Goal: Task Accomplishment & Management: Use online tool/utility

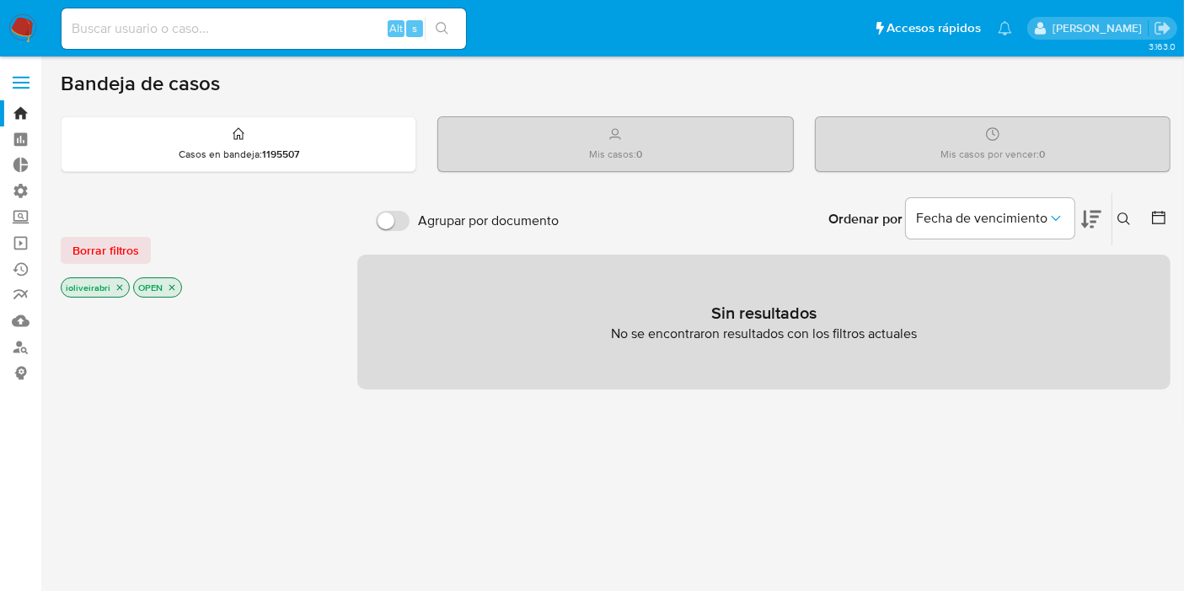
drag, startPoint x: 154, startPoint y: 50, endPoint x: 158, endPoint y: 41, distance: 9.4
click at [155, 48] on div "Alt s" at bounding box center [264, 28] width 404 height 47
click at [163, 35] on input at bounding box center [264, 29] width 404 height 22
paste input "cQibBhriNH94HypFWKokkVAa"
type input "cQibBhriNH94HypFWKokkVAa"
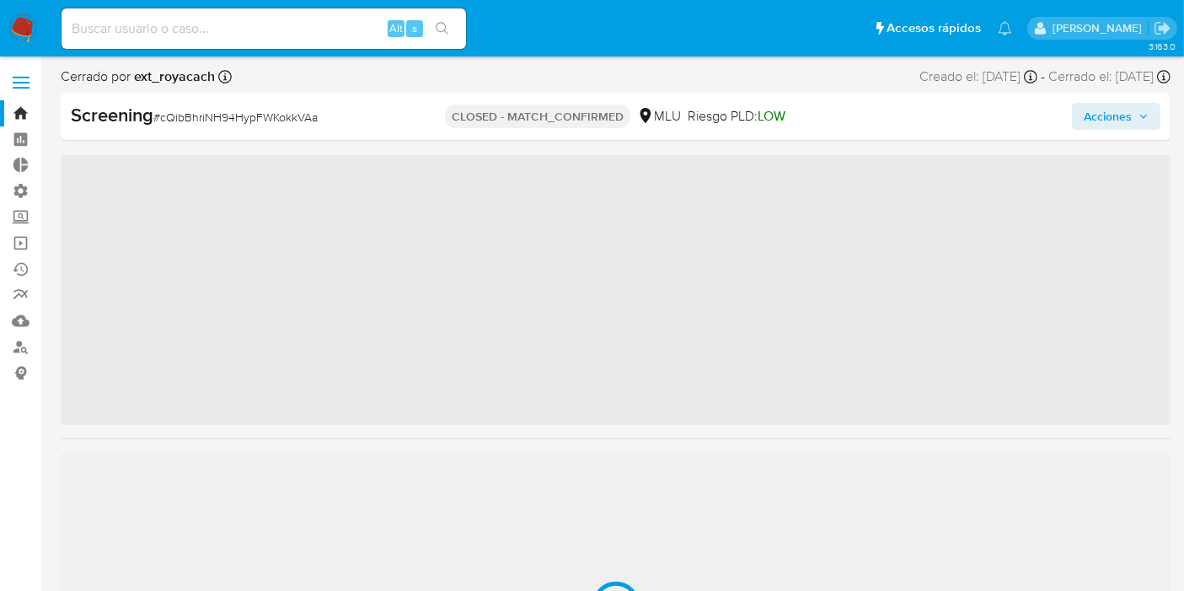
scroll to position [832, 0]
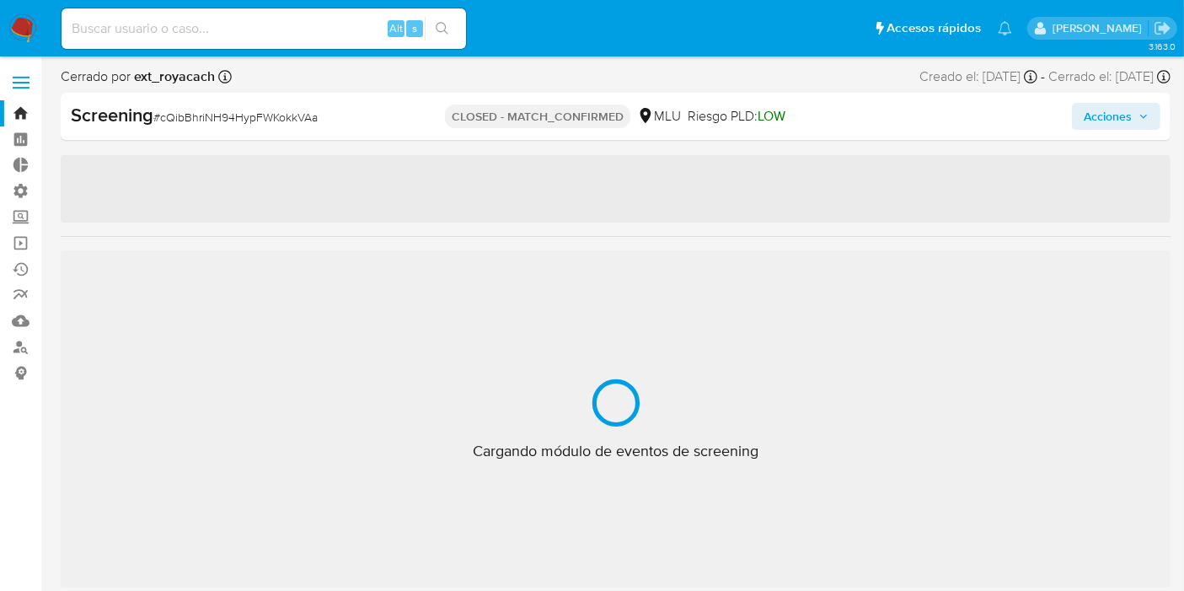
select select "10"
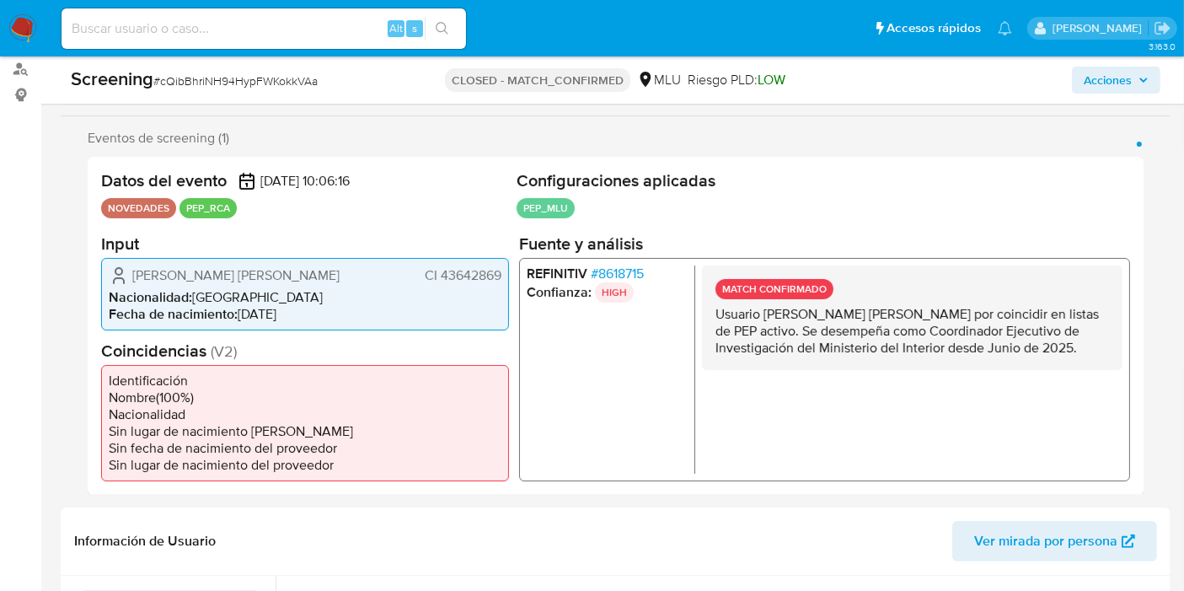
scroll to position [281, 0]
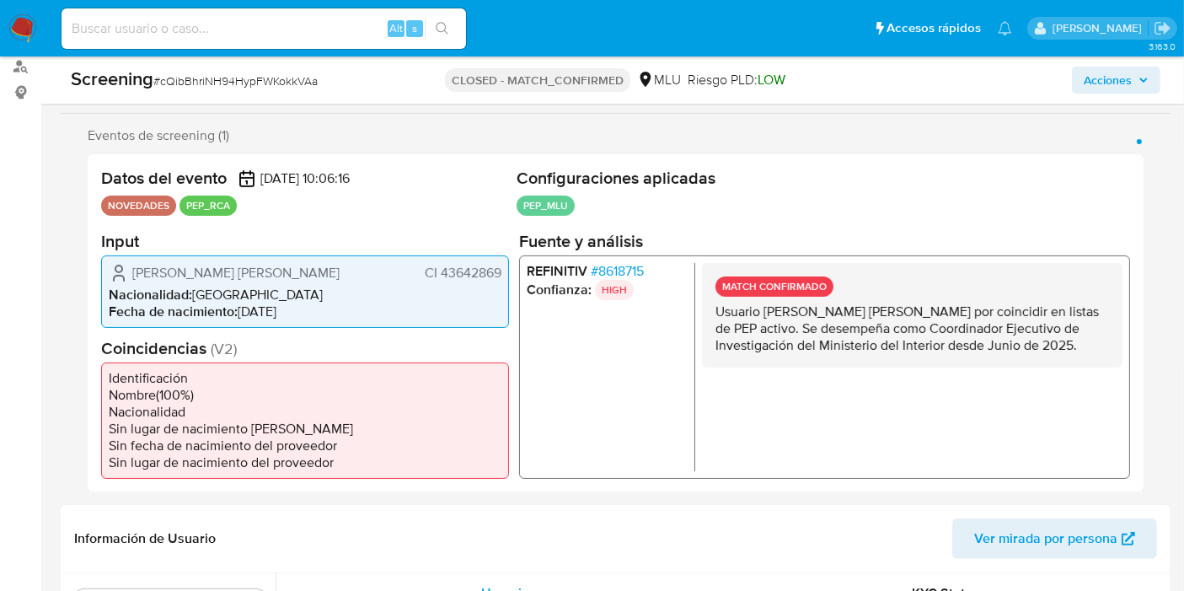
click at [253, 25] on input at bounding box center [264, 29] width 404 height 22
paste input "lnxEfhd90vew2WhbxpOszNI2"
type input "lnxEfhd90vew2WhbxpOszNI2"
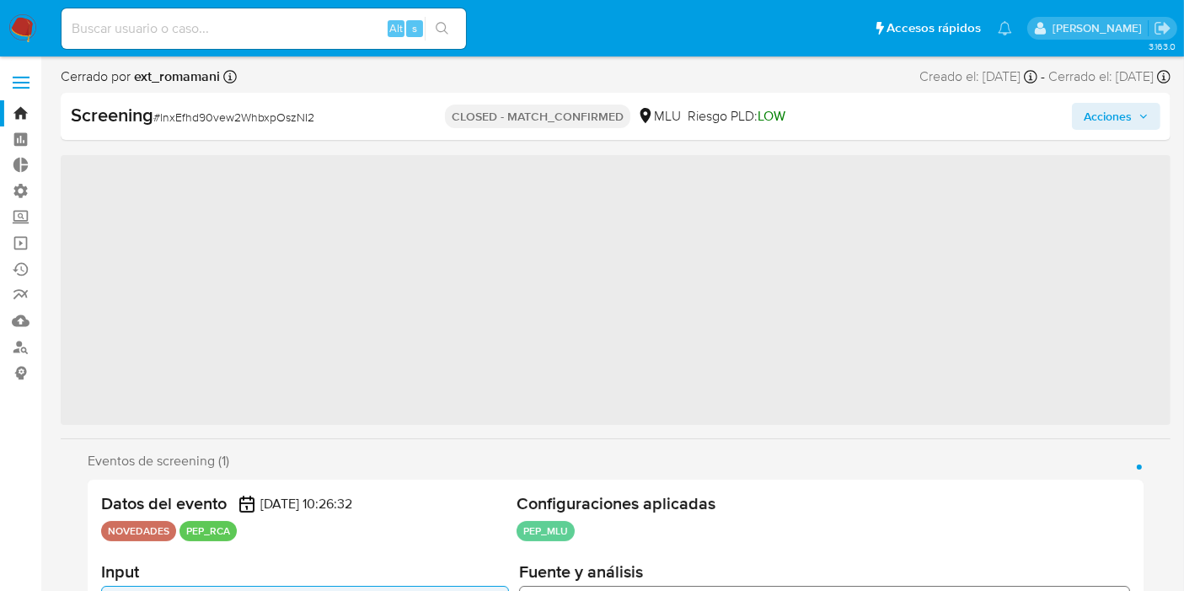
scroll to position [832, 0]
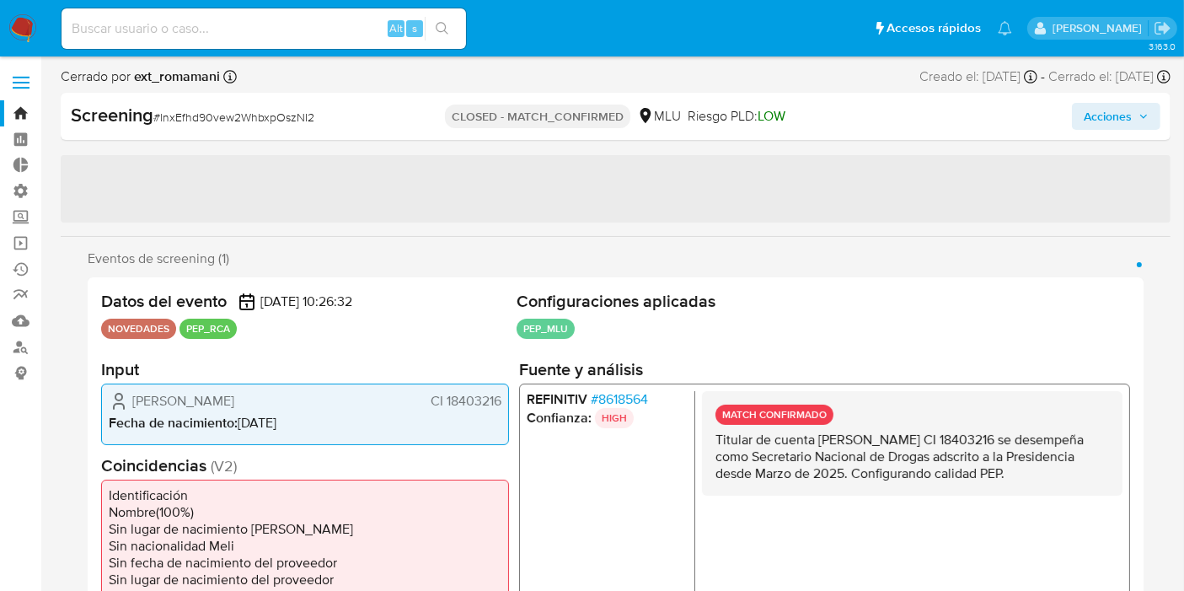
select select "10"
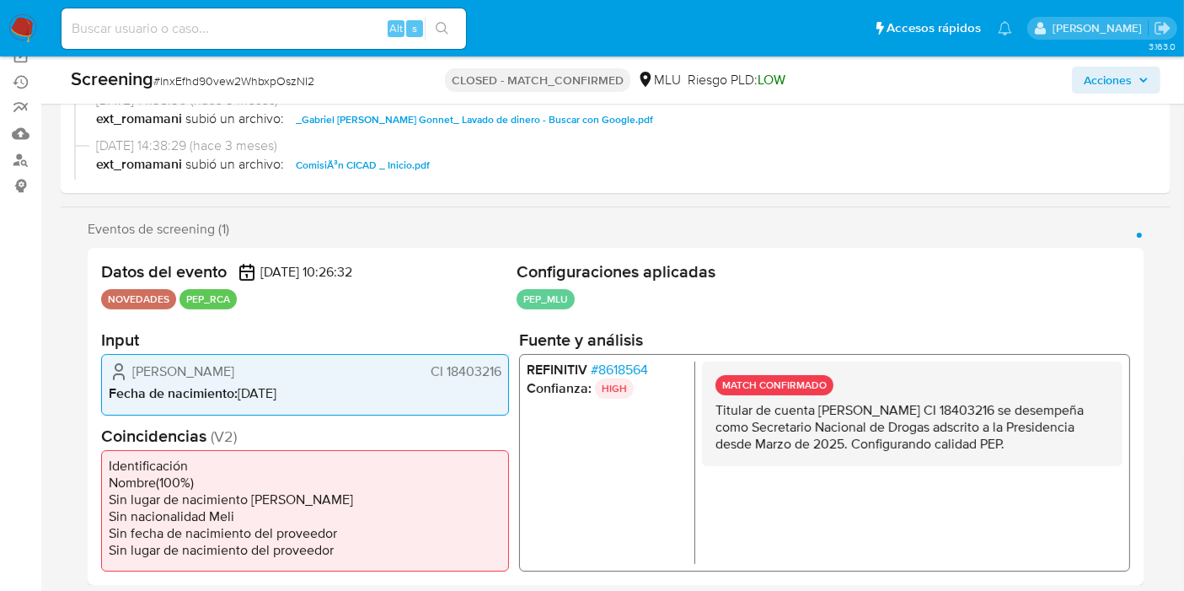
scroll to position [281, 0]
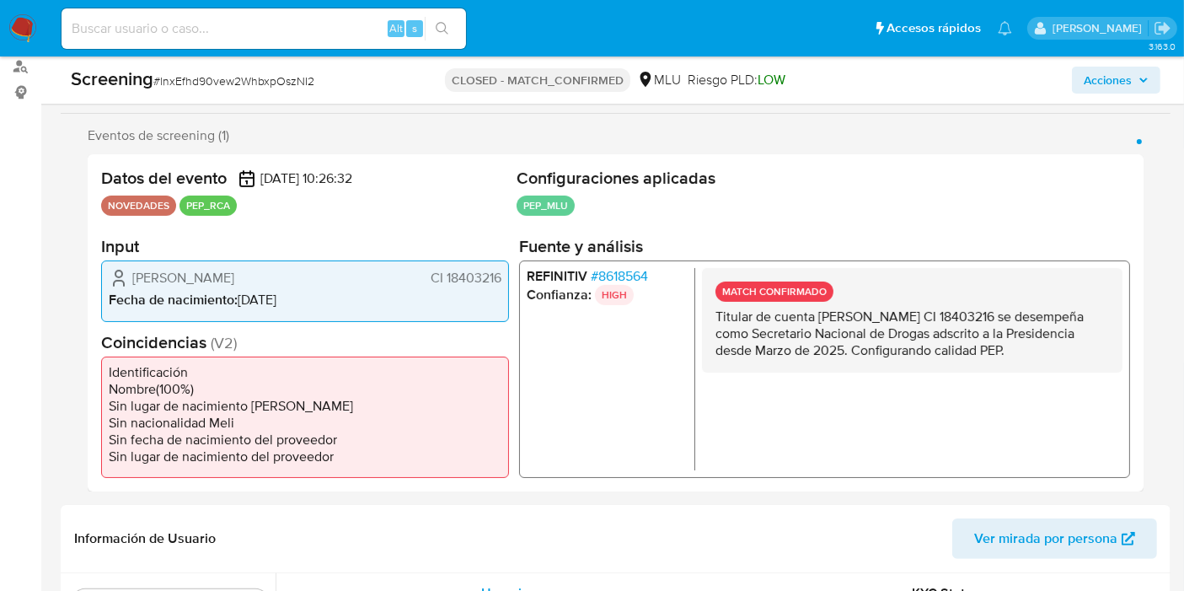
drag, startPoint x: 714, startPoint y: 286, endPoint x: 1083, endPoint y: 356, distance: 374.8
click at [1083, 356] on div "MATCH CONFIRMADO Titular de cuenta Gabriel Domingo Rossi Gonnet CI 18403216 se …" at bounding box center [912, 320] width 420 height 104
click at [1081, 343] on p "Titular de cuenta Gabriel Domingo Rossi Gonnet CI 18403216 se desempeña como Se…" at bounding box center [911, 333] width 393 height 51
drag, startPoint x: 1085, startPoint y: 343, endPoint x: 718, endPoint y: 281, distance: 372.6
click at [718, 281] on div "MATCH CONFIRMADO Titular de cuenta Gabriel Domingo Rossi Gonnet CI 18403216 se …" at bounding box center [912, 320] width 420 height 104
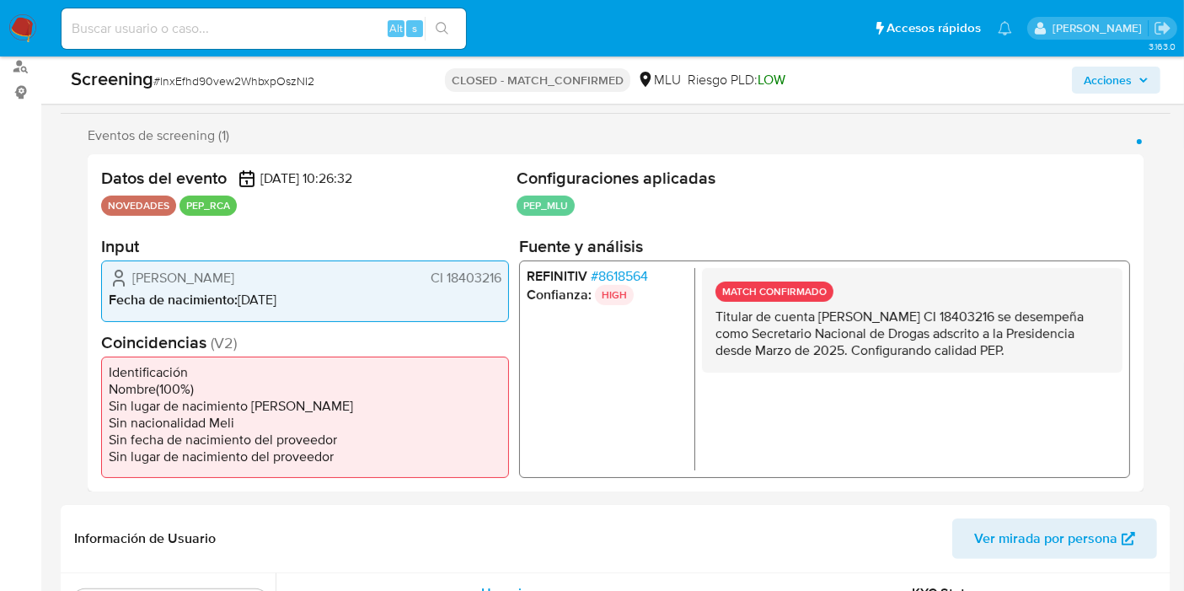
click at [722, 286] on p "MATCH CONFIRMADO" at bounding box center [774, 291] width 118 height 20
click at [301, 35] on input at bounding box center [264, 29] width 404 height 22
paste input "eAHRXSjKJWHboXmTVa2oDk9A"
type input "eAHRXSjKJWHboXmTVa2oDk9A"
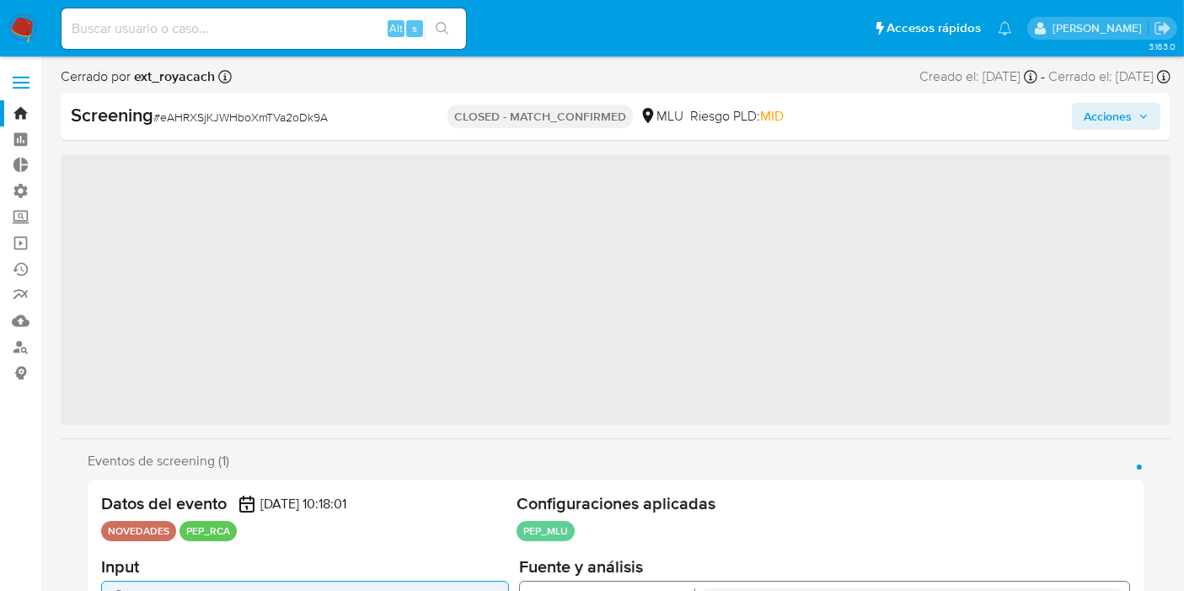
scroll to position [832, 0]
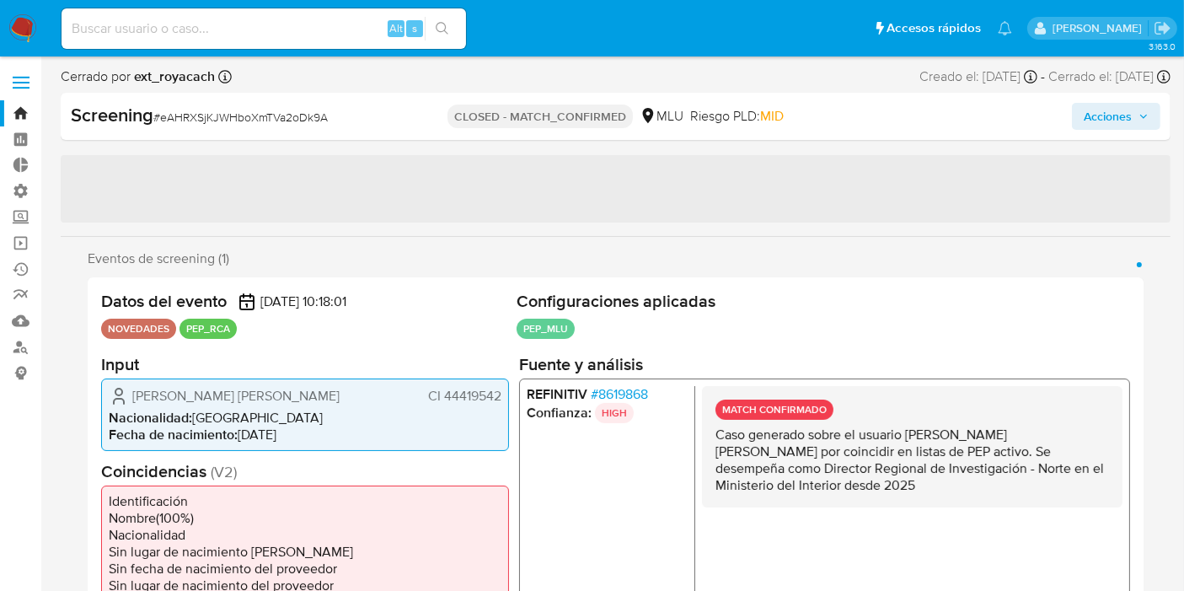
select select "10"
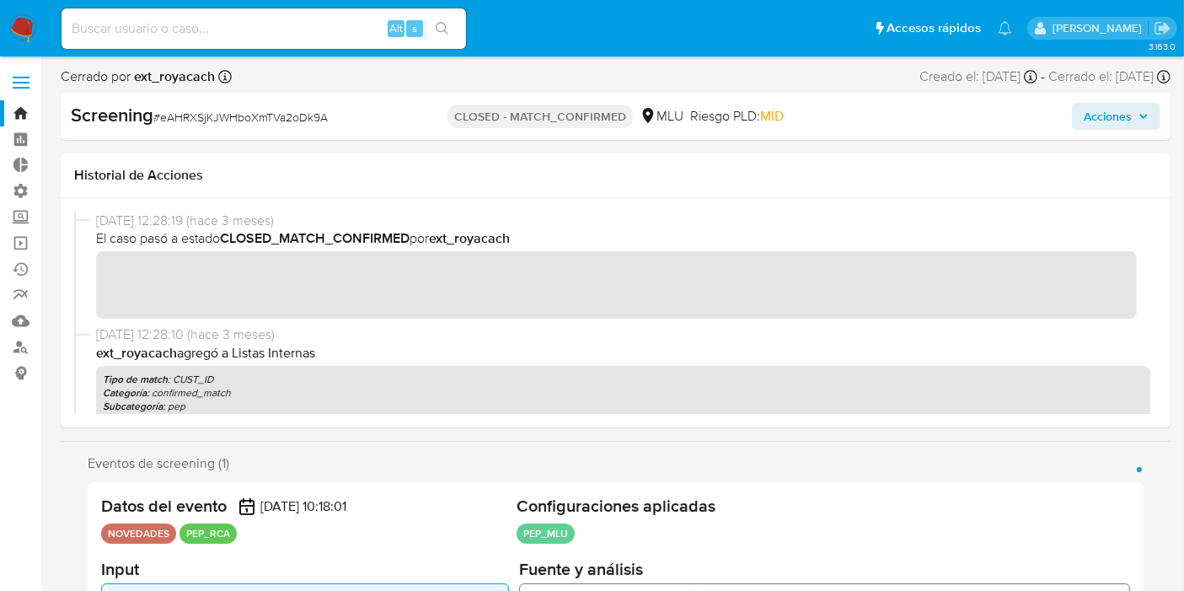
click at [340, 33] on input at bounding box center [264, 29] width 404 height 22
paste input "DMKi6iJx9fNTjV1UBeef9ClF"
type input "DMKi6iJx9fNTjV1UBeef9ClF"
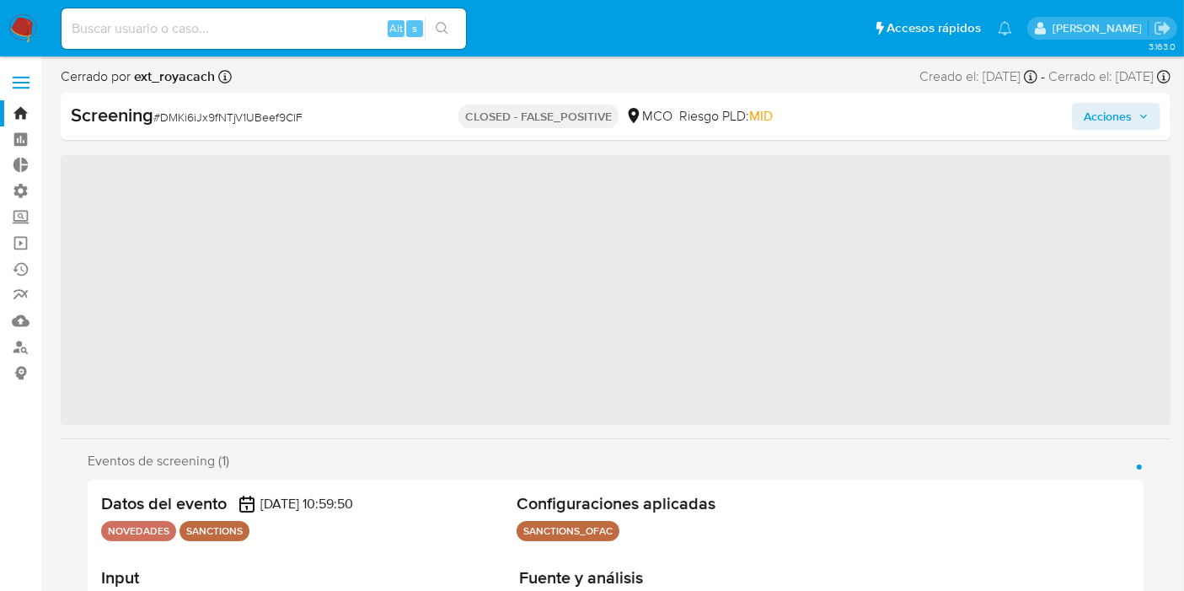
scroll to position [792, 0]
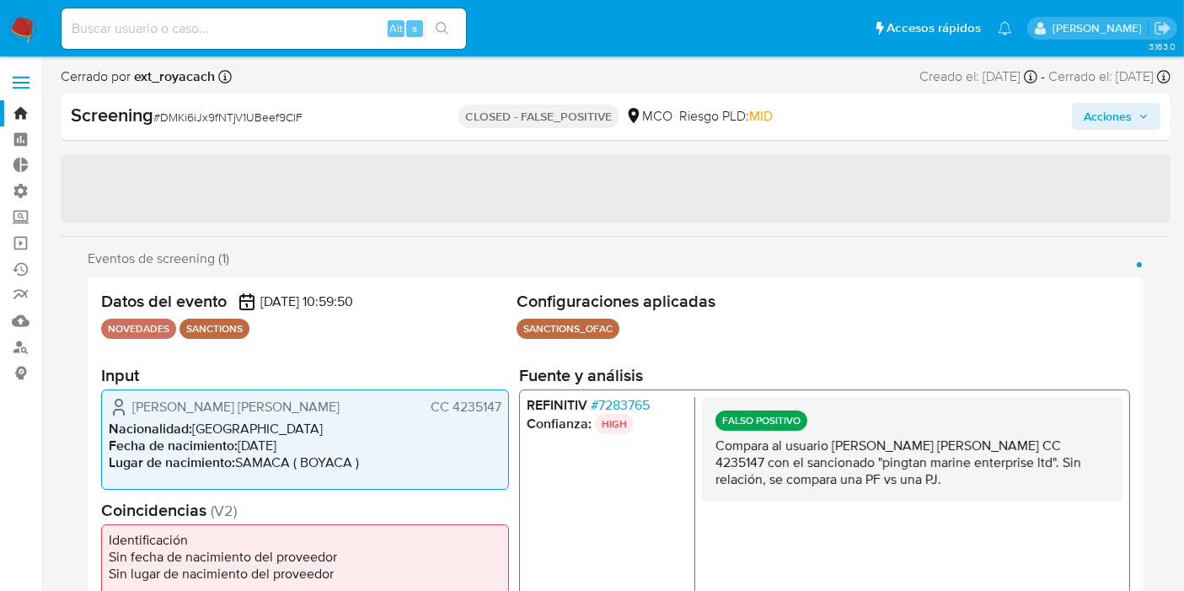
select select "10"
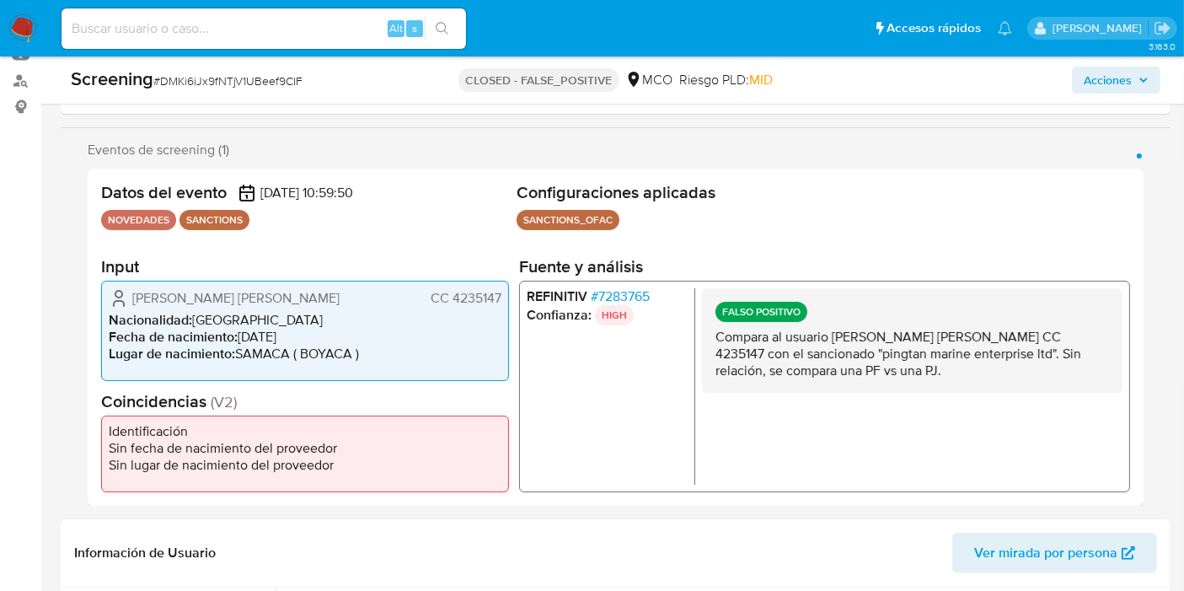
scroll to position [374, 0]
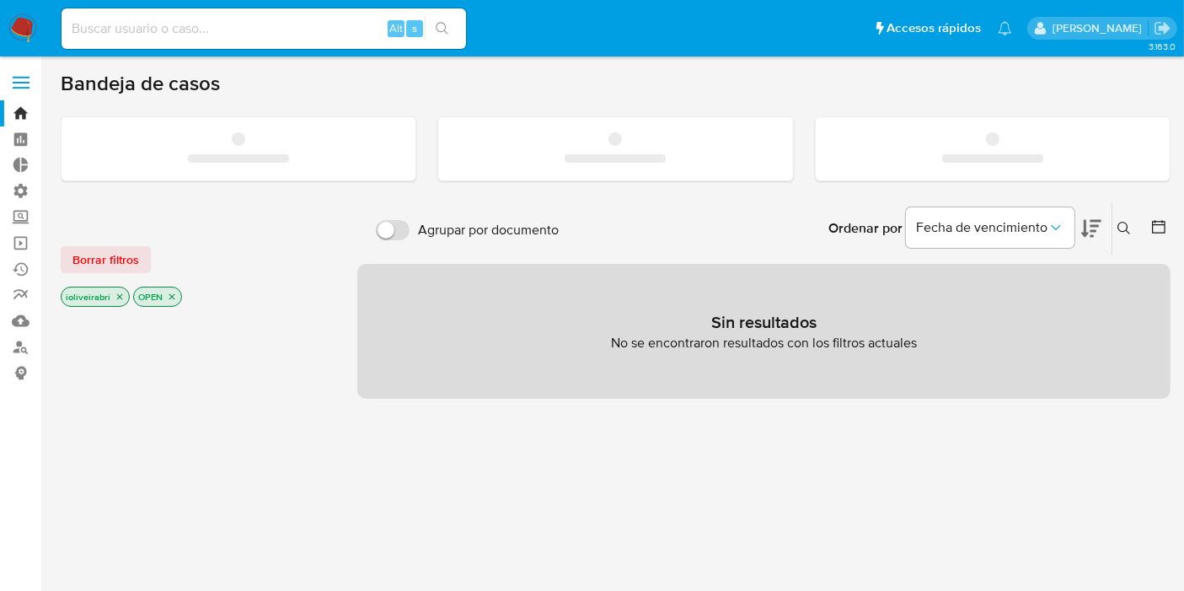
click at [334, 32] on input at bounding box center [264, 29] width 404 height 22
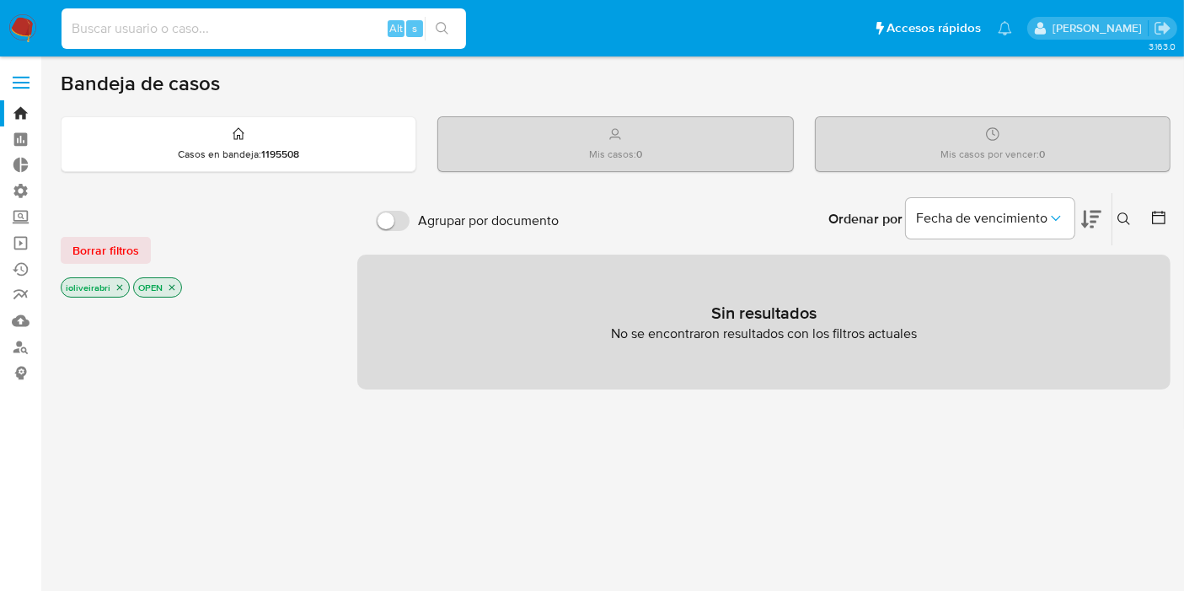
paste input "fCHJOSVGPygk4Y850kjelfQf"
type input "fCHJOSVGPygk4Y850kjelfQf"
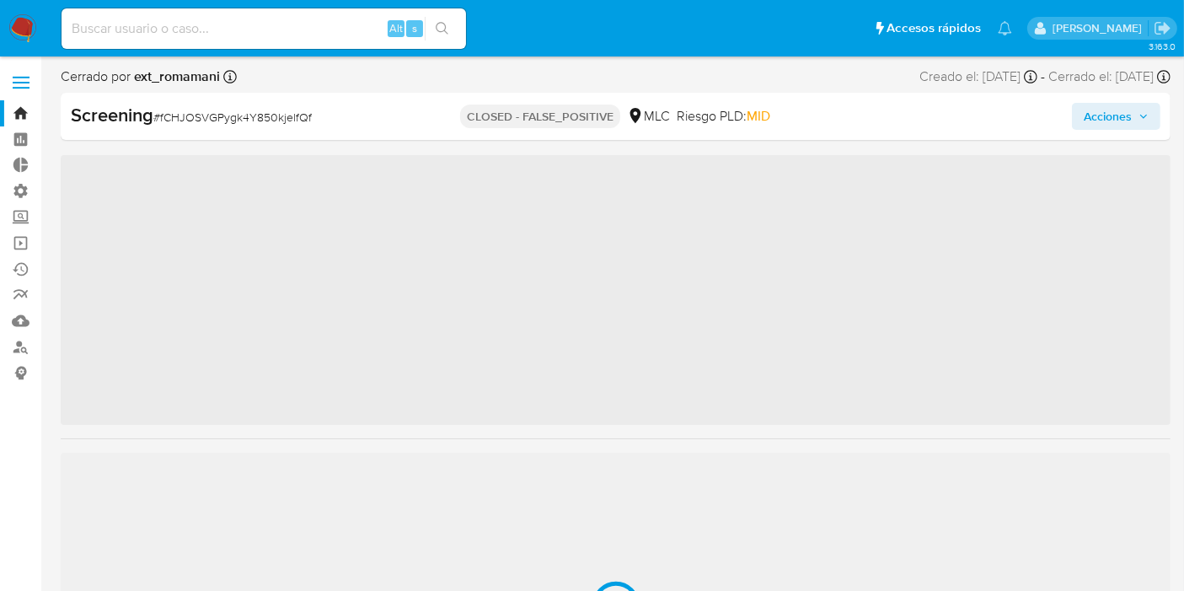
scroll to position [792, 0]
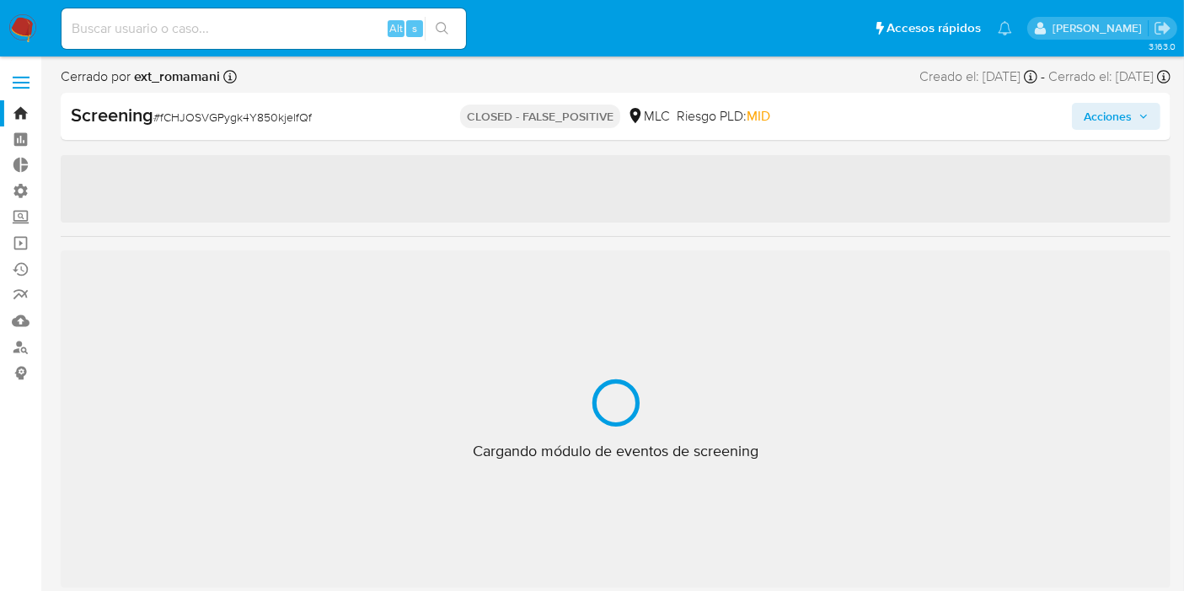
select select "10"
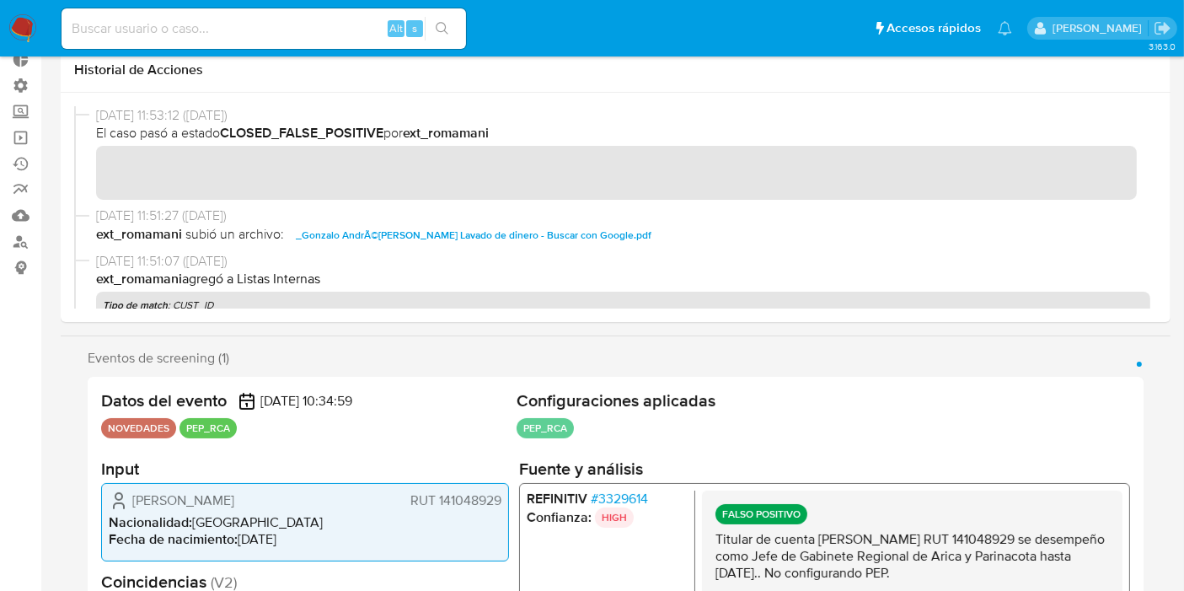
scroll to position [187, 0]
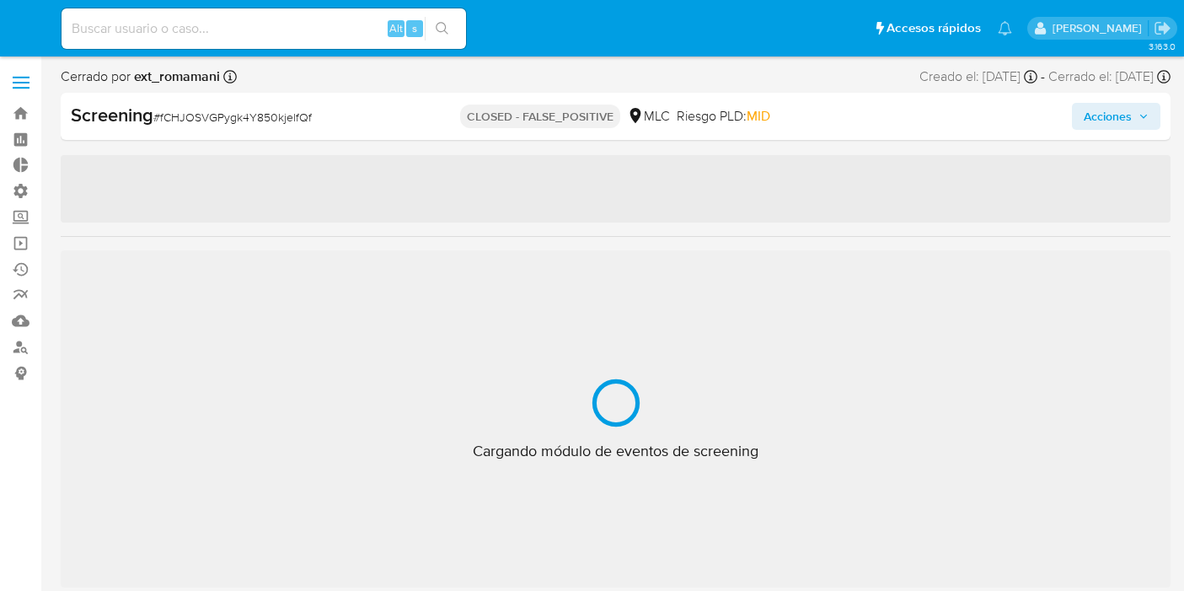
select select "10"
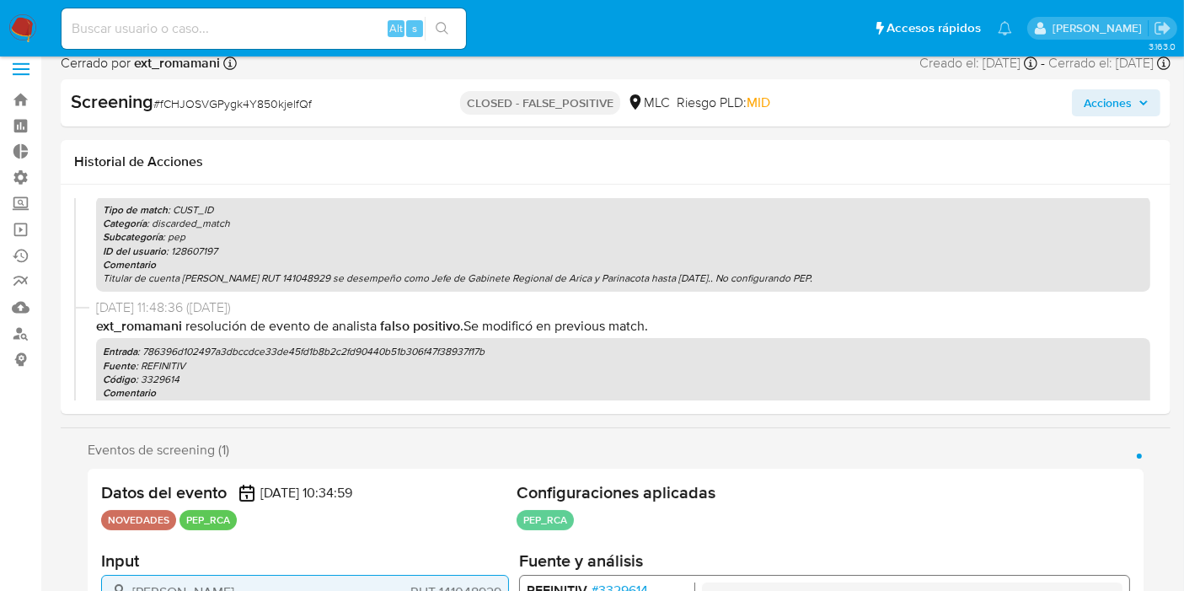
scroll to position [281, 0]
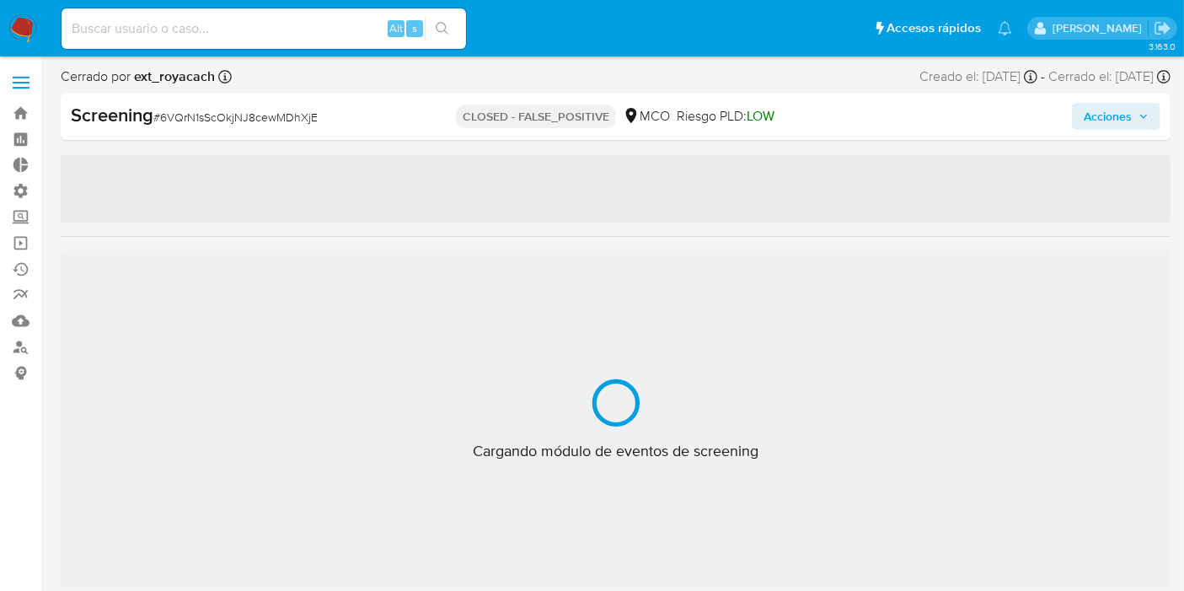
scroll to position [792, 0]
select select "10"
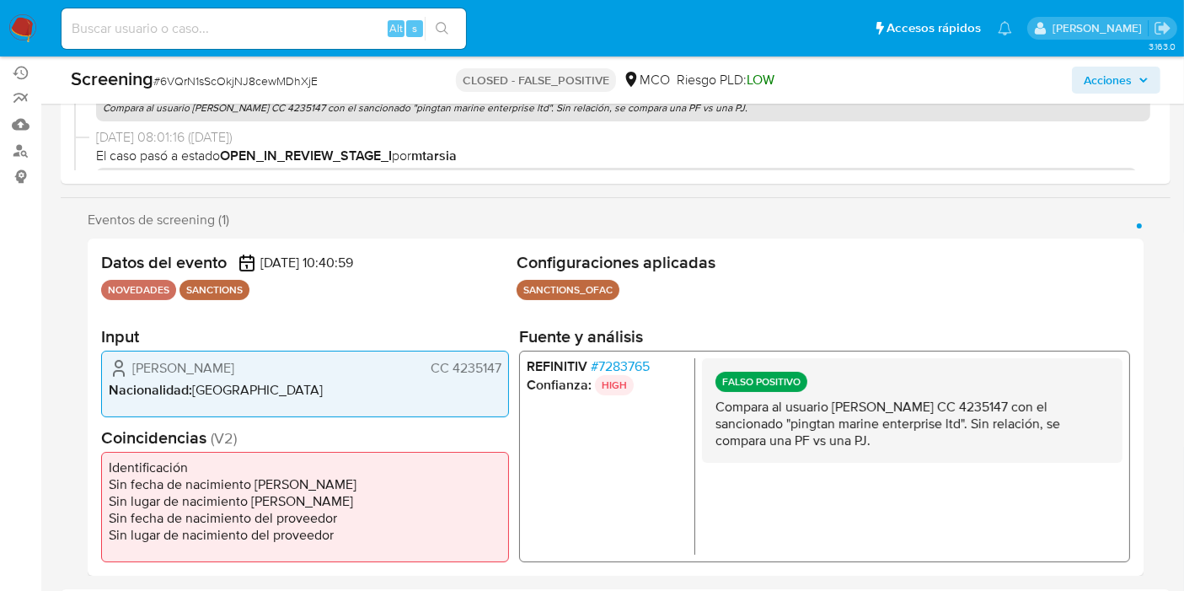
scroll to position [281, 0]
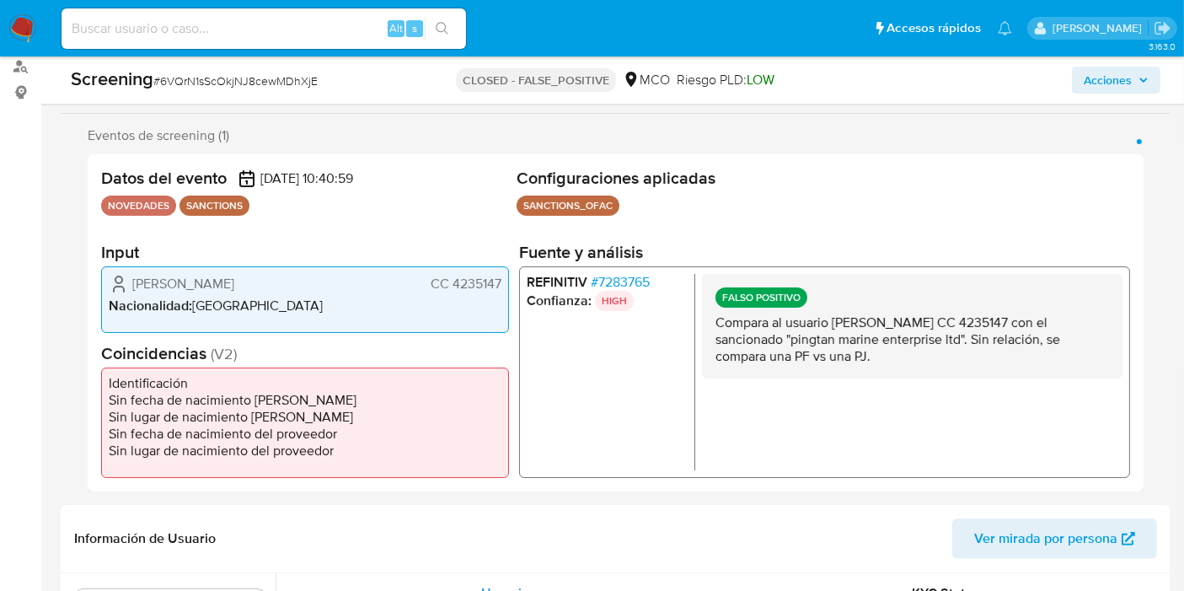
drag, startPoint x: 787, startPoint y: 335, endPoint x: 911, endPoint y: 353, distance: 125.1
click at [911, 353] on p "Compara al usuario Rodriguez Humberto Javier CC 4235147 con el sancionado "ping…" at bounding box center [911, 338] width 393 height 51
click at [868, 360] on p "Compara al usuario Rodriguez Humberto Javier CC 4235147 con el sancionado "ping…" at bounding box center [911, 338] width 393 height 51
drag, startPoint x: 107, startPoint y: 383, endPoint x: 222, endPoint y: 375, distance: 114.8
click at [222, 375] on ul "Identificación Sin fecha de nacimiento de Meli Sin lugar de nacimiento Meli Sin…" at bounding box center [305, 422] width 408 height 110
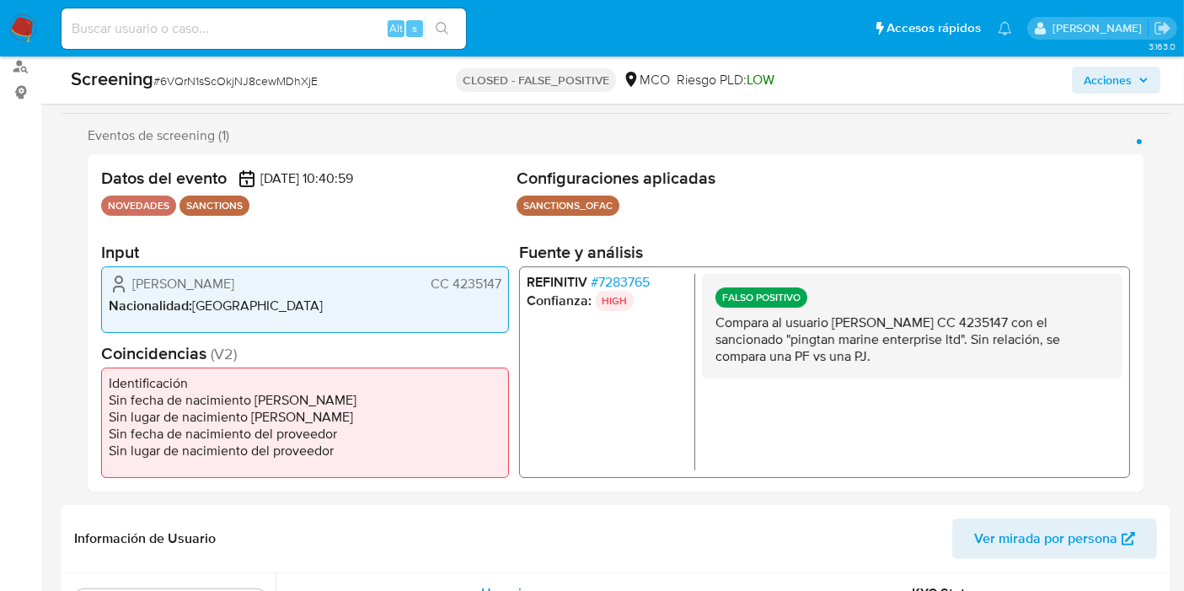
click at [212, 383] on li "Identificación" at bounding box center [305, 382] width 393 height 17
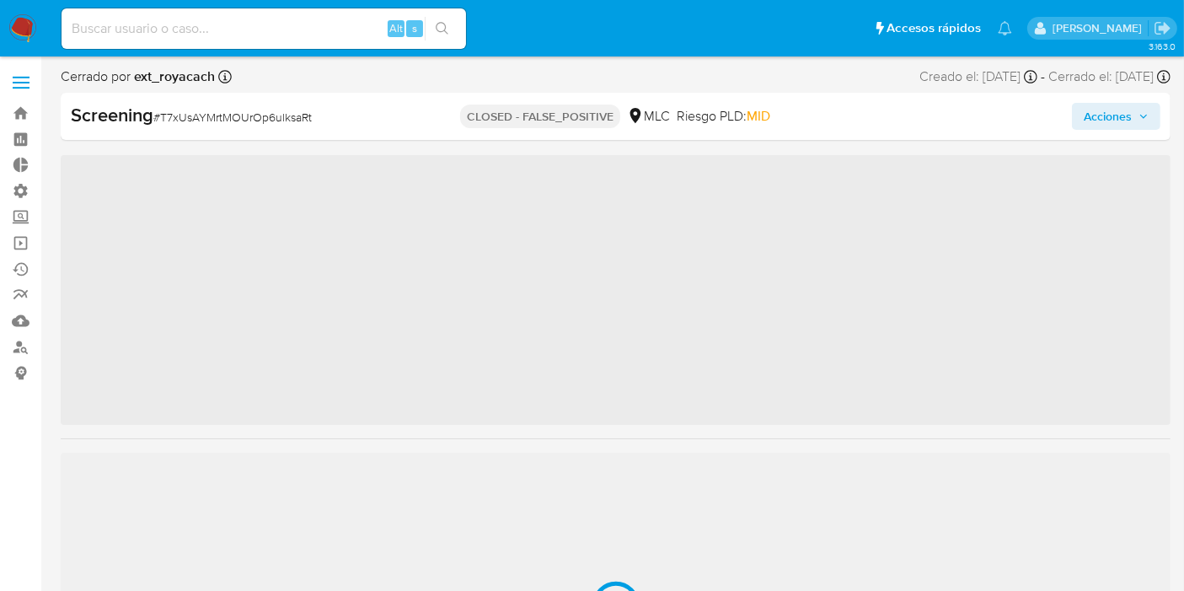
scroll to position [792, 0]
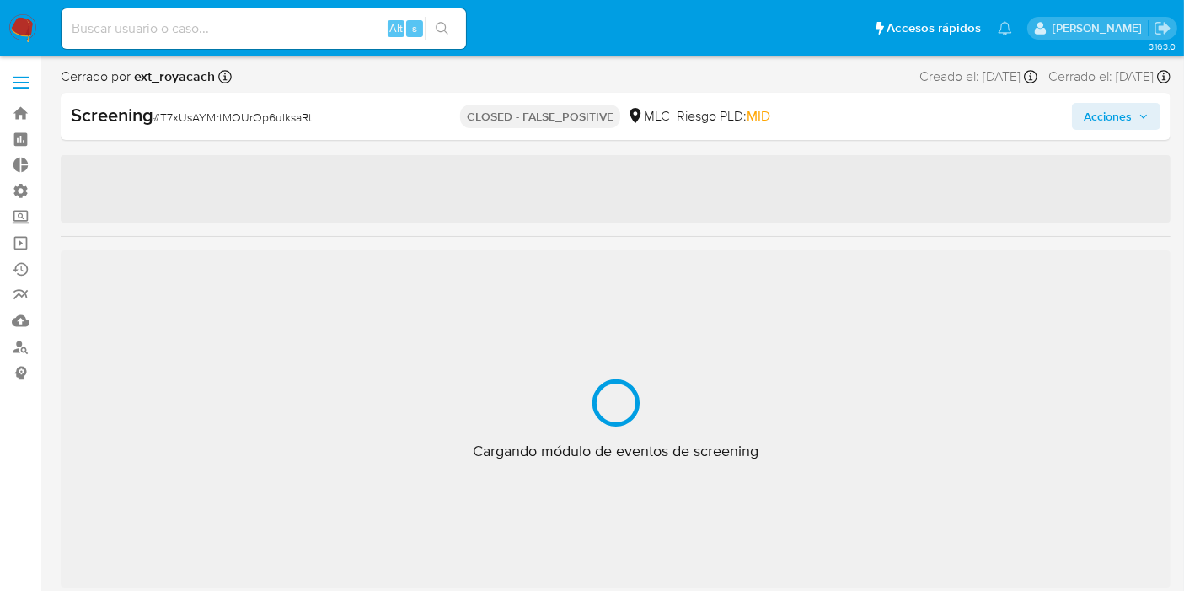
select select "10"
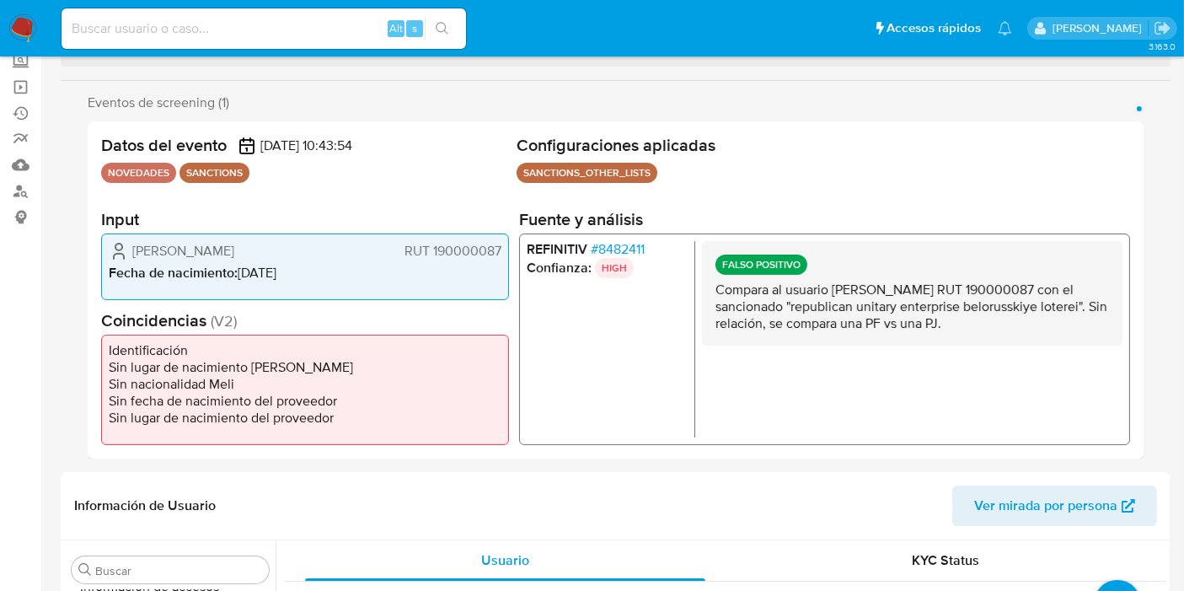
scroll to position [281, 0]
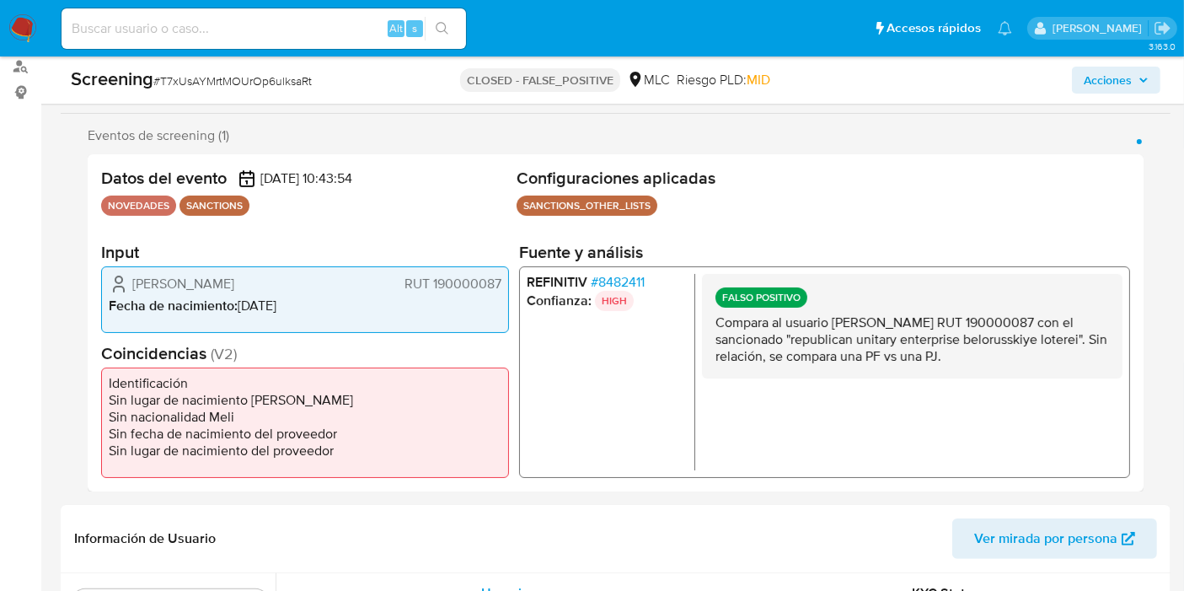
drag, startPoint x: 748, startPoint y: 329, endPoint x: 1024, endPoint y: 354, distance: 276.6
click at [1024, 354] on p "Compara al usuario [PERSON_NAME] RUT 190000087 con el sancionado "republican un…" at bounding box center [911, 338] width 393 height 51
click at [1025, 354] on p "Compara al usuario [PERSON_NAME] RUT 190000087 con el sancionado "republican un…" at bounding box center [911, 338] width 393 height 51
drag, startPoint x: 864, startPoint y: 322, endPoint x: 1051, endPoint y: 348, distance: 189.7
click at [1051, 349] on p "Compara al usuario [PERSON_NAME] RUT 190000087 con el sancionado "republican un…" at bounding box center [911, 338] width 393 height 51
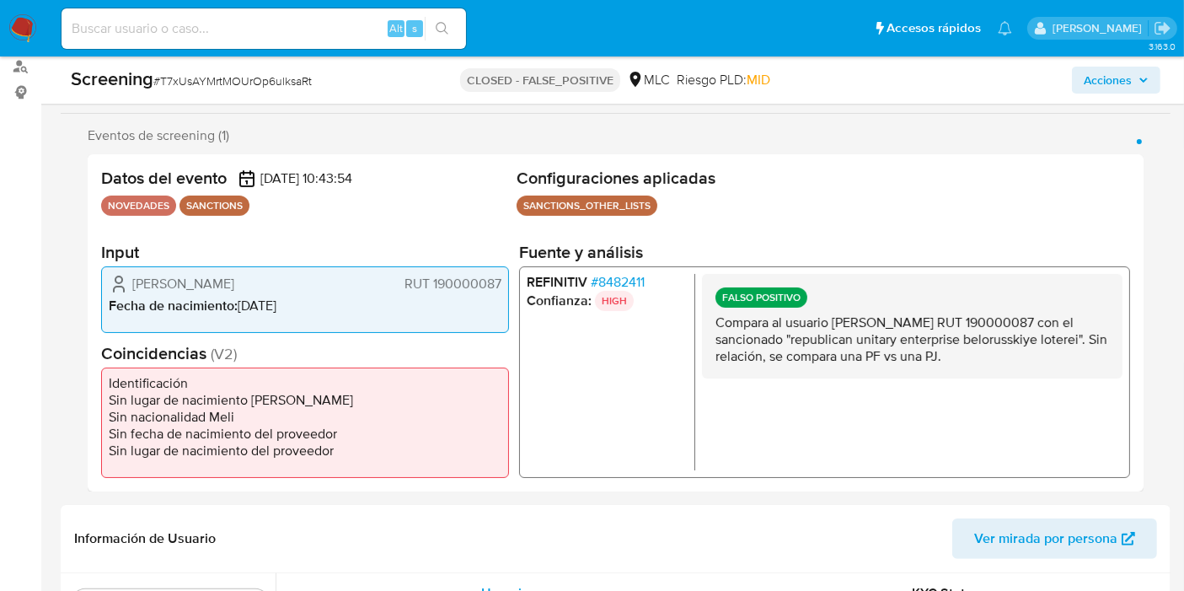
click at [1042, 348] on p "Compara al usuario [PERSON_NAME] RUT 190000087 con el sancionado "republican un…" at bounding box center [911, 338] width 393 height 51
drag, startPoint x: 922, startPoint y: 328, endPoint x: 1017, endPoint y: 347, distance: 97.2
click at [1017, 347] on p "Compara al usuario Álvaro Andrés Seguel Belmar RUT 190000087 con el sancionado …" at bounding box center [911, 338] width 393 height 51
click at [1021, 348] on p "Compara al usuario Álvaro Andrés Seguel Belmar RUT 190000087 con el sancionado …" at bounding box center [911, 338] width 393 height 51
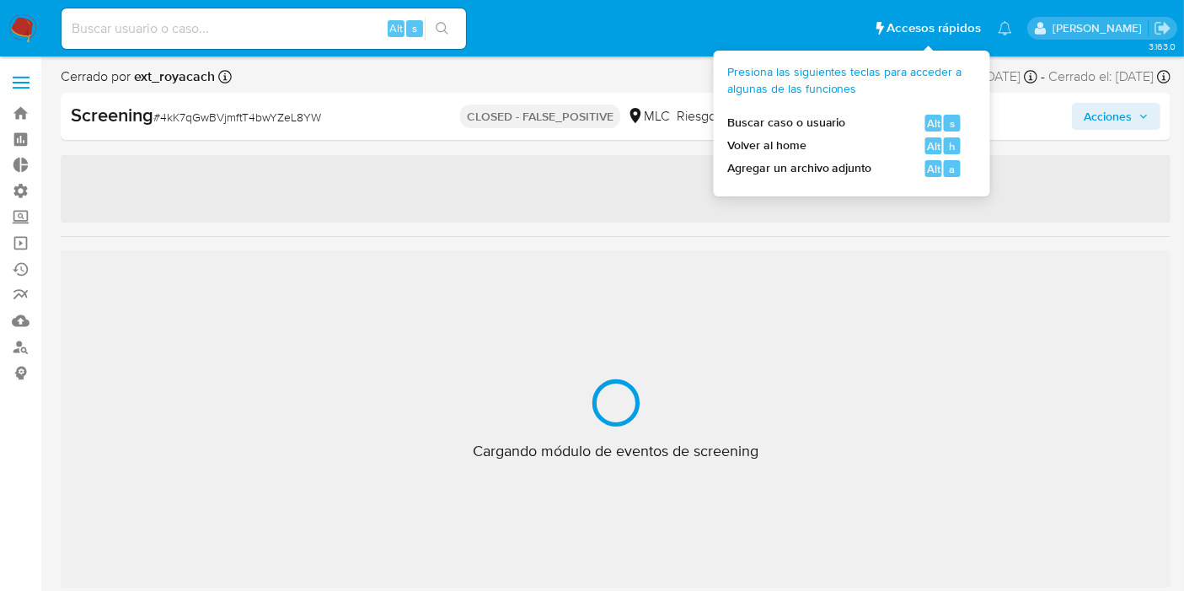
scroll to position [792, 0]
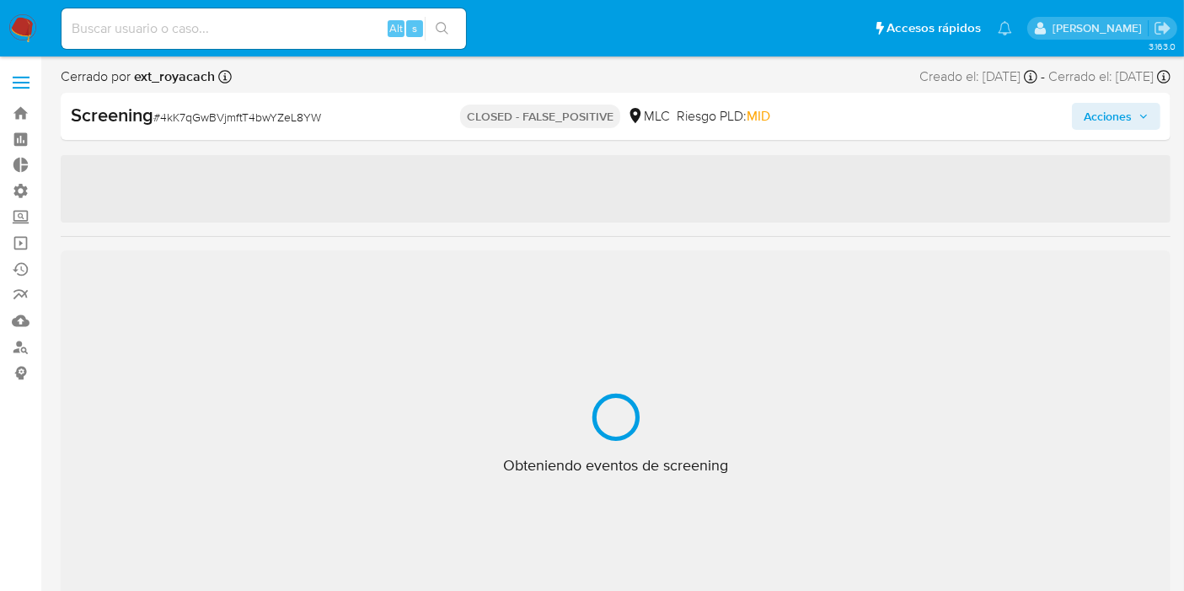
select select "10"
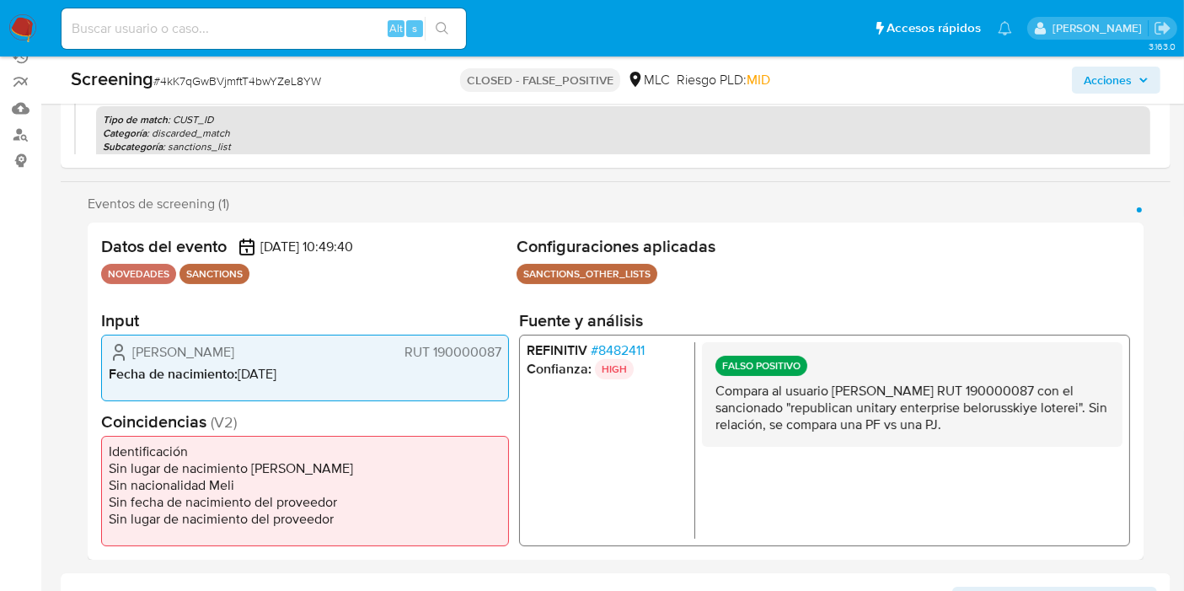
scroll to position [281, 0]
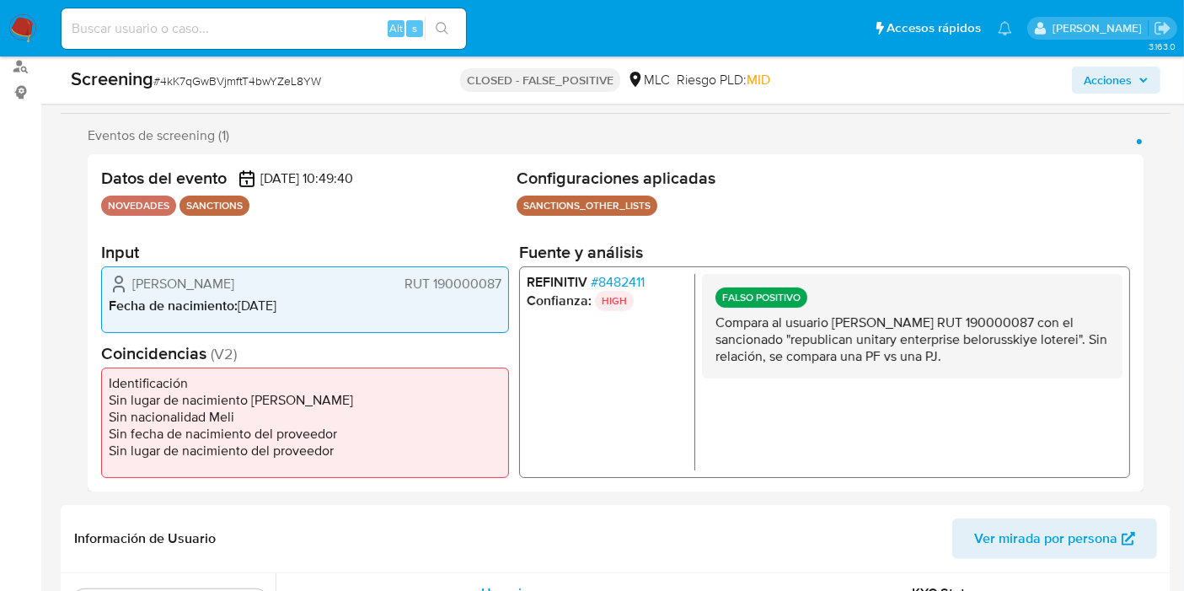
drag, startPoint x: 714, startPoint y: 324, endPoint x: 1060, endPoint y: 374, distance: 349.8
click at [1060, 374] on div "FALSO POSITIVO Compara al usuario Álvaro Andrés Seguel Belmar RUT 190000087 con…" at bounding box center [912, 325] width 420 height 104
click at [1041, 359] on p "Compara al usuario Álvaro Andrés Seguel Belmar RUT 190000087 con el sancionado …" at bounding box center [911, 338] width 393 height 51
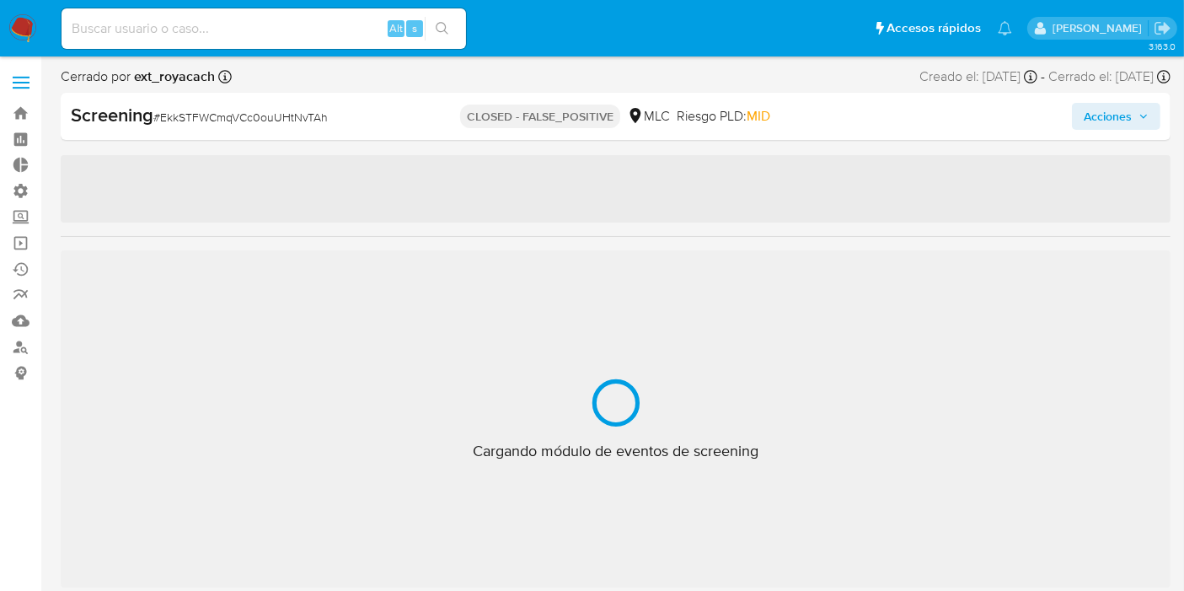
select select "10"
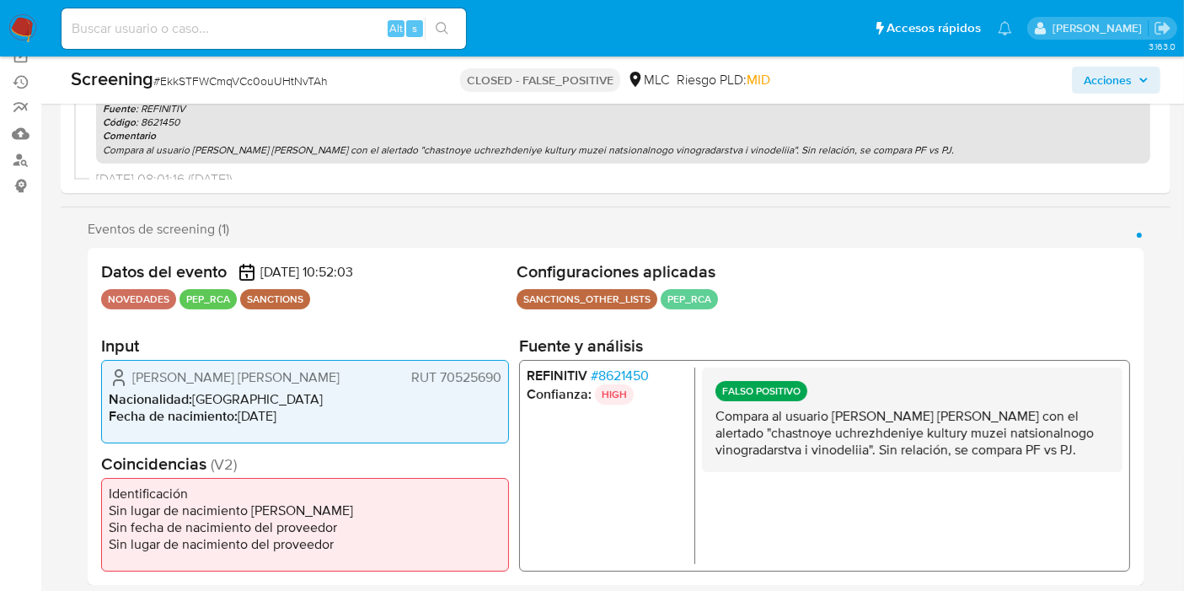
scroll to position [281, 0]
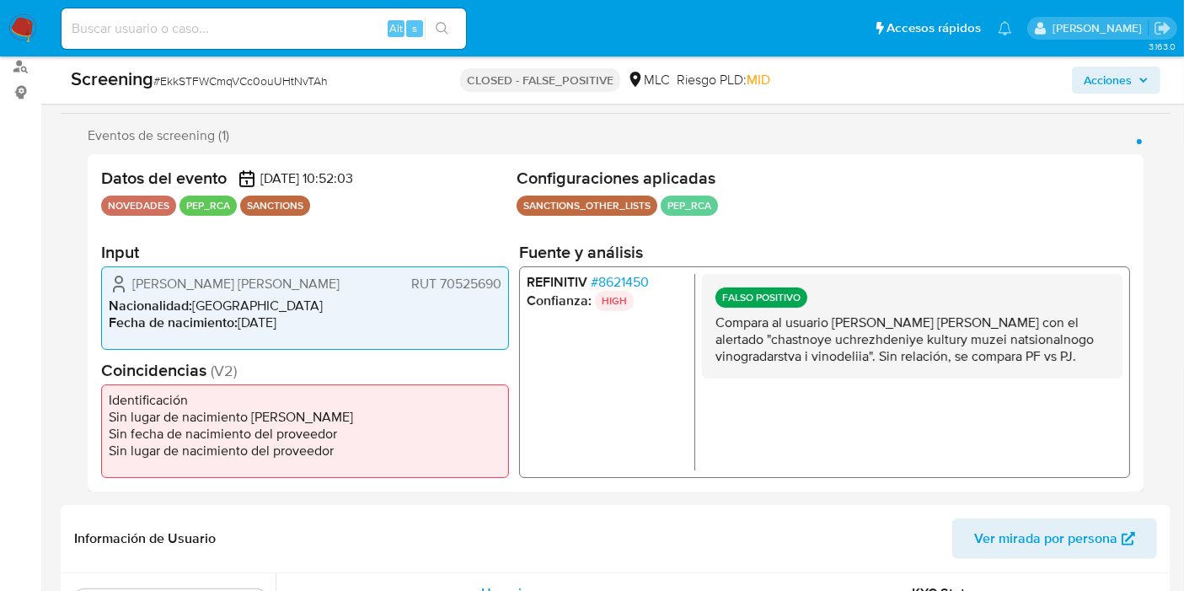
drag, startPoint x: 796, startPoint y: 318, endPoint x: 857, endPoint y: 374, distance: 82.9
click at [857, 364] on p "Compara al usuario [PERSON_NAME] [PERSON_NAME] con el alertado "chastnoye uchre…" at bounding box center [911, 338] width 393 height 51
click at [847, 364] on p "Compara al usuario [PERSON_NAME] [PERSON_NAME] con el alertado "chastnoye uchre…" at bounding box center [911, 338] width 393 height 51
drag, startPoint x: 826, startPoint y: 328, endPoint x: 839, endPoint y: 370, distance: 44.2
click at [839, 364] on p "Compara al usuario [PERSON_NAME] [PERSON_NAME] con el alertado "chastnoye uchre…" at bounding box center [911, 338] width 393 height 51
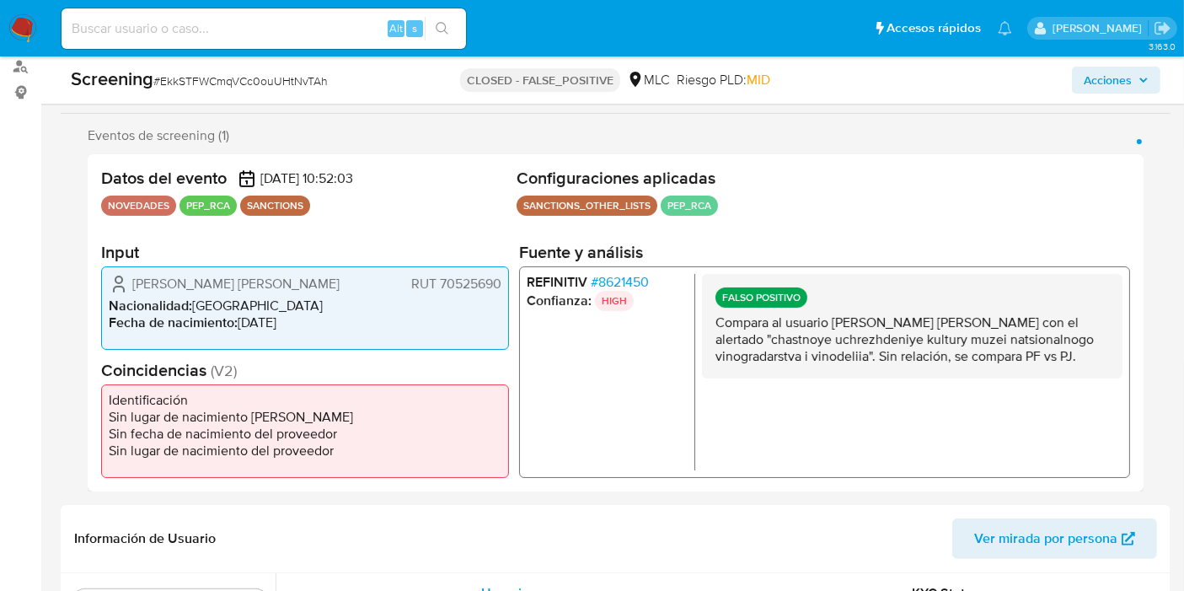
click at [837, 359] on p "Compara al usuario Fernando Mario Eduardo Irarrázaval Eyzaguirre con el alertad…" at bounding box center [911, 338] width 393 height 51
drag, startPoint x: 821, startPoint y: 314, endPoint x: 828, endPoint y: 369, distance: 55.3
click at [828, 364] on p "Compara al usuario Fernando Mario Eduardo Irarrázaval Eyzaguirre con el alertad…" at bounding box center [911, 338] width 393 height 51
click at [829, 364] on p "Compara al usuario Fernando Mario Eduardo Irarrázaval Eyzaguirre con el alertad…" at bounding box center [911, 338] width 393 height 51
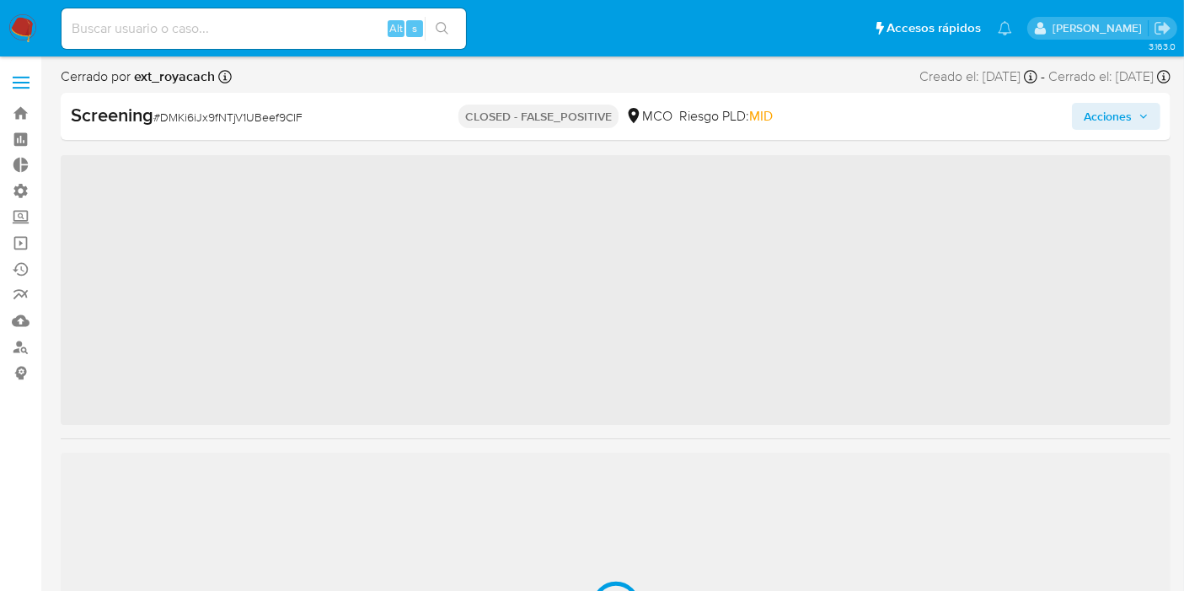
scroll to position [792, 0]
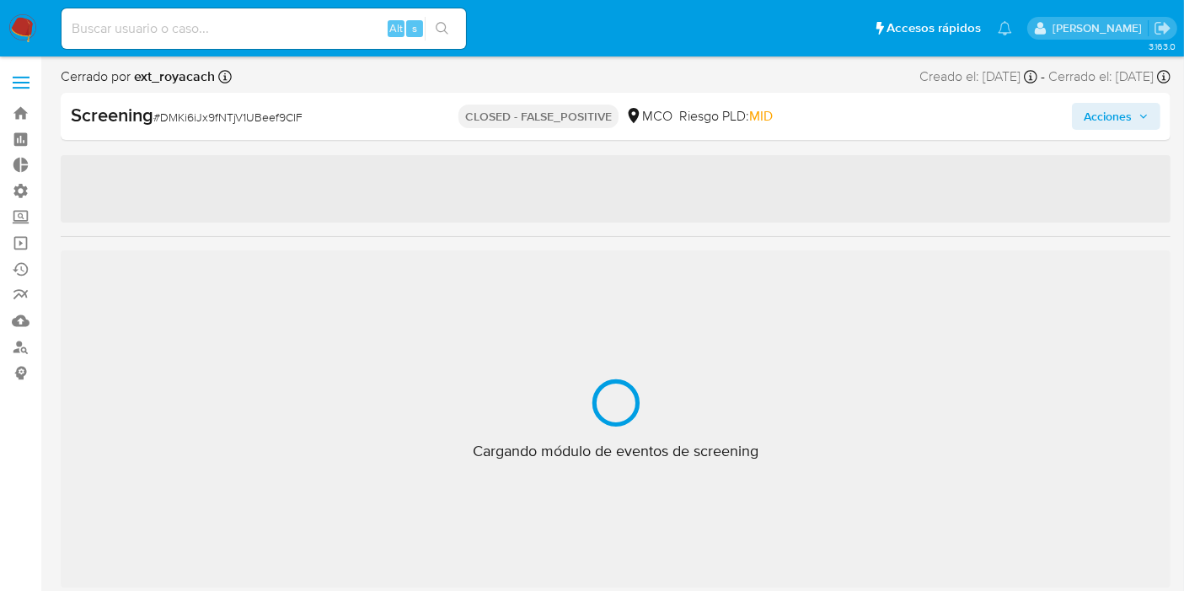
select select "10"
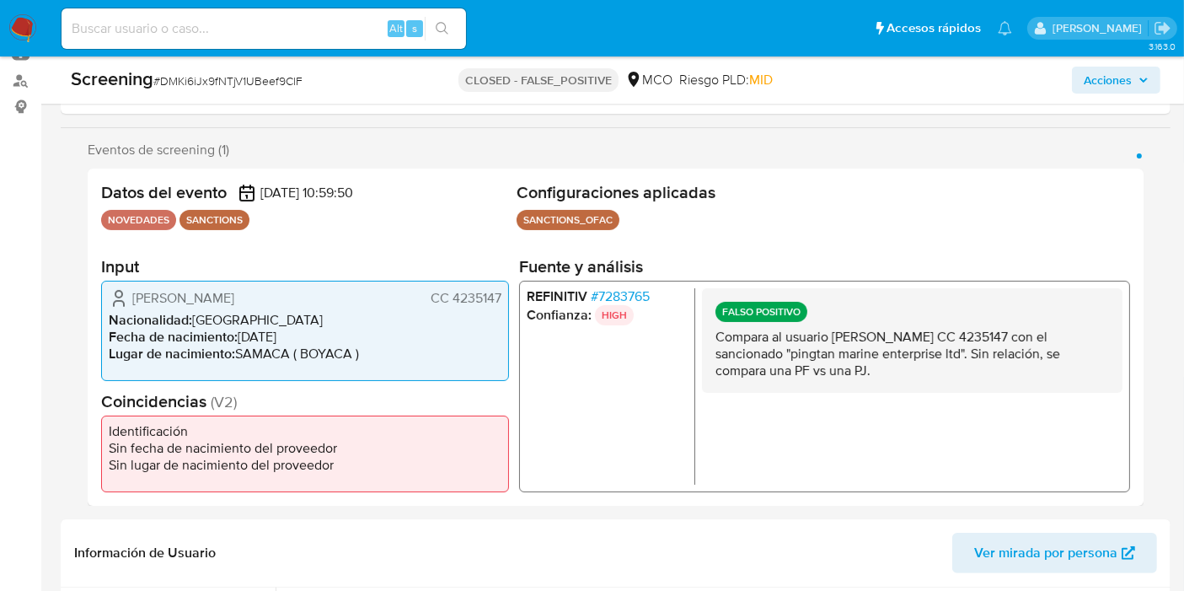
scroll to position [374, 0]
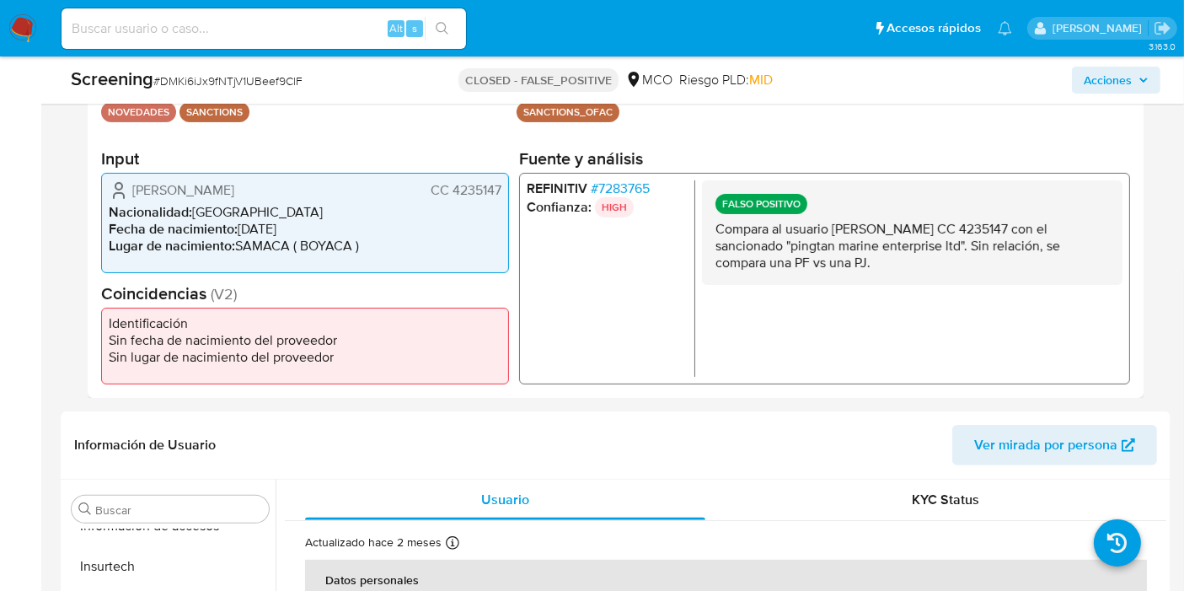
drag, startPoint x: 714, startPoint y: 233, endPoint x: 885, endPoint y: 259, distance: 172.1
click at [913, 261] on p "Compara al usuario Rodriguez Humberto Javier CC 4235147 con el sancionado "ping…" at bounding box center [911, 245] width 393 height 51
click at [883, 259] on p "Compara al usuario Rodriguez Humberto Javier CC 4235147 con el sancionado "ping…" at bounding box center [911, 245] width 393 height 51
drag, startPoint x: 875, startPoint y: 263, endPoint x: 709, endPoint y: 227, distance: 169.7
click at [709, 227] on div "FALSO POSITIVO Compara al usuario Rodriguez Humberto Javier CC 4235147 con el s…" at bounding box center [912, 231] width 420 height 104
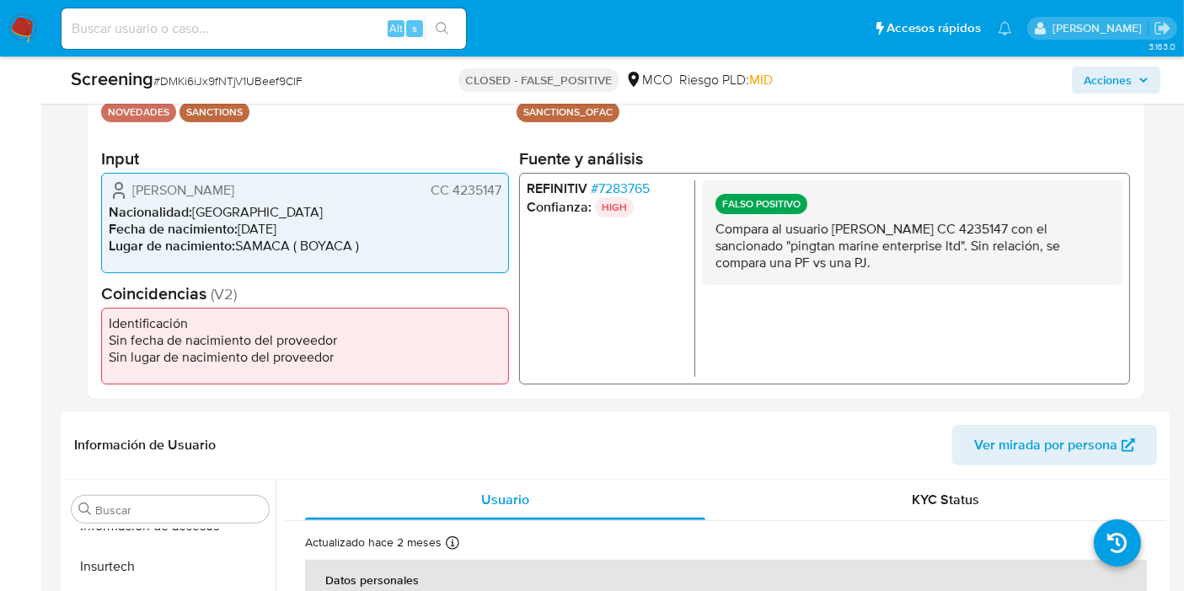
click at [709, 227] on div "FALSO POSITIVO Compara al usuario Rodriguez Humberto Javier CC 4235147 con el s…" at bounding box center [912, 231] width 420 height 104
click at [718, 229] on p "Compara al usuario Rodriguez Humberto Javier CC 4235147 con el sancionado "ping…" at bounding box center [911, 245] width 393 height 51
drag, startPoint x: 715, startPoint y: 229, endPoint x: 910, endPoint y: 258, distance: 196.7
click at [910, 258] on p "Compara al usuario Rodriguez Humberto Javier CC 4235147 con el sancionado "ping…" at bounding box center [911, 245] width 393 height 51
click at [905, 261] on p "Compara al usuario Rodriguez Humberto Javier CC 4235147 con el sancionado "ping…" at bounding box center [911, 245] width 393 height 51
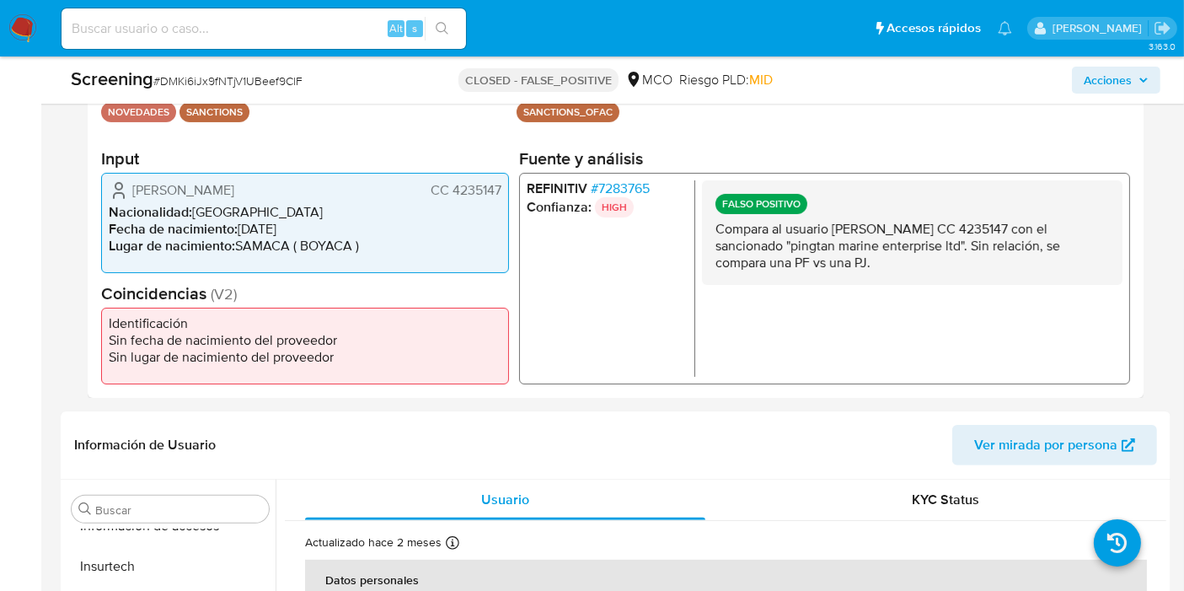
drag, startPoint x: 876, startPoint y: 264, endPoint x: 717, endPoint y: 228, distance: 163.1
click at [717, 228] on p "Compara al usuario Rodriguez Humberto Javier CC 4235147 con el sancionado "ping…" at bounding box center [911, 245] width 393 height 51
drag, startPoint x: 717, startPoint y: 230, endPoint x: 880, endPoint y: 266, distance: 166.6
click at [877, 270] on p "Compara al usuario [PERSON_NAME] CC 4235147 con el sancionado "pingtan marine e…" at bounding box center [911, 245] width 393 height 51
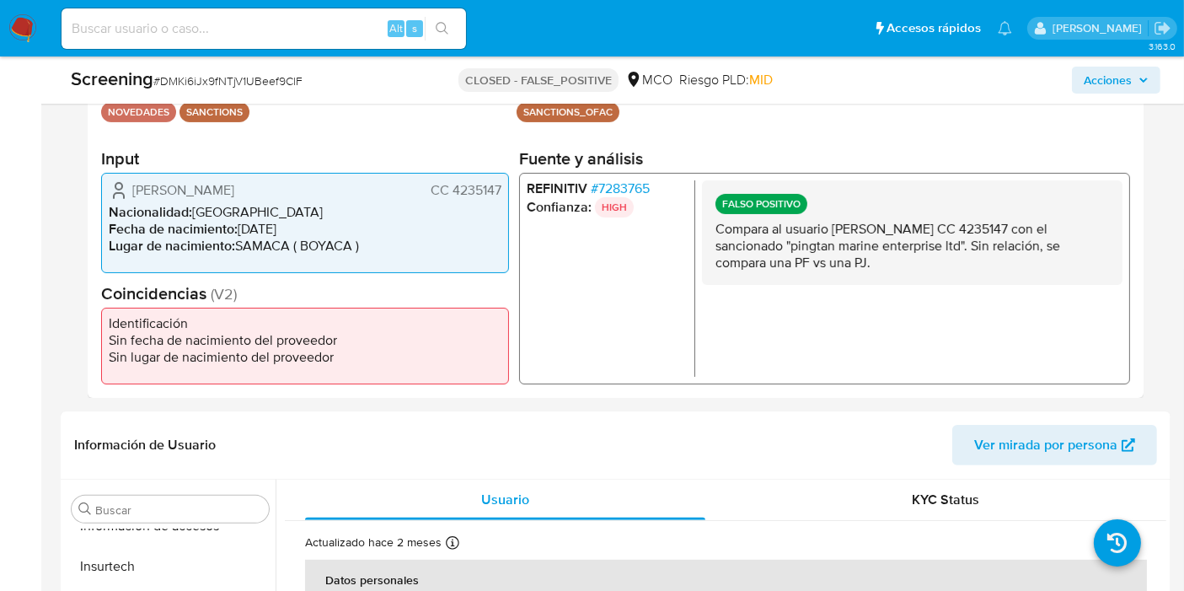
click at [882, 263] on p "Compara al usuario [PERSON_NAME] CC 4235147 con el sancionado "pingtan marine e…" at bounding box center [911, 245] width 393 height 51
drag, startPoint x: 889, startPoint y: 260, endPoint x: 692, endPoint y: 216, distance: 202.0
click at [692, 216] on div "REFINITIV # 7283765 Confianza: HIGH FALSO POSITIVO Compara al usuario Rodriguez…" at bounding box center [824, 277] width 611 height 211
click at [733, 237] on p "Compara al usuario Rodriguez Humberto Javier CC 4235147 con el sancionado "ping…" at bounding box center [911, 245] width 393 height 51
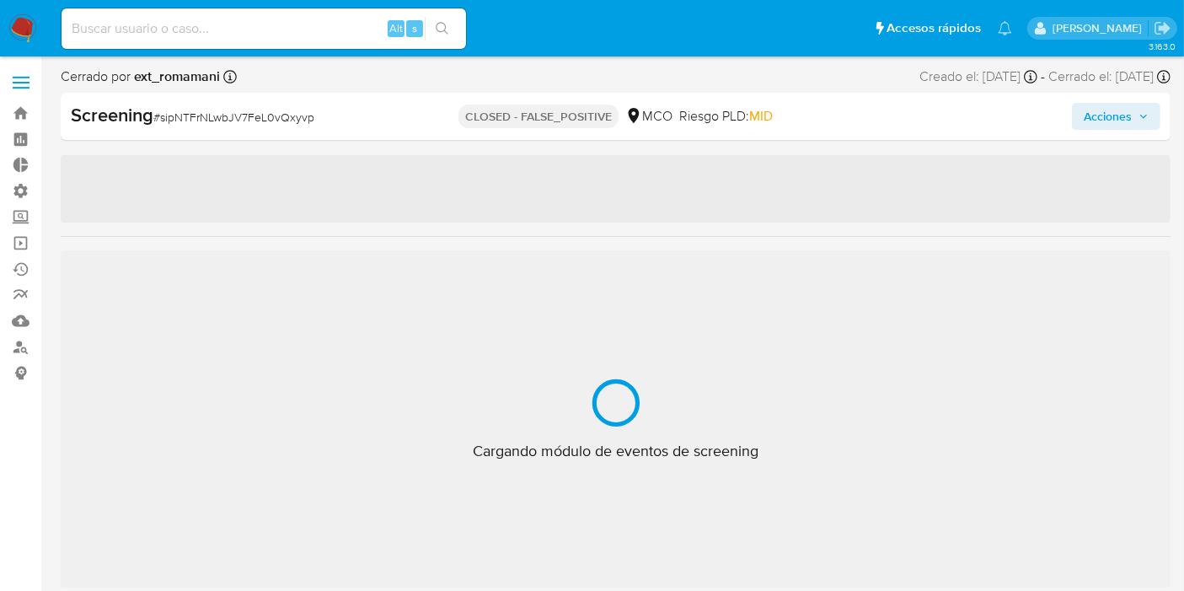
scroll to position [792, 0]
select select "10"
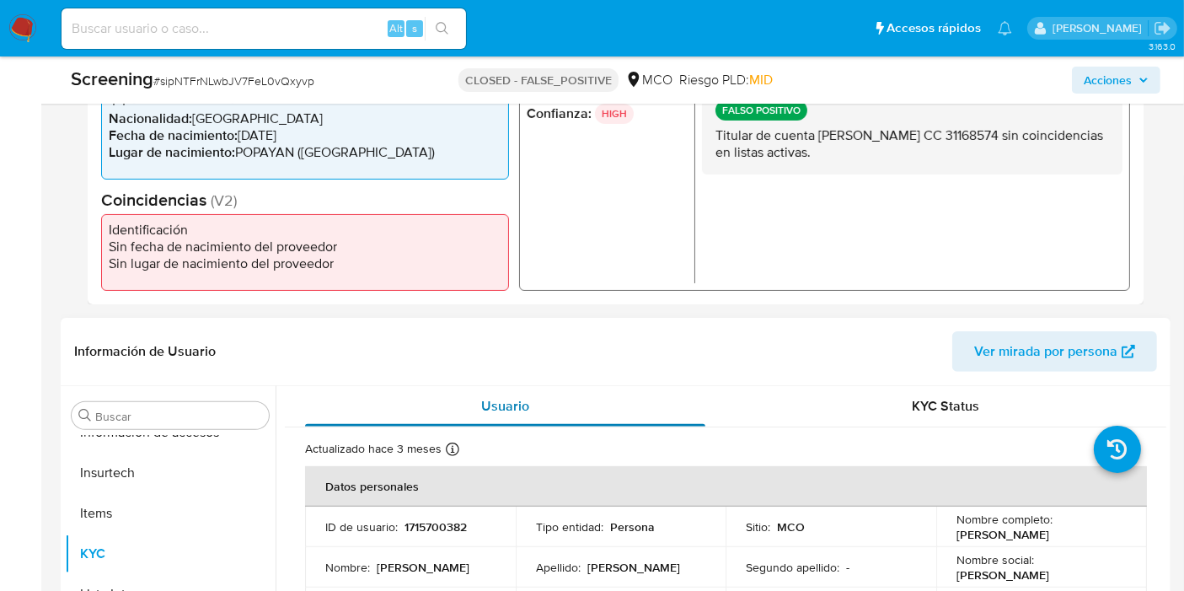
scroll to position [281, 0]
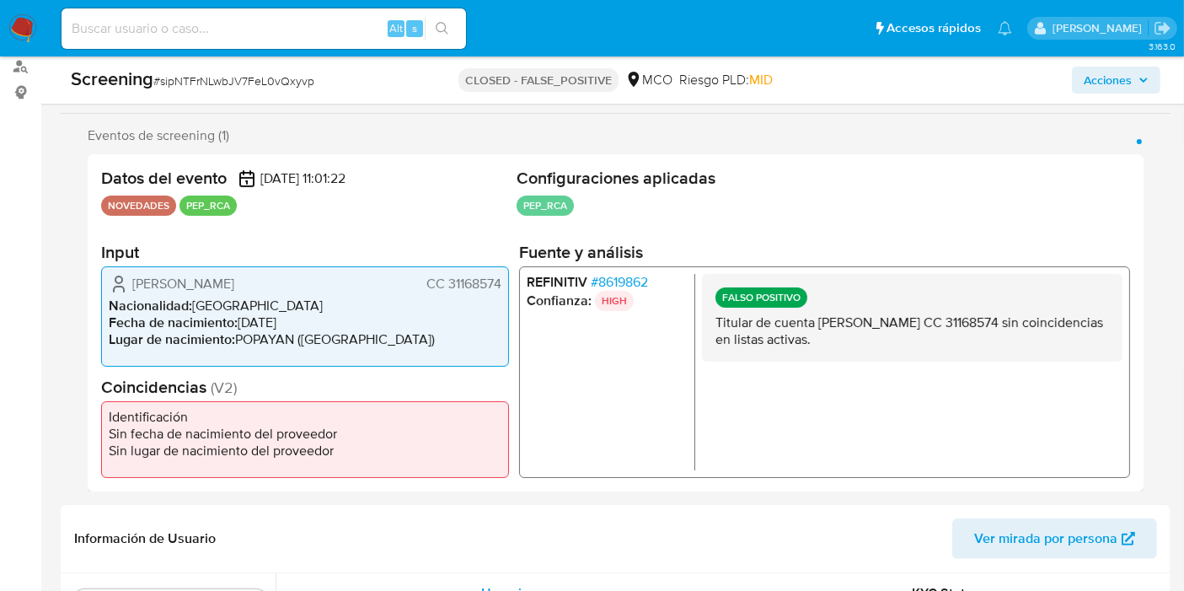
drag, startPoint x: 725, startPoint y: 319, endPoint x: 920, endPoint y: 345, distance: 197.2
click at [920, 345] on p "Titular de cuenta Sandra Stefania Vasquez Guzman CC 31168574 sin coincidencias …" at bounding box center [911, 330] width 393 height 34
click at [912, 344] on p "Titular de cuenta Sandra Stefania Vasquez Guzman CC 31168574 sin coincidencias …" at bounding box center [911, 330] width 393 height 34
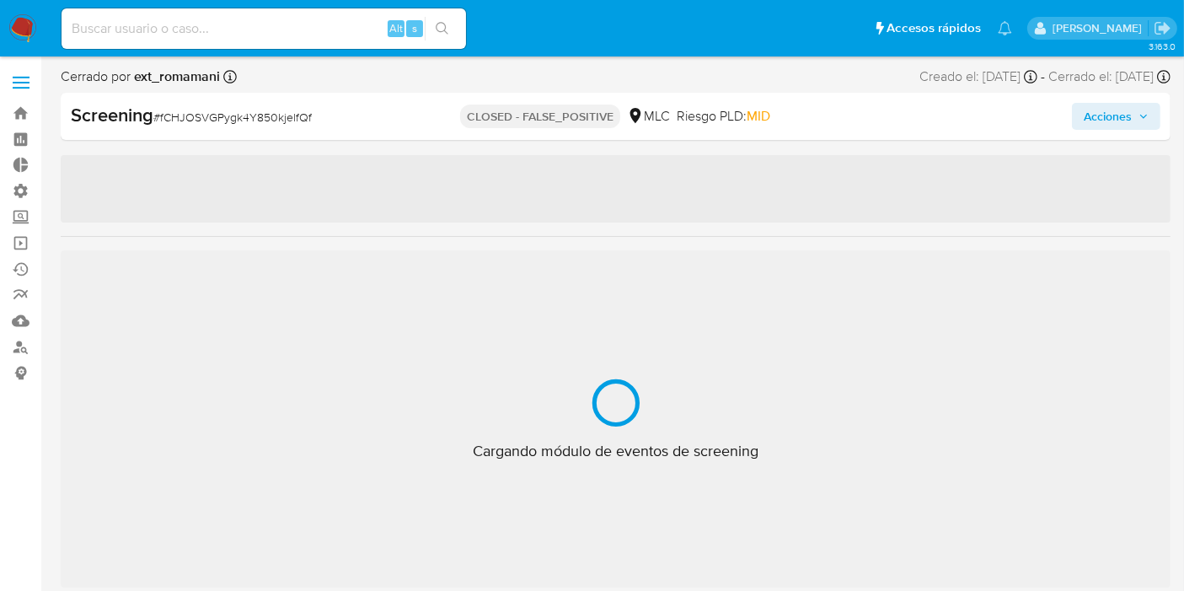
scroll to position [792, 0]
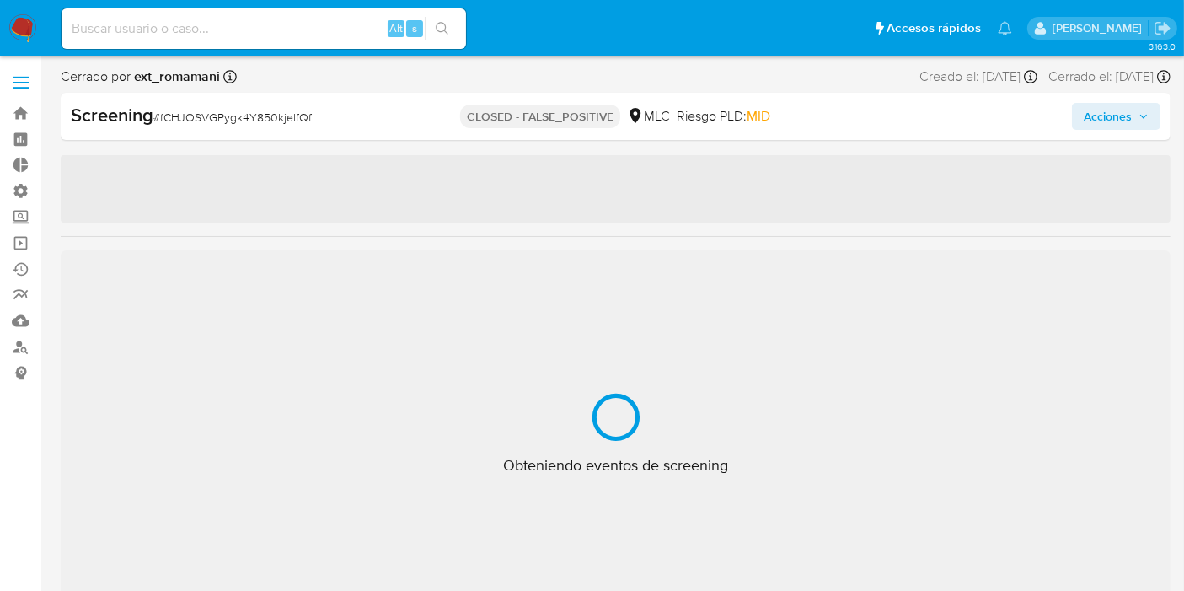
select select "10"
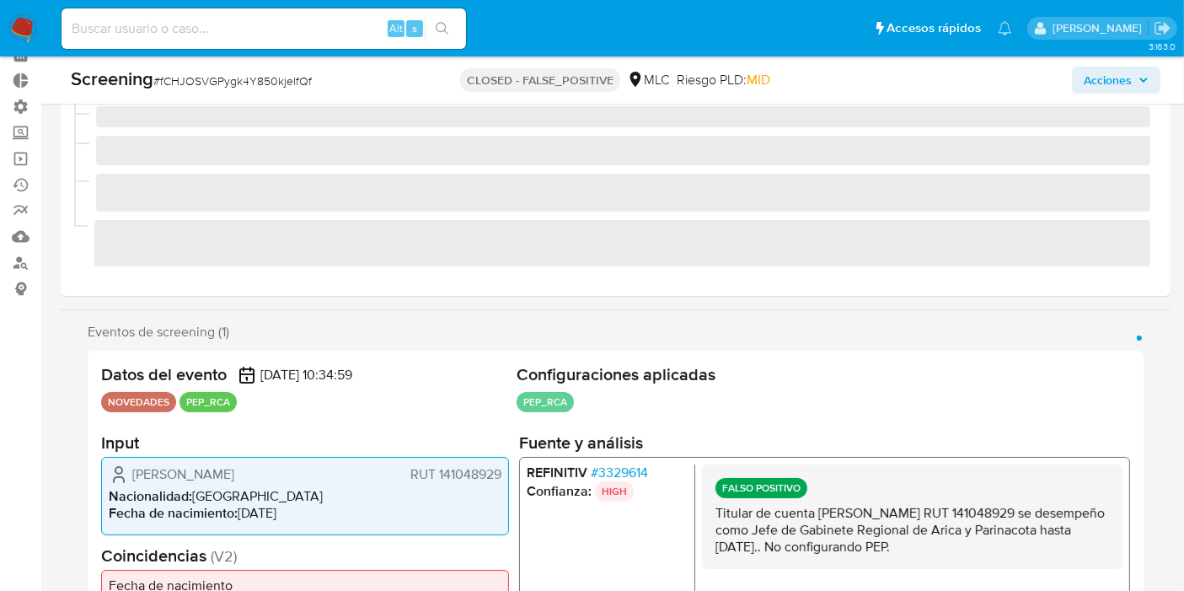
scroll to position [187, 0]
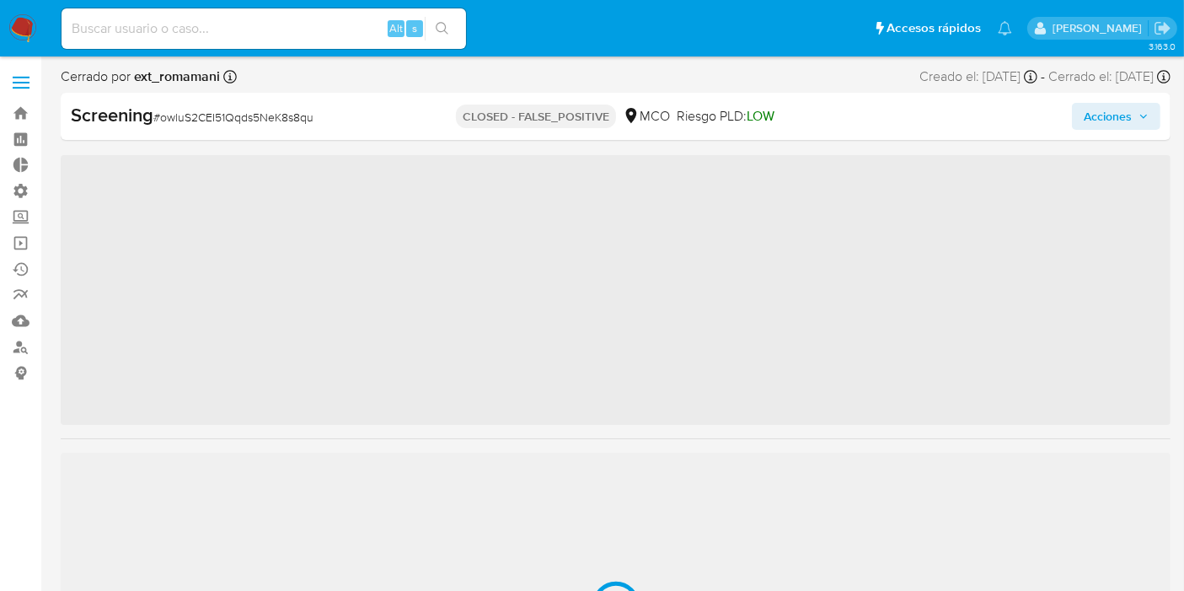
scroll to position [792, 0]
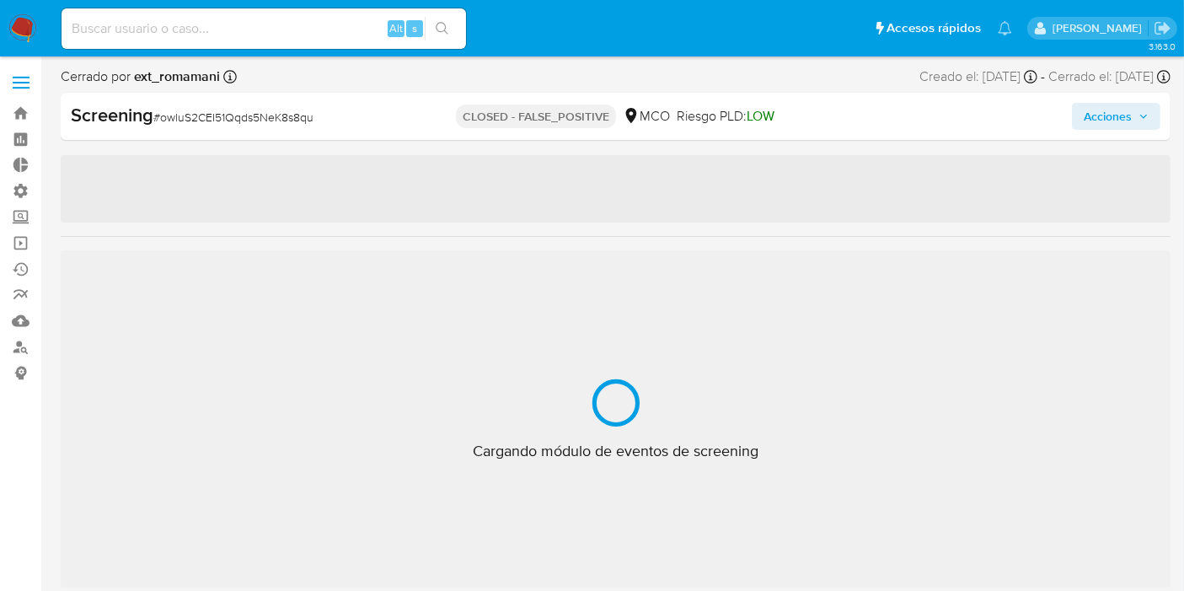
select select "10"
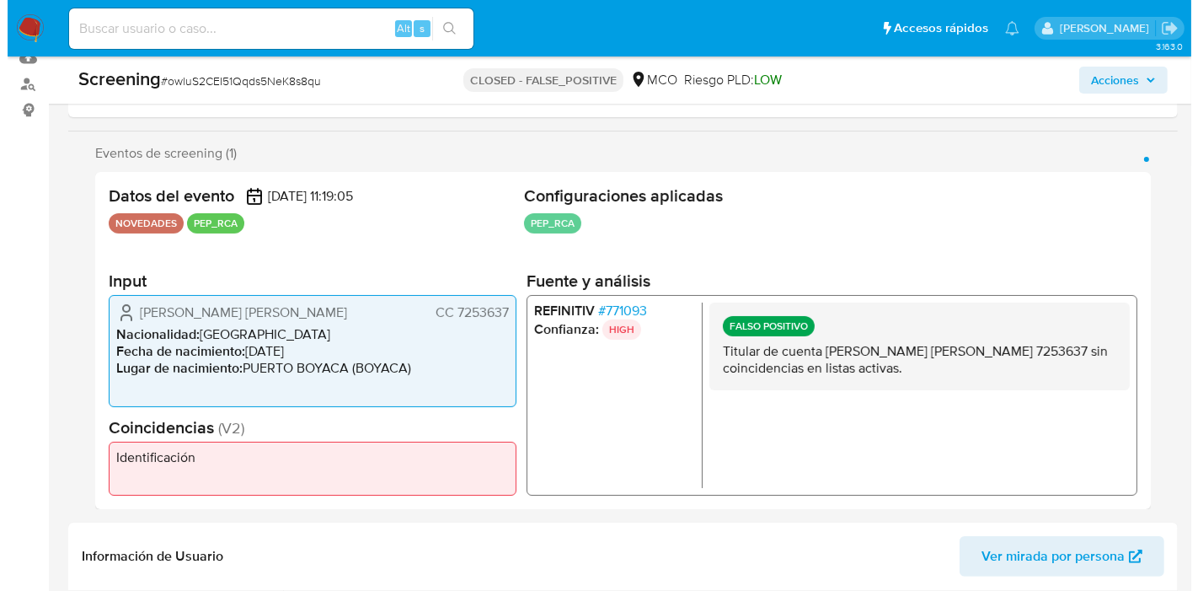
scroll to position [265, 0]
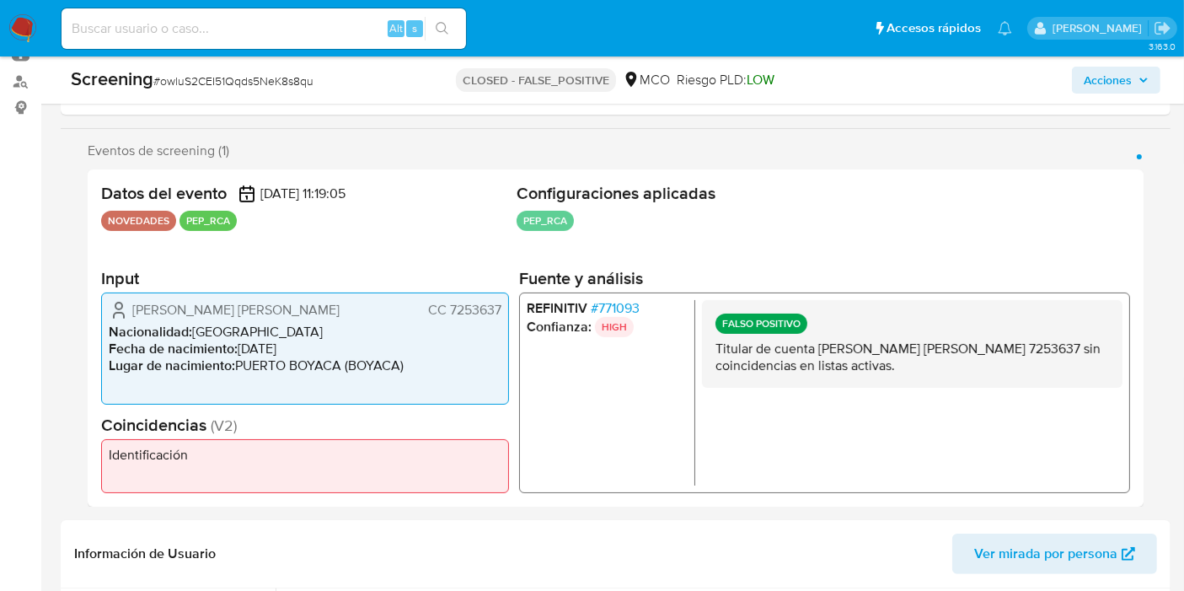
drag, startPoint x: 428, startPoint y: 311, endPoint x: 498, endPoint y: 307, distance: 70.1
click at [498, 307] on span "CC 7253637" at bounding box center [464, 310] width 73 height 17
click at [500, 311] on span "CC 7253637" at bounding box center [464, 310] width 73 height 17
drag, startPoint x: 429, startPoint y: 316, endPoint x: 493, endPoint y: 313, distance: 64.1
click at [493, 313] on span "CC 7253637" at bounding box center [464, 310] width 73 height 17
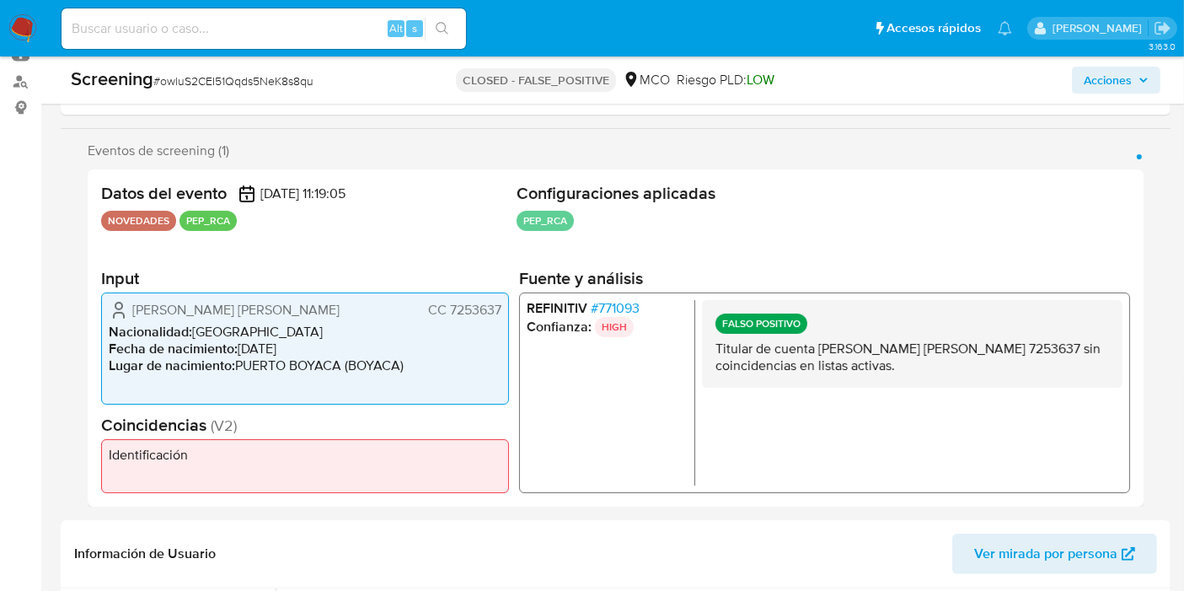
click at [484, 316] on span "CC 7253637" at bounding box center [464, 310] width 73 height 17
drag, startPoint x: 422, startPoint y: 313, endPoint x: 509, endPoint y: 301, distance: 87.7
click at [509, 301] on div "Datos del evento 01/07/2025 11:19:05 NOVEDADES PEP_RCA Configuraciones aplicada…" at bounding box center [616, 337] width 1056 height 337
click at [501, 308] on div "John Jairo Garzon Urrego CC 7253637 Nacionalidad : Colombia Fecha de nacimiento…" at bounding box center [305, 347] width 408 height 111
drag, startPoint x: 498, startPoint y: 305, endPoint x: 415, endPoint y: 296, distance: 83.9
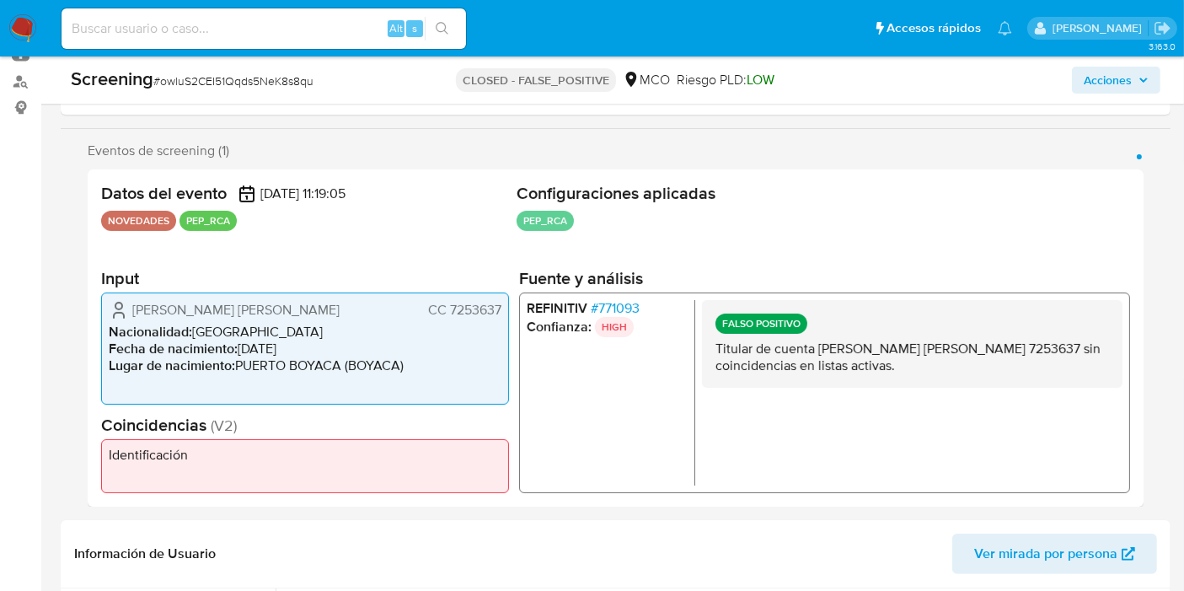
click at [415, 296] on div "John Jairo Garzon Urrego CC 7253637 Nacionalidad : Colombia Fecha de nacimiento…" at bounding box center [305, 347] width 408 height 111
click at [425, 302] on div "John Jairo Garzon Urrego CC 7253637" at bounding box center [305, 310] width 393 height 20
click at [598, 302] on span "# 771093" at bounding box center [615, 308] width 49 height 17
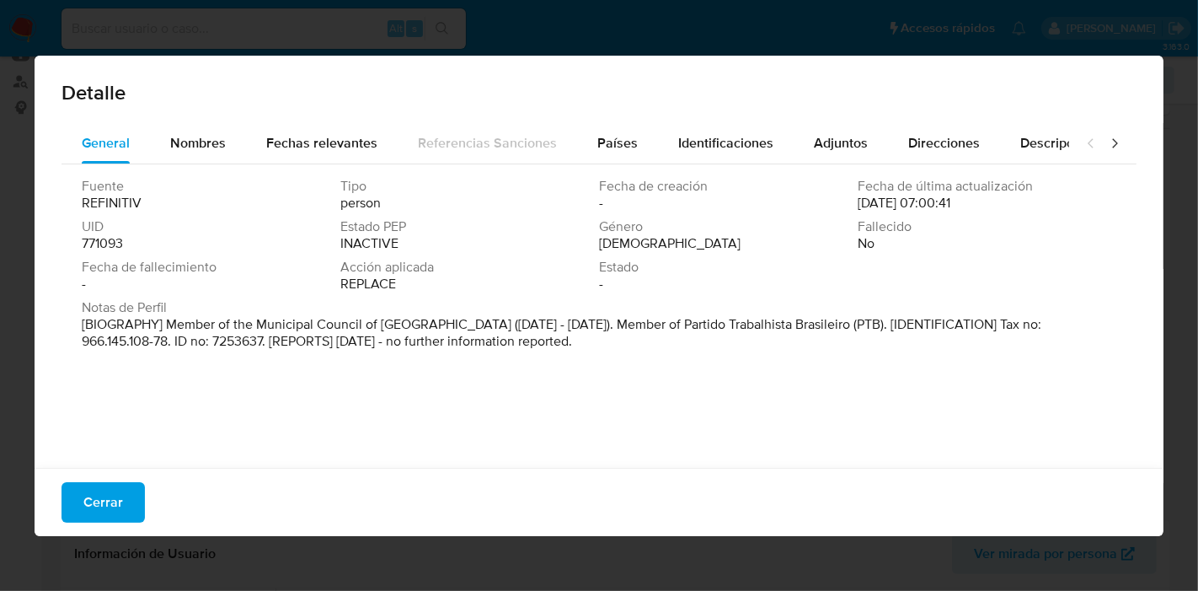
drag, startPoint x: 462, startPoint y: 314, endPoint x: 605, endPoint y: 340, distance: 145.6
click at [605, 340] on div "Notas de Perfil [BIOGRAPHY] Member of the Municipal Council of Vargem Grande do…" at bounding box center [599, 324] width 1035 height 51
click at [597, 345] on p "[BIOGRAPHY] Member of the Municipal Council of Vargem Grande do Sul (Jan 2021 -…" at bounding box center [597, 333] width 1031 height 34
click at [1093, 49] on div "Detalle General Nombres Fechas relevantes Referencias Sanciones Países Identifi…" at bounding box center [599, 295] width 1198 height 591
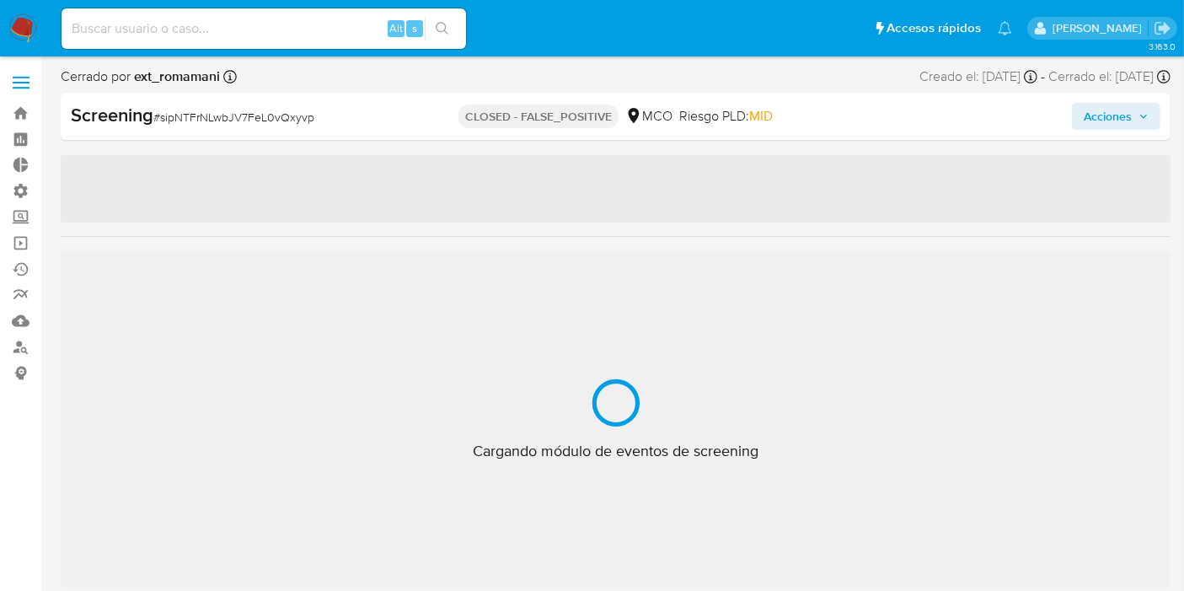
scroll to position [792, 0]
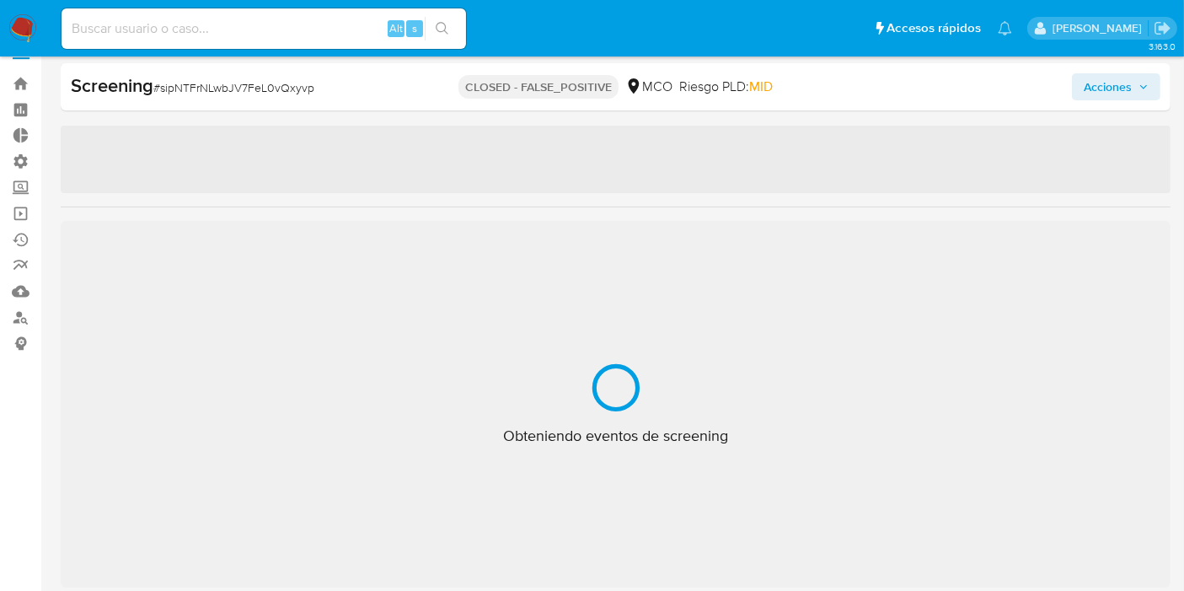
select select "10"
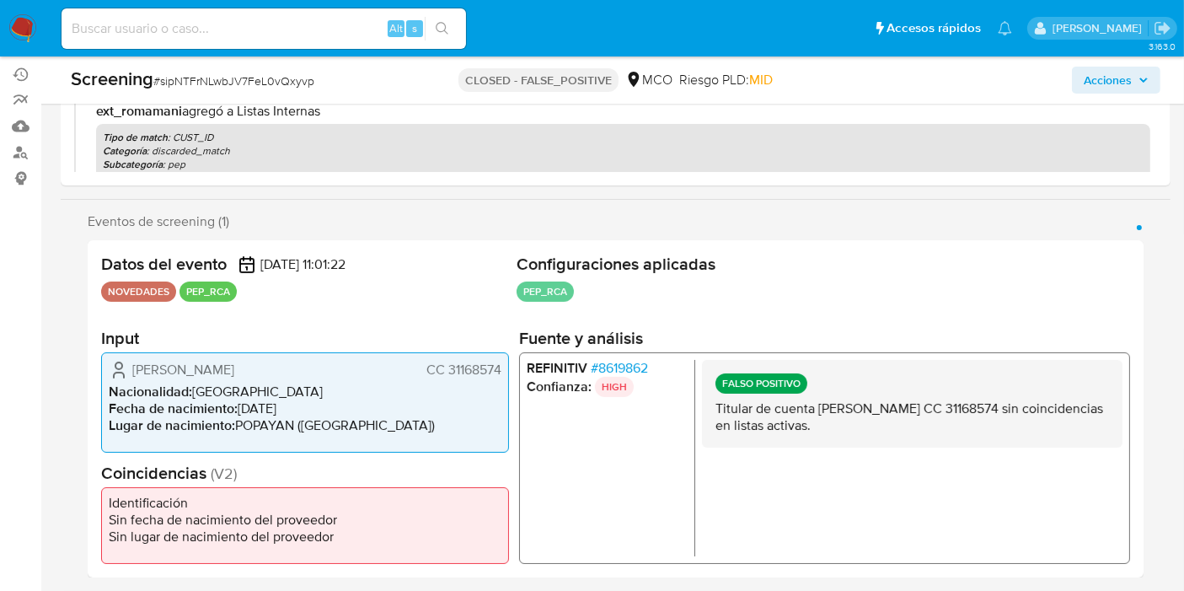
scroll to position [286, 0]
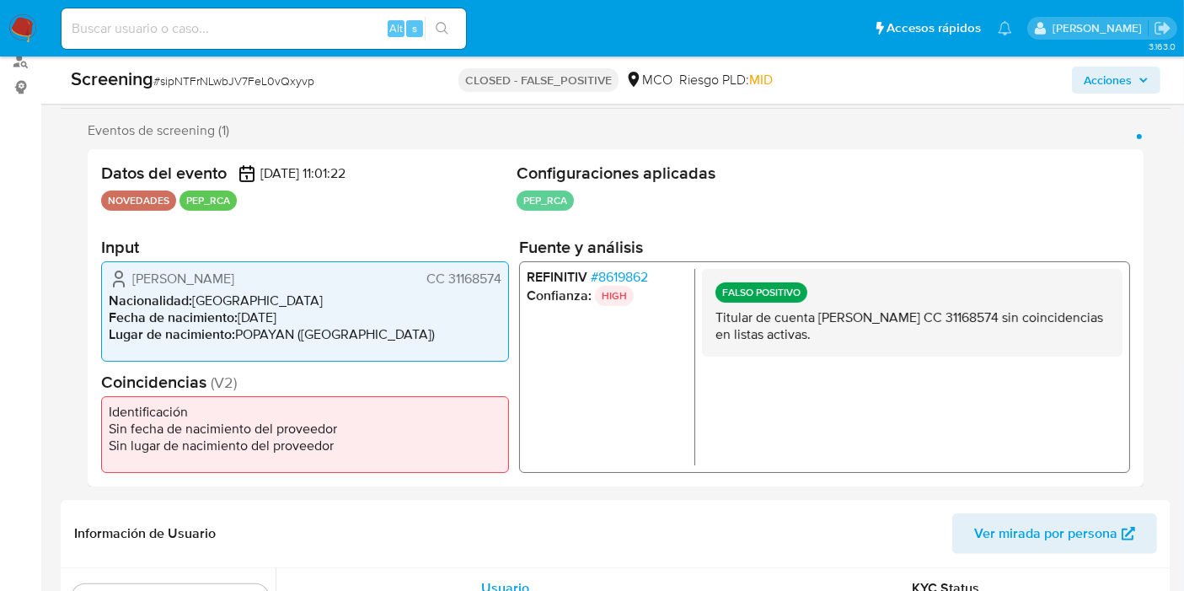
drag, startPoint x: 715, startPoint y: 318, endPoint x: 957, endPoint y: 334, distance: 242.3
click at [956, 334] on p "Titular de cuenta Sandra Stefania Vasquez Guzman CC 31168574 sin coincidencias …" at bounding box center [911, 325] width 393 height 34
click at [877, 342] on p "Titular de cuenta Sandra Stefania Vasquez Guzman CC 31168574 sin coincidencias …" at bounding box center [911, 325] width 393 height 34
click at [613, 276] on span "# 8619862" at bounding box center [619, 276] width 57 height 17
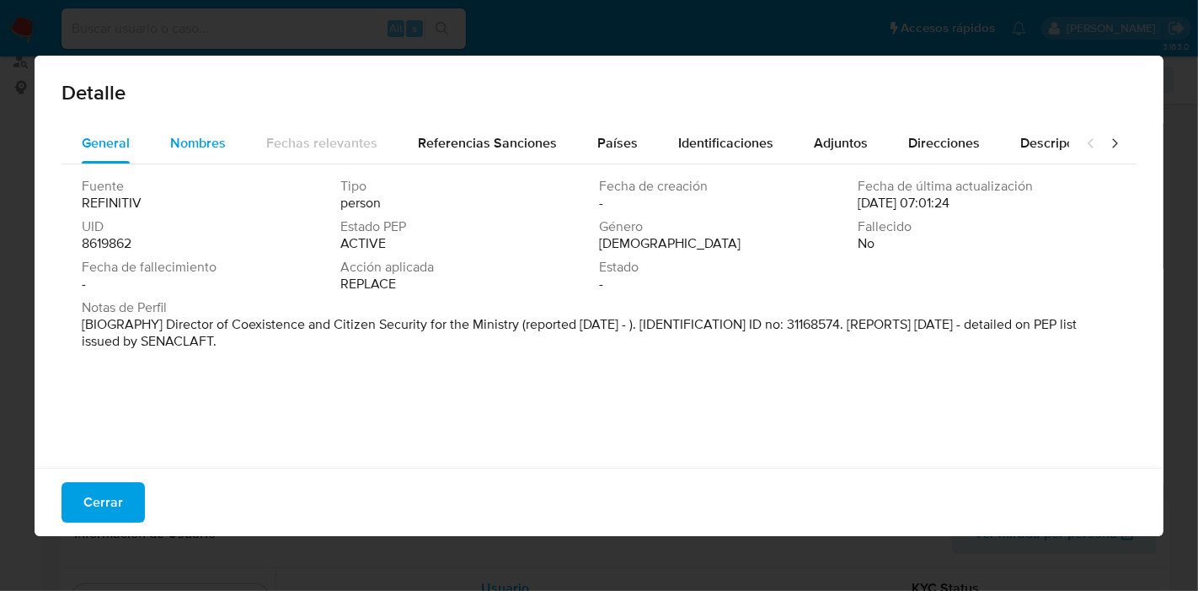
click at [213, 139] on span "Nombres" at bounding box center [198, 142] width 56 height 19
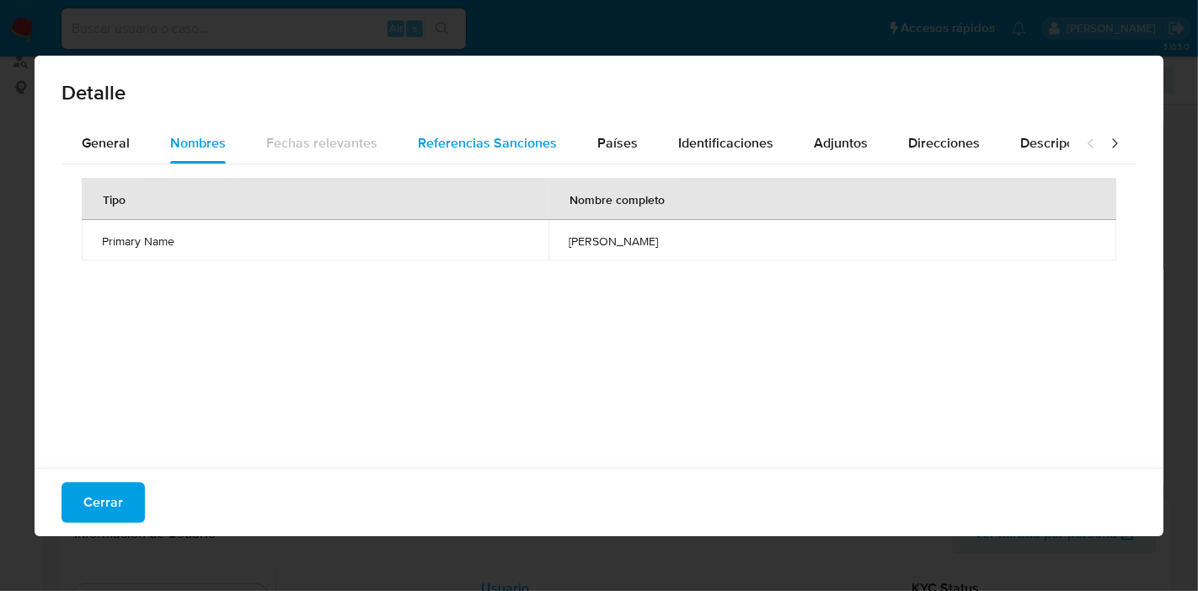
click at [439, 146] on span "Referencias Sanciones" at bounding box center [487, 142] width 139 height 19
click at [211, 149] on span "Nombres" at bounding box center [198, 142] width 56 height 19
click at [115, 155] on div "General" at bounding box center [106, 143] width 48 height 40
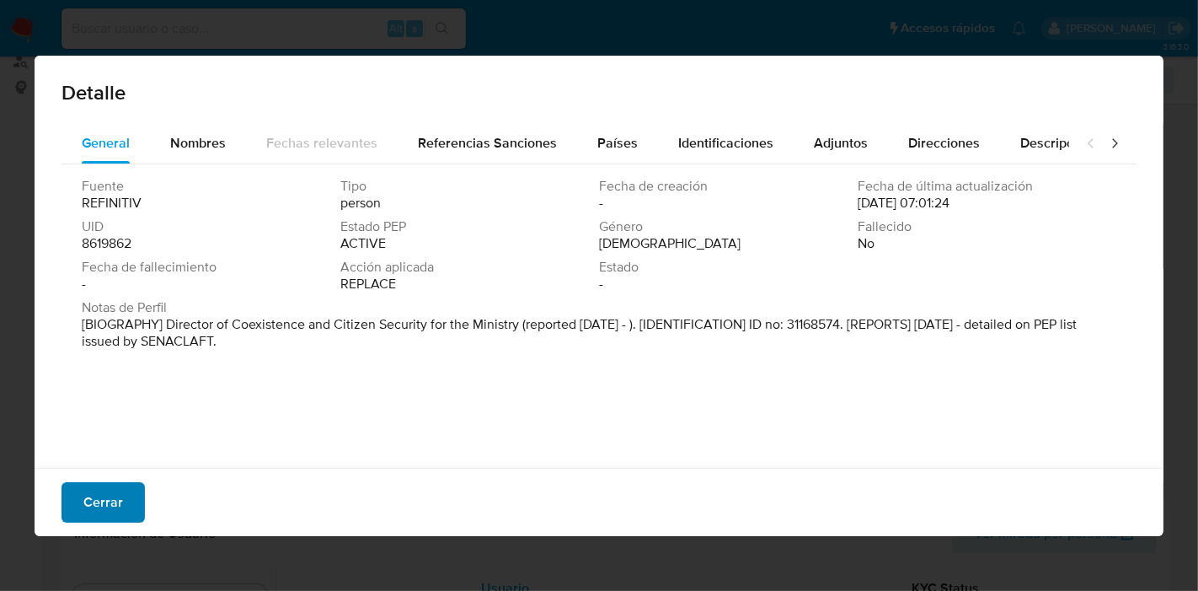
click at [108, 495] on span "Cerrar" at bounding box center [103, 502] width 40 height 37
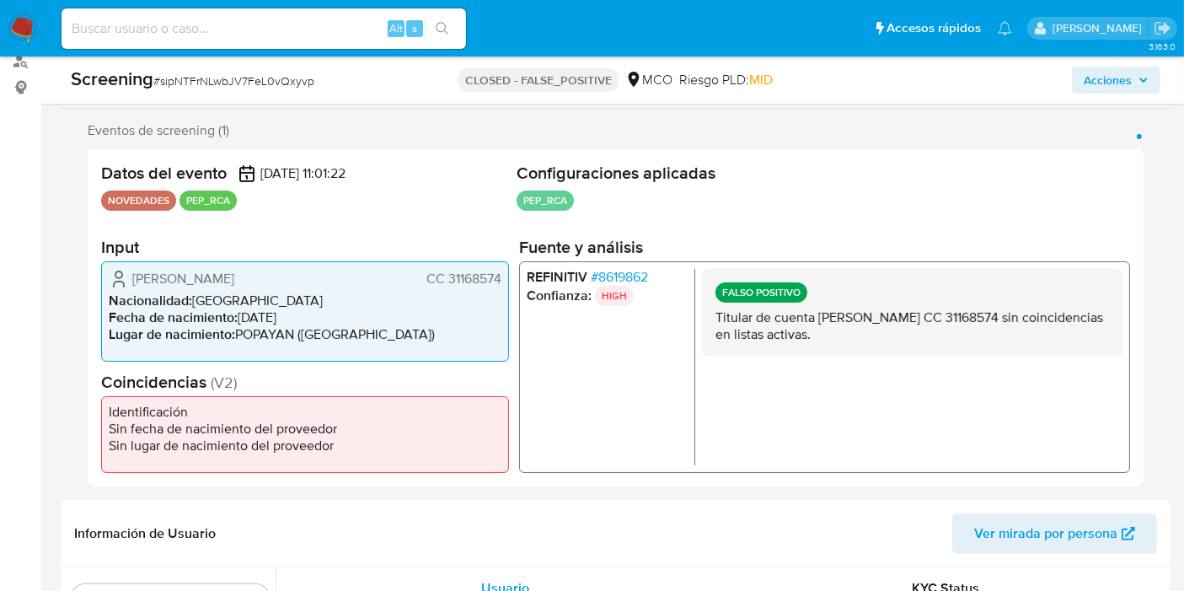
drag, startPoint x: 205, startPoint y: 277, endPoint x: 409, endPoint y: 335, distance: 212.0
click at [408, 335] on div "Sandra Stefania Vasquez Guzman CC 31168574 Nacionalidad : Colombia Fecha de nac…" at bounding box center [305, 310] width 408 height 100
click at [409, 335] on li "Lugar de nacimiento : POPAYAN (CAUCA)" at bounding box center [305, 333] width 393 height 17
click at [613, 273] on span "# 8619862" at bounding box center [619, 276] width 57 height 17
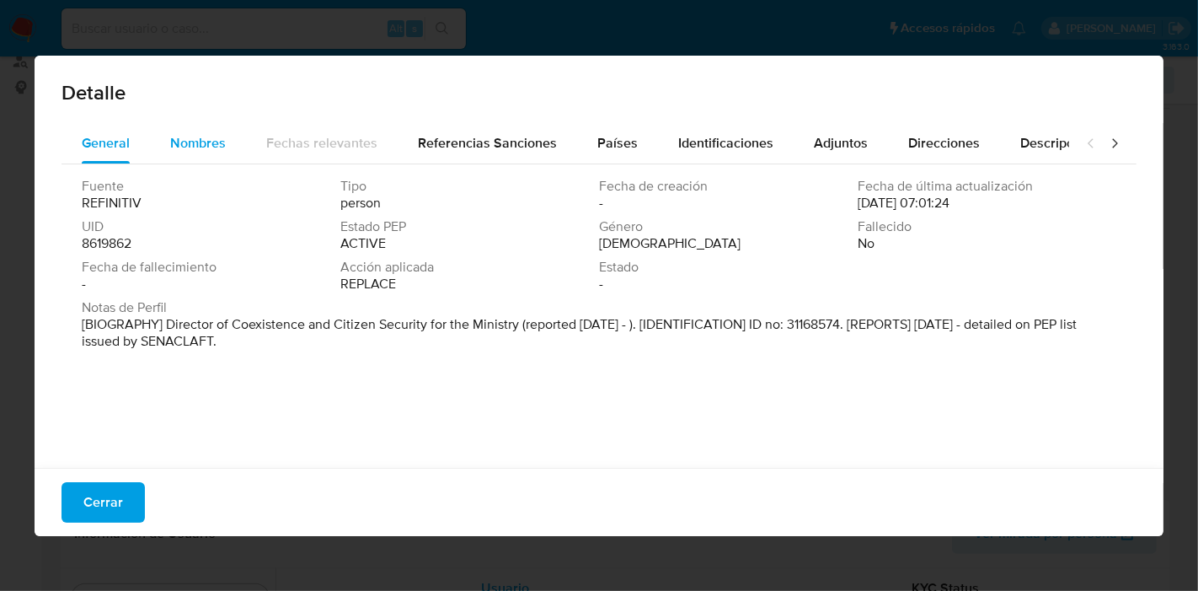
click at [219, 142] on span "Nombres" at bounding box center [198, 142] width 56 height 19
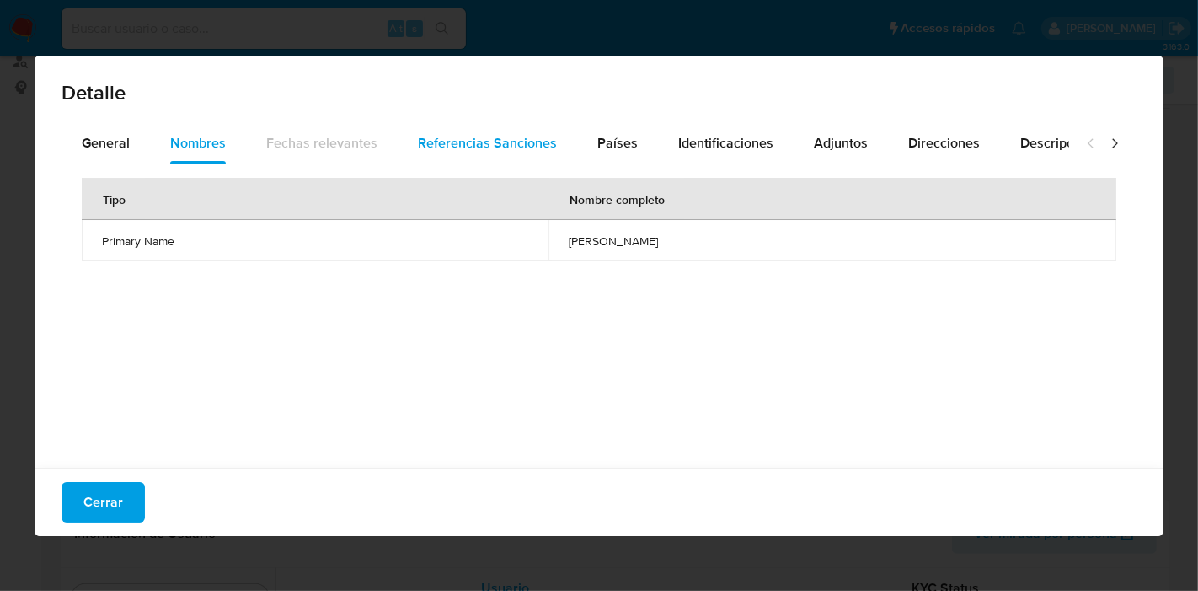
click at [503, 158] on div "Referencias Sanciones" at bounding box center [487, 143] width 139 height 40
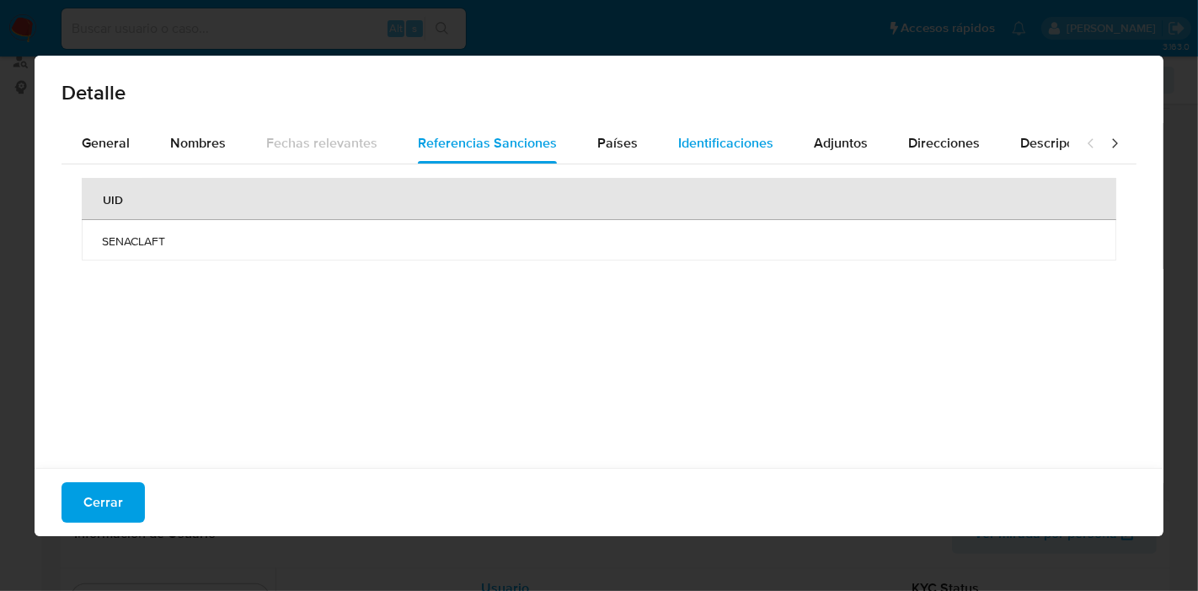
click at [713, 136] on span "Identificaciones" at bounding box center [725, 142] width 95 height 19
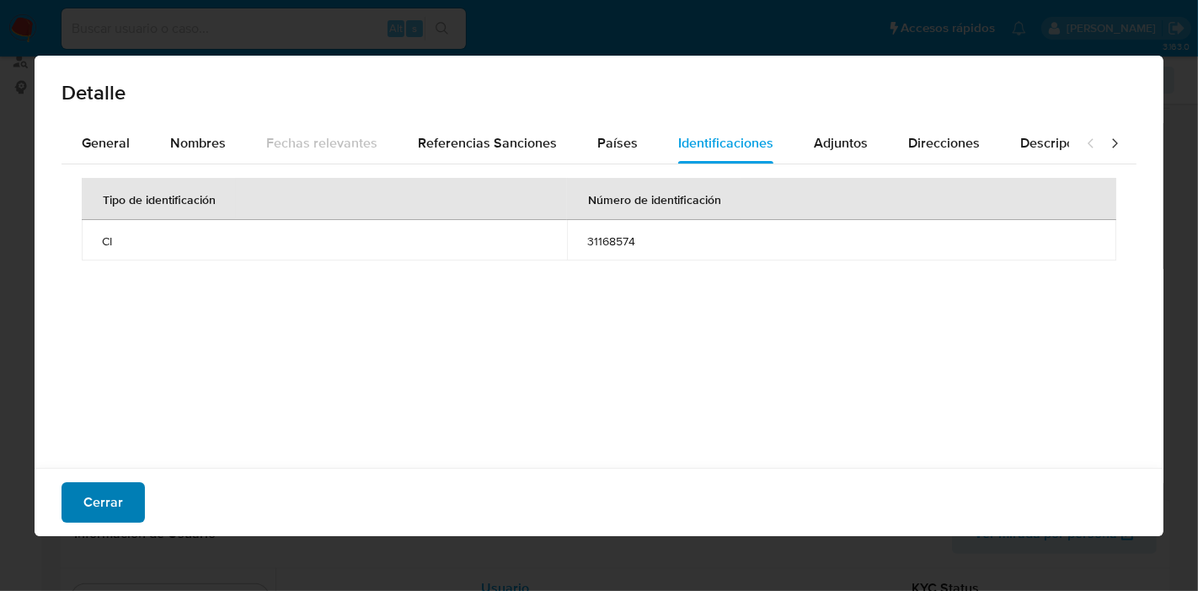
click at [99, 484] on span "Cerrar" at bounding box center [103, 502] width 40 height 37
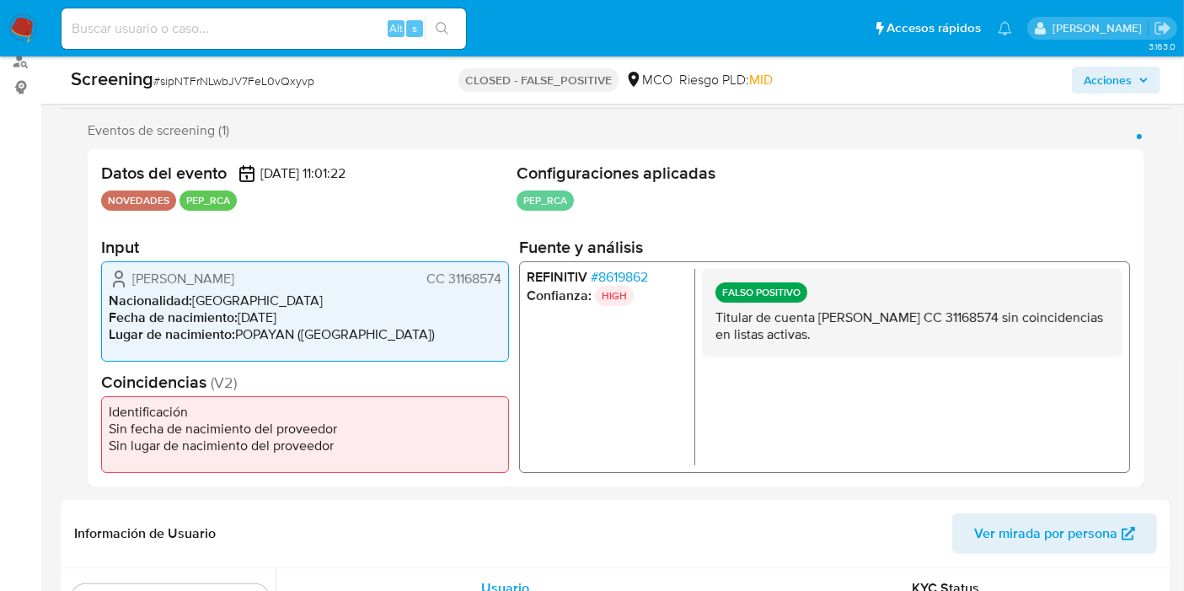
click at [638, 272] on span "# 8619862" at bounding box center [619, 276] width 57 height 17
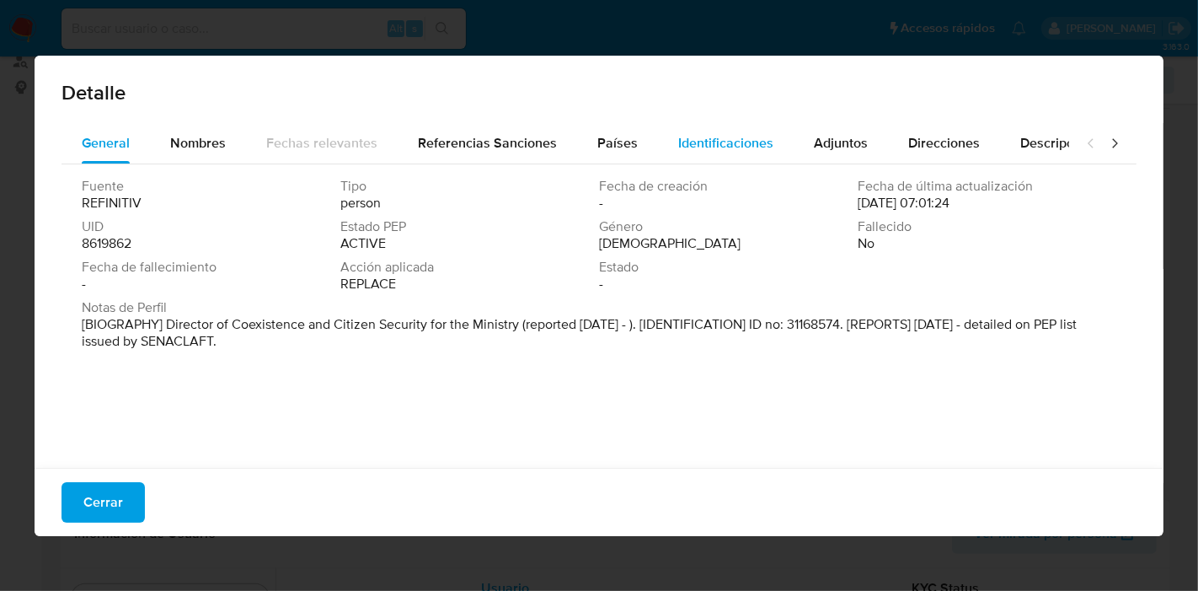
click at [678, 147] on span "Identificaciones" at bounding box center [725, 142] width 95 height 19
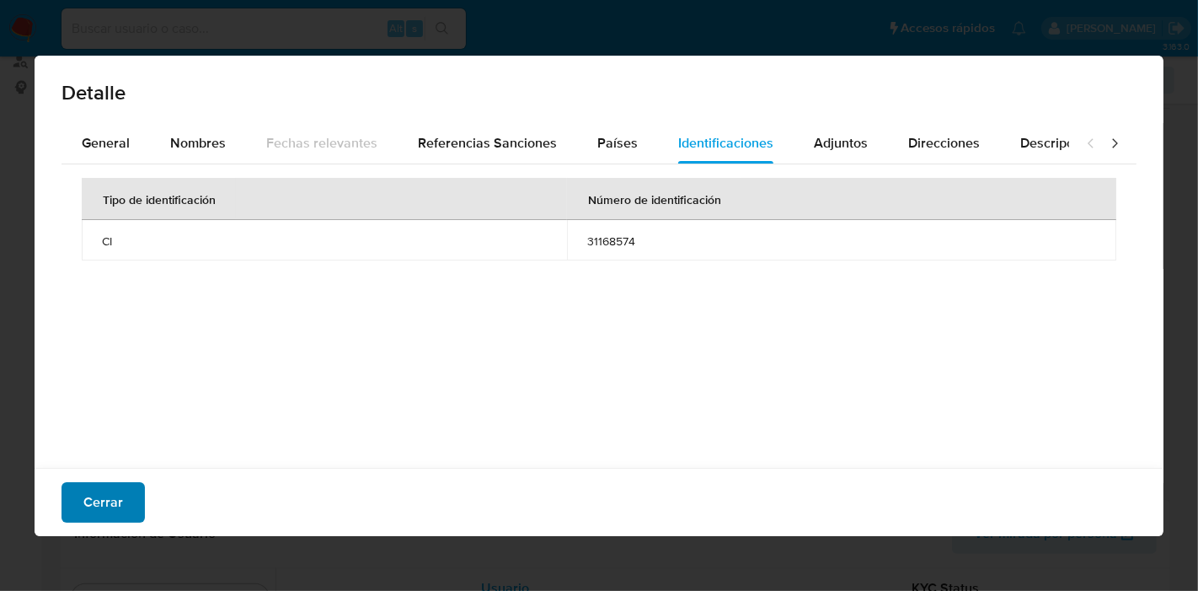
click at [94, 513] on span "Cerrar" at bounding box center [103, 502] width 40 height 37
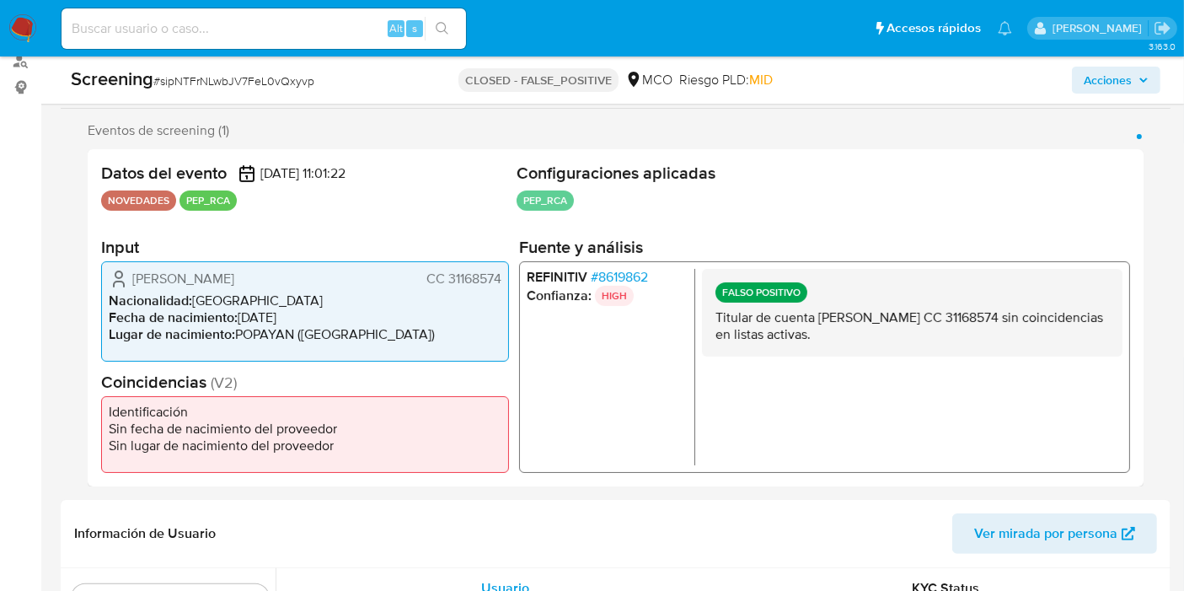
drag, startPoint x: 711, startPoint y: 319, endPoint x: 974, endPoint y: 333, distance: 263.2
click at [974, 333] on div "FALSO POSITIVO Titular de cuenta Sandra Stefania Vasquez Guzman CC 31168574 sin…" at bounding box center [912, 312] width 420 height 88
click at [947, 340] on p "Titular de cuenta [PERSON_NAME] [PERSON_NAME] [PERSON_NAME] 31168574 sin coinci…" at bounding box center [911, 325] width 393 height 34
drag, startPoint x: 923, startPoint y: 333, endPoint x: 739, endPoint y: 323, distance: 184.8
click at [739, 323] on p "Titular de cuenta Sandra Stefania Vasquez Guzman CC 31168574 sin coincidencias …" at bounding box center [911, 325] width 393 height 34
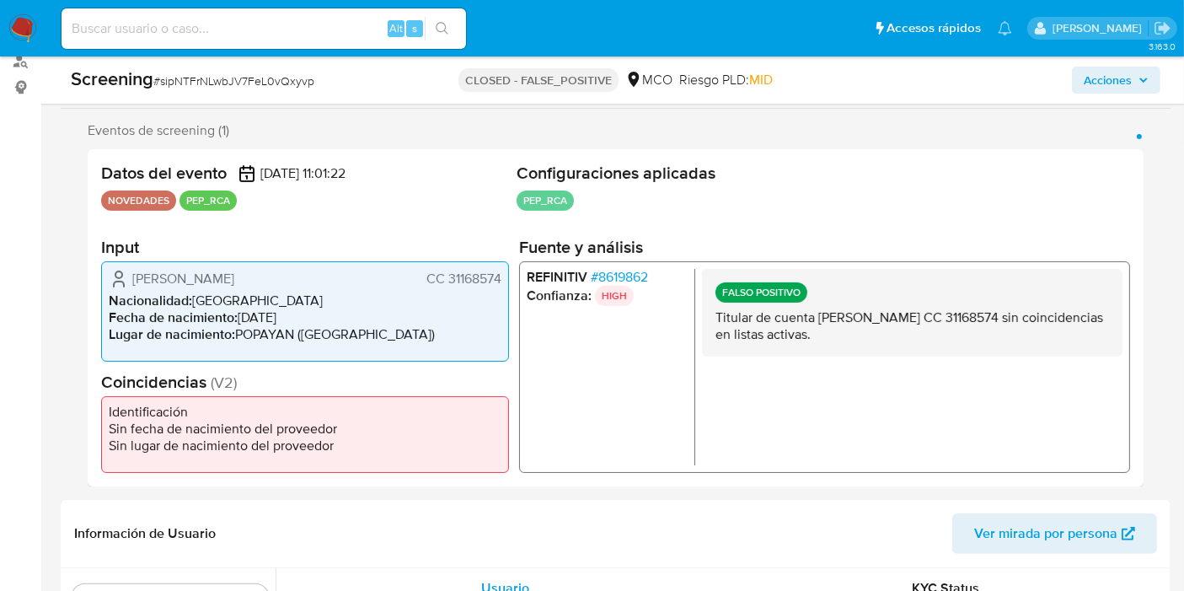
click at [738, 323] on p "Titular de cuenta Sandra Stefania Vasquez Guzman CC 31168574 sin coincidencias …" at bounding box center [911, 325] width 393 height 34
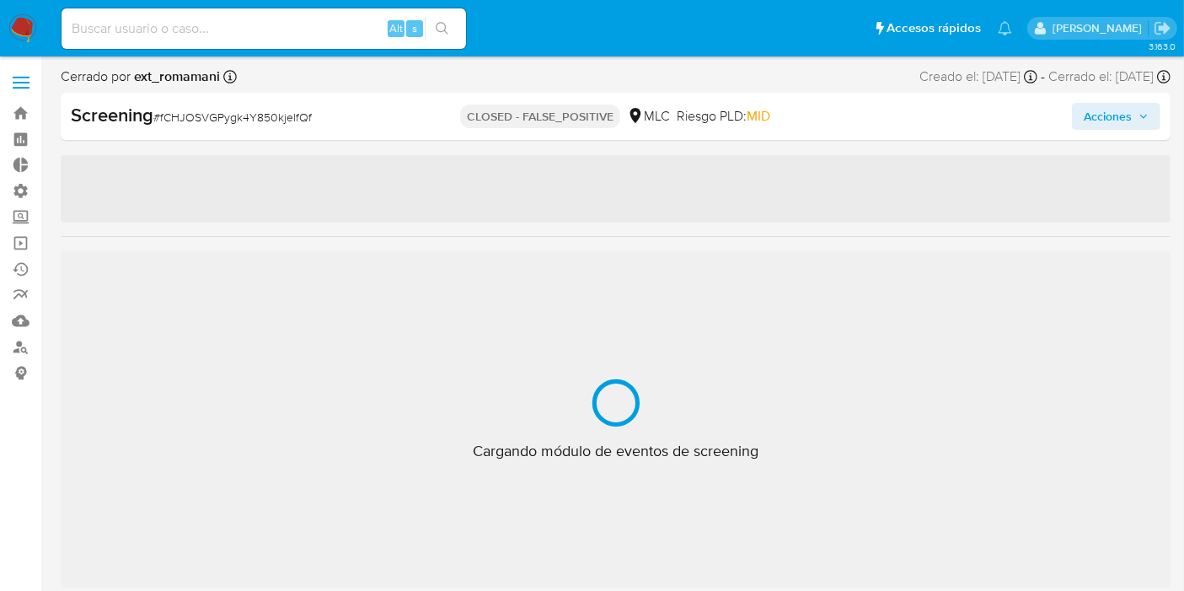
scroll to position [792, 0]
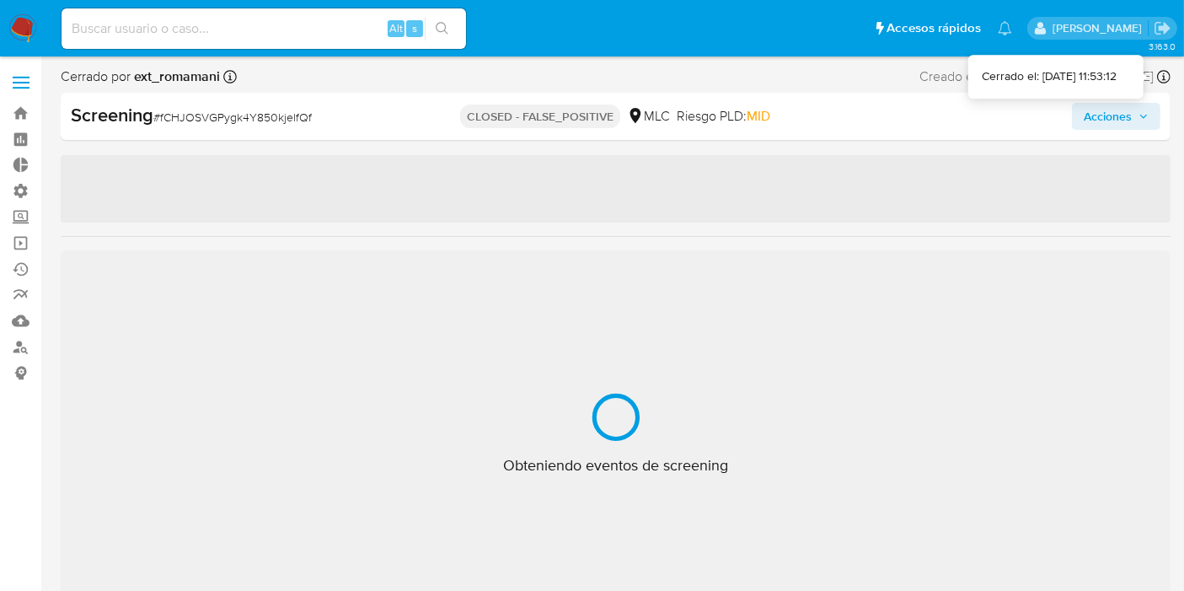
select select "10"
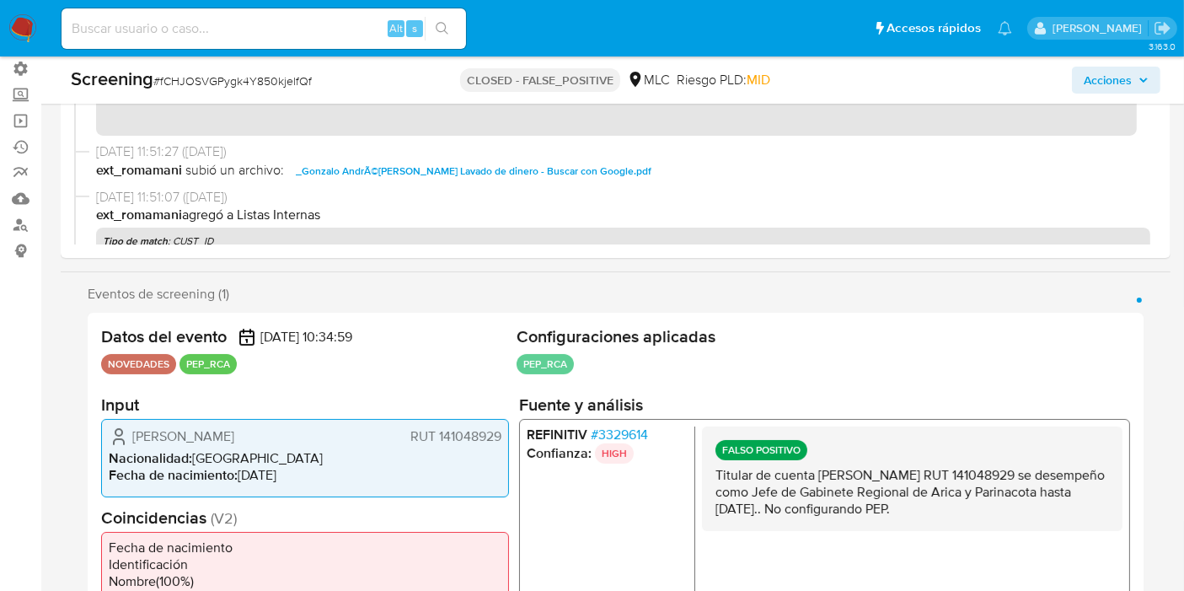
scroll to position [147, 0]
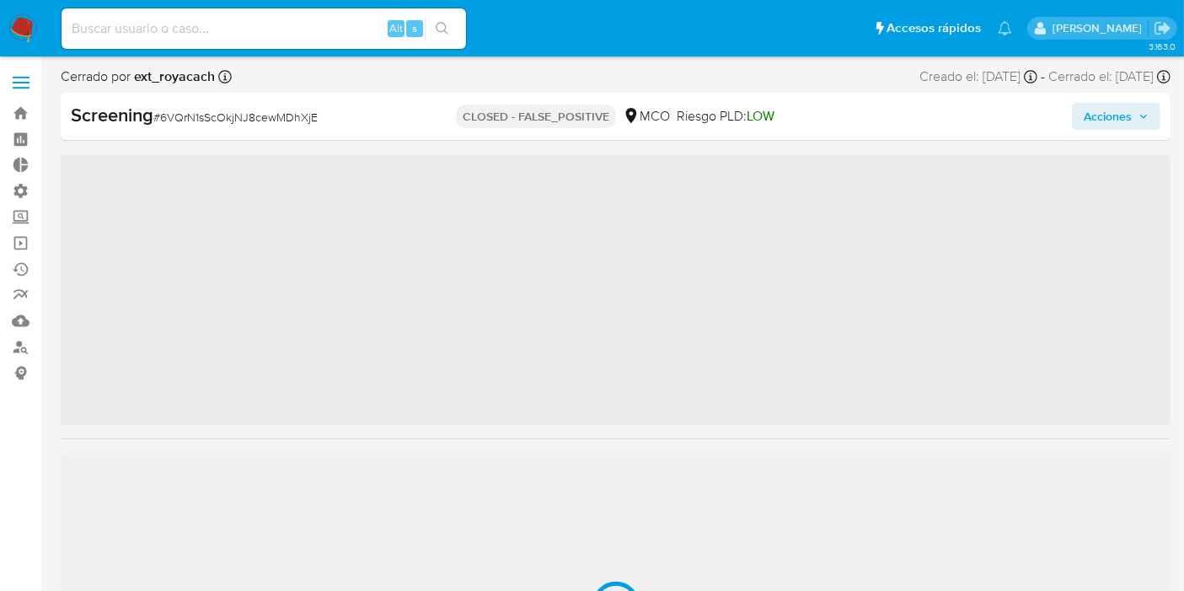
scroll to position [792, 0]
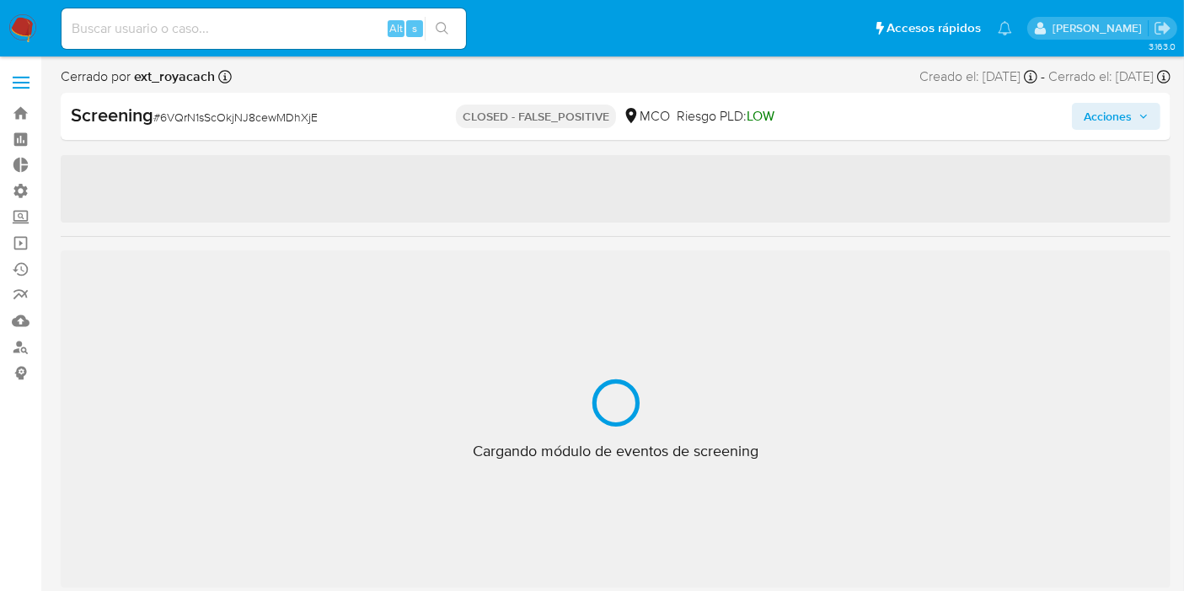
select select "10"
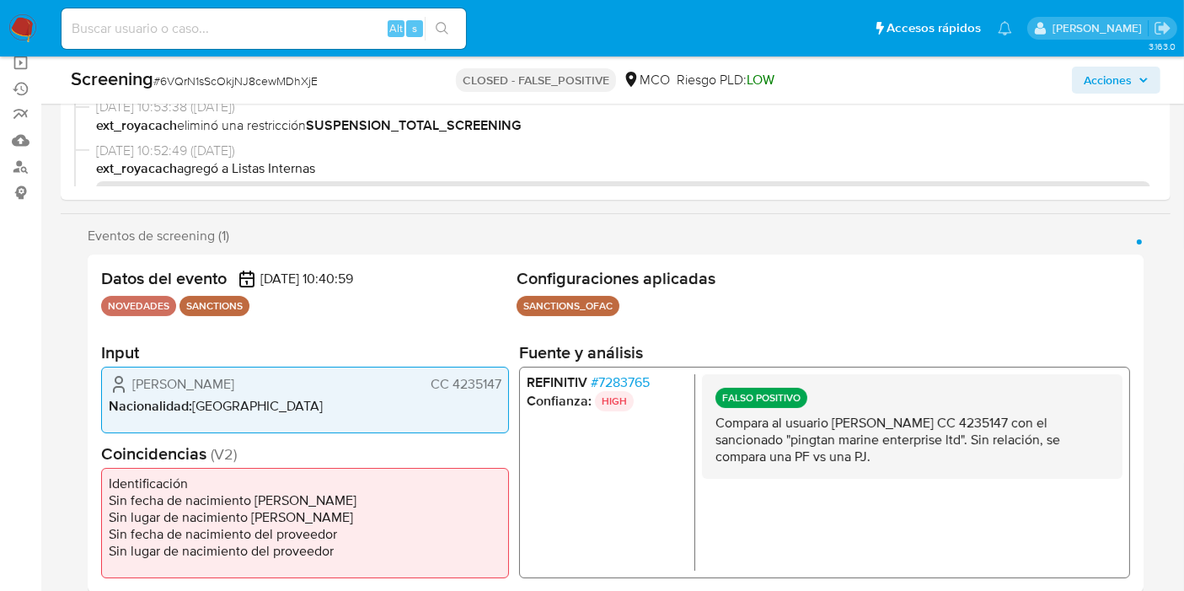
scroll to position [281, 0]
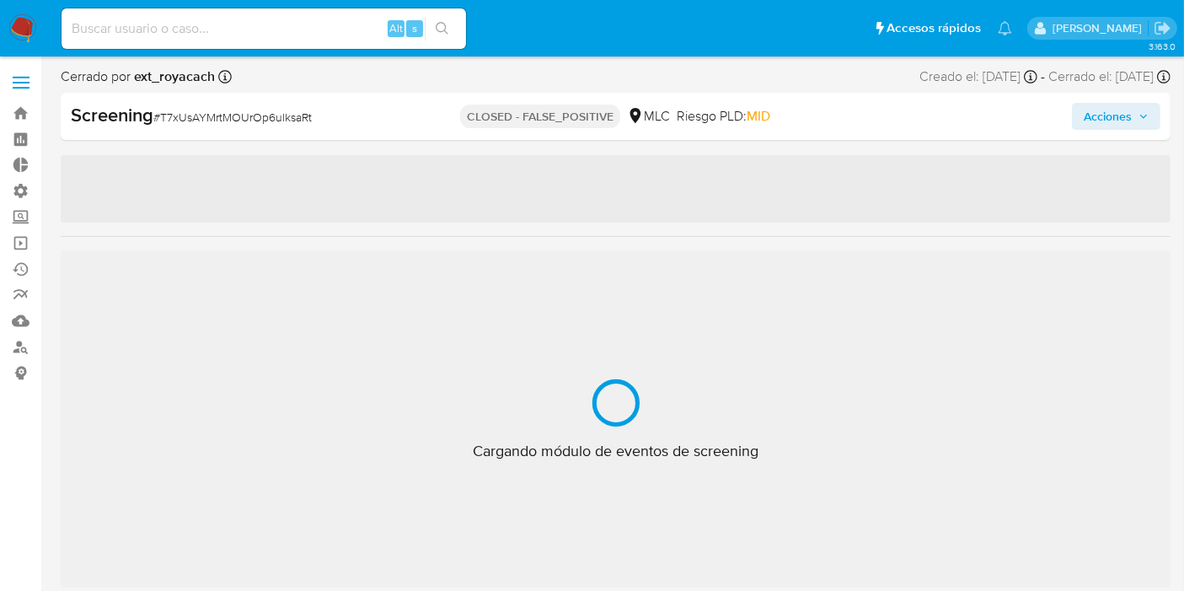
scroll to position [792, 0]
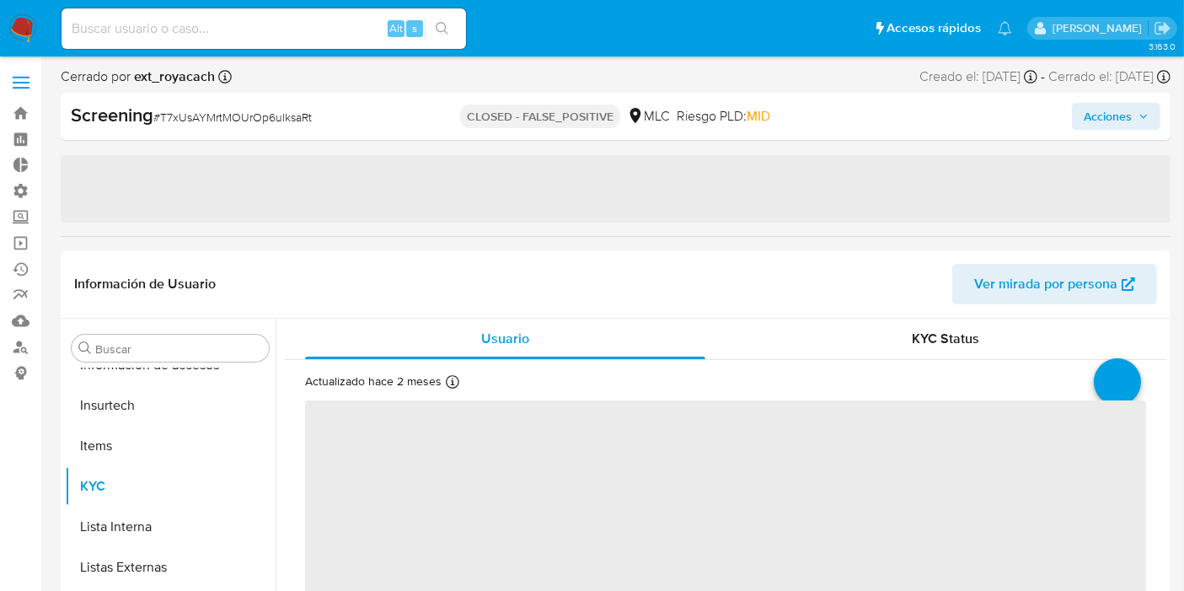
select select "10"
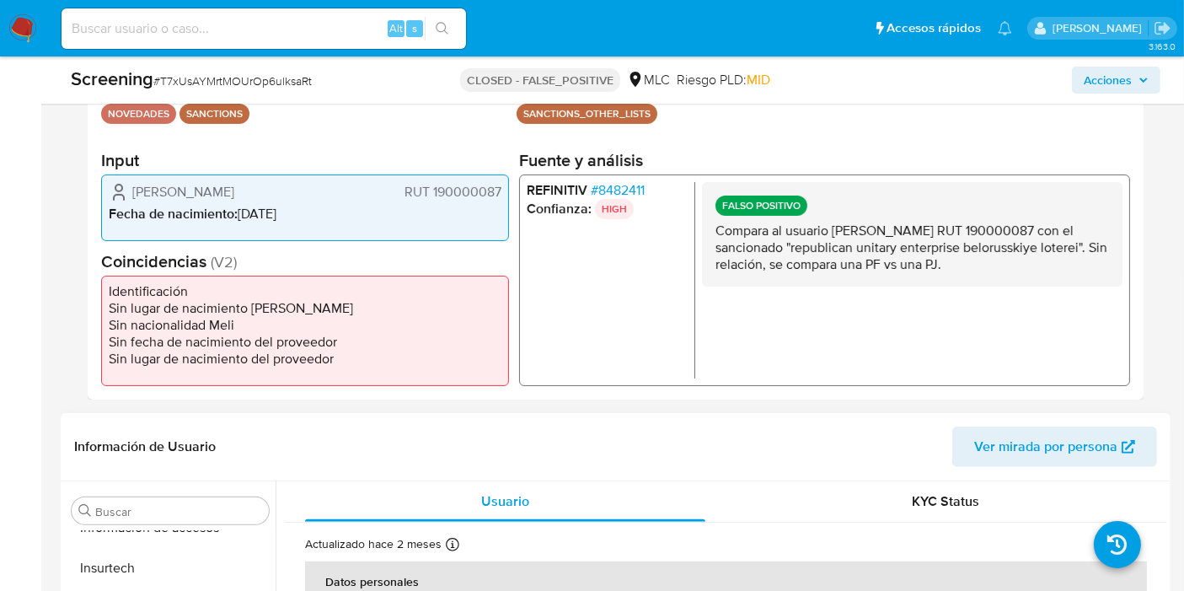
scroll to position [374, 0]
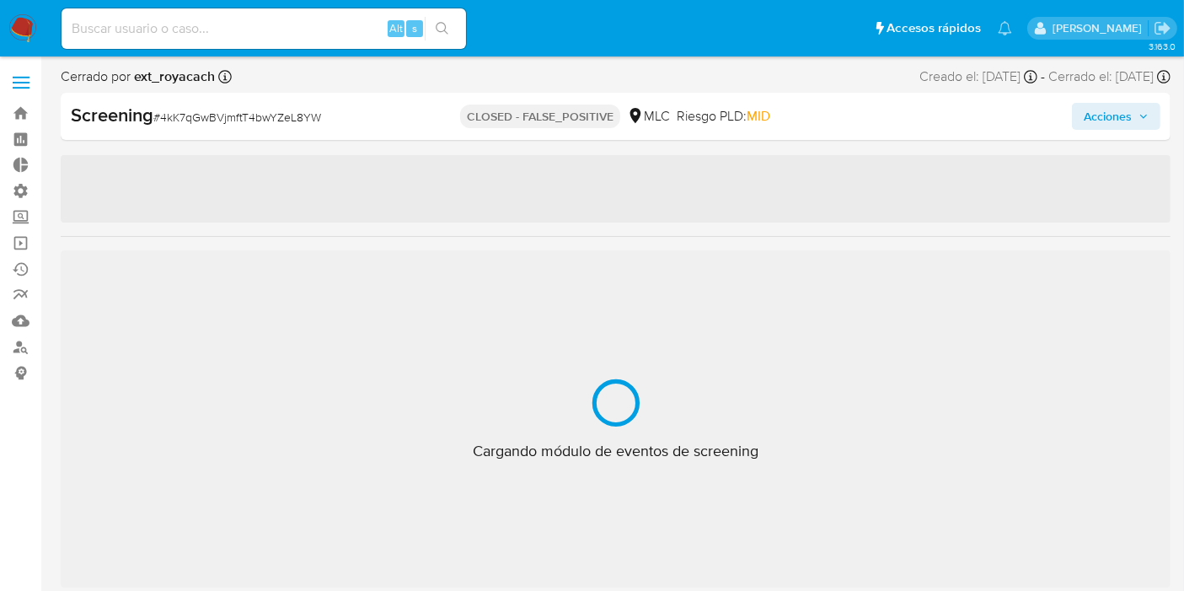
scroll to position [792, 0]
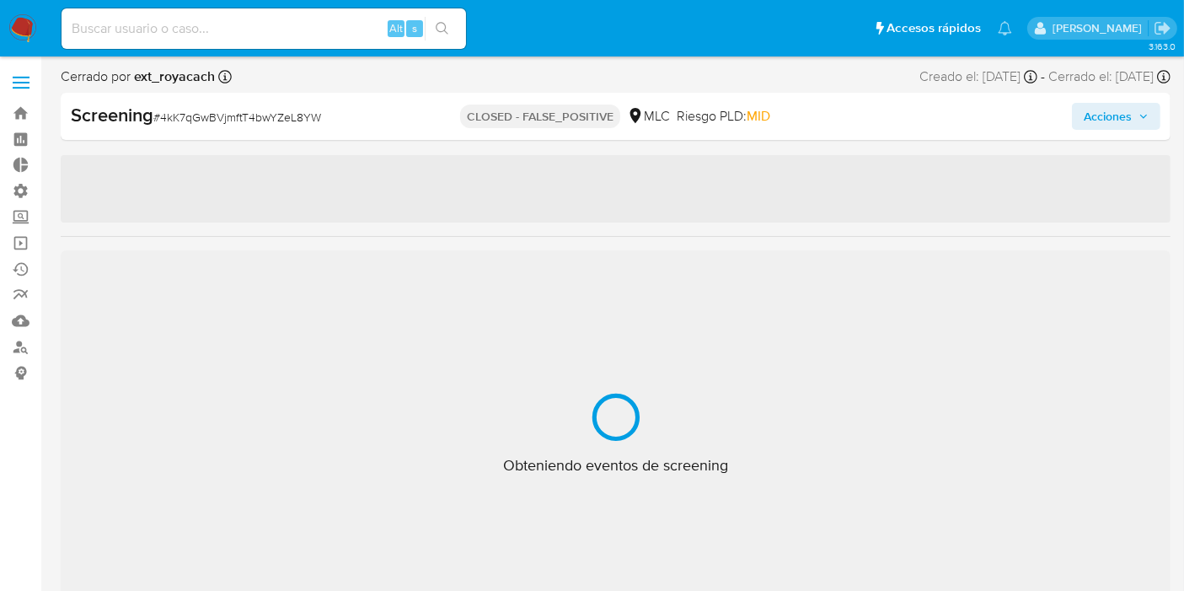
select select "10"
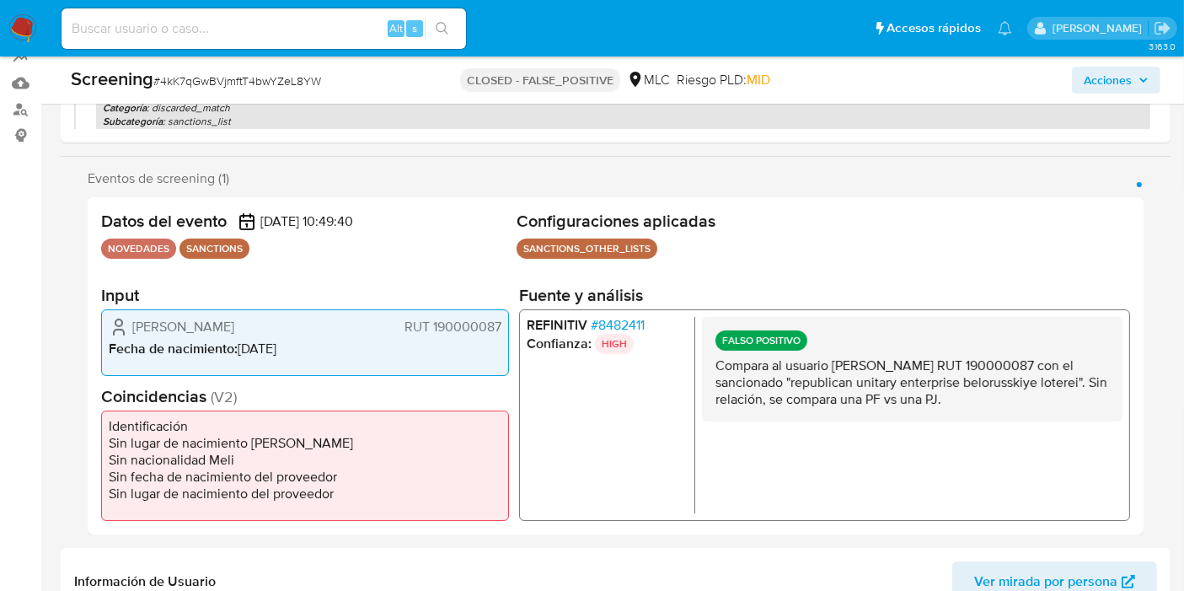
scroll to position [281, 0]
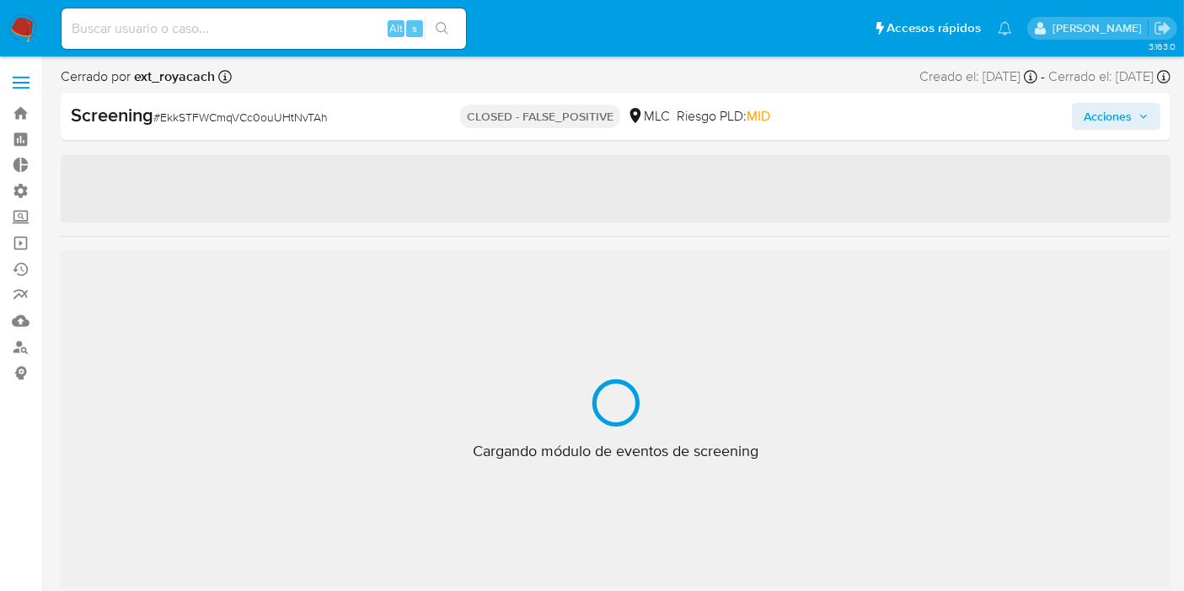
scroll to position [792, 0]
select select "10"
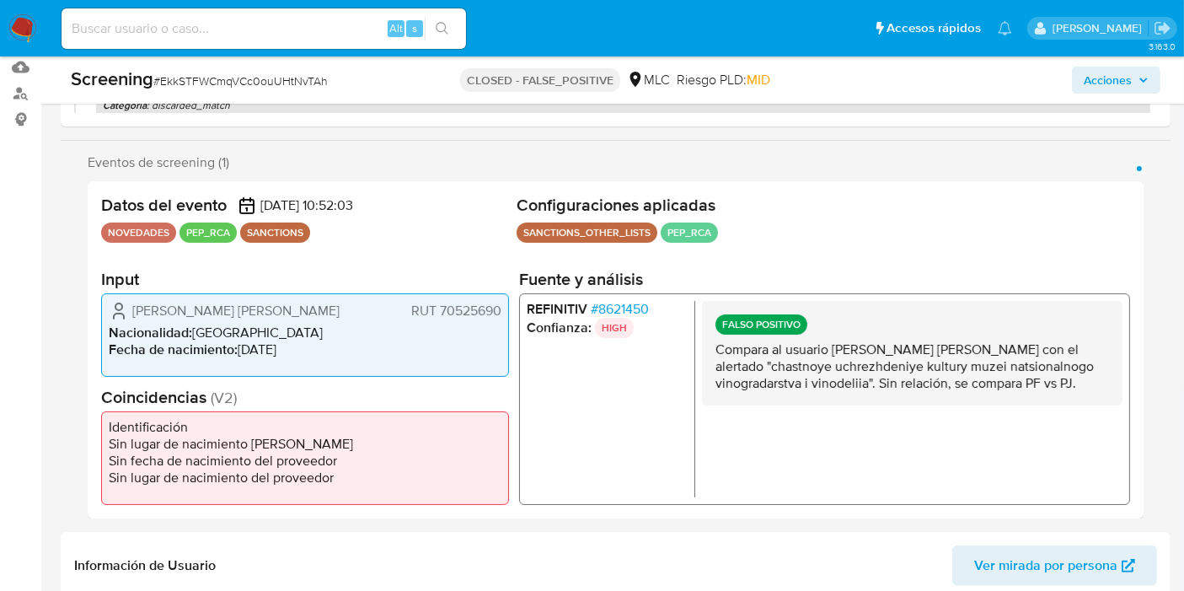
scroll to position [281, 0]
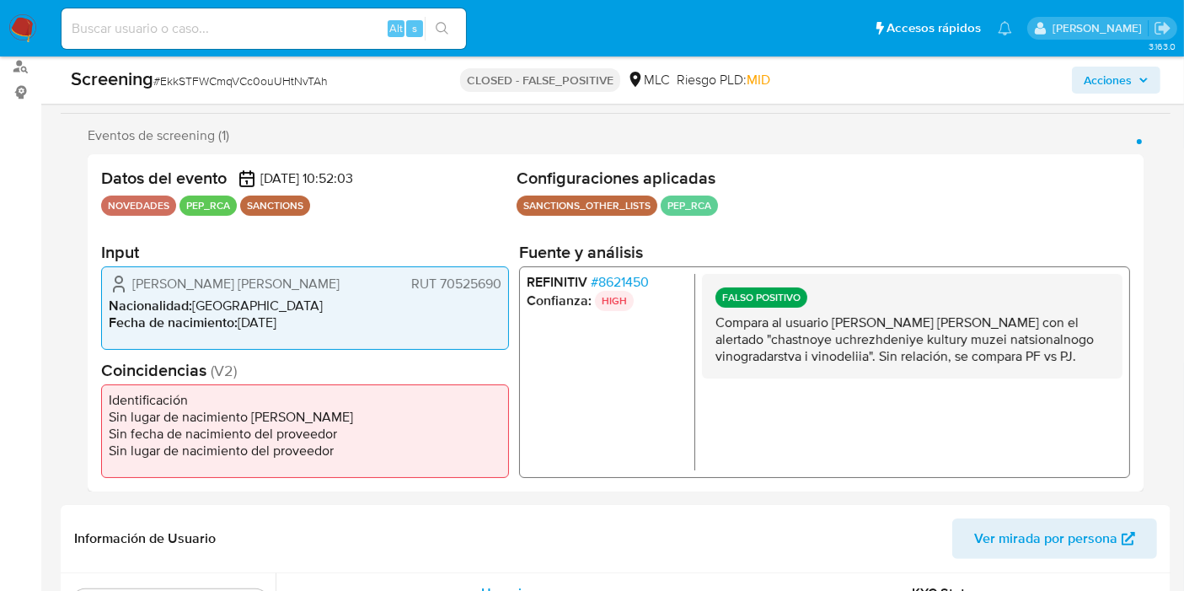
drag, startPoint x: 697, startPoint y: 319, endPoint x: 890, endPoint y: 377, distance: 201.3
click at [934, 371] on div "REFINITIV # 8621450 Confianza: HIGH FALSO POSITIVO Compara al usuario Fernando …" at bounding box center [824, 370] width 611 height 211
click at [889, 377] on div "FALSO POSITIVO Compara al usuario Fernando Mario Eduardo Irarrázaval Eyzaguirre…" at bounding box center [912, 325] width 420 height 104
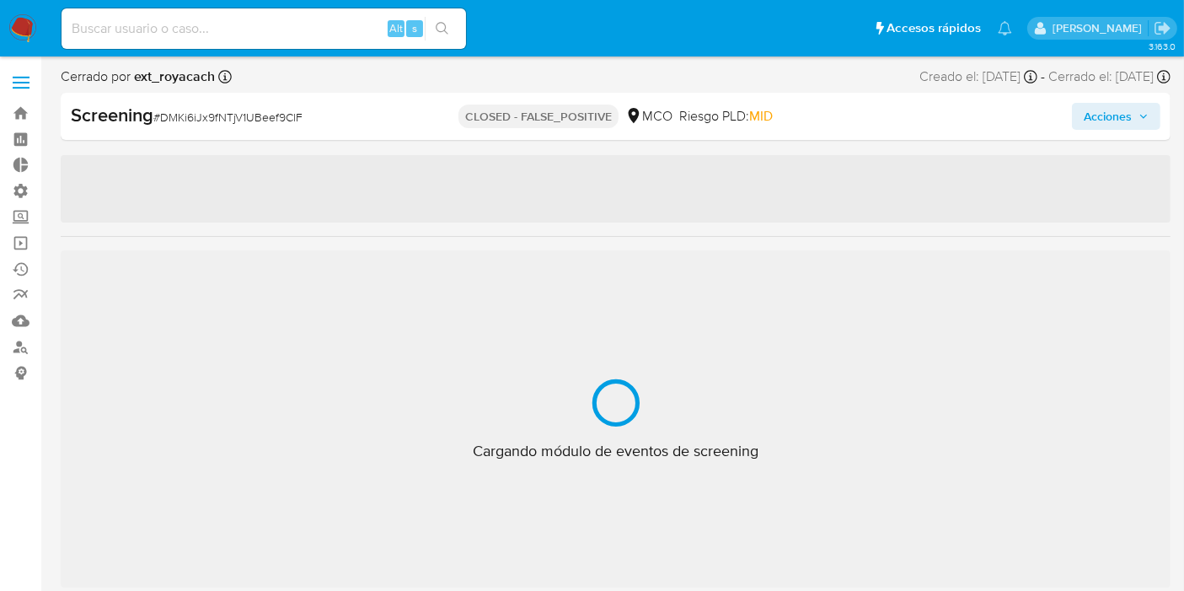
scroll to position [792, 0]
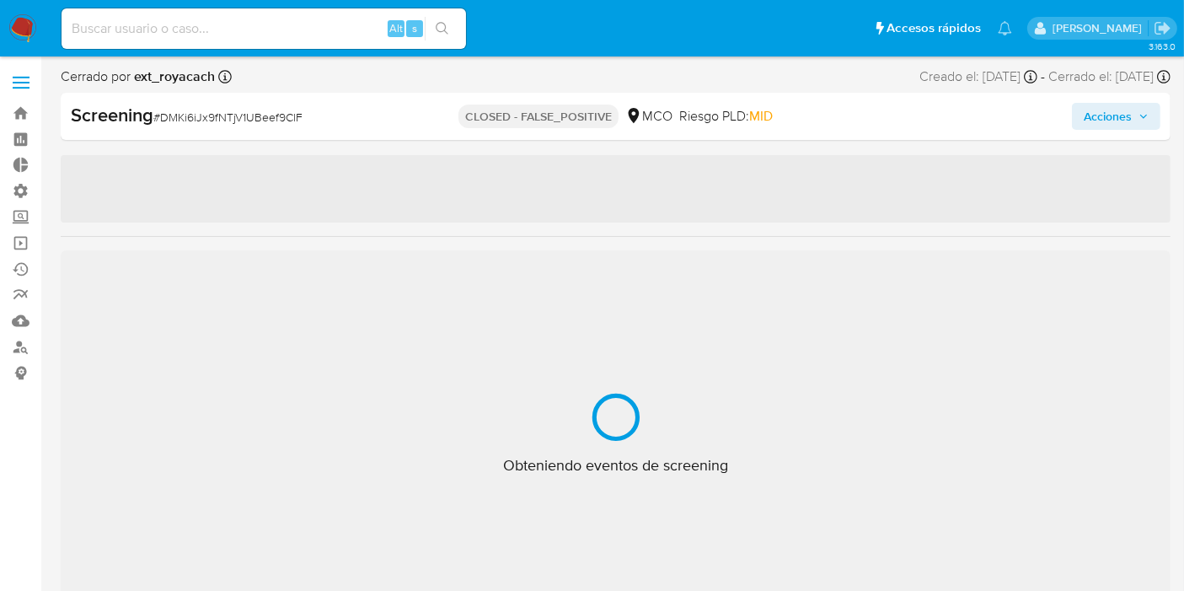
select select "10"
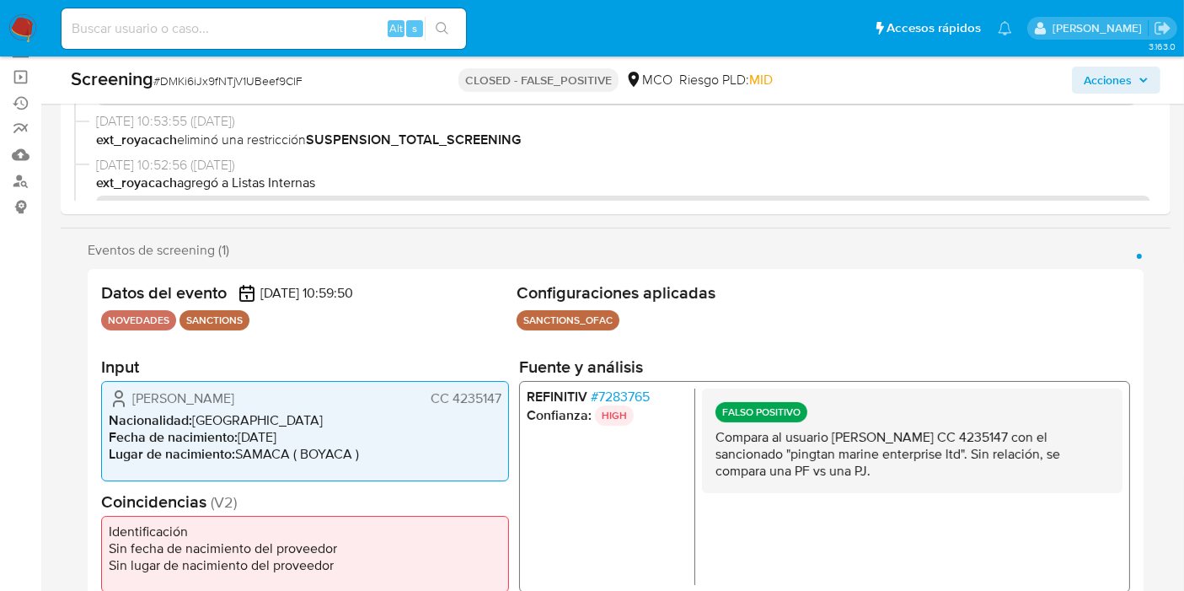
scroll to position [281, 0]
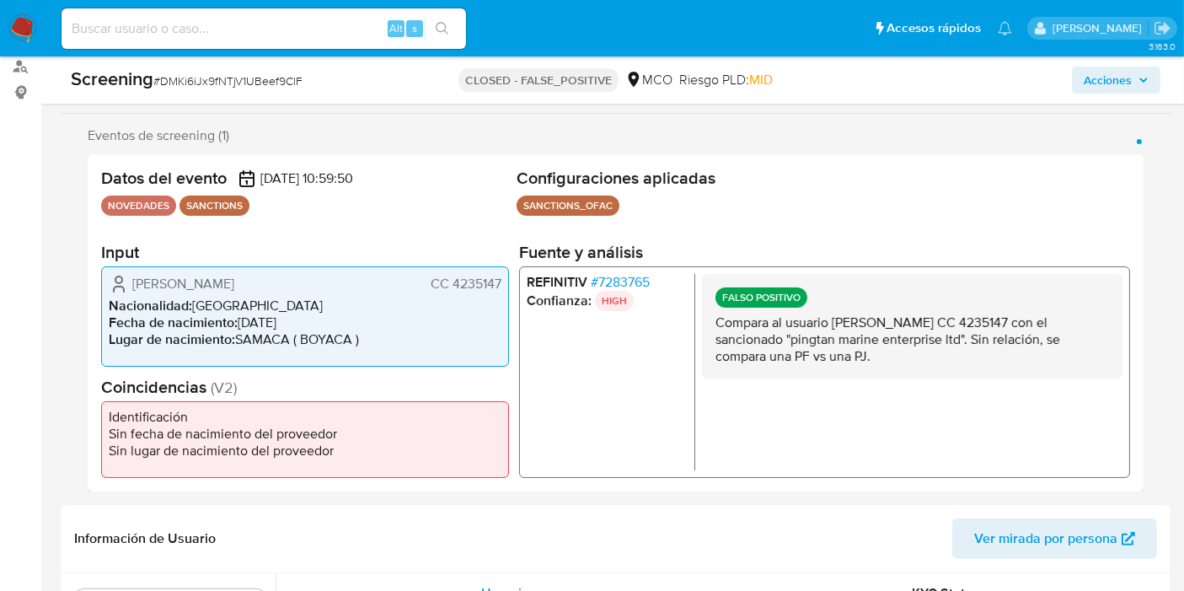
drag, startPoint x: 714, startPoint y: 321, endPoint x: 888, endPoint y: 362, distance: 178.4
click at [888, 362] on p "Compara al usuario Rodriguez Humberto Javier CC 4235147 con el sancionado "ping…" at bounding box center [911, 338] width 393 height 51
click at [876, 357] on p "Compara al usuario Rodriguez Humberto Javier CC 4235147 con el sancionado "ping…" at bounding box center [911, 338] width 393 height 51
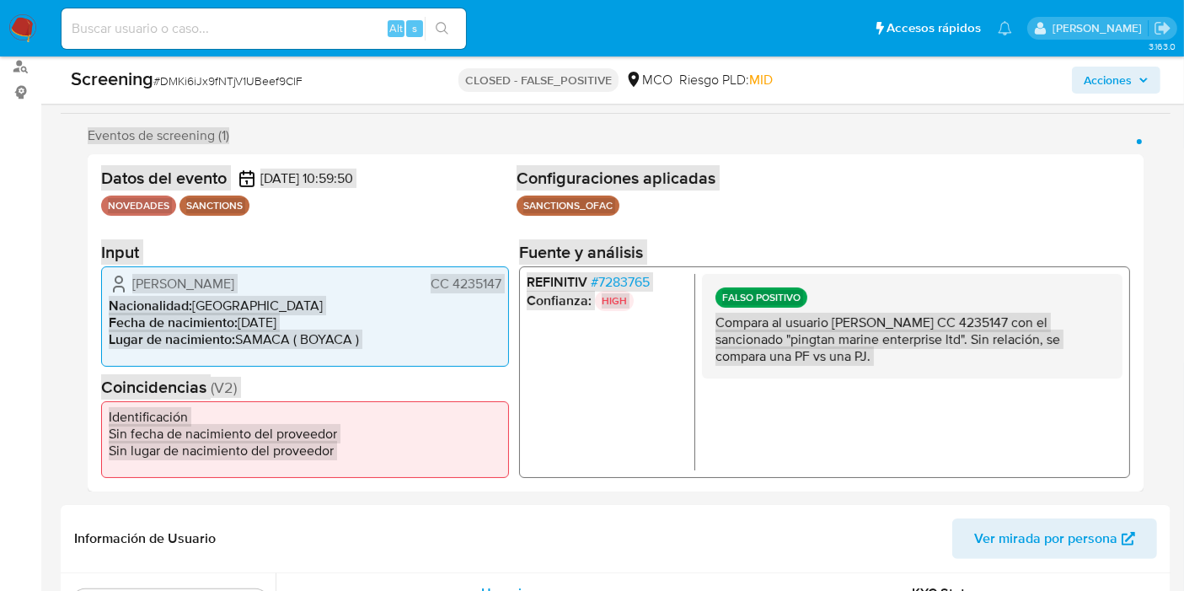
drag, startPoint x: 877, startPoint y: 357, endPoint x: 712, endPoint y: 321, distance: 169.1
click at [712, 321] on div "FALSO POSITIVO Compara al usuario Rodriguez Humberto Javier CC 4235147 con el s…" at bounding box center [912, 325] width 420 height 104
click at [716, 321] on p "Compara al usuario Rodriguez Humberto Javier CC 4235147 con el sancionado "ping…" at bounding box center [911, 338] width 393 height 51
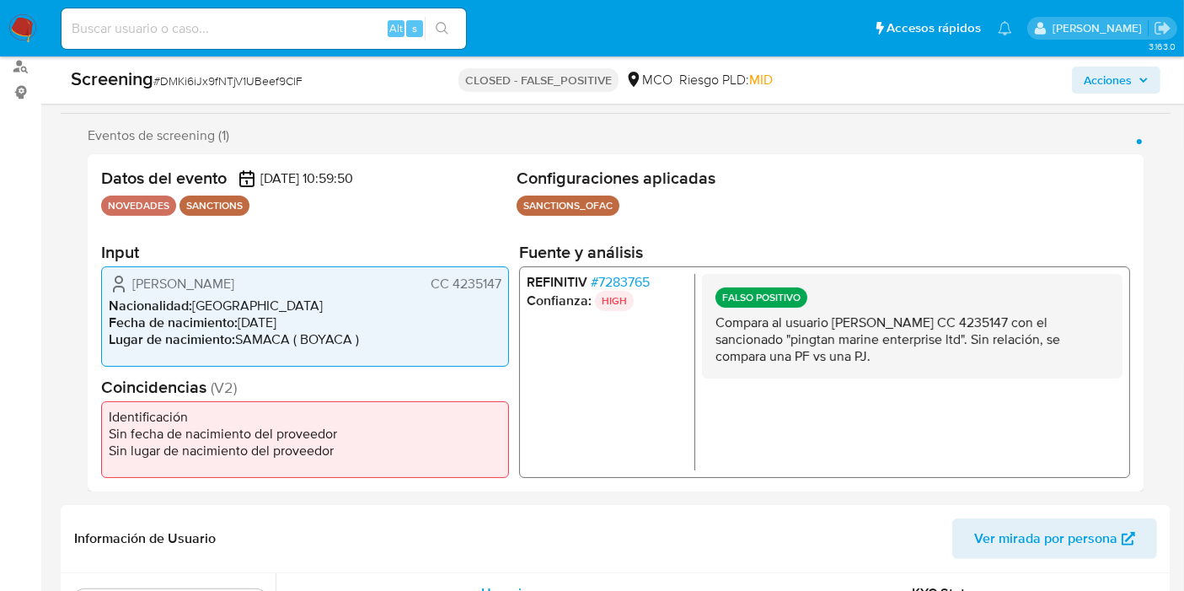
drag, startPoint x: 712, startPoint y: 318, endPoint x: 886, endPoint y: 355, distance: 177.3
click at [888, 357] on div "FALSO POSITIVO Compara al usuario Rodriguez Humberto Javier CC 4235147 con el s…" at bounding box center [912, 325] width 420 height 104
click at [884, 353] on p "Compara al usuario Rodriguez Humberto Javier CC 4235147 con el sancionado "ping…" at bounding box center [911, 338] width 393 height 51
drag, startPoint x: 874, startPoint y: 352, endPoint x: 712, endPoint y: 326, distance: 163.9
click at [712, 327] on div "FALSO POSITIVO Compara al usuario [PERSON_NAME] CC 4235147 con el sancionado "p…" at bounding box center [912, 325] width 420 height 104
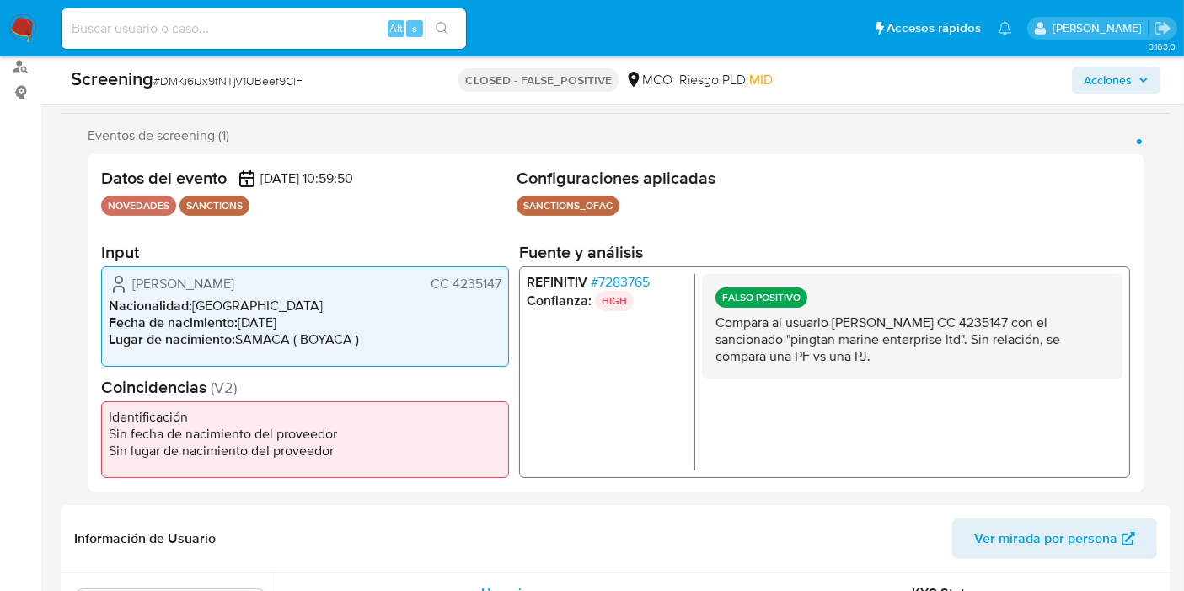
click at [713, 323] on div "FALSO POSITIVO Compara al usuario [PERSON_NAME] CC 4235147 con el sancionado "p…" at bounding box center [912, 325] width 420 height 104
drag, startPoint x: 714, startPoint y: 319, endPoint x: 907, endPoint y: 357, distance: 196.6
click at [912, 358] on p "Compara al usuario [PERSON_NAME] CC 4235147 con el sancionado "pingtan marine e…" at bounding box center [911, 338] width 393 height 51
click at [897, 352] on p "Compara al usuario [PERSON_NAME] CC 4235147 con el sancionado "pingtan marine e…" at bounding box center [911, 338] width 393 height 51
click at [893, 350] on p "Compara al usuario [PERSON_NAME] CC 4235147 con el sancionado "pingtan marine e…" at bounding box center [911, 338] width 393 height 51
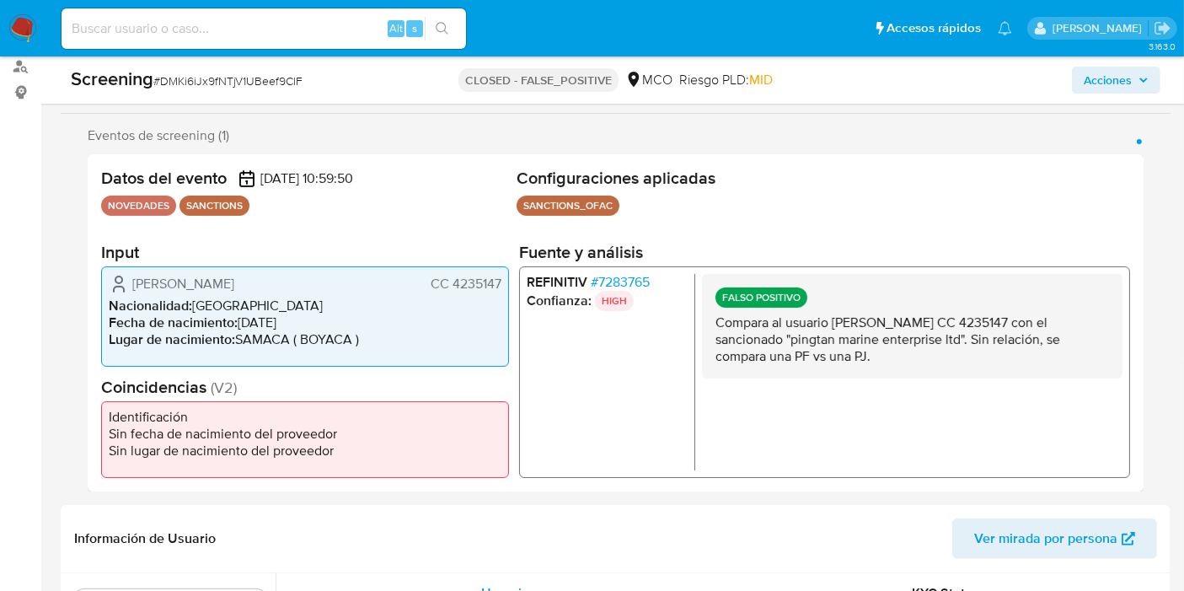
drag, startPoint x: 884, startPoint y: 350, endPoint x: 704, endPoint y: 324, distance: 181.5
click at [704, 324] on div "FALSO POSITIVO Compara al usuario Rodriguez Humberto Javier CC 4235147 con el s…" at bounding box center [912, 325] width 420 height 104
click at [712, 324] on div "FALSO POSITIVO Compara al usuario Rodriguez Humberto Javier CC 4235147 con el s…" at bounding box center [912, 325] width 420 height 104
drag, startPoint x: 731, startPoint y: 316, endPoint x: 923, endPoint y: 361, distance: 197.4
click at [923, 361] on div "FALSO POSITIVO Compara al usuario Rodriguez Humberto Javier CC 4235147 con el s…" at bounding box center [912, 325] width 420 height 104
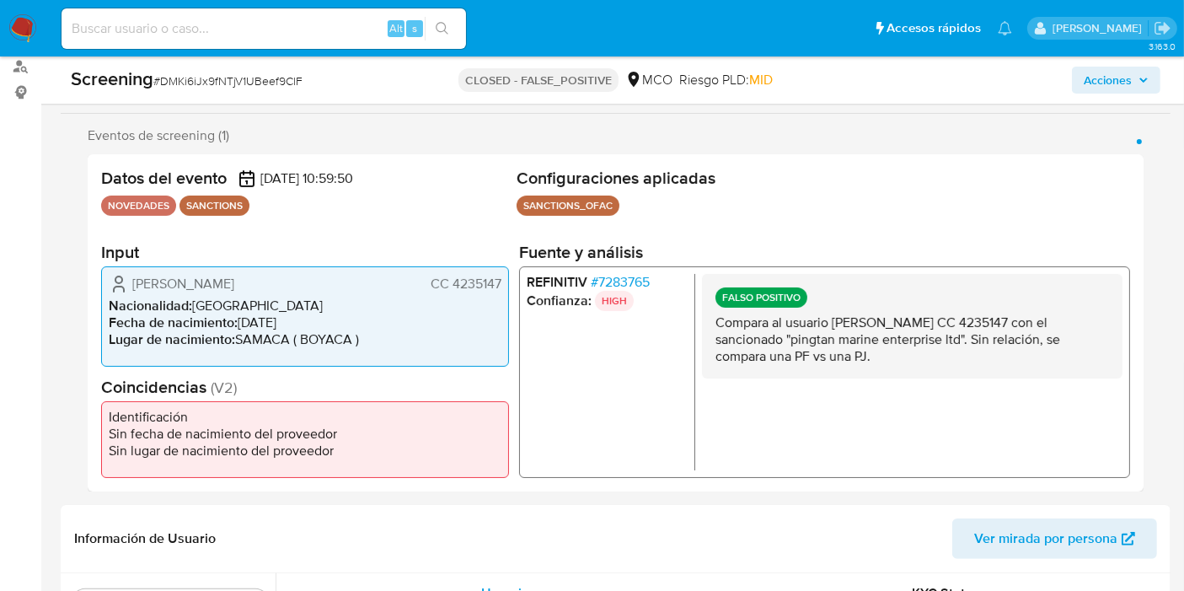
click at [923, 361] on p "Compara al usuario Rodriguez Humberto Javier CC 4235147 con el sancionado "ping…" at bounding box center [911, 338] width 393 height 51
drag, startPoint x: 782, startPoint y: 320, endPoint x: 908, endPoint y: 364, distance: 133.8
click at [908, 364] on div "FALSO POSITIVO Compara al usuario Rodriguez Humberto Javier CC 4235147 con el s…" at bounding box center [912, 325] width 420 height 104
click at [902, 364] on div "FALSO POSITIVO Compara al usuario Rodriguez Humberto Javier CC 4235147 con el s…" at bounding box center [912, 325] width 420 height 104
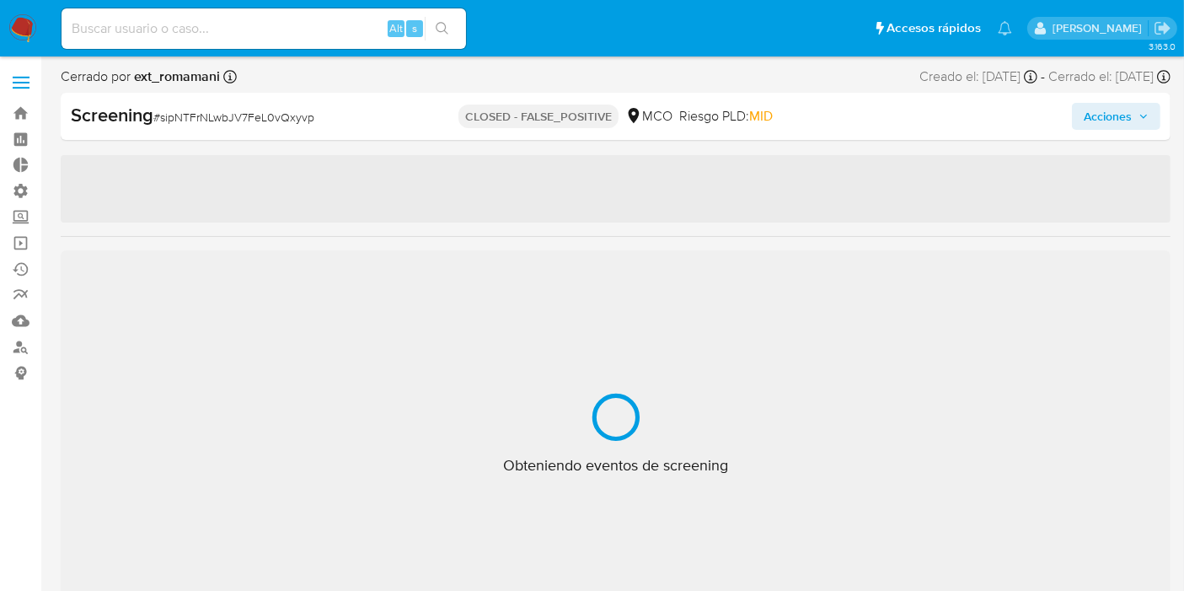
select select "10"
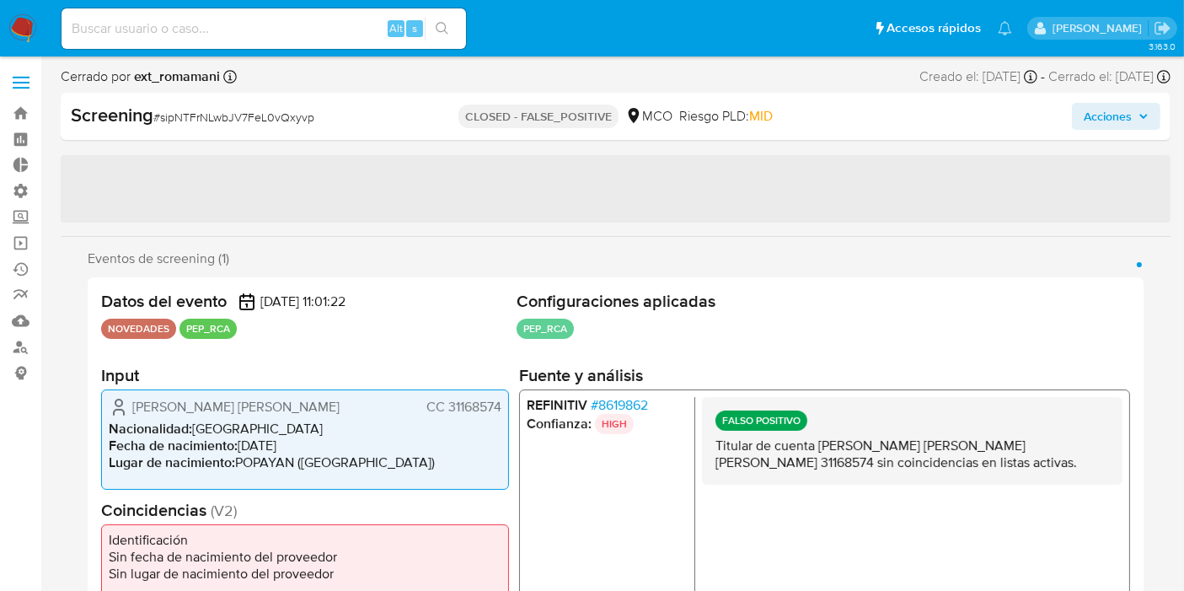
scroll to position [792, 0]
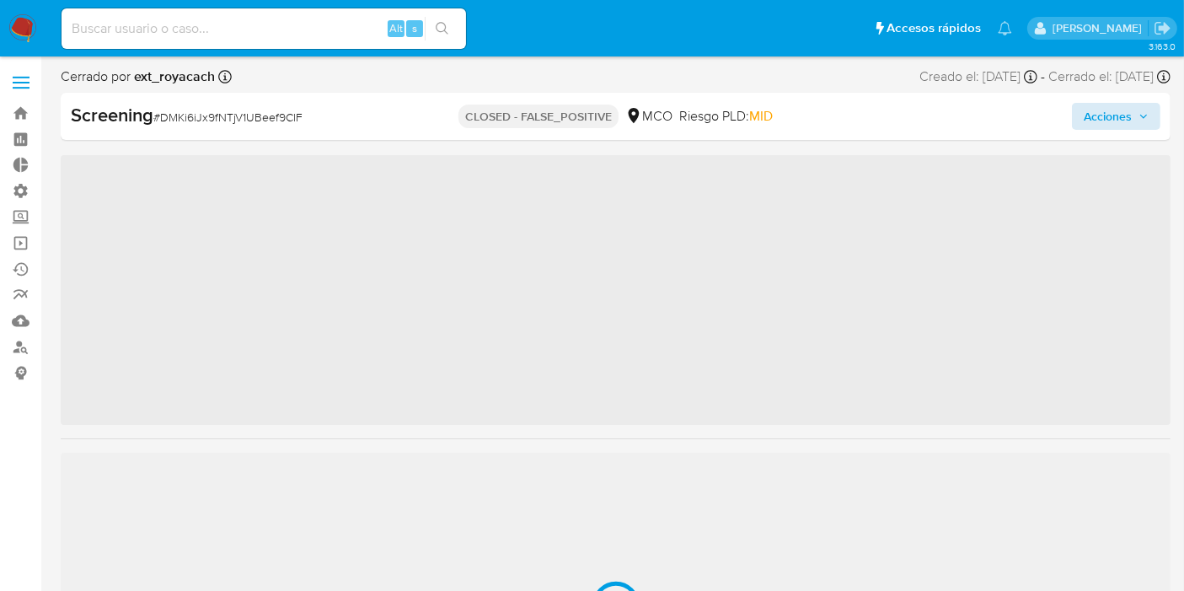
scroll to position [792, 0]
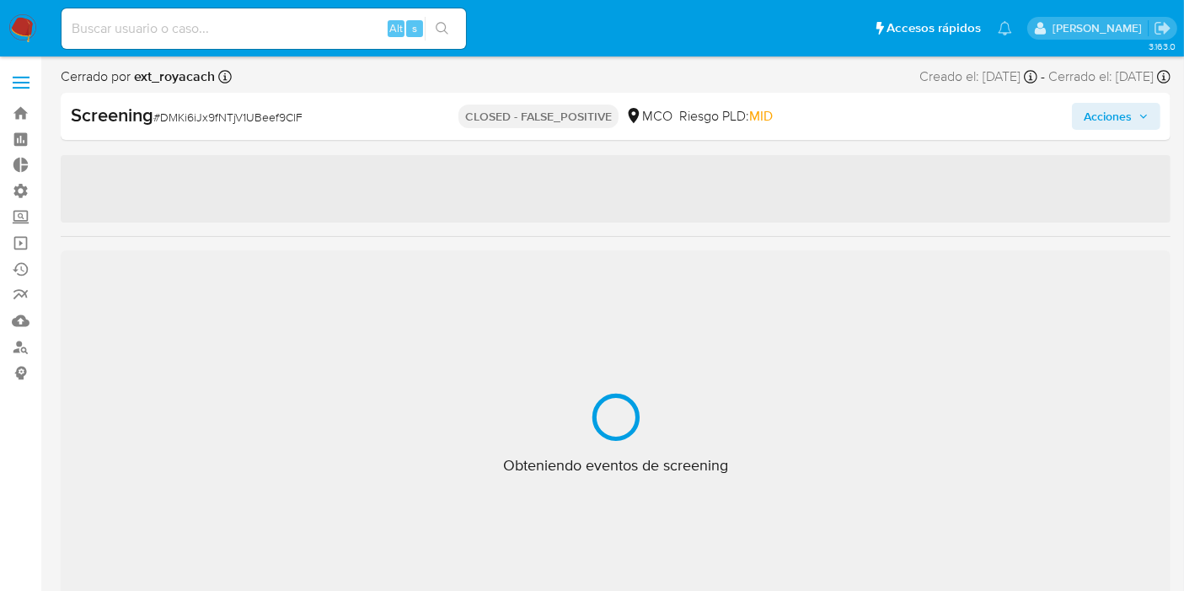
select select "10"
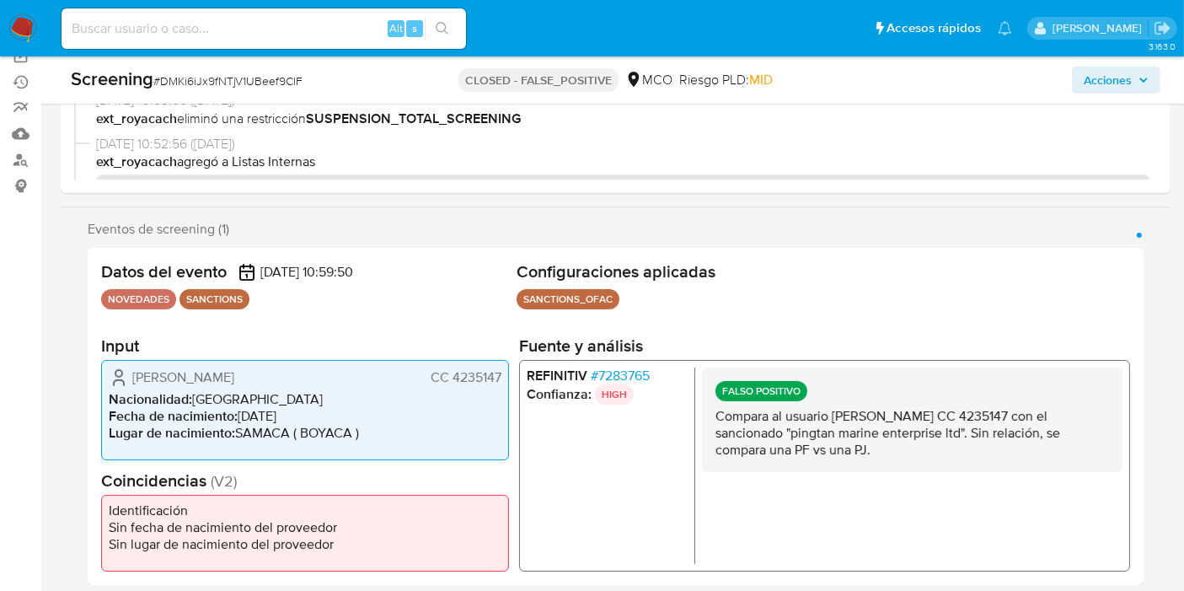
scroll to position [281, 0]
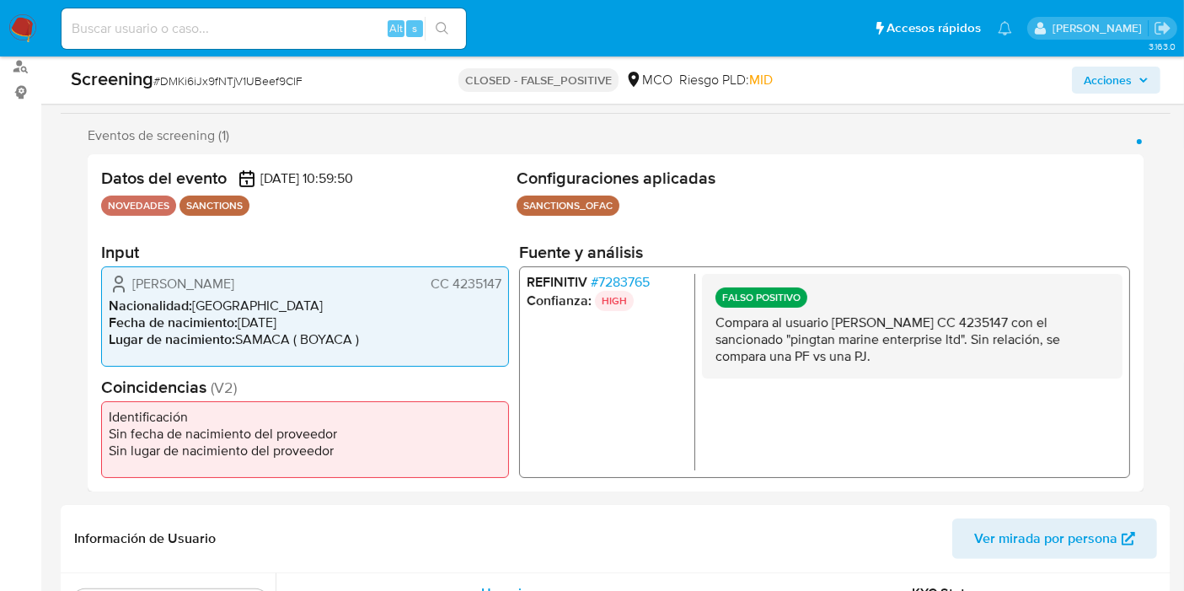
drag, startPoint x: 818, startPoint y: 318, endPoint x: 906, endPoint y: 371, distance: 102.0
click at [906, 371] on div "FALSO POSITIVO Compara al usuario Rodriguez Humberto Javier CC 4235147 con el s…" at bounding box center [912, 325] width 420 height 104
click at [898, 358] on p "Compara al usuario Rodriguez Humberto Javier CC 4235147 con el sancionado "ping…" at bounding box center [911, 338] width 393 height 51
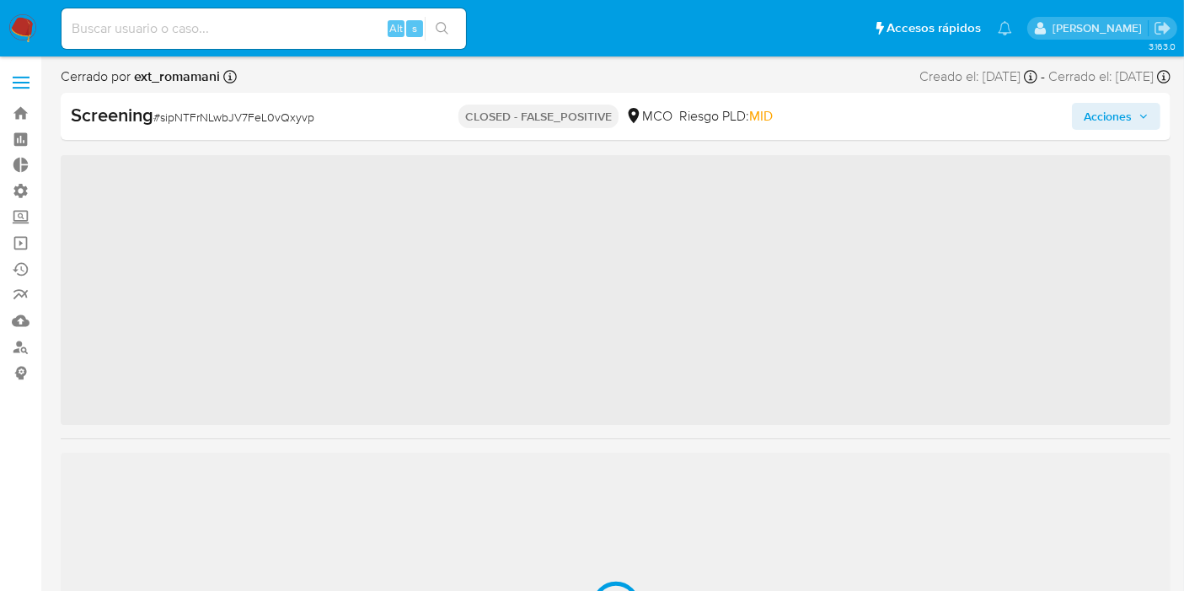
scroll to position [792, 0]
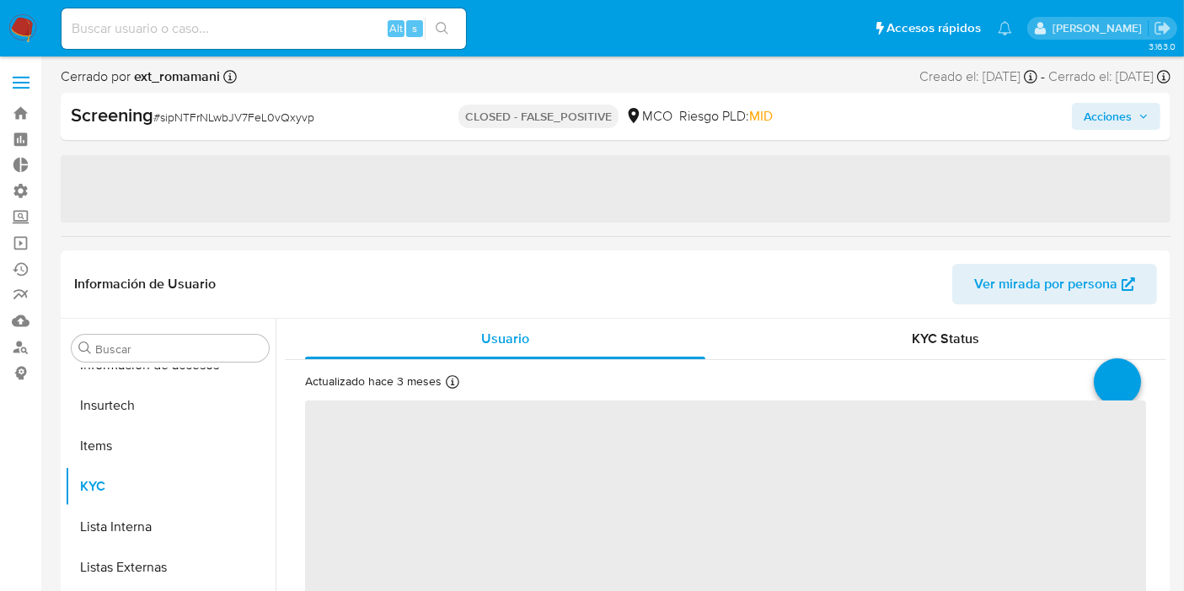
select select "10"
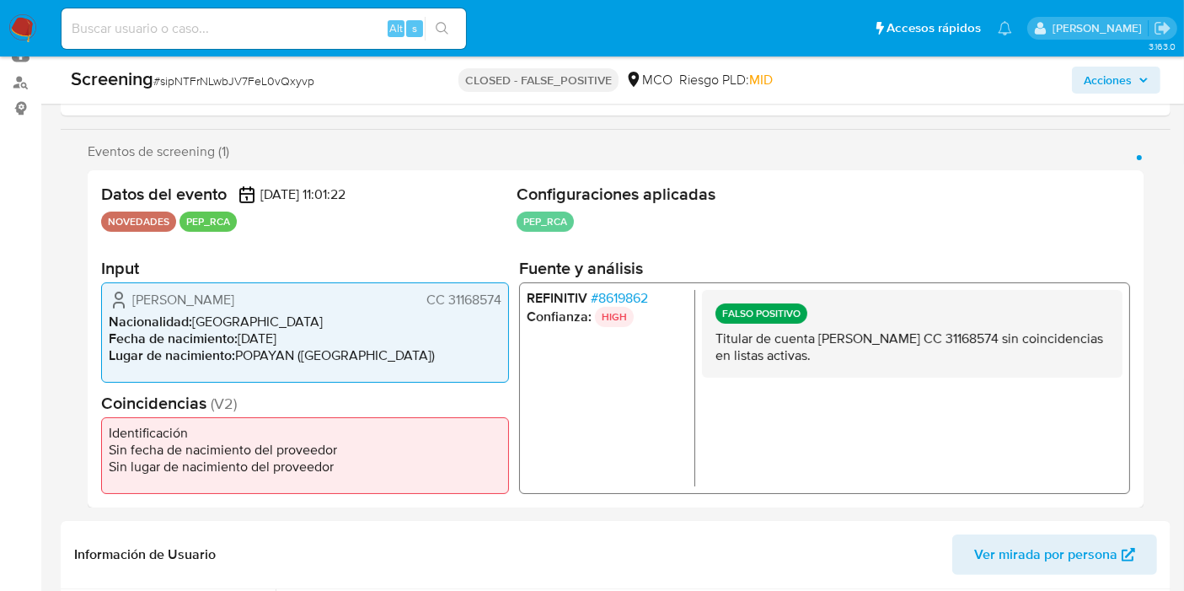
scroll to position [270, 0]
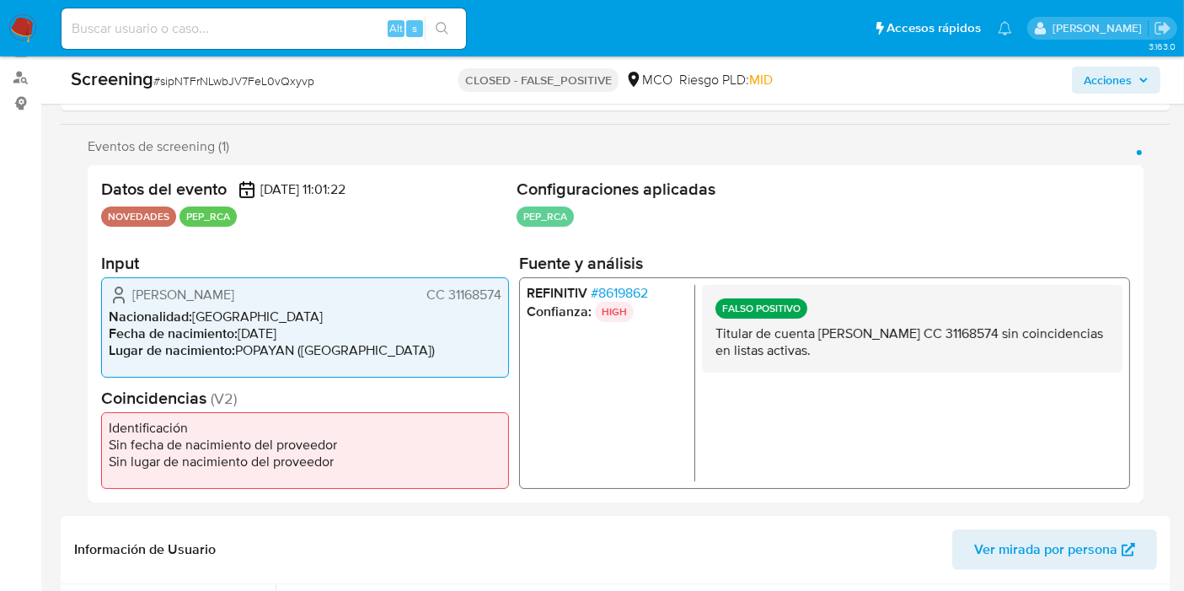
click at [634, 290] on span "# 8619862" at bounding box center [619, 292] width 57 height 17
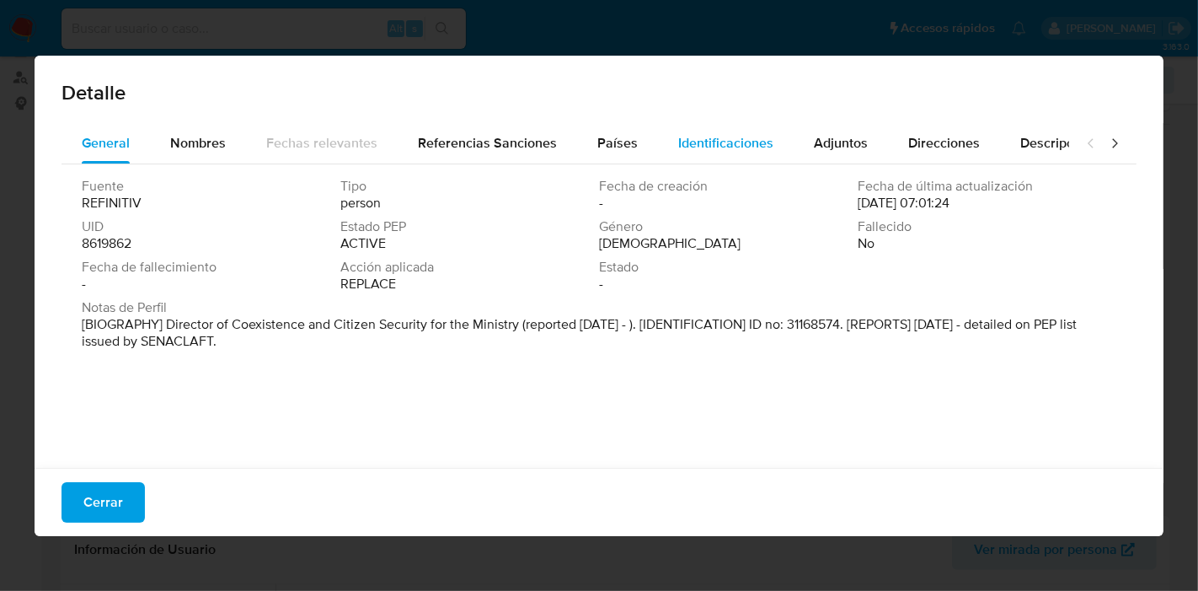
click at [698, 136] on span "Identificaciones" at bounding box center [725, 142] width 95 height 19
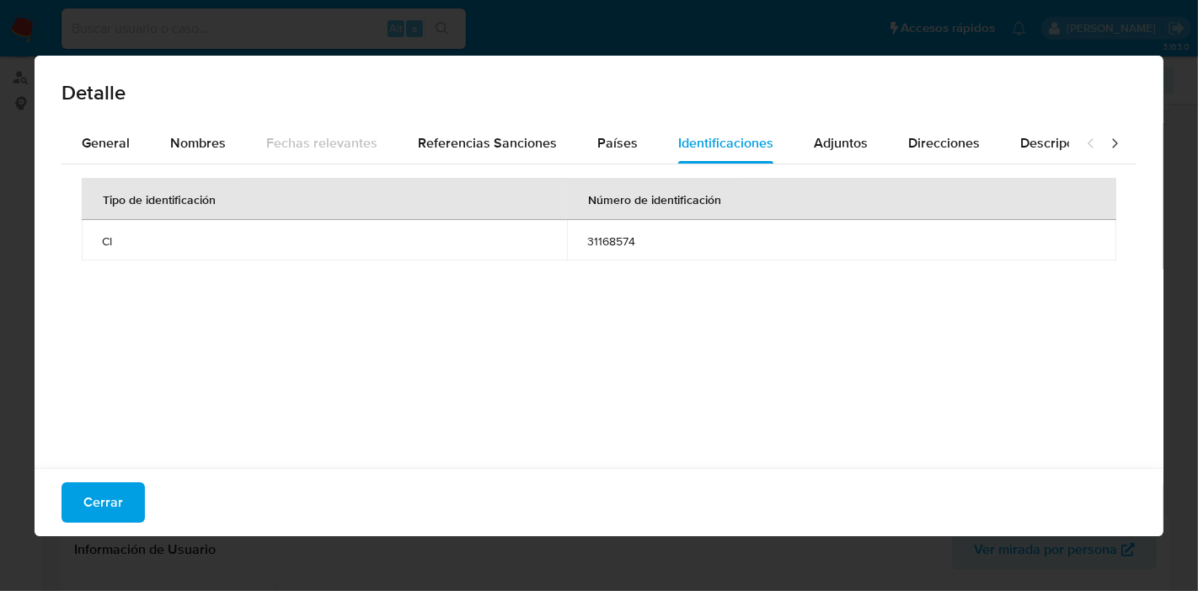
drag, startPoint x: 104, startPoint y: 505, endPoint x: 512, endPoint y: 32, distance: 624.3
click at [105, 505] on span "Cerrar" at bounding box center [103, 502] width 40 height 37
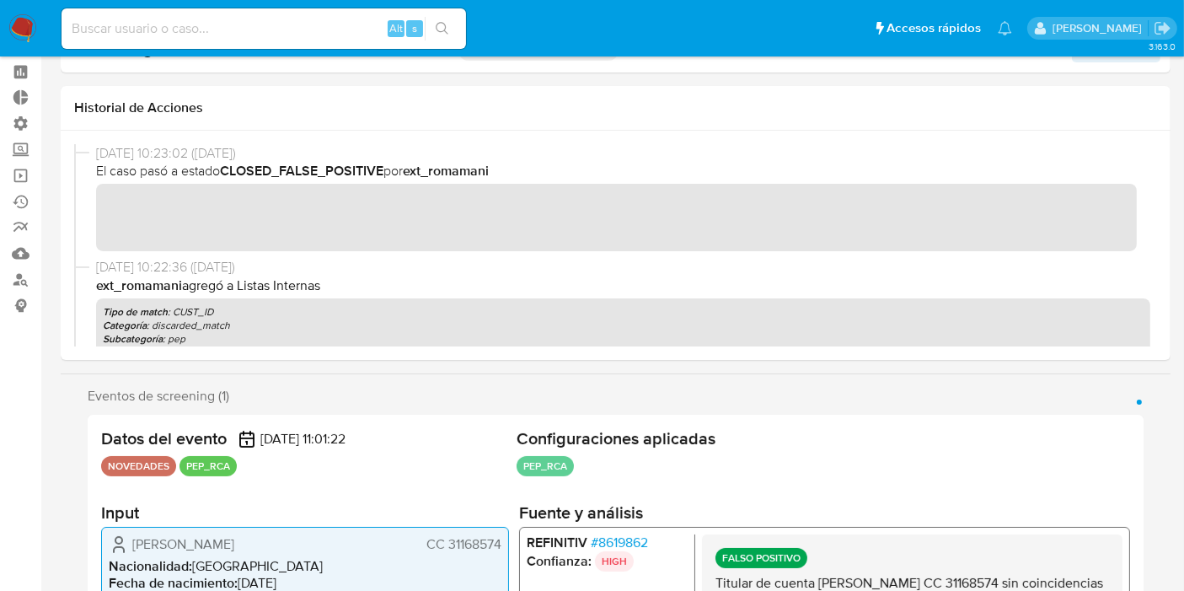
scroll to position [0, 0]
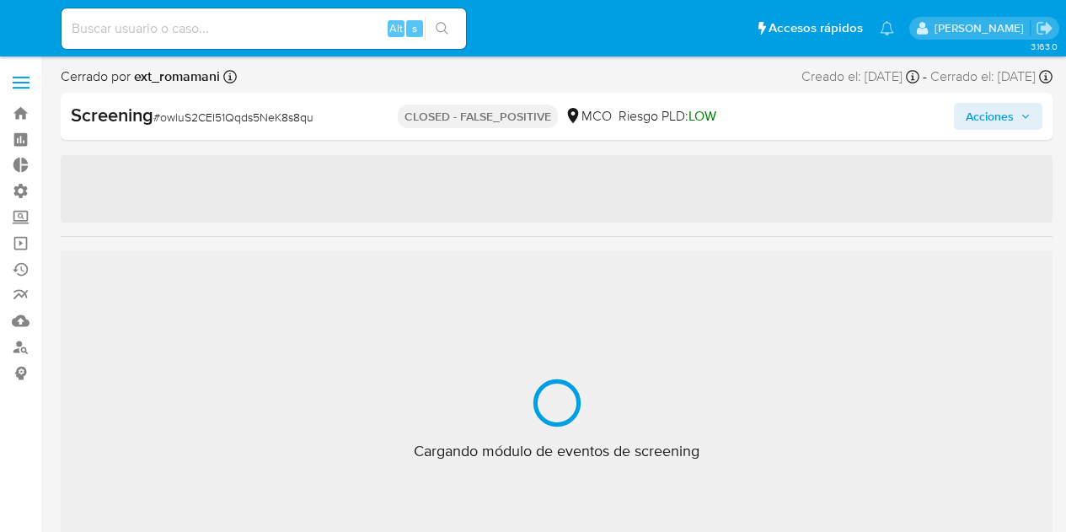
select select "10"
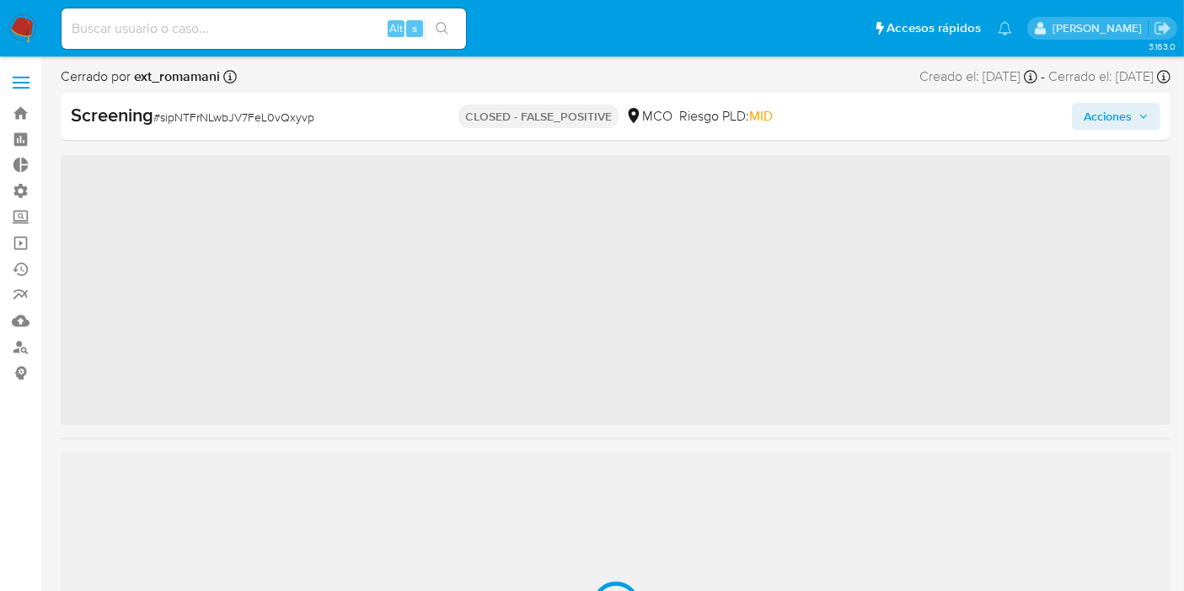
scroll to position [792, 0]
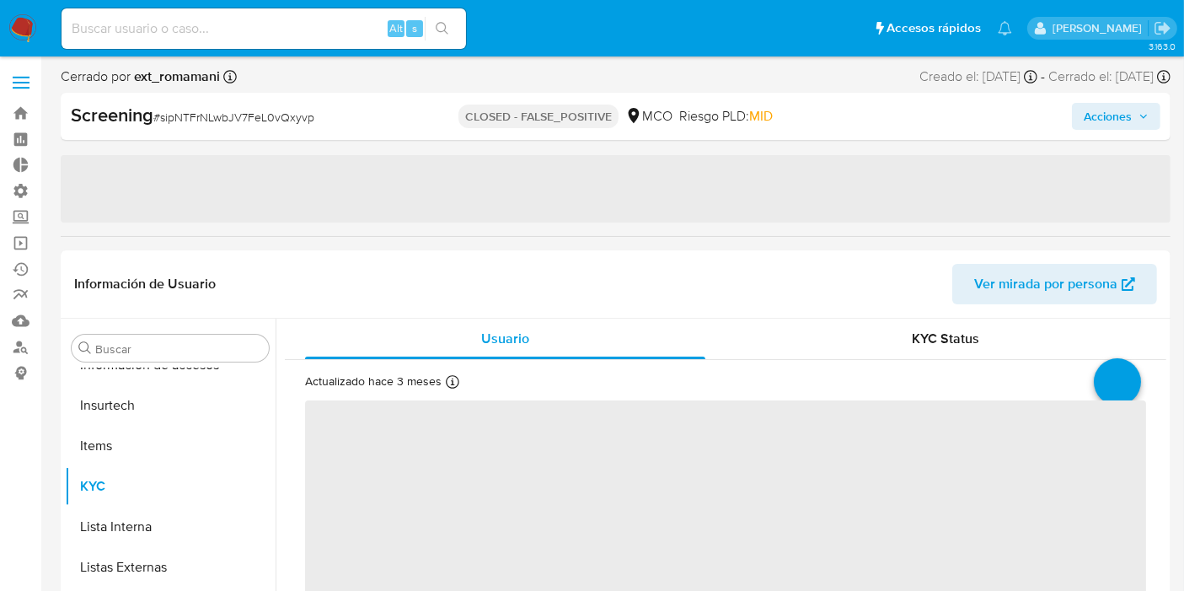
select select "10"
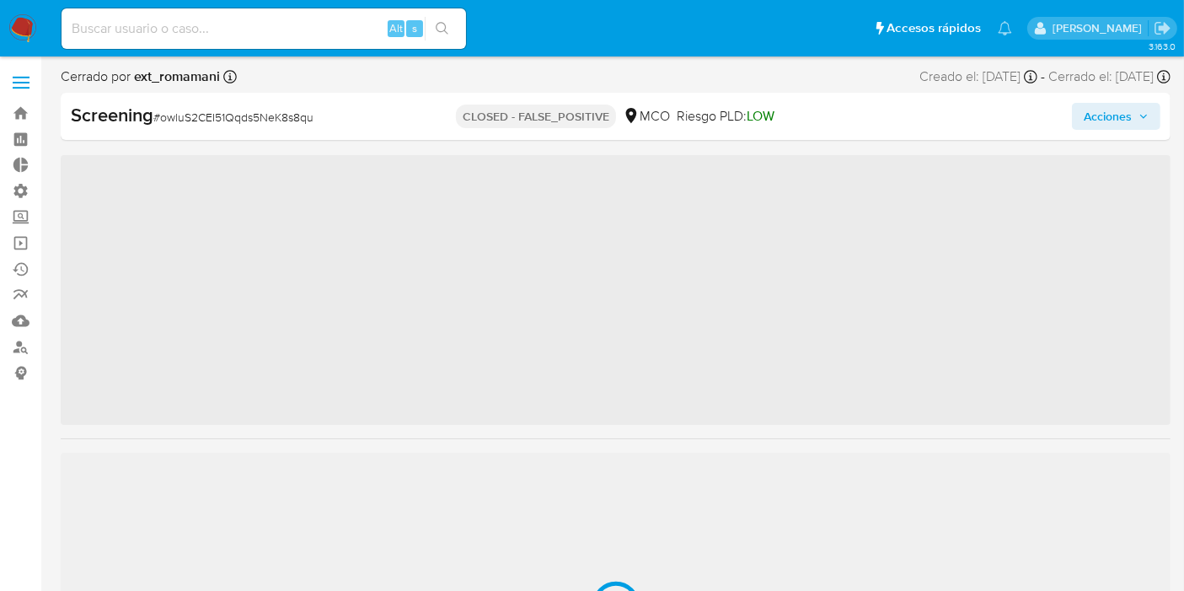
scroll to position [792, 0]
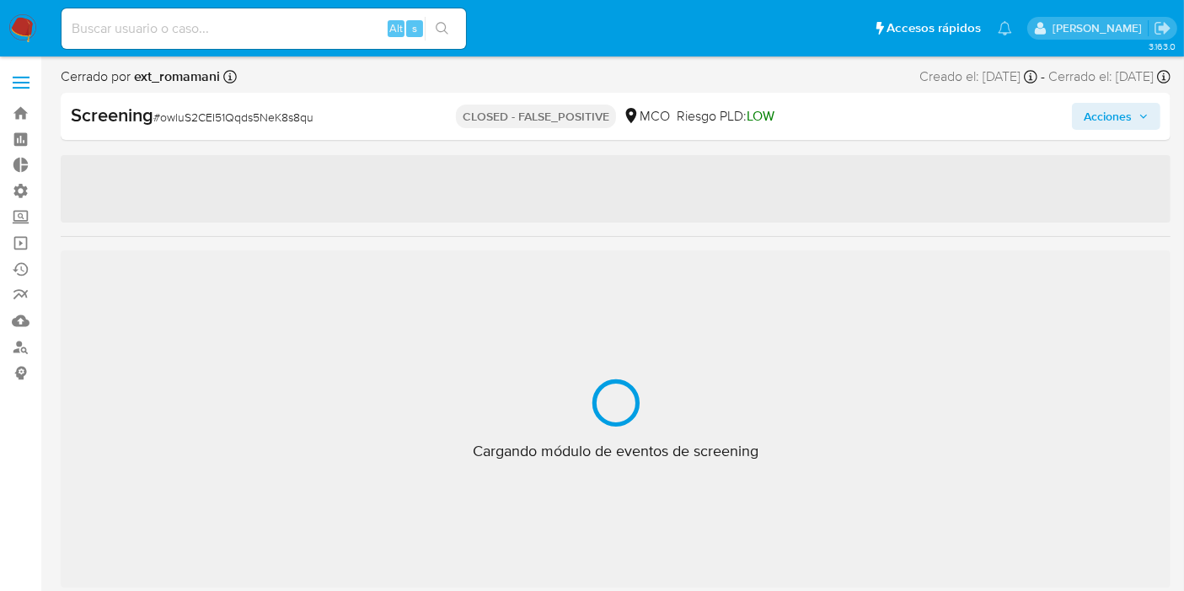
select select "10"
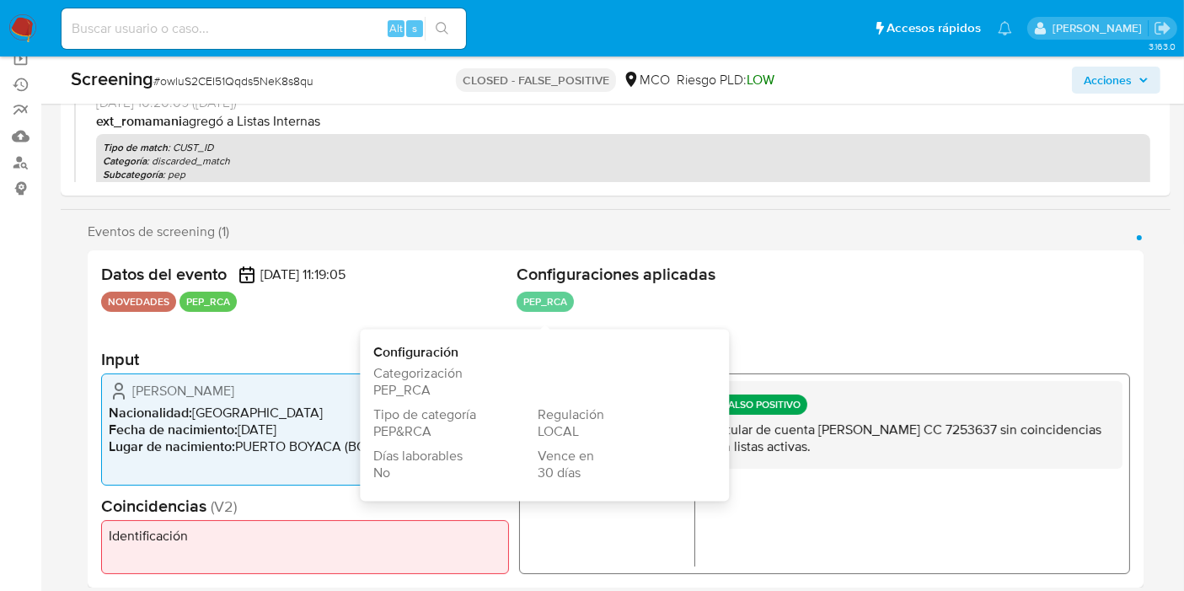
drag, startPoint x: 510, startPoint y: 484, endPoint x: 545, endPoint y: 524, distance: 53.1
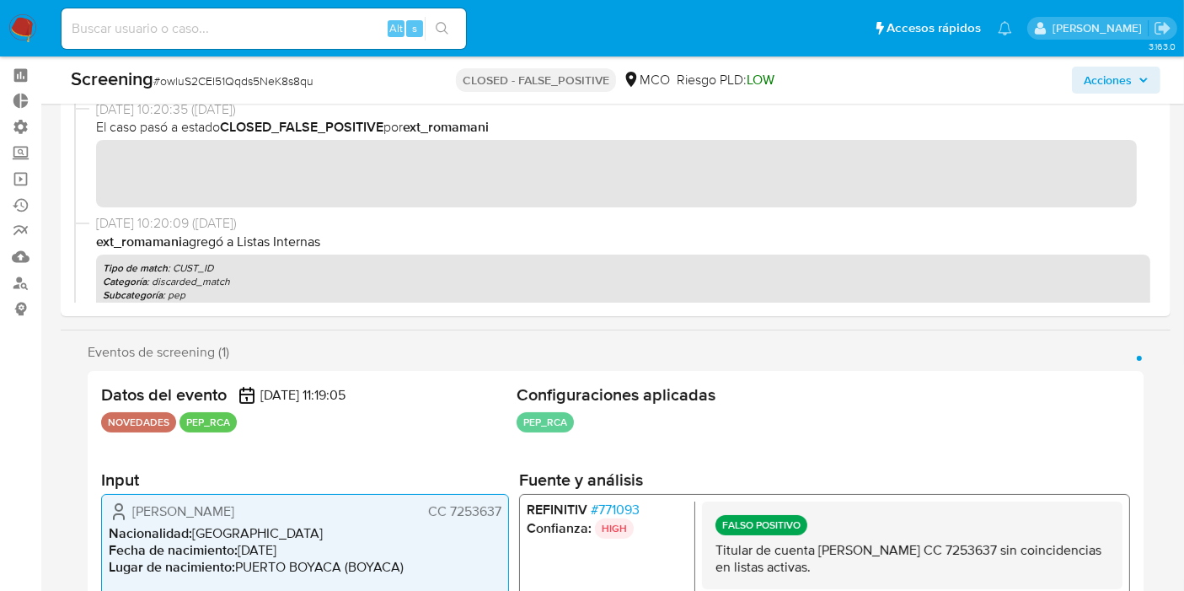
scroll to position [0, 0]
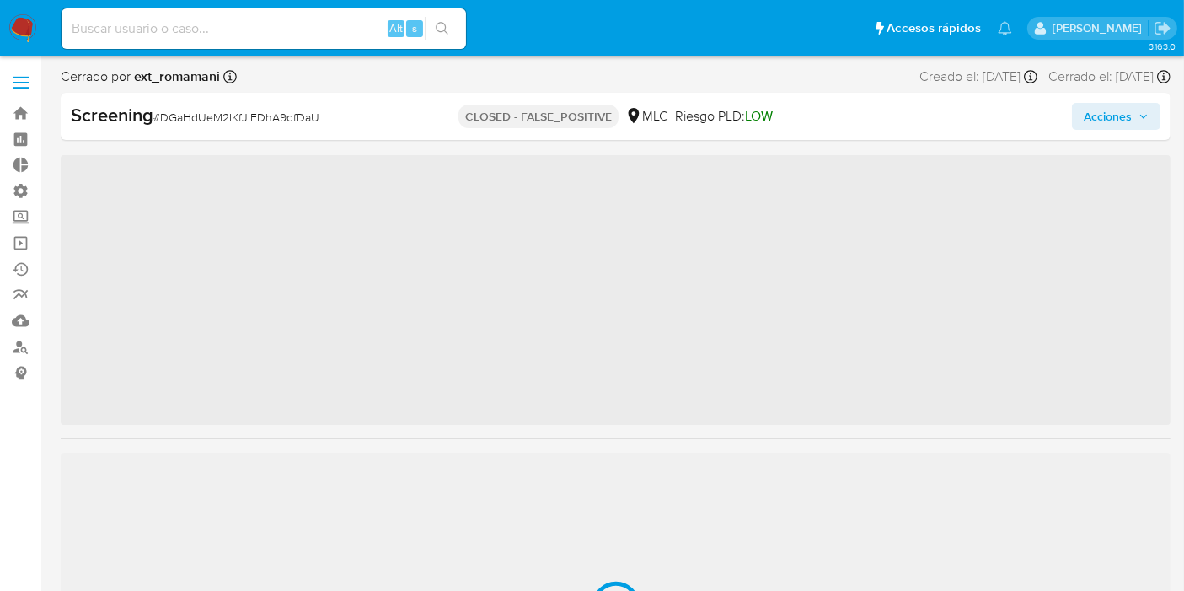
scroll to position [792, 0]
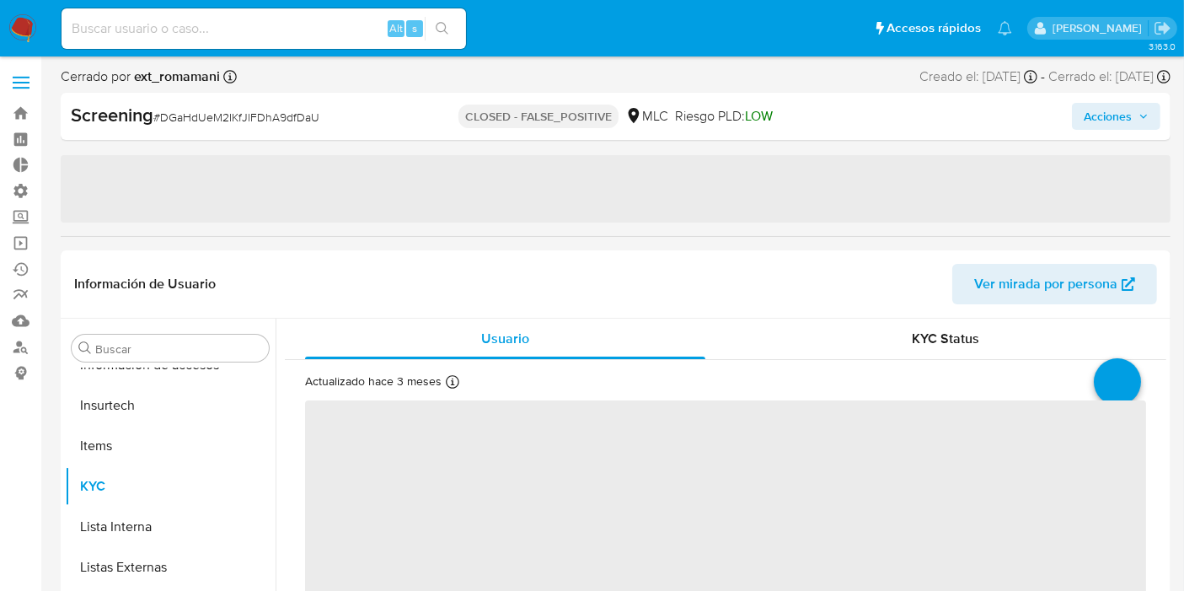
select select "10"
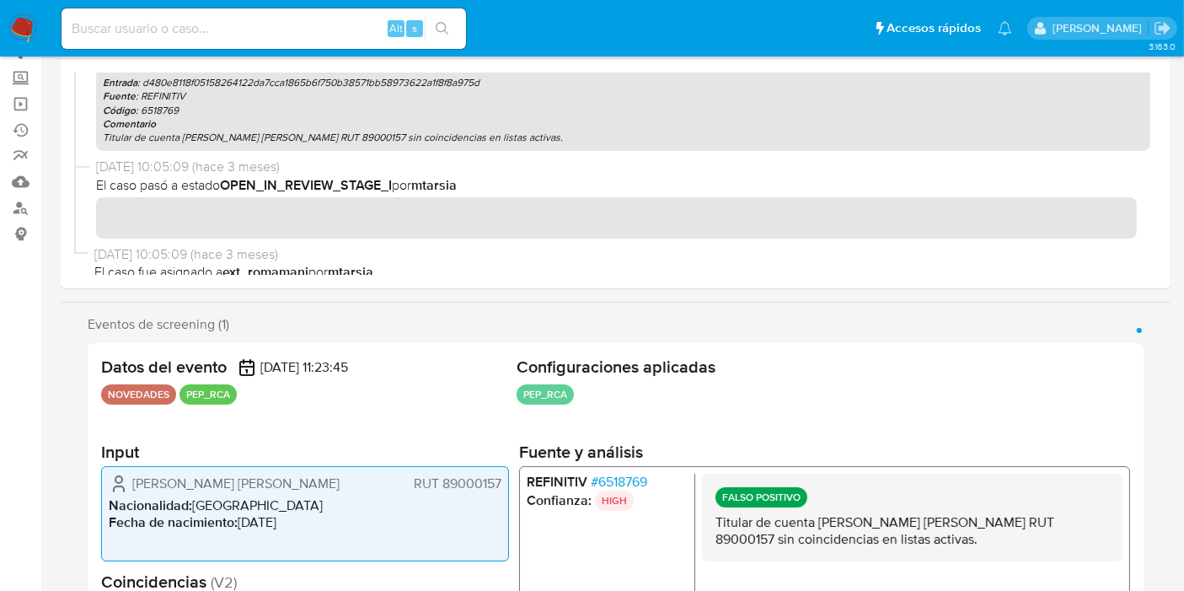
scroll to position [374, 0]
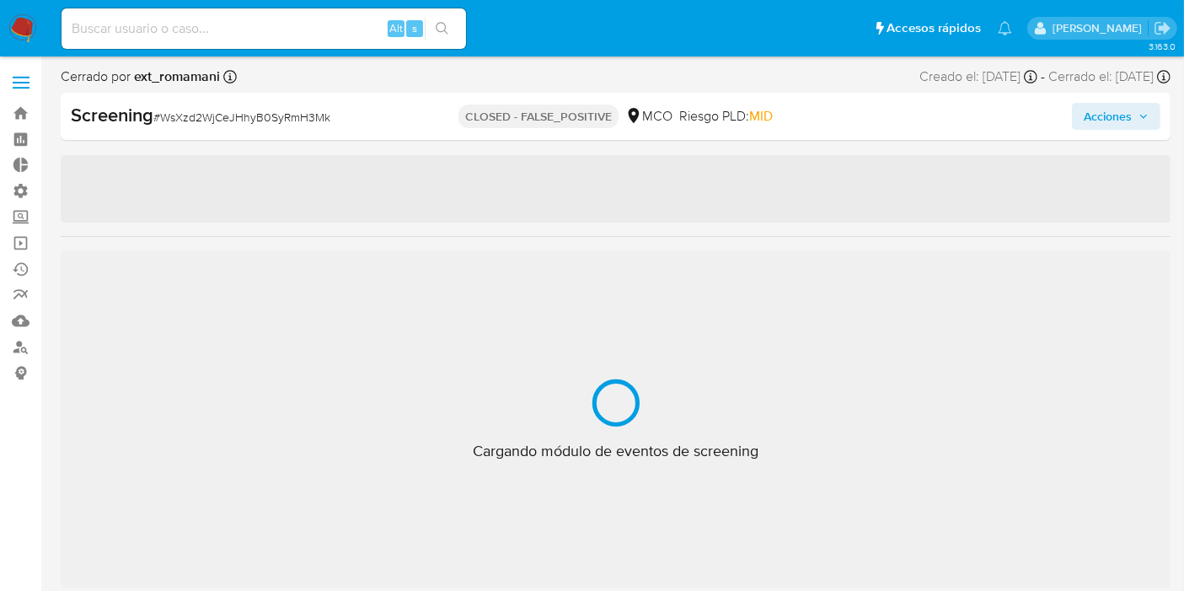
scroll to position [792, 0]
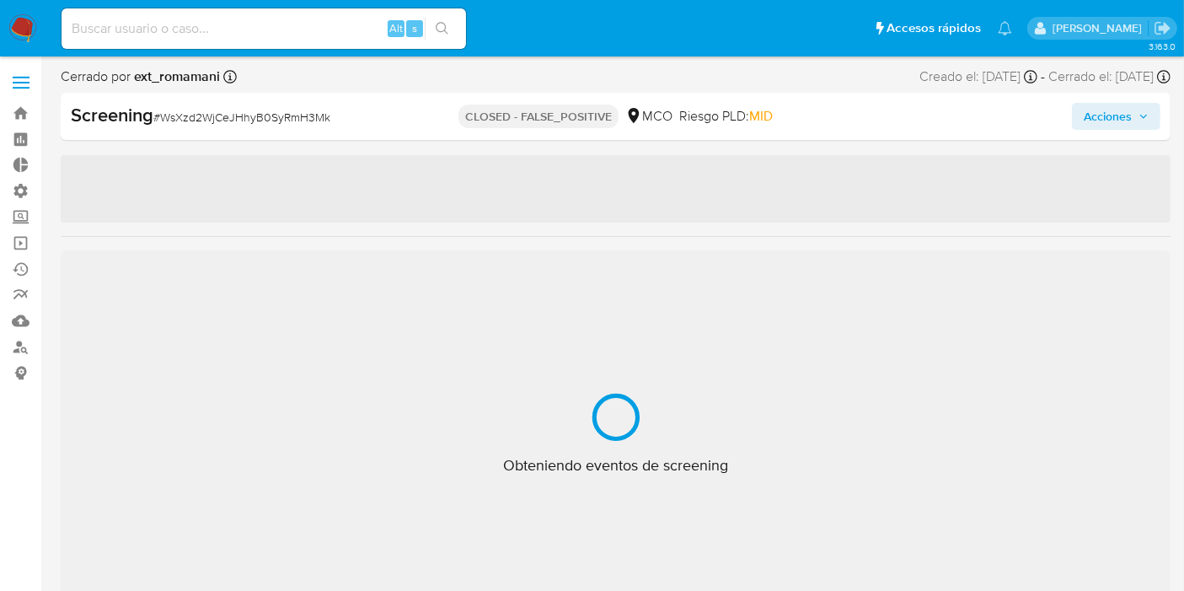
select select "10"
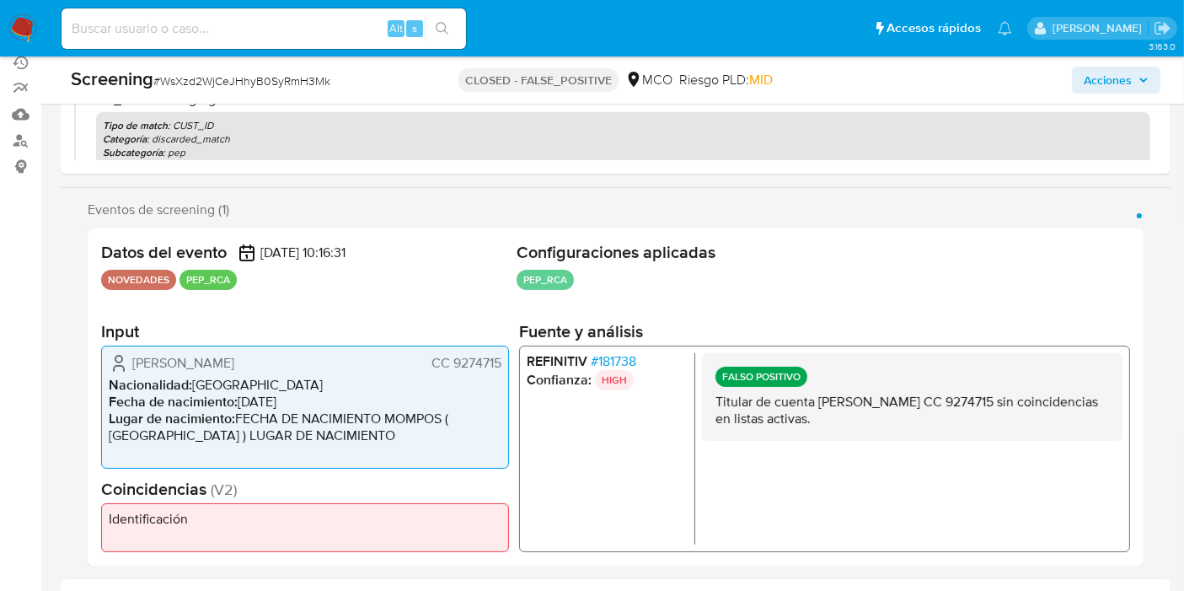
scroll to position [299, 0]
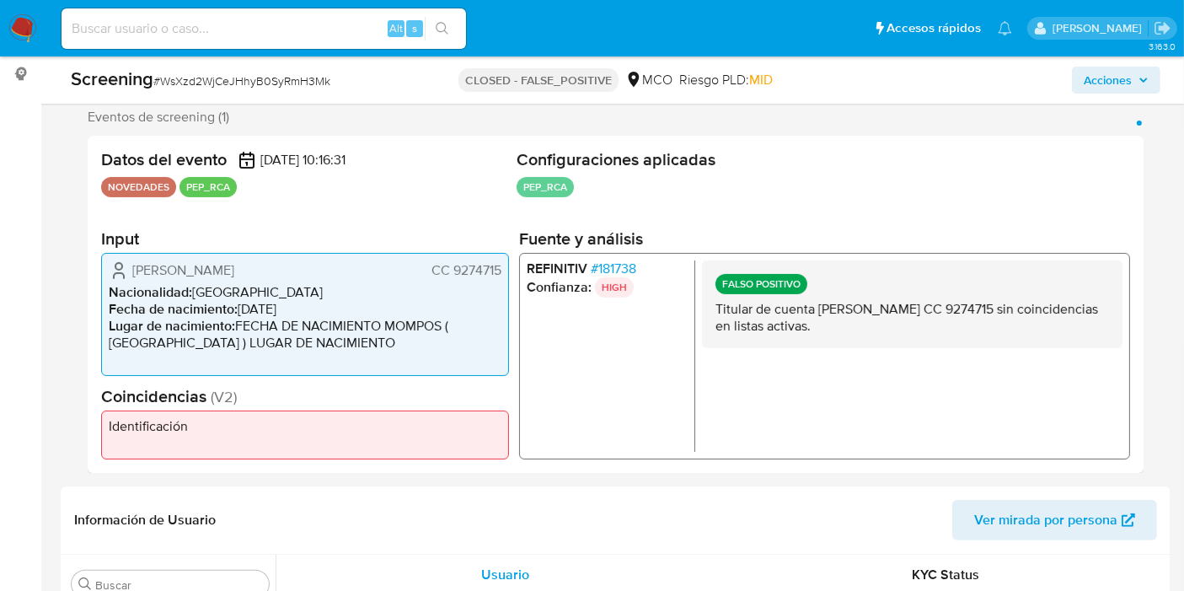
drag, startPoint x: 520, startPoint y: 163, endPoint x: 757, endPoint y: 147, distance: 237.3
click at [757, 147] on div "Datos del evento 02/07/2025 10:16:31 NOVEDADES PEP_RCA Configuraciones aplicada…" at bounding box center [616, 304] width 1056 height 337
click at [708, 163] on h2 "Configuraciones aplicadas" at bounding box center [822, 159] width 613 height 21
drag, startPoint x: 733, startPoint y: 151, endPoint x: 478, endPoint y: 145, distance: 255.4
click at [478, 145] on div "Datos del evento 02/07/2025 10:16:31 NOVEDADES PEP_RCA Configuraciones aplicada…" at bounding box center [616, 304] width 1056 height 337
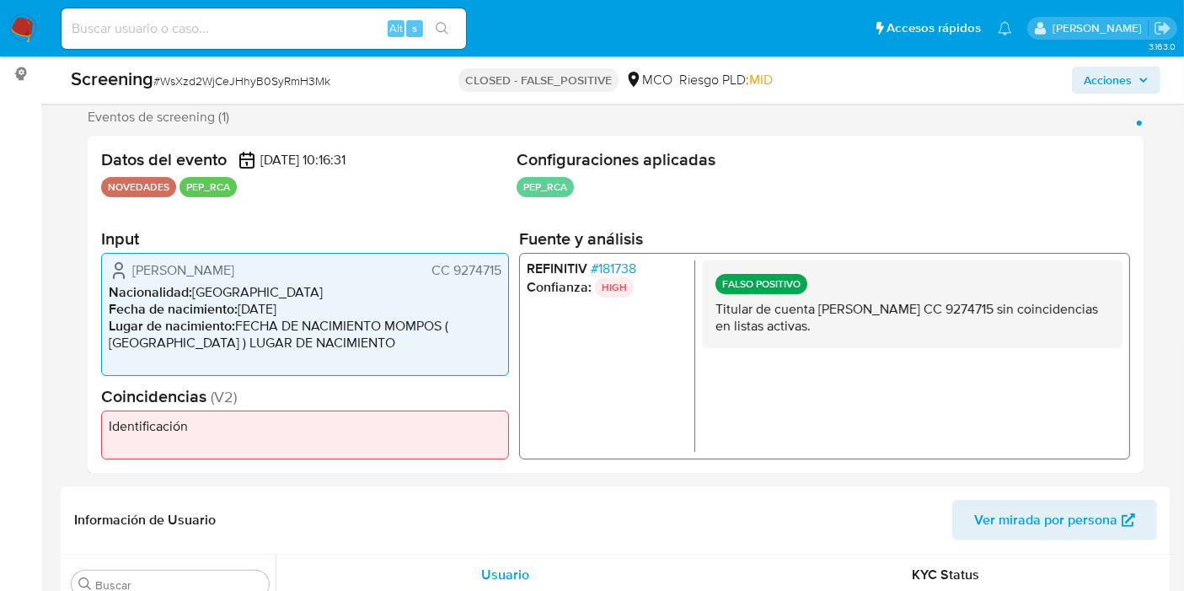
click at [491, 153] on div "Datos del evento 02/07/2025 10:16:31" at bounding box center [305, 159] width 409 height 21
click at [522, 153] on h2 "Configuraciones aplicadas" at bounding box center [822, 159] width 613 height 21
drag, startPoint x: 735, startPoint y: 310, endPoint x: 992, endPoint y: 326, distance: 257.5
click at [992, 326] on p "Titular de cuenta Carlos Alberto Ribon Puentes CC 9274715 sin coincidencias en …" at bounding box center [911, 318] width 393 height 34
click at [944, 334] on div "FALSO POSITIVO Titular de cuenta Carlos Alberto Ribon Puentes CC 9274715 sin co…" at bounding box center [912, 304] width 420 height 88
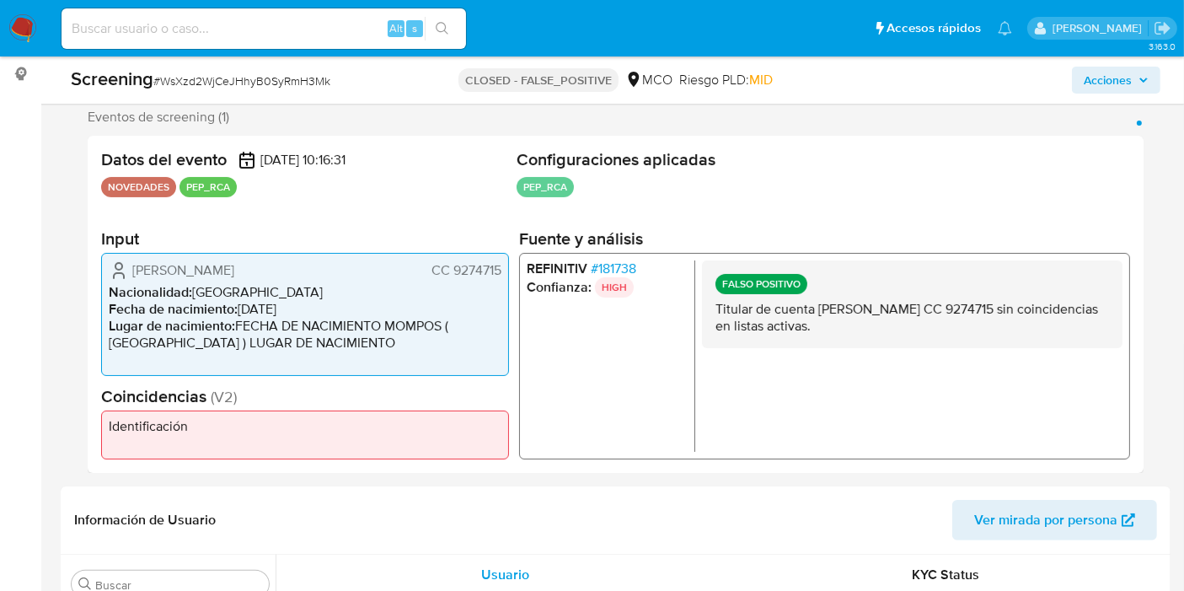
drag, startPoint x: 817, startPoint y: 311, endPoint x: 945, endPoint y: 318, distance: 128.3
click at [945, 318] on p "Titular de cuenta Carlos Alberto Ribon Puentes CC 9274715 sin coincidencias en …" at bounding box center [911, 318] width 393 height 34
click at [940, 321] on p "Titular de cuenta Carlos Alberto Ribon Puentes CC 9274715 sin coincidencias en …" at bounding box center [911, 318] width 393 height 34
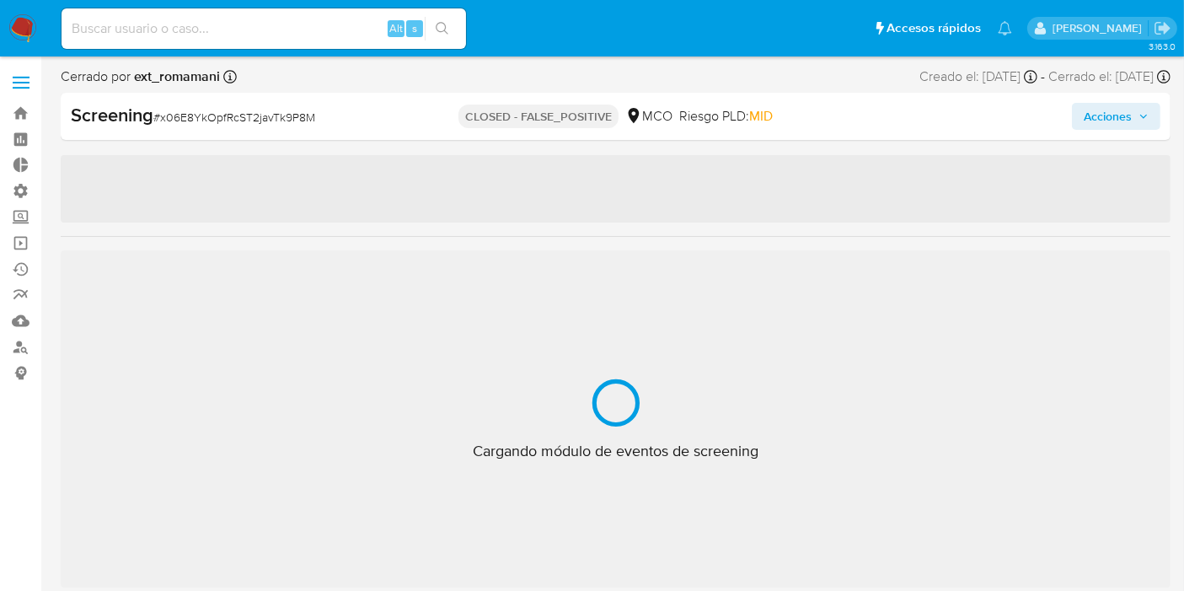
scroll to position [792, 0]
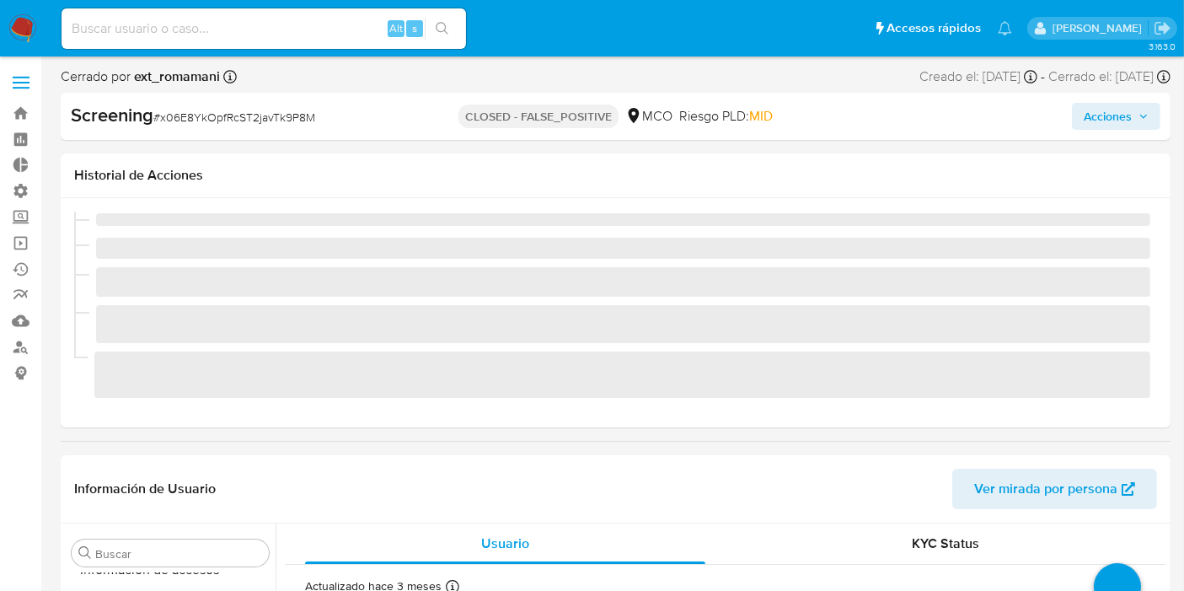
select select "10"
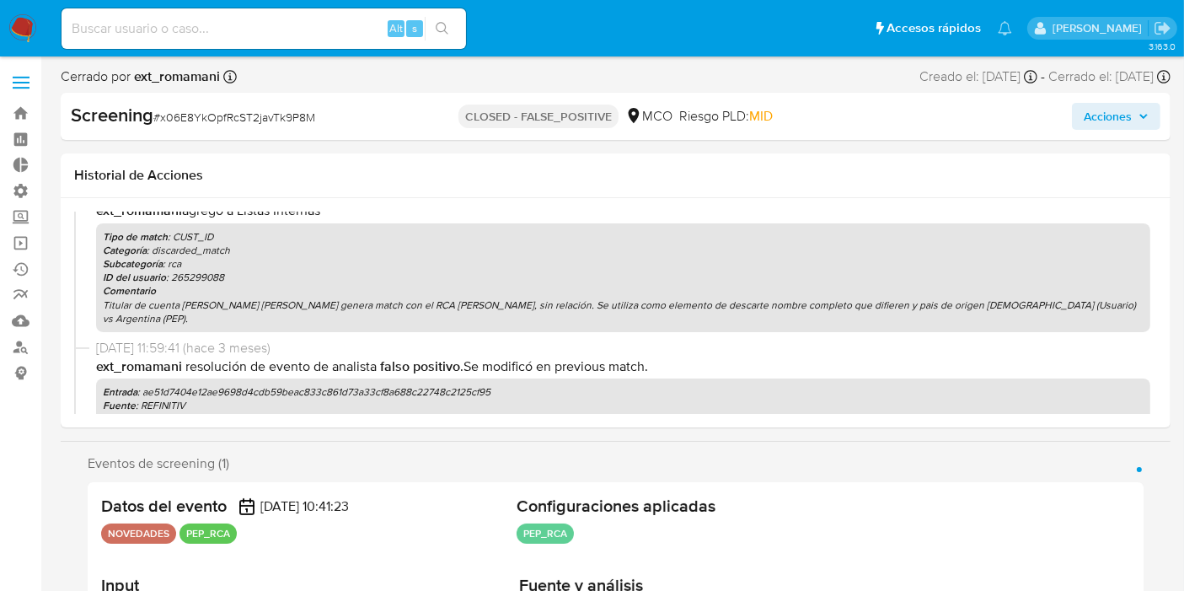
scroll to position [0, 0]
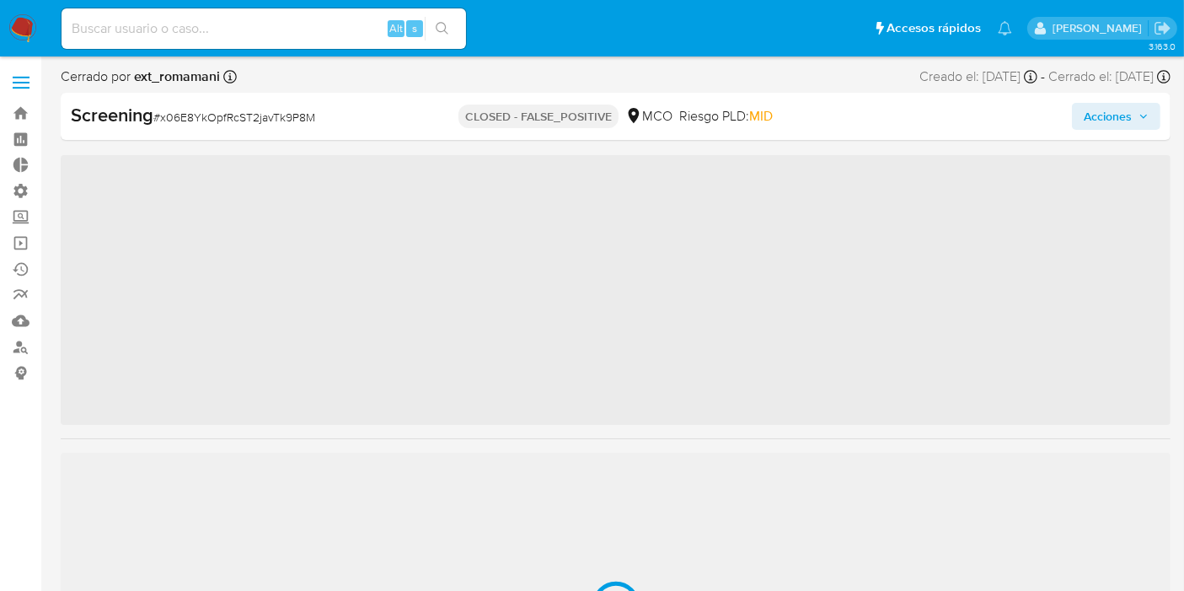
scroll to position [686, 0]
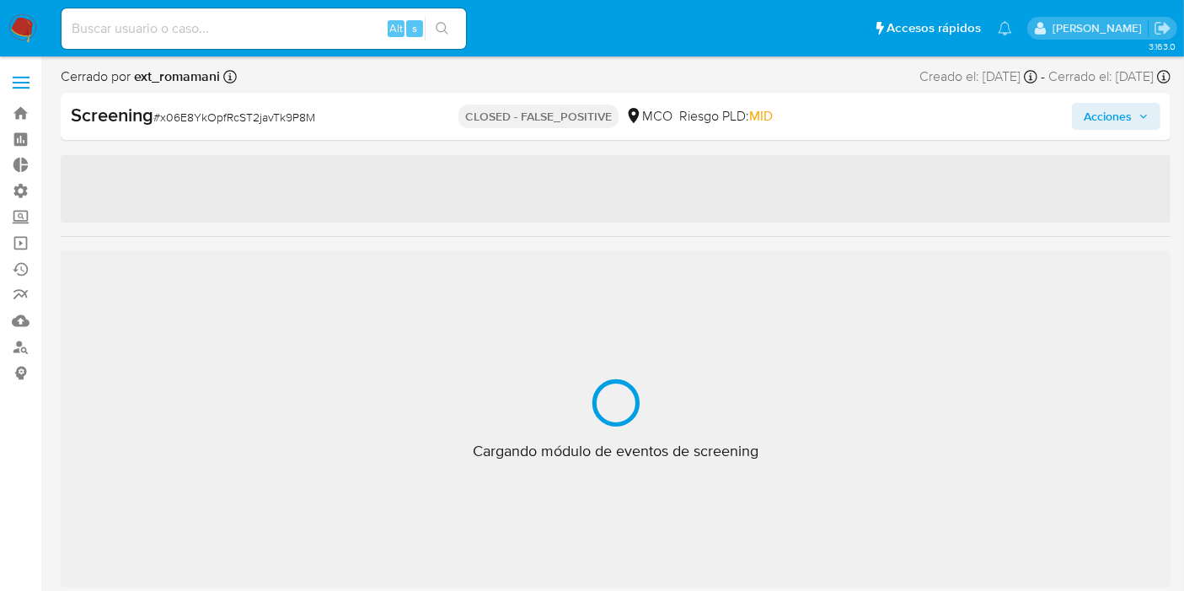
select select "10"
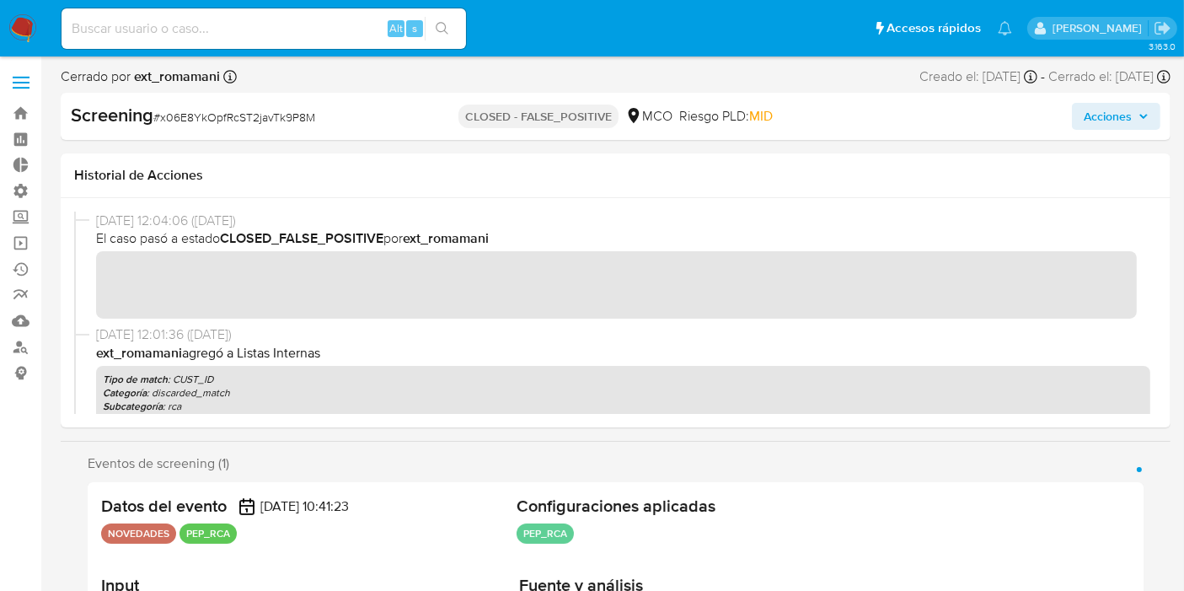
scroll to position [792, 0]
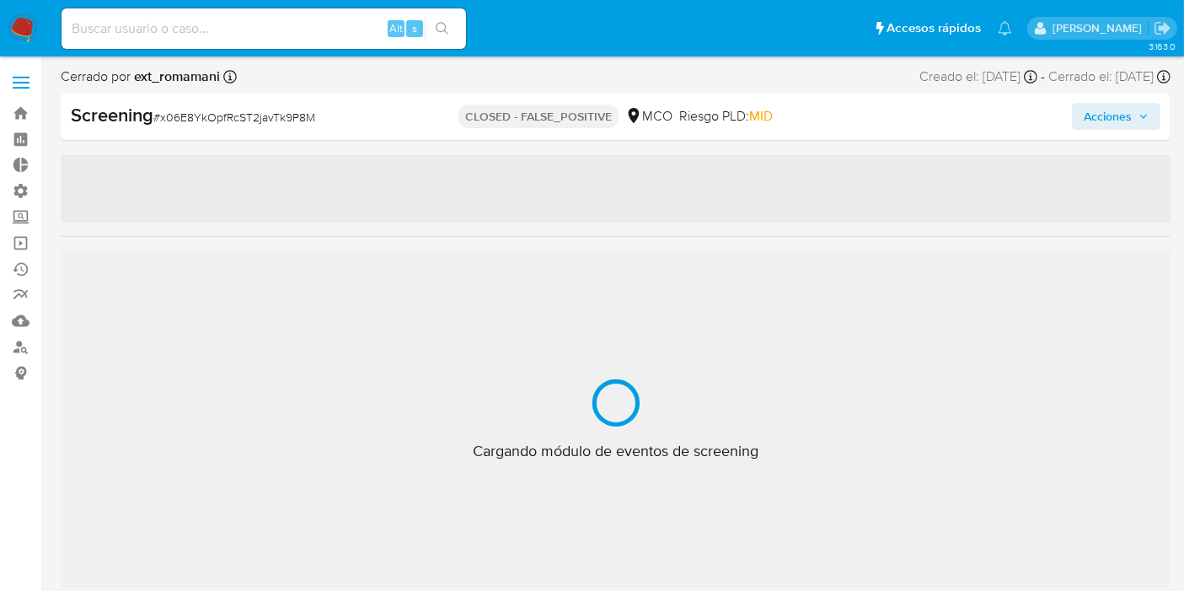
scroll to position [792, 0]
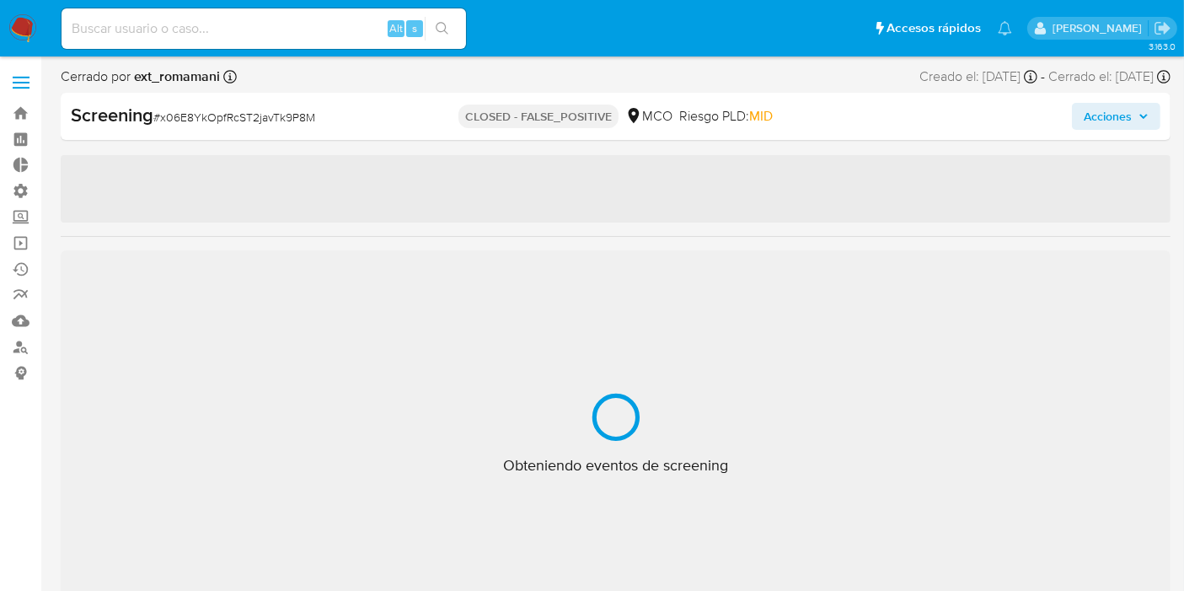
select select "10"
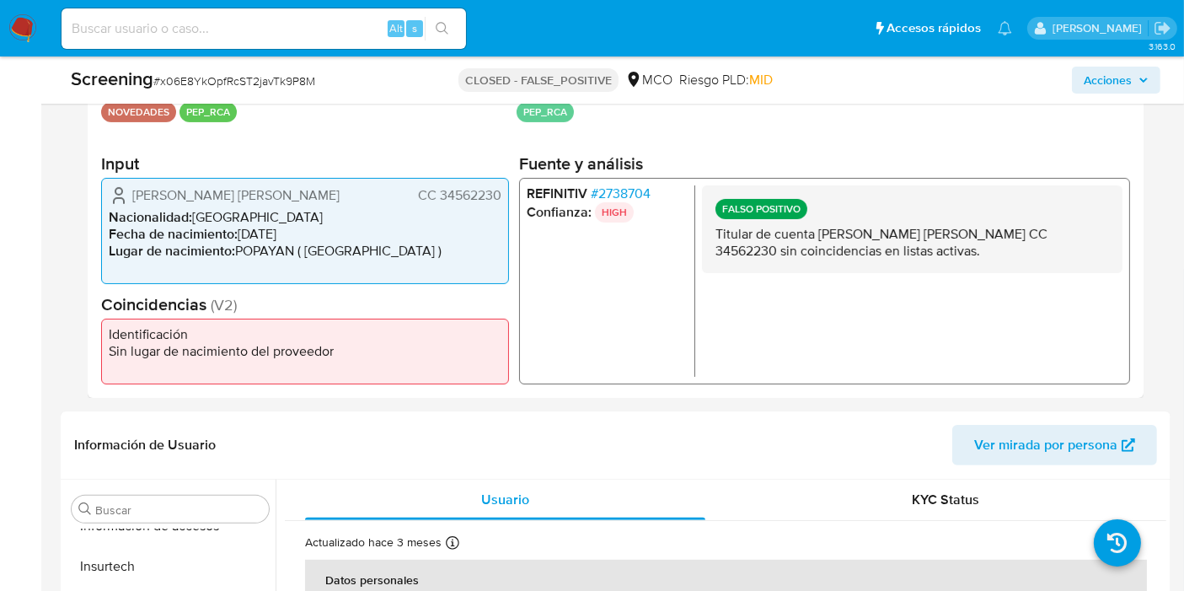
scroll to position [0, 0]
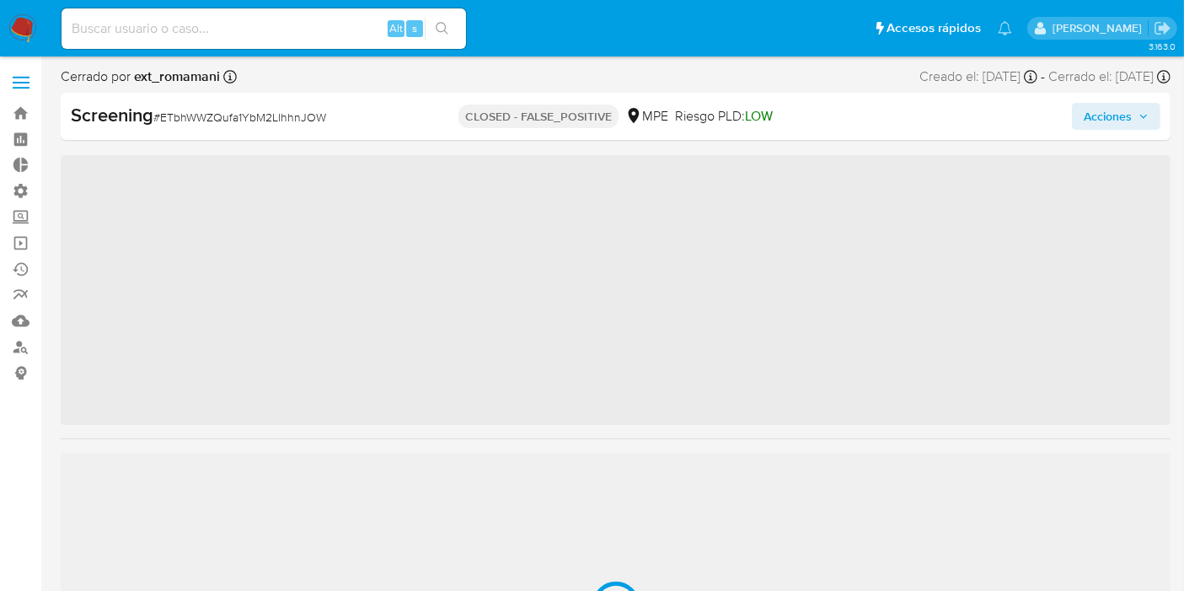
scroll to position [792, 0]
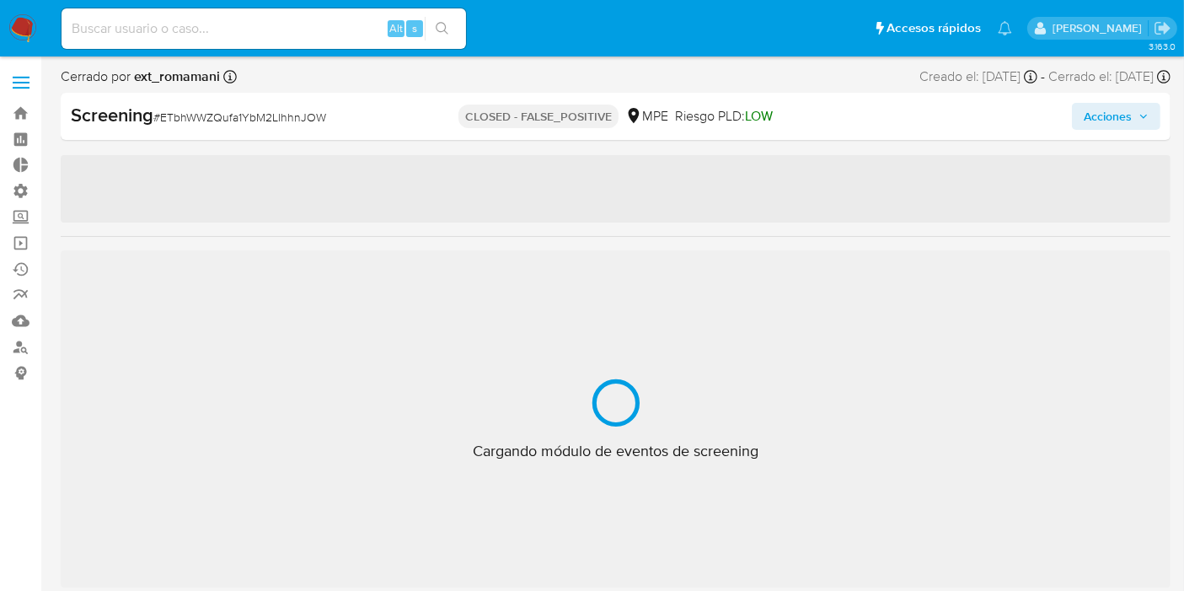
select select "10"
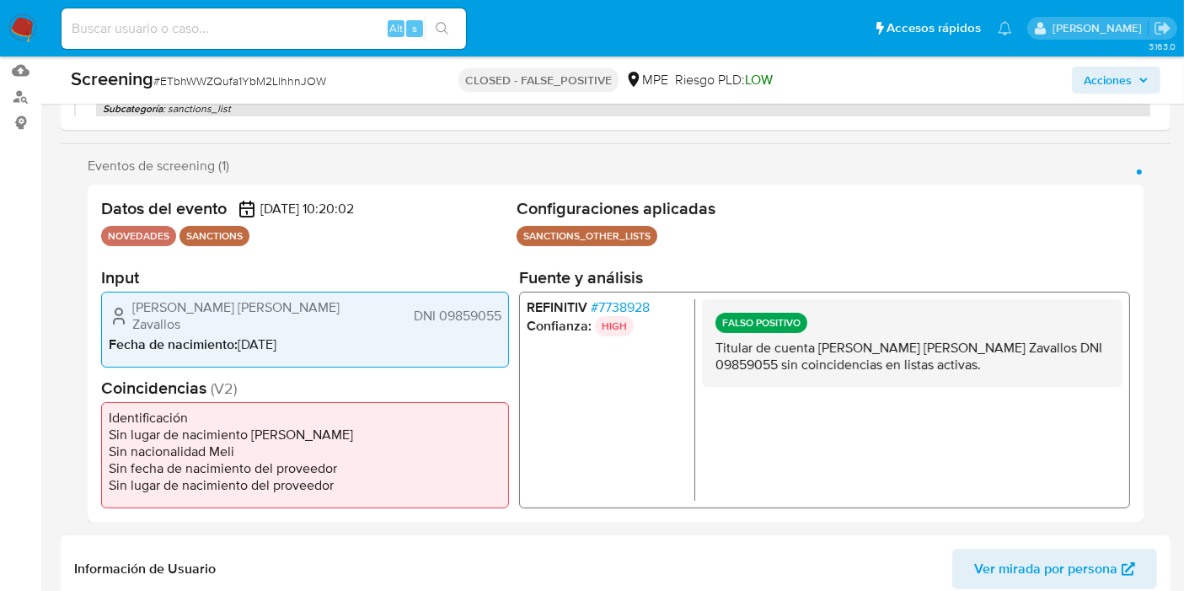
scroll to position [374, 0]
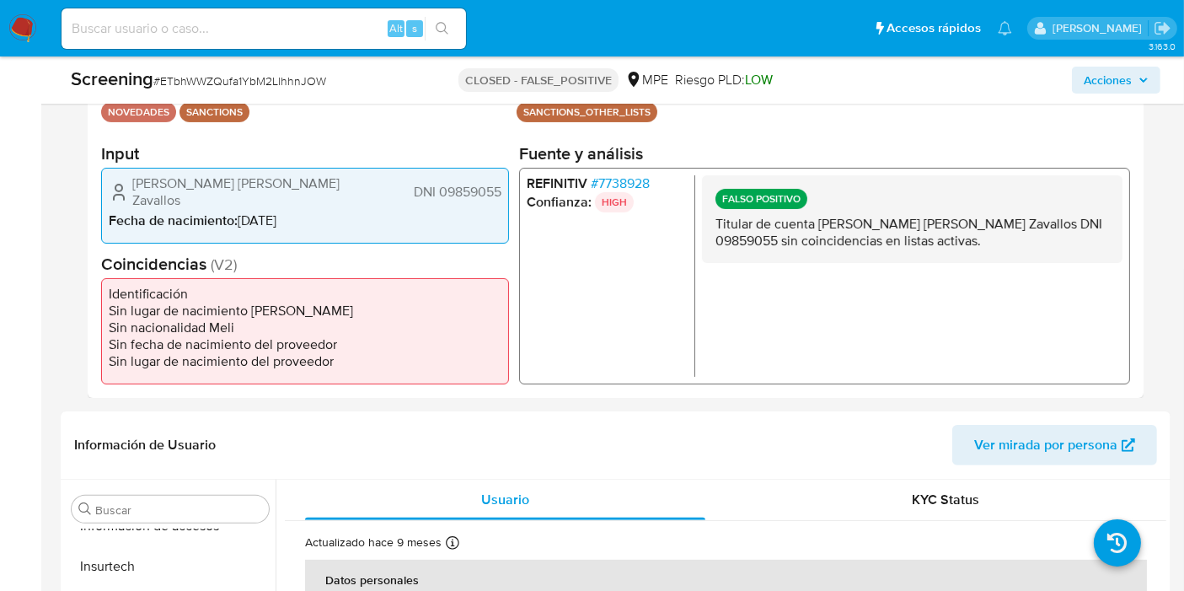
click at [625, 184] on span "# 7738928" at bounding box center [620, 183] width 59 height 17
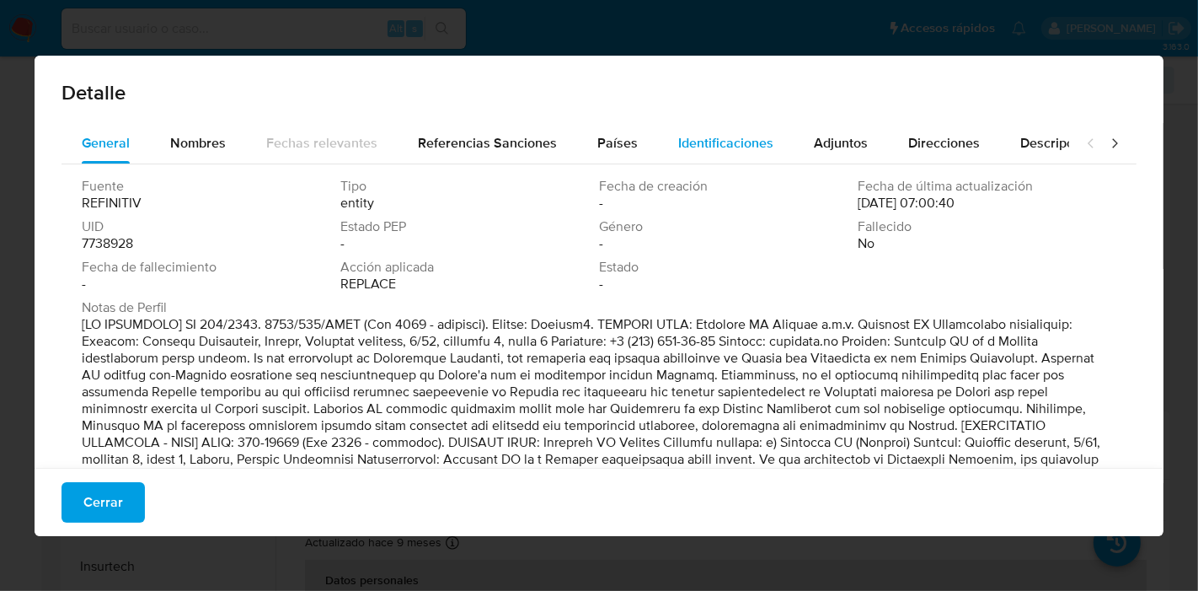
click at [678, 142] on span "Identificaciones" at bounding box center [725, 142] width 95 height 19
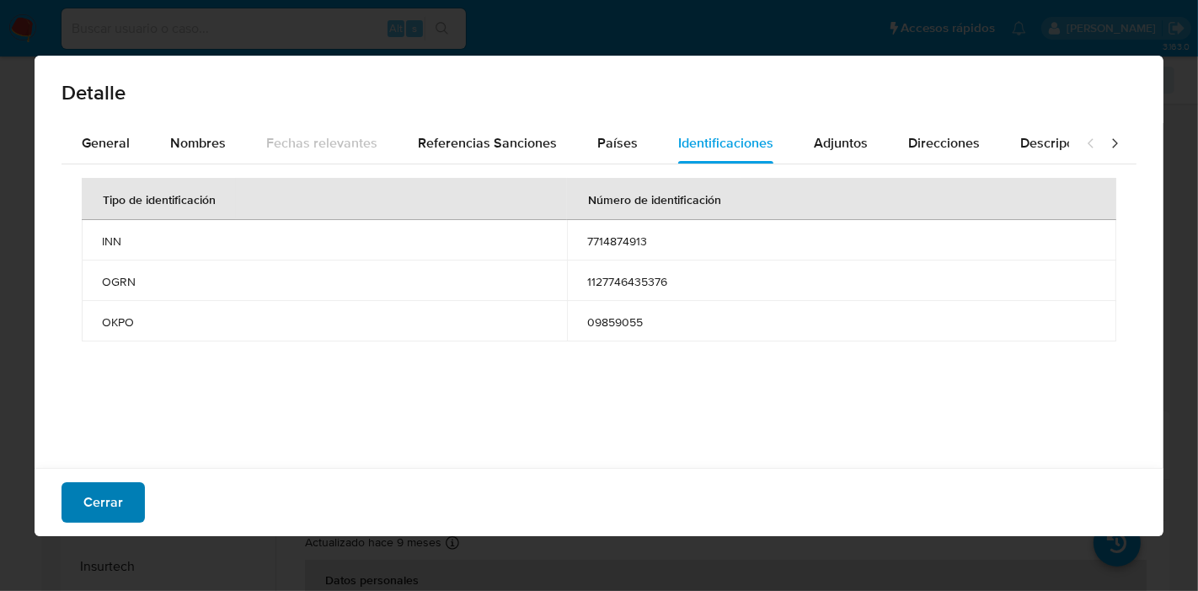
click at [96, 505] on span "Cerrar" at bounding box center [103, 502] width 40 height 37
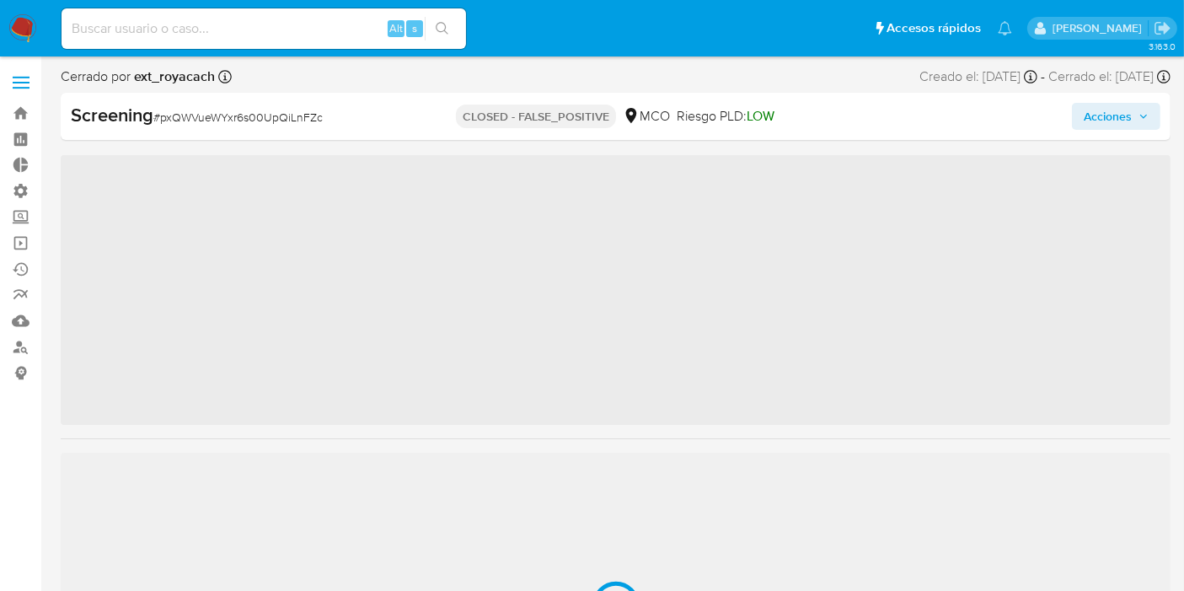
scroll to position [792, 0]
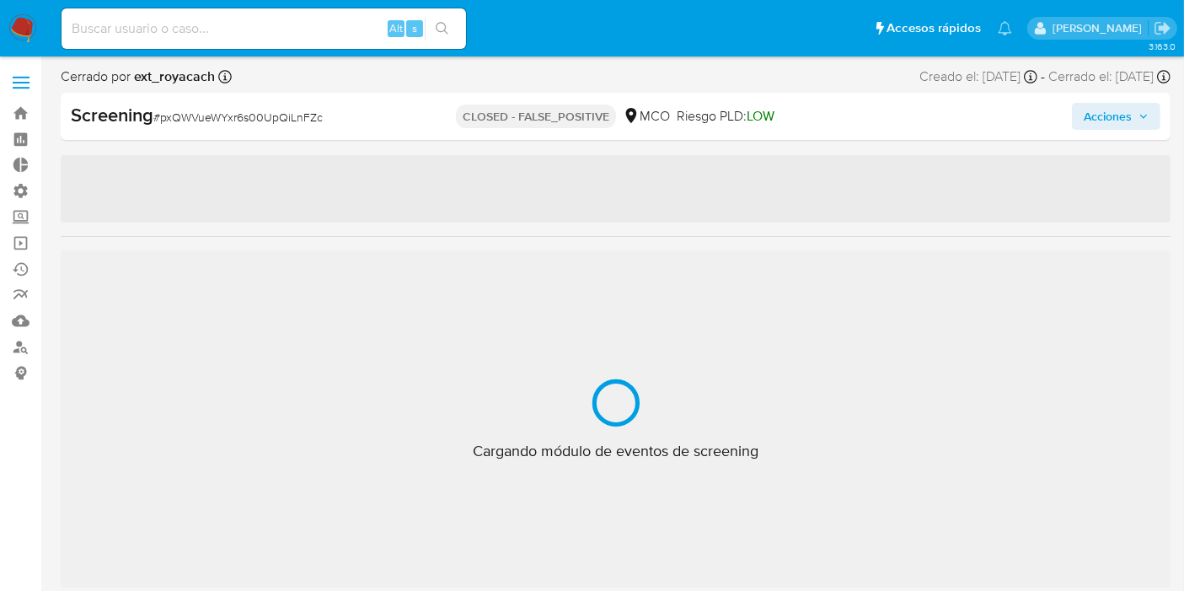
select select "10"
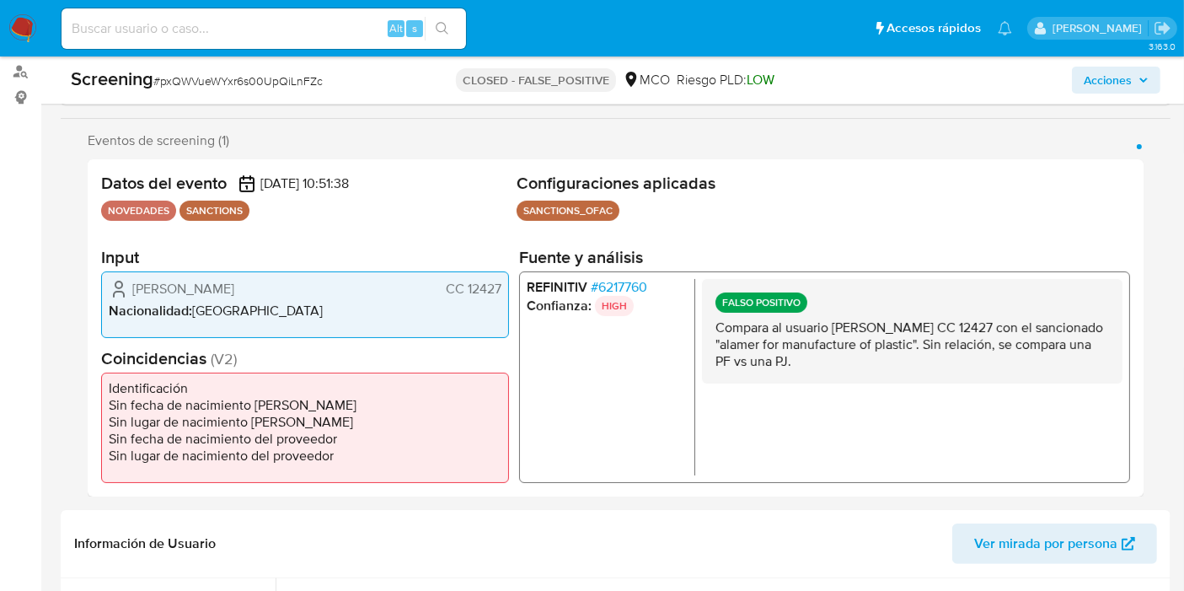
scroll to position [257, 0]
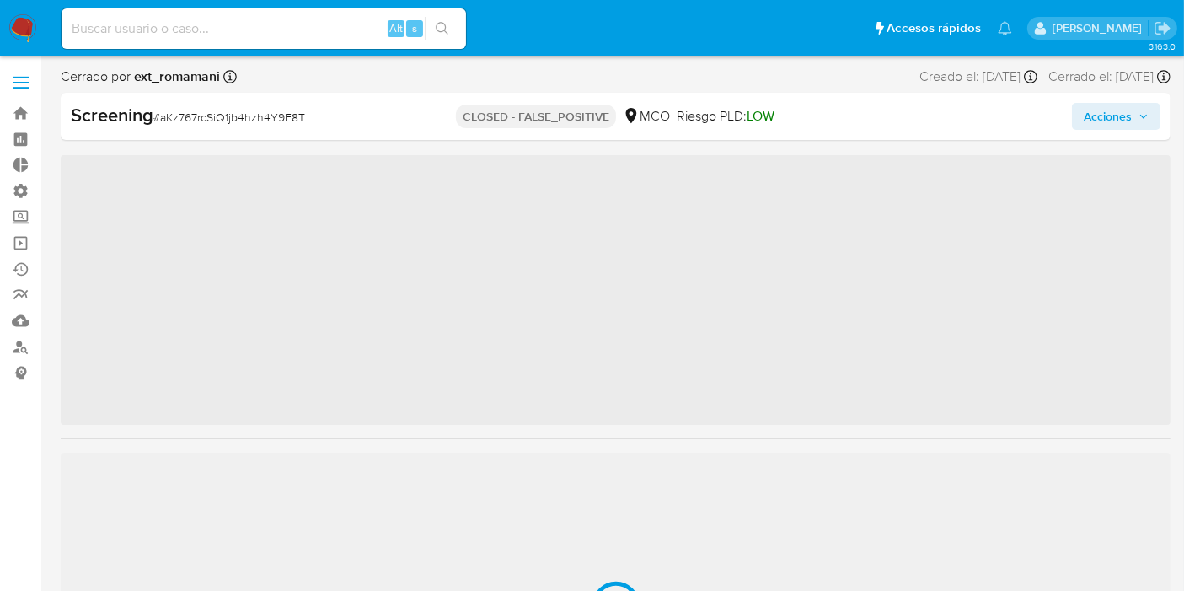
scroll to position [792, 0]
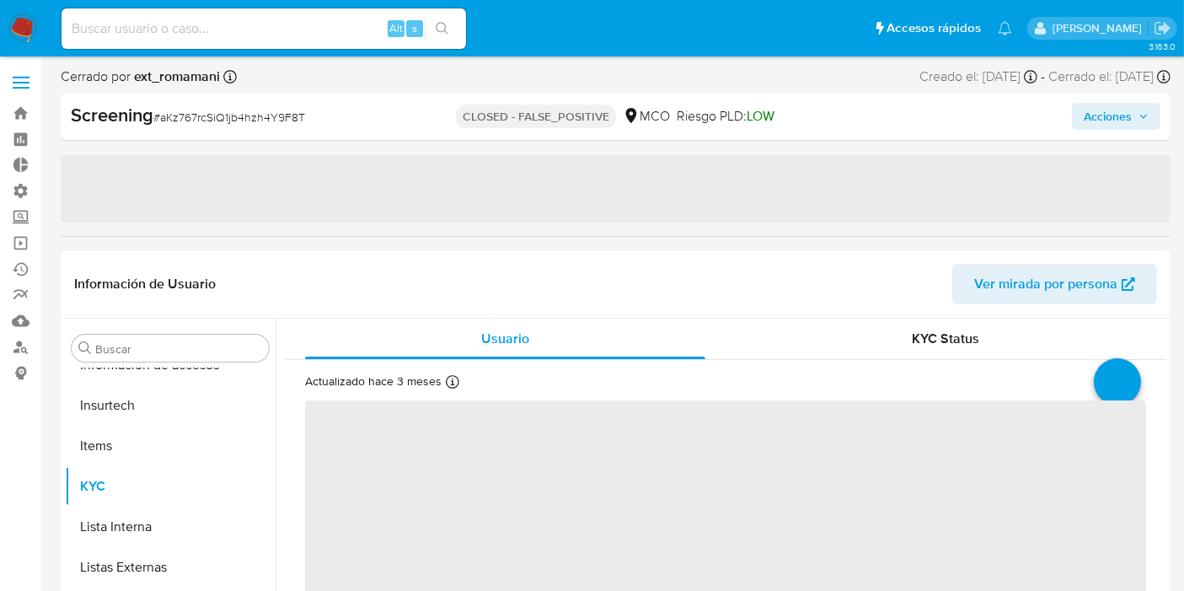
select select "10"
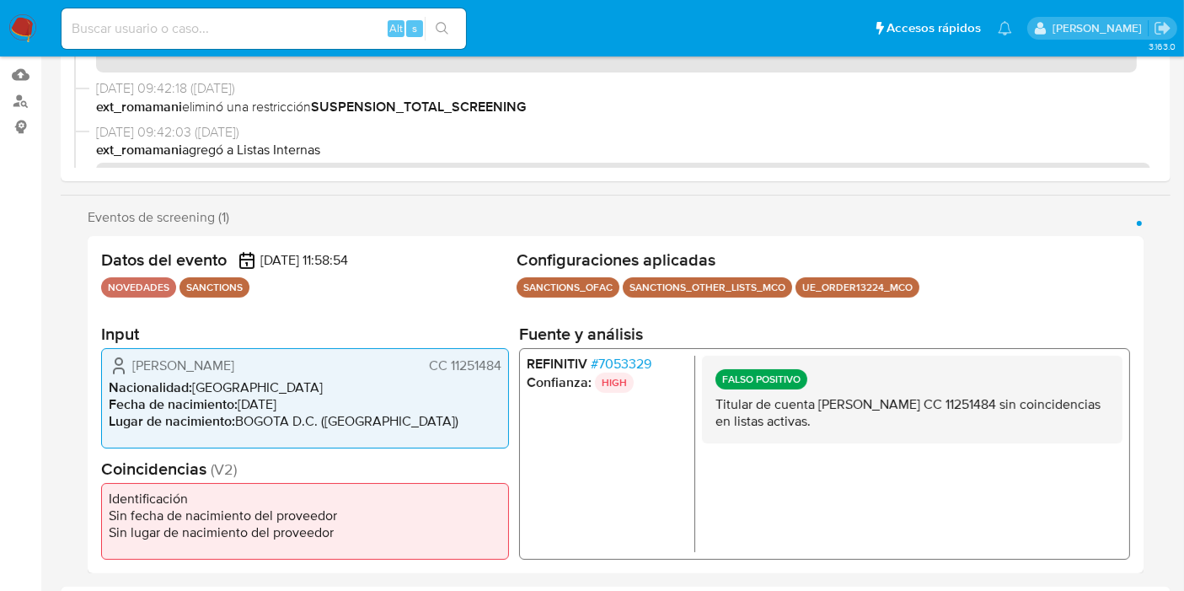
scroll to position [0, 0]
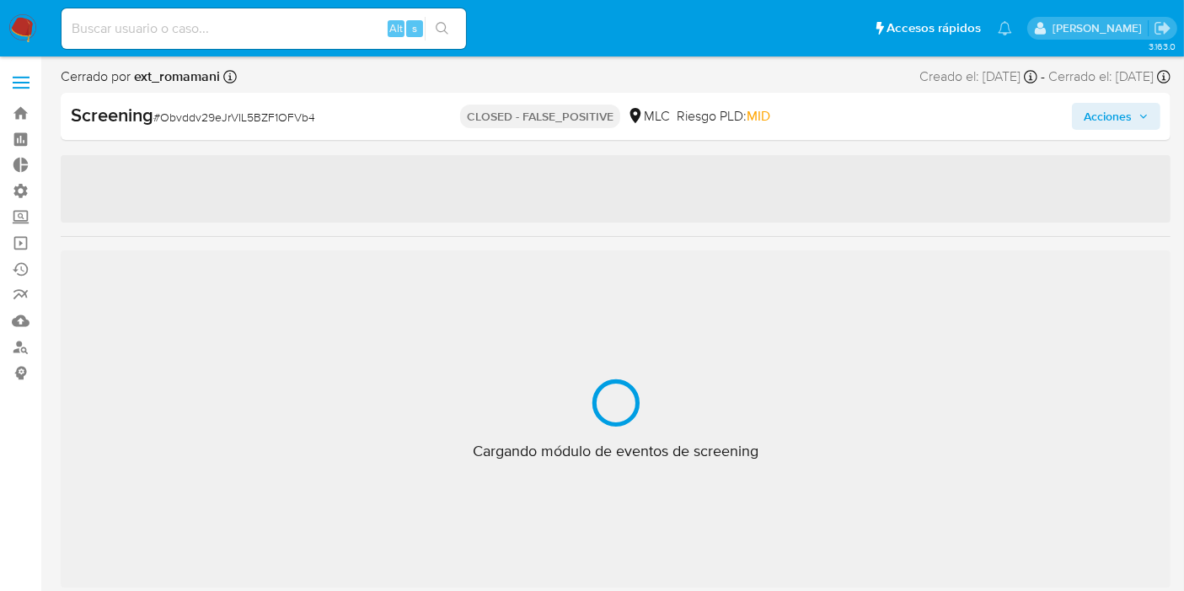
scroll to position [792, 0]
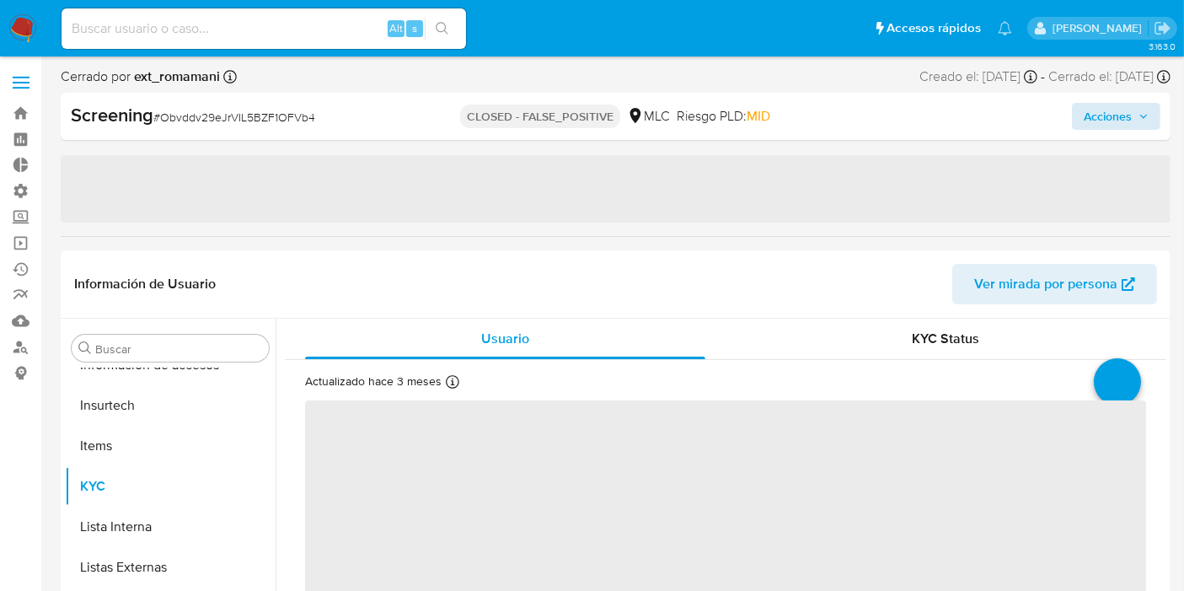
select select "10"
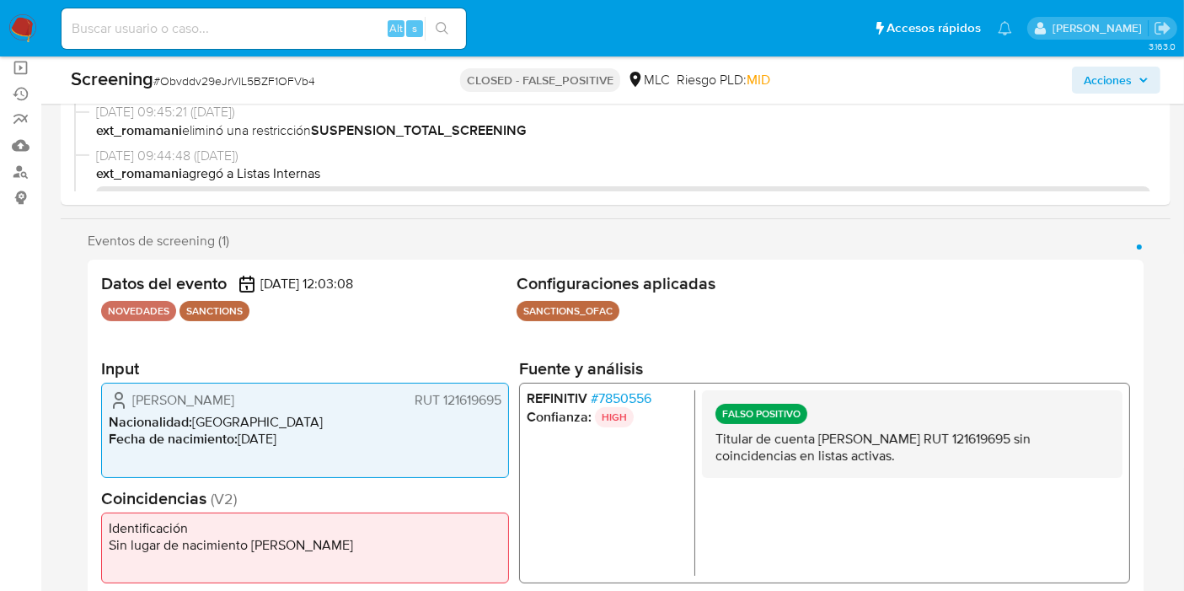
scroll to position [193, 0]
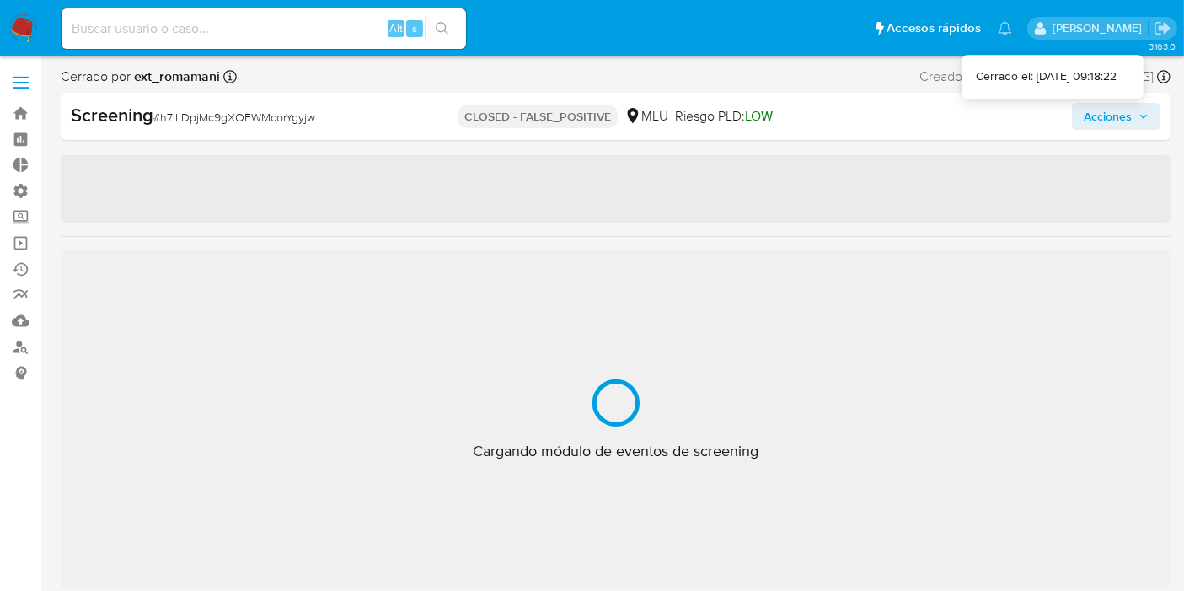
scroll to position [832, 0]
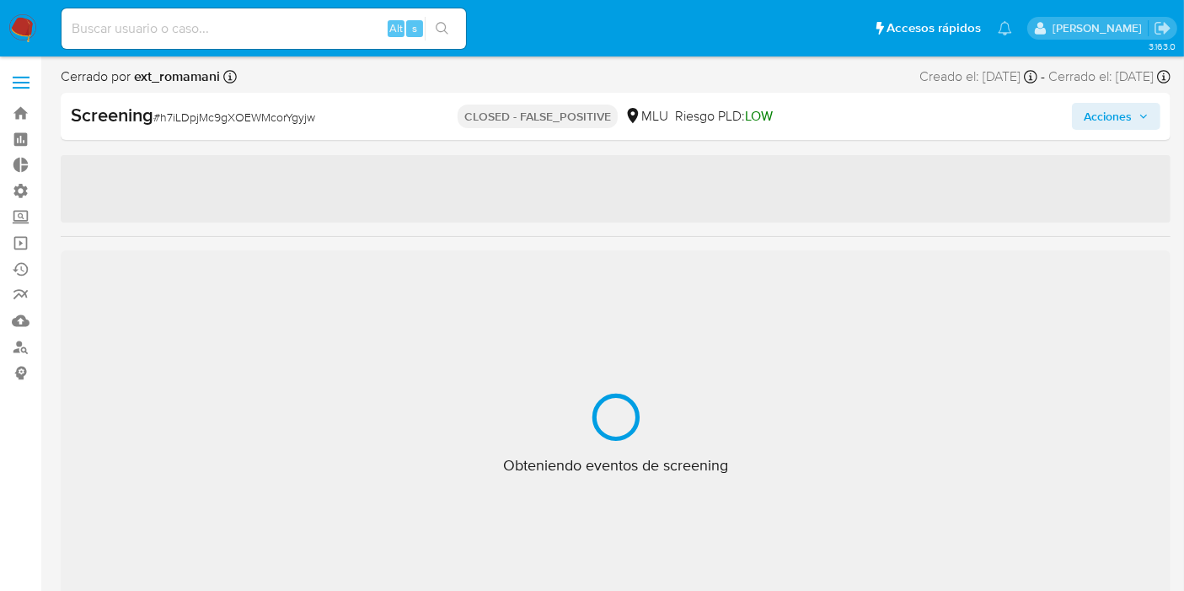
select select "10"
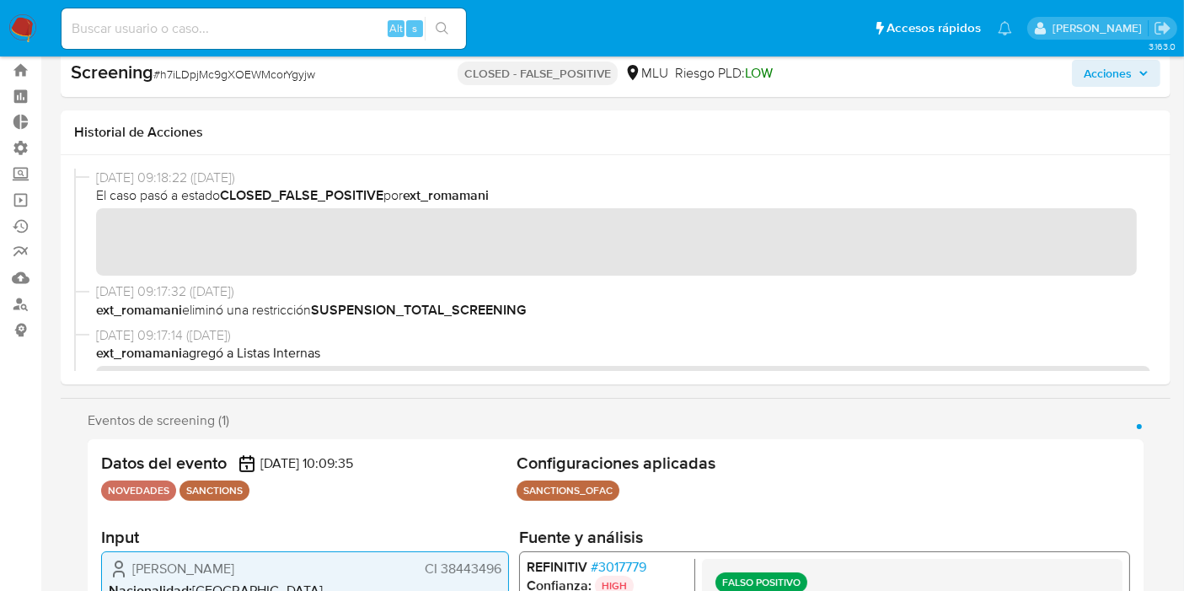
scroll to position [0, 0]
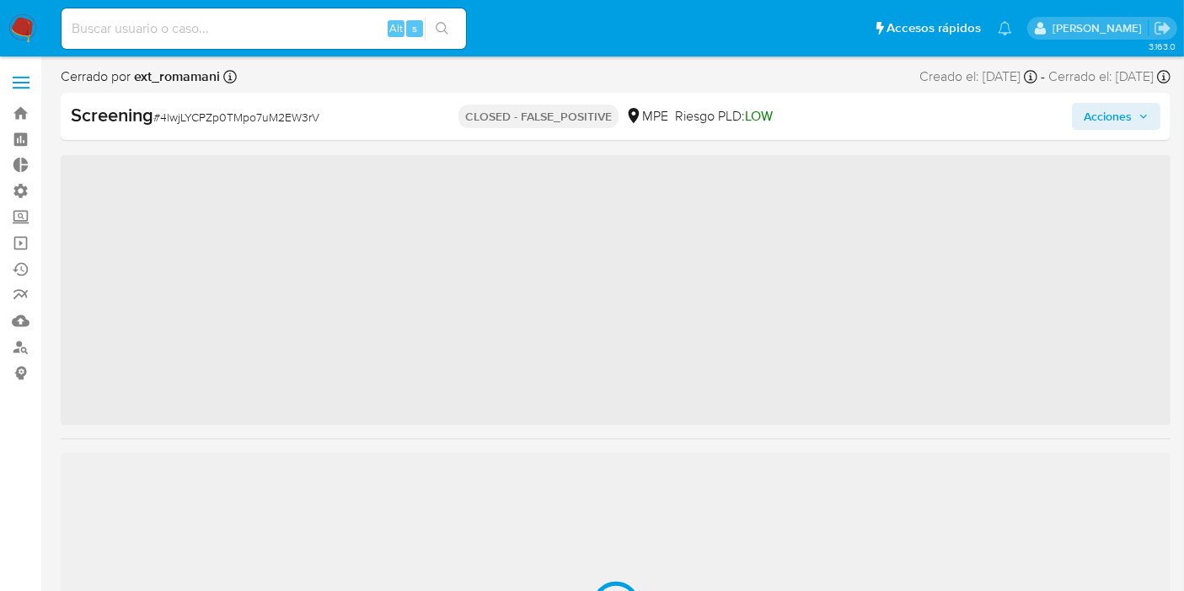
scroll to position [792, 0]
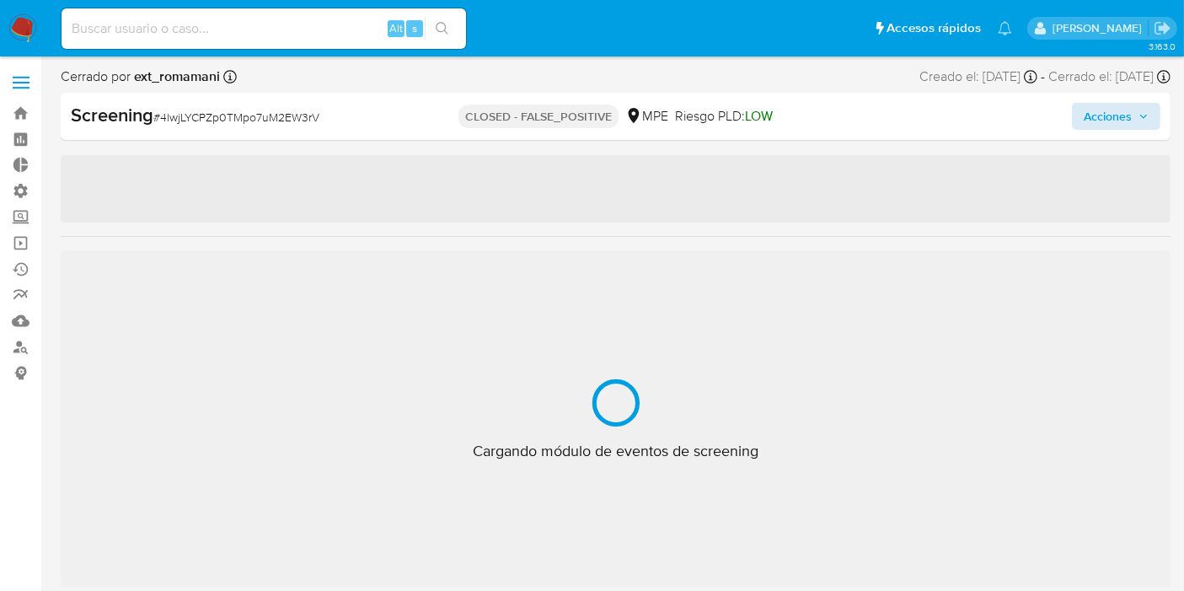
select select "10"
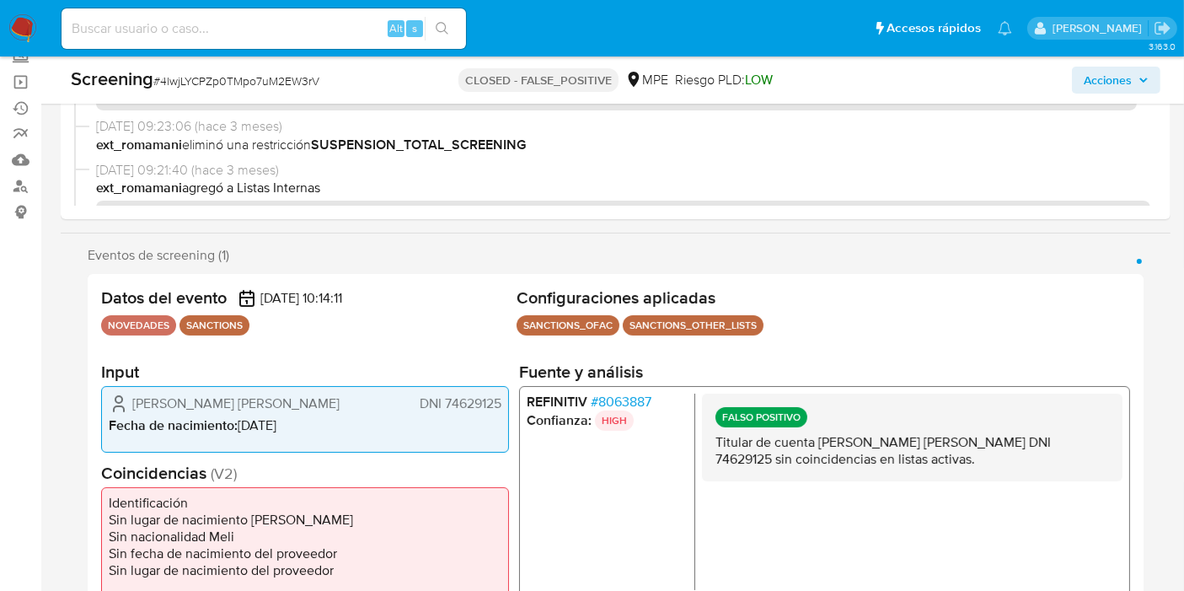
scroll to position [0, 0]
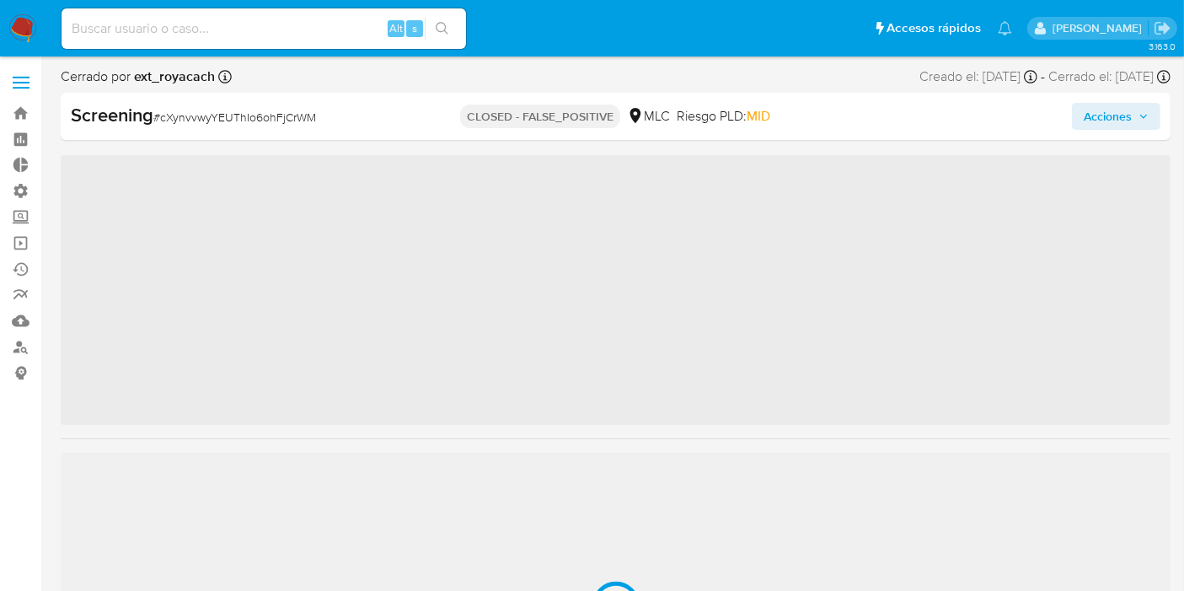
scroll to position [792, 0]
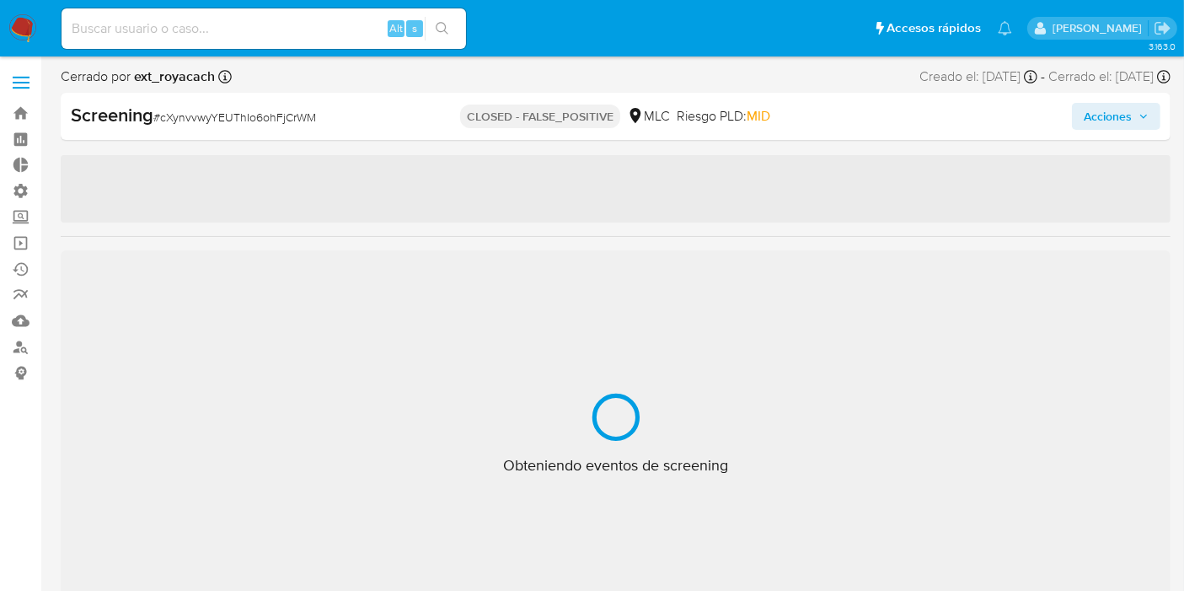
select select "10"
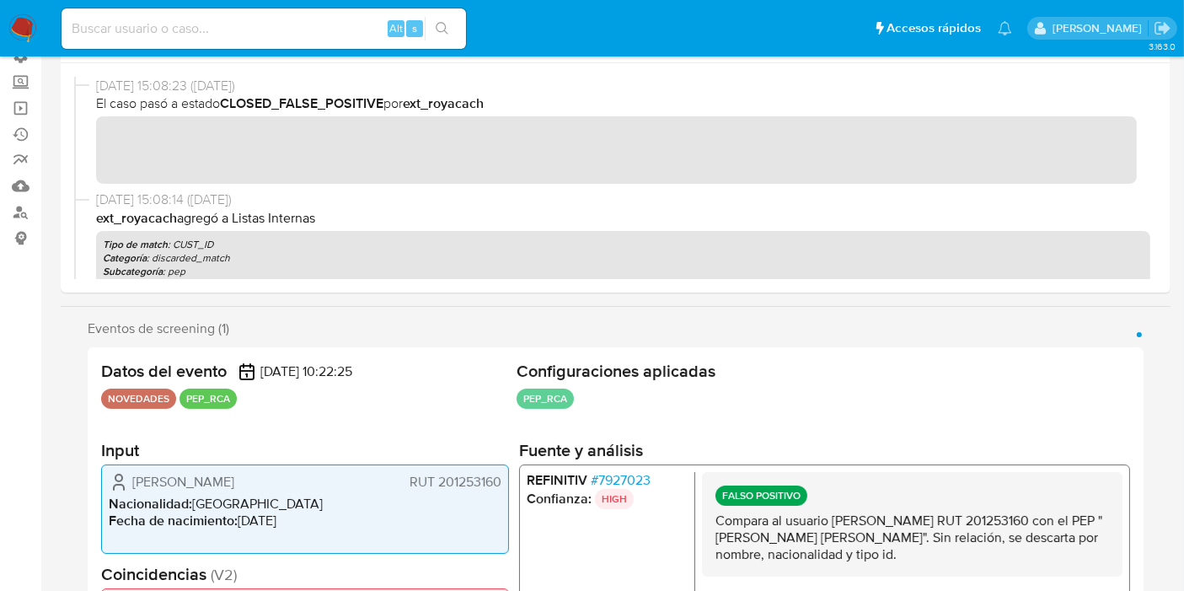
scroll to position [0, 0]
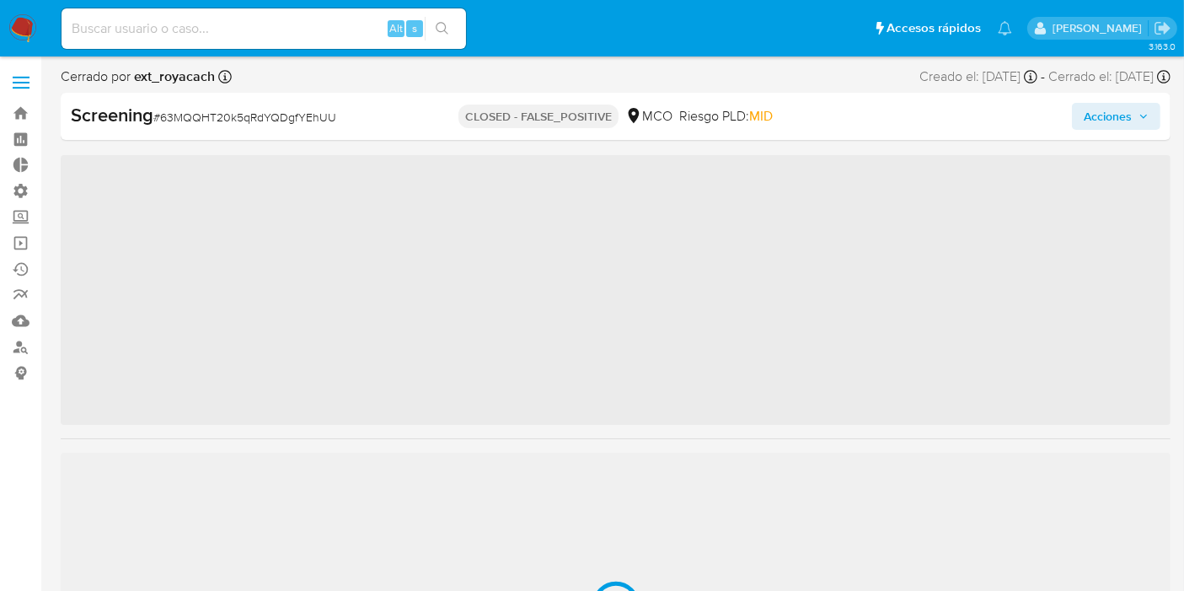
scroll to position [792, 0]
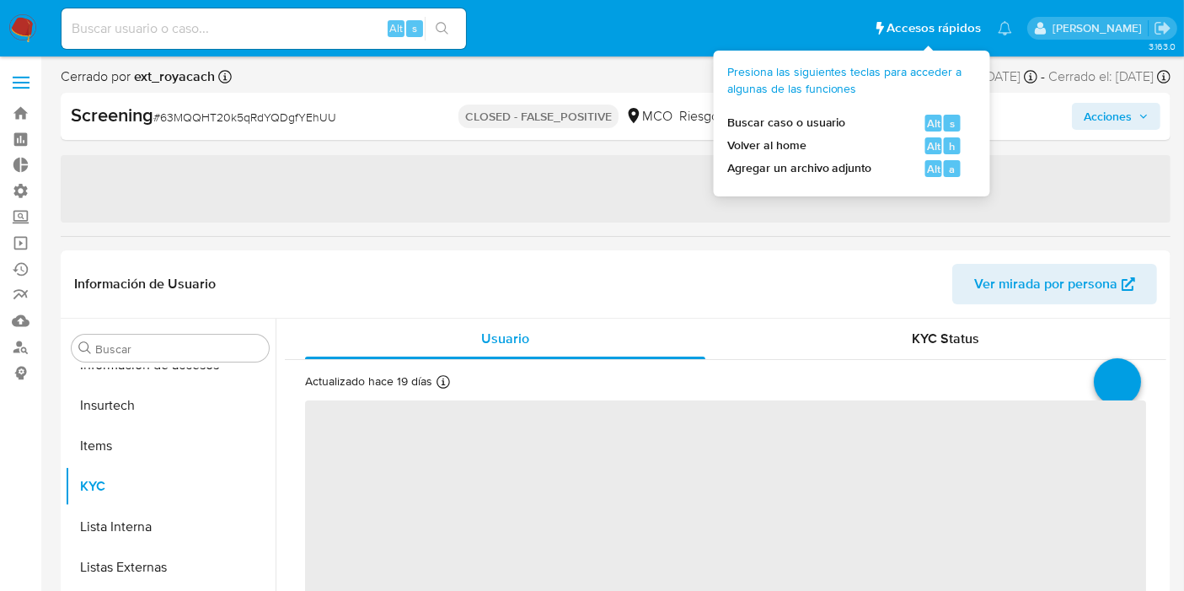
select select "10"
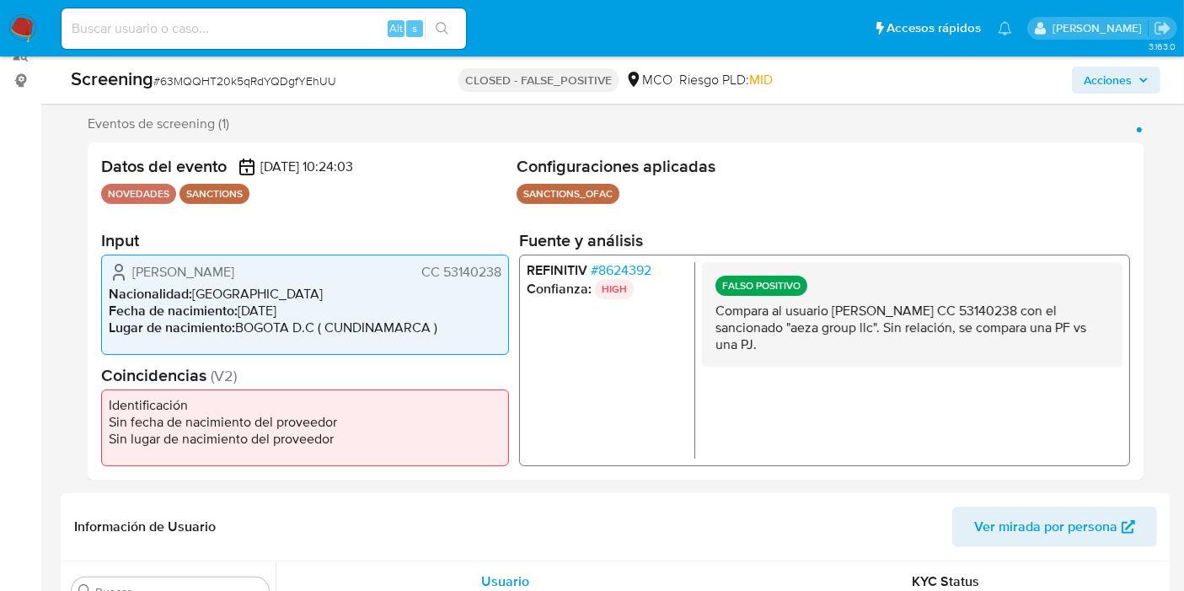
scroll to position [0, 0]
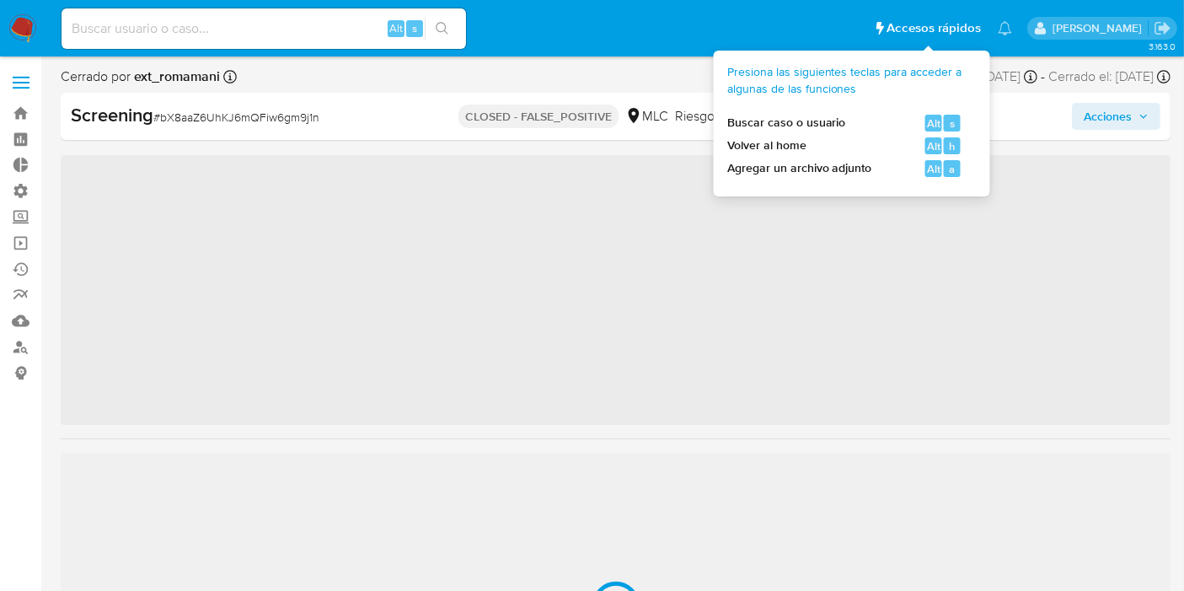
scroll to position [792, 0]
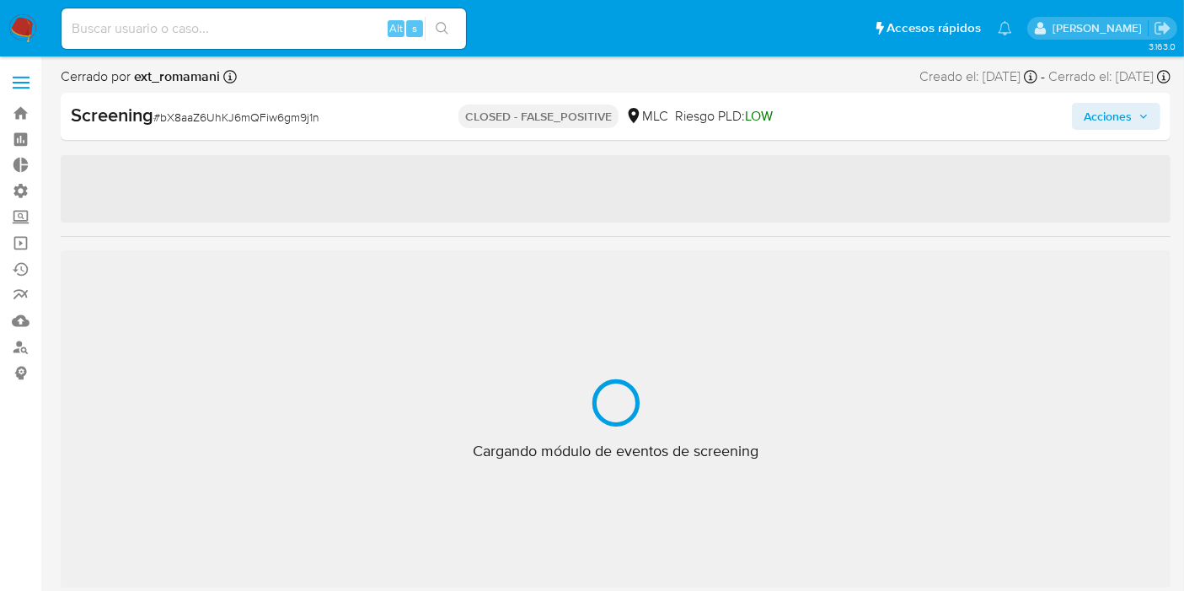
select select "10"
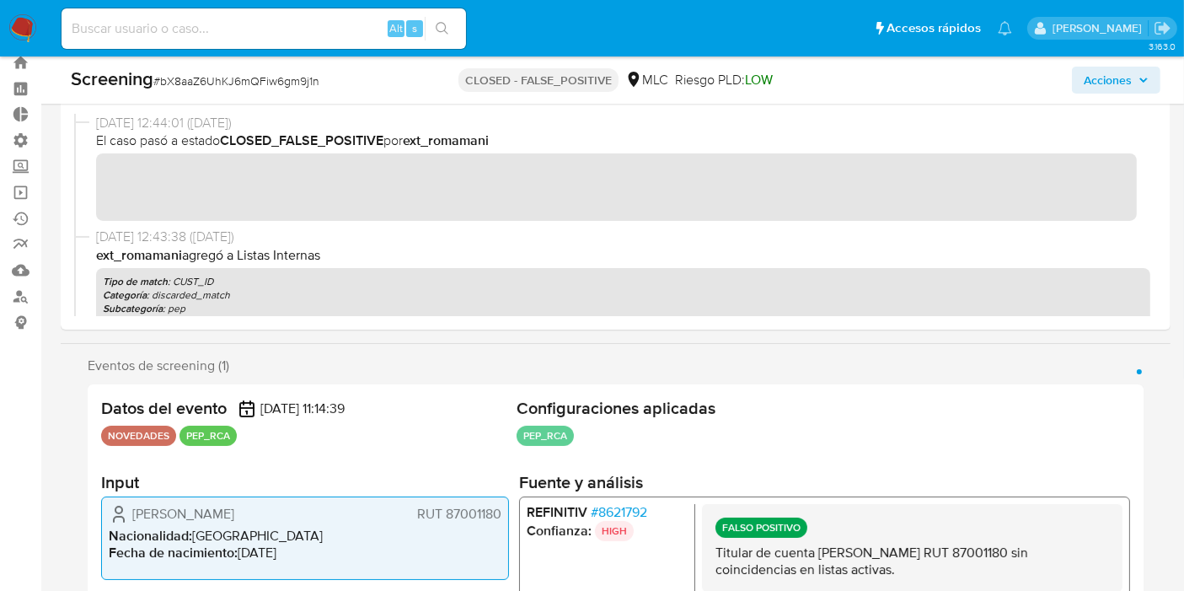
scroll to position [0, 0]
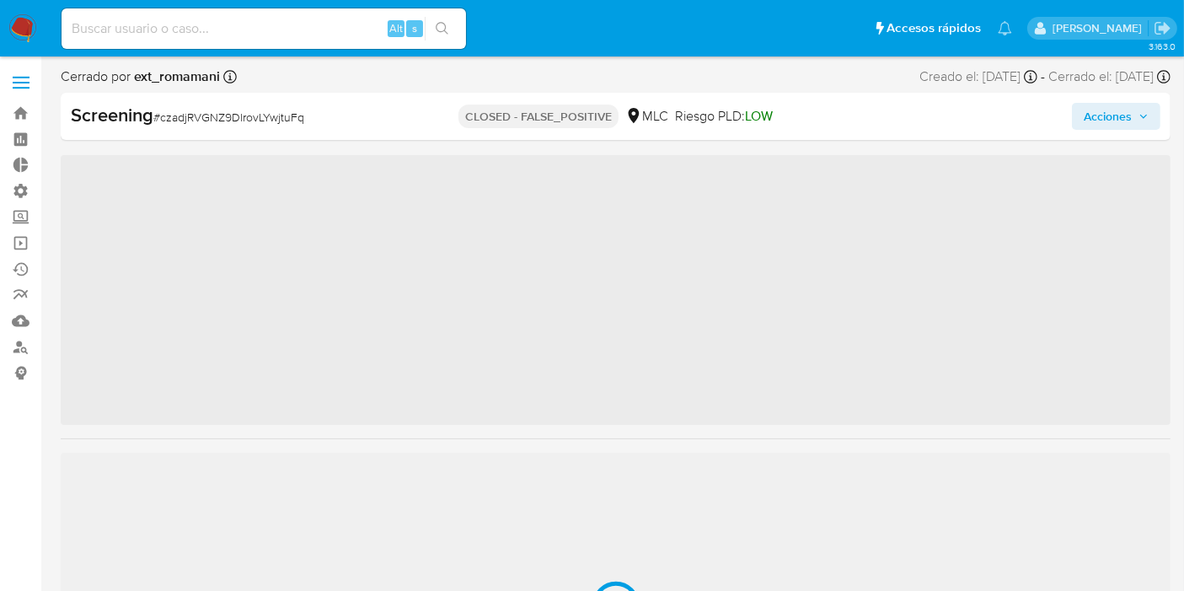
scroll to position [792, 0]
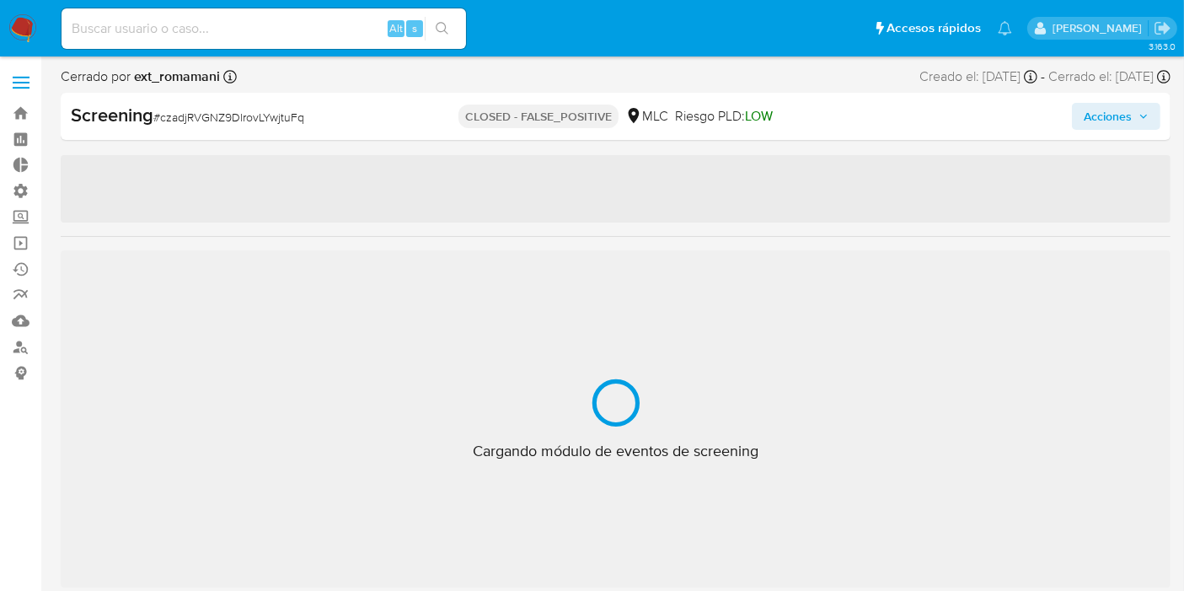
select select "10"
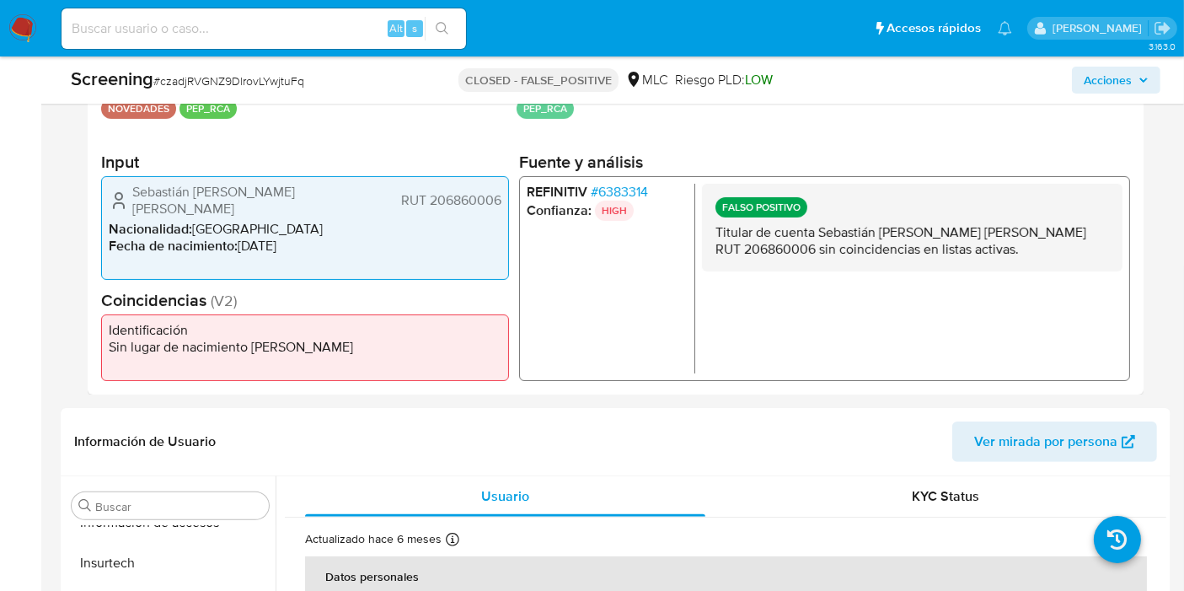
scroll to position [281, 0]
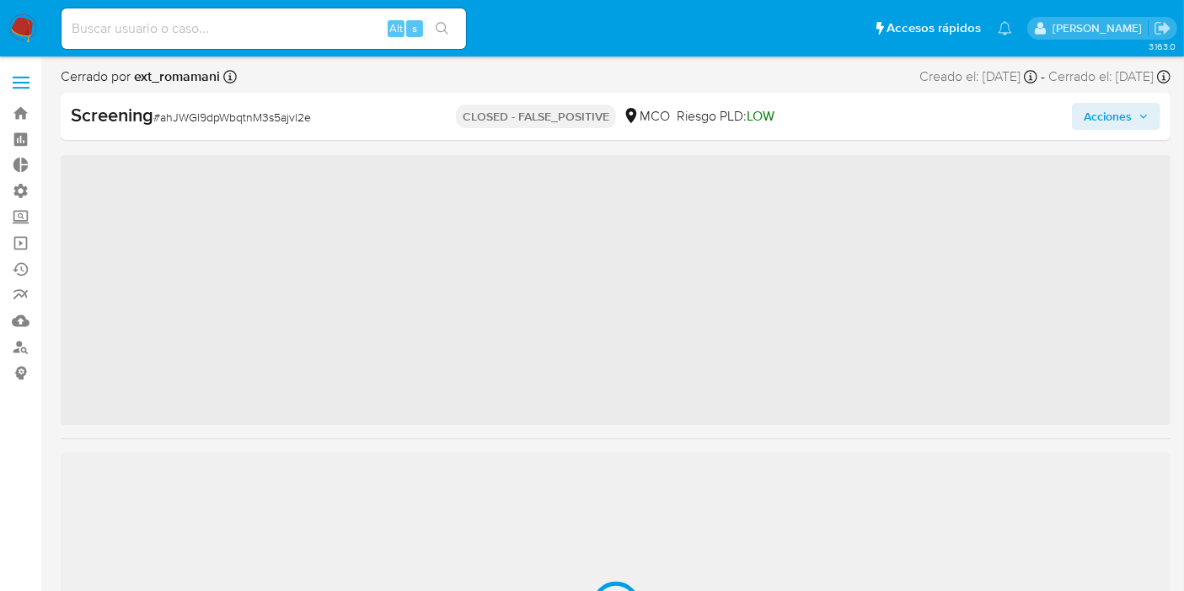
scroll to position [792, 0]
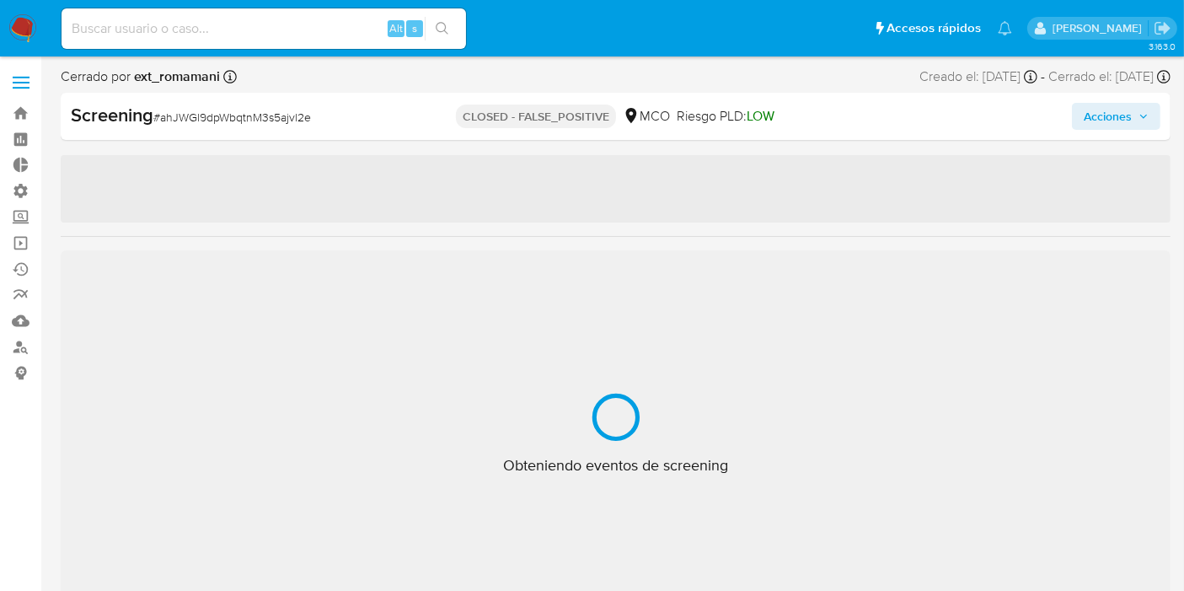
select select "10"
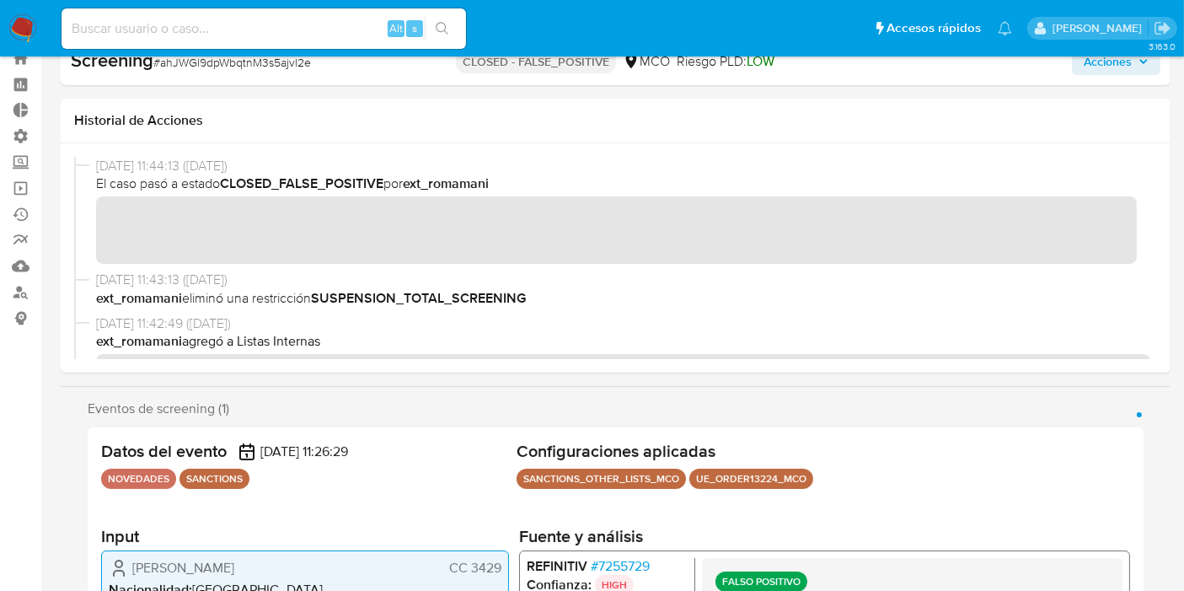
scroll to position [5, 0]
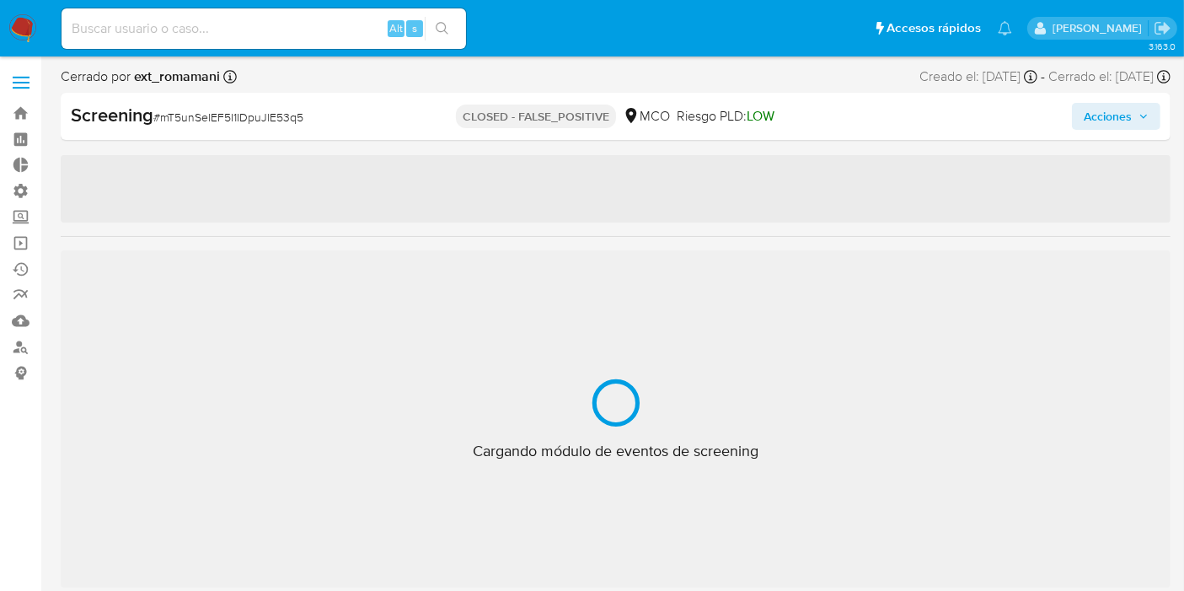
scroll to position [792, 0]
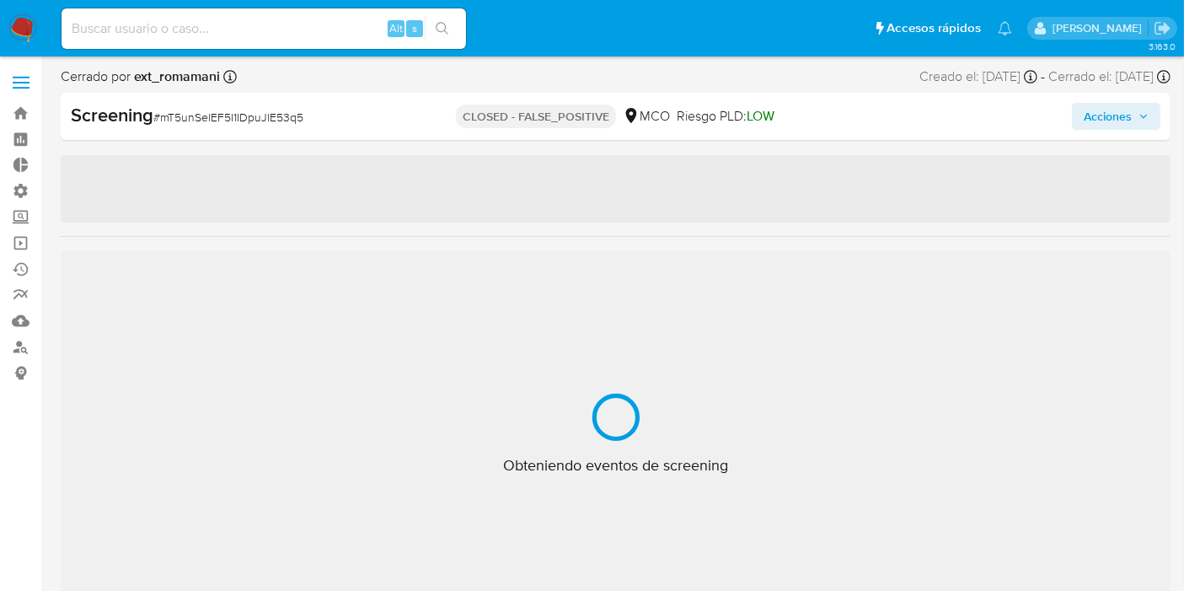
select select "10"
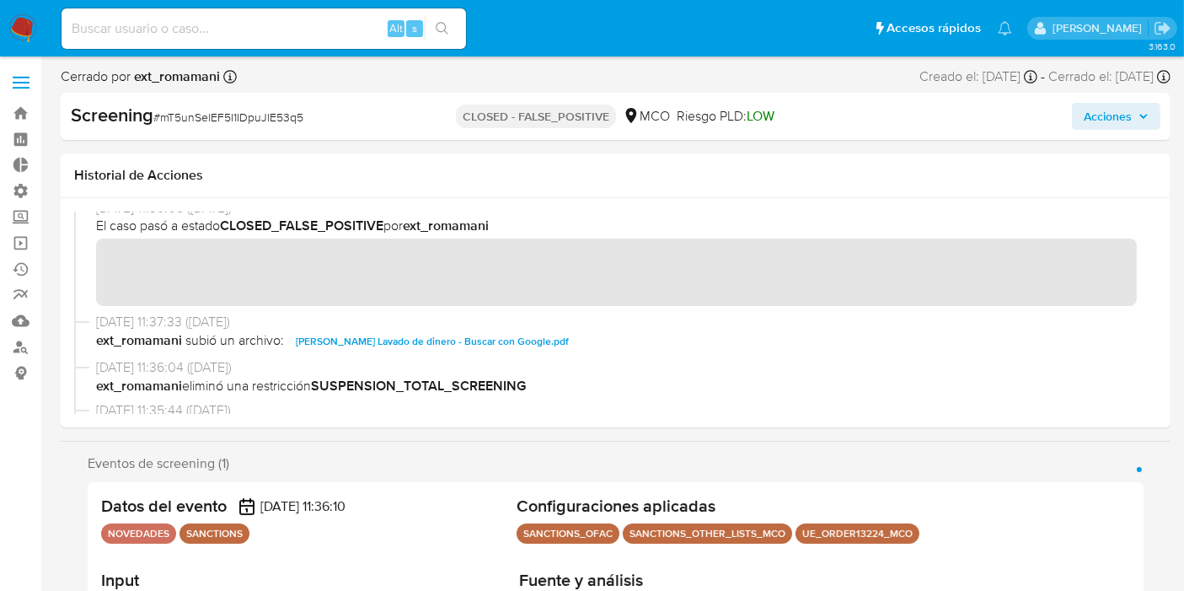
scroll to position [0, 0]
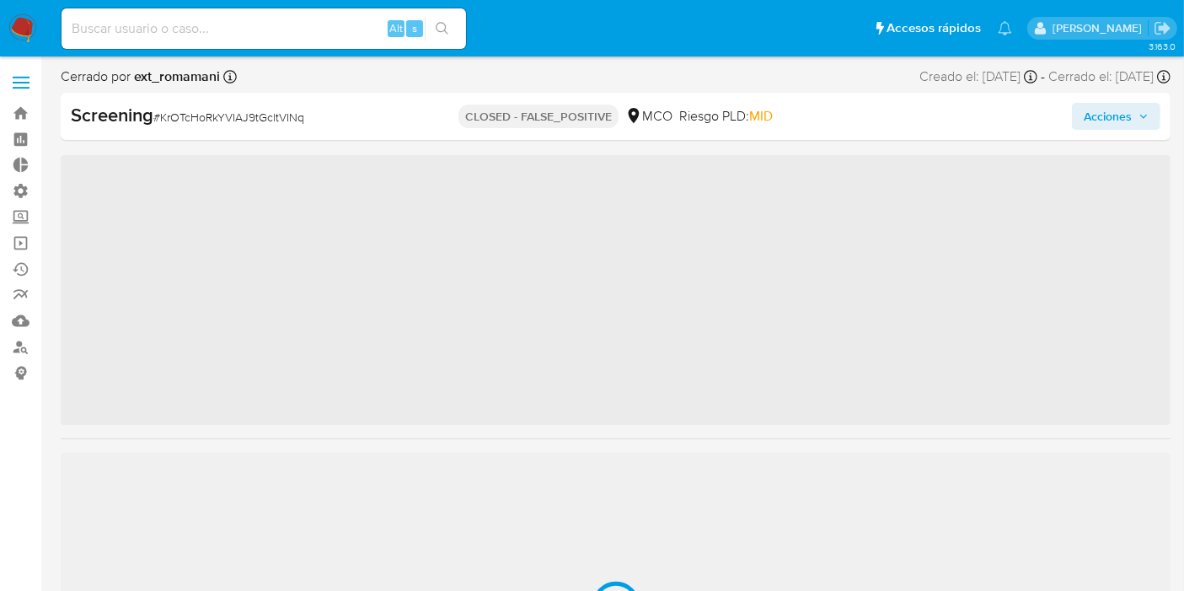
scroll to position [792, 0]
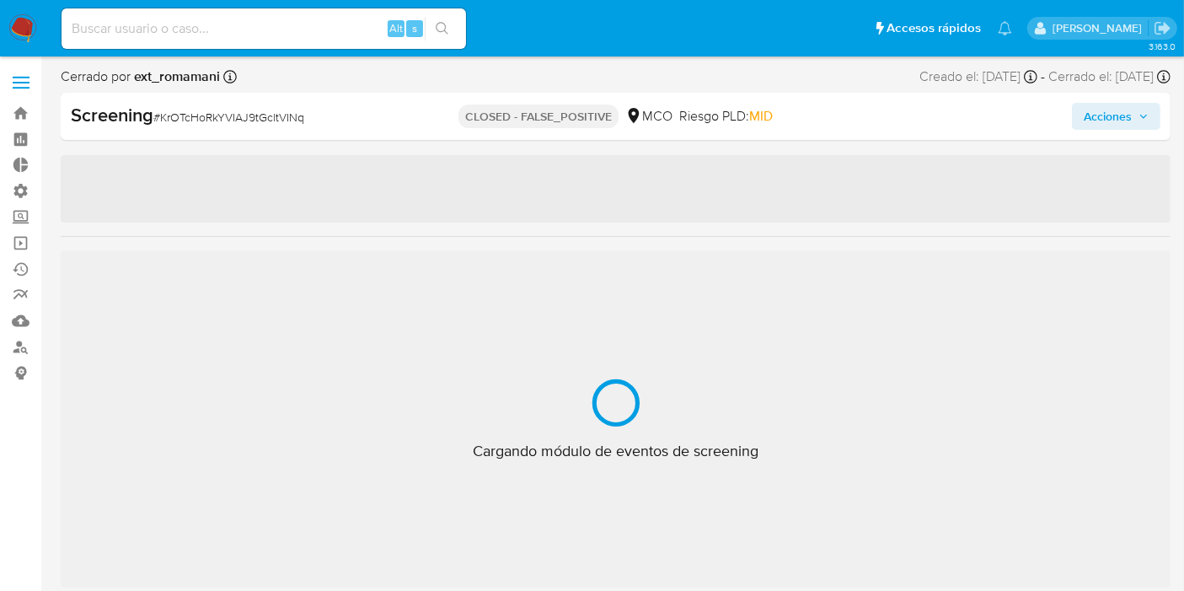
select select "10"
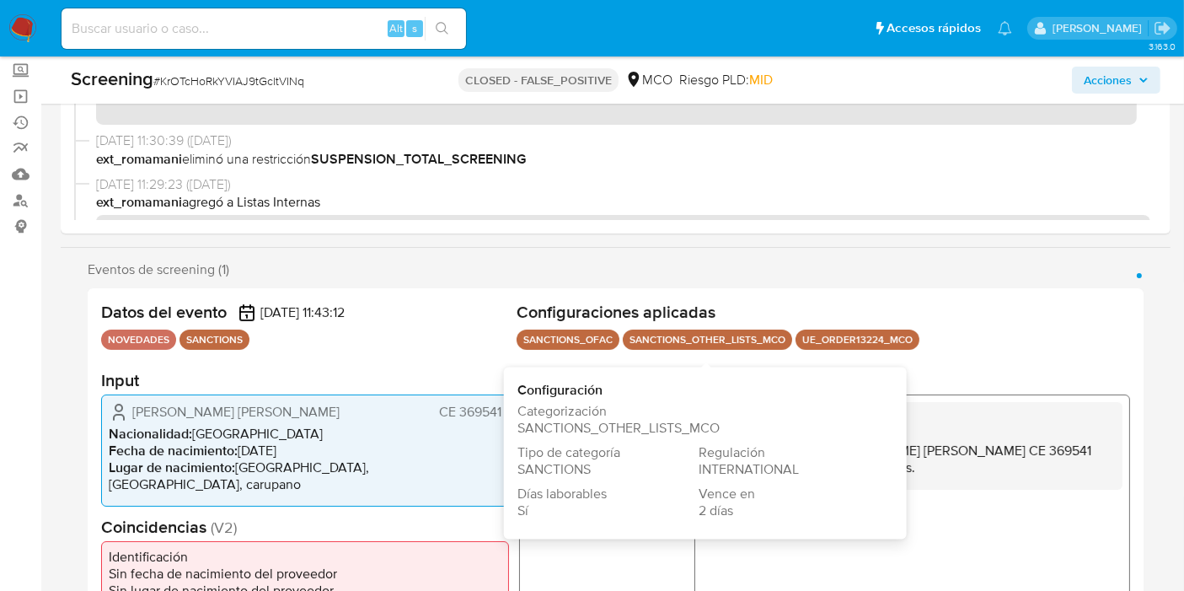
scroll to position [281, 0]
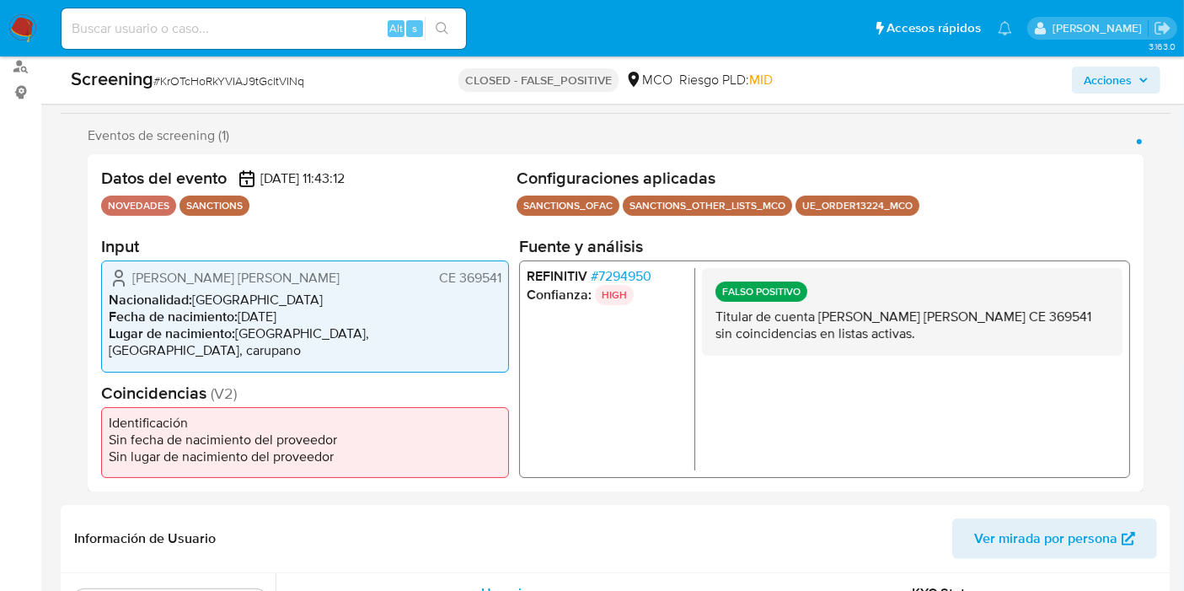
drag, startPoint x: 96, startPoint y: 169, endPoint x: 238, endPoint y: 169, distance: 142.4
click at [238, 169] on div "Datos del evento [DATE] 11:43:12 NOVEDADES SANCTIONS Configuraciones aplicadas …" at bounding box center [616, 322] width 1056 height 337
click at [297, 186] on span "[DATE] 11:43:12" at bounding box center [302, 177] width 84 height 17
drag, startPoint x: 264, startPoint y: 172, endPoint x: 428, endPoint y: 185, distance: 164.8
click at [428, 185] on div "Datos del evento [DATE] 11:43:12" at bounding box center [305, 178] width 409 height 21
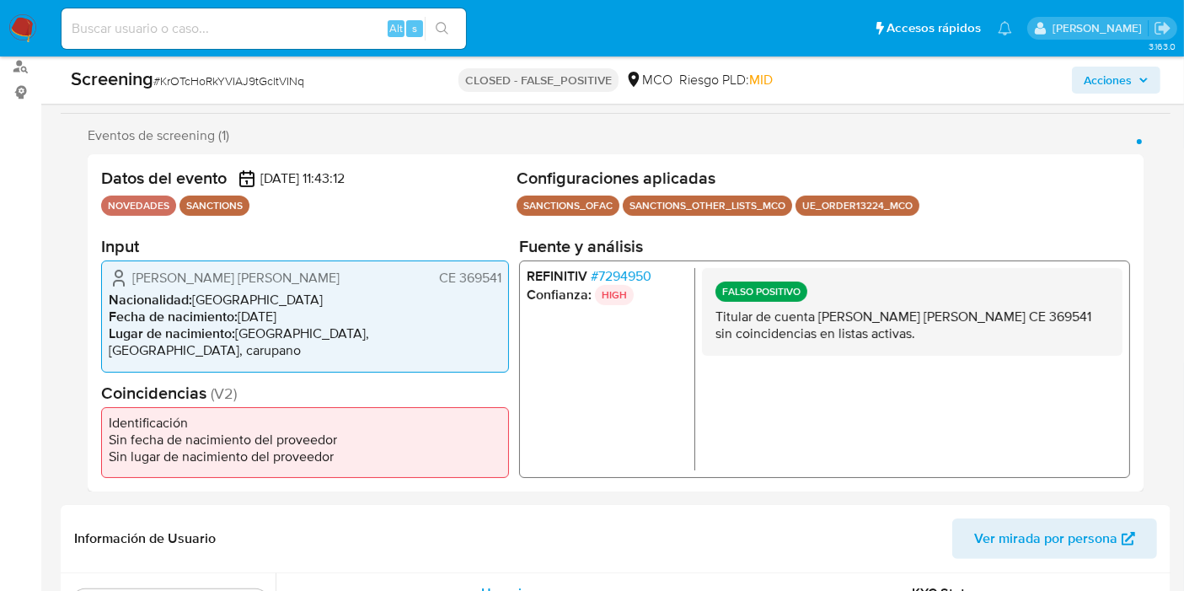
click at [415, 184] on div "Datos del evento [DATE] 11:43:12" at bounding box center [305, 178] width 409 height 21
drag, startPoint x: 718, startPoint y: 324, endPoint x: 905, endPoint y: 335, distance: 187.4
click at [905, 335] on p "Titular de cuenta [PERSON_NAME] [PERSON_NAME] CE 369541 sin coincidencias en li…" at bounding box center [911, 325] width 393 height 34
click at [906, 334] on p "Titular de cuenta Harb Guevara Luis Rafael CE 369541 sin coincidencias en lista…" at bounding box center [911, 325] width 393 height 34
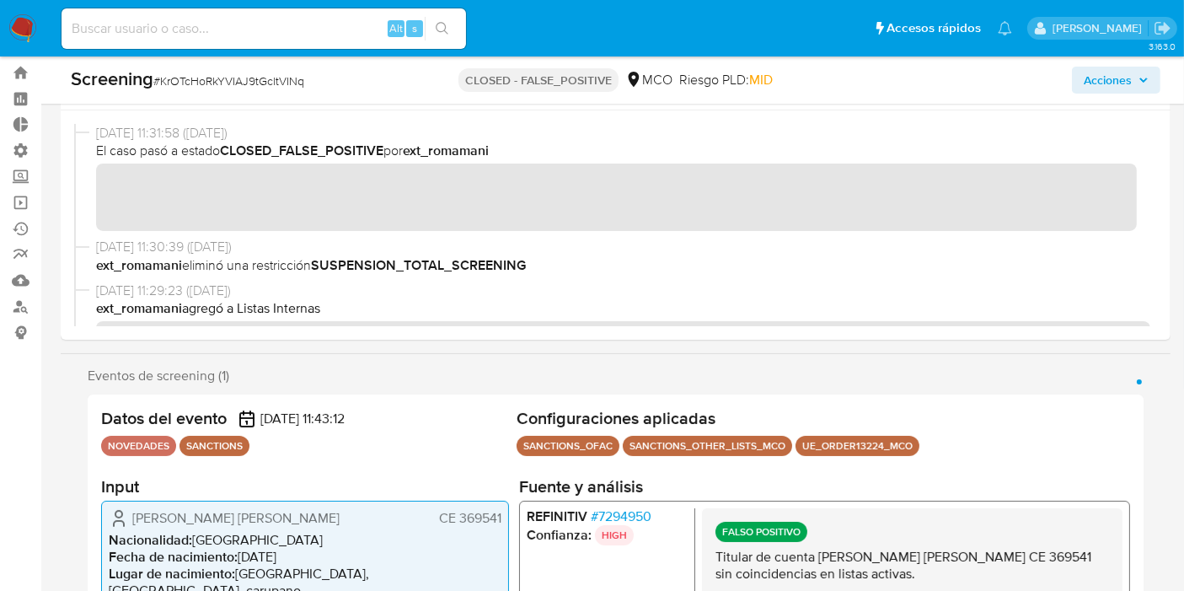
scroll to position [0, 0]
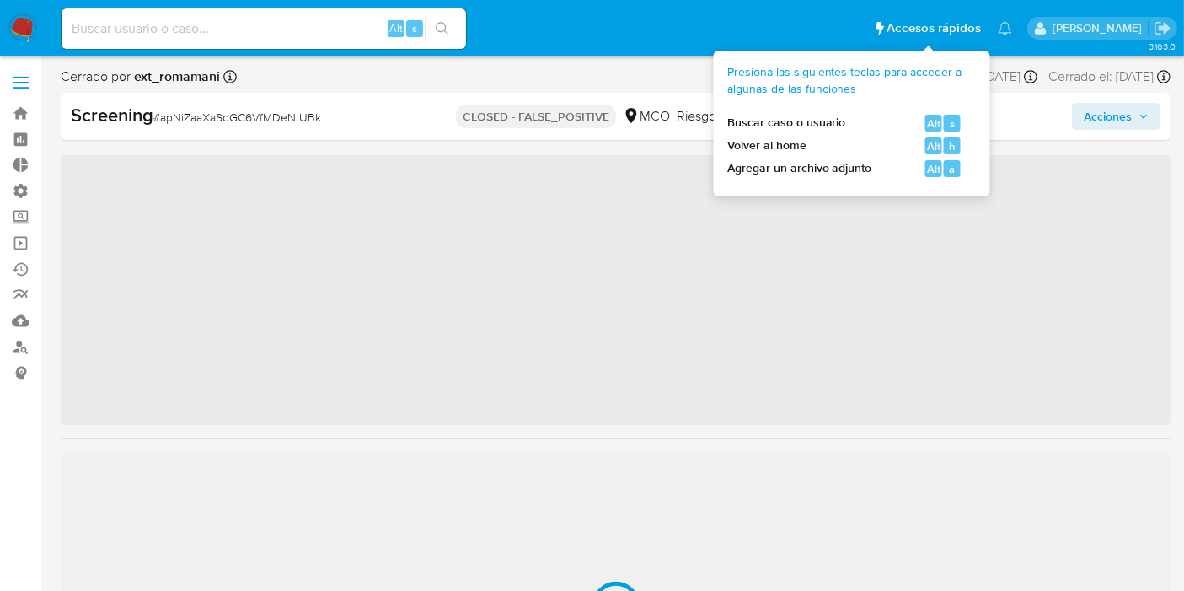
scroll to position [792, 0]
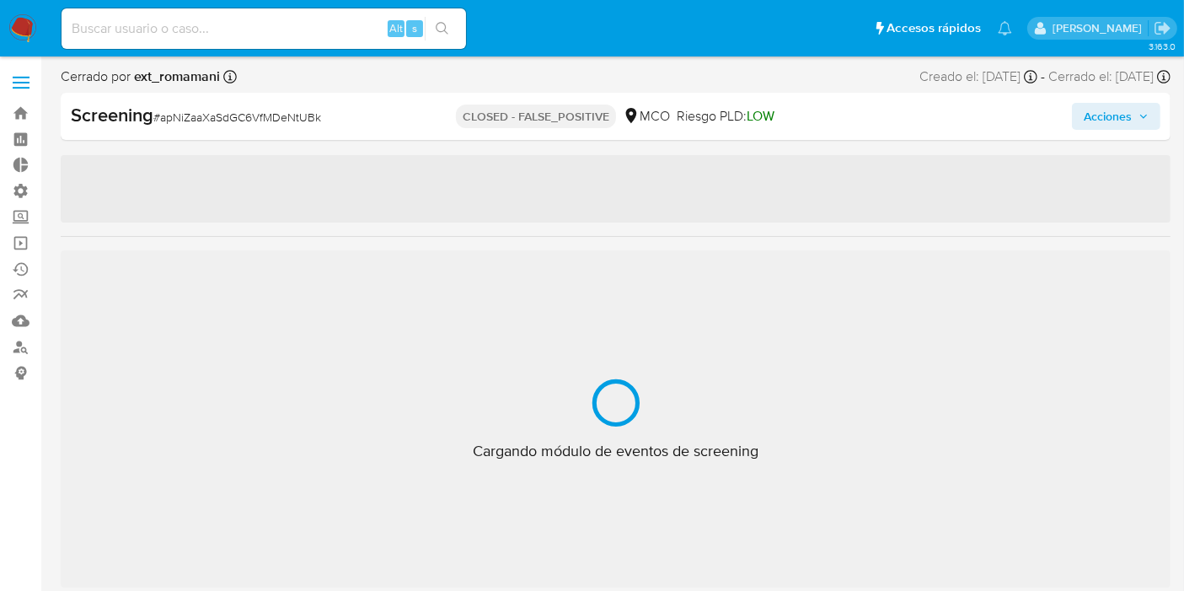
select select "10"
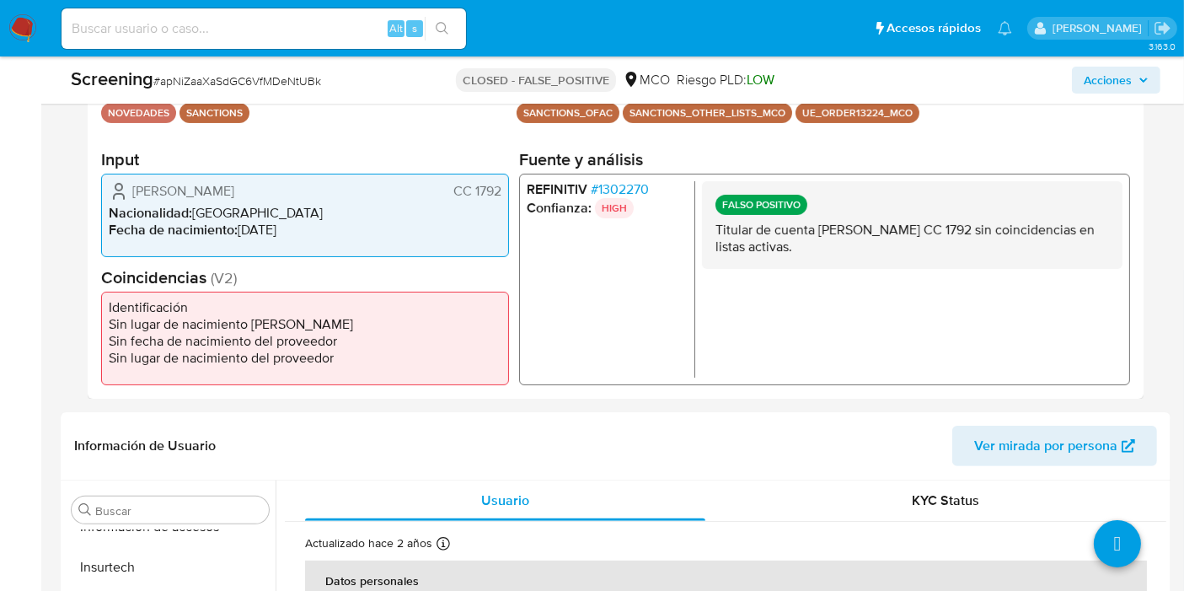
scroll to position [374, 0]
drag, startPoint x: 716, startPoint y: 221, endPoint x: 920, endPoint y: 264, distance: 208.4
click at [920, 264] on div "FALSO POSITIVO Titular de cuenta Jorge Enrique Devis Landinez CC 1792 sin coinc…" at bounding box center [912, 223] width 420 height 88
click at [906, 253] on p "Titular de cuenta Jorge Enrique Devis Landinez CC 1792 sin coincidencias en lis…" at bounding box center [911, 237] width 393 height 34
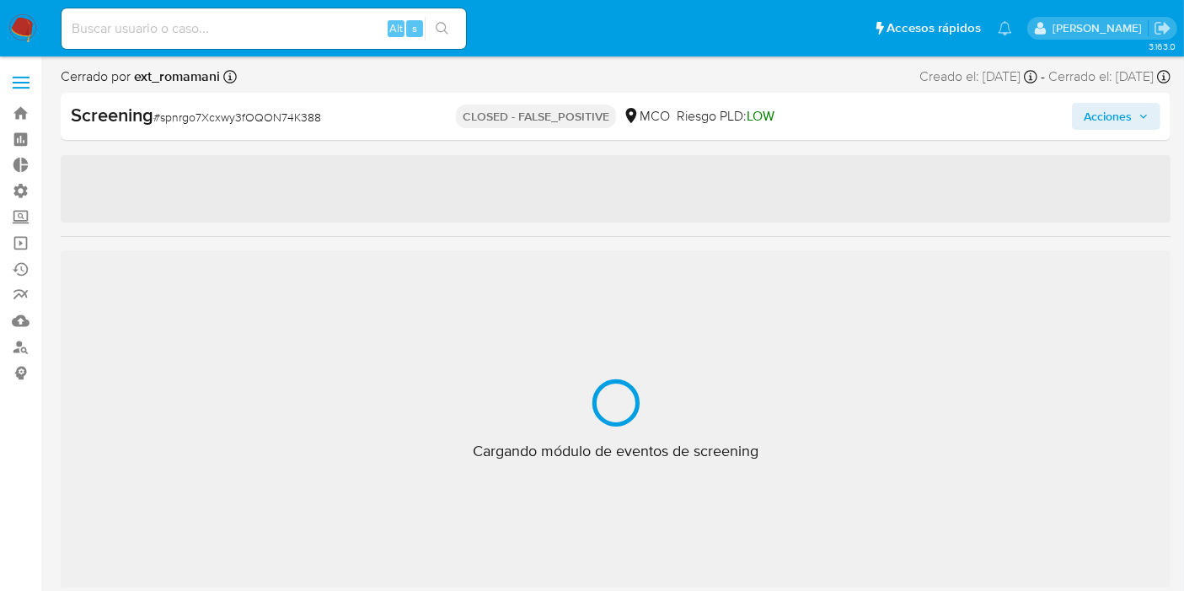
scroll to position [792, 0]
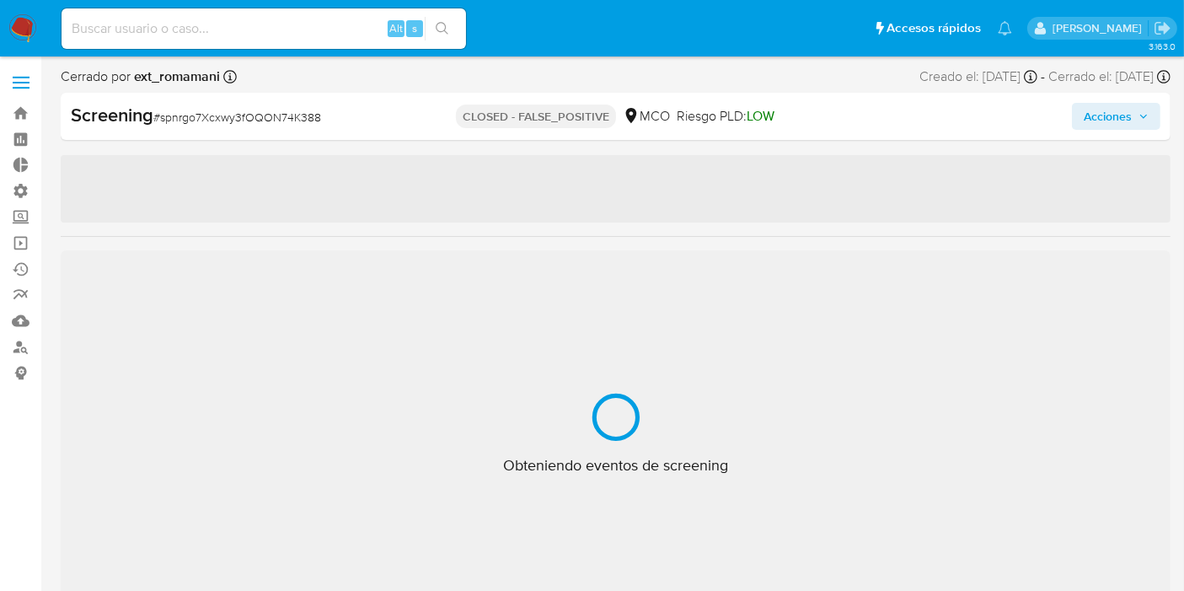
select select "10"
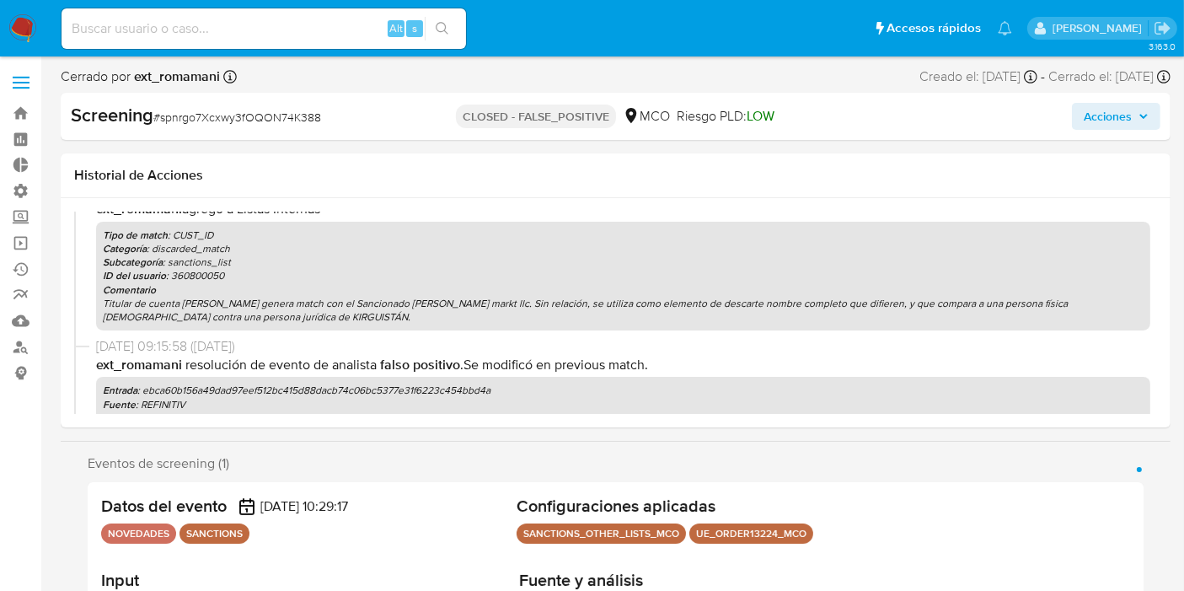
scroll to position [0, 0]
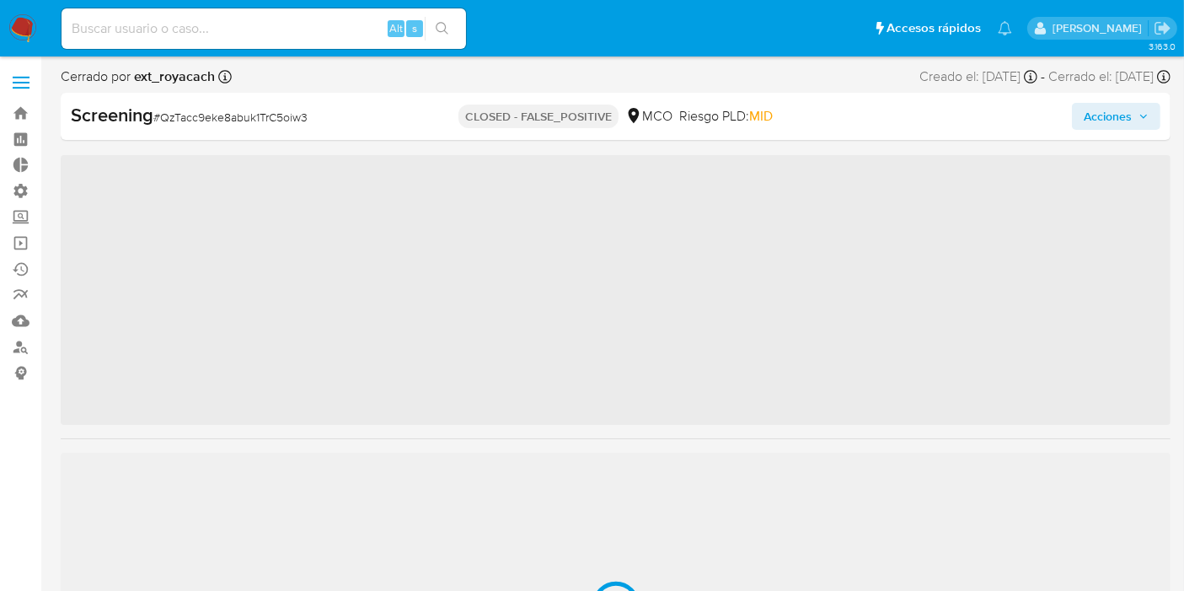
scroll to position [792, 0]
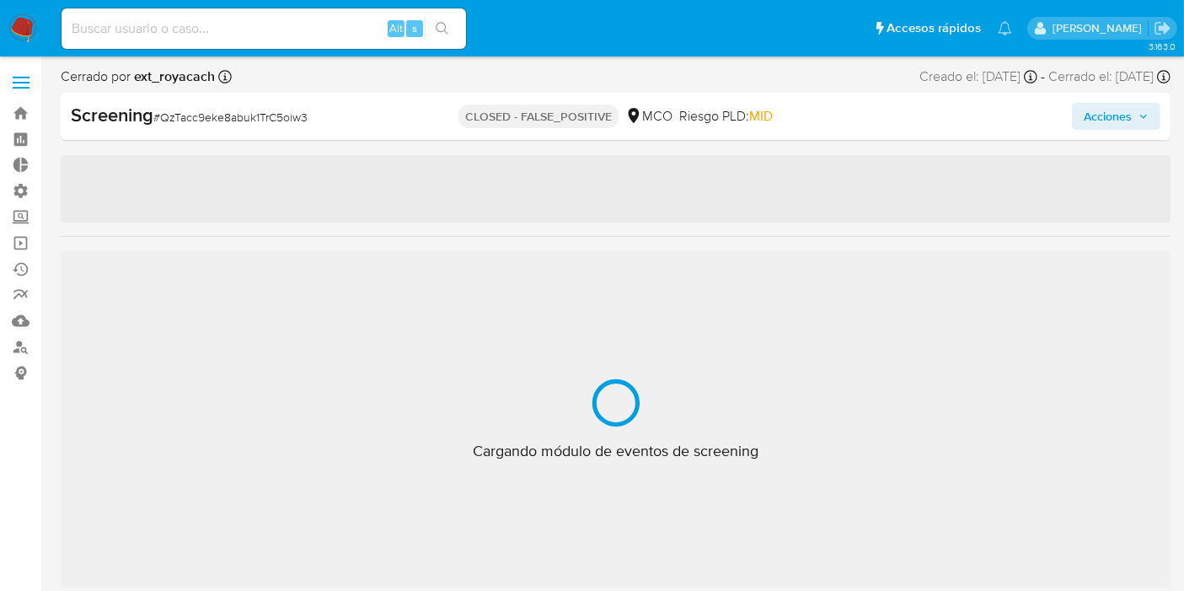
select select "10"
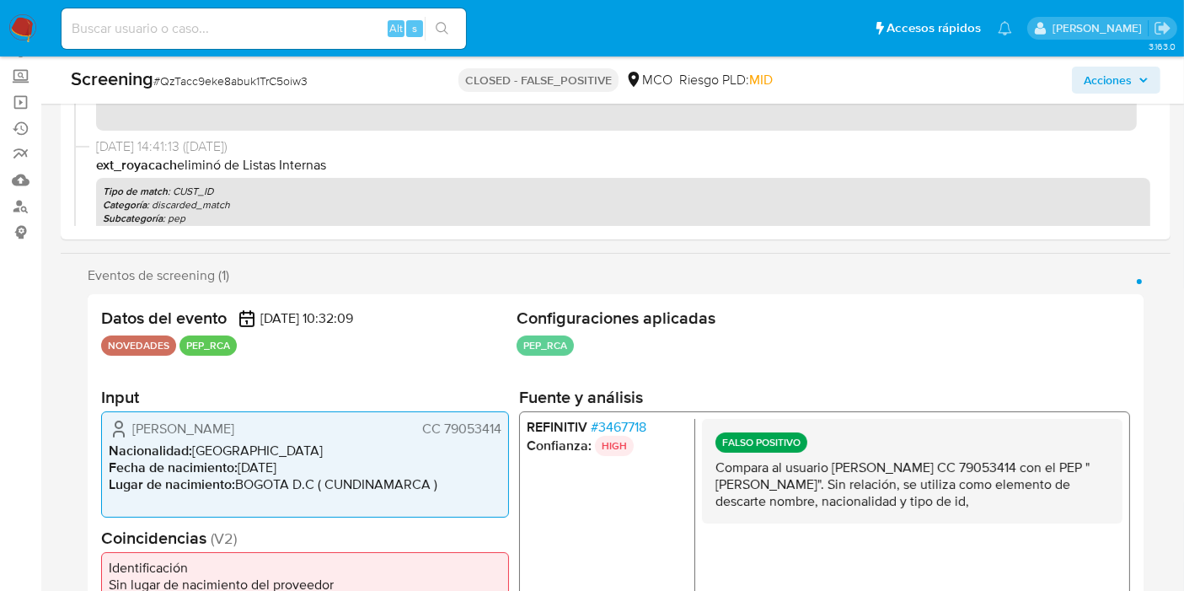
scroll to position [281, 0]
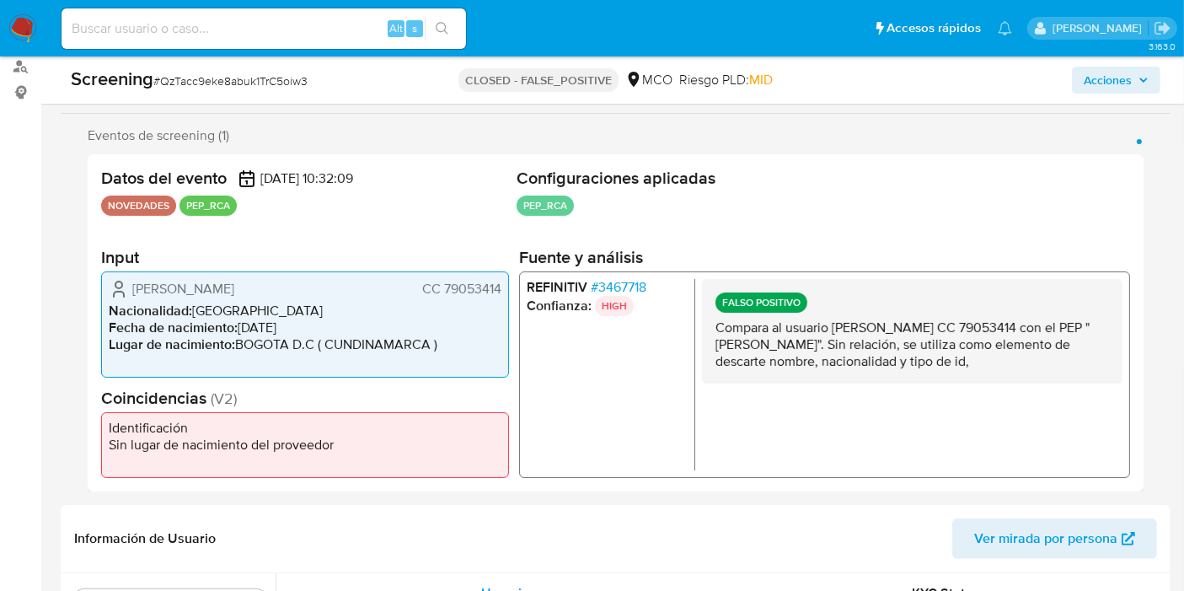
drag, startPoint x: 721, startPoint y: 327, endPoint x: 1059, endPoint y: 367, distance: 340.2
click at [1052, 367] on p "Compara al usuario Nelson Alarcon Bautista CC 79053414 con el PEP "maria magdal…" at bounding box center [911, 344] width 393 height 51
click at [1059, 367] on p "Compara al usuario Nelson Alarcon Bautista CC 79053414 con el PEP "maria magdal…" at bounding box center [911, 344] width 393 height 51
drag, startPoint x: 1065, startPoint y: 366, endPoint x: 1041, endPoint y: 360, distance: 25.1
click at [1074, 369] on p "Compara al usuario Nelson Alarcon Bautista CC 79053414 con el PEP "maria magdal…" at bounding box center [911, 344] width 393 height 51
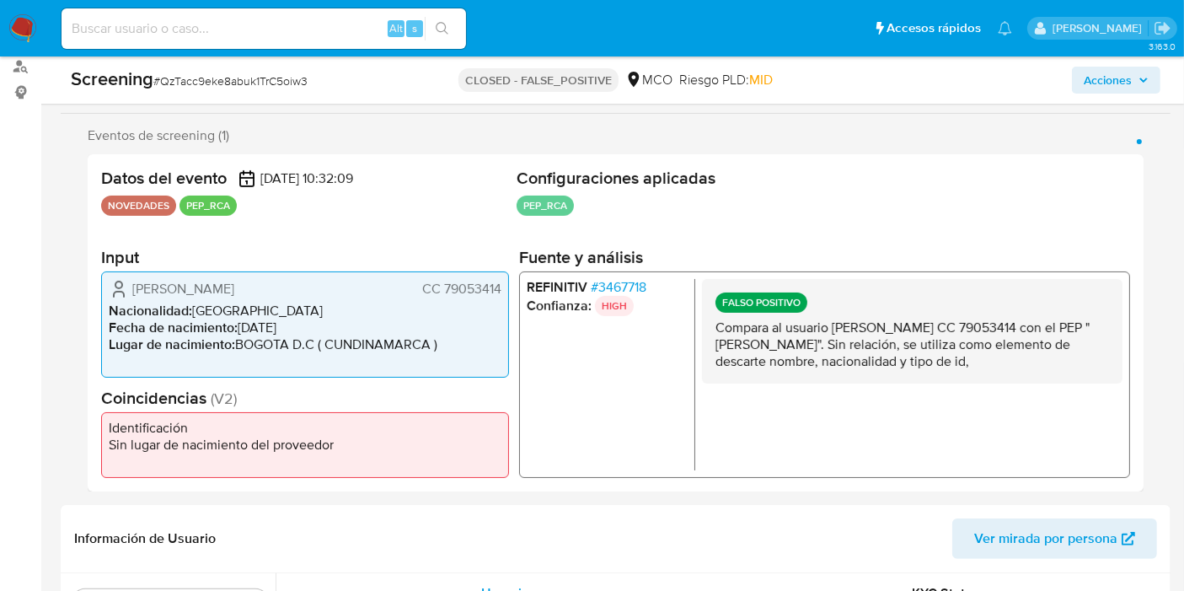
click at [1028, 358] on p "Compara al usuario Nelson Alarcon Bautista CC 79053414 con el PEP "maria magdal…" at bounding box center [911, 344] width 393 height 51
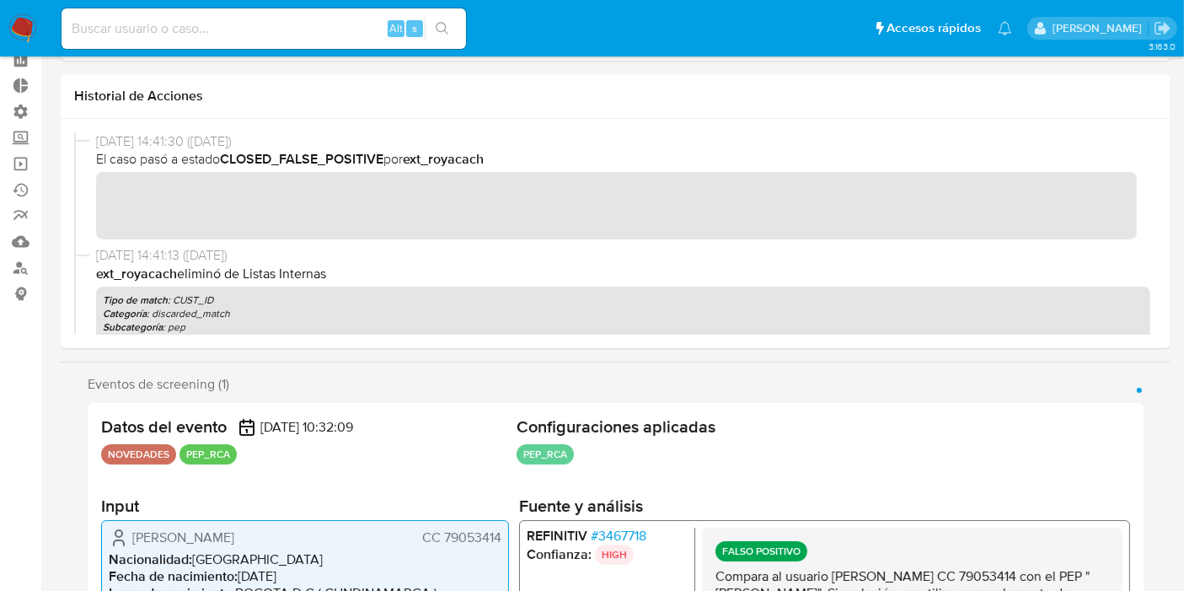
scroll to position [0, 0]
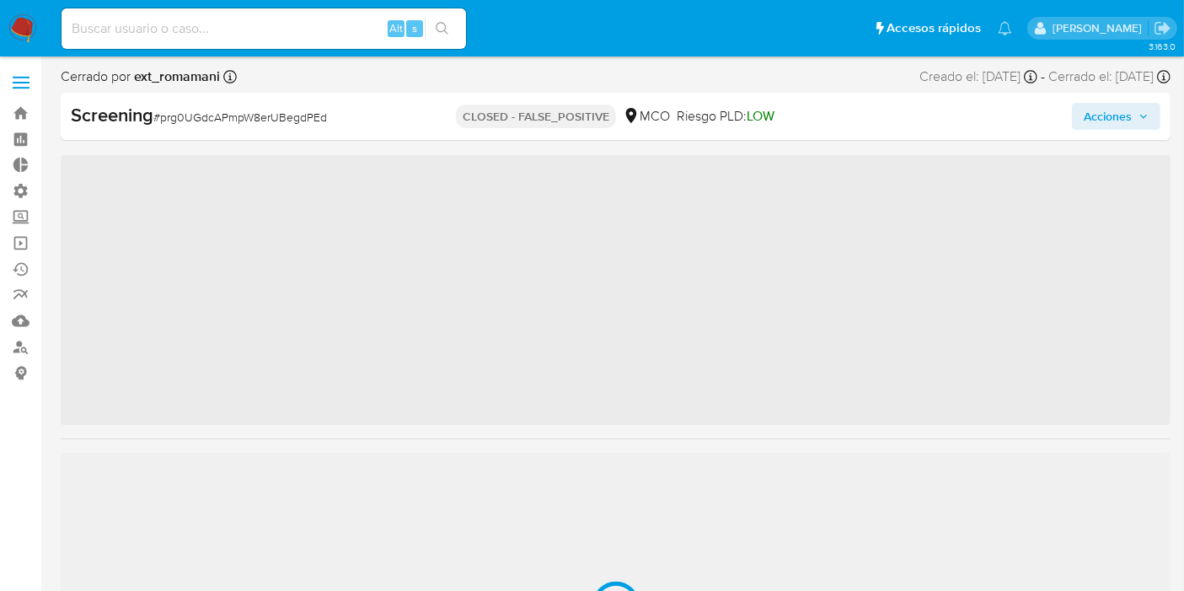
scroll to position [792, 0]
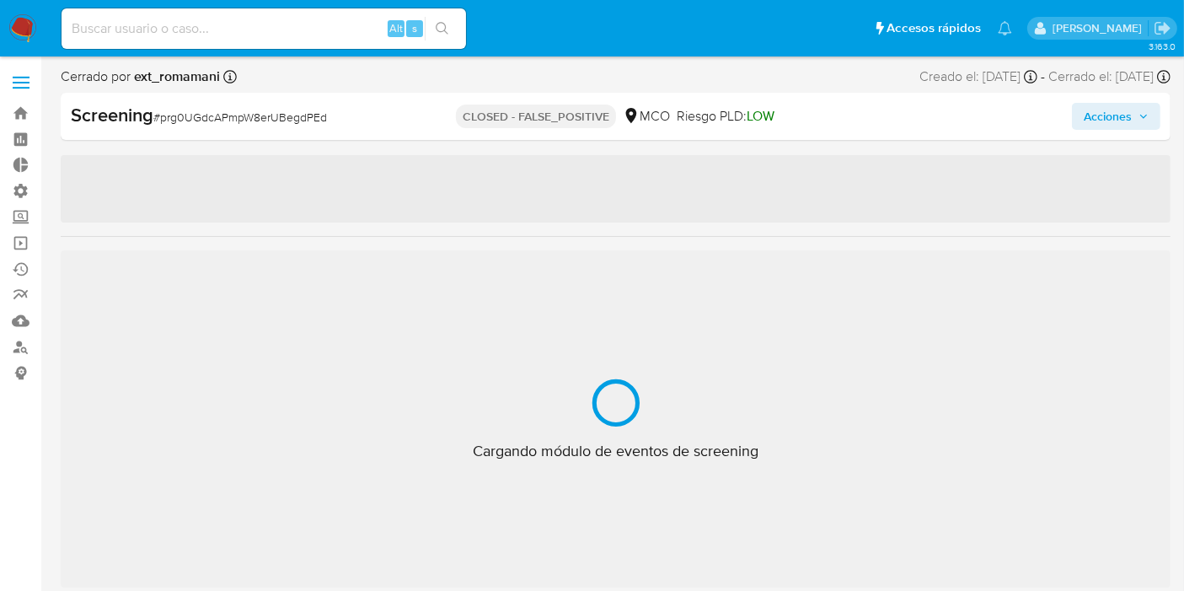
select select "10"
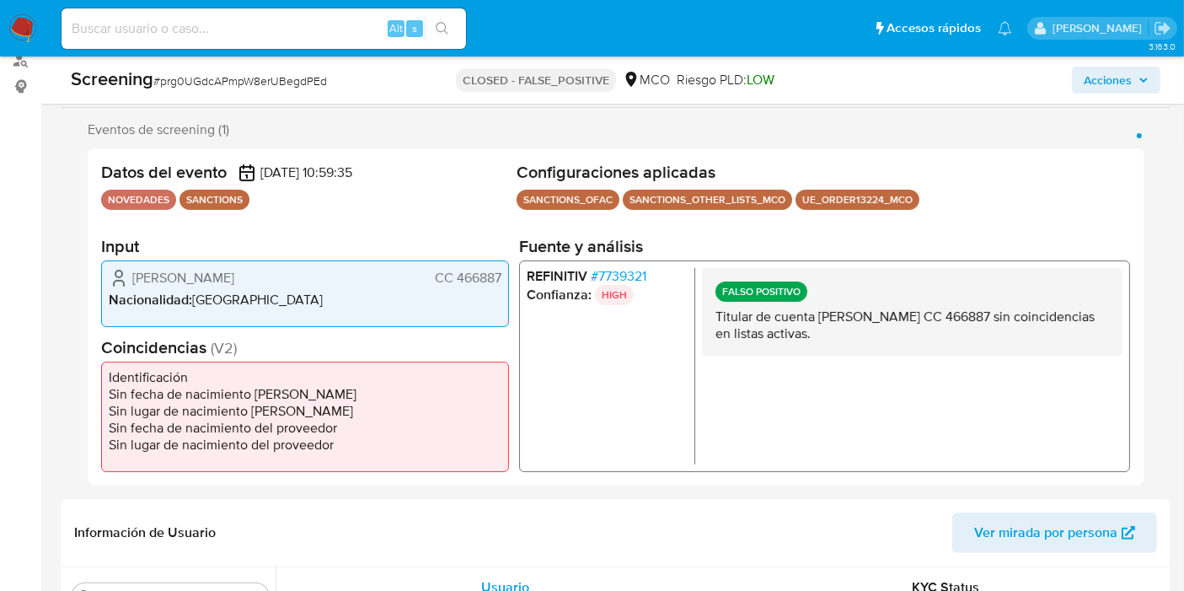
scroll to position [0, 0]
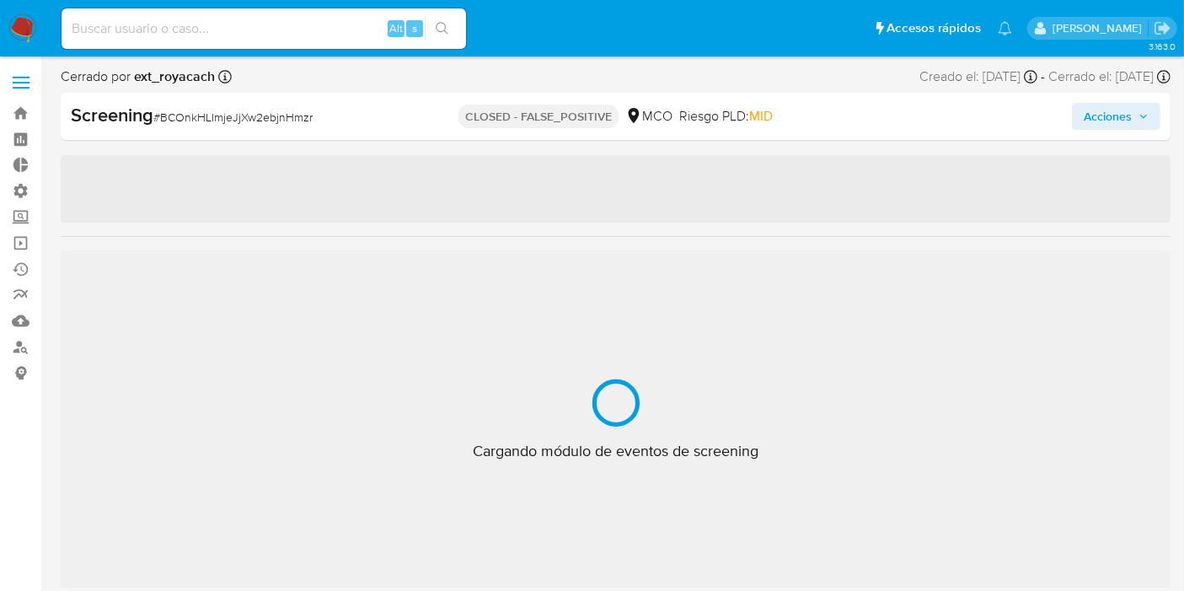
select select "10"
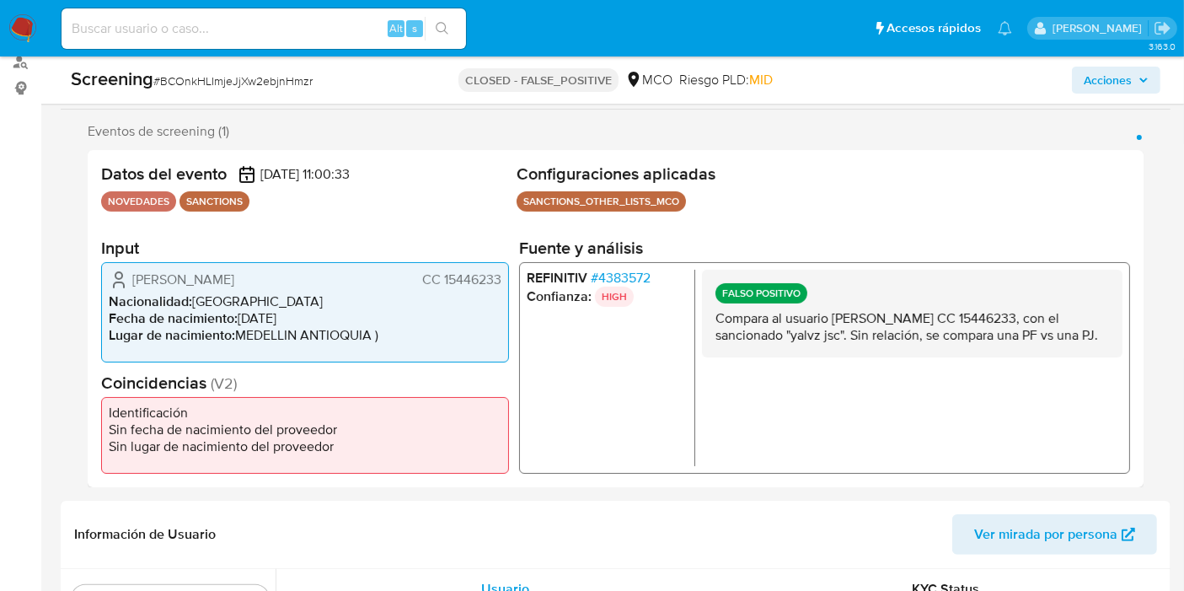
scroll to position [374, 0]
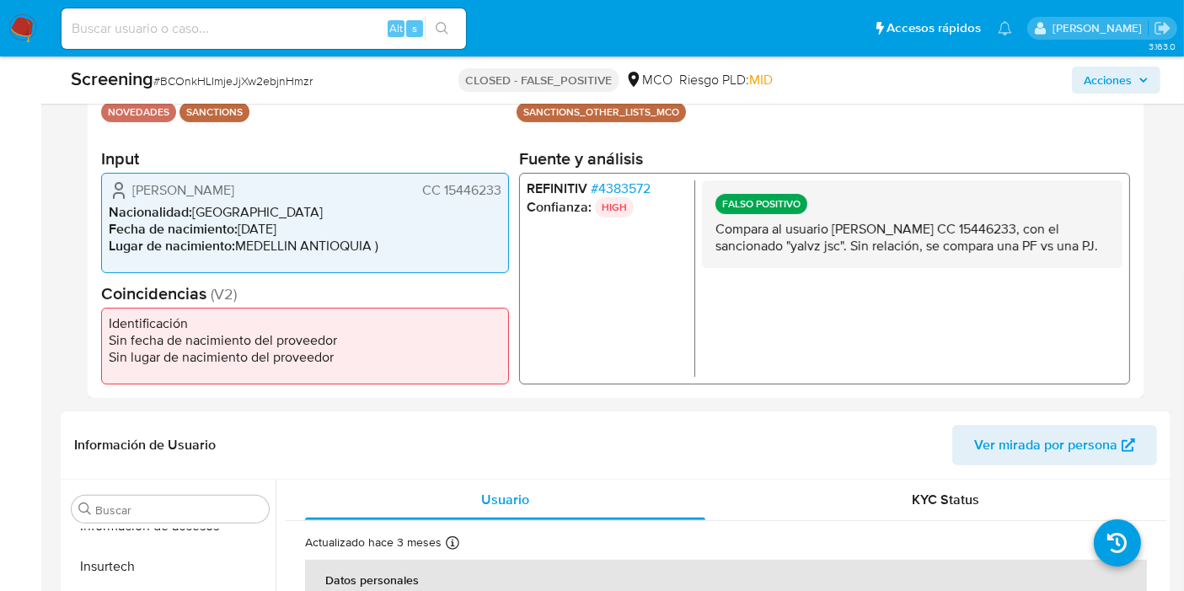
drag, startPoint x: 714, startPoint y: 220, endPoint x: 1102, endPoint y: 249, distance: 388.7
click at [1117, 244] on div "FALSO POSITIVO Compara al usuario Alexander Pito Callejas CC 15446233, con el s…" at bounding box center [912, 223] width 420 height 88
click at [1102, 249] on p "Compara al usuario Alexander Pito Callejas CC 15446233, con el sancionado "yalv…" at bounding box center [911, 237] width 393 height 34
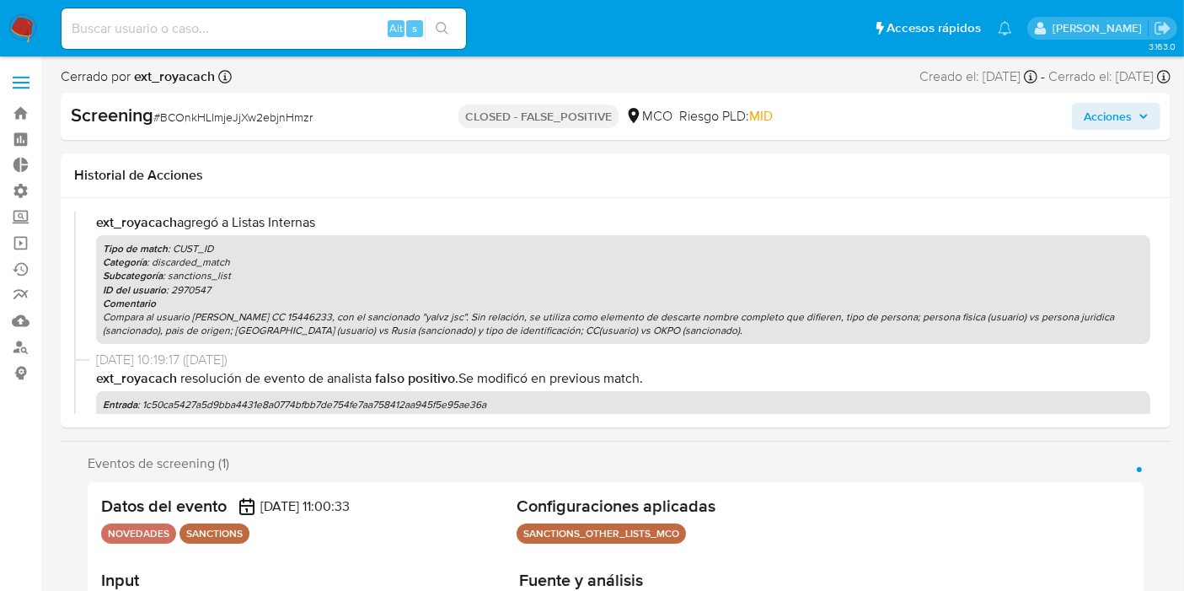
scroll to position [0, 0]
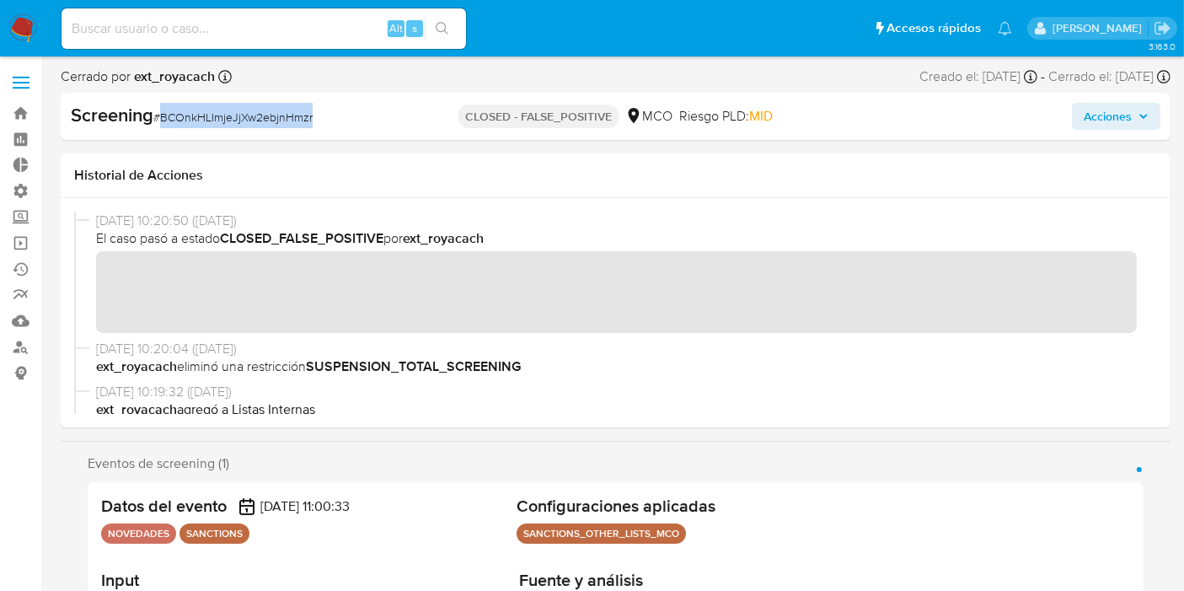
drag, startPoint x: 315, startPoint y: 122, endPoint x: 161, endPoint y: 121, distance: 154.2
click at [161, 121] on div "Screening # BCOnkHLImjeJjXw2ebjnHmzr" at bounding box center [249, 115] width 357 height 25
copy span "BCOnkHLImjeJjXw2ebjnHmzr"
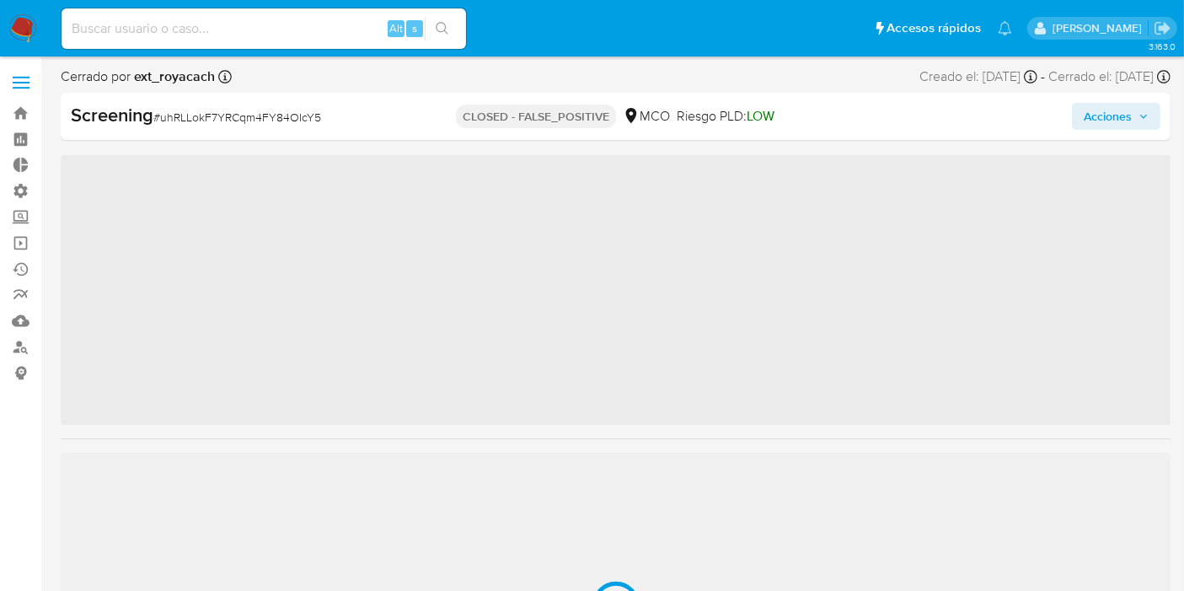
scroll to position [792, 0]
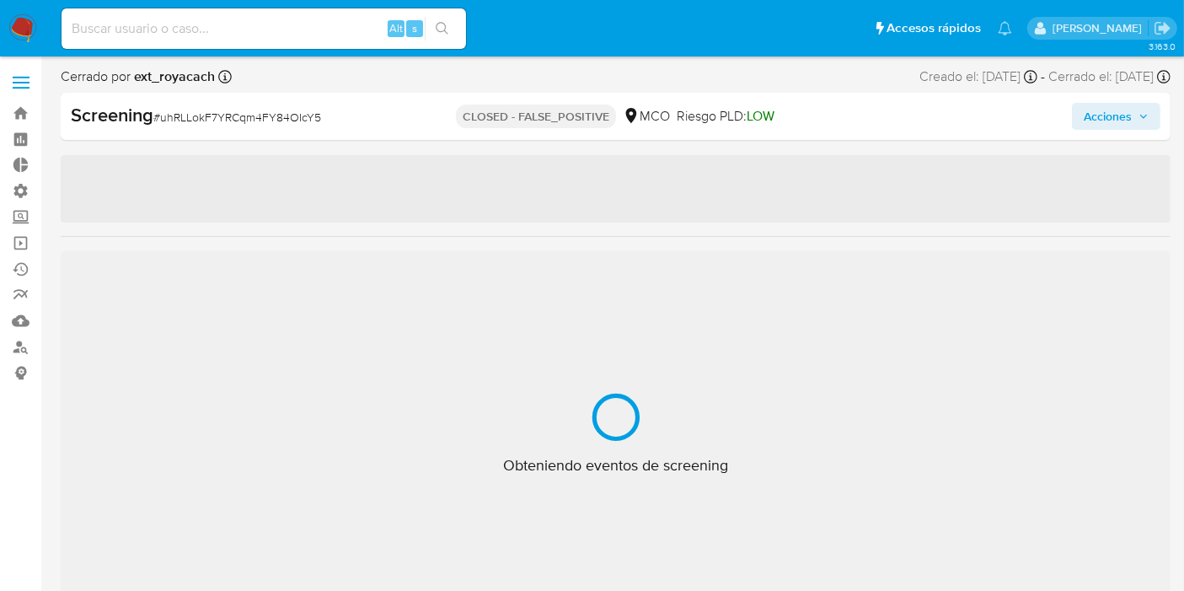
select select "10"
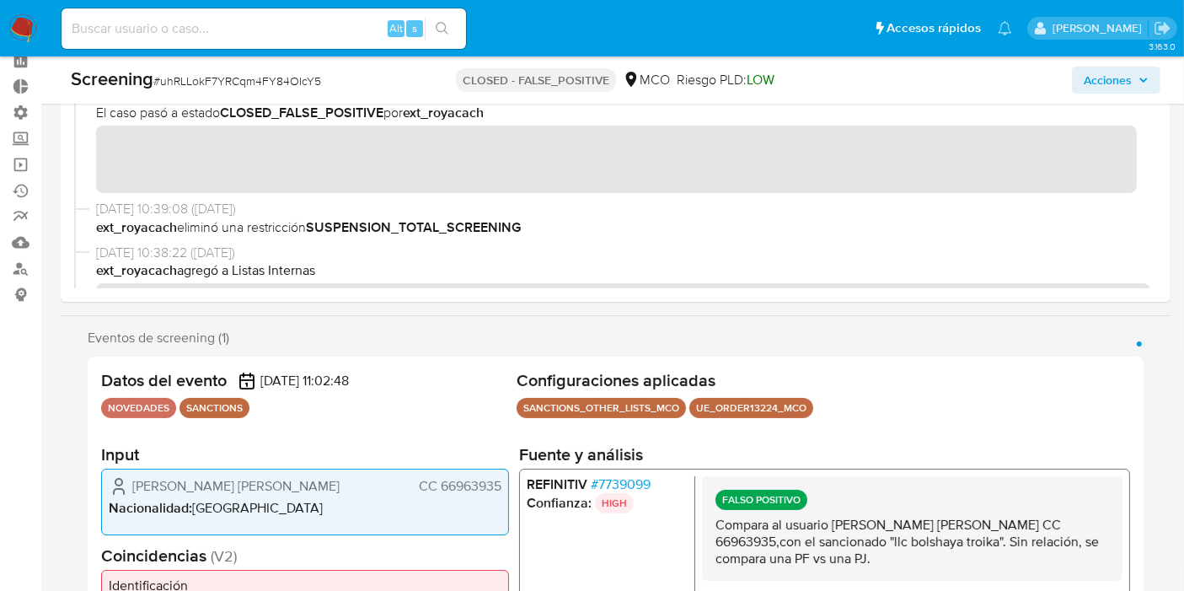
scroll to position [187, 0]
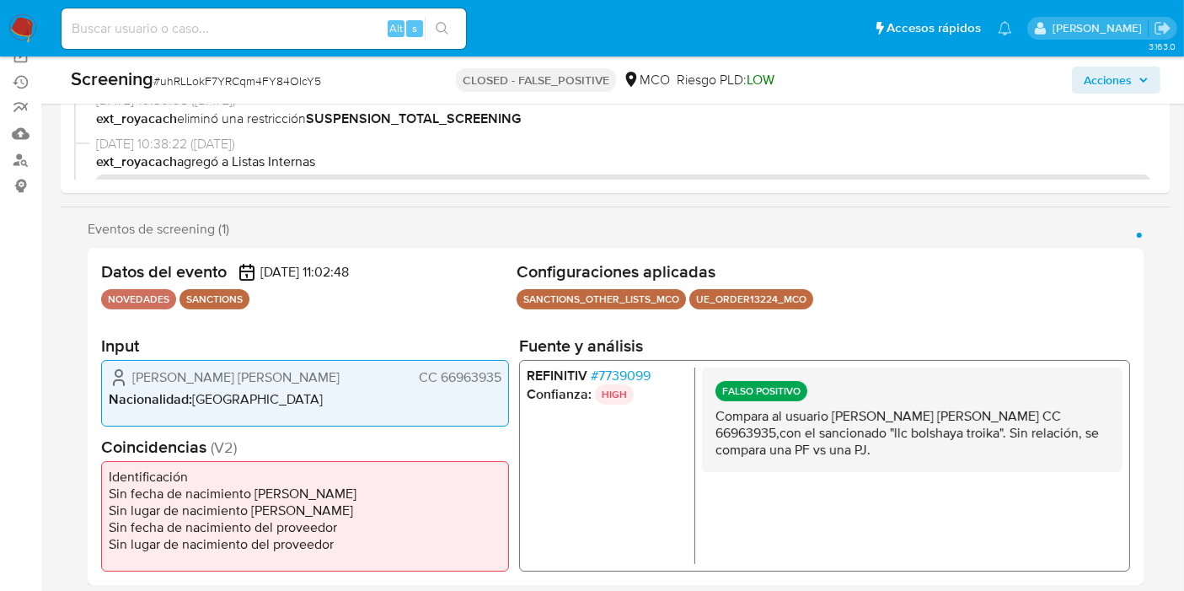
drag, startPoint x: 792, startPoint y: 423, endPoint x: 878, endPoint y: 447, distance: 89.1
click at [847, 441] on p "Compara al usuario [PERSON_NAME] [PERSON_NAME] CC 66963935,con el sancionado "l…" at bounding box center [911, 432] width 393 height 51
click at [910, 443] on p "Compara al usuario [PERSON_NAME] [PERSON_NAME] CC 66963935,con el sancionado "l…" at bounding box center [911, 432] width 393 height 51
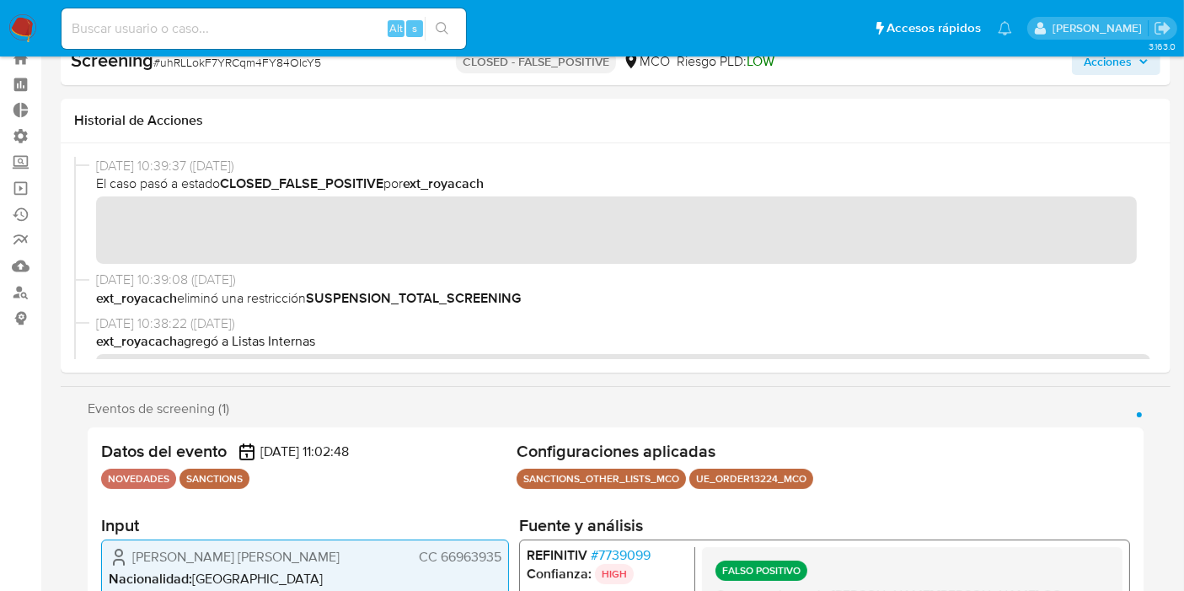
scroll to position [0, 0]
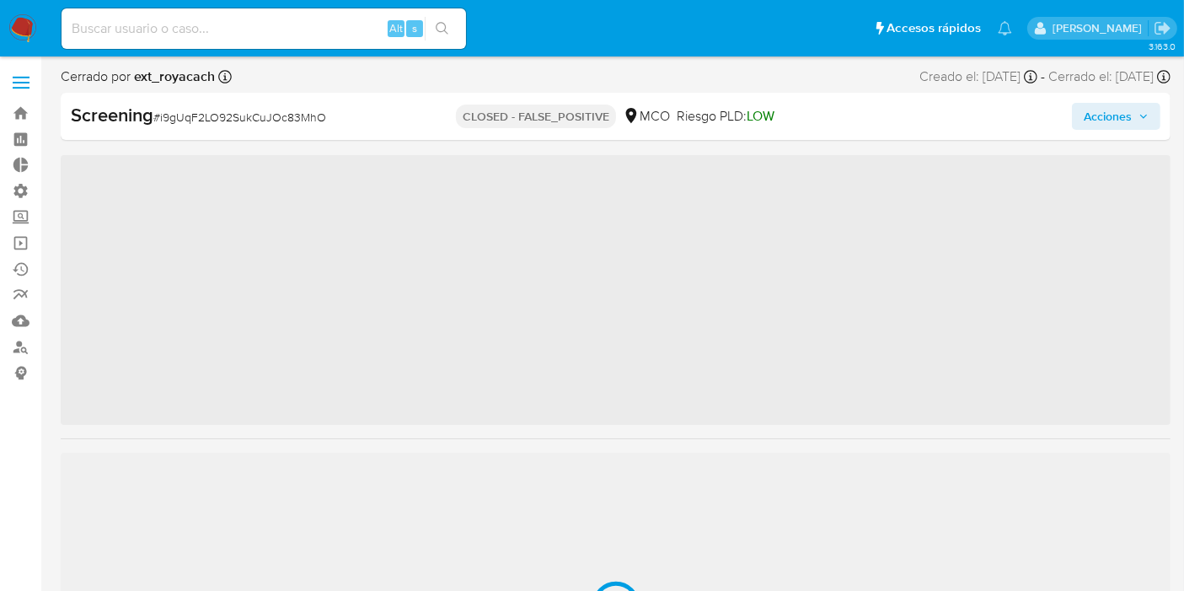
scroll to position [755, 0]
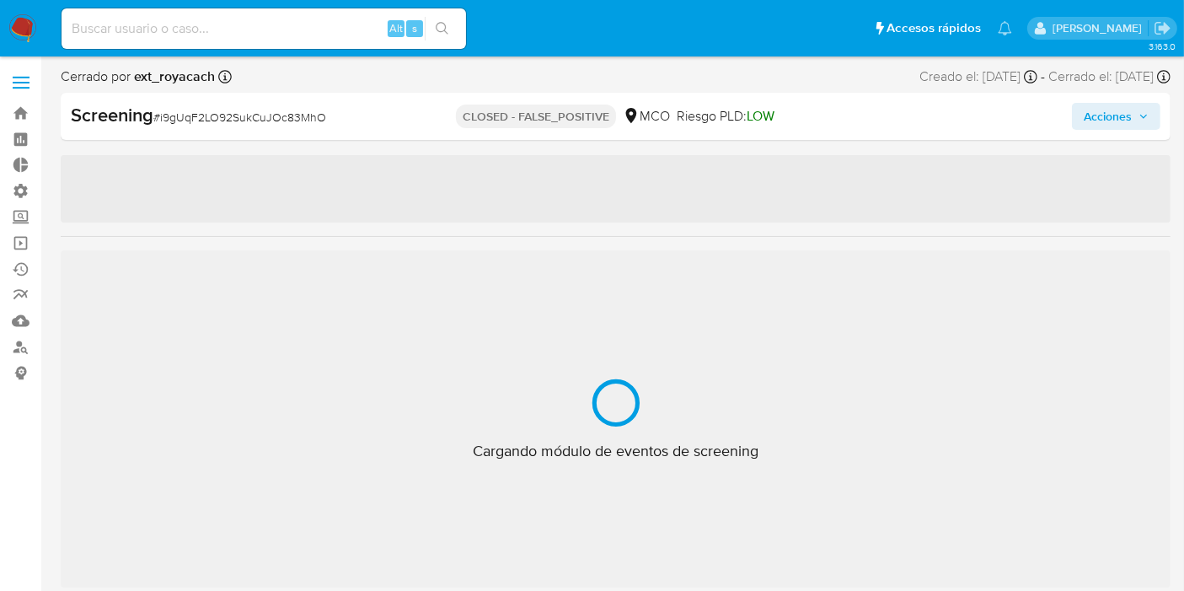
select select "10"
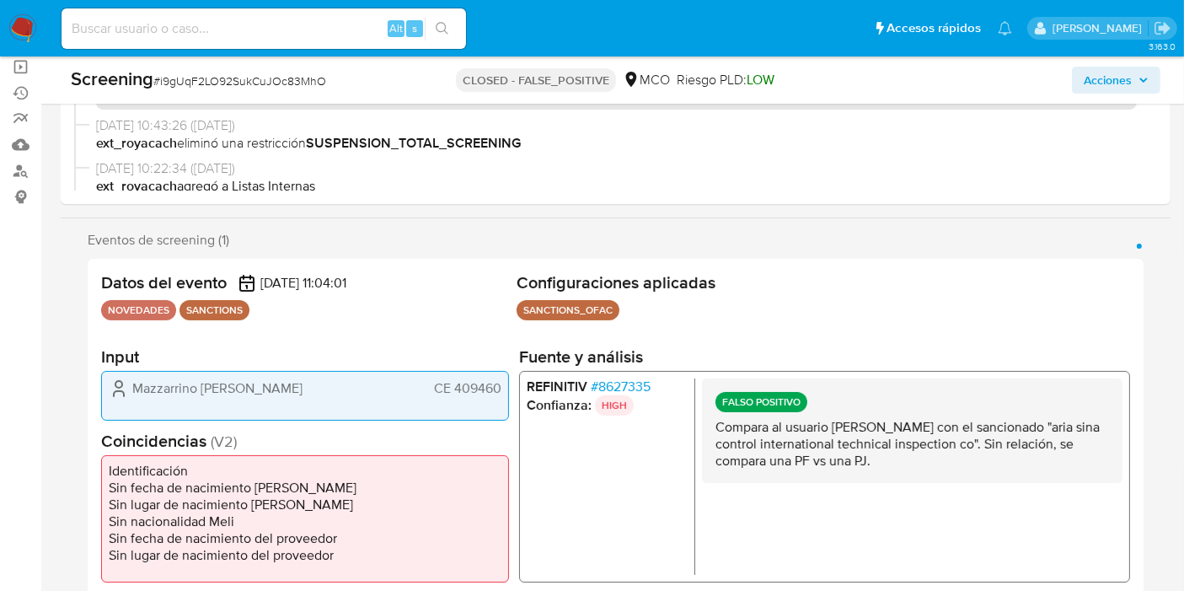
scroll to position [281, 0]
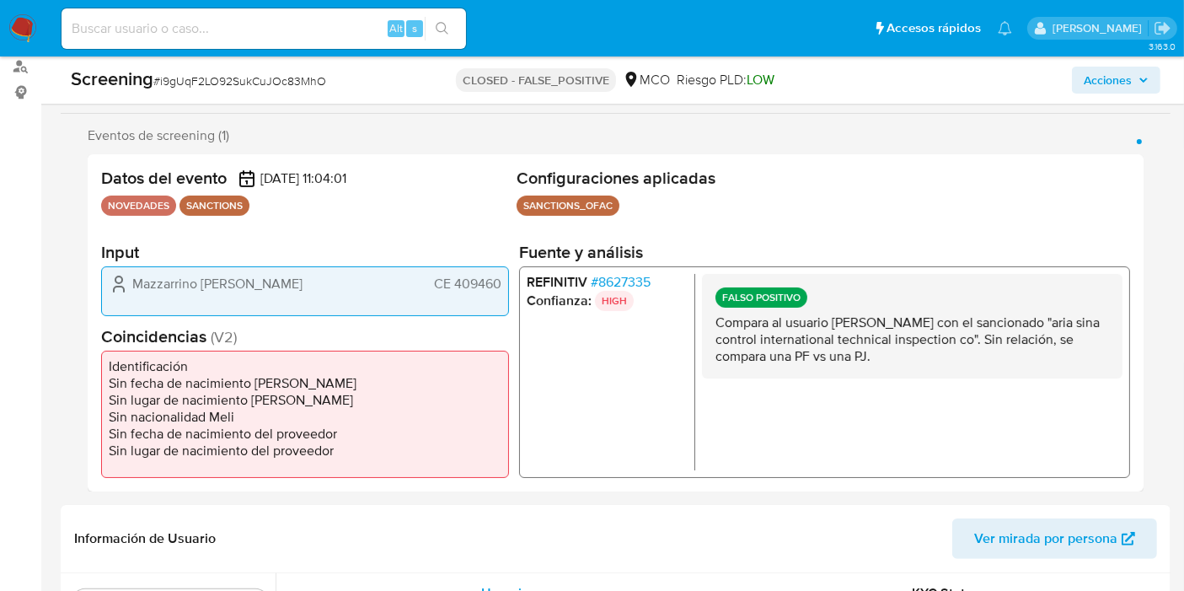
drag, startPoint x: 714, startPoint y: 322, endPoint x: 958, endPoint y: 364, distance: 247.1
click at [958, 364] on div "FALSO POSITIVO Compara al usuario Giancarlo Mazzarrino con el sancionado "aria …" at bounding box center [912, 325] width 420 height 104
click at [896, 350] on p "Compara al usuario Giancarlo Mazzarrino con el sancionado "aria sina control in…" at bounding box center [911, 338] width 393 height 51
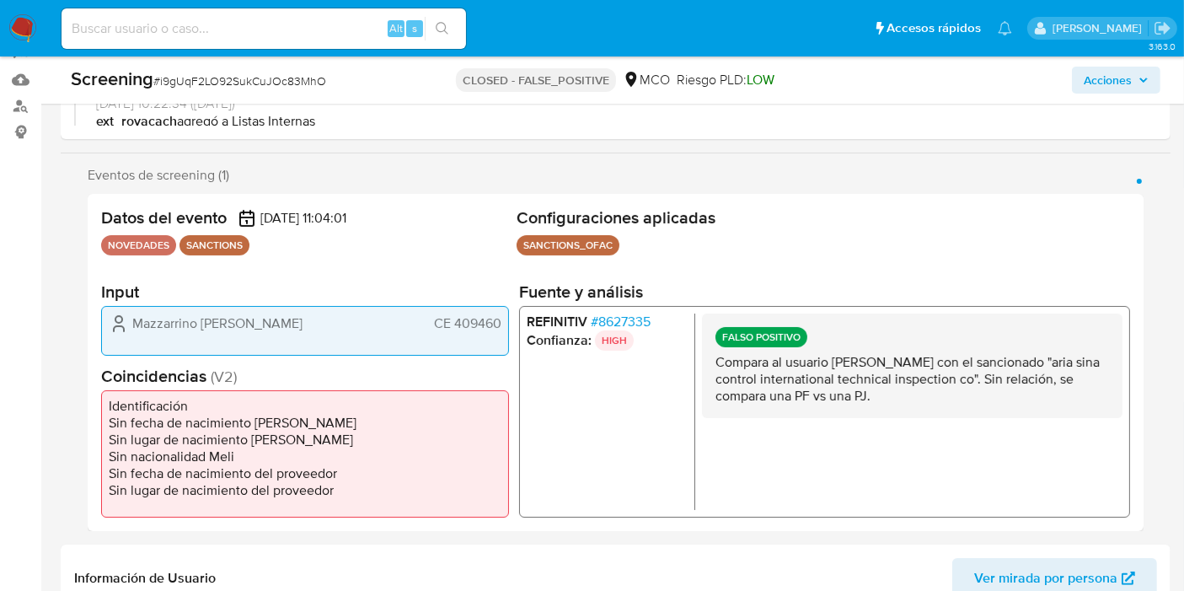
scroll to position [0, 0]
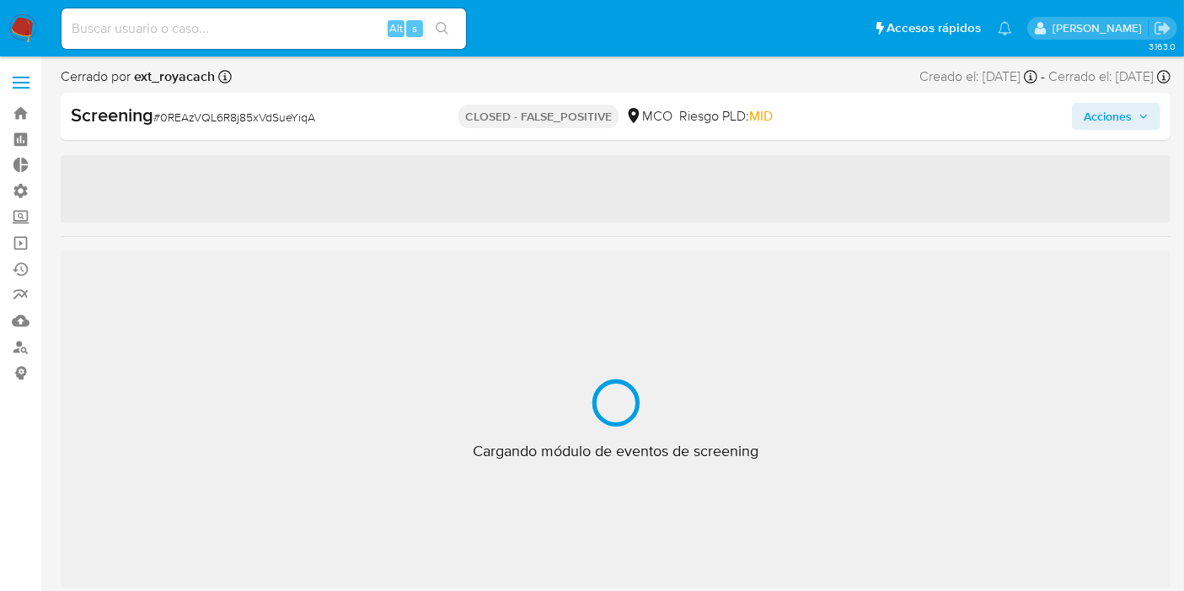
scroll to position [792, 0]
select select "10"
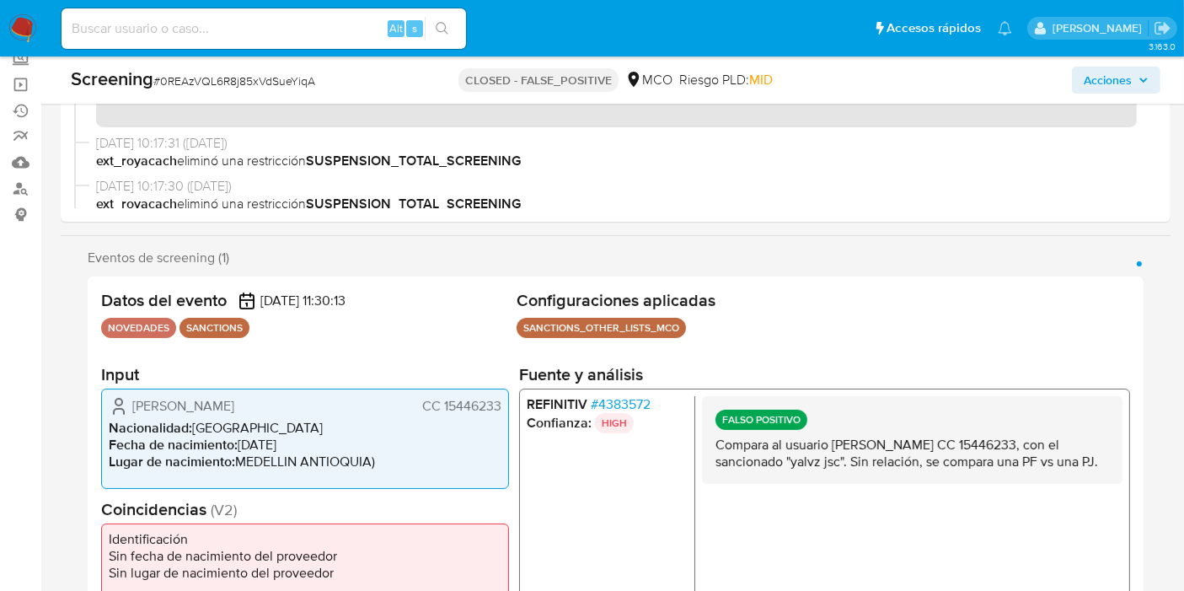
scroll to position [201, 0]
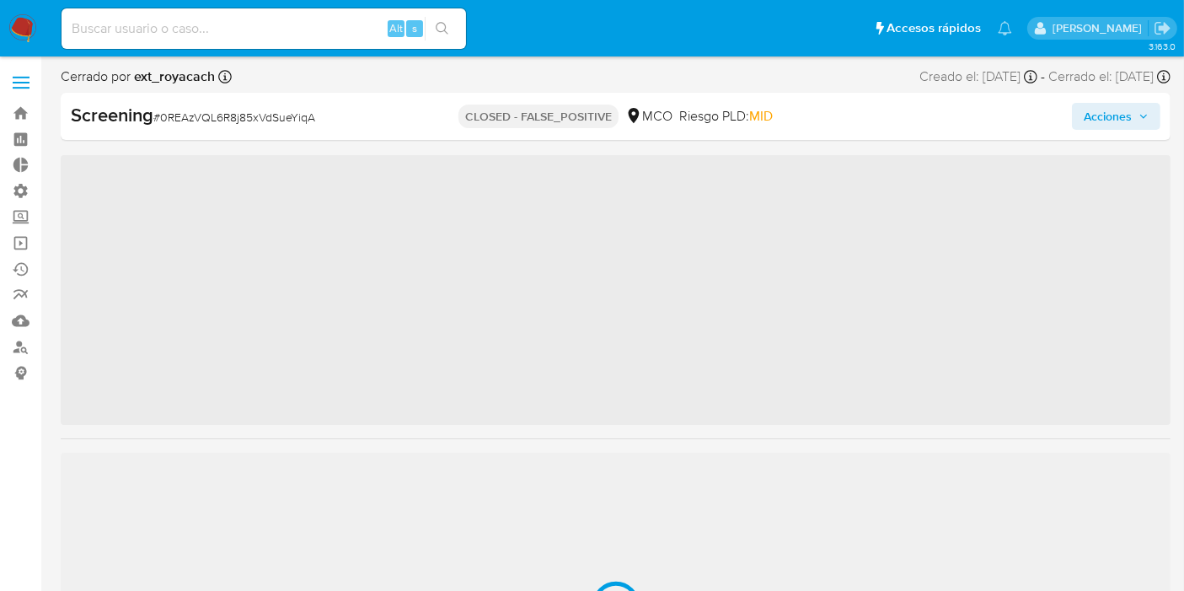
scroll to position [792, 0]
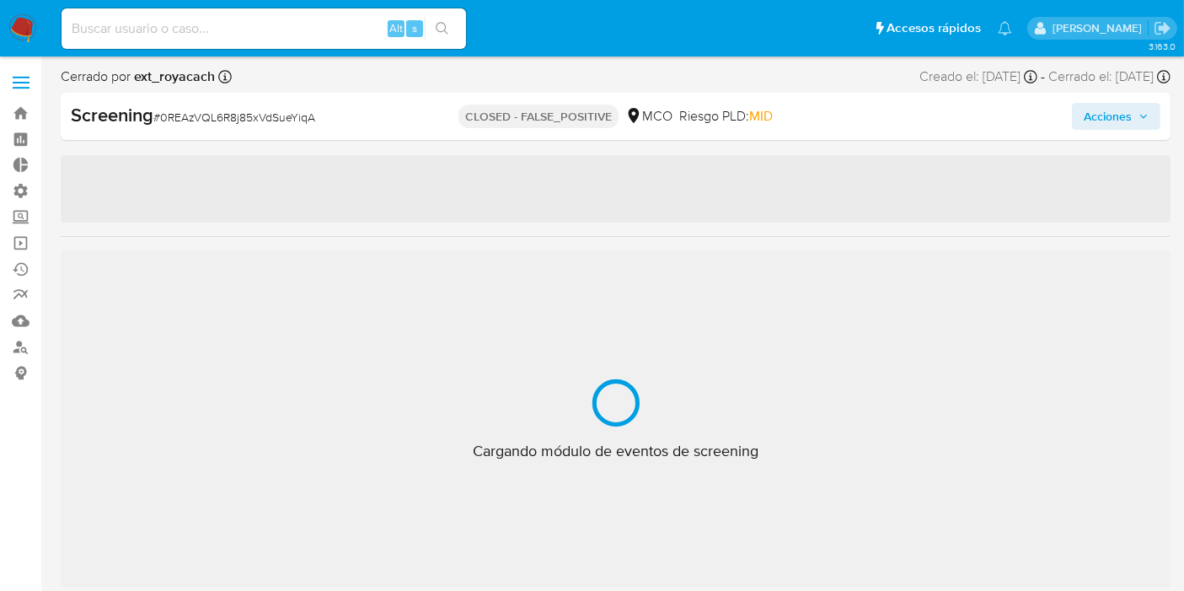
select select "10"
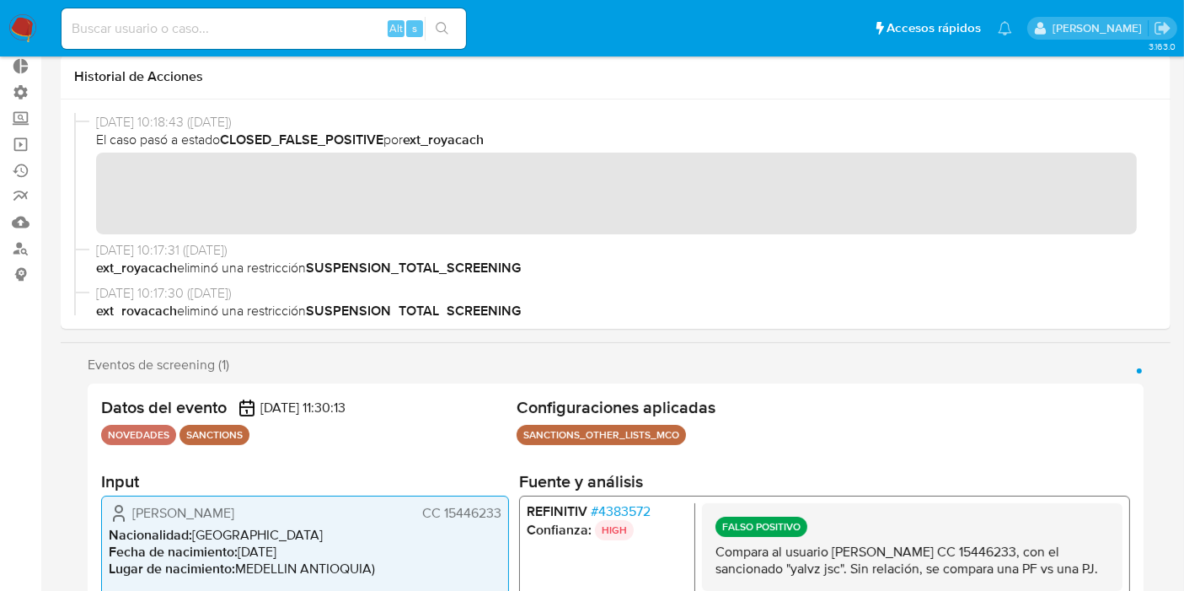
scroll to position [374, 0]
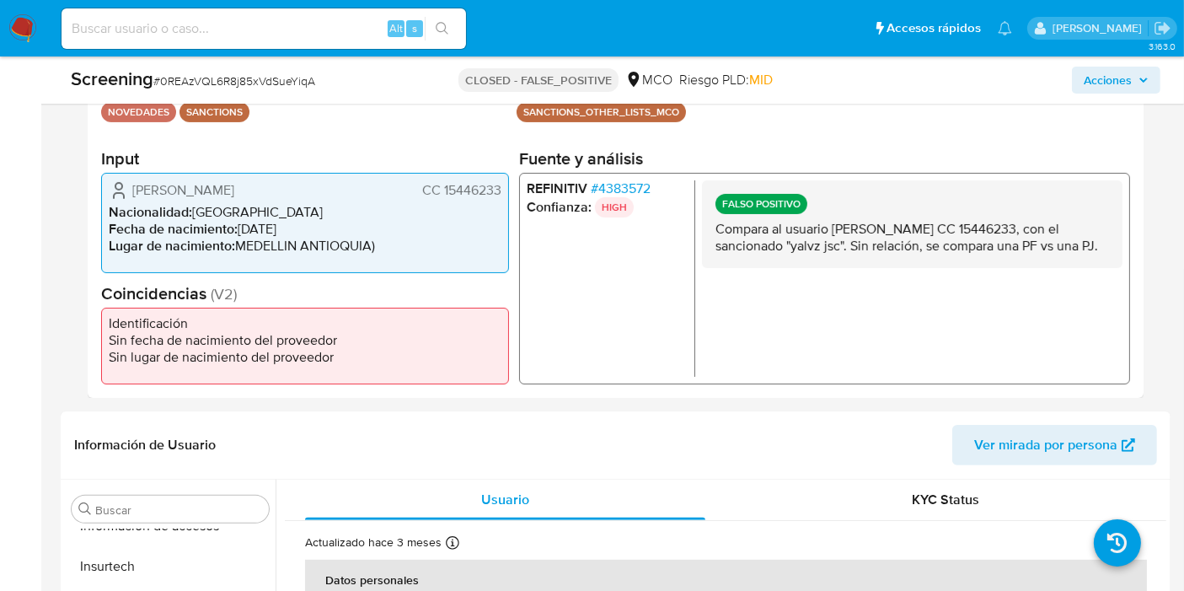
drag, startPoint x: 720, startPoint y: 227, endPoint x: 1119, endPoint y: 242, distance: 399.6
click at [1119, 242] on div "FALSO POSITIVO Compara al usuario Alexander Pito Callejas CC 15446233, con el s…" at bounding box center [912, 223] width 420 height 88
click at [1058, 252] on p "Compara al usuario Alexander Pito Callejas CC 15446233, con el sancionado "yalv…" at bounding box center [911, 237] width 393 height 34
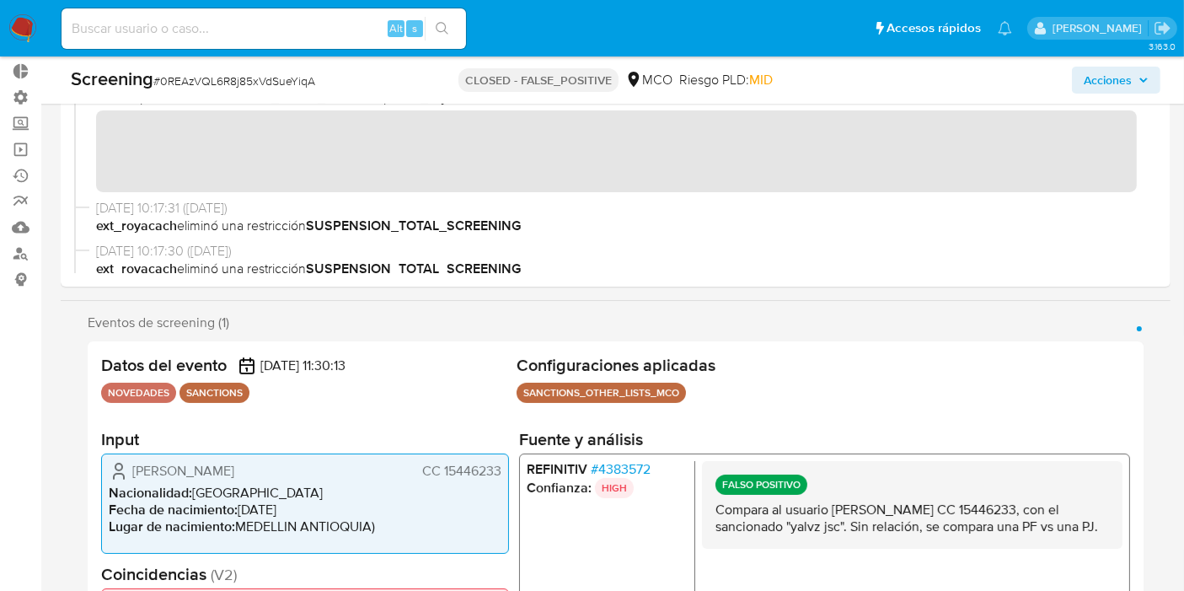
scroll to position [0, 0]
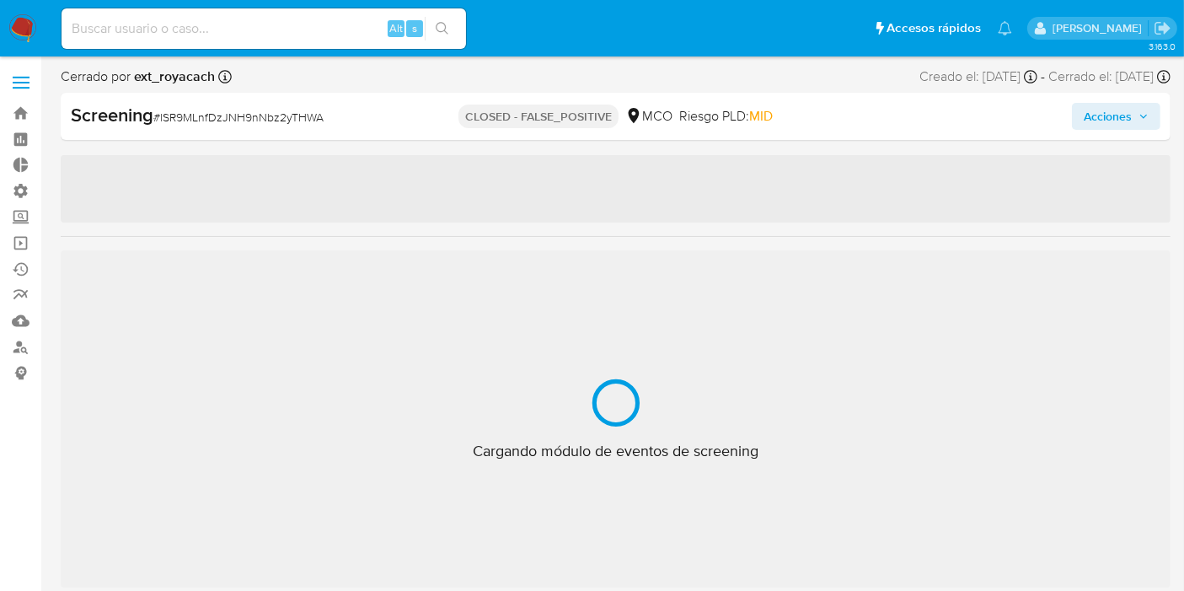
scroll to position [792, 0]
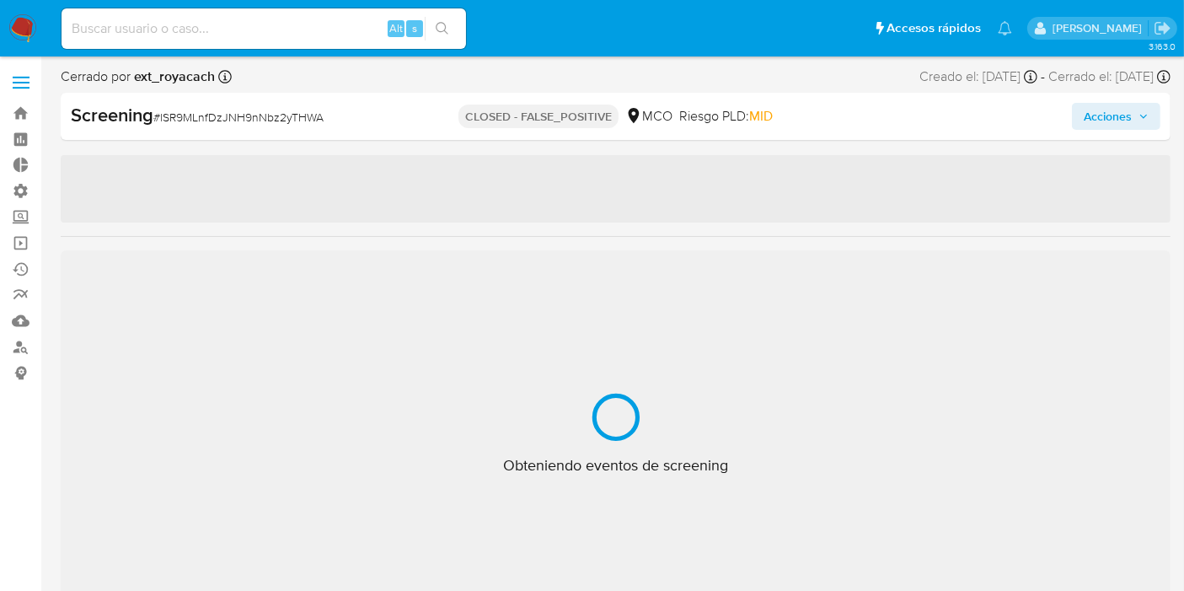
select select "10"
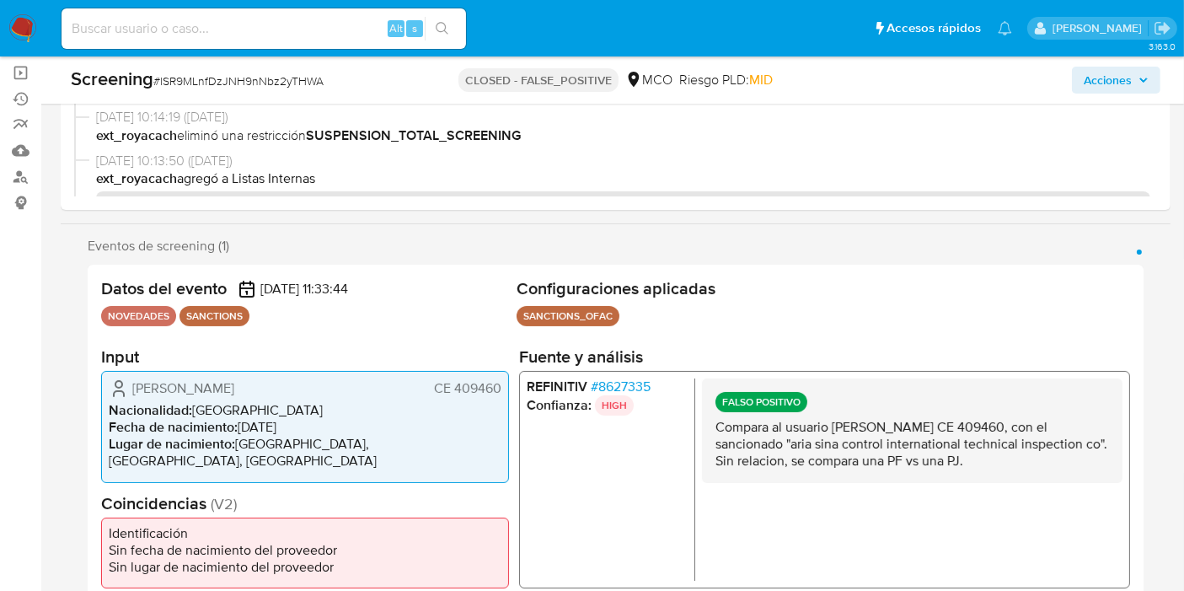
scroll to position [0, 0]
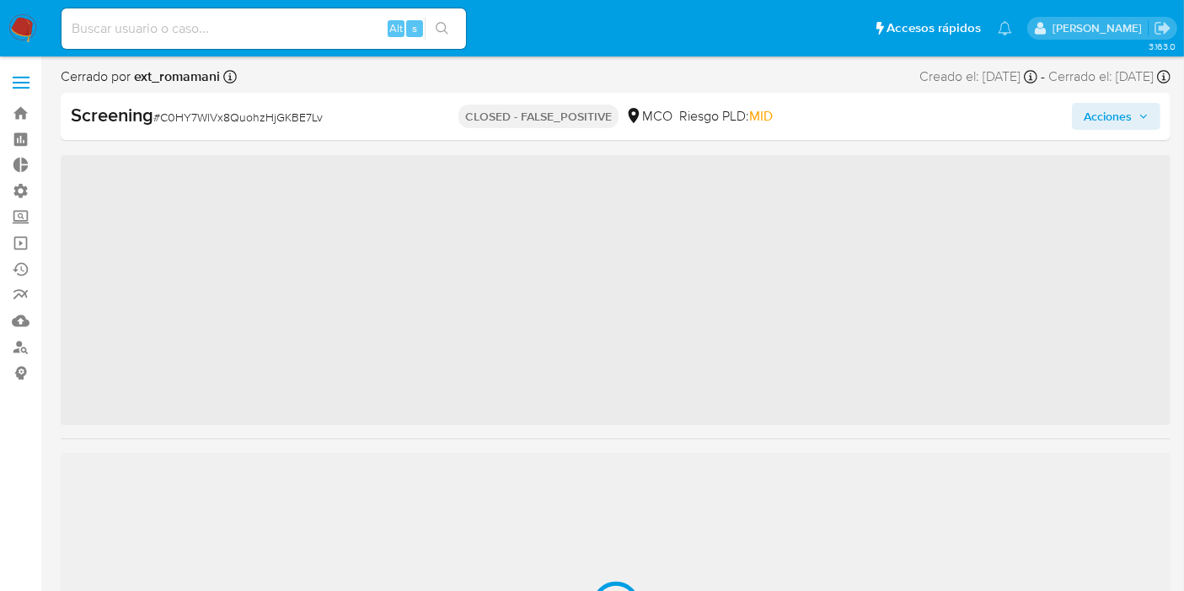
scroll to position [792, 0]
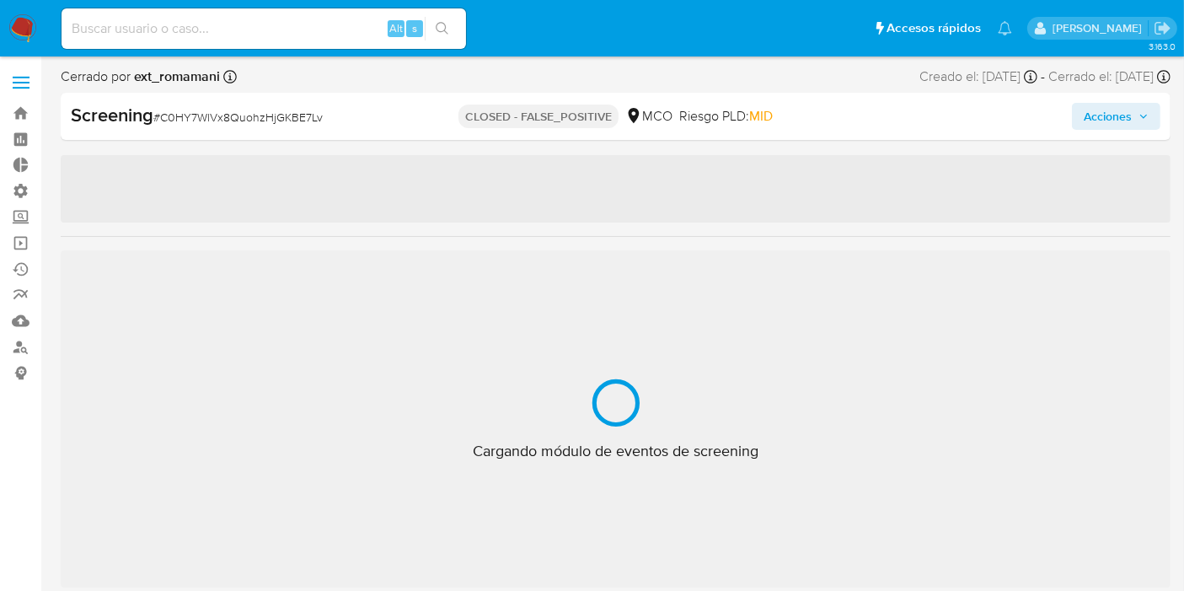
select select "10"
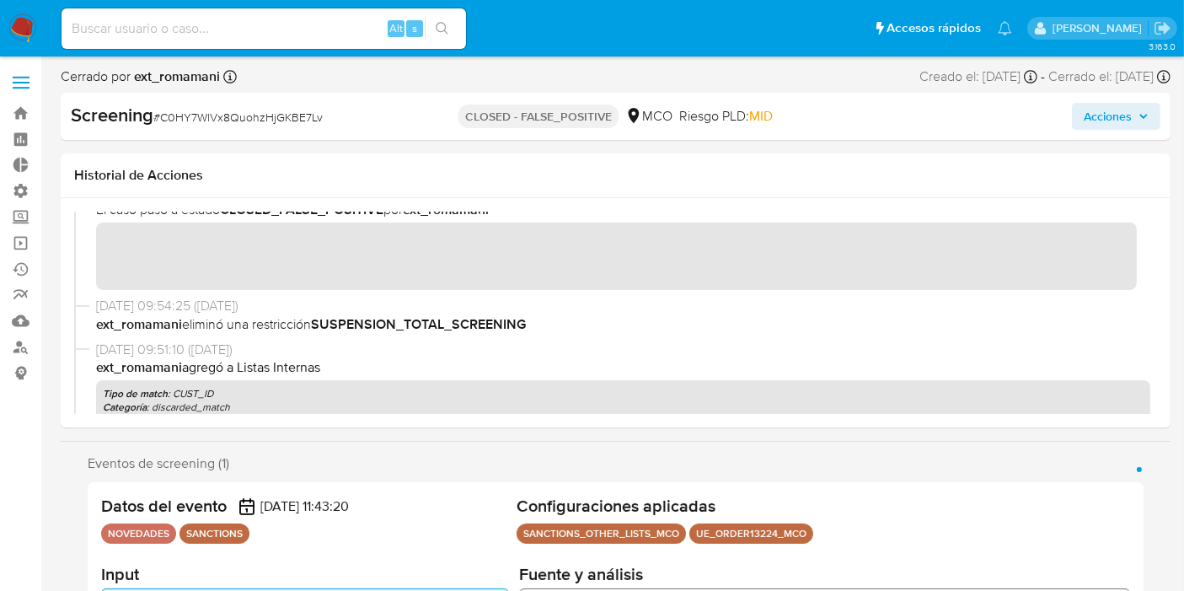
scroll to position [0, 0]
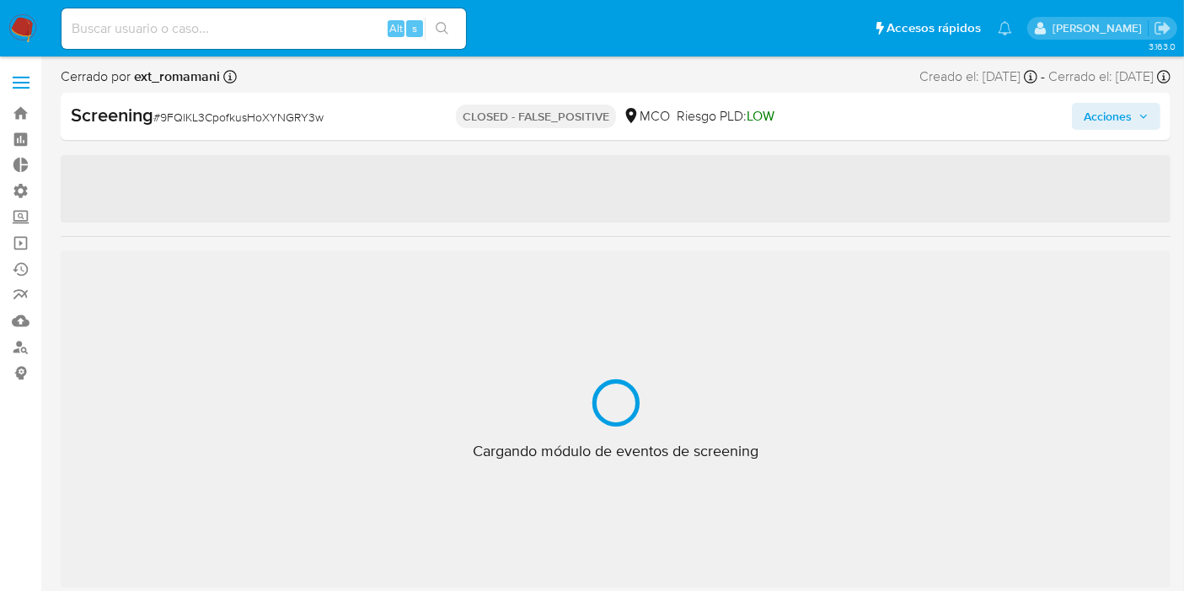
scroll to position [792, 0]
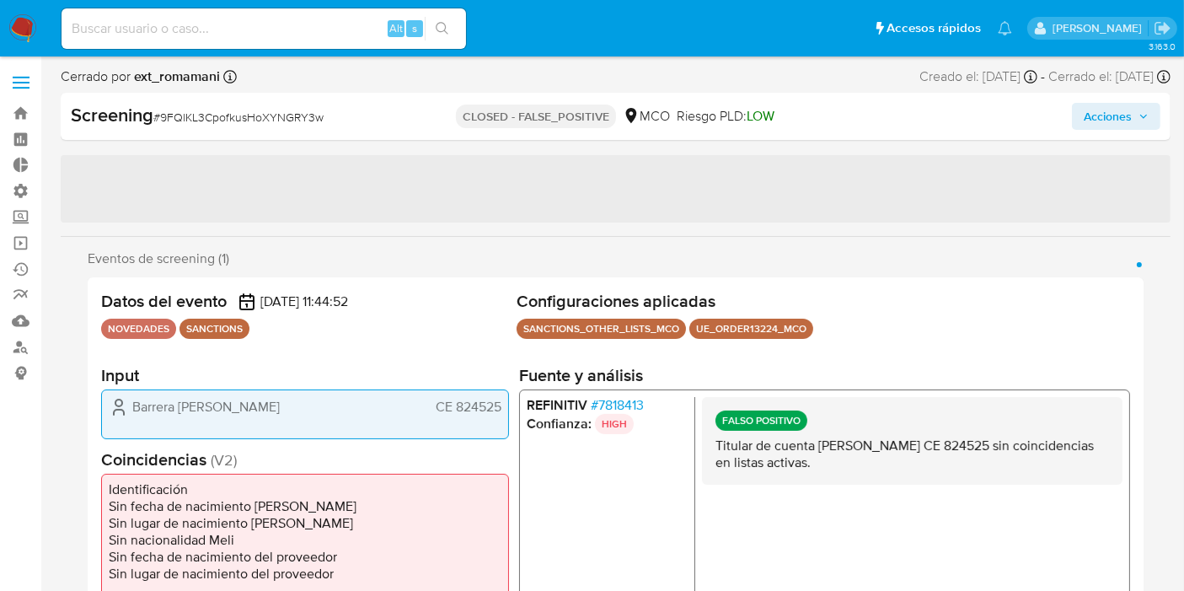
select select "10"
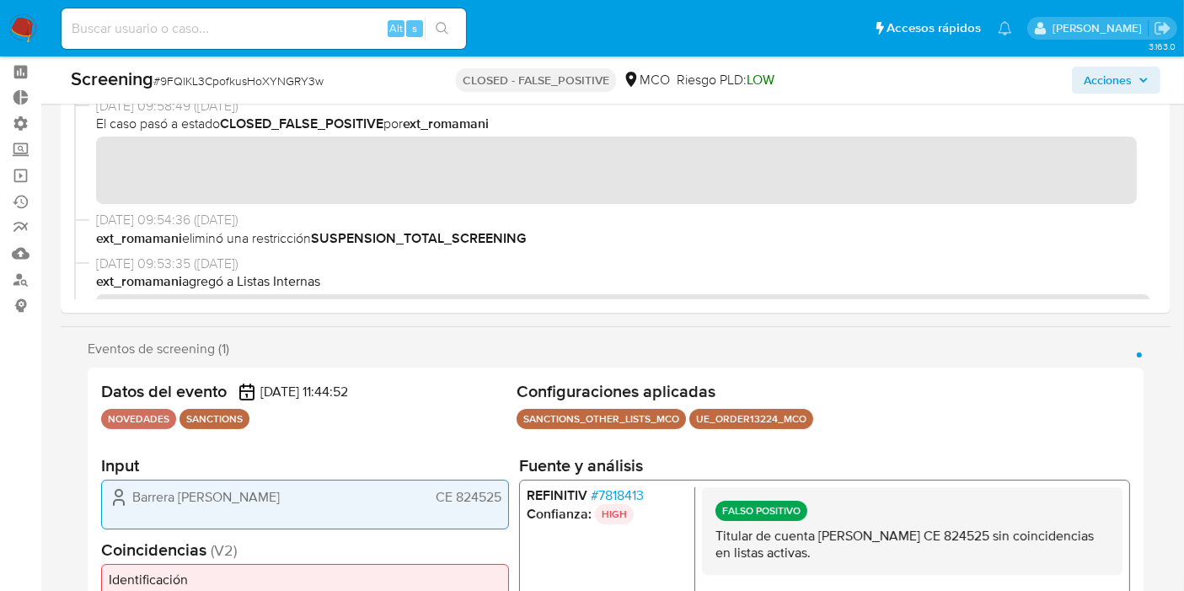
scroll to position [0, 0]
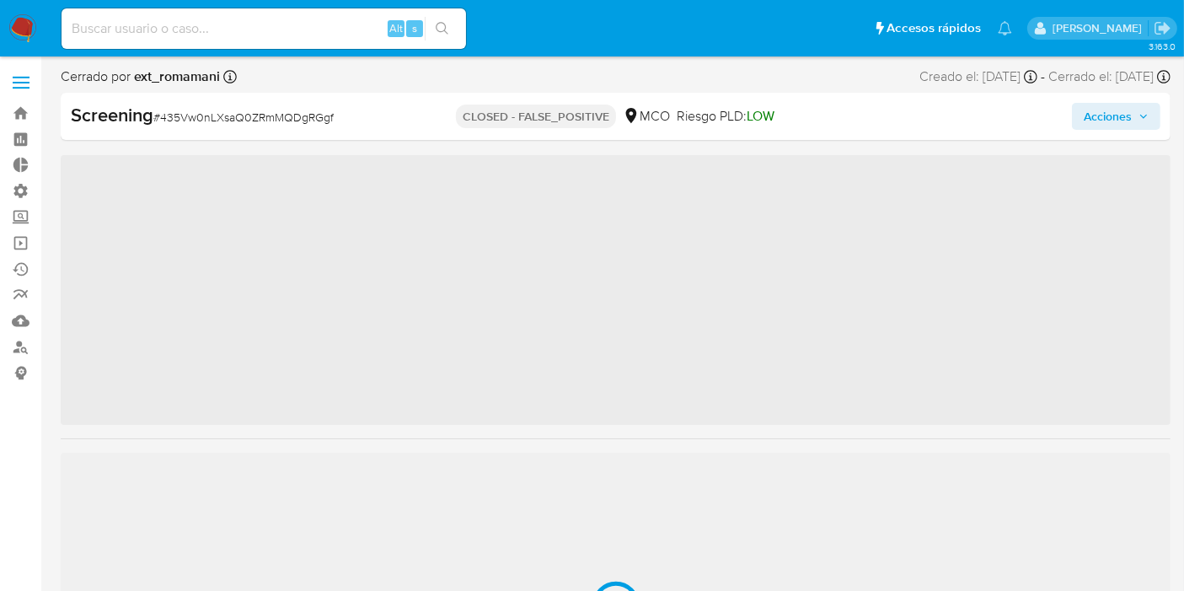
scroll to position [792, 0]
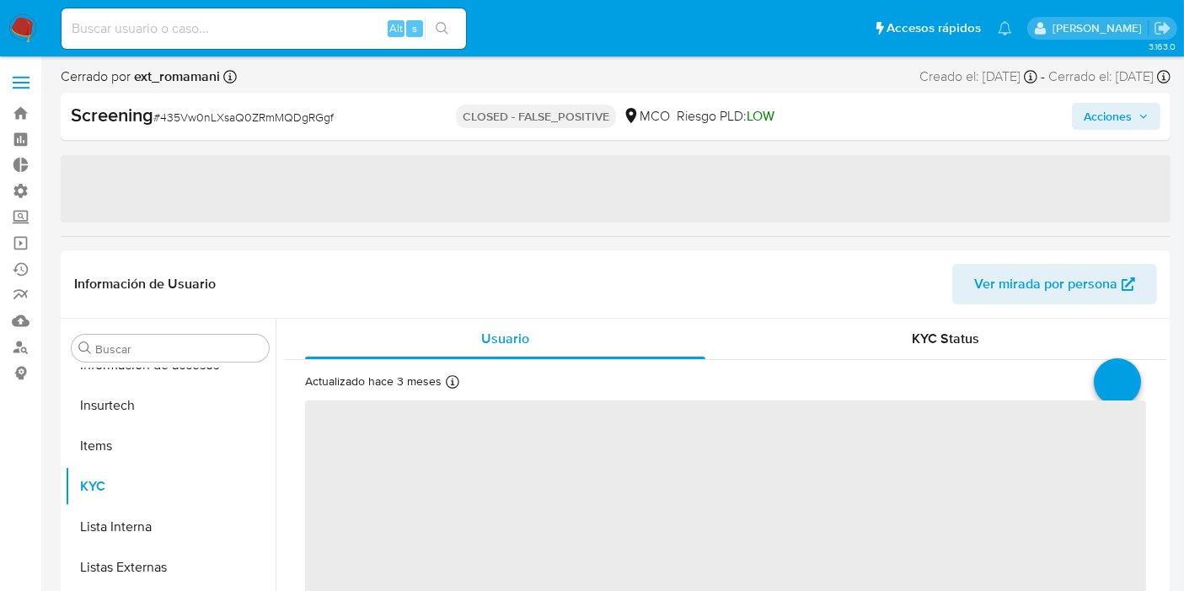
select select "10"
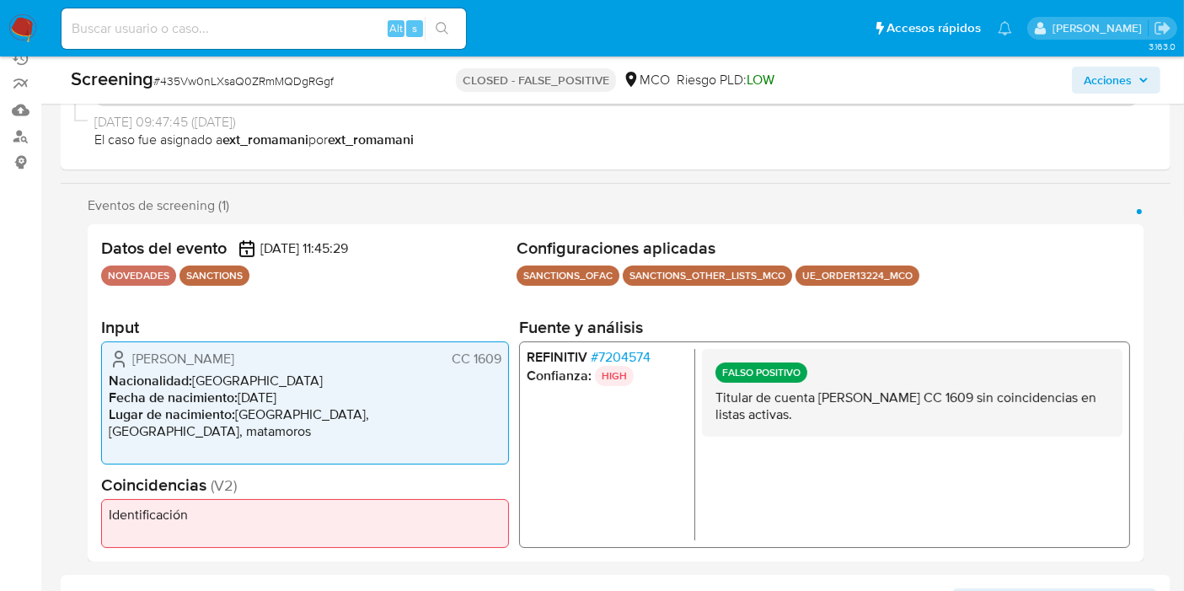
scroll to position [281, 0]
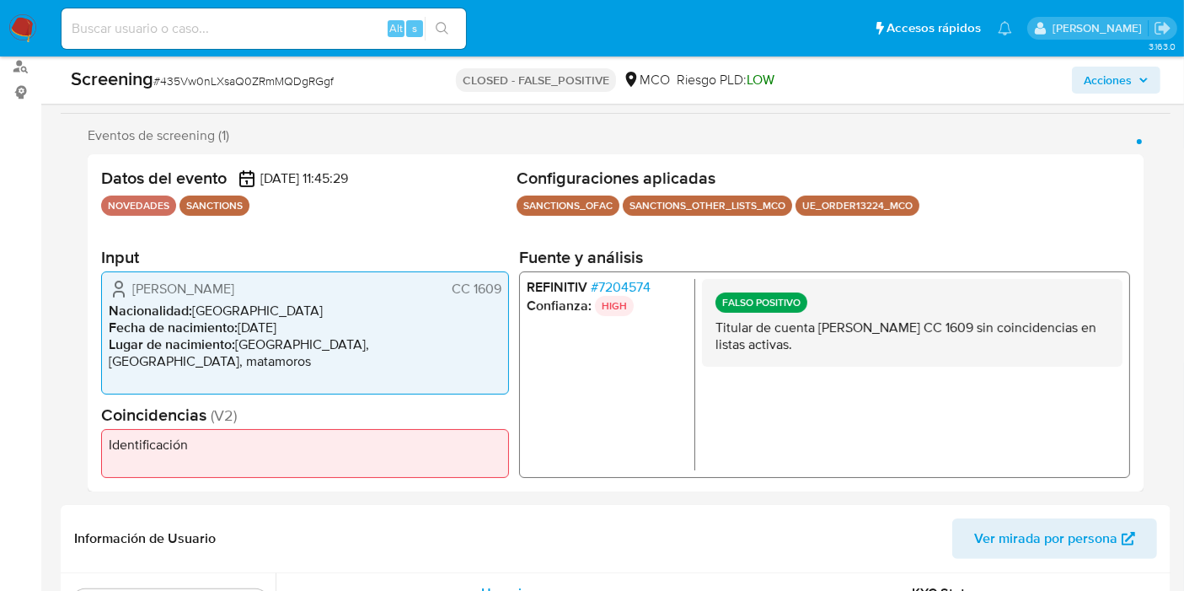
drag, startPoint x: 847, startPoint y: 360, endPoint x: 917, endPoint y: 375, distance: 71.6
click at [927, 383] on div "FALSO POSITIVO Titular de cuenta [PERSON_NAME] CC 1609 sin coincidencias en lis…" at bounding box center [912, 374] width 420 height 191
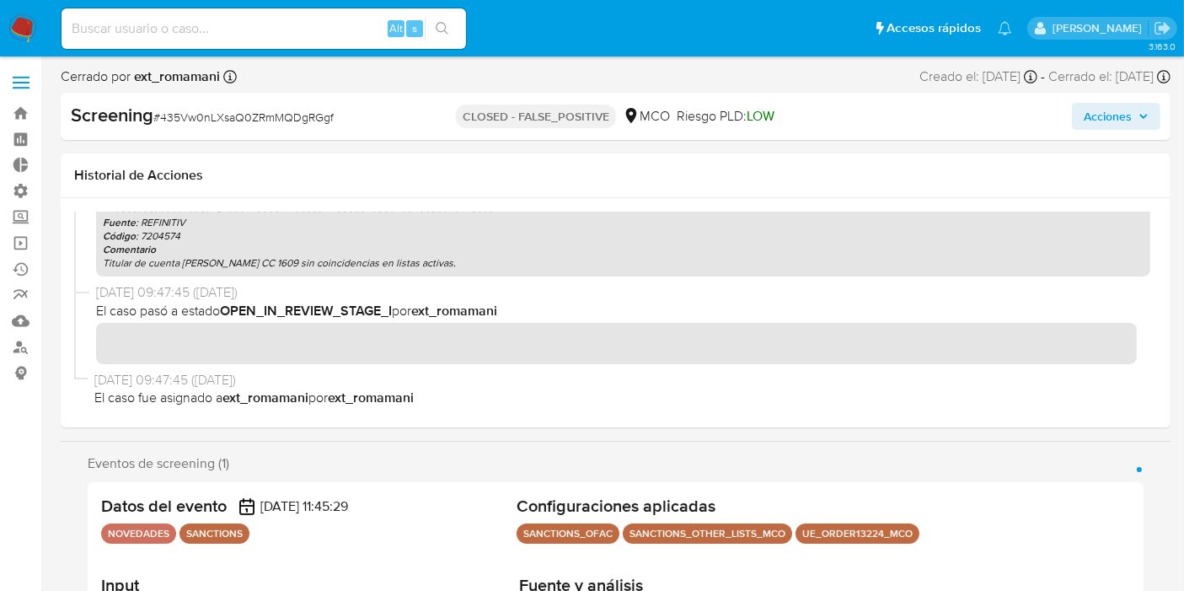
scroll to position [0, 0]
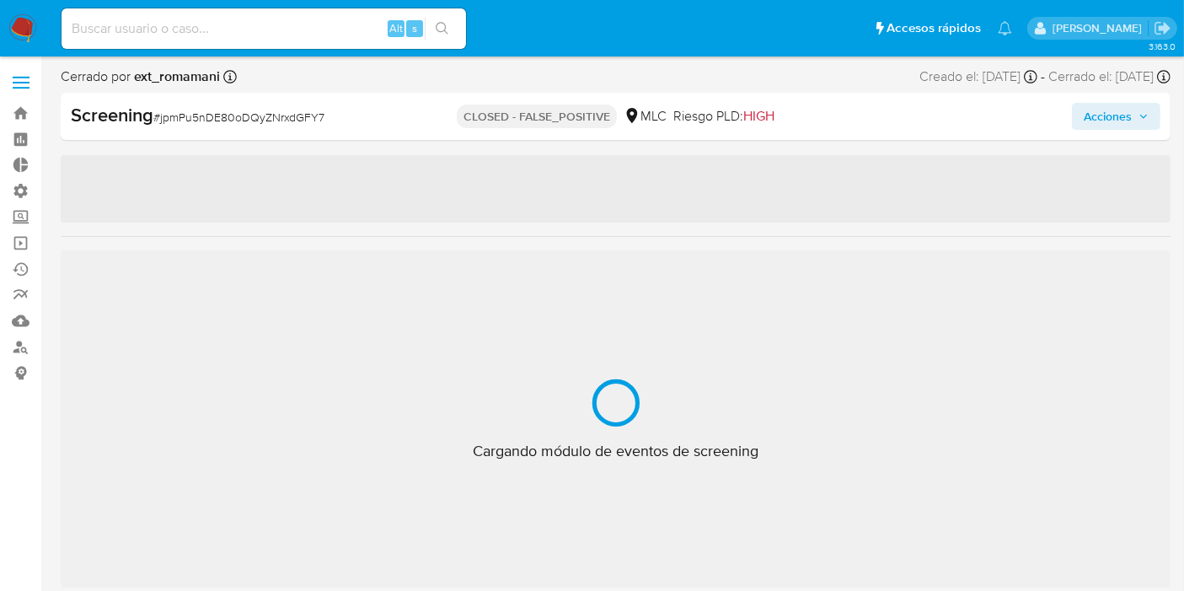
scroll to position [792, 0]
select select "10"
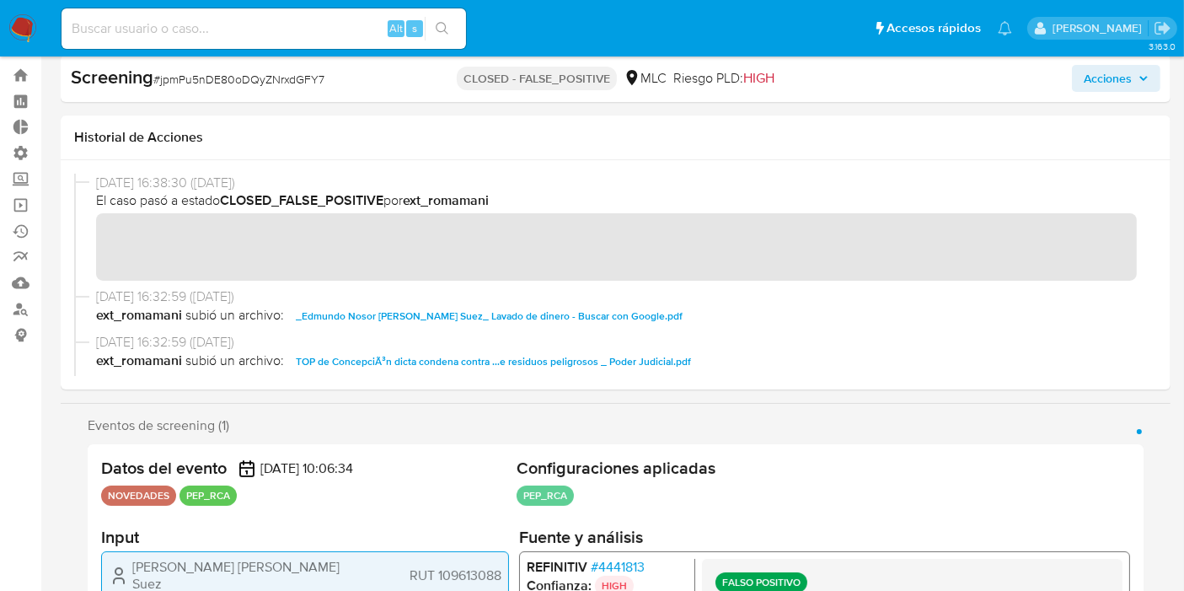
scroll to position [0, 0]
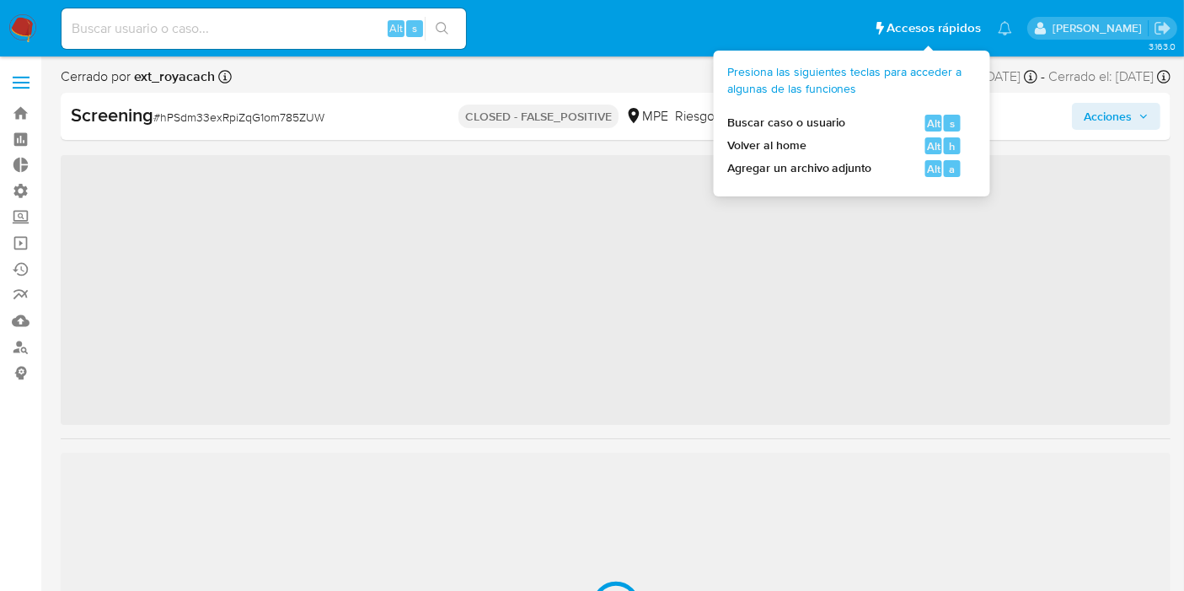
scroll to position [792, 0]
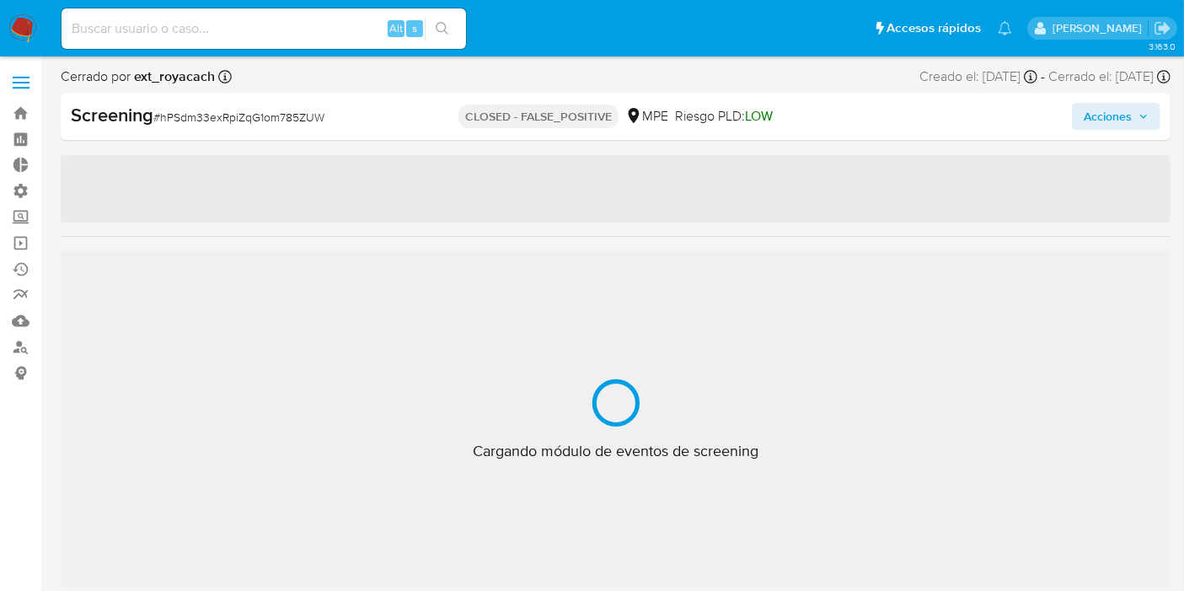
select select "10"
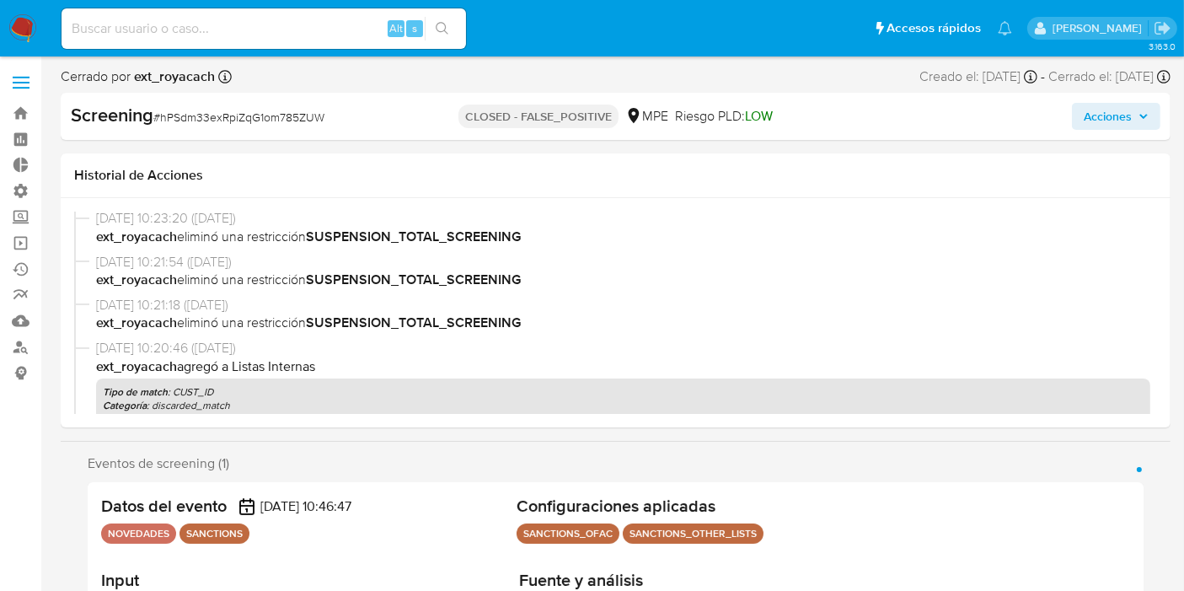
scroll to position [0, 0]
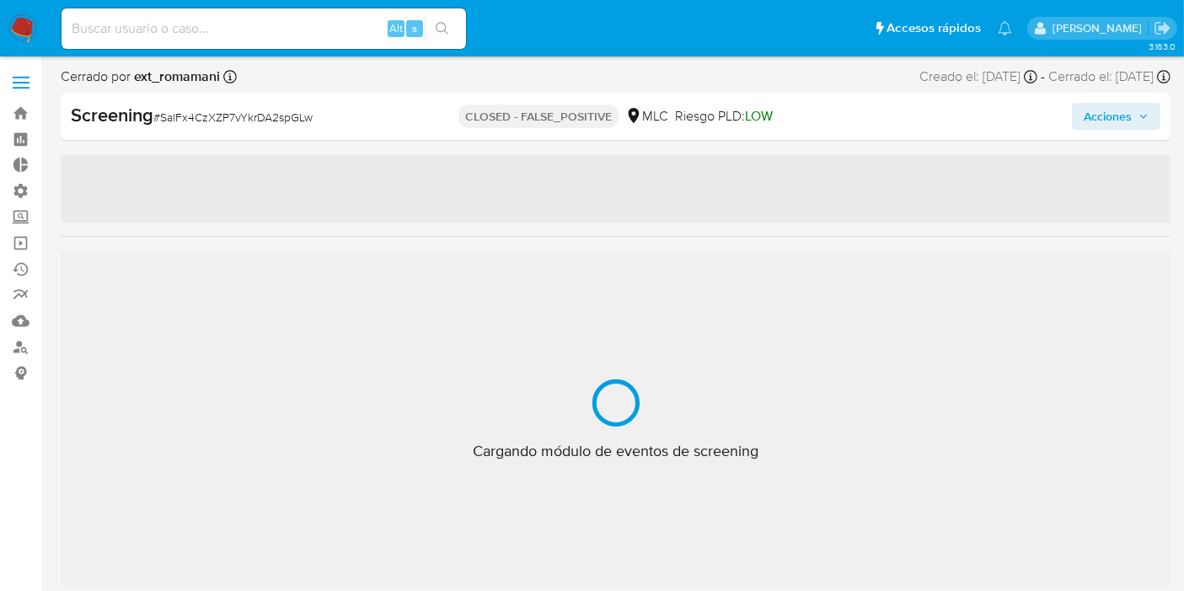
scroll to position [792, 0]
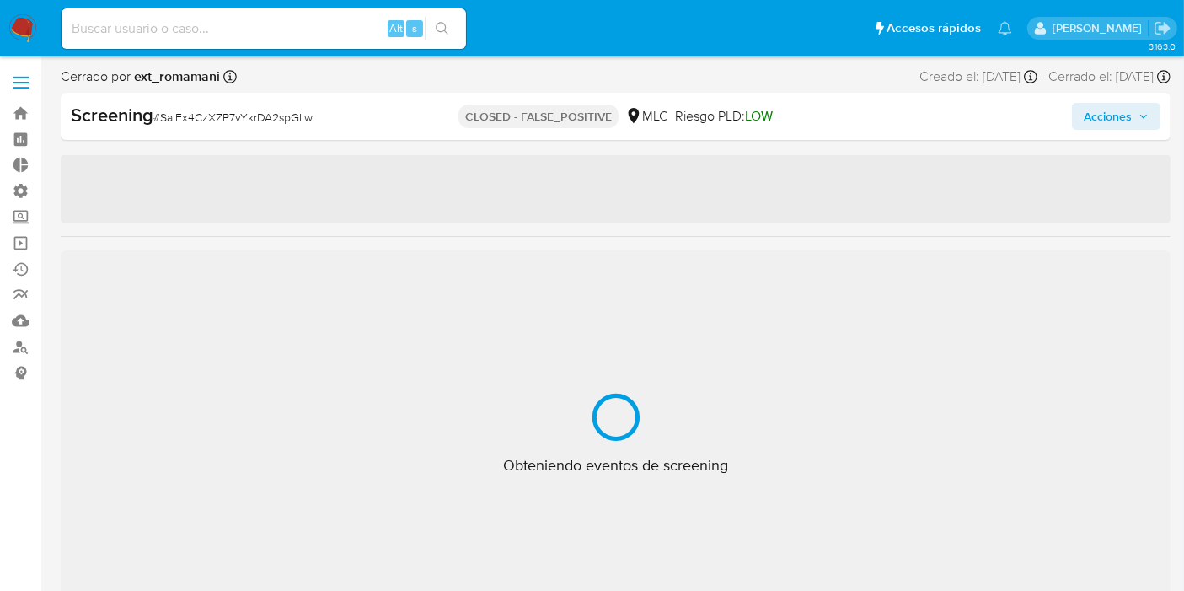
select select "10"
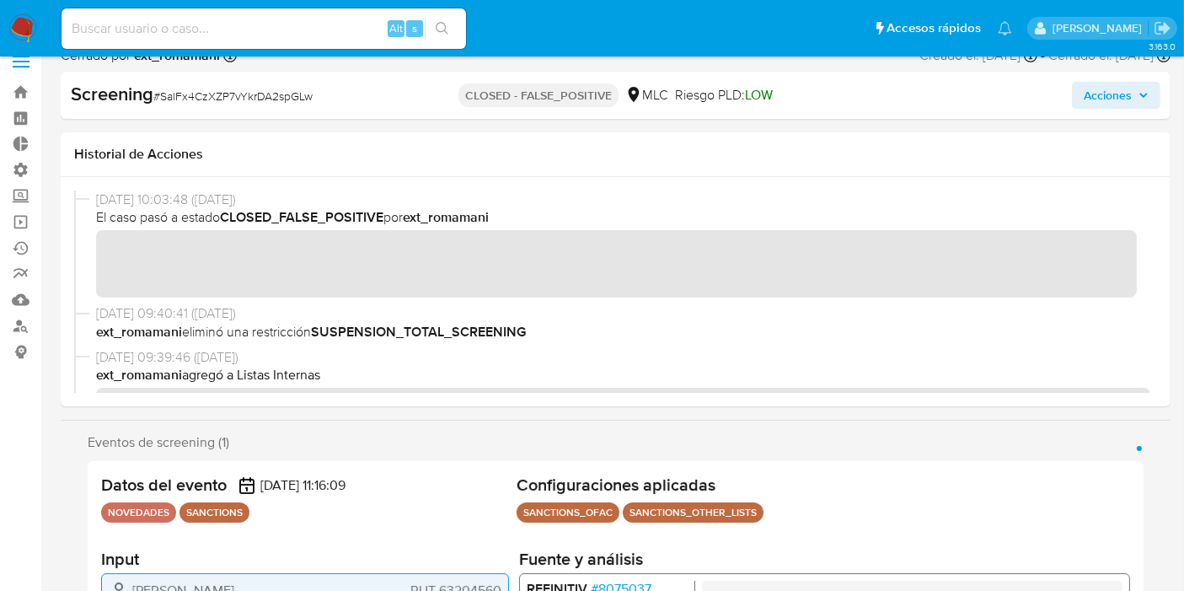
scroll to position [0, 0]
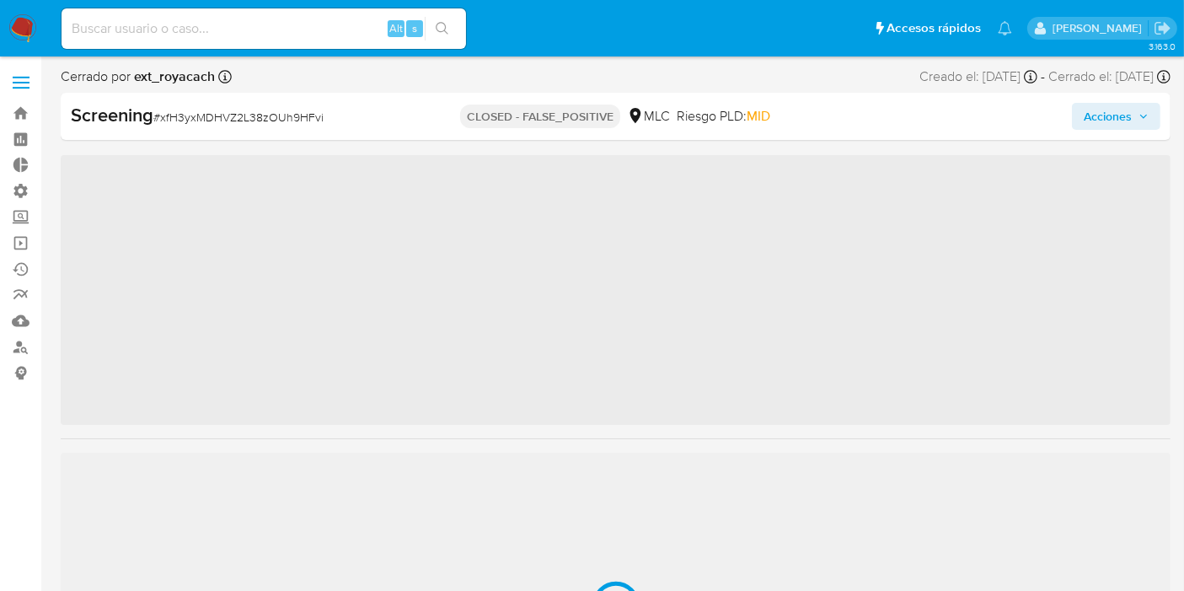
scroll to position [792, 0]
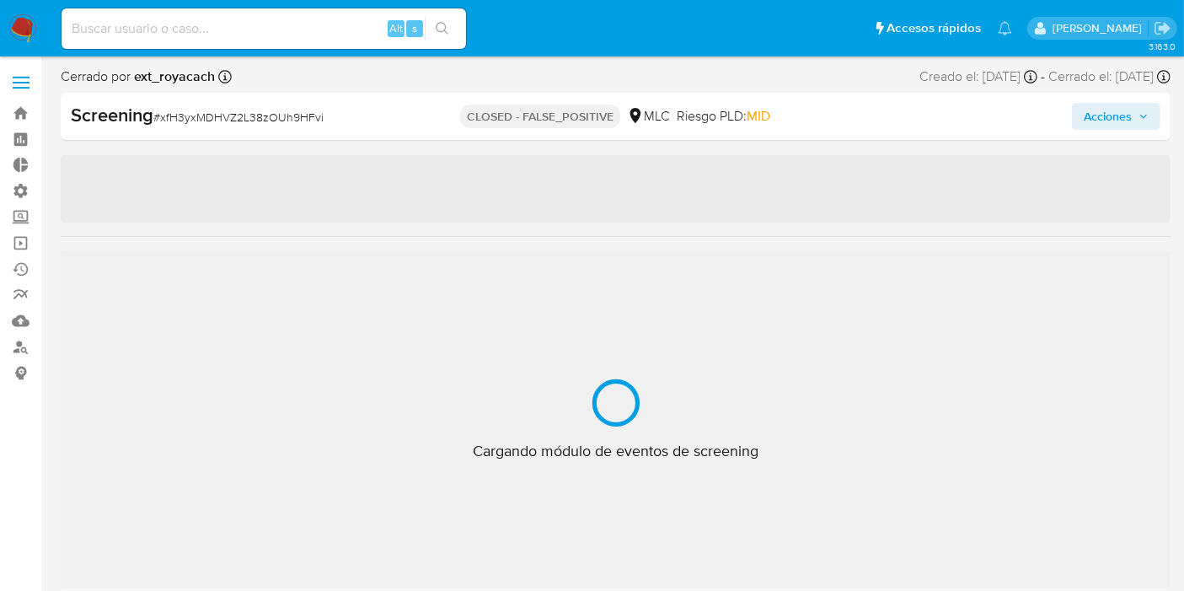
select select "10"
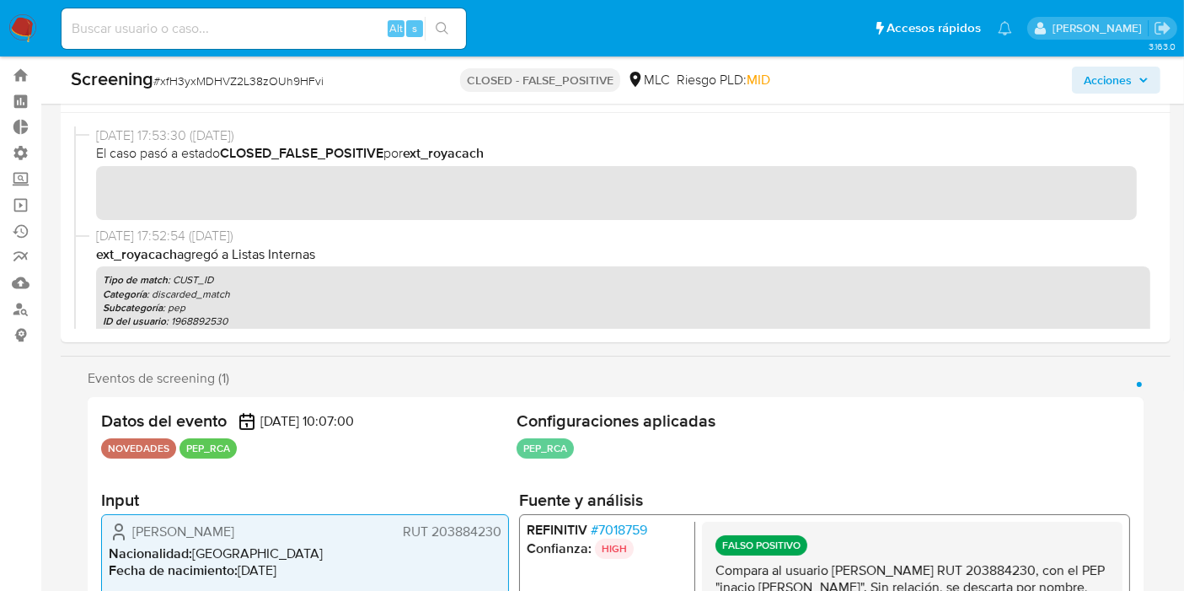
scroll to position [0, 0]
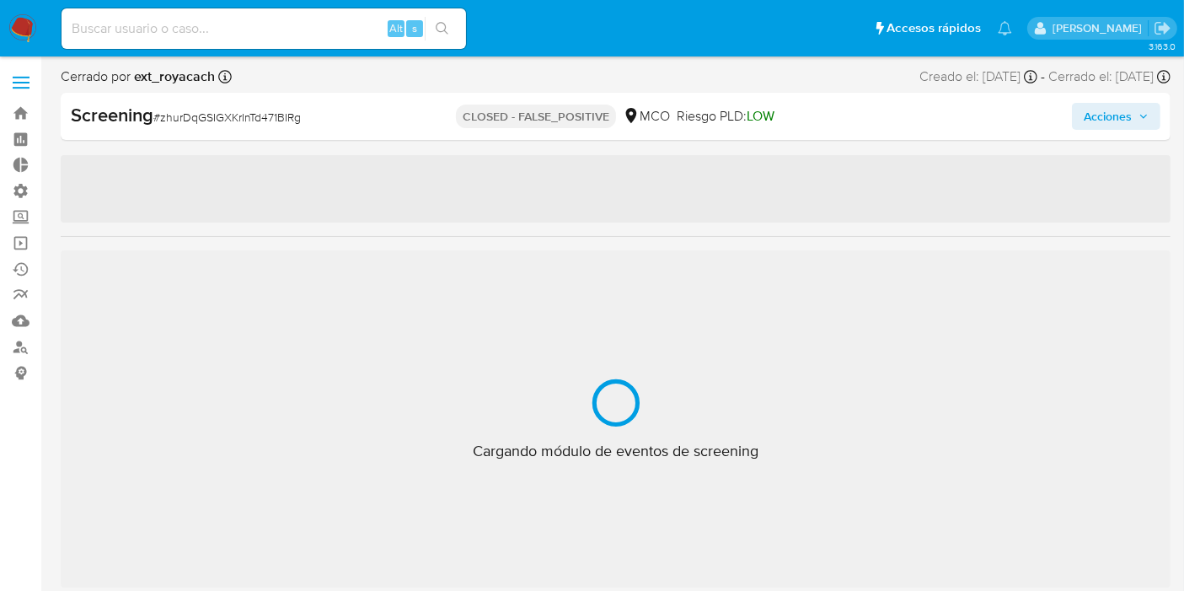
scroll to position [792, 0]
select select "10"
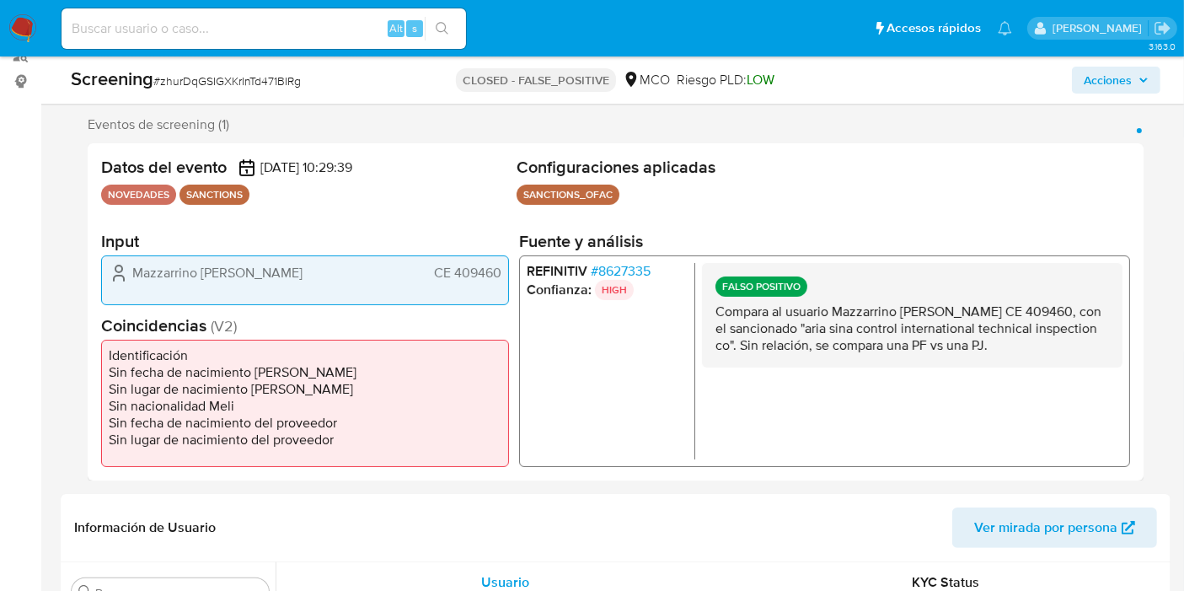
scroll to position [0, 0]
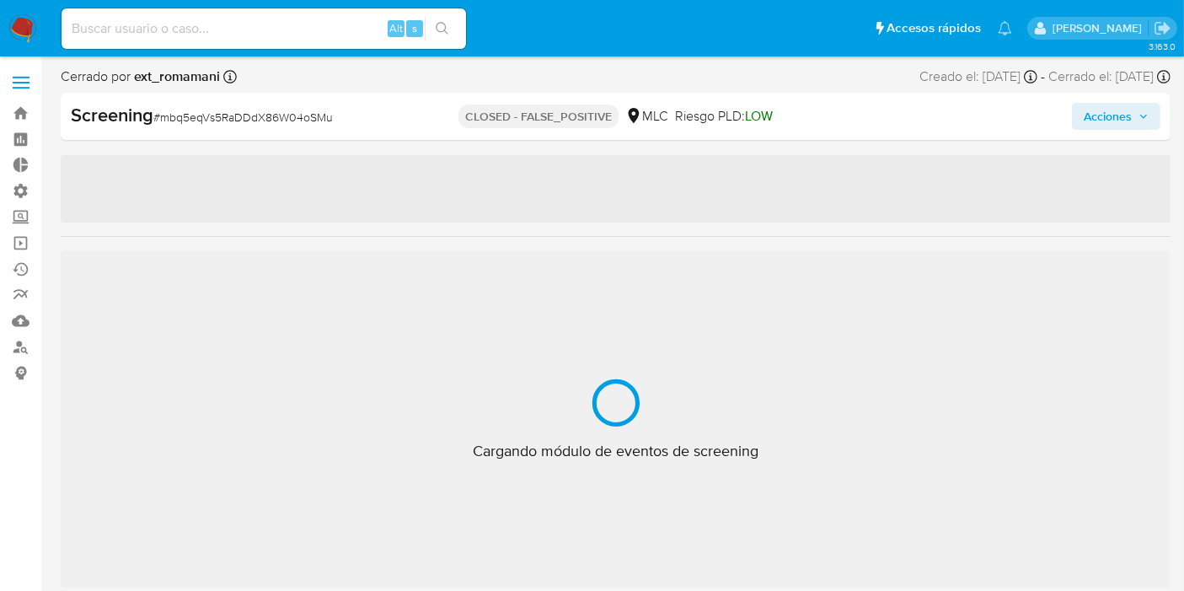
select select "10"
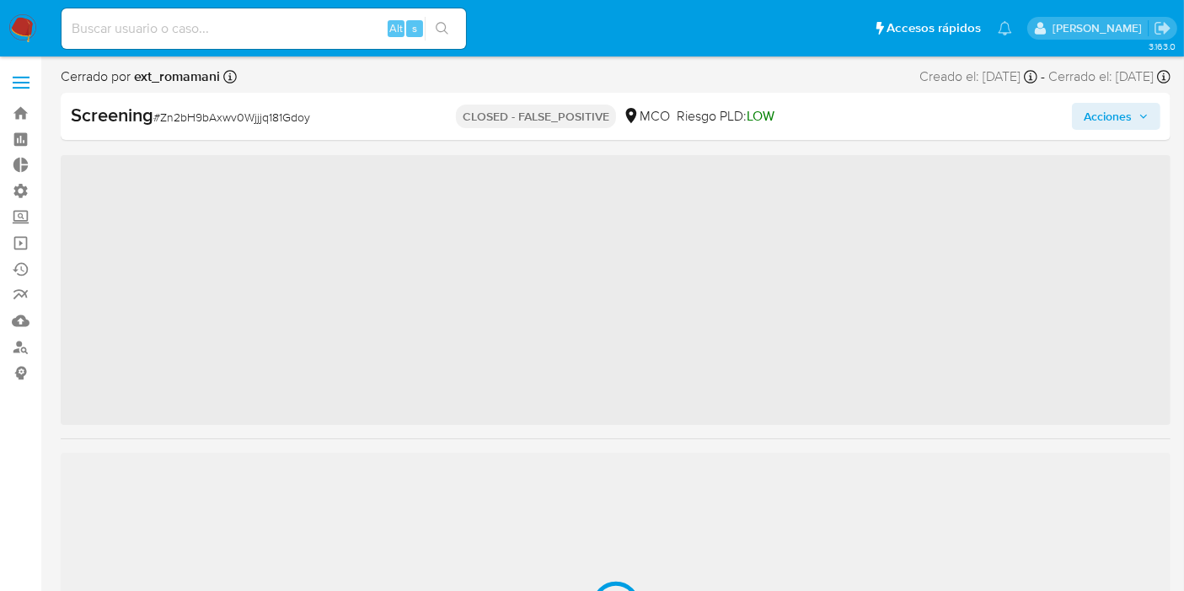
scroll to position [792, 0]
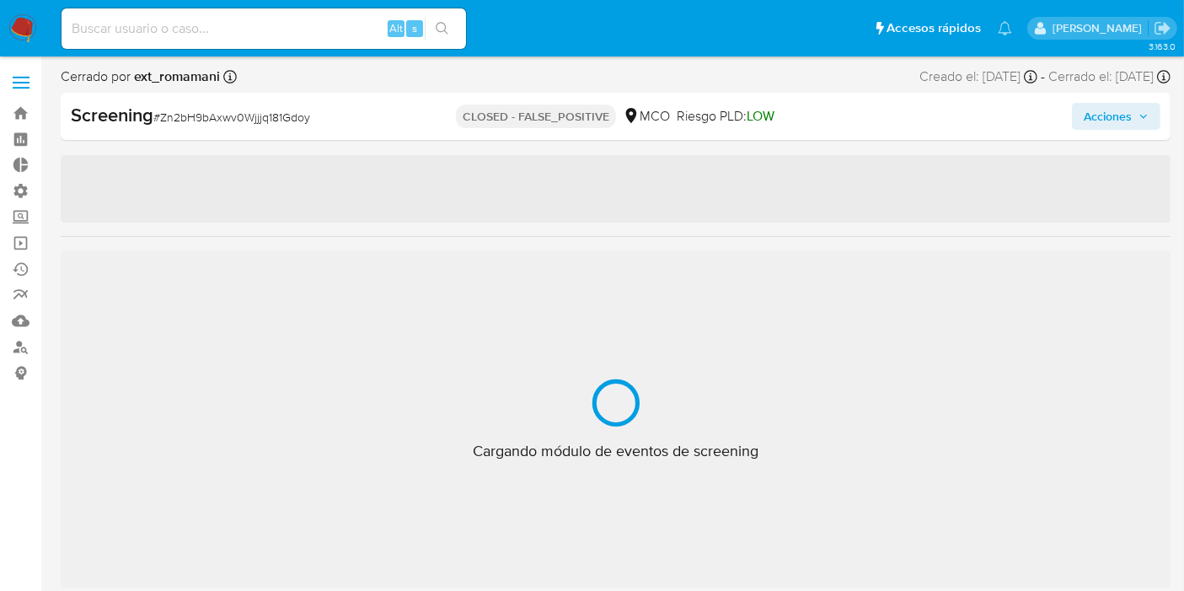
select select "10"
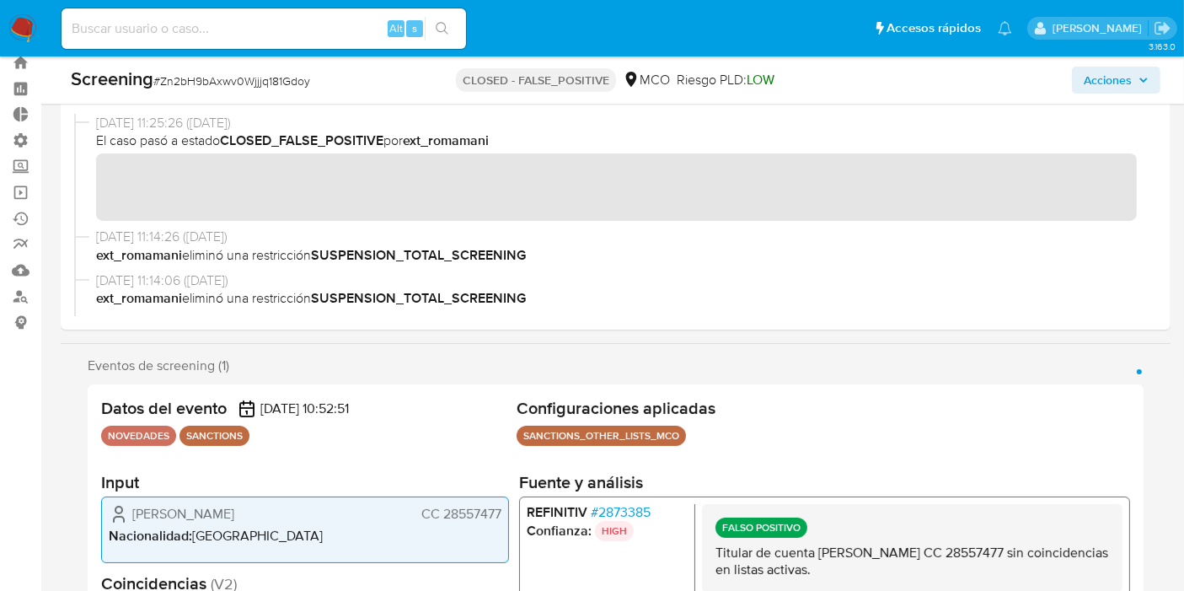
scroll to position [0, 0]
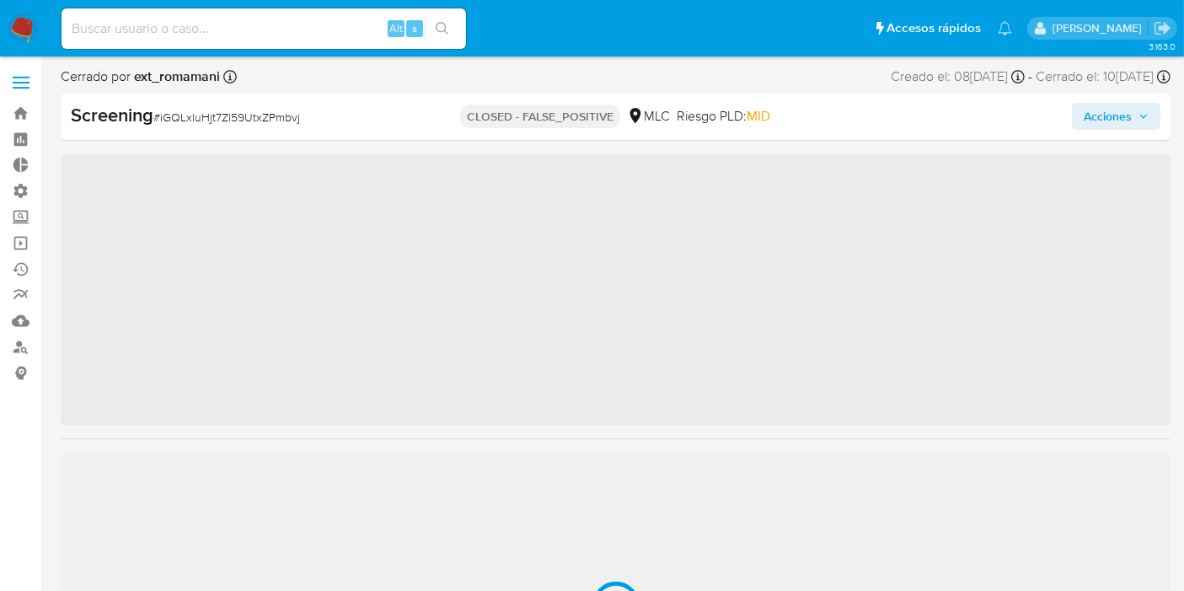
scroll to position [792, 0]
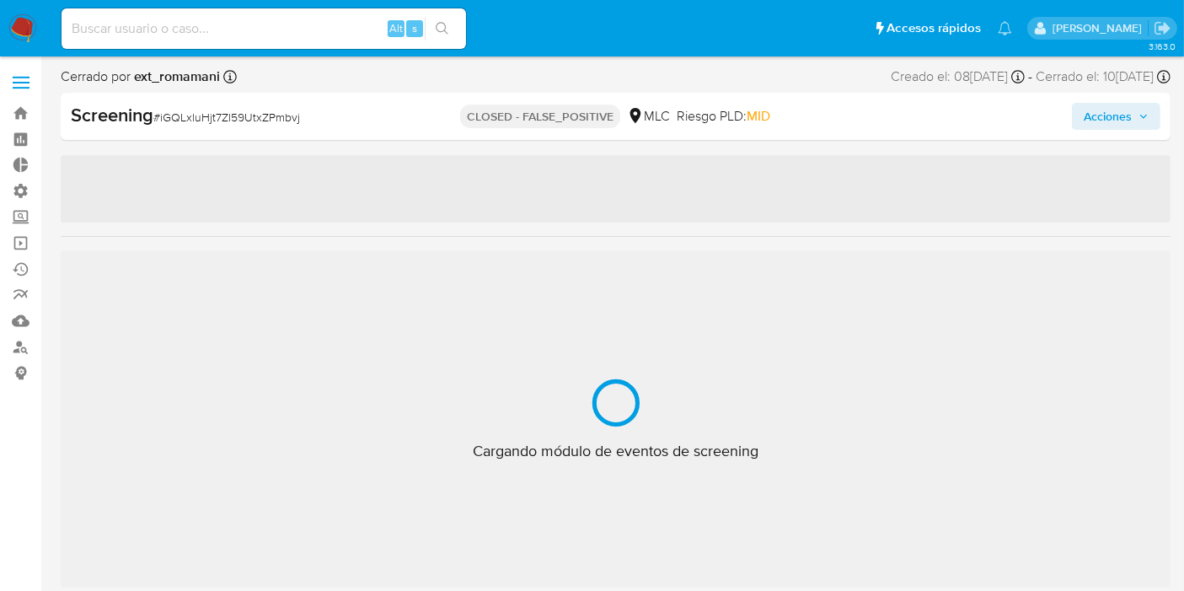
select select "10"
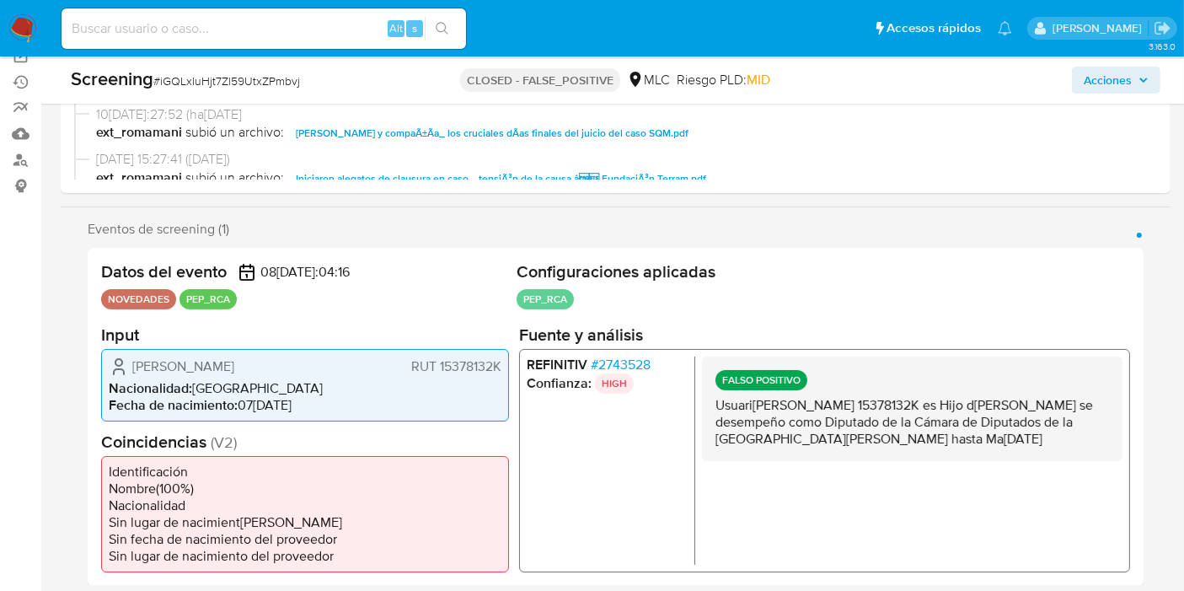
scroll to position [281, 0]
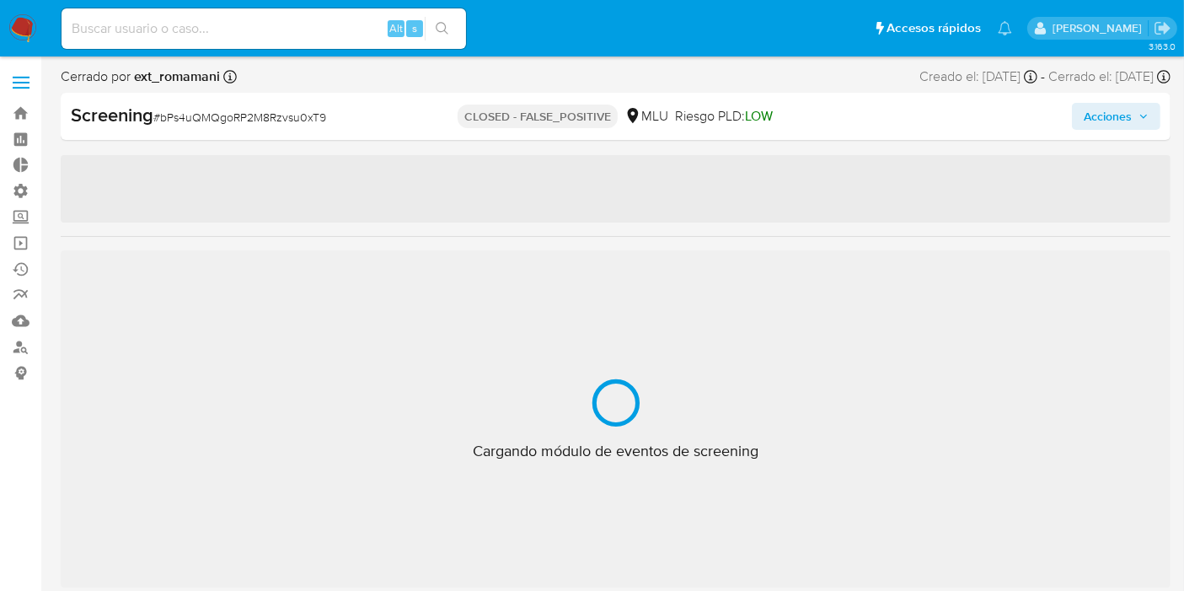
scroll to position [832, 0]
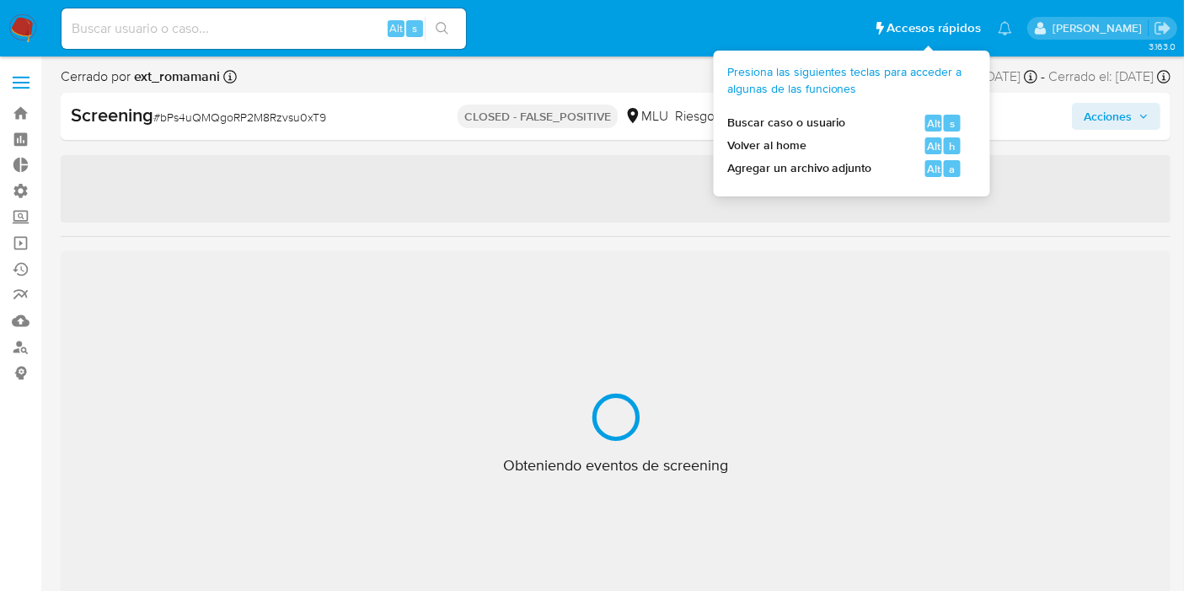
select select "10"
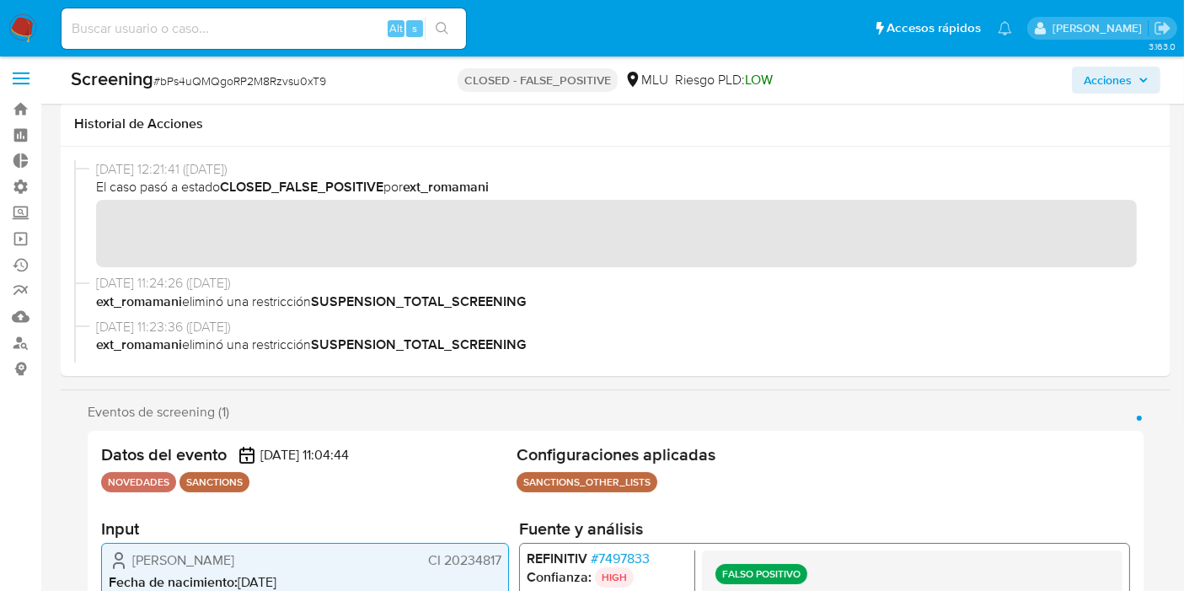
scroll to position [0, 0]
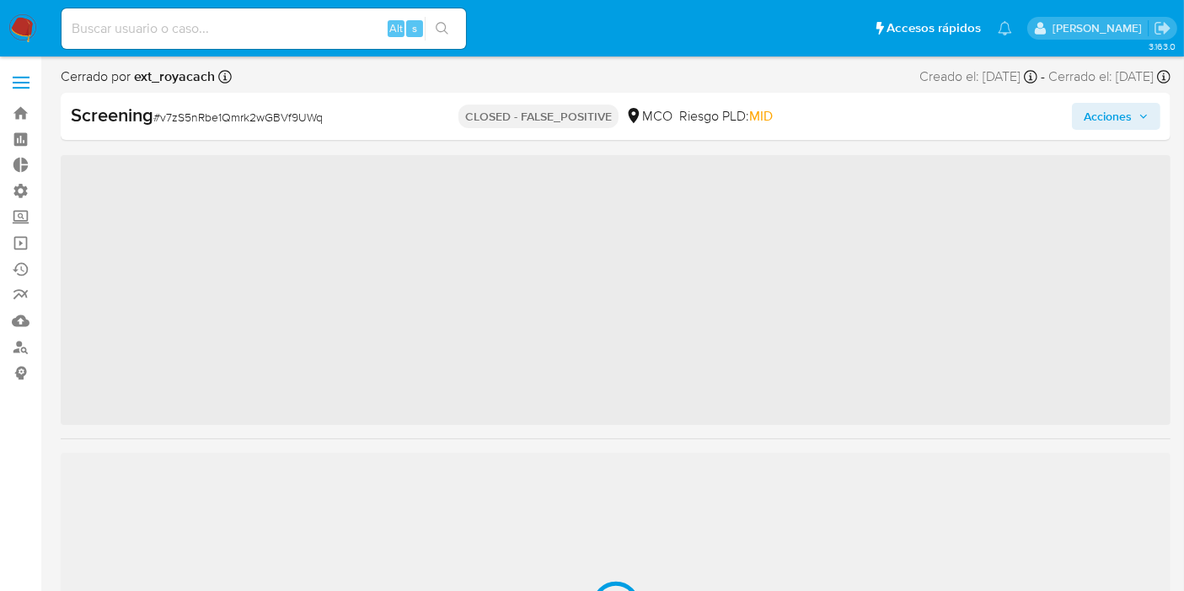
scroll to position [714, 0]
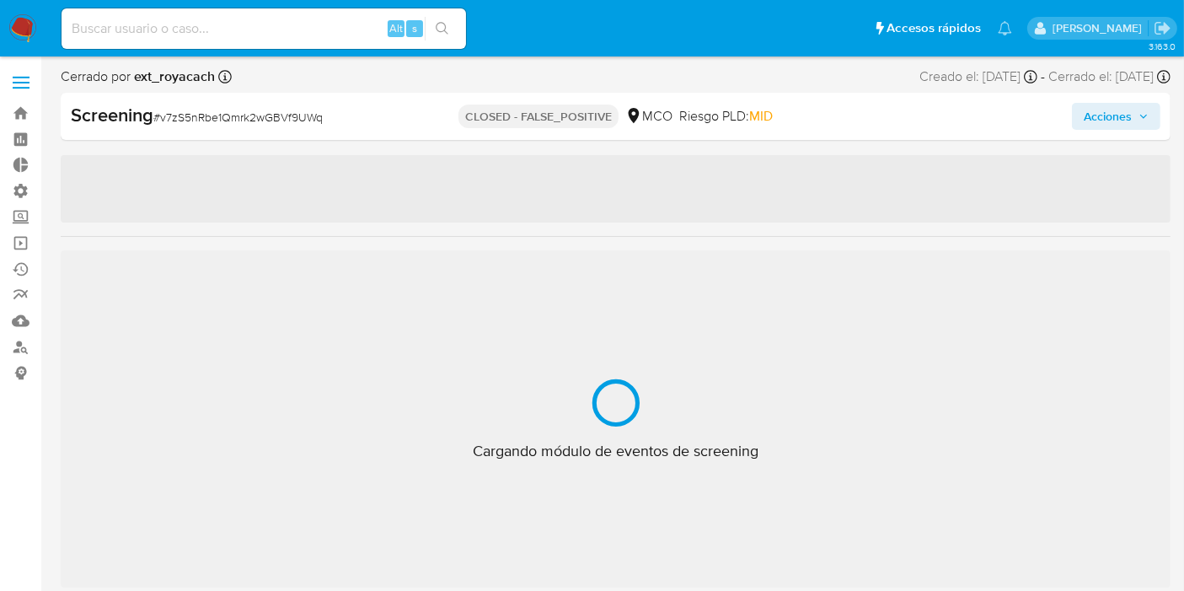
select select "10"
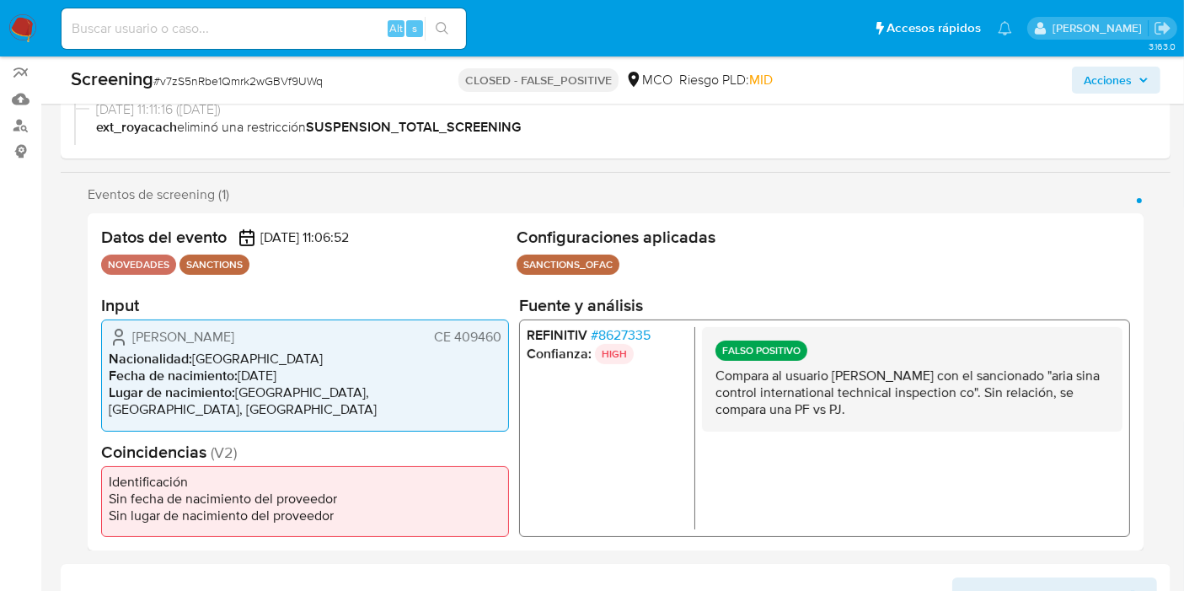
scroll to position [281, 0]
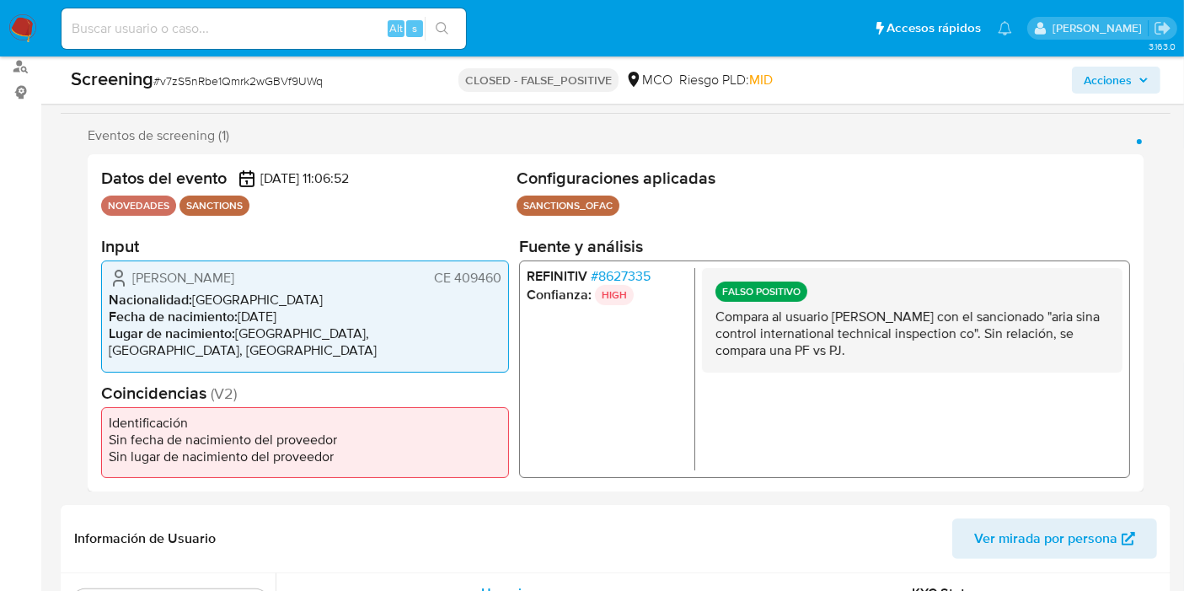
drag, startPoint x: 693, startPoint y: 324, endPoint x: 867, endPoint y: 358, distance: 177.0
click at [867, 358] on div "REFINITIV # 8627335 Confianza: HIGH FALSO POSITIVO Compara al usuario Giancarlo…" at bounding box center [824, 368] width 611 height 217
click at [867, 359] on p "Compara al usuario [PERSON_NAME] con el sancionado "aria sina control internati…" at bounding box center [911, 333] width 393 height 51
drag, startPoint x: 859, startPoint y: 357, endPoint x: 714, endPoint y: 324, distance: 148.0
click at [687, 312] on div "REFINITIV # 8627335 Confianza: HIGH FALSO POSITIVO Compara al usuario Giancarlo…" at bounding box center [824, 368] width 611 height 217
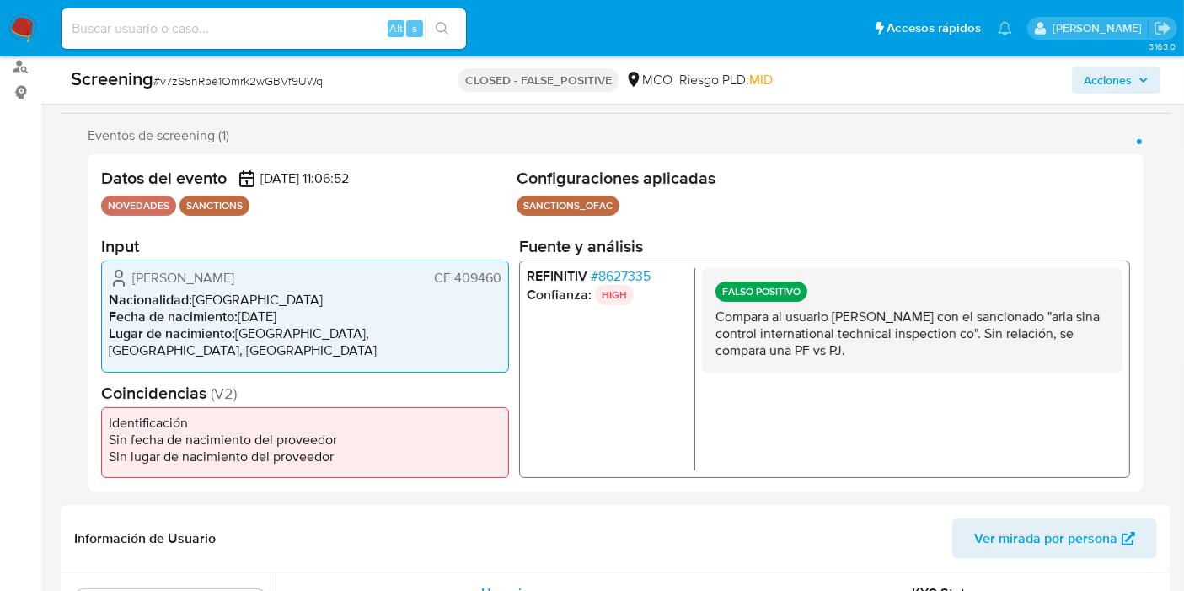
click at [717, 324] on p "Compara al usuario Giancarlo Mazzarrino con el sancionado "aria sina control in…" at bounding box center [911, 333] width 393 height 51
drag, startPoint x: 715, startPoint y: 324, endPoint x: 864, endPoint y: 355, distance: 151.5
click at [864, 355] on p "Compara al usuario Giancarlo Mazzarrino con el sancionado "aria sina control in…" at bounding box center [911, 333] width 393 height 51
click at [861, 354] on p "Compara al usuario Giancarlo Mazzarrino con el sancionado "aria sina control in…" at bounding box center [911, 333] width 393 height 51
drag, startPoint x: 857, startPoint y: 352, endPoint x: 674, endPoint y: 316, distance: 186.4
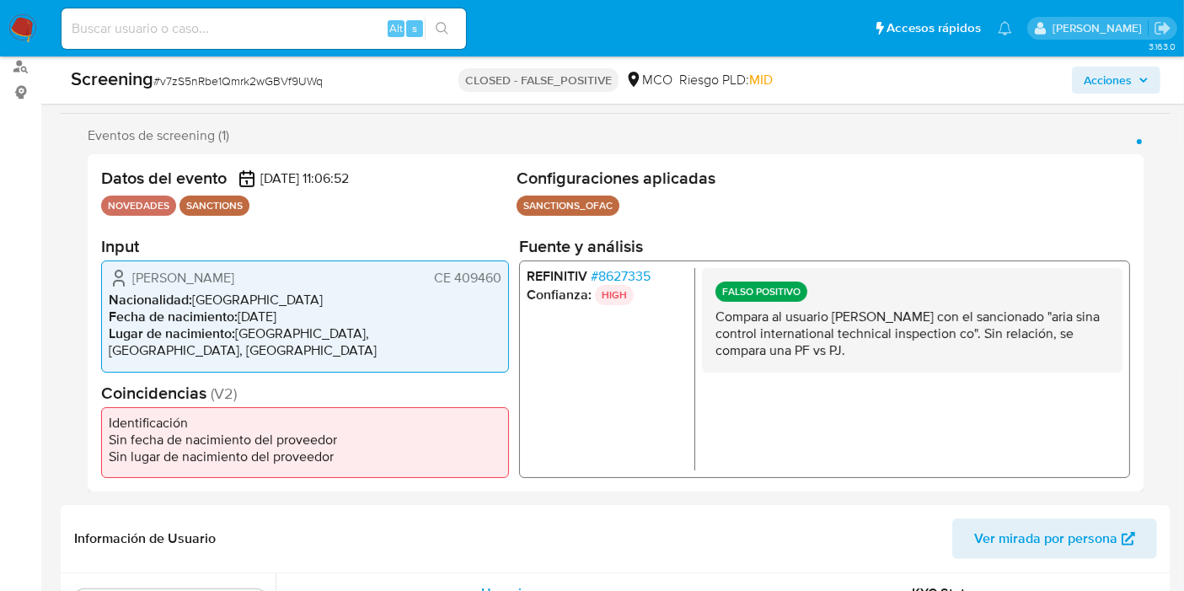
click at [674, 316] on div "REFINITIV # 8627335 Confianza: HIGH FALSO POSITIVO Compara al usuario Giancarlo…" at bounding box center [824, 368] width 611 height 217
click at [708, 324] on div "FALSO POSITIVO Compara al usuario Giancarlo Mazzarrino con el sancionado "aria …" at bounding box center [912, 320] width 420 height 104
click at [710, 323] on div "FALSO POSITIVO Compara al usuario Giancarlo Mazzarrino con el sancionado "aria …" at bounding box center [912, 320] width 420 height 104
click at [715, 324] on p "Compara al usuario Giancarlo Mazzarrino con el sancionado "aria sina control in…" at bounding box center [911, 333] width 393 height 51
drag, startPoint x: 717, startPoint y: 324, endPoint x: 884, endPoint y: 357, distance: 170.0
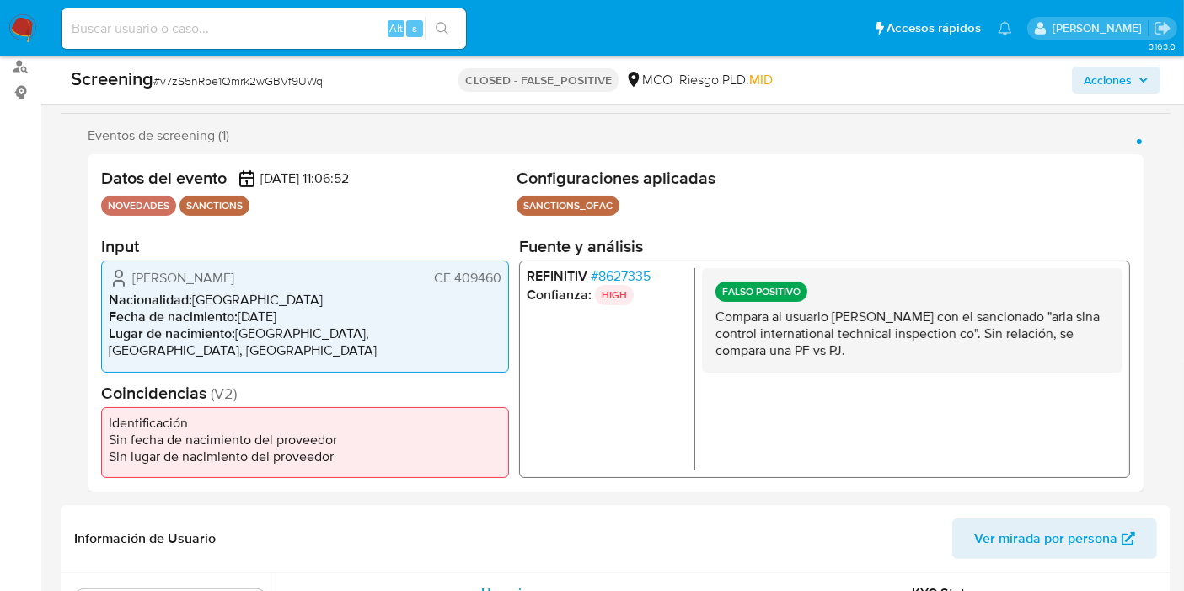
click at [884, 357] on p "Compara al usuario Giancarlo Mazzarrino con el sancionado "aria sina control in…" at bounding box center [911, 333] width 393 height 51
click at [870, 352] on p "Compara al usuario Giancarlo Mazzarrino con el sancionado "aria sina control in…" at bounding box center [911, 333] width 393 height 51
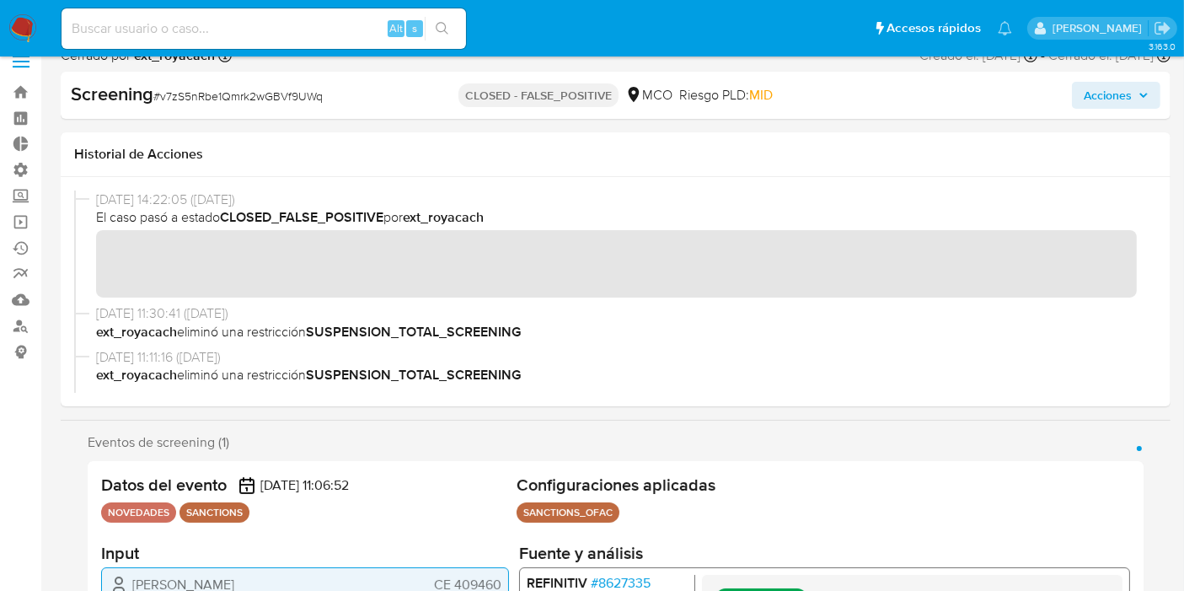
scroll to position [0, 0]
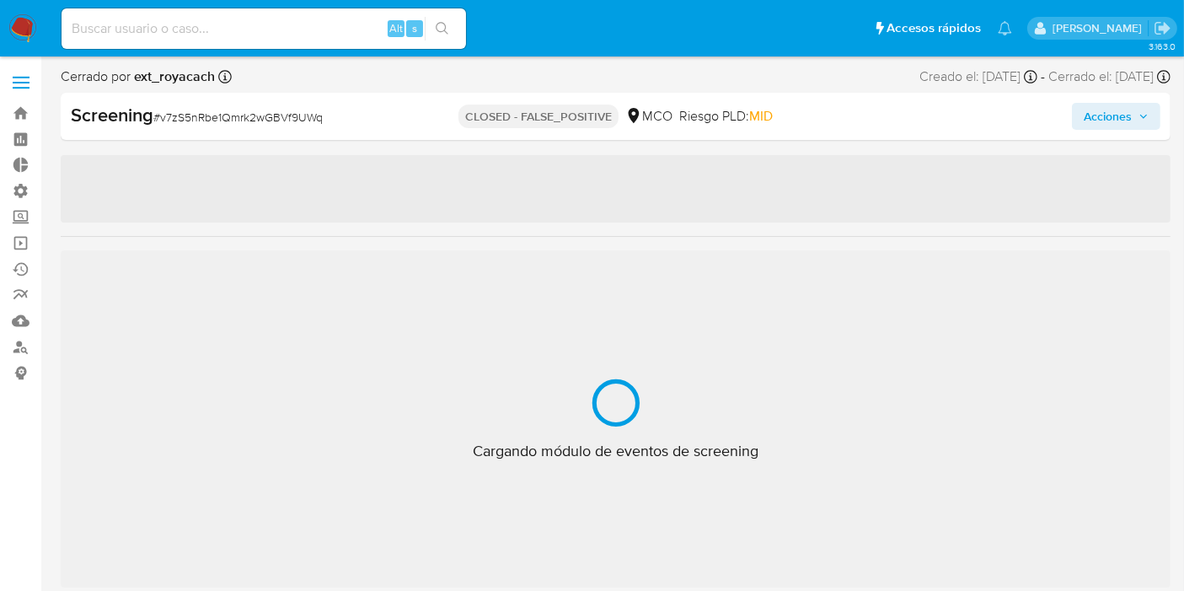
scroll to position [792, 0]
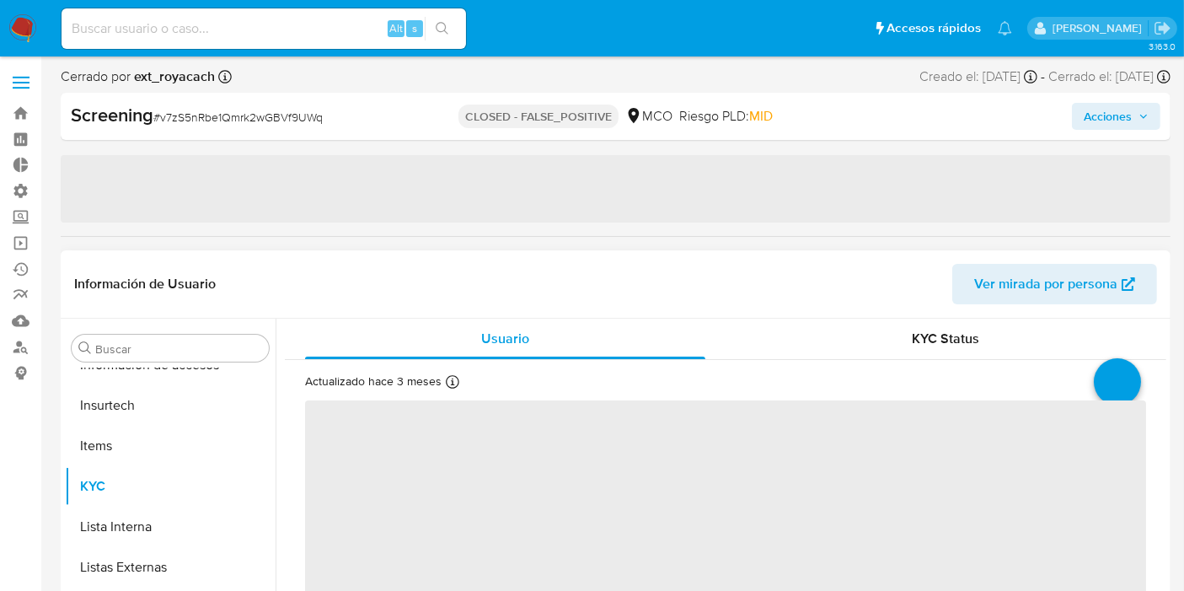
select select "10"
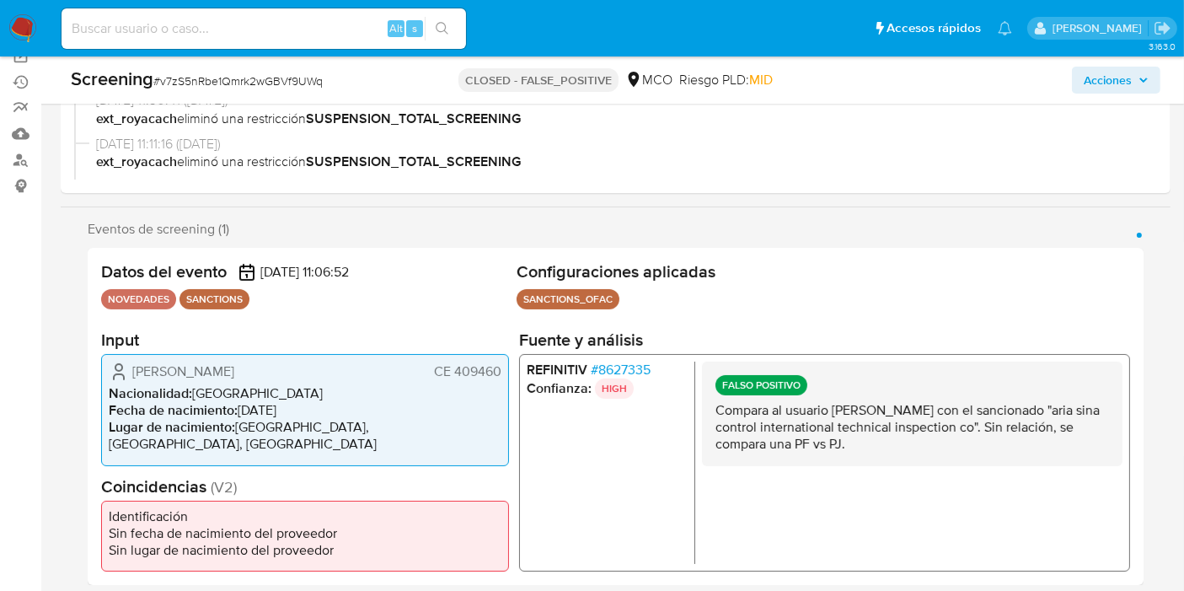
scroll to position [0, 0]
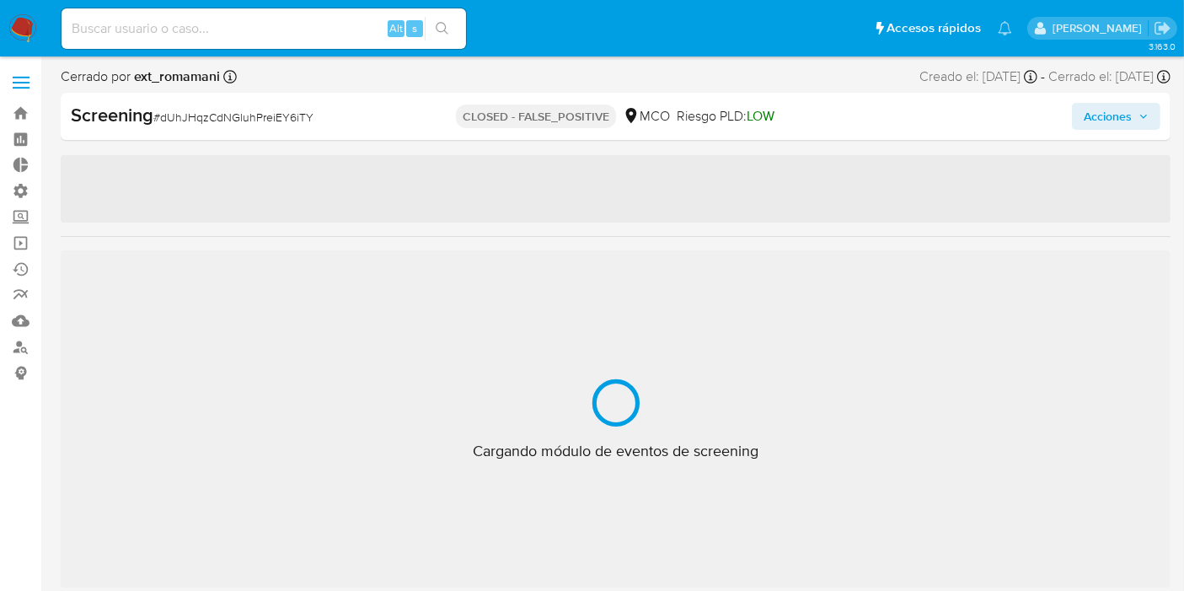
scroll to position [562, 0]
select select "10"
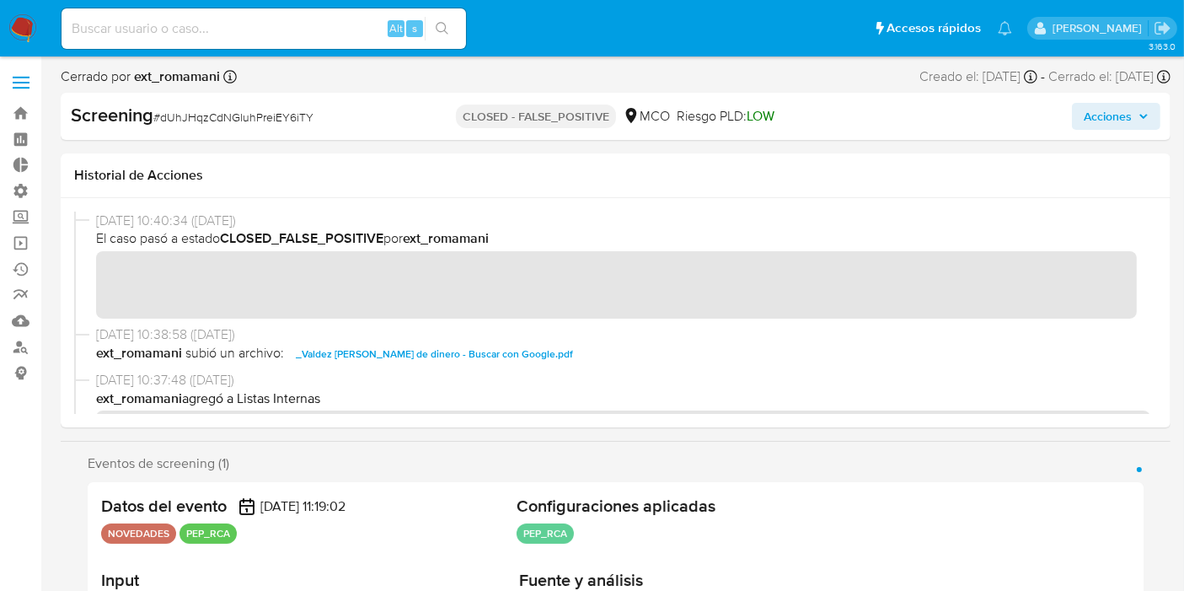
scroll to position [281, 0]
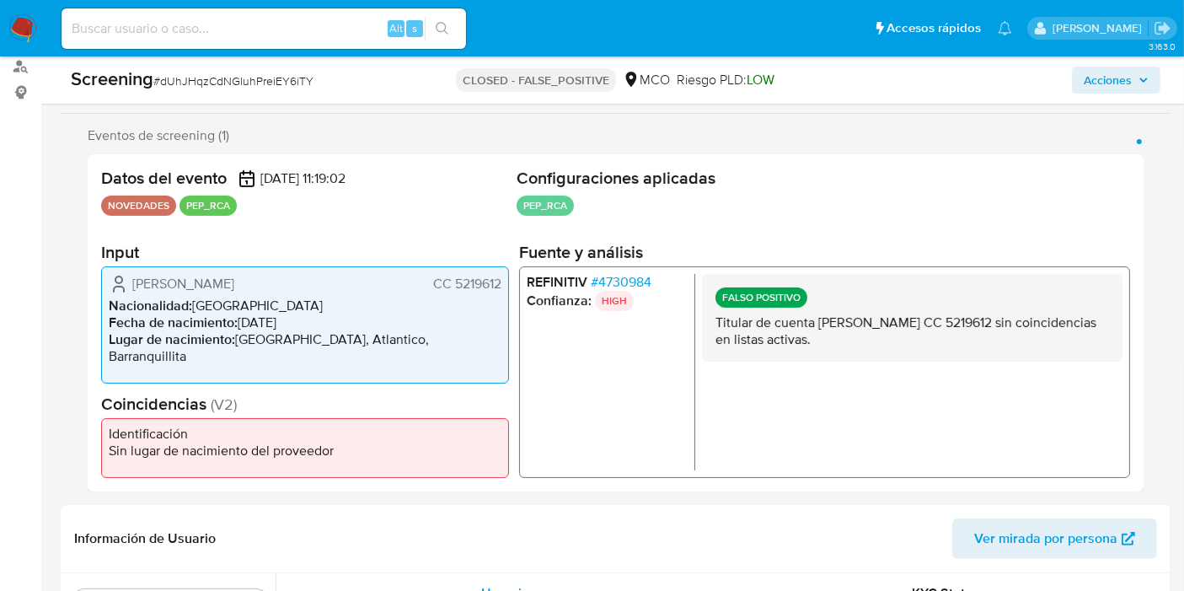
drag, startPoint x: 711, startPoint y: 316, endPoint x: 842, endPoint y: 335, distance: 132.0
click at [842, 335] on div "FALSO POSITIVO Titular de cuenta [PERSON_NAME] CC 5219612 sin coincidencias en …" at bounding box center [912, 317] width 420 height 88
click at [843, 335] on p "Titular de cuenta [PERSON_NAME] CC 5219612 sin coincidencias en listas activas." at bounding box center [911, 330] width 393 height 34
drag, startPoint x: 824, startPoint y: 350, endPoint x: 722, endPoint y: 321, distance: 105.9
click at [722, 321] on p "Titular de cuenta [PERSON_NAME] CC 5219612 sin coincidencias en listas activas." at bounding box center [911, 330] width 393 height 34
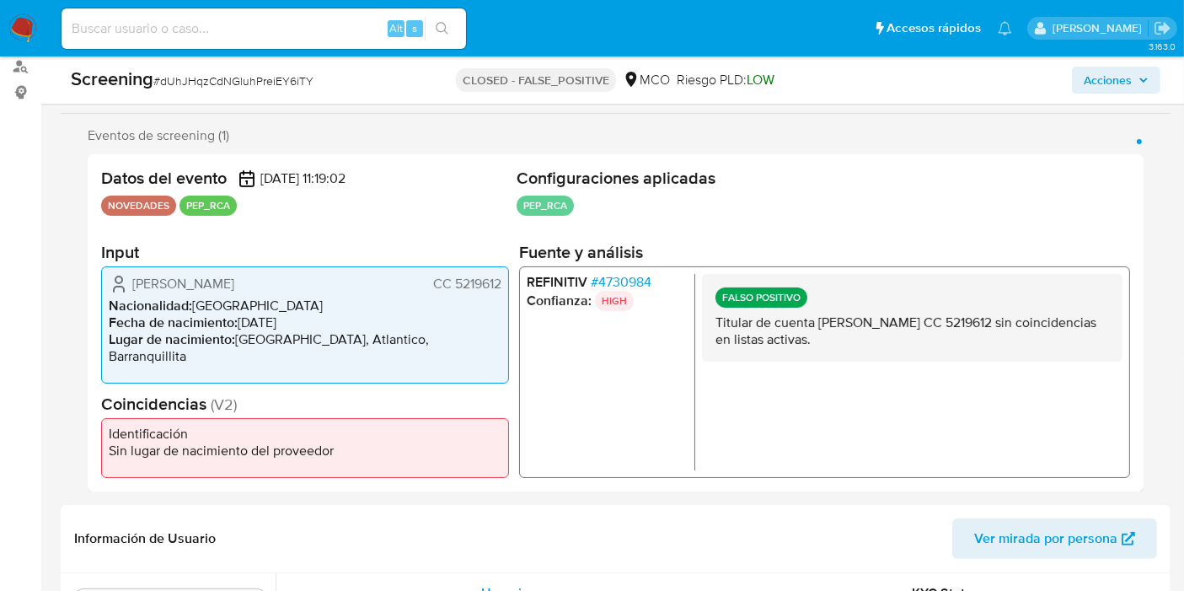
click at [712, 323] on div "FALSO POSITIVO Titular de cuenta [PERSON_NAME] CC 5219612 sin coincidencias en …" at bounding box center [912, 317] width 420 height 88
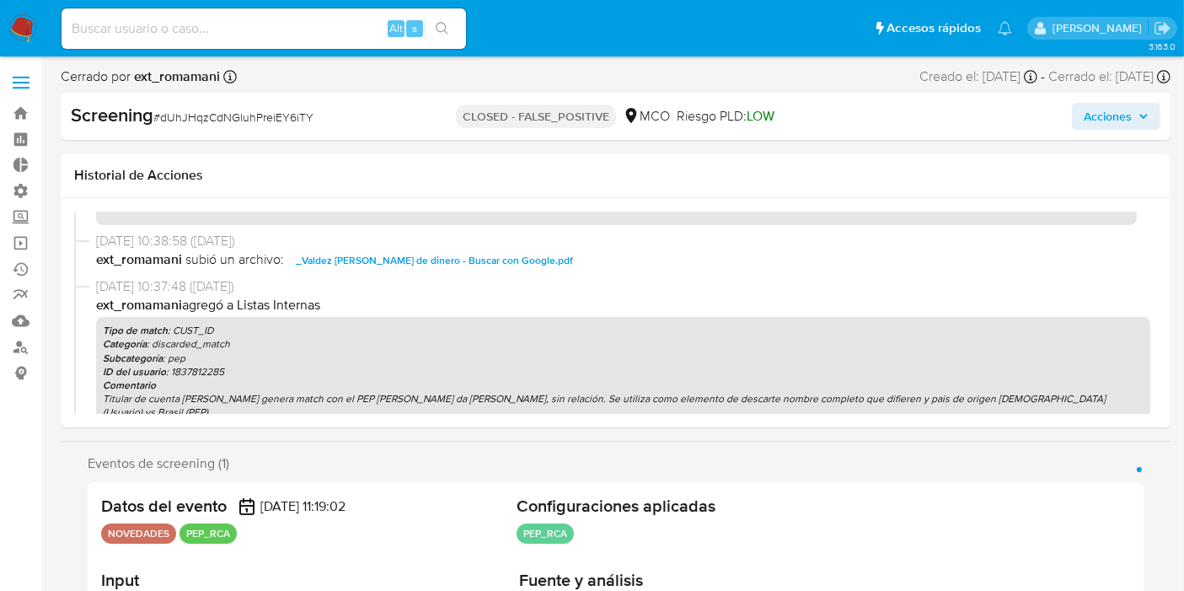
scroll to position [0, 0]
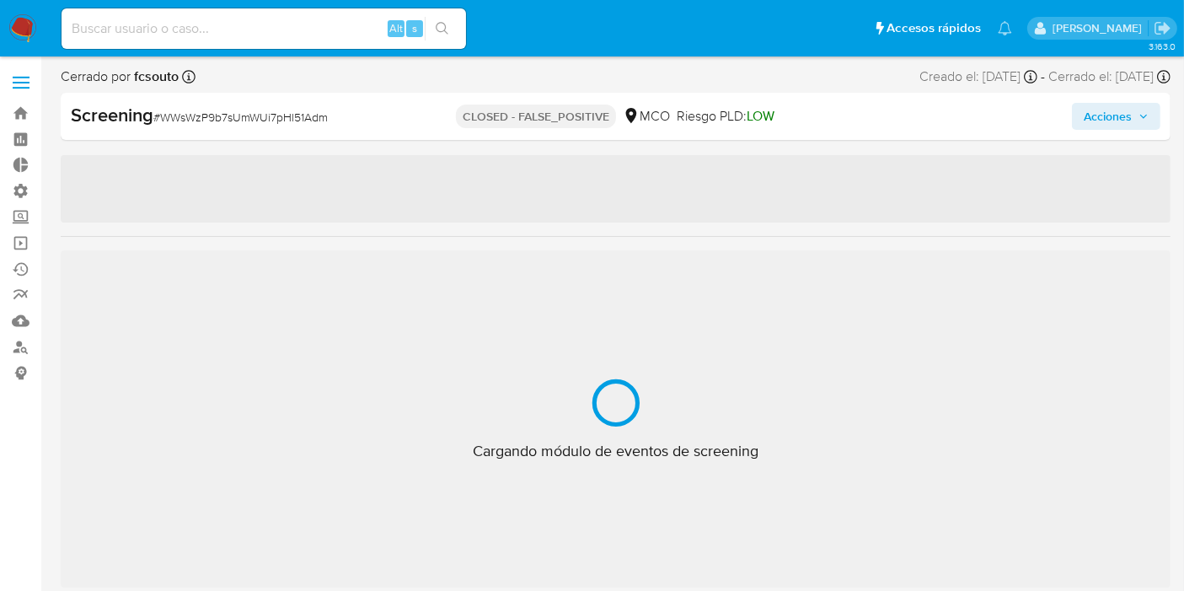
scroll to position [792, 0]
select select "10"
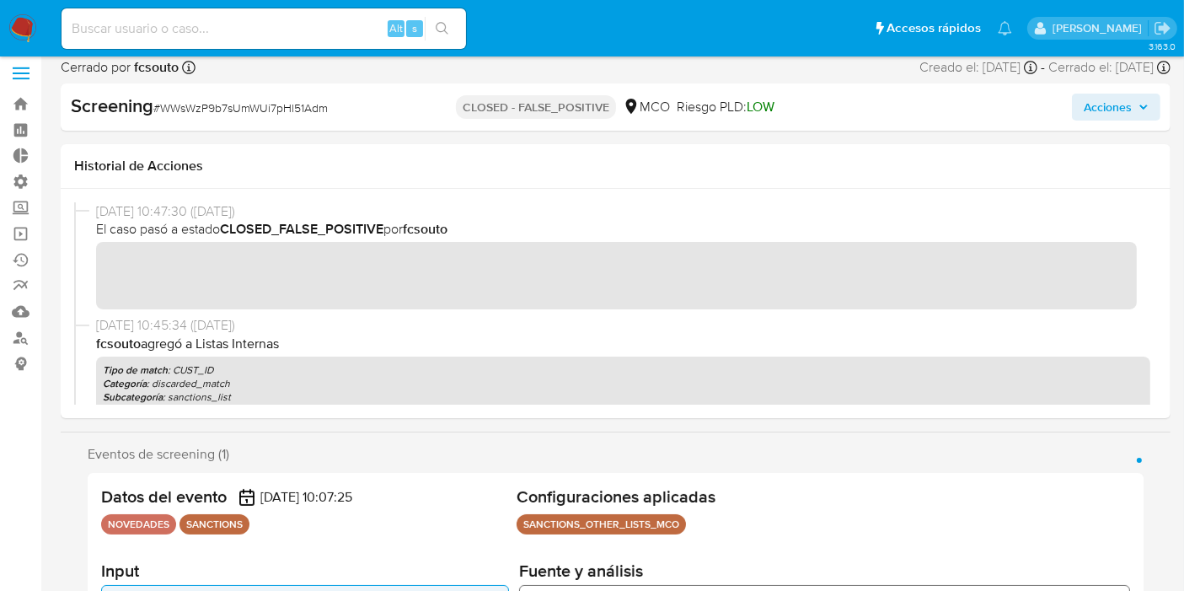
scroll to position [0, 0]
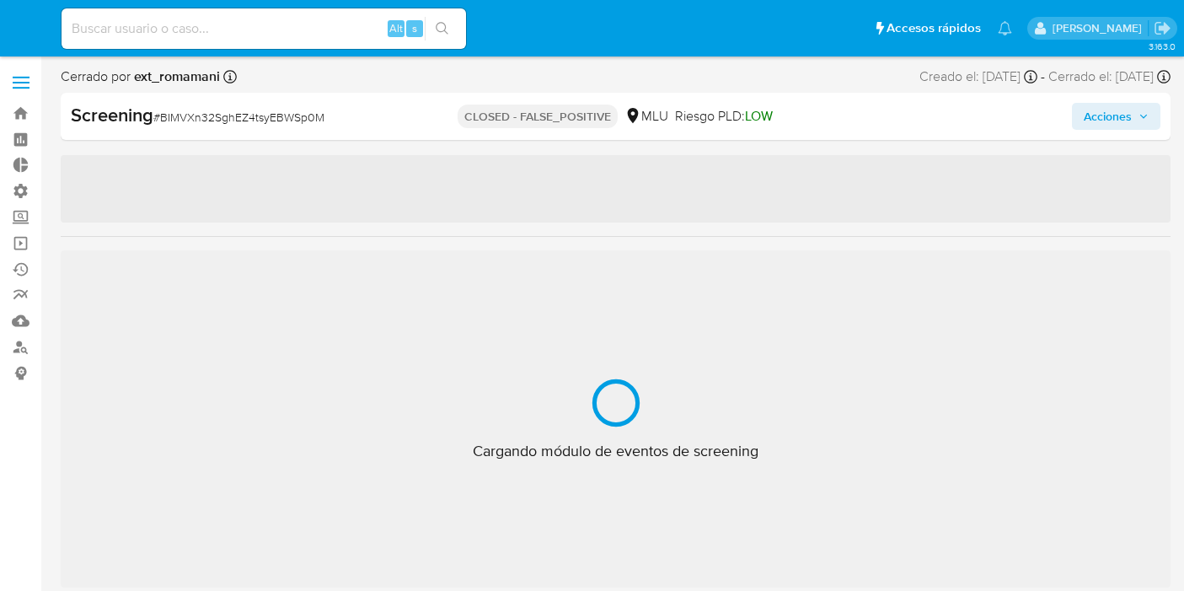
select select "10"
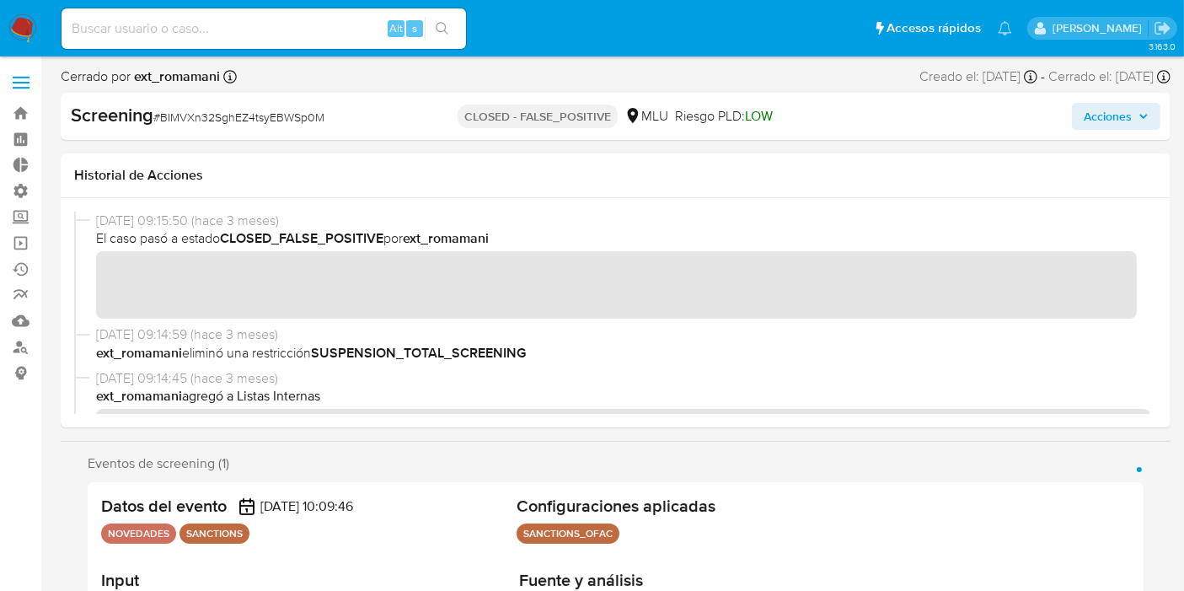
scroll to position [832, 0]
drag, startPoint x: 329, startPoint y: 123, endPoint x: 163, endPoint y: 114, distance: 166.2
click at [163, 114] on div "Screening # BIMVXn32SghEZ4tsyEBWSp0M" at bounding box center [249, 115] width 357 height 25
copy span "BIMVXn32SghEZ4tsyEBWSp0M"
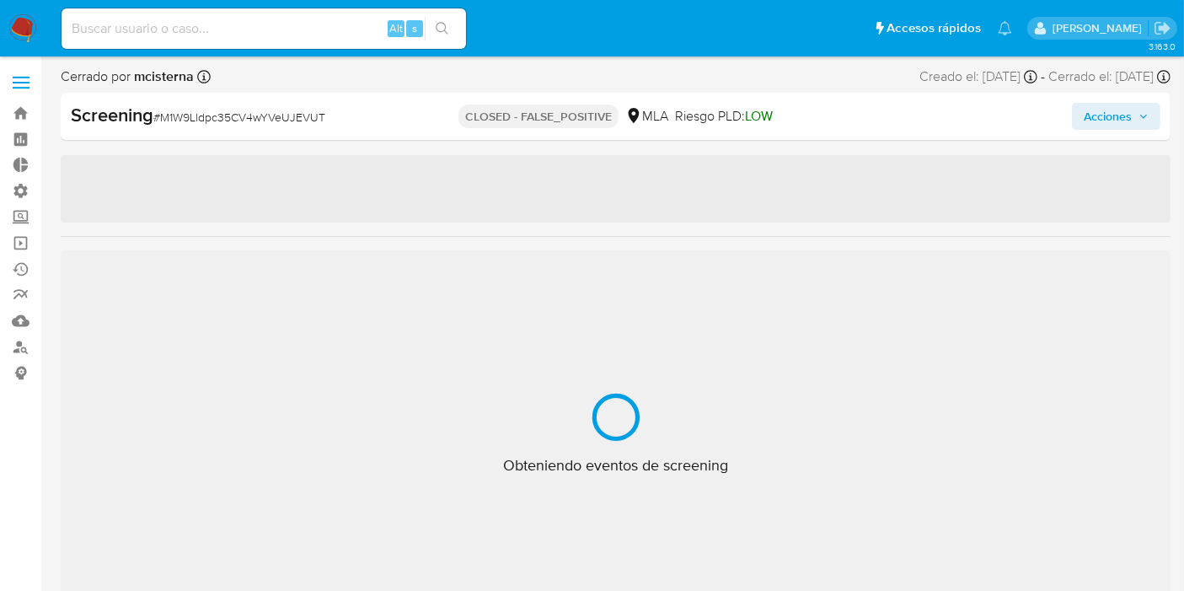
select select "10"
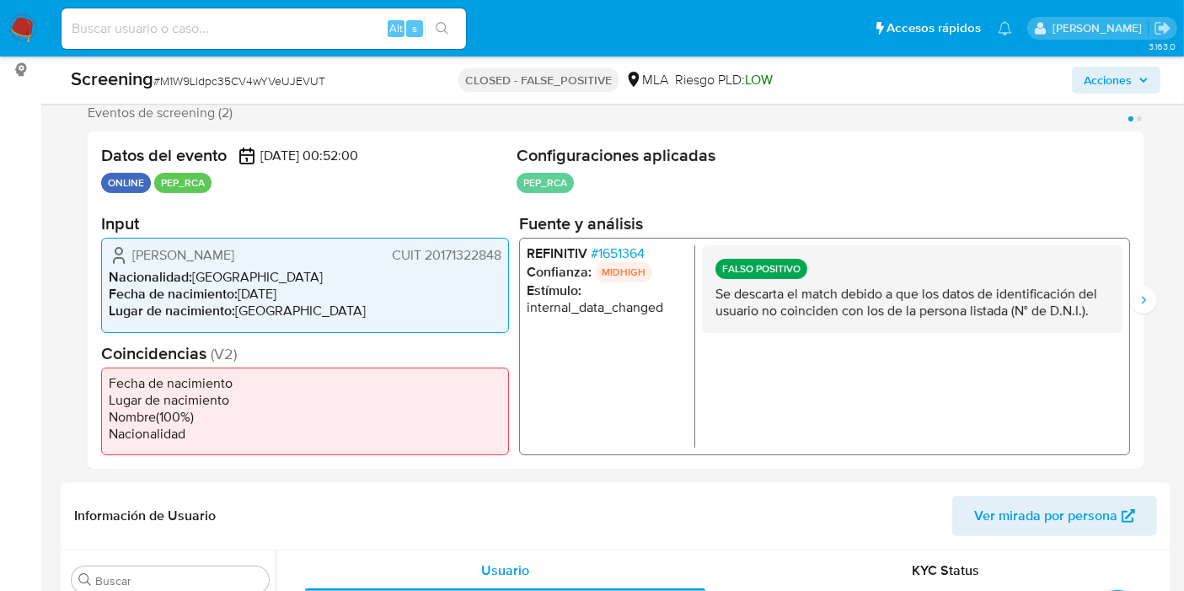
scroll to position [374, 0]
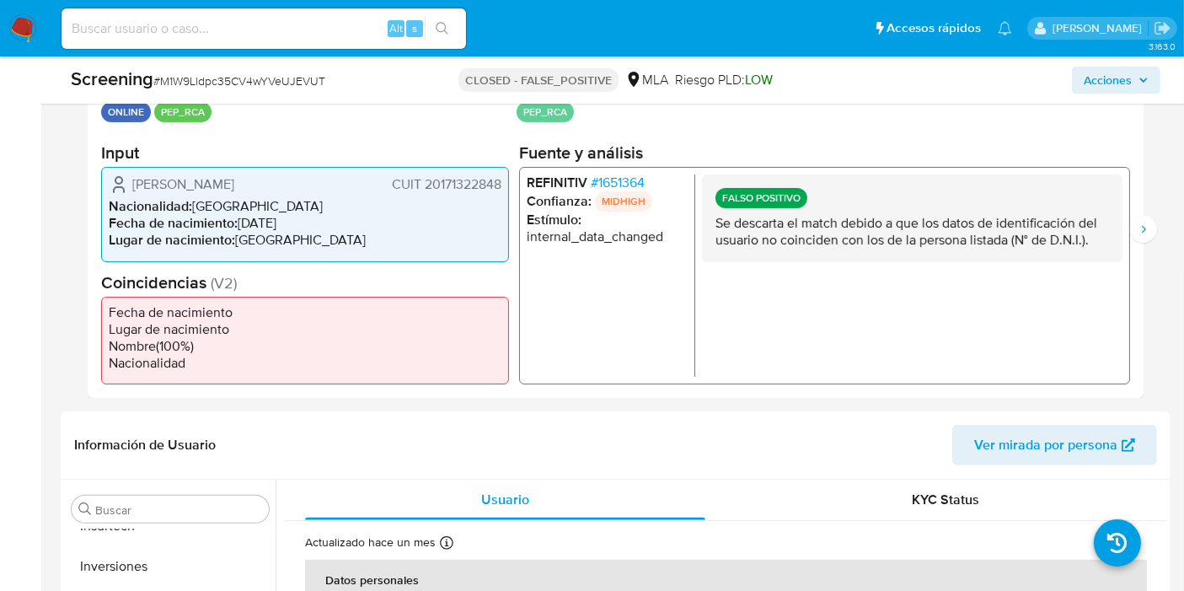
drag, startPoint x: 758, startPoint y: 224, endPoint x: 1096, endPoint y: 250, distance: 338.9
click at [1096, 250] on div "FALSO POSITIVO Se descarta el match debido a que los datos de identificación de…" at bounding box center [912, 218] width 420 height 88
click at [1087, 249] on p "Se descarta el match debido a que los datos de identificación del usuario no co…" at bounding box center [911, 232] width 393 height 34
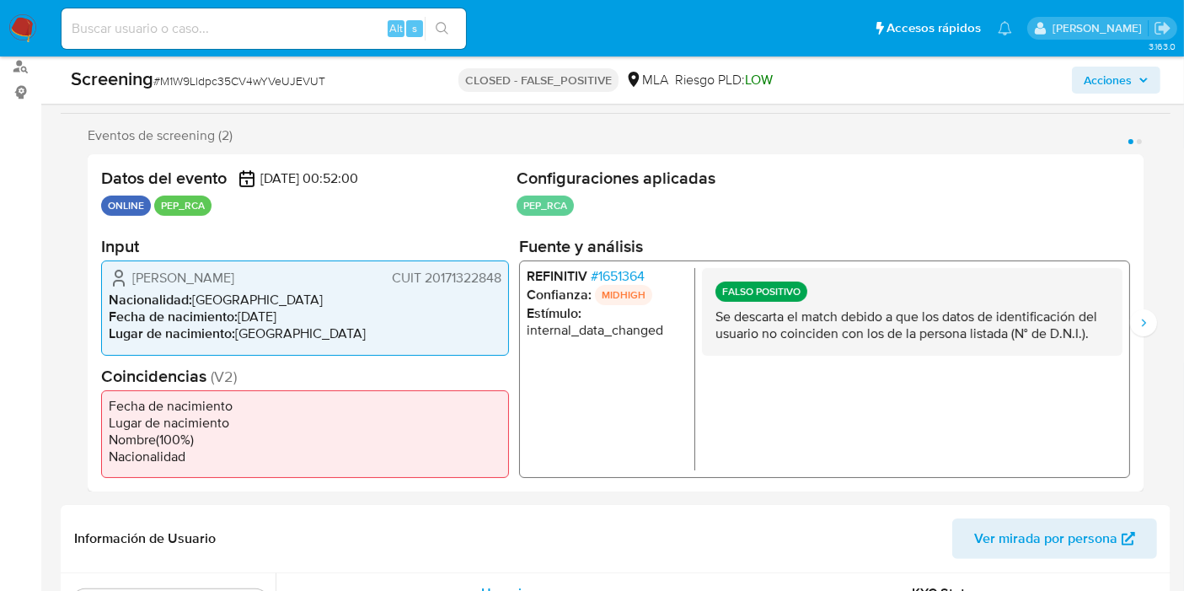
drag, startPoint x: 597, startPoint y: 280, endPoint x: 656, endPoint y: 285, distance: 59.2
click at [656, 285] on ul "REFINITIV # 1651364 Confianza: MIDHIGH Estímulo : internal_data_changed" at bounding box center [611, 369] width 169 height 202
click at [634, 292] on p "MIDHIGH" at bounding box center [623, 295] width 57 height 20
drag, startPoint x: 798, startPoint y: 314, endPoint x: 1121, endPoint y: 340, distance: 324.6
click at [1121, 340] on div "FALSO POSITIVO Se descarta el match debido a que los datos de identificación de…" at bounding box center [912, 312] width 420 height 88
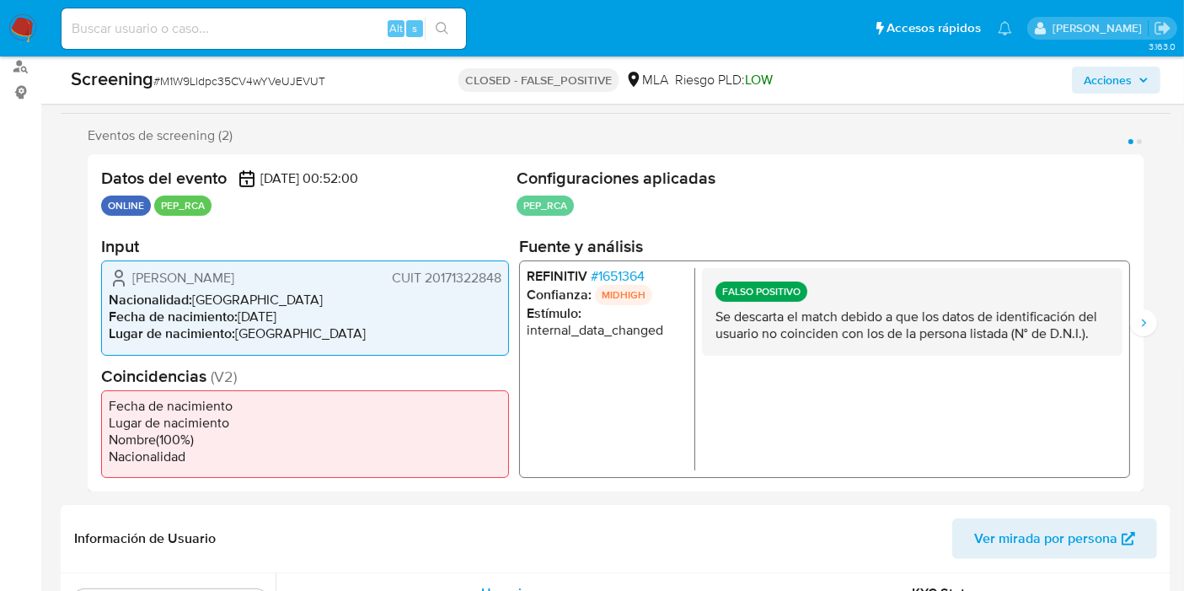
click at [1107, 342] on div "FALSO POSITIVO Se descarta el match debido a que los datos de identificación de…" at bounding box center [912, 312] width 420 height 88
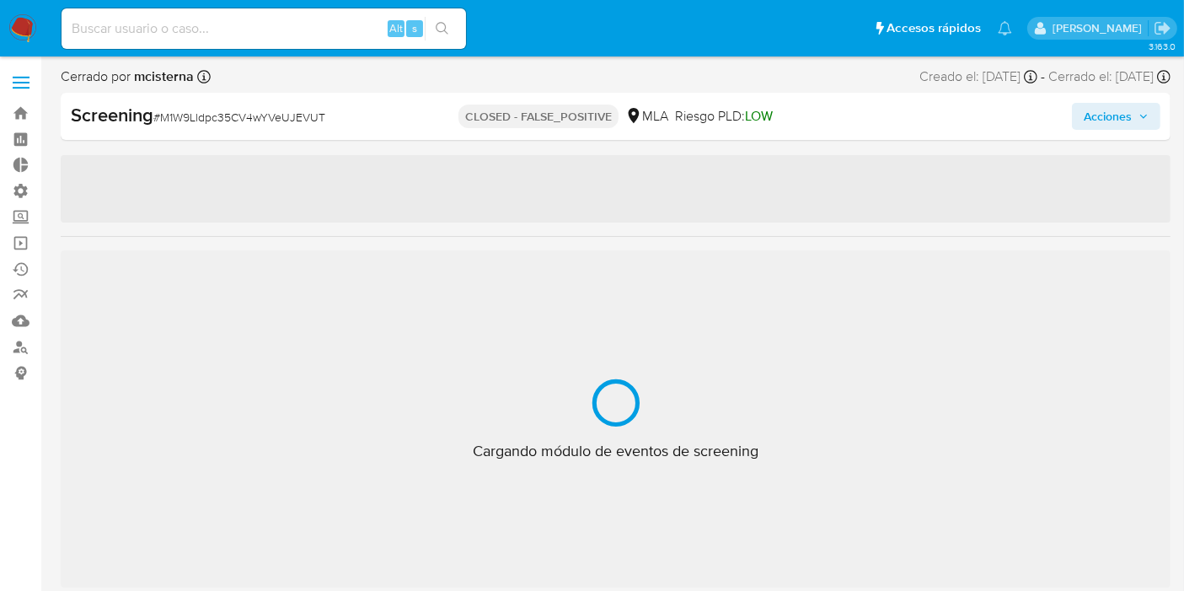
scroll to position [873, 0]
select select "10"
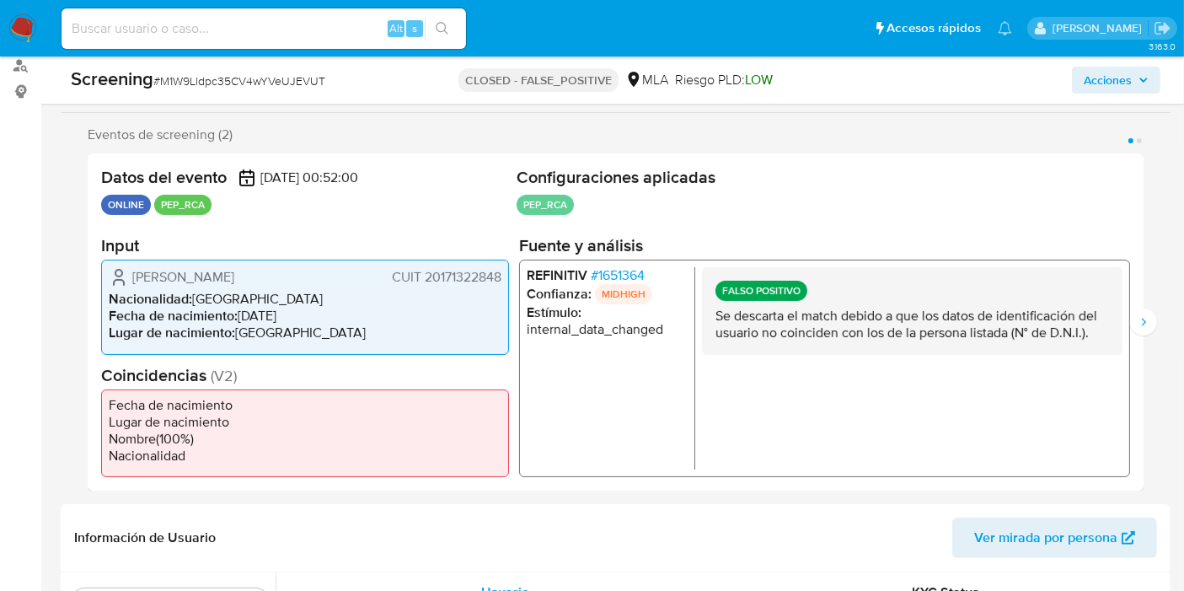
scroll to position [374, 0]
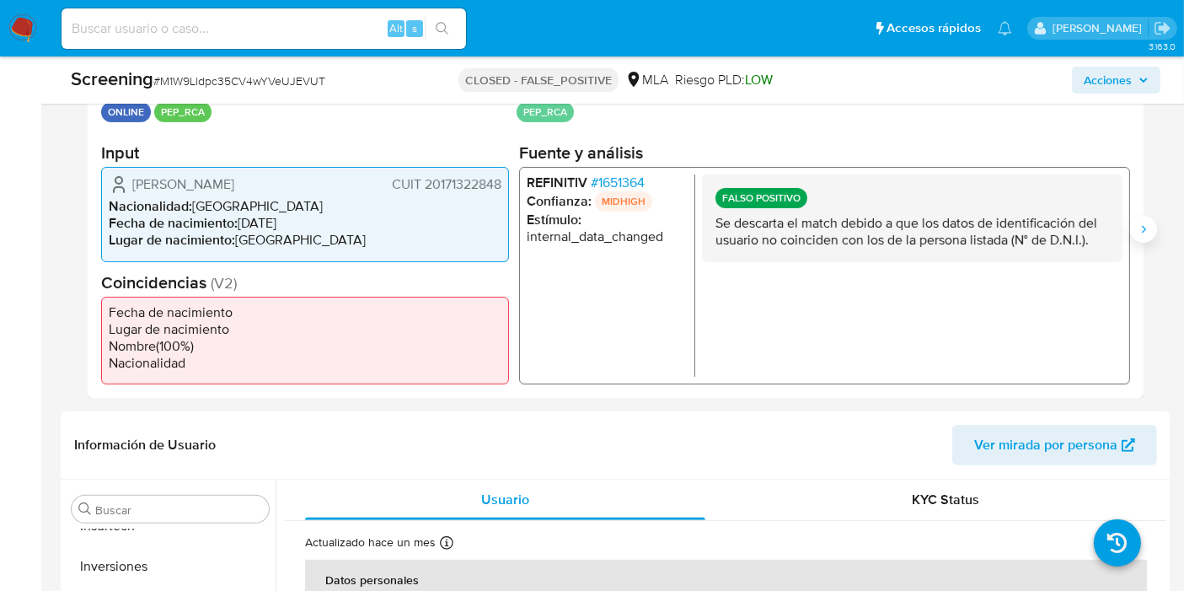
click at [1155, 227] on button "Siguiente" at bounding box center [1143, 229] width 27 height 27
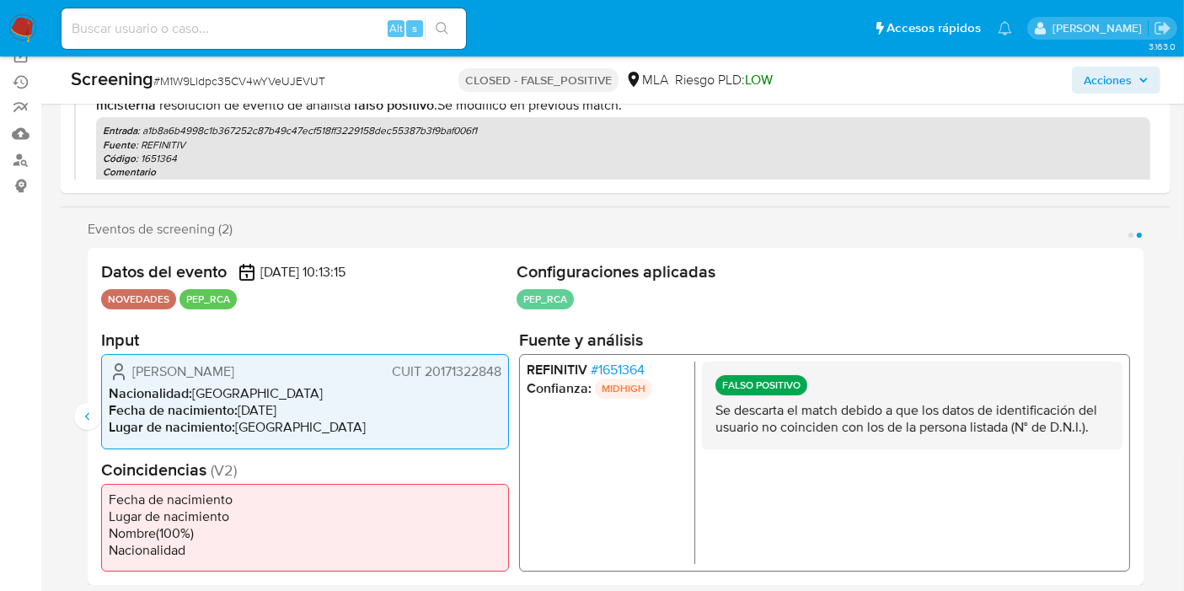
scroll to position [281, 0]
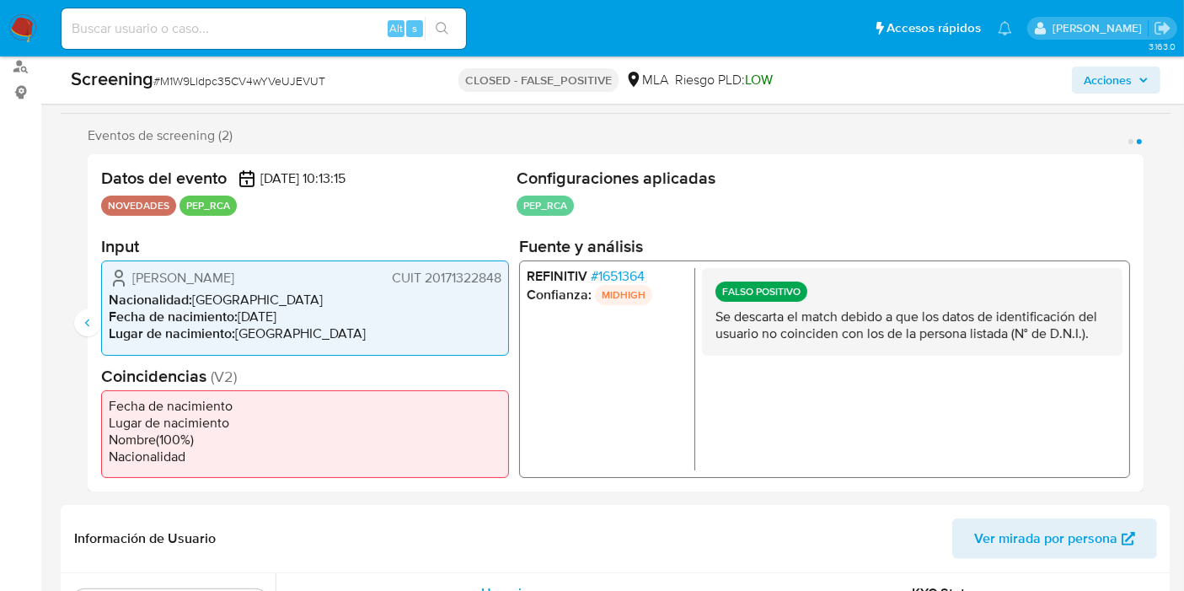
drag, startPoint x: 222, startPoint y: 292, endPoint x: 349, endPoint y: 346, distance: 138.5
click at [349, 346] on div "Guillermo Antonio Alonso CUIT 20171322848 Nacionalidad : Argentina Fecha de nac…" at bounding box center [305, 307] width 408 height 94
click at [344, 340] on li "Lugar de nacimiento : BUENOS AIRES" at bounding box center [305, 333] width 393 height 17
drag, startPoint x: 170, startPoint y: 404, endPoint x: 195, endPoint y: 452, distance: 53.1
click at [195, 452] on ul "Fecha de nacimiento Lugar de nacimiento Nombre ( 100 %) Nacionalidad" at bounding box center [305, 433] width 408 height 88
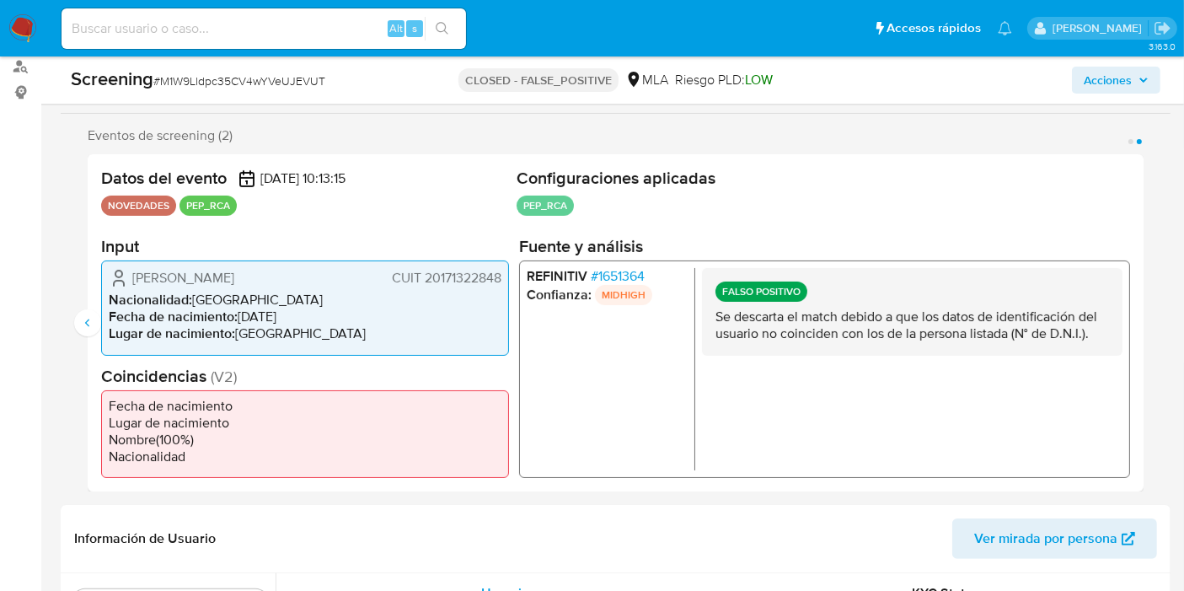
click at [192, 452] on li "Nacionalidad" at bounding box center [305, 455] width 393 height 17
drag, startPoint x: 184, startPoint y: 461, endPoint x: 98, endPoint y: 396, distance: 107.7
click at [98, 396] on div "Datos del evento 10/07/2025 10:13:15 NOVEDADES PEP_RCA Configuraciones aplicada…" at bounding box center [616, 322] width 1056 height 337
click at [110, 408] on li "Fecha de nacimiento" at bounding box center [305, 405] width 393 height 17
click at [93, 330] on button "Anterior" at bounding box center [87, 322] width 27 height 27
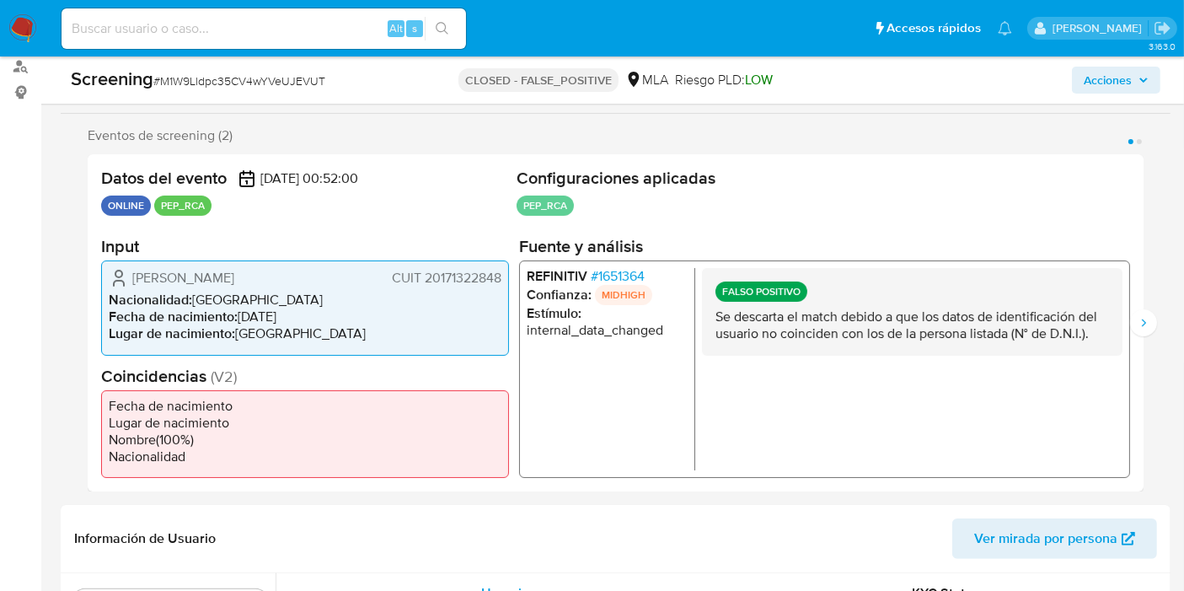
scroll to position [187, 0]
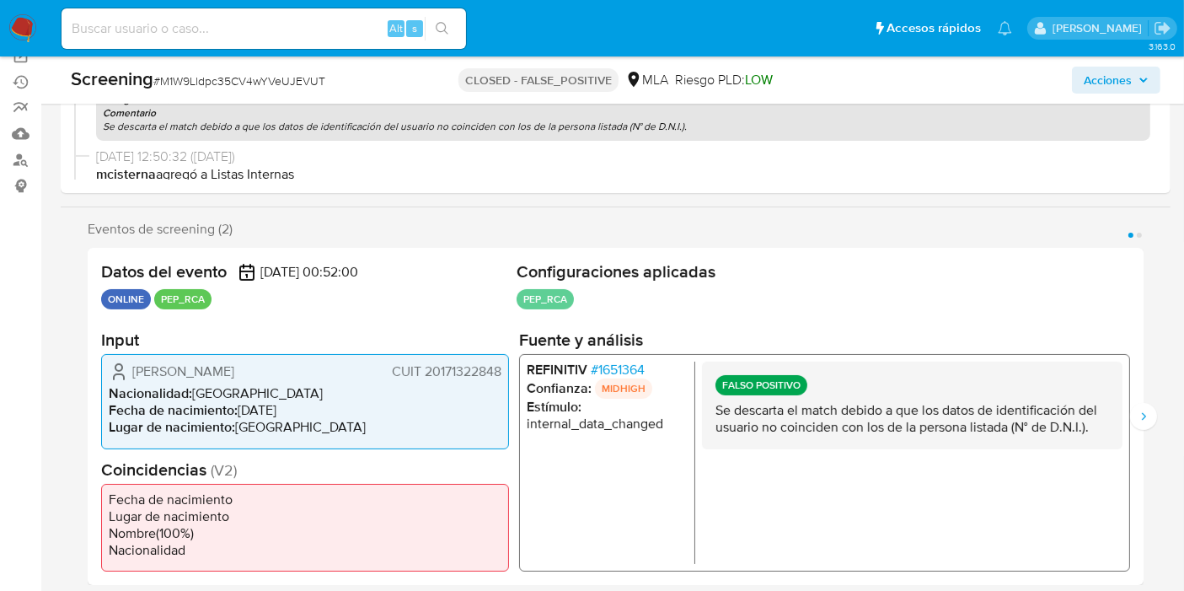
drag, startPoint x: 388, startPoint y: 369, endPoint x: 510, endPoint y: 370, distance: 122.2
click at [510, 370] on div "Datos del evento 26/07/2025 00:52:00 ONLINE PEP_RCA Configuraciones aplicadas P…" at bounding box center [616, 416] width 1056 height 337
click at [498, 378] on span "CUIT 20171322848" at bounding box center [447, 371] width 110 height 17
drag, startPoint x: 495, startPoint y: 376, endPoint x: 399, endPoint y: 366, distance: 96.6
click at [399, 366] on span "CUIT 20171322848" at bounding box center [447, 371] width 110 height 17
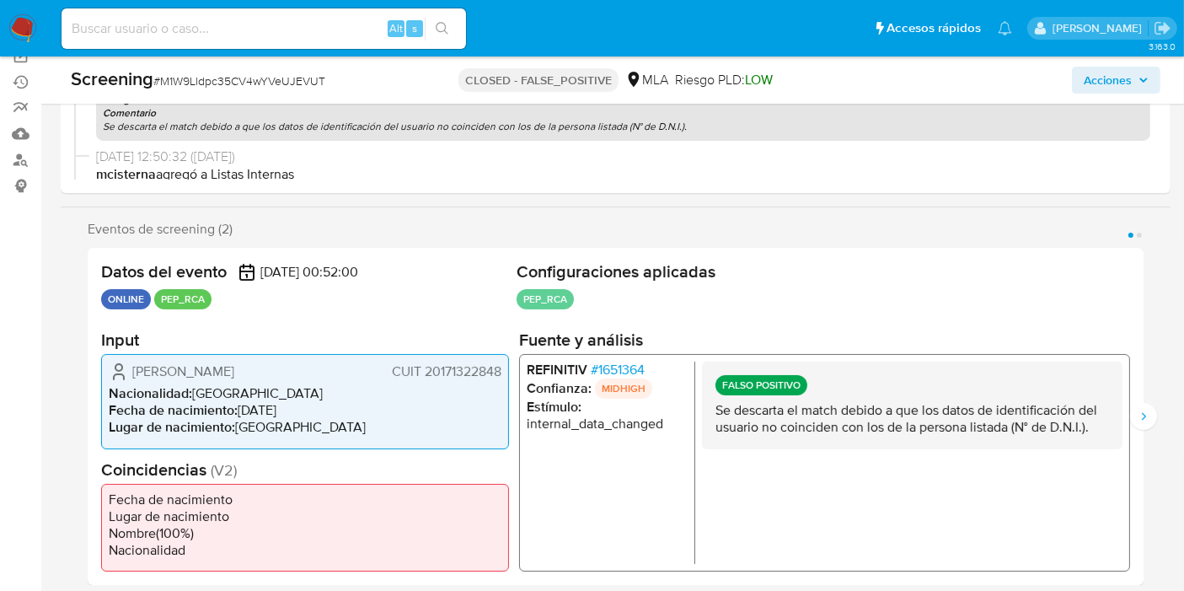
click at [397, 366] on span "CUIT 20171322848" at bounding box center [447, 371] width 110 height 17
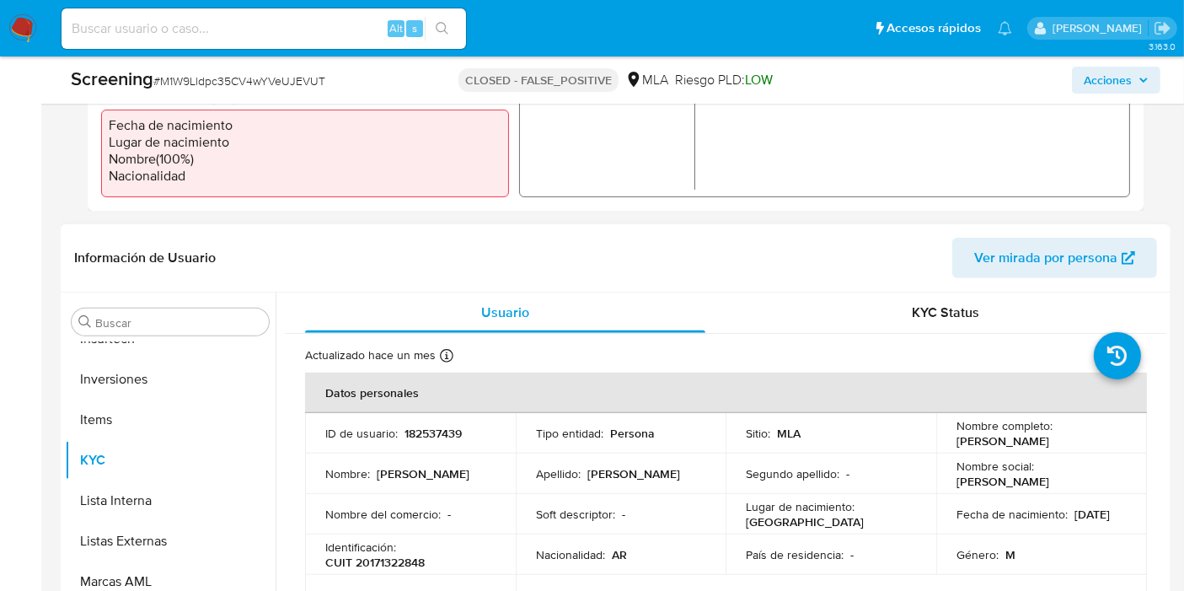
scroll to position [468, 0]
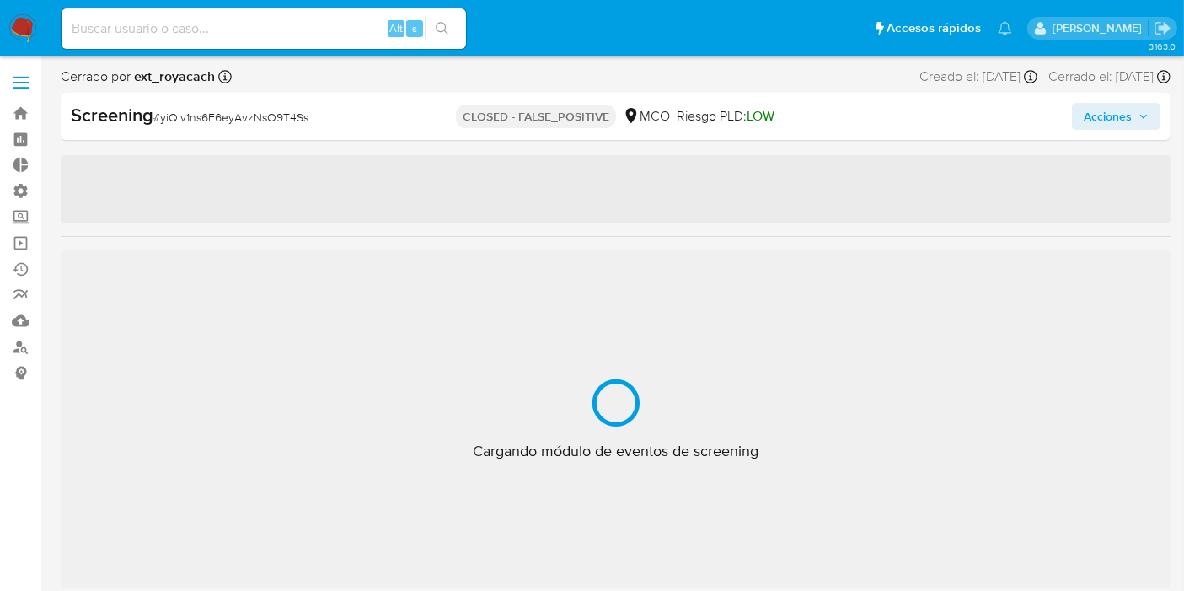
scroll to position [792, 0]
select select "10"
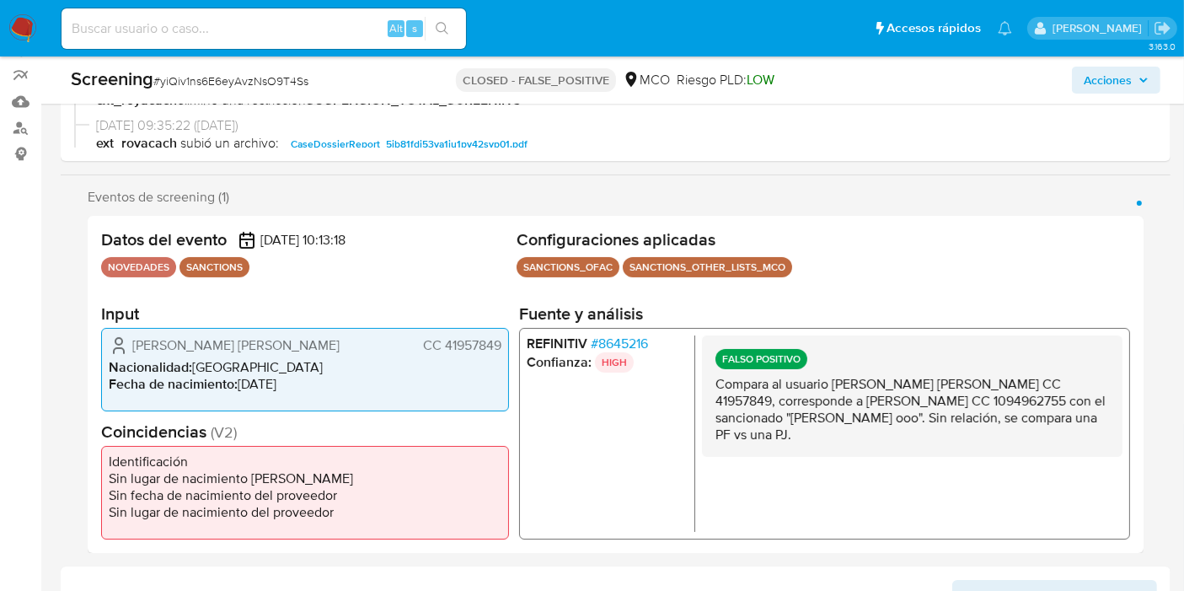
scroll to position [374, 0]
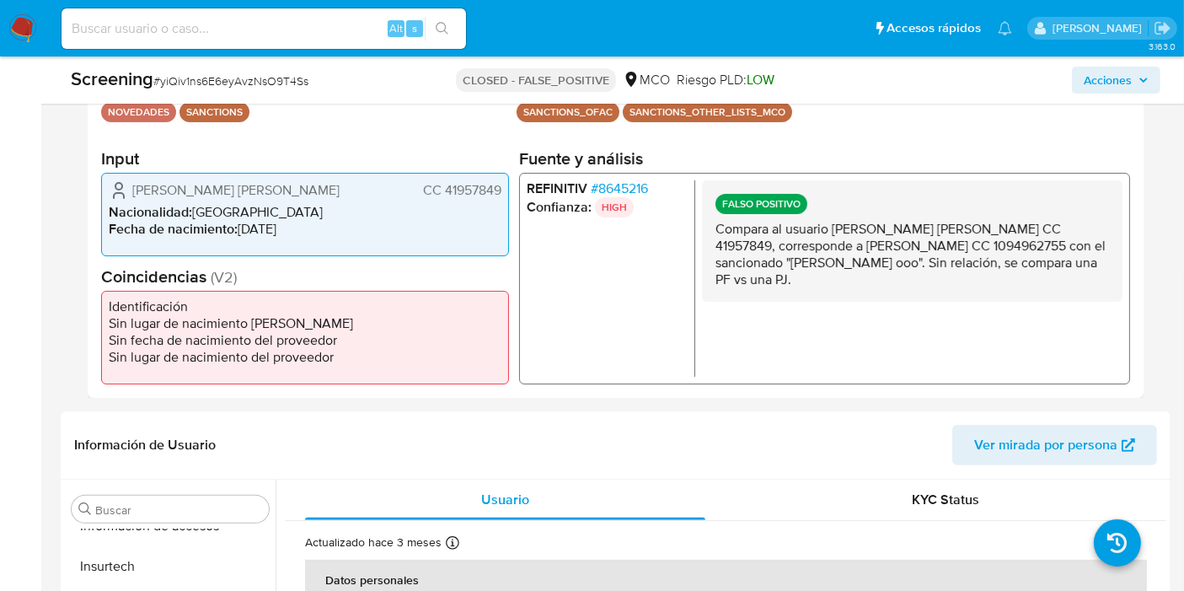
drag, startPoint x: 739, startPoint y: 236, endPoint x: 832, endPoint y: 292, distance: 108.5
click at [829, 298] on div "FALSO POSITIVO Compara al usuario [PERSON_NAME] [PERSON_NAME] CC 41957849, corr…" at bounding box center [912, 239] width 420 height 121
click at [833, 285] on p "Compara al usuario [PERSON_NAME] [PERSON_NAME] CC 41957849, corresponde a [PERS…" at bounding box center [911, 253] width 393 height 67
drag, startPoint x: 821, startPoint y: 234, endPoint x: 871, endPoint y: 304, distance: 85.8
click at [871, 304] on div "FALSO POSITIVO Compara al usuario [PERSON_NAME] [PERSON_NAME] CC 41957849, corr…" at bounding box center [912, 277] width 420 height 196
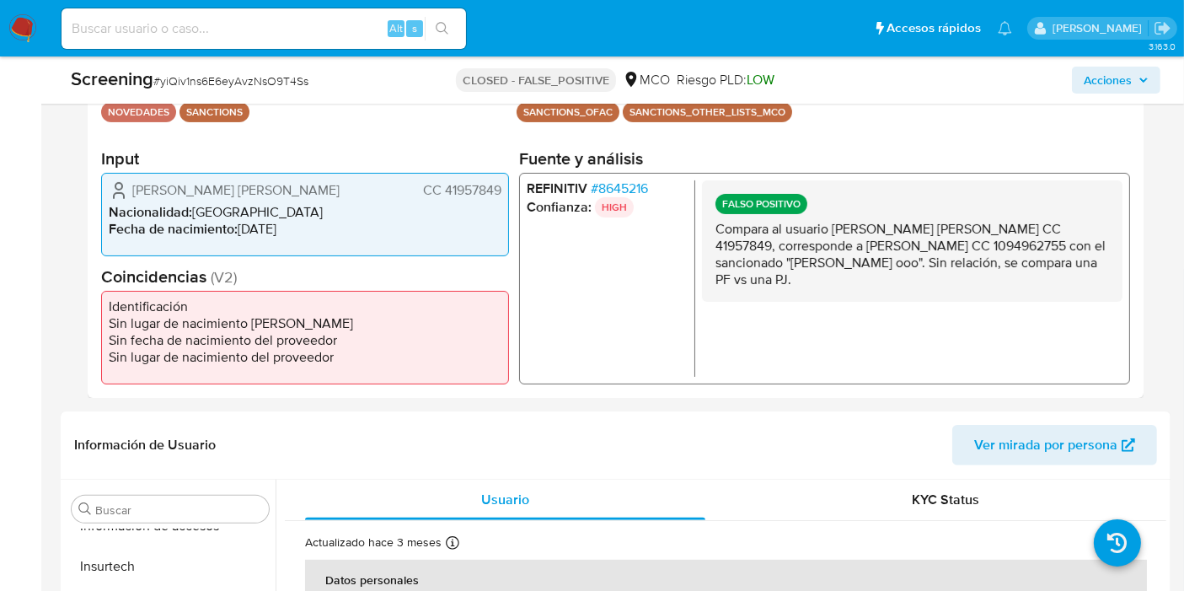
click at [871, 304] on div "FALSO POSITIVO Compara al usuario [PERSON_NAME] [PERSON_NAME] CC 41957849, corr…" at bounding box center [912, 277] width 420 height 196
click at [830, 244] on p "Compara al usuario [PERSON_NAME] [PERSON_NAME] CC 41957849, corresponde a [PERS…" at bounding box center [911, 253] width 393 height 67
drag, startPoint x: 794, startPoint y: 234, endPoint x: 844, endPoint y: 285, distance: 71.5
click at [844, 285] on p "Compara al usuario Gaona Varon Luz Karime CC 41957849, corresponde a Laura Vane…" at bounding box center [911, 253] width 393 height 67
click at [837, 273] on p "Compara al usuario Gaona Varon Luz Karime CC 41957849, corresponde a Laura Vane…" at bounding box center [911, 253] width 393 height 67
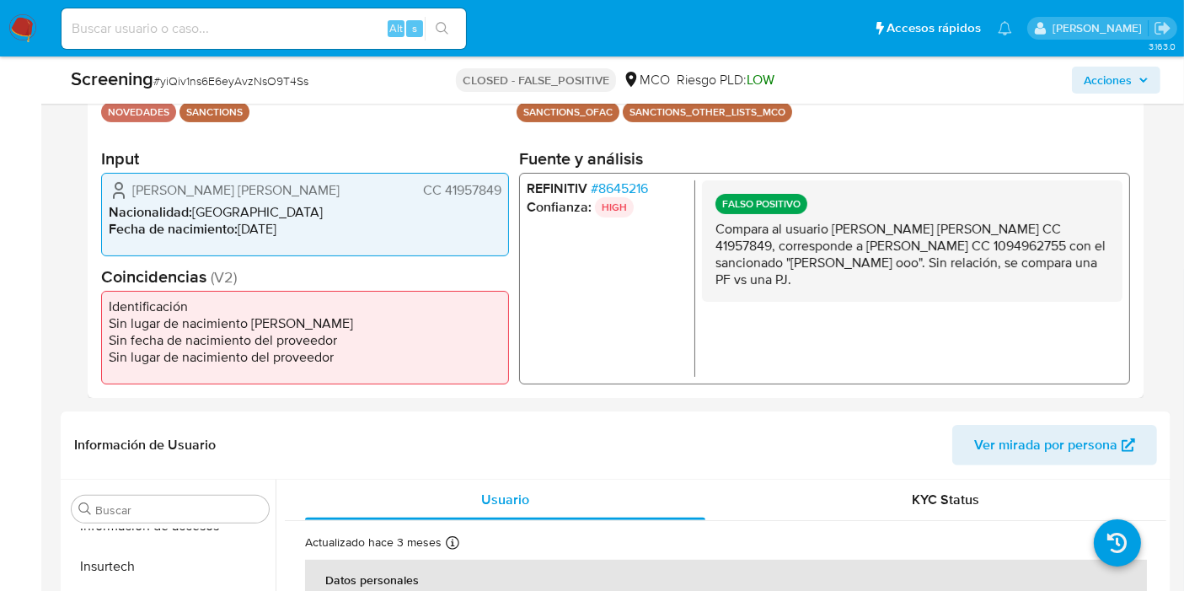
drag, startPoint x: 813, startPoint y: 225, endPoint x: 864, endPoint y: 299, distance: 89.7
click at [864, 299] on div "FALSO POSITIVO Compara al usuario Gaona Varon Luz Karime CC 41957849, correspon…" at bounding box center [912, 239] width 420 height 121
click at [852, 280] on p "Compara al usuario Gaona Varon Luz Karime CC 41957849, corresponde a Laura Vane…" at bounding box center [911, 253] width 393 height 67
drag, startPoint x: 821, startPoint y: 222, endPoint x: 871, endPoint y: 290, distance: 84.3
click at [871, 290] on div "FALSO POSITIVO Compara al usuario Gaona Varon Luz Karime CC 41957849, correspon…" at bounding box center [912, 239] width 420 height 121
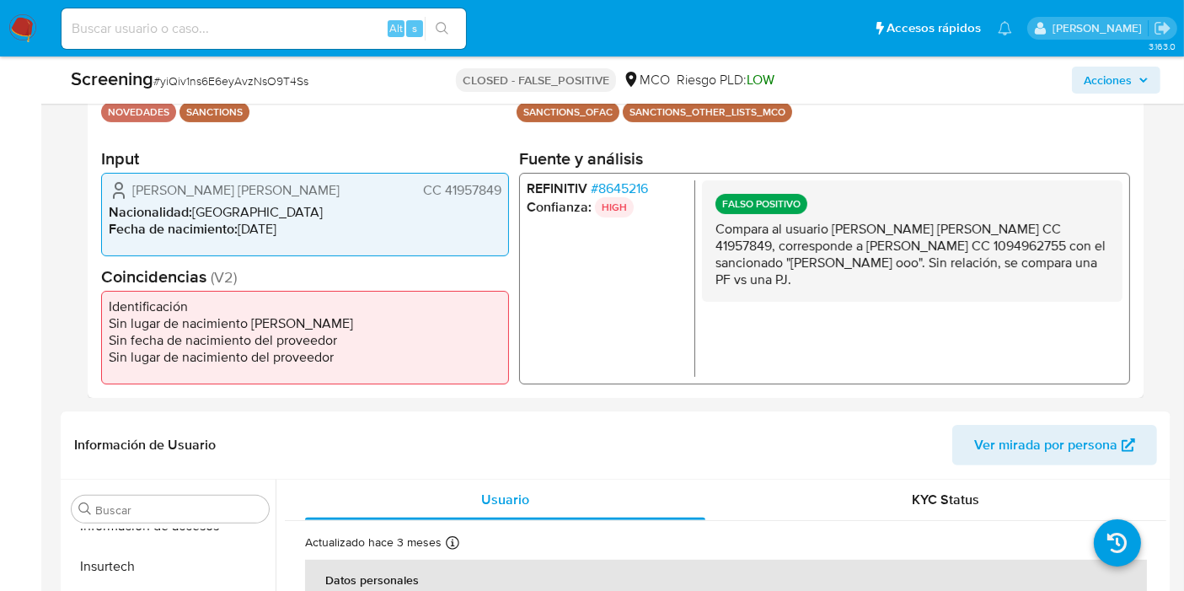
click at [870, 287] on div "FALSO POSITIVO Compara al usuario Gaona Varon Luz Karime CC 41957849, correspon…" at bounding box center [912, 239] width 420 height 121
drag, startPoint x: 843, startPoint y: 230, endPoint x: 878, endPoint y: 295, distance: 73.5
click at [878, 295] on div "FALSO POSITIVO Compara al usuario Gaona Varon Luz Karime CC 41957849, correspon…" at bounding box center [912, 239] width 420 height 121
click at [872, 284] on p "Compara al usuario Gaona Varon Luz Karime CC 41957849, corresponde a Laura Vane…" at bounding box center [911, 253] width 393 height 67
drag, startPoint x: 858, startPoint y: 258, endPoint x: 864, endPoint y: 276, distance: 18.9
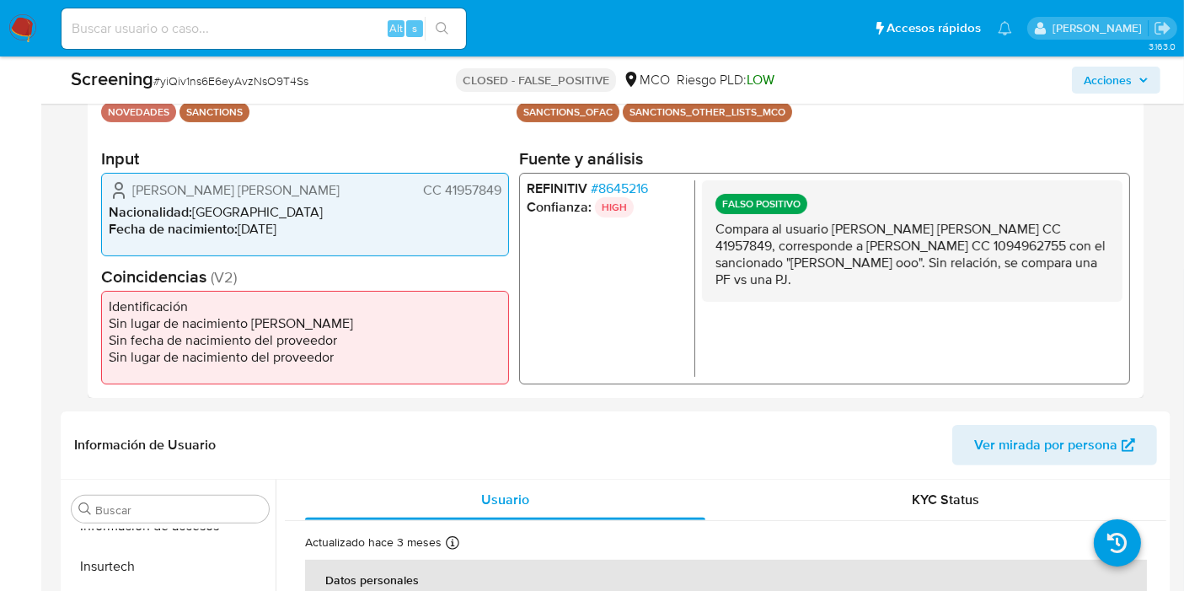
click at [864, 276] on div "FALSO POSITIVO Compara al usuario Gaona Varon Luz Karime CC 41957849, correspon…" at bounding box center [912, 239] width 420 height 121
click at [864, 276] on p "Compara al usuario Gaona Varon Luz Karime CC 41957849, corresponde a Laura Vane…" at bounding box center [911, 253] width 393 height 67
drag, startPoint x: 854, startPoint y: 224, endPoint x: 874, endPoint y: 276, distance: 54.9
click at [874, 276] on p "Compara al usuario Gaona Varon Luz Karime CC 41957849, corresponde a Laura Vane…" at bounding box center [911, 253] width 393 height 67
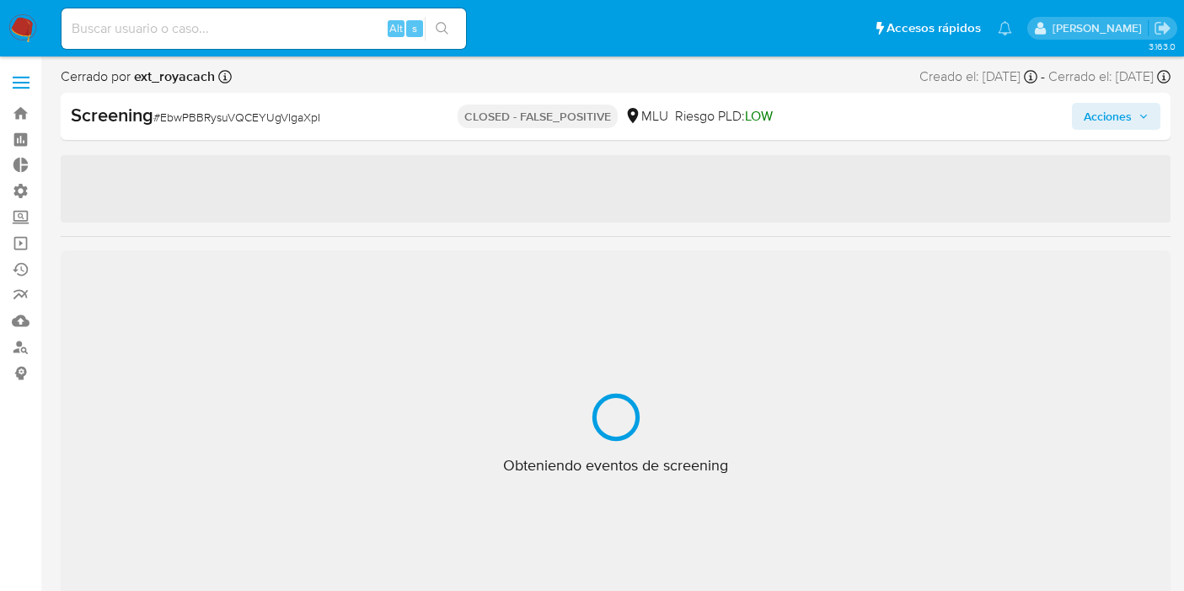
select select "10"
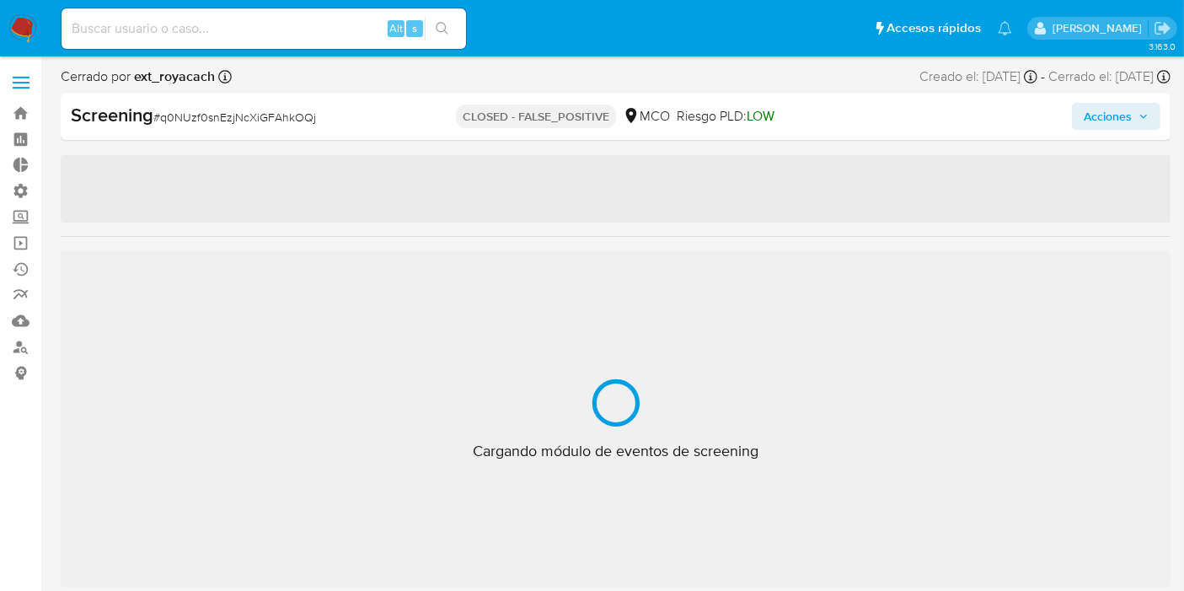
scroll to position [792, 0]
select select "10"
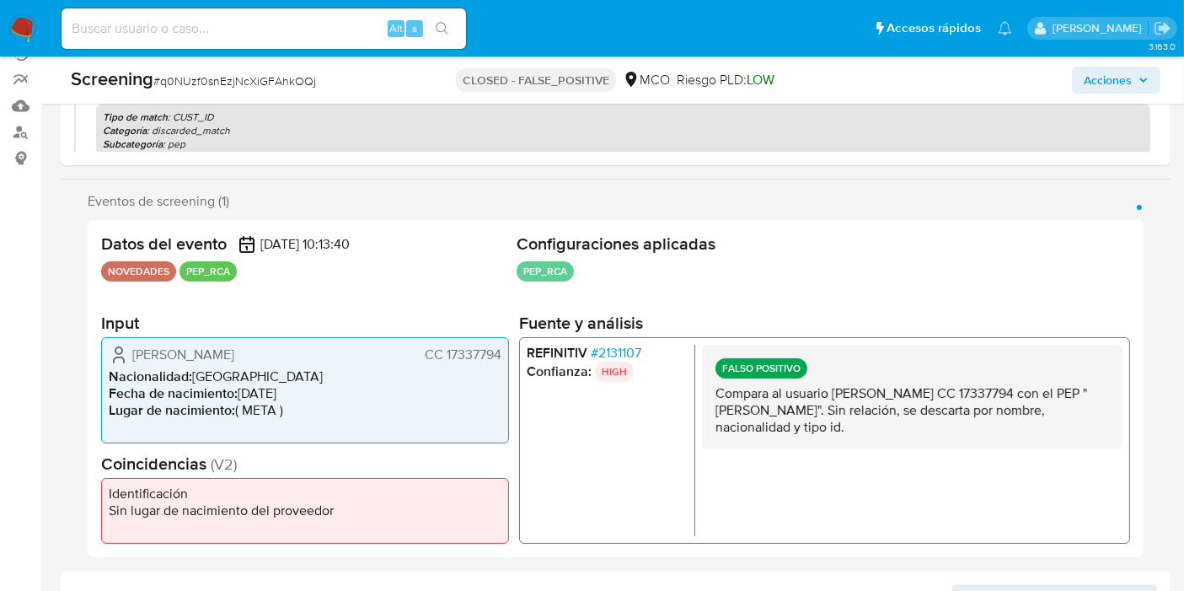
scroll to position [0, 0]
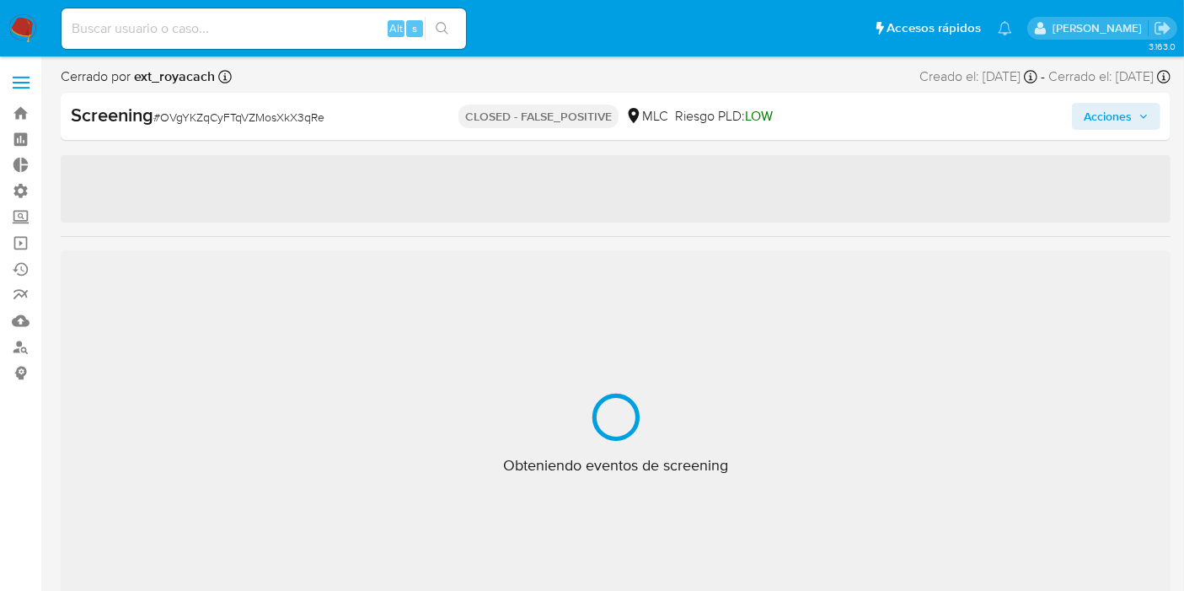
scroll to position [792, 0]
select select "10"
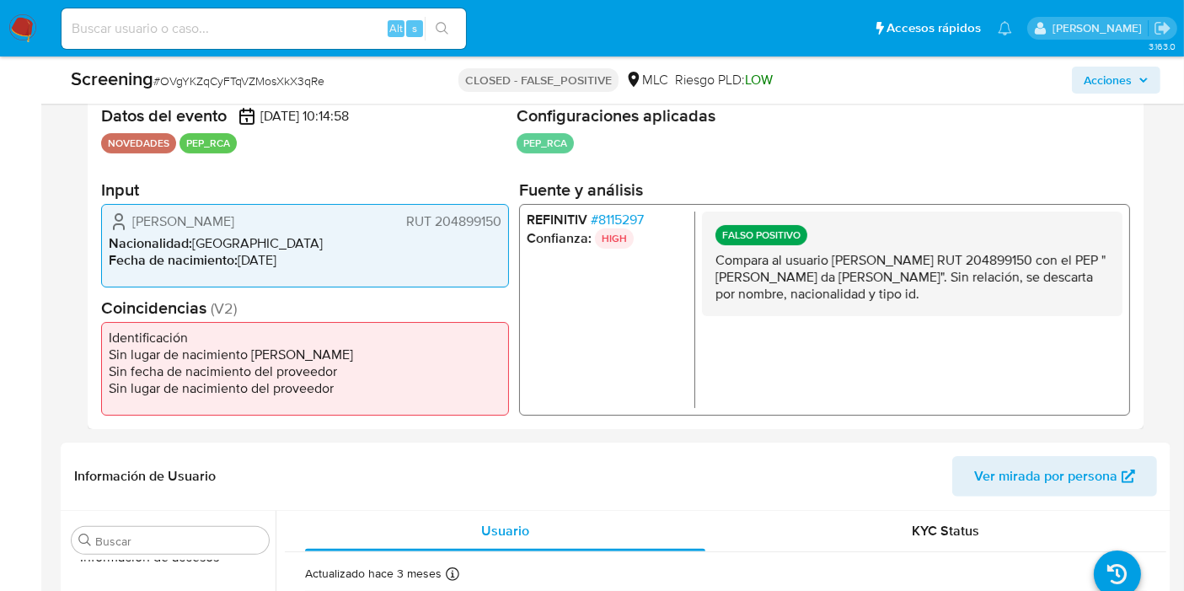
scroll to position [374, 0]
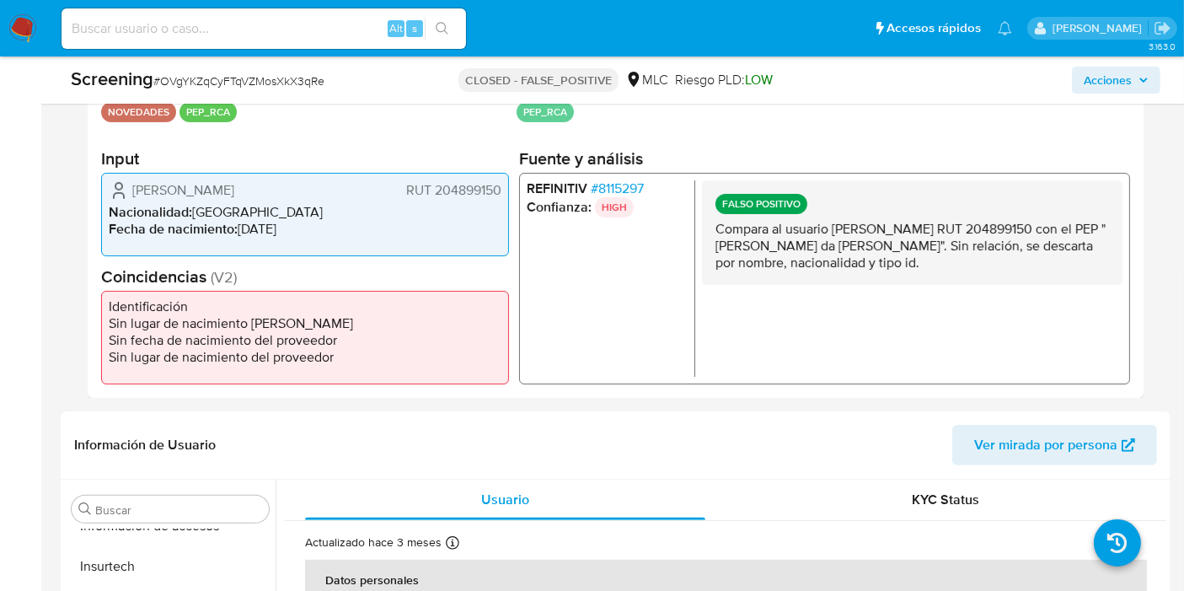
drag, startPoint x: 812, startPoint y: 229, endPoint x: 923, endPoint y: 265, distance: 116.2
click at [923, 265] on p "Compara al usuario [PERSON_NAME] RUT 204899150 con el PEP "[PERSON_NAME] da [PE…" at bounding box center [911, 245] width 393 height 51
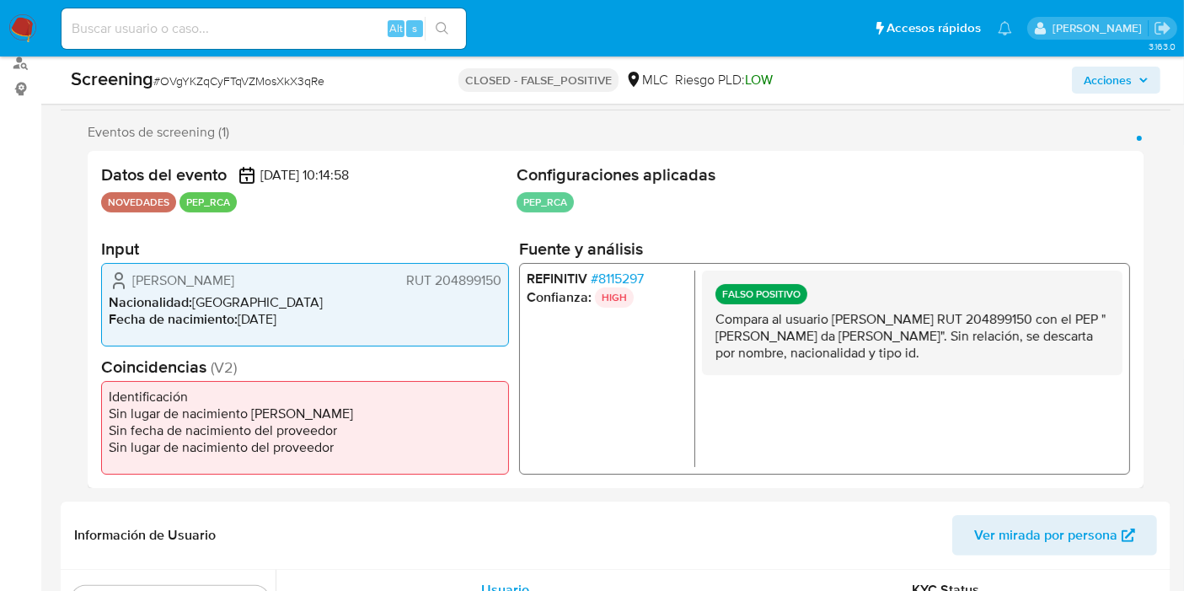
scroll to position [281, 0]
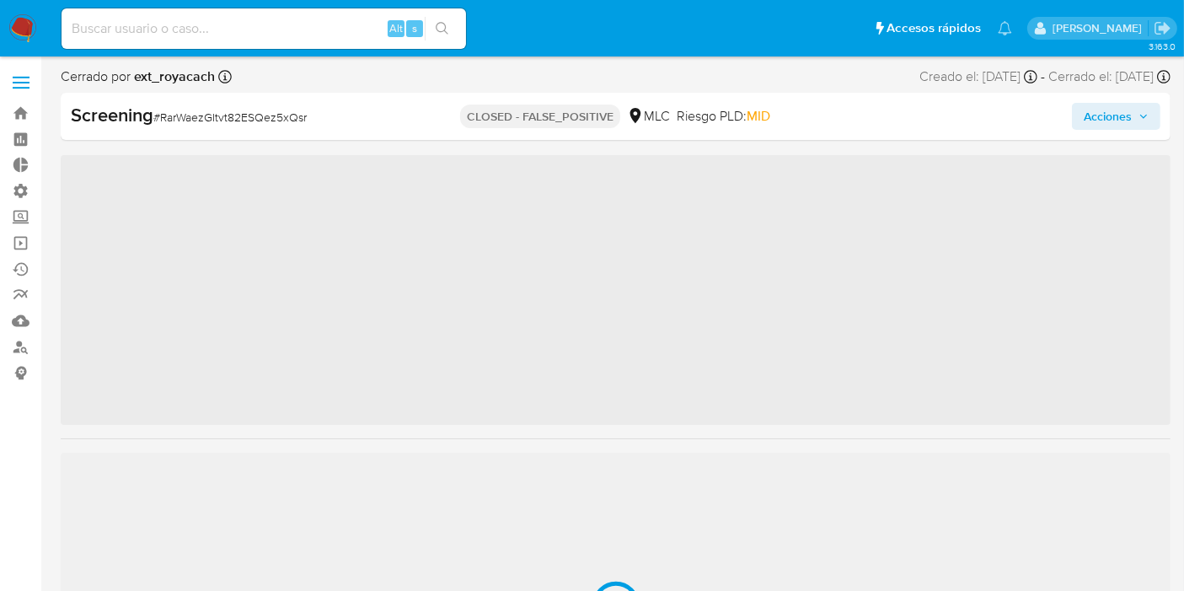
scroll to position [792, 0]
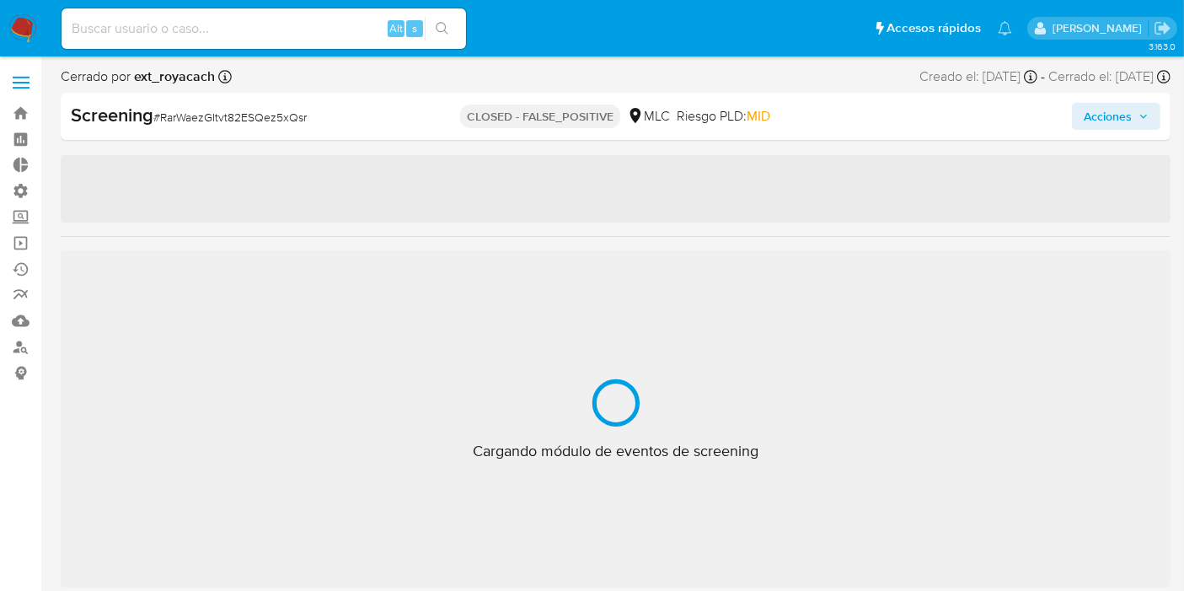
select select "10"
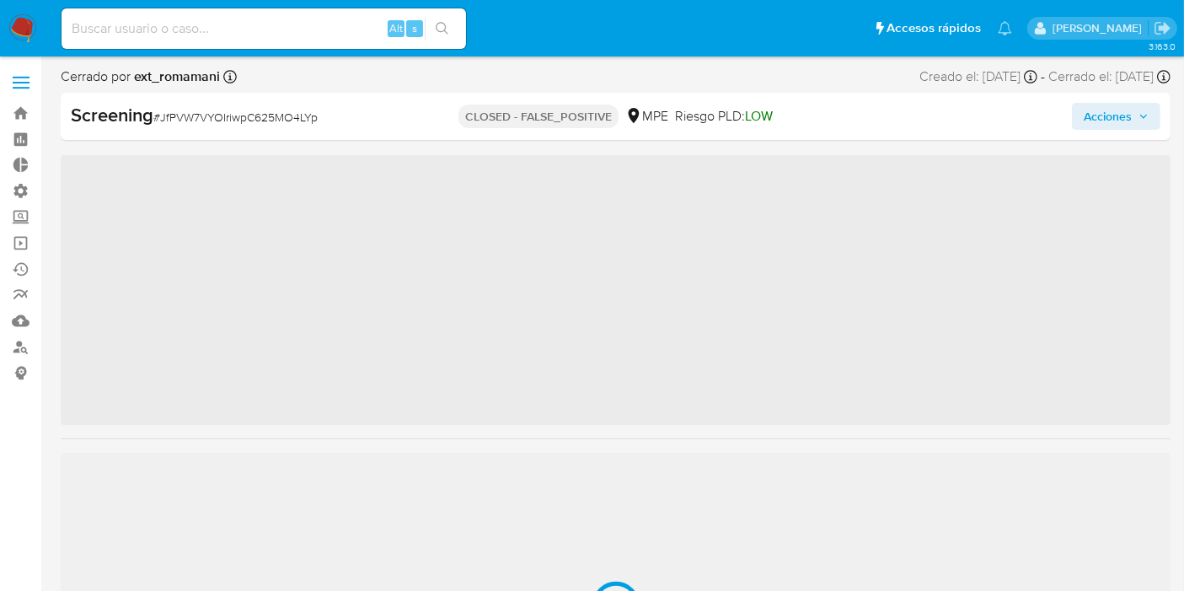
scroll to position [792, 0]
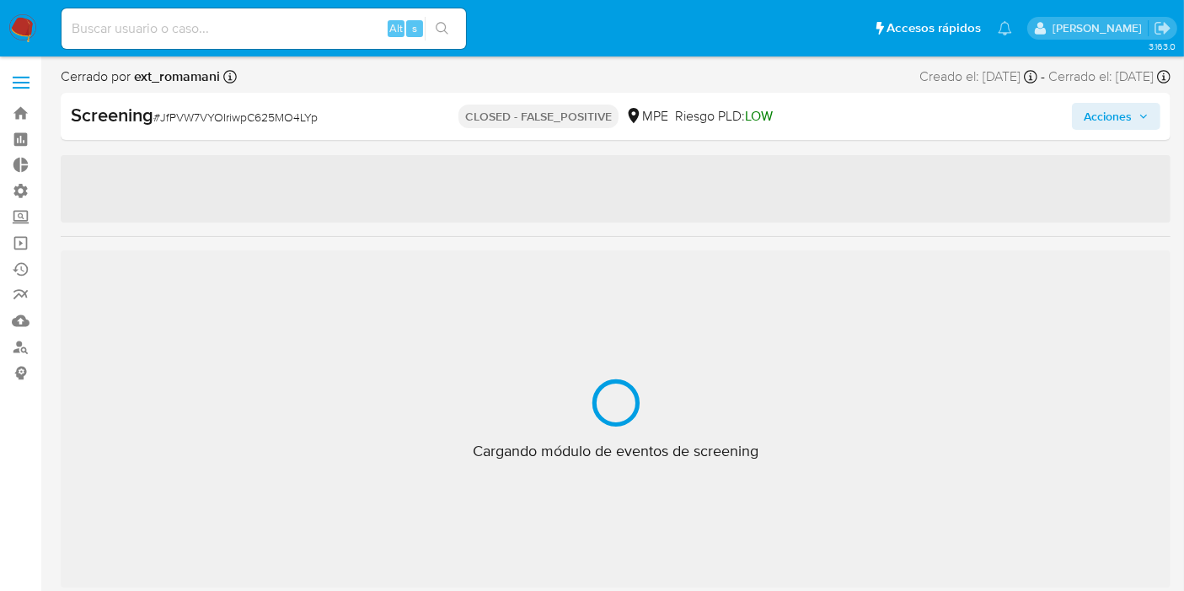
select select "10"
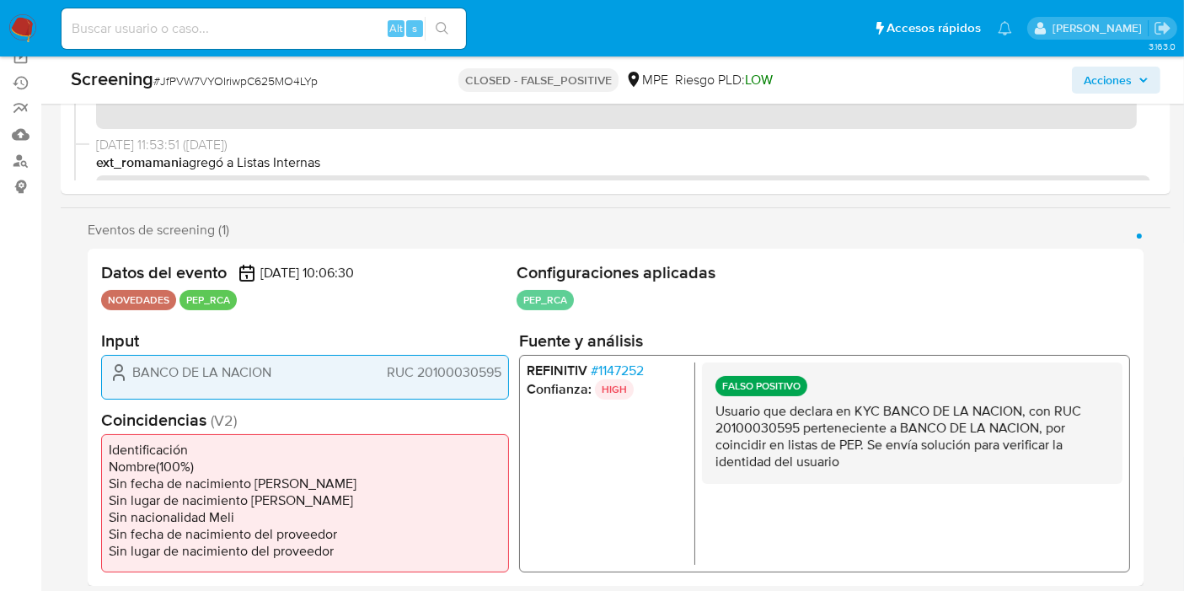
scroll to position [187, 0]
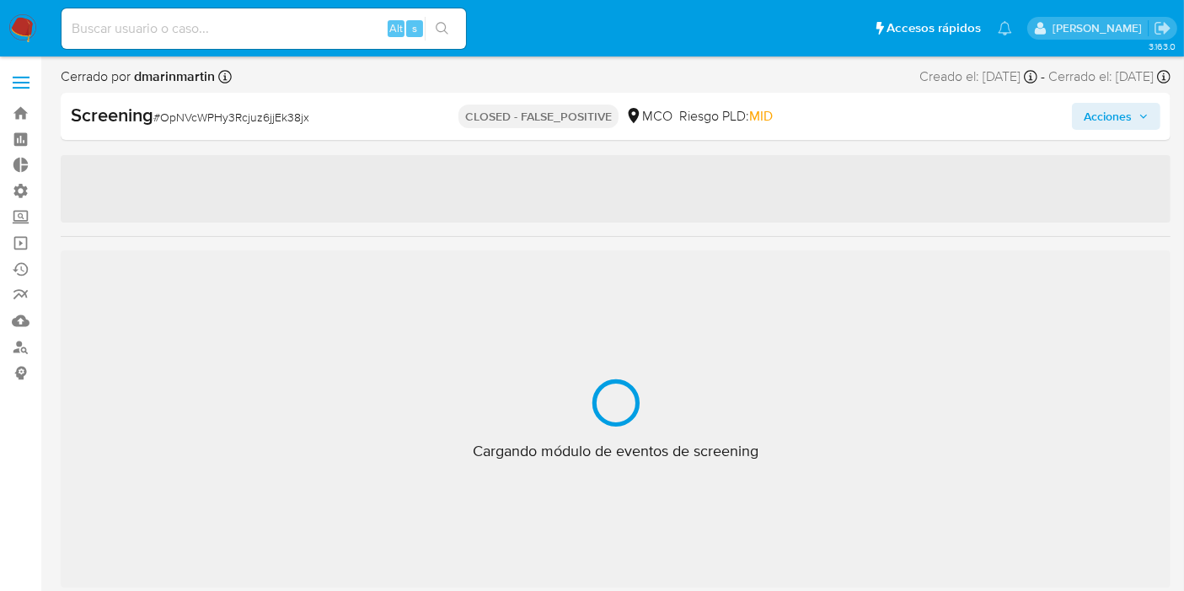
scroll to position [792, 0]
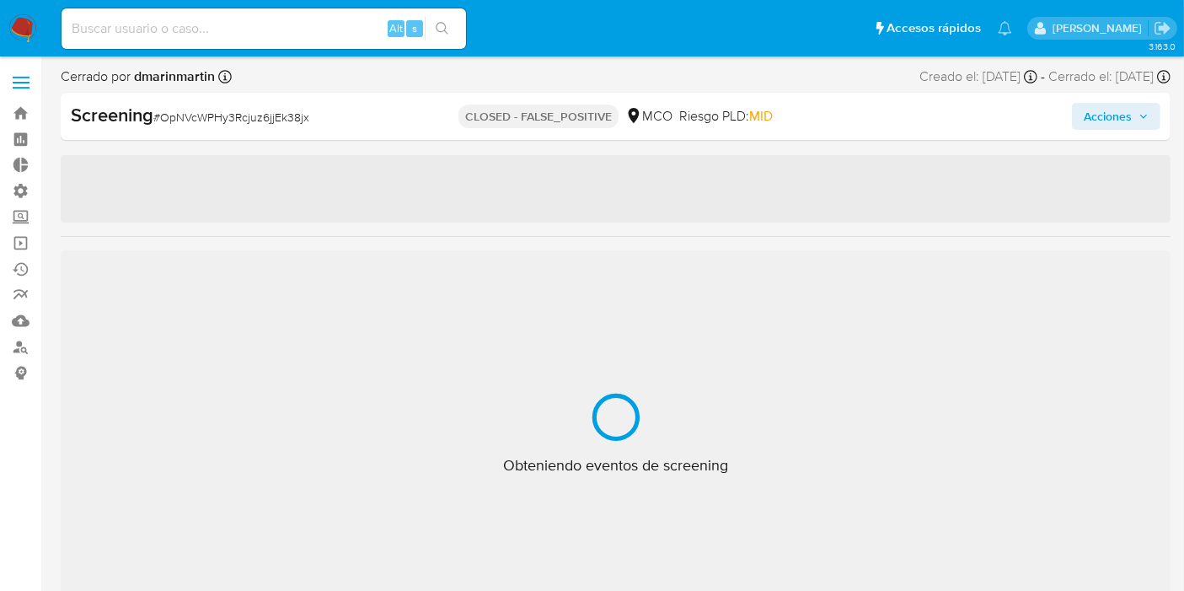
select select "10"
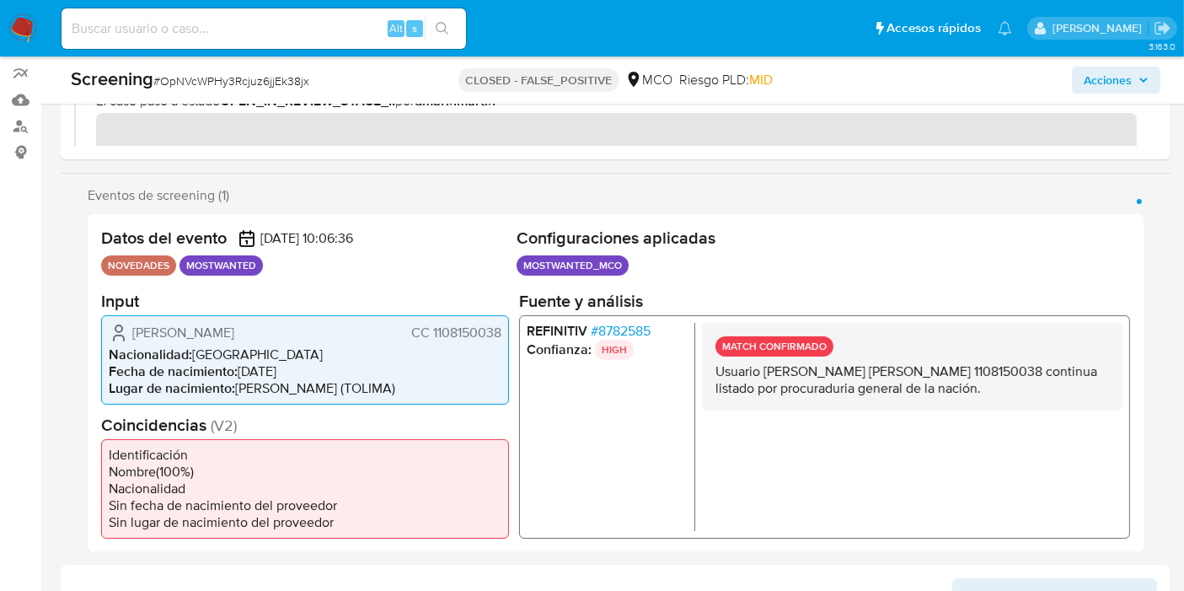
scroll to position [236, 0]
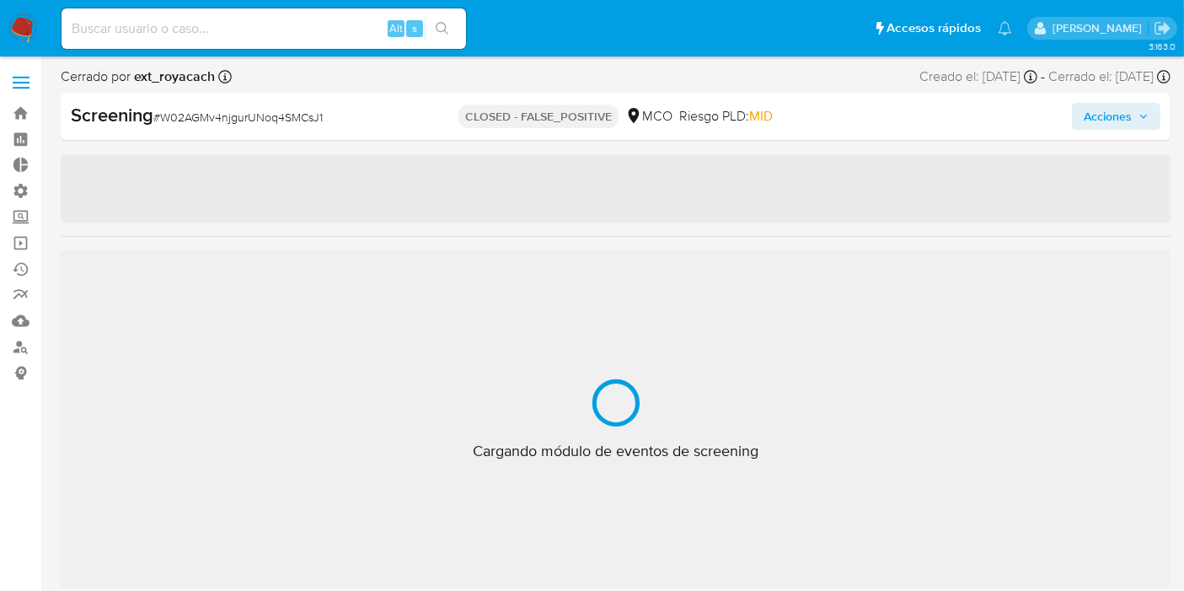
scroll to position [792, 0]
select select "10"
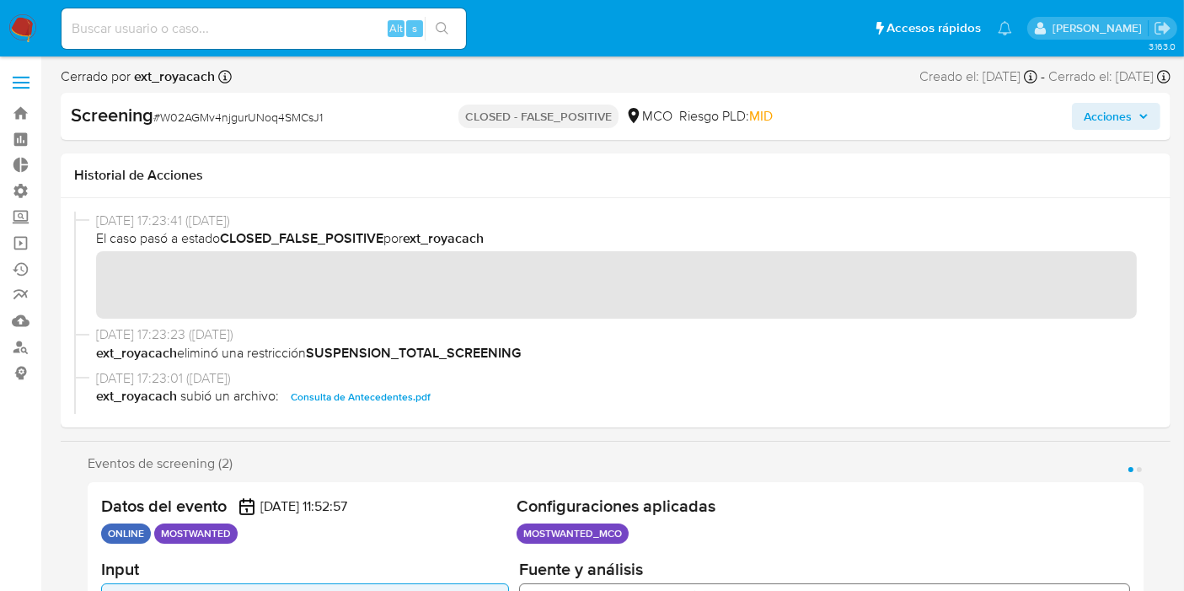
drag, startPoint x: 1172, startPoint y: 116, endPoint x: 1172, endPoint y: 150, distance: 33.7
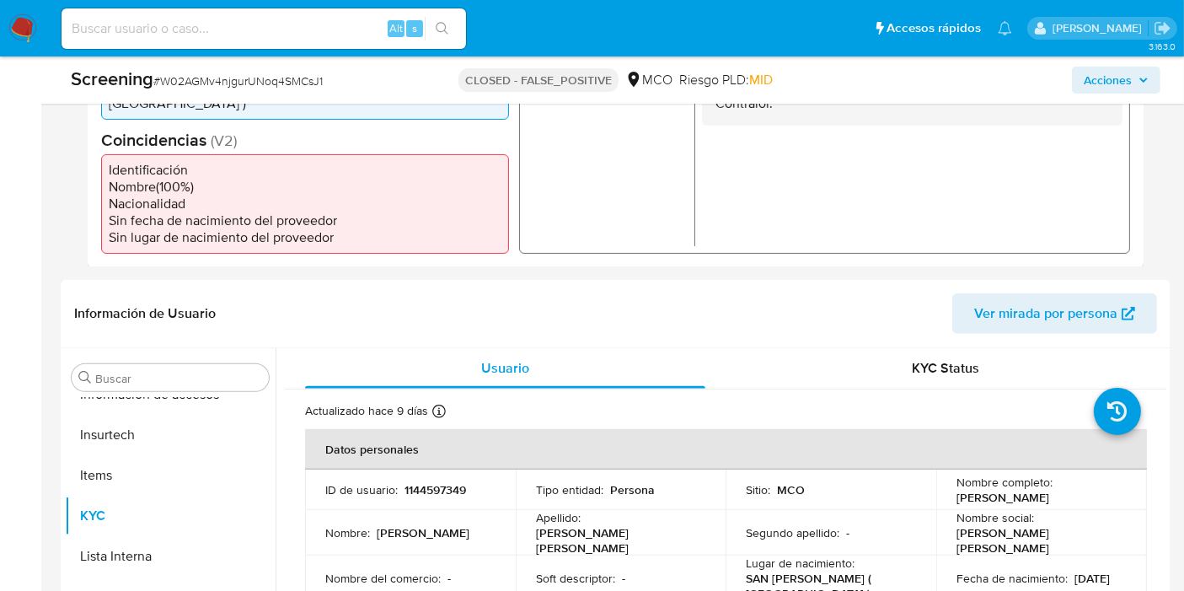
scroll to position [241, 0]
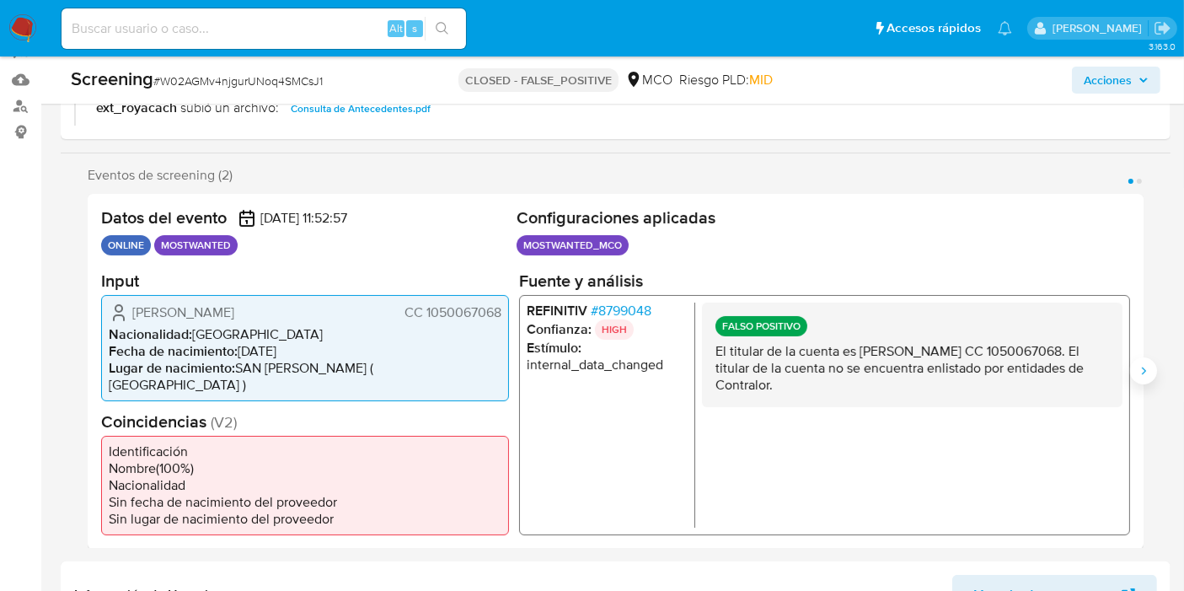
click at [1144, 365] on icon "Siguiente" at bounding box center [1143, 370] width 13 height 13
drag, startPoint x: 880, startPoint y: 357, endPoint x: 902, endPoint y: 388, distance: 38.1
click at [902, 388] on p "El titular de la cuenta es Luis Eduardo Camargo Viloria CC 1050067068. El titul…" at bounding box center [911, 367] width 393 height 51
click at [884, 362] on p "El titular de la cuenta es Luis Eduardo Camargo Viloria CC 1050067068. El titul…" at bounding box center [911, 367] width 393 height 51
drag, startPoint x: 845, startPoint y: 367, endPoint x: 866, endPoint y: 393, distance: 34.2
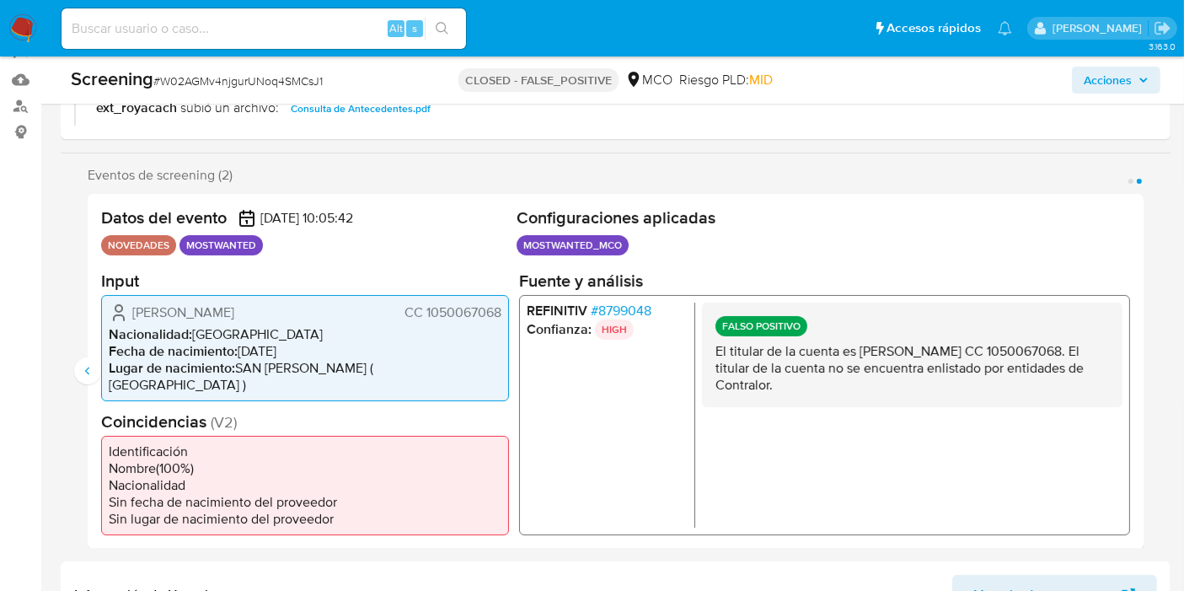
click at [866, 393] on div "FALSO POSITIVO El titular de la cuenta es Luis Eduardo Camargo Viloria CC 10500…" at bounding box center [912, 354] width 420 height 104
click at [857, 381] on p "El titular de la cuenta es Luis Eduardo Camargo Viloria CC 1050067068. El titul…" at bounding box center [911, 367] width 393 height 51
drag, startPoint x: 841, startPoint y: 363, endPoint x: 860, endPoint y: 383, distance: 28.0
click at [859, 381] on p "El titular de la cuenta es Luis Eduardo Camargo Viloria CC 1050067068. El titul…" at bounding box center [911, 367] width 393 height 51
click at [862, 386] on p "El titular de la cuenta es Luis Eduardo Camargo Viloria CC 1050067068. El titul…" at bounding box center [911, 367] width 393 height 51
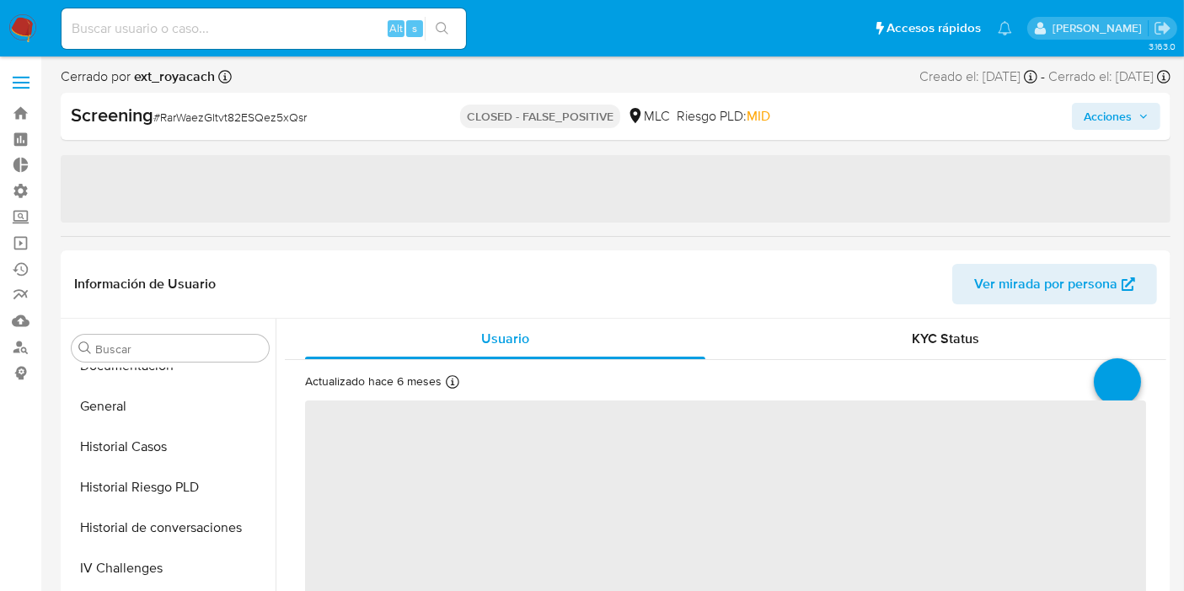
scroll to position [792, 0]
select select "10"
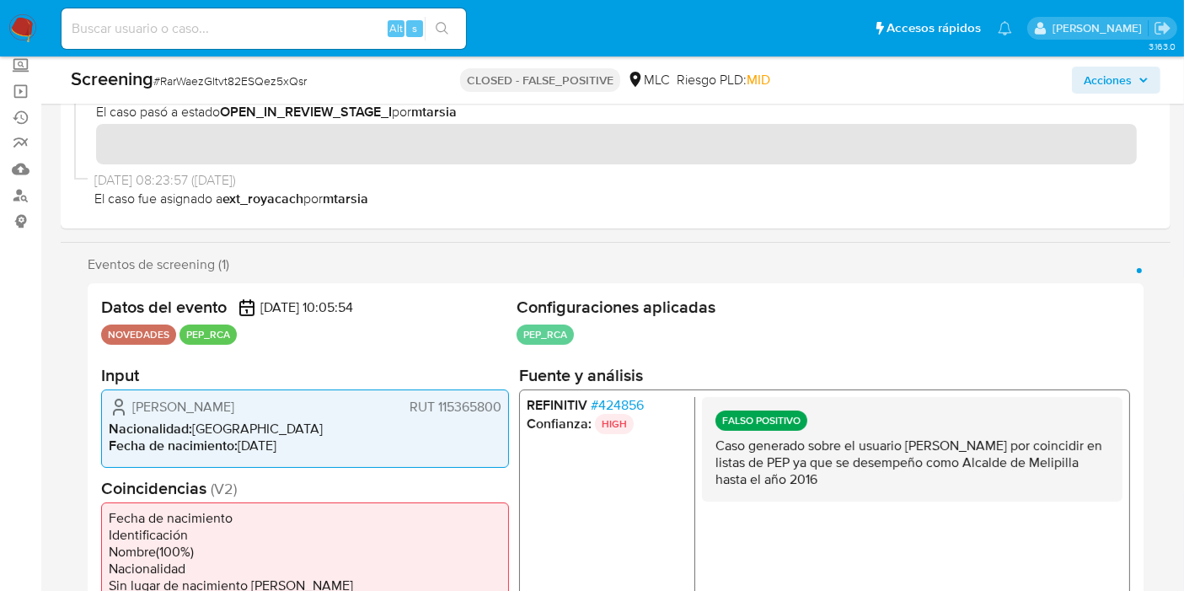
scroll to position [281, 0]
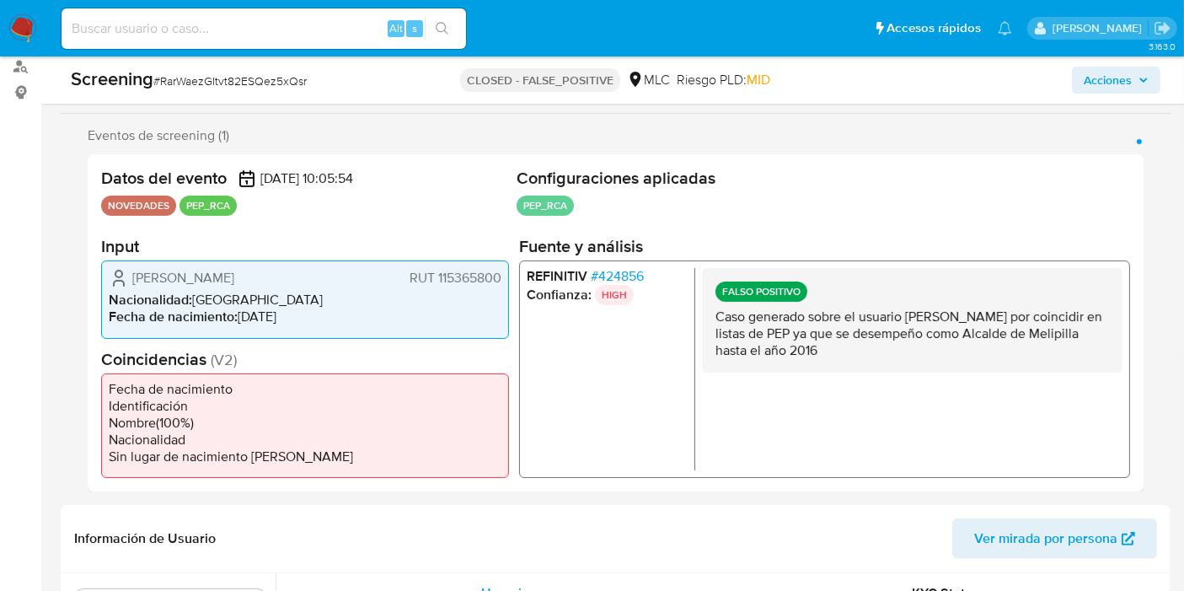
drag, startPoint x: 822, startPoint y: 311, endPoint x: 964, endPoint y: 350, distance: 146.8
click at [964, 350] on p "Caso generado sobre el usuario Mario Rodolfo Gebauer Bringas por coincidir en l…" at bounding box center [911, 333] width 393 height 51
click at [891, 360] on div "FALSO POSITIVO Caso generado sobre el usuario Mario Rodolfo Gebauer Bringas por…" at bounding box center [912, 320] width 420 height 104
click at [878, 314] on p "Caso generado sobre el usuario Mario Rodolfo Gebauer Bringas por coincidir en l…" at bounding box center [911, 333] width 393 height 51
drag, startPoint x: 859, startPoint y: 318, endPoint x: 982, endPoint y: 347, distance: 126.3
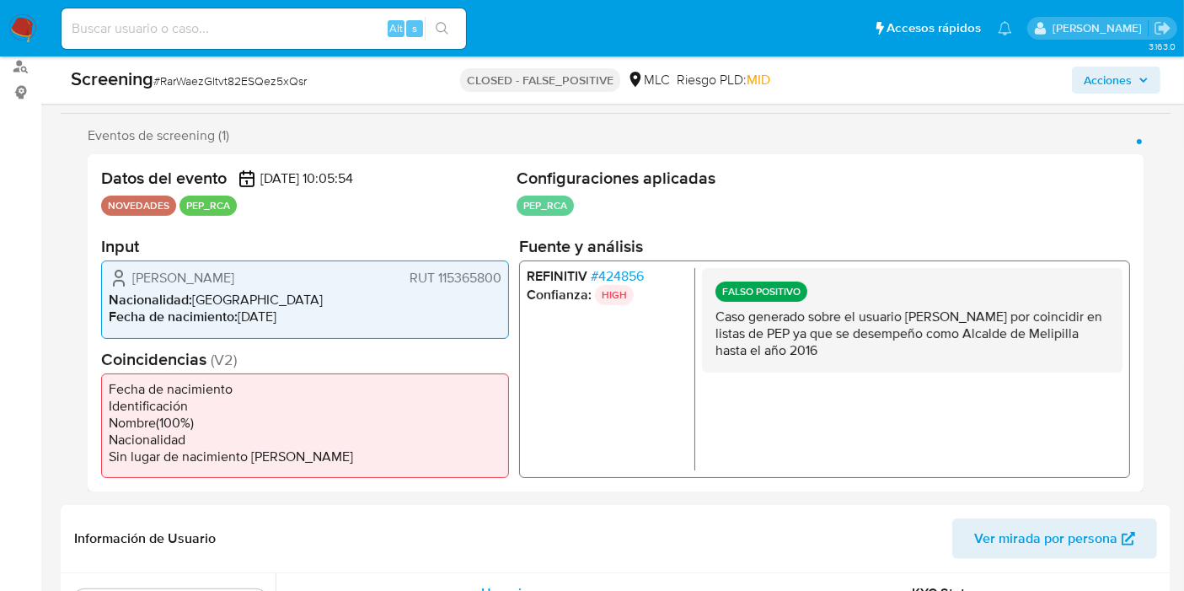
click at [982, 347] on p "Caso generado sobre el usuario Mario Rodolfo Gebauer Bringas por coincidir en l…" at bounding box center [911, 333] width 393 height 51
drag, startPoint x: 852, startPoint y: 316, endPoint x: 910, endPoint y: 360, distance: 72.8
click at [910, 360] on div "FALSO POSITIVO Caso generado sobre el usuario Mario Rodolfo Gebauer Bringas por…" at bounding box center [912, 320] width 420 height 104
click at [910, 357] on p "Caso generado sobre el usuario Mario Rodolfo Gebauer Bringas por coincidir en l…" at bounding box center [911, 333] width 393 height 51
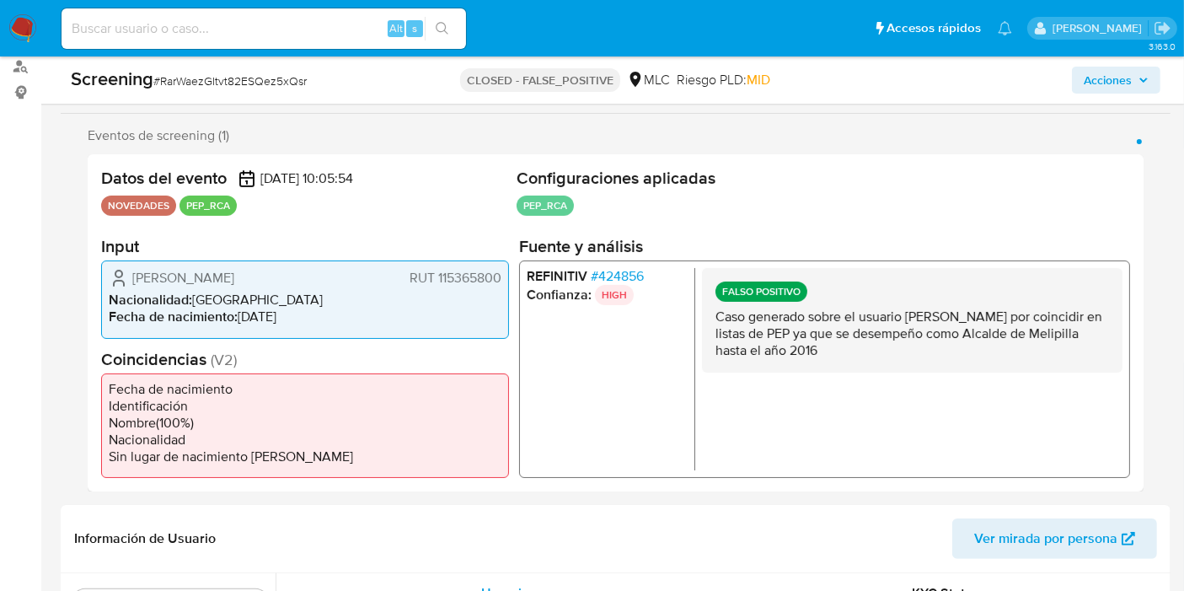
click at [864, 329] on p "Caso generado sobre el usuario Mario Rodolfo Gebauer Bringas por coincidir en l…" at bounding box center [911, 333] width 393 height 51
drag, startPoint x: 848, startPoint y: 321, endPoint x: 972, endPoint y: 362, distance: 130.6
click at [972, 362] on div "FALSO POSITIVO Caso generado sobre el usuario Mario Rodolfo Gebauer Bringas por…" at bounding box center [912, 320] width 420 height 104
click at [912, 343] on p "Caso generado sobre el usuario Mario Rodolfo Gebauer Bringas por coincidir en l…" at bounding box center [911, 333] width 393 height 51
drag, startPoint x: 673, startPoint y: 320, endPoint x: 983, endPoint y: 350, distance: 311.5
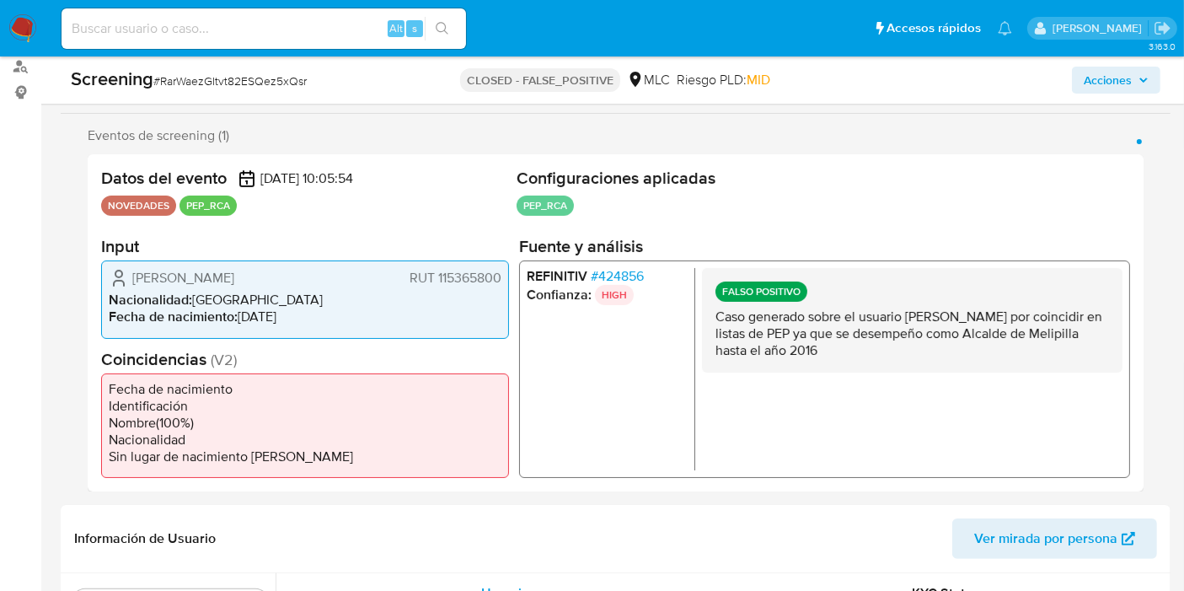
click at [1065, 334] on div "REFINITIV # 424856 Confianza: HIGH FALSO POSITIVO Caso generado sobre el usuari…" at bounding box center [824, 368] width 611 height 217
click at [953, 343] on p "Caso generado sobre el usuario Mario Rodolfo Gebauer Bringas por coincidir en l…" at bounding box center [911, 333] width 393 height 51
drag, startPoint x: 708, startPoint y: 319, endPoint x: 909, endPoint y: 350, distance: 203.6
click at [909, 350] on div "FALSO POSITIVO Caso generado sobre el usuario Mario Rodolfo Gebauer Bringas por…" at bounding box center [912, 320] width 420 height 104
click at [912, 347] on p "Caso generado sobre el usuario Mario Rodolfo Gebauer Bringas por coincidir en l…" at bounding box center [911, 333] width 393 height 51
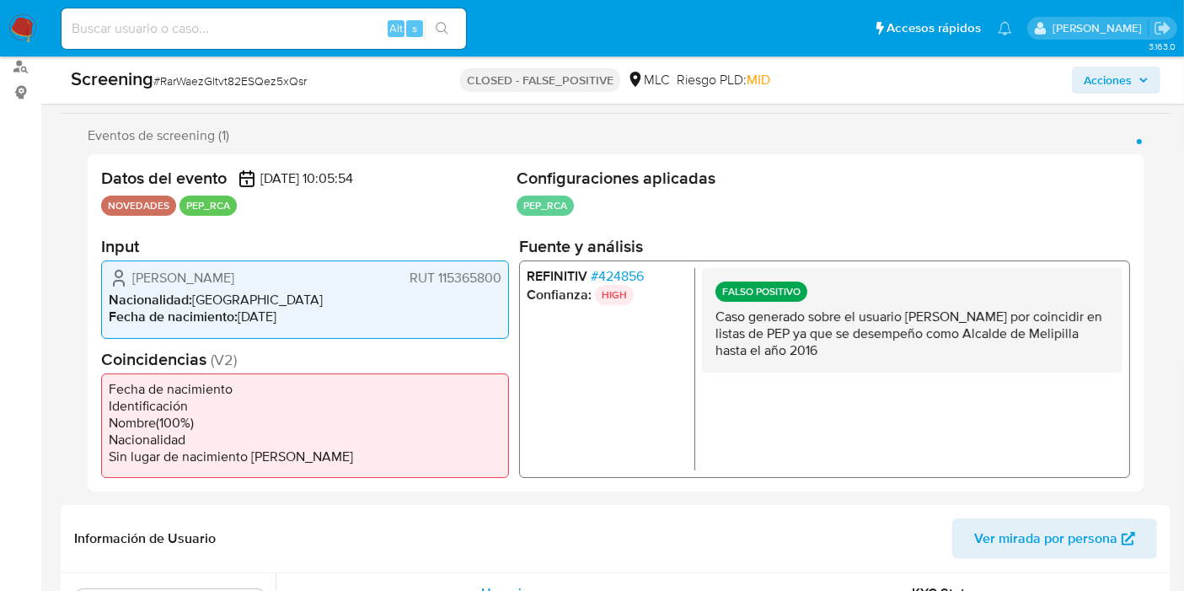
drag, startPoint x: 913, startPoint y: 347, endPoint x: 717, endPoint y: 319, distance: 198.3
click at [717, 319] on p "Caso generado sobre el usuario Mario Rodolfo Gebauer Bringas por coincidir en l…" at bounding box center [911, 333] width 393 height 51
drag, startPoint x: 719, startPoint y: 318, endPoint x: 895, endPoint y: 347, distance: 178.5
click at [888, 347] on p "Caso generado sobre el usuario Mario Rodolfo Gebauer Bringas por coincidir en l…" at bounding box center [911, 333] width 393 height 51
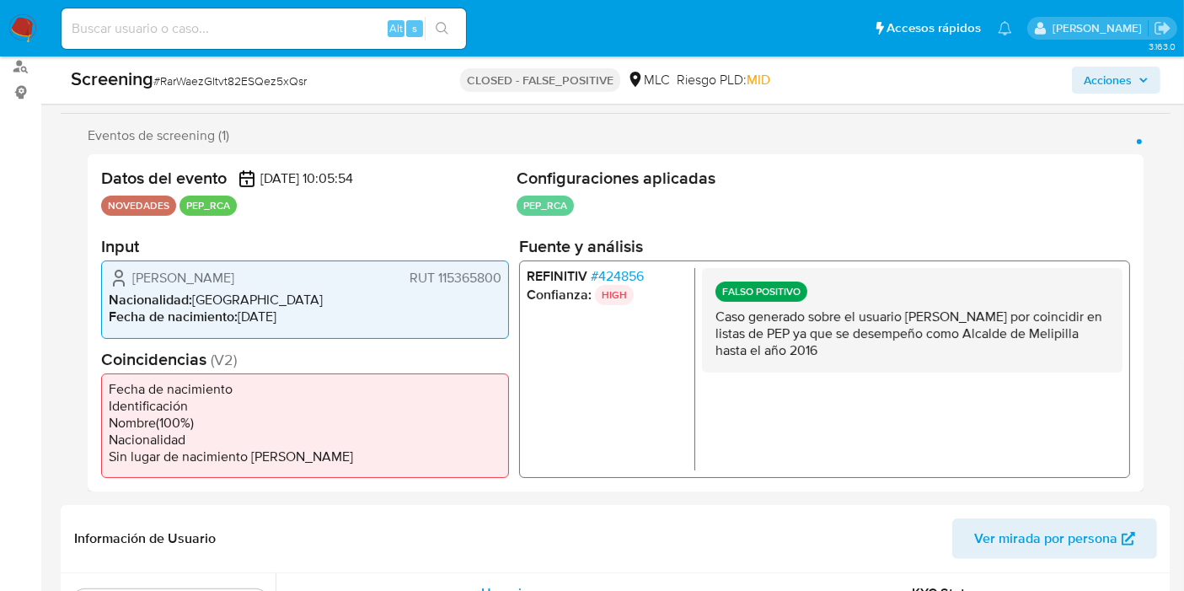
click at [897, 347] on p "Caso generado sobre el usuario Mario Rodolfo Gebauer Bringas por coincidir en l…" at bounding box center [911, 333] width 393 height 51
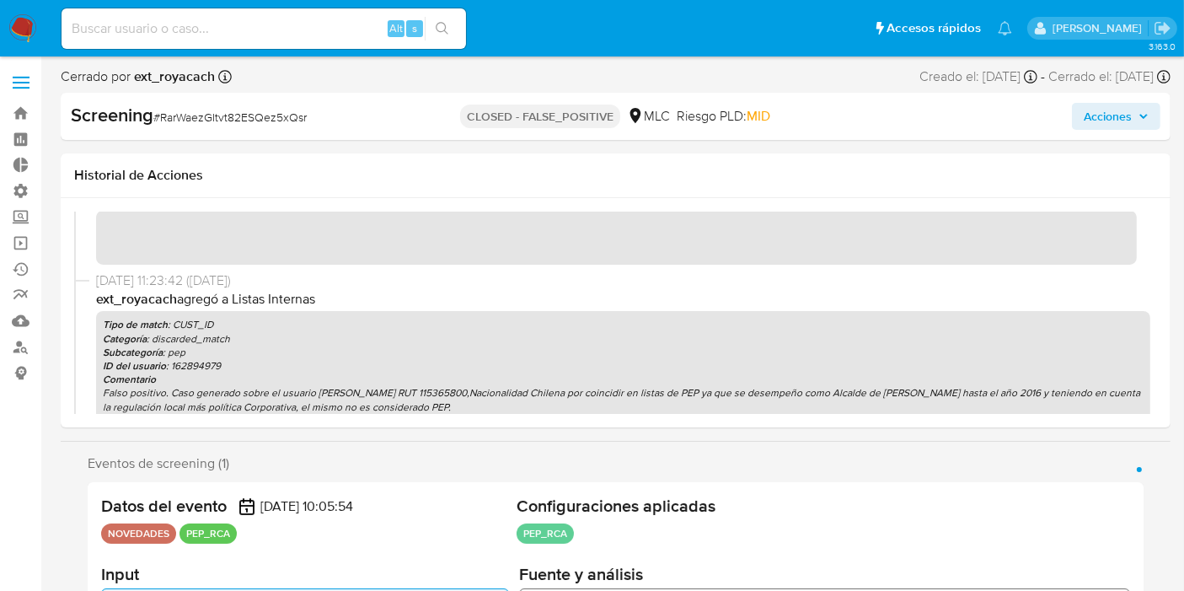
scroll to position [0, 0]
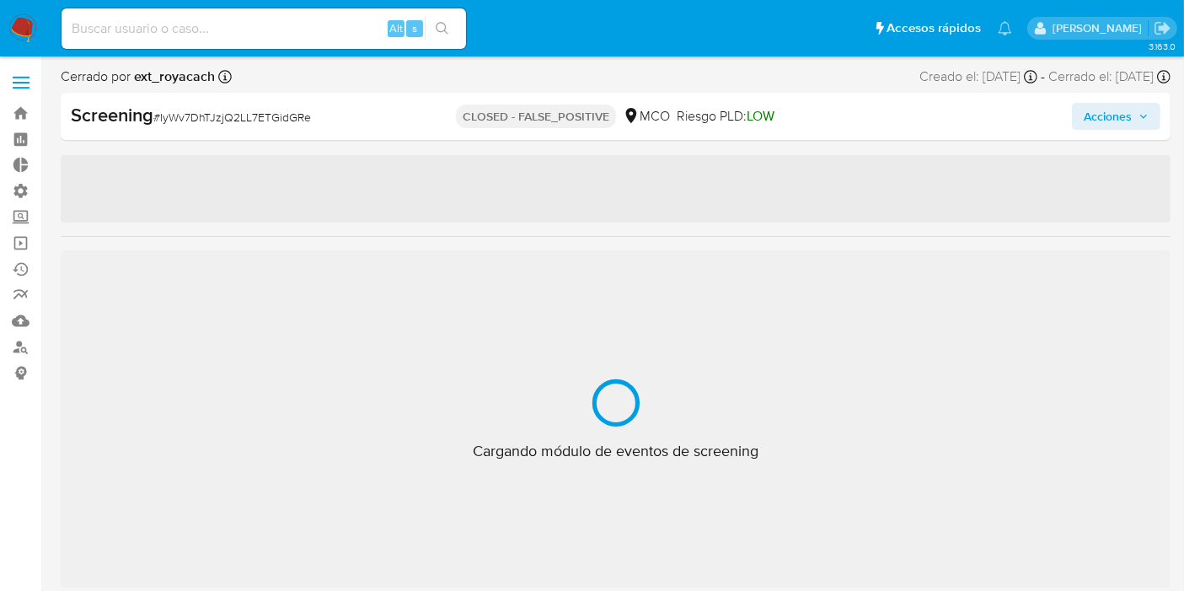
scroll to position [792, 0]
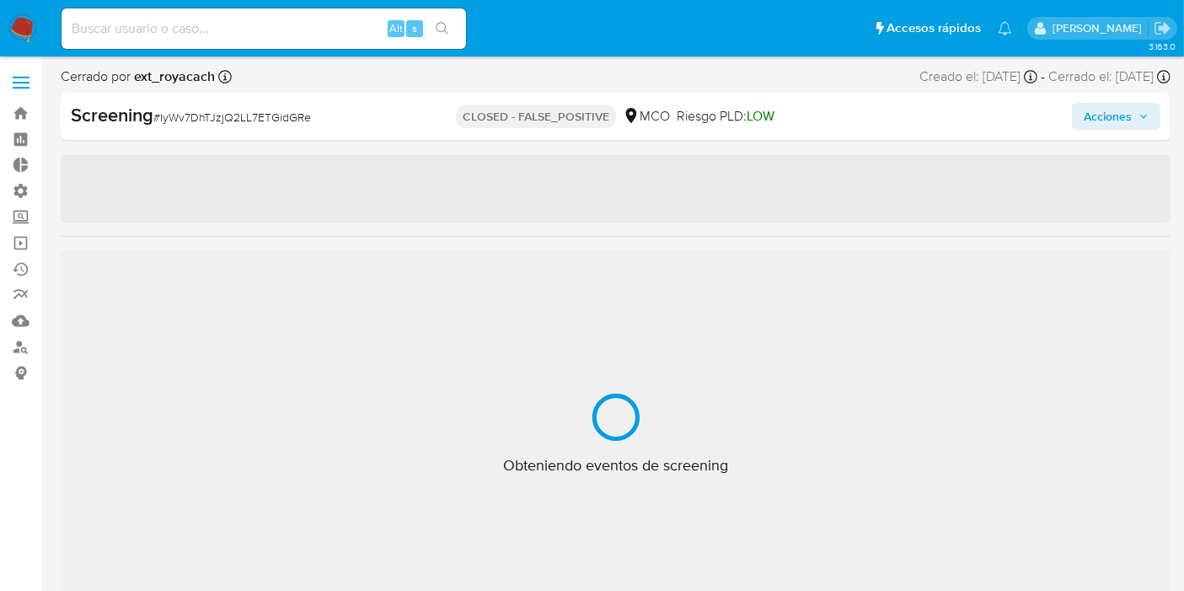
select select "10"
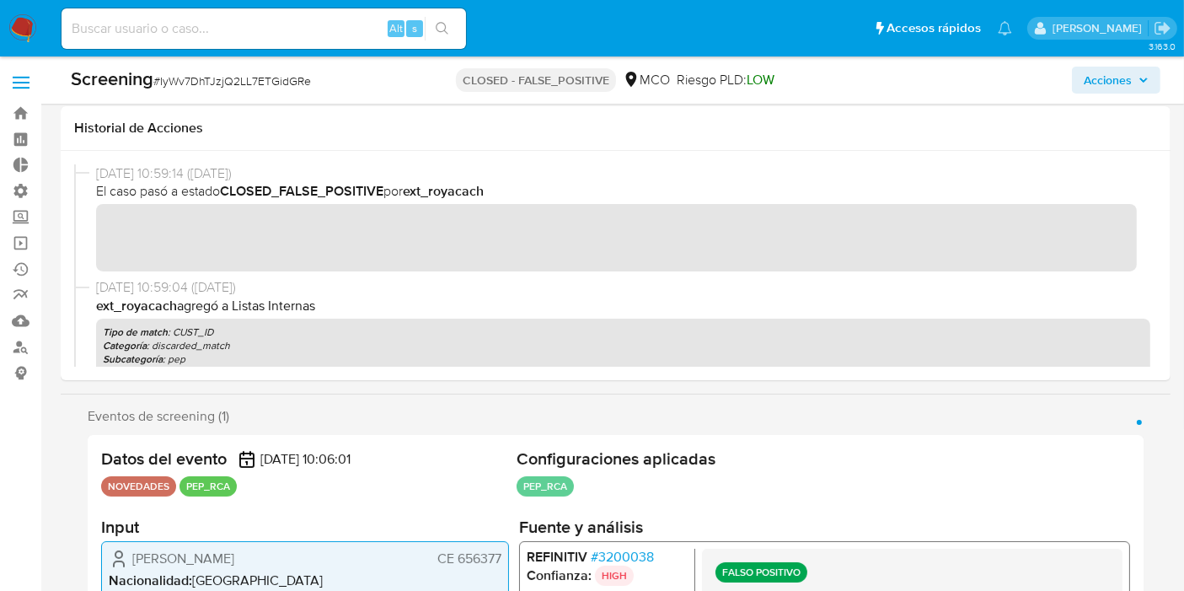
scroll to position [281, 0]
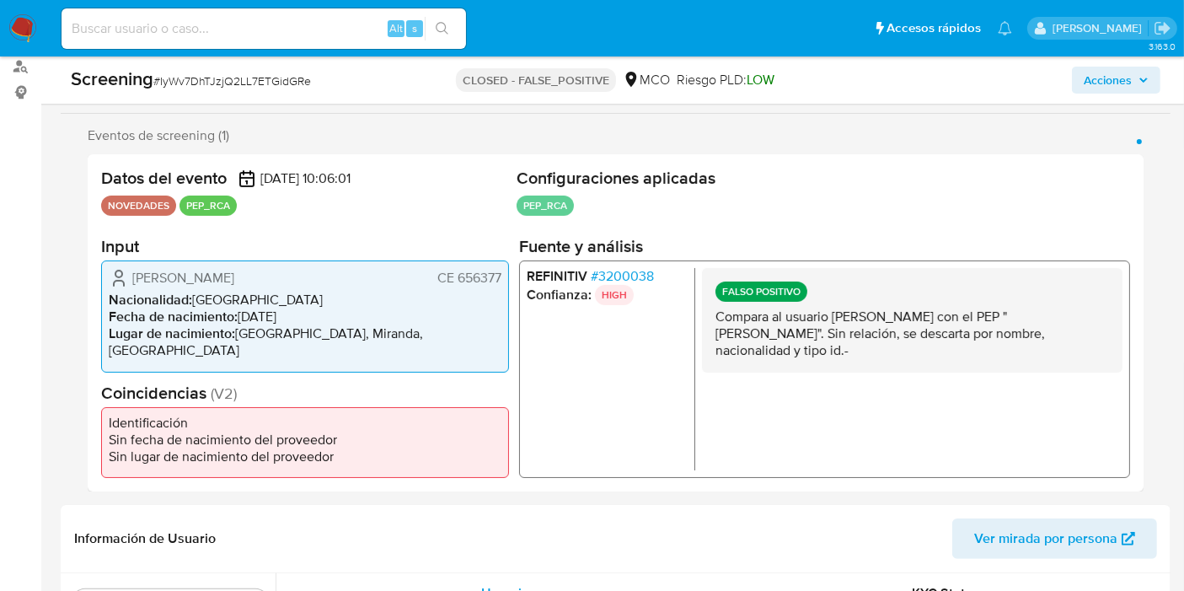
drag, startPoint x: 806, startPoint y: 310, endPoint x: 851, endPoint y: 365, distance: 70.7
click at [854, 360] on div "FALSO POSITIVO Compara al usuario Jos Francisco Capdevielle Galban con el PEP "…" at bounding box center [912, 320] width 420 height 104
click at [839, 355] on p "Compara al usuario Jos Francisco Capdevielle Galban con el PEP "juan carlos tat…" at bounding box center [911, 333] width 393 height 51
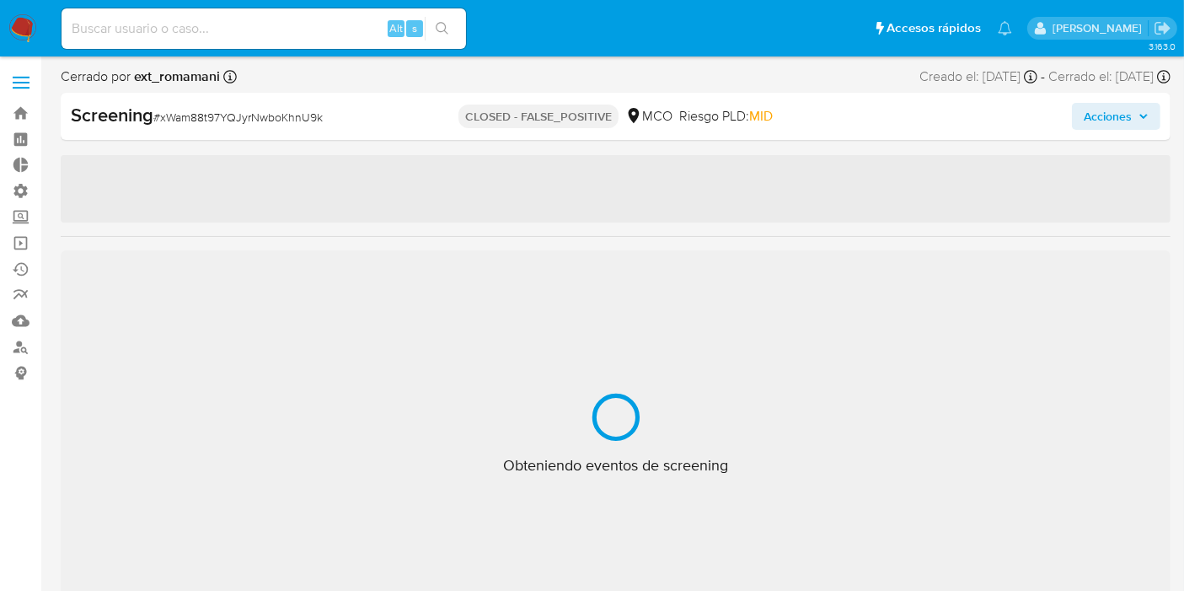
select select "10"
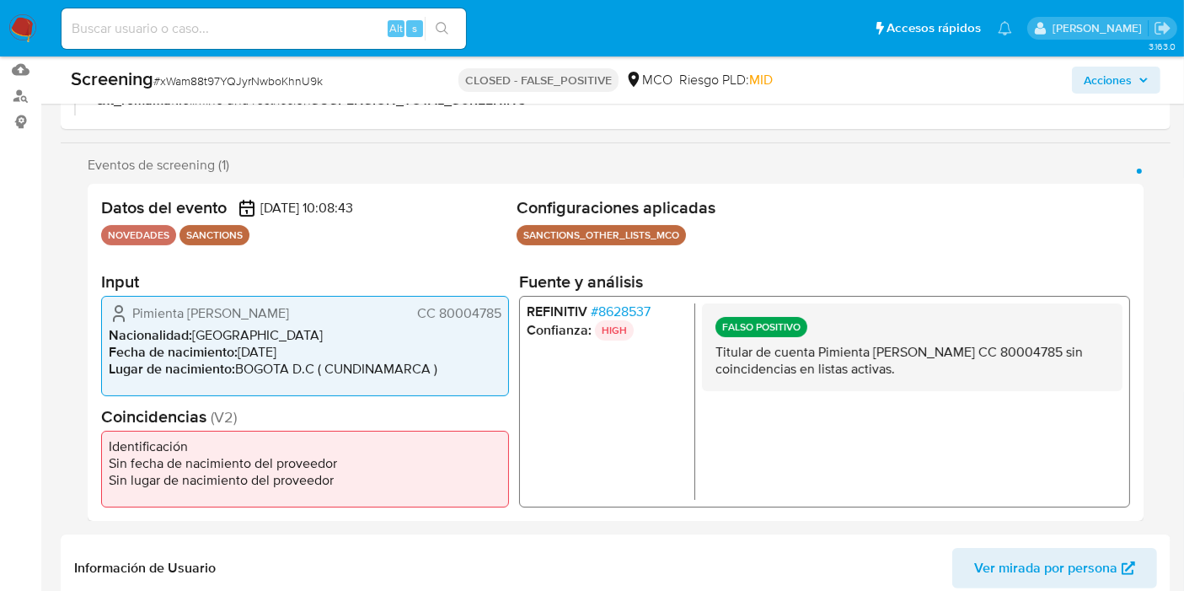
scroll to position [281, 0]
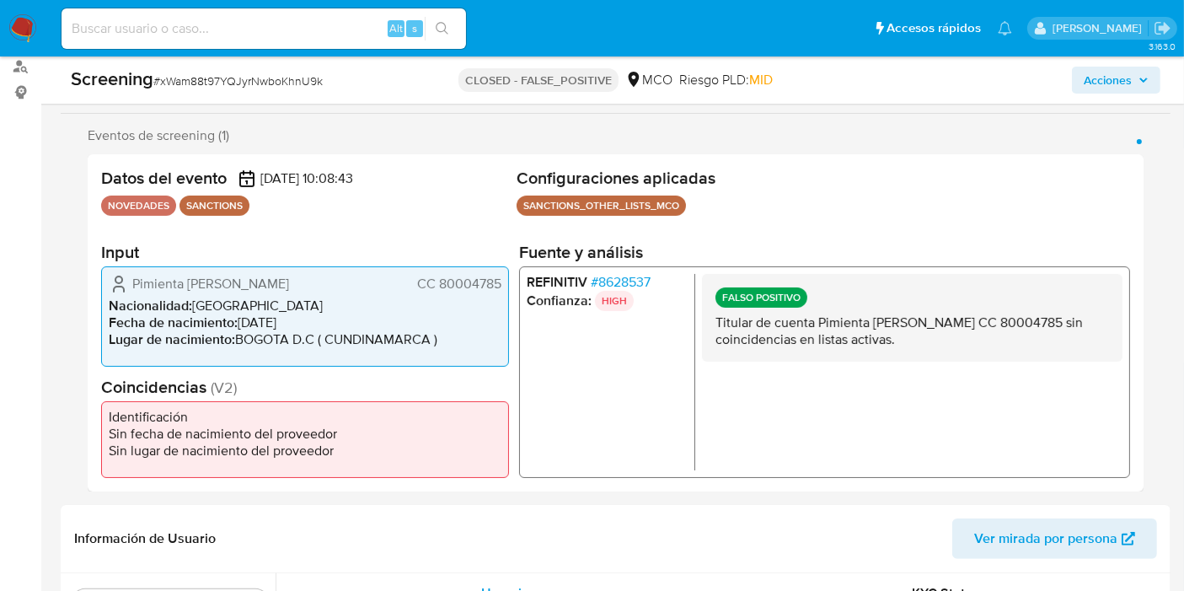
drag, startPoint x: 759, startPoint y: 321, endPoint x: 965, endPoint y: 342, distance: 206.7
click at [970, 342] on p "Titular de cuenta Pimienta Florez Gelvis Allan CC 80004785 sin coincidencias en…" at bounding box center [911, 330] width 393 height 34
click at [928, 343] on p "Titular de cuenta Pimienta Florez Gelvis Allan CC 80004785 sin coincidencias en…" at bounding box center [911, 330] width 393 height 34
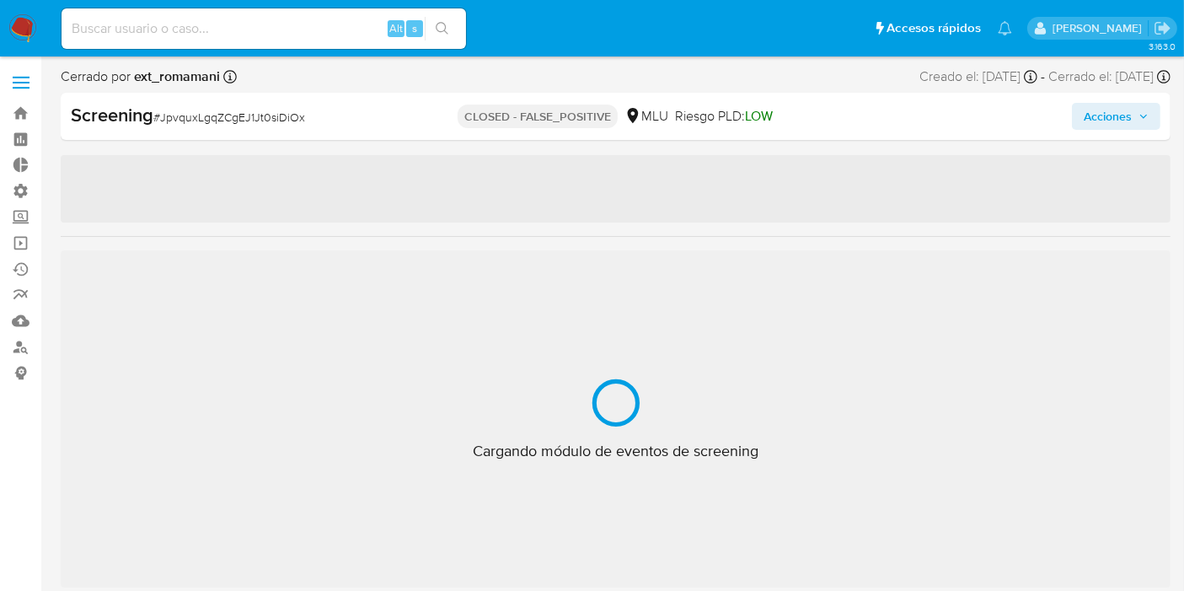
select select "10"
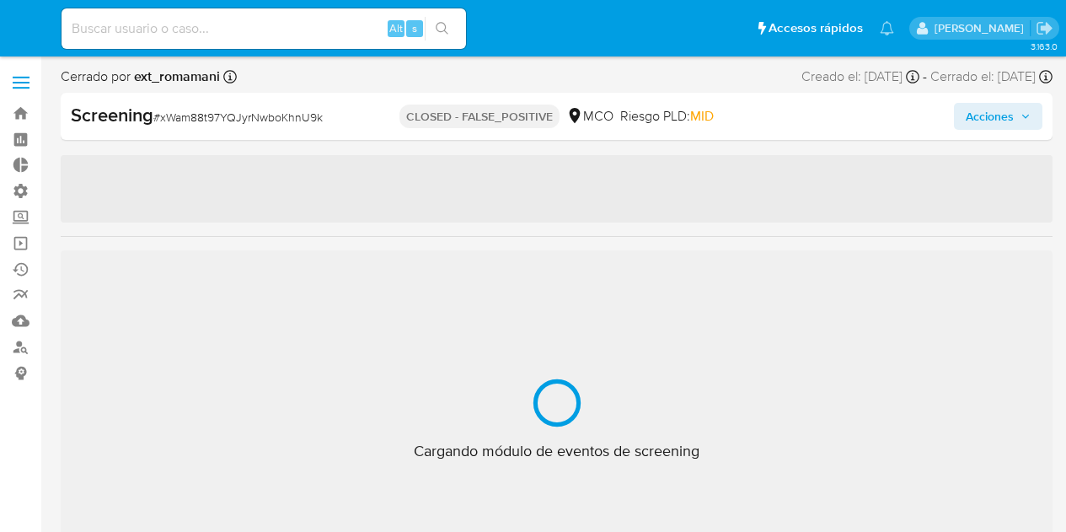
select select "10"
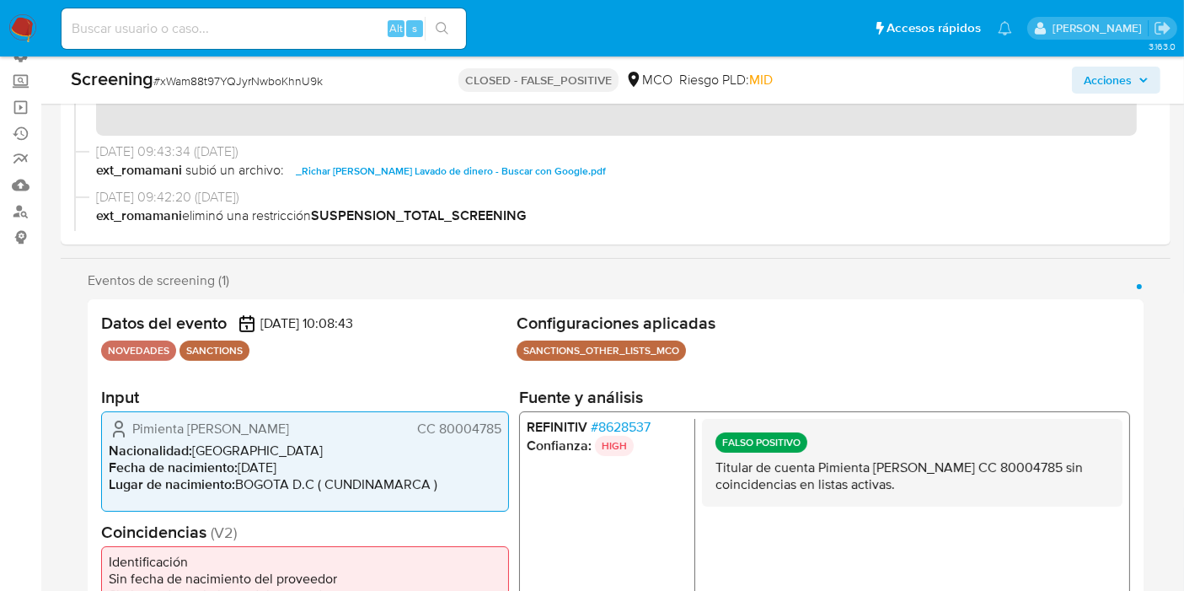
scroll to position [374, 0]
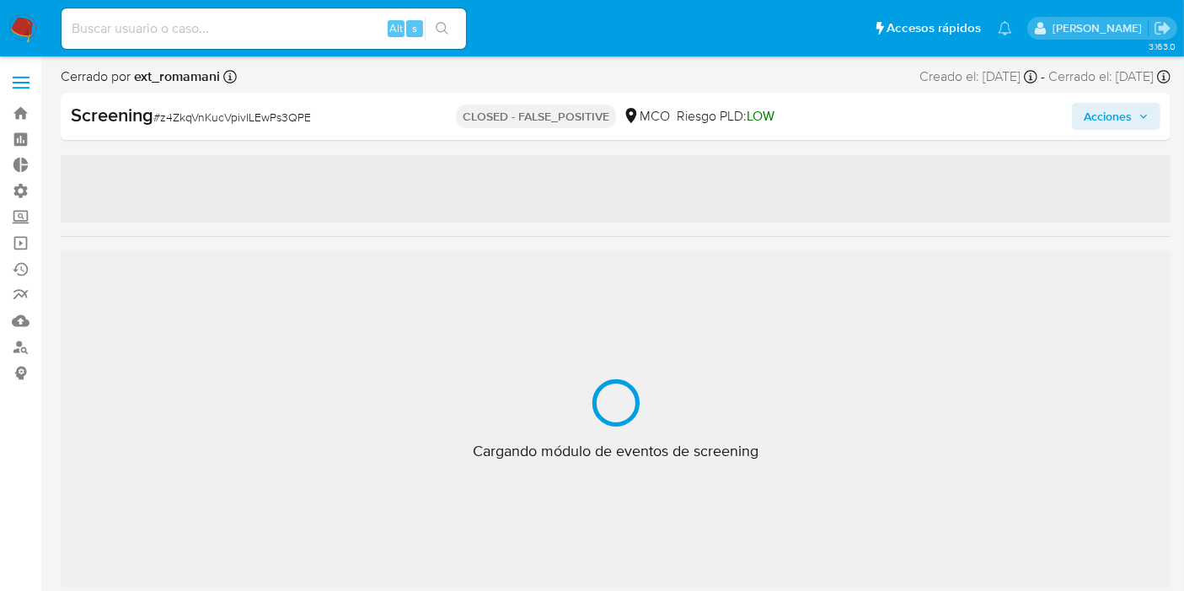
scroll to position [792, 0]
select select "10"
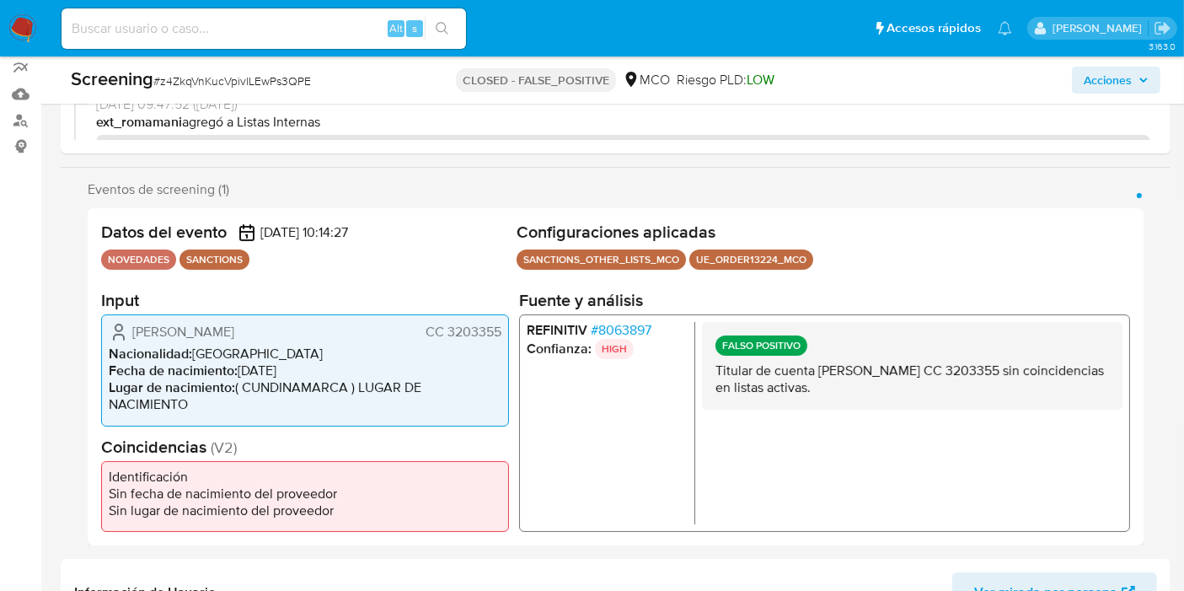
scroll to position [272, 0]
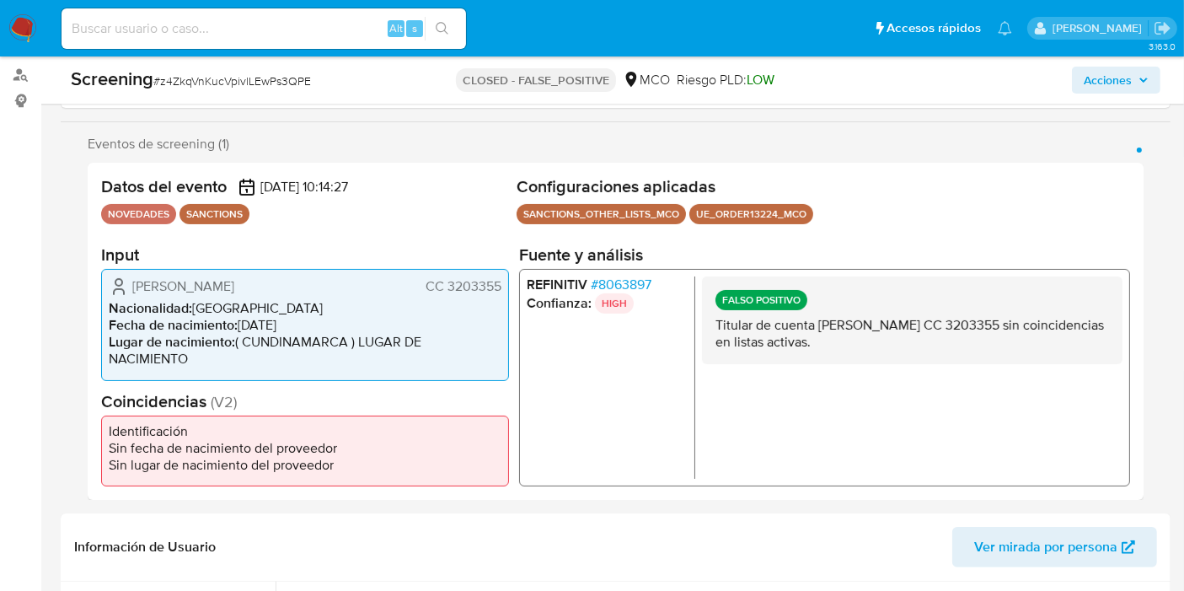
drag, startPoint x: 703, startPoint y: 326, endPoint x: 891, endPoint y: 350, distance: 190.2
click at [928, 346] on div "FALSO POSITIVO Titular de cuenta Jorge Armando Robles Leiva CC 3203355 sin coin…" at bounding box center [912, 320] width 420 height 88
click at [891, 350] on p "Titular de cuenta Jorge Armando Robles Leiva CC 3203355 sin coincidencias en li…" at bounding box center [911, 334] width 393 height 34
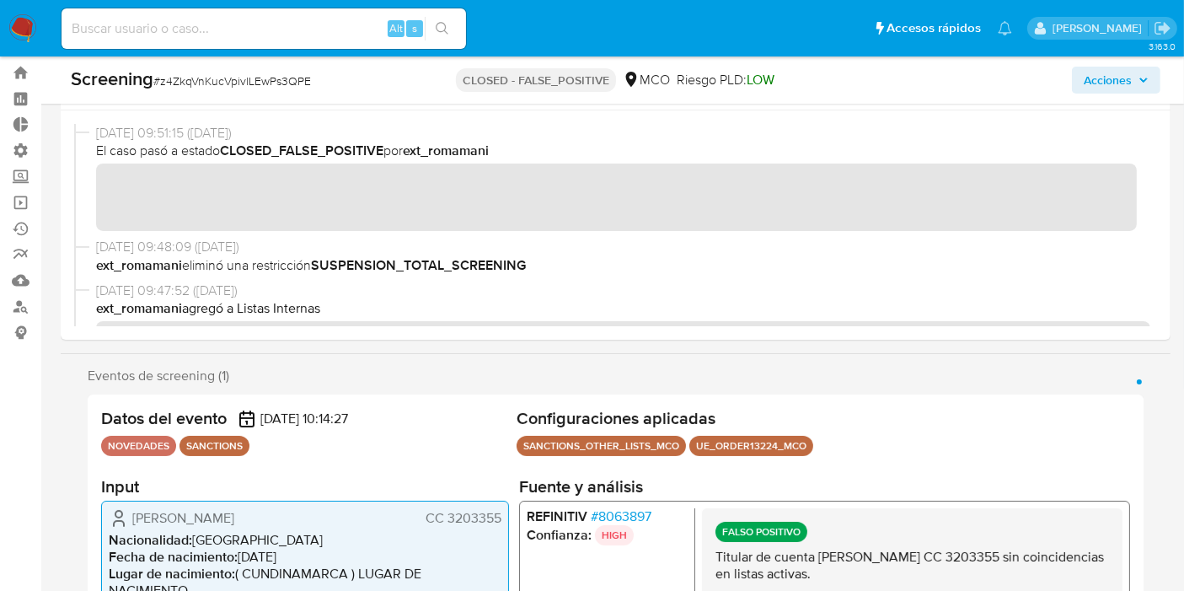
scroll to position [0, 0]
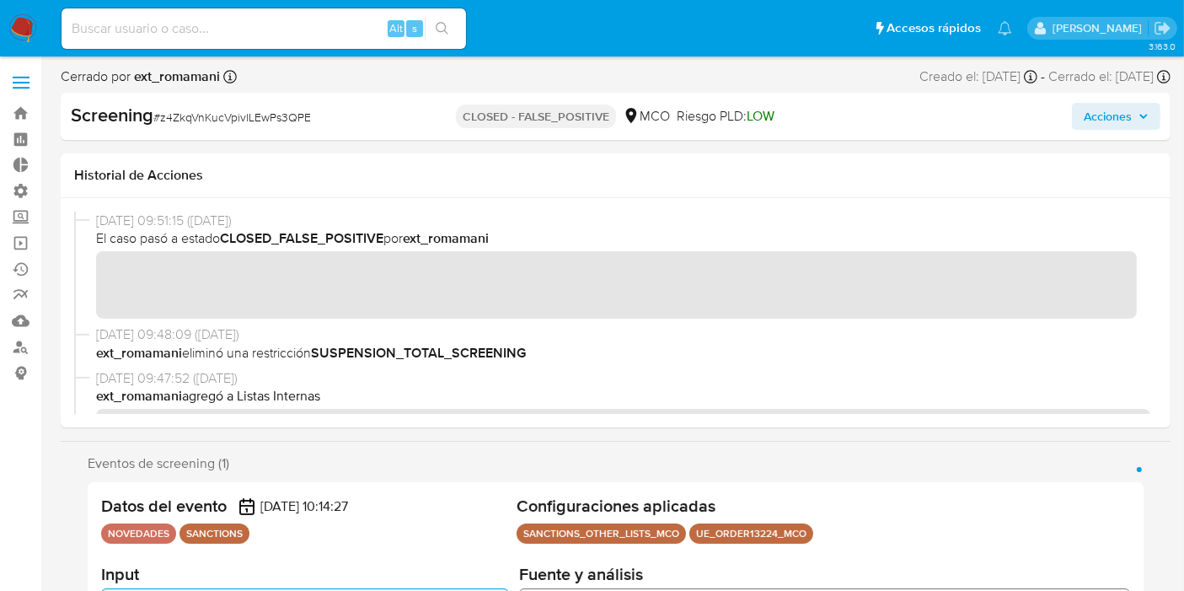
click at [475, 324] on div "11/07/2025 09:51:15 (hace 3 meses) El caso pasó a estado CLOSED_FALSE_POSITIVE …" at bounding box center [615, 268] width 1083 height 115
click at [517, 334] on div "11/07/2025 09:51:15 (hace 3 meses) El caso pasó a estado CLOSED_FALSE_POSITIVE …" at bounding box center [615, 312] width 1083 height 202
click at [468, 324] on div "11/07/2025 09:51:15 (hace 3 meses) El caso pasó a estado CLOSED_FALSE_POSITIVE …" at bounding box center [615, 312] width 1083 height 202
click at [464, 330] on div "11/07/2025 09:51:15 (hace 3 meses) El caso pasó a estado CLOSED_FALSE_POSITIVE …" at bounding box center [615, 312] width 1083 height 202
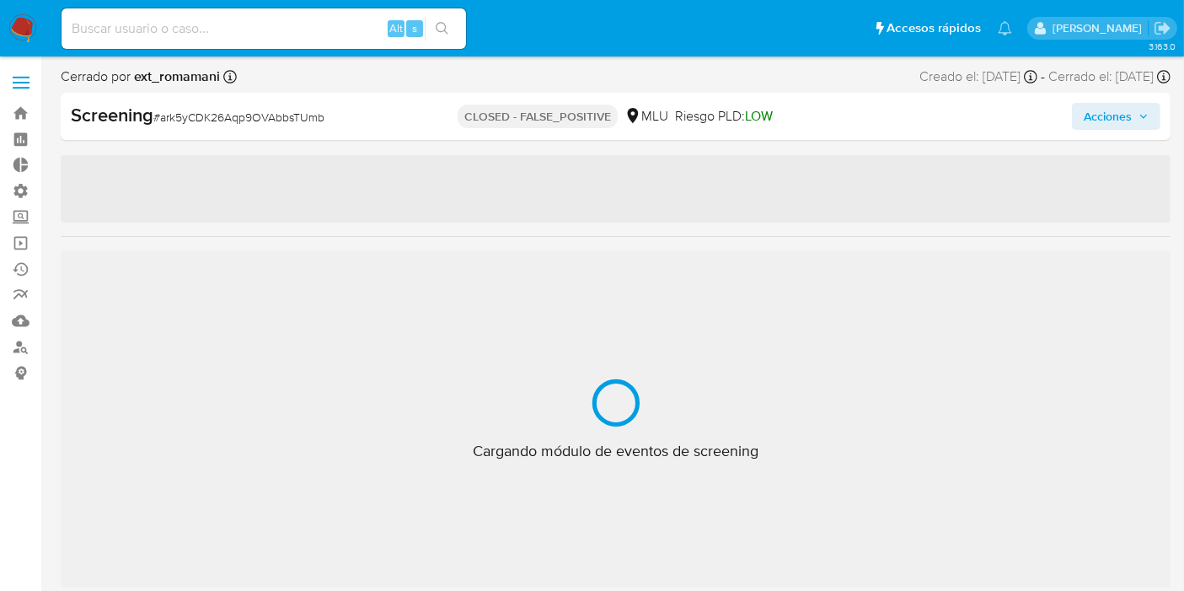
scroll to position [832, 0]
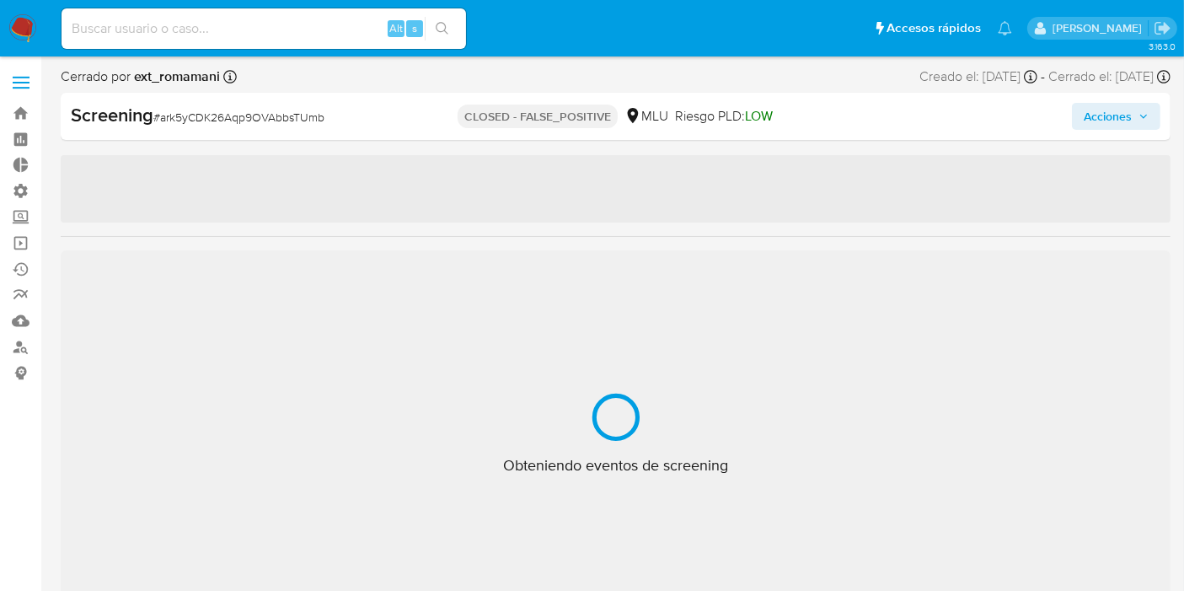
select select "10"
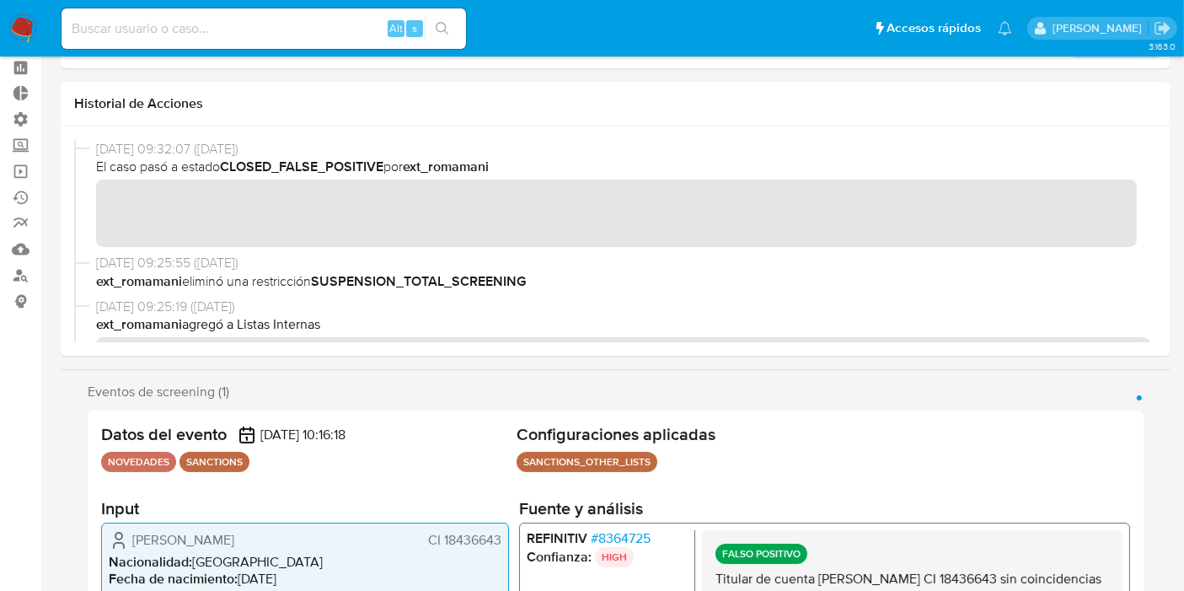
scroll to position [0, 0]
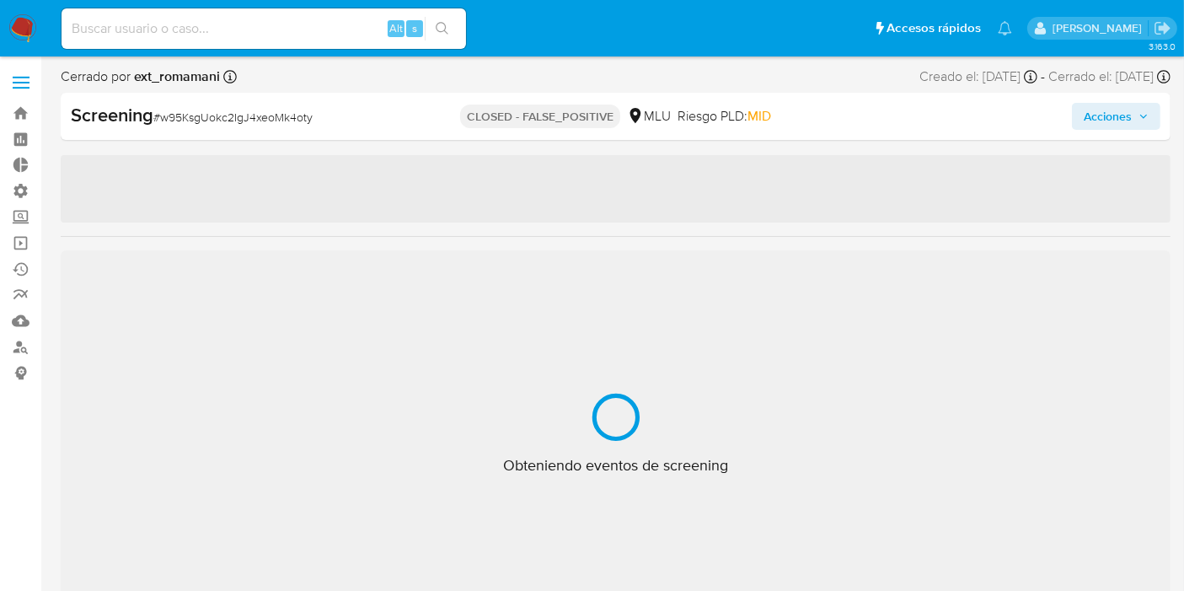
select select "10"
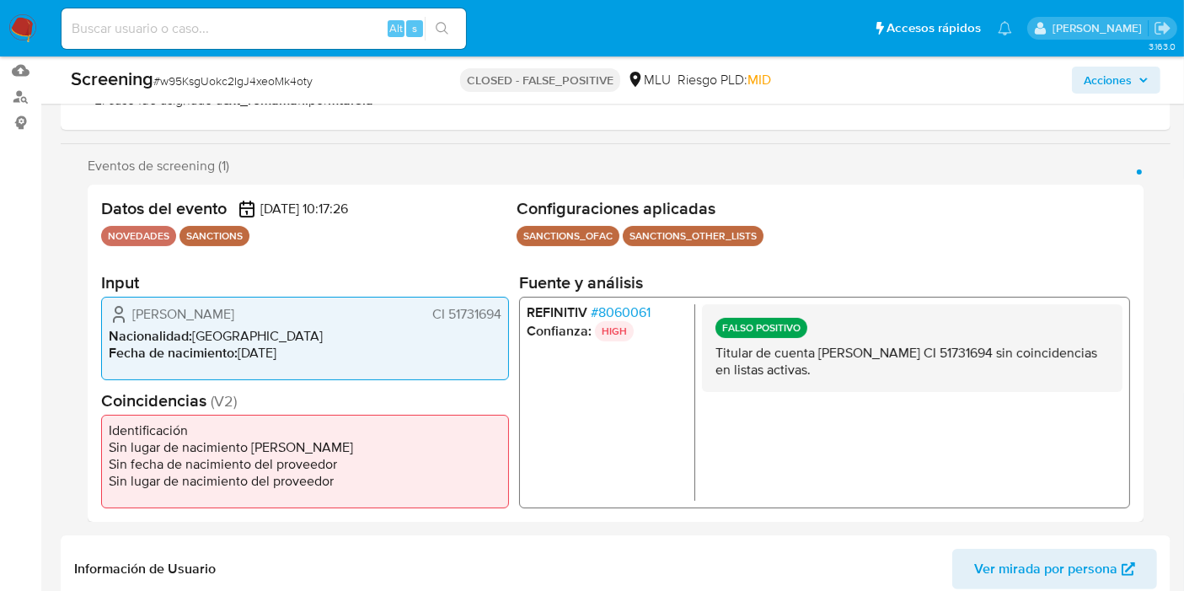
scroll to position [281, 0]
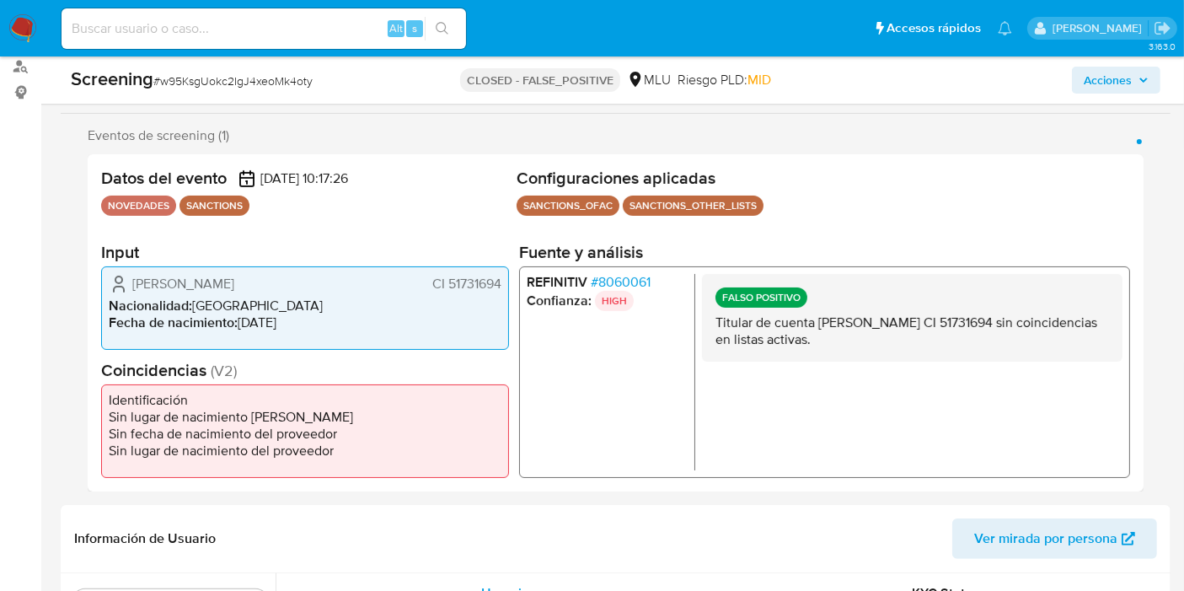
drag, startPoint x: 826, startPoint y: 339, endPoint x: 888, endPoint y: 350, distance: 63.3
click at [888, 350] on div "FALSO POSITIVO Titular de cuenta Bruno Alejandro Maseda Luna CI 51731694 sin co…" at bounding box center [912, 317] width 420 height 88
click at [876, 337] on p "Titular de cuenta Bruno Alejandro Maseda Luna CI 51731694 sin coincidencias en …" at bounding box center [911, 330] width 393 height 34
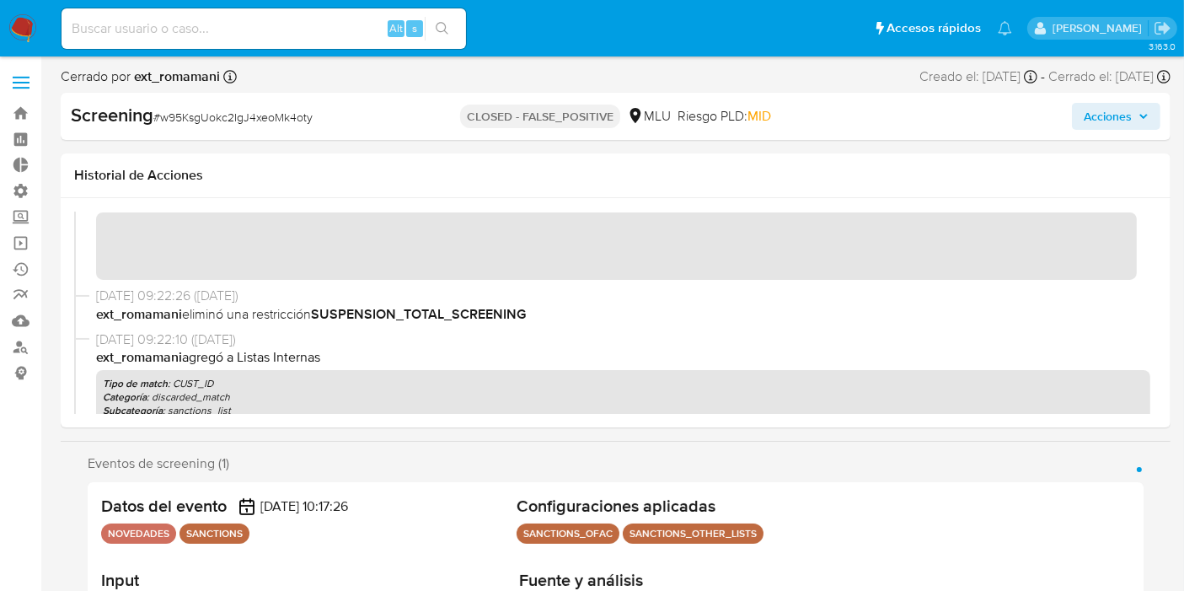
scroll to position [0, 0]
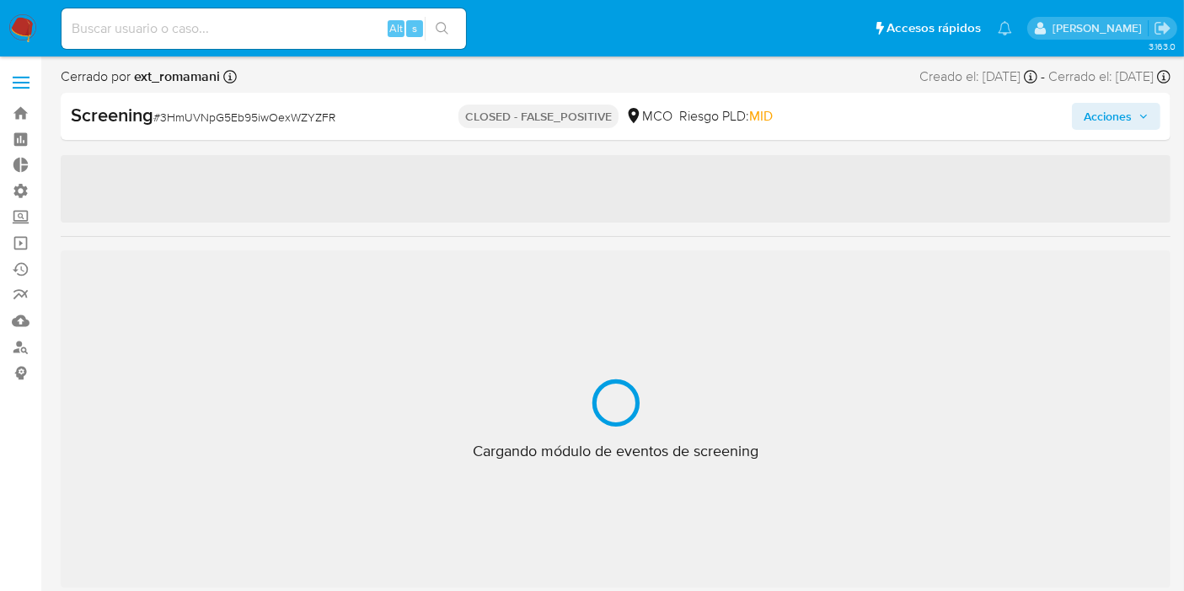
scroll to position [792, 0]
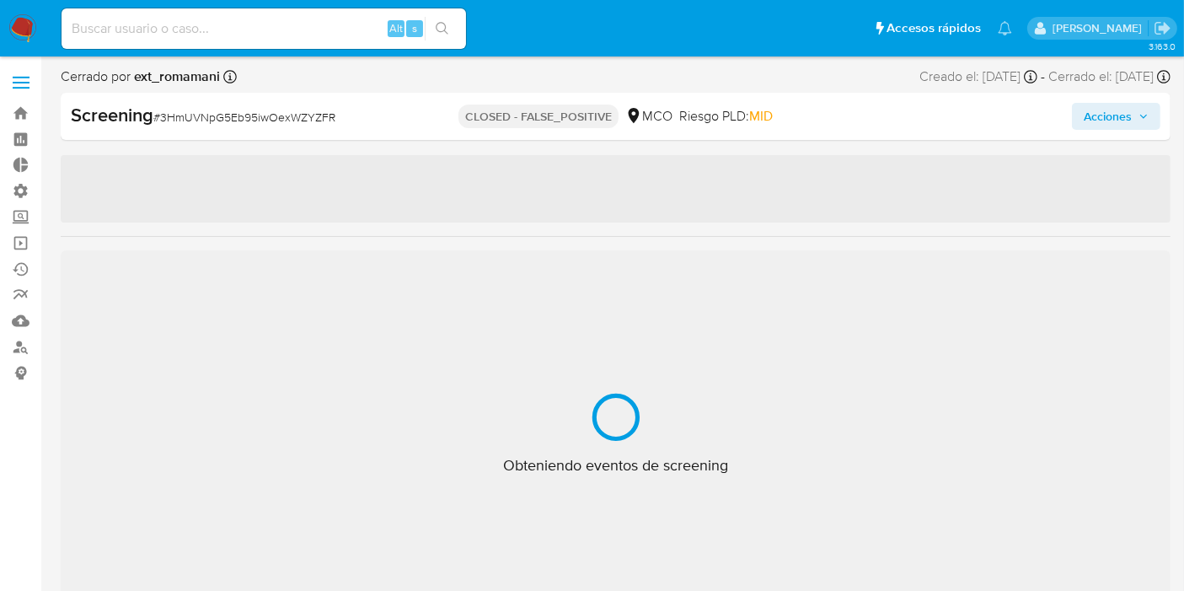
select select "10"
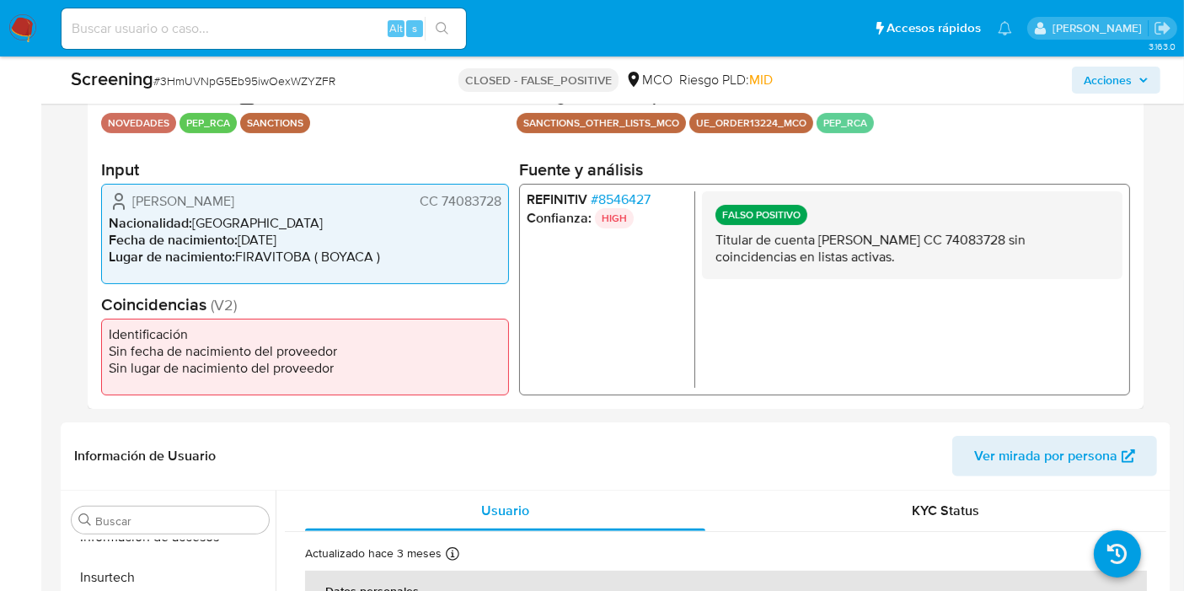
scroll to position [281, 0]
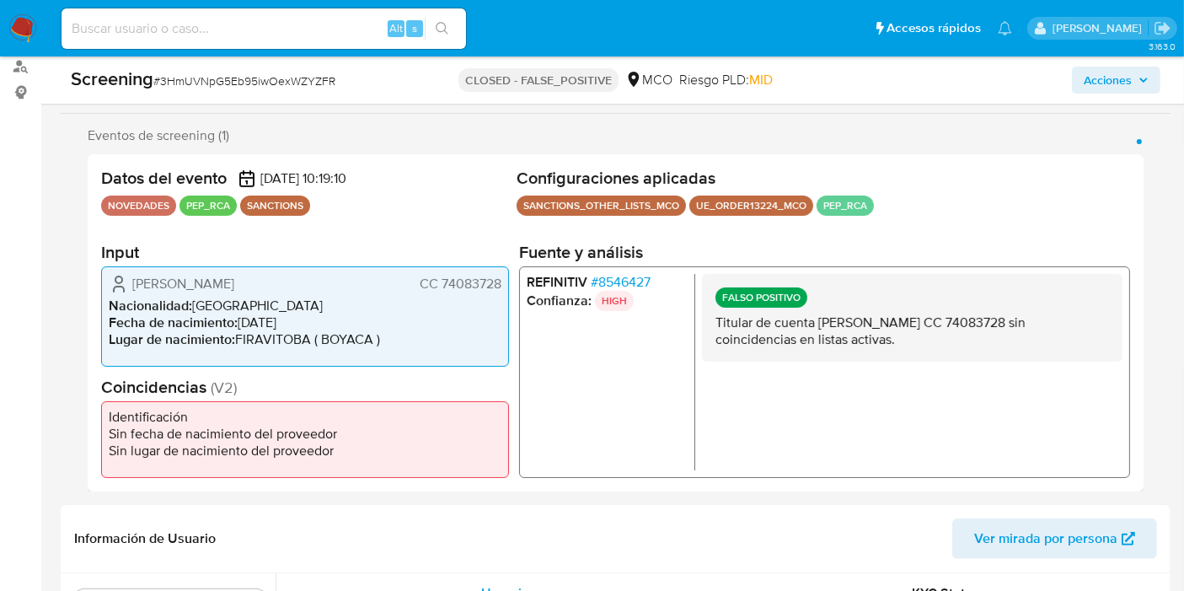
drag, startPoint x: 716, startPoint y: 330, endPoint x: 1030, endPoint y: 344, distance: 313.7
click at [1030, 344] on p "Titular de cuenta [PERSON_NAME] CC 74083728 sin coincidencias en listas activas." at bounding box center [911, 330] width 393 height 34
click at [936, 341] on p "Titular de cuenta [PERSON_NAME] CC 74083728 sin coincidencias en listas activas." at bounding box center [911, 330] width 393 height 34
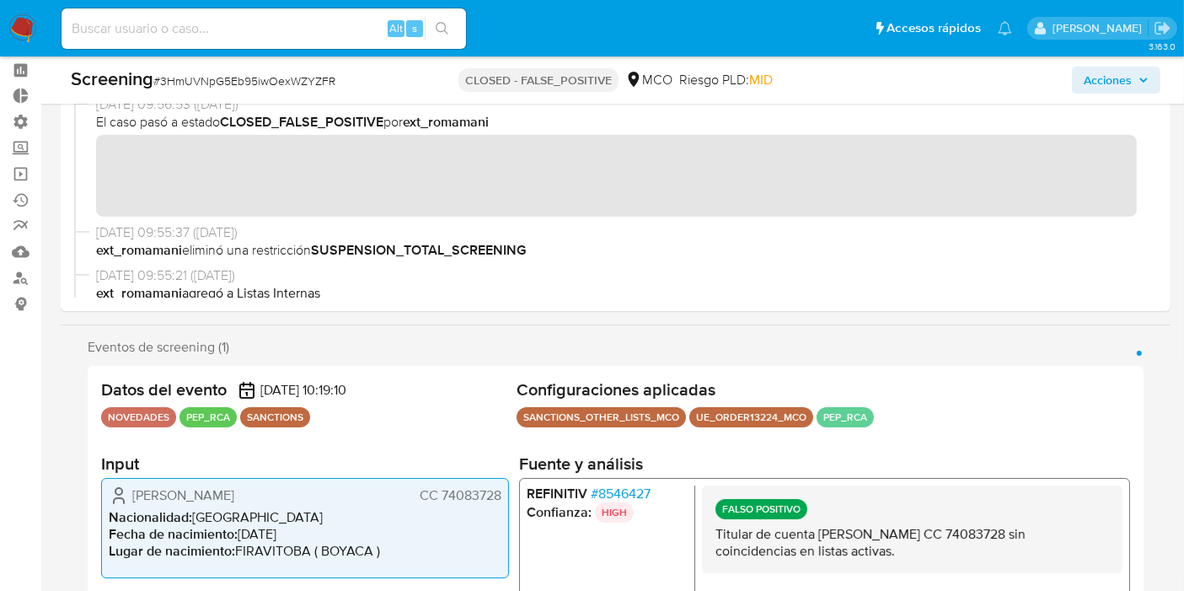
scroll to position [0, 0]
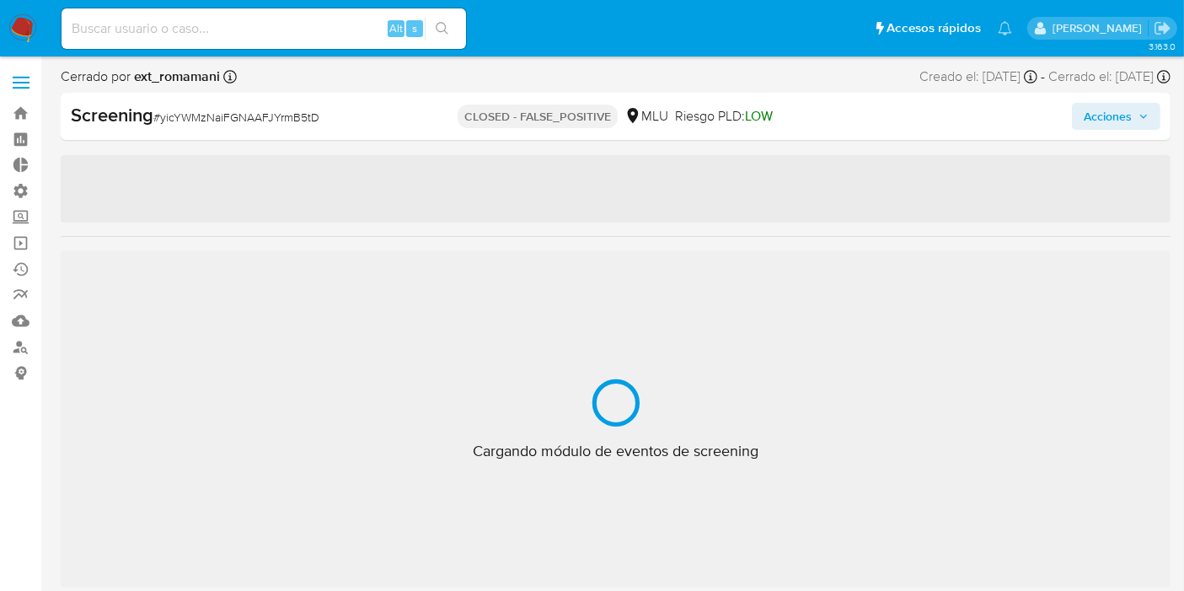
scroll to position [832, 0]
select select "10"
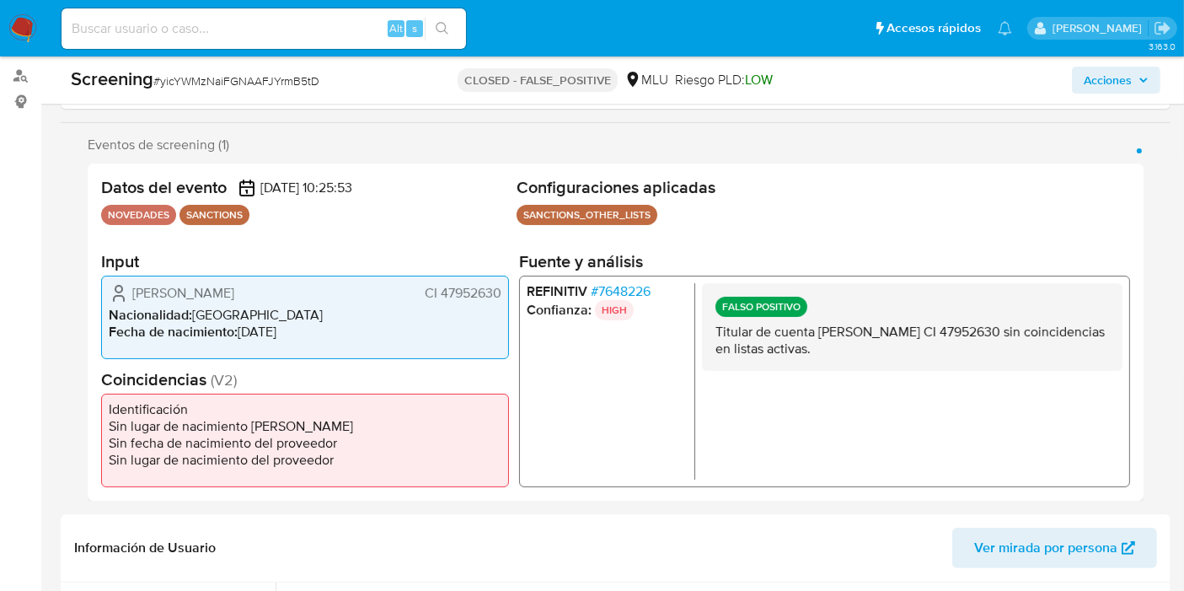
scroll to position [281, 0]
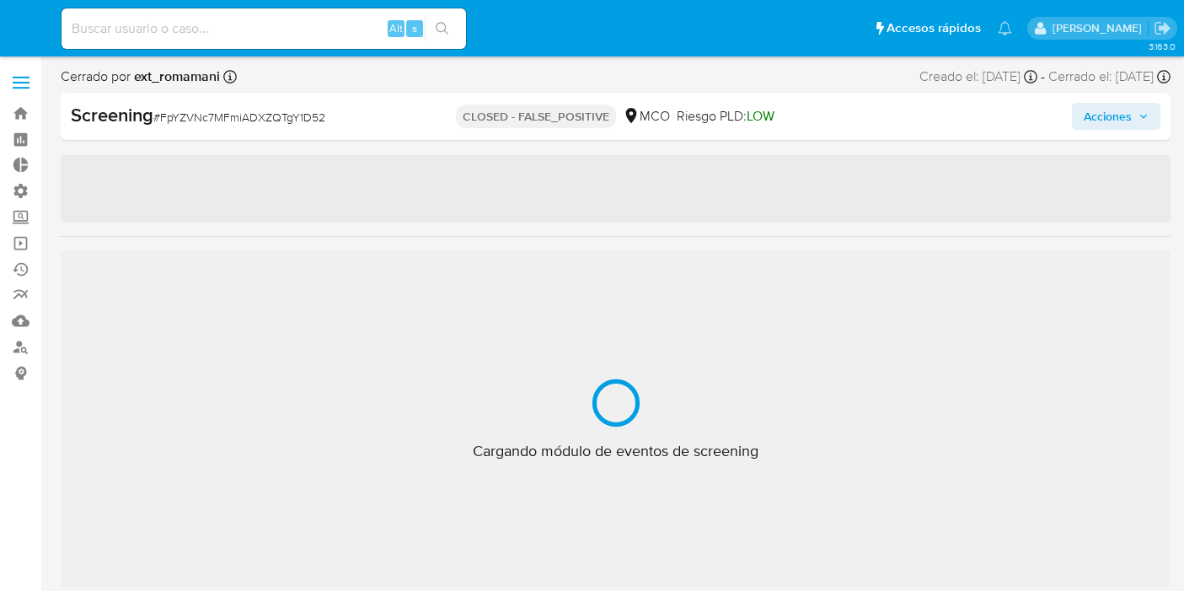
select select "10"
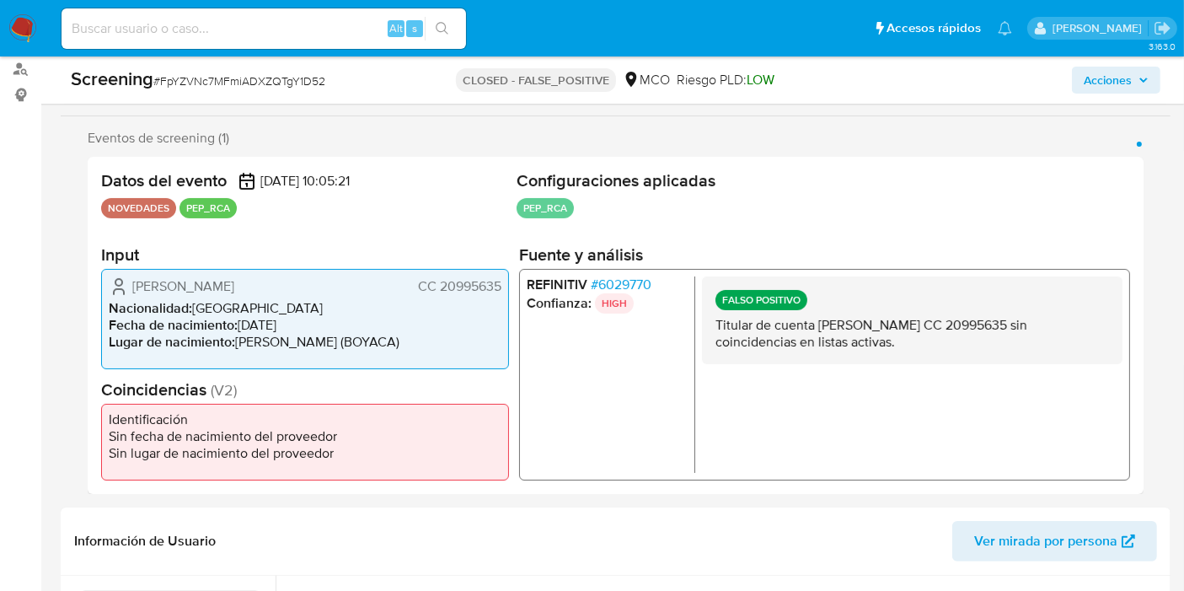
scroll to position [281, 0]
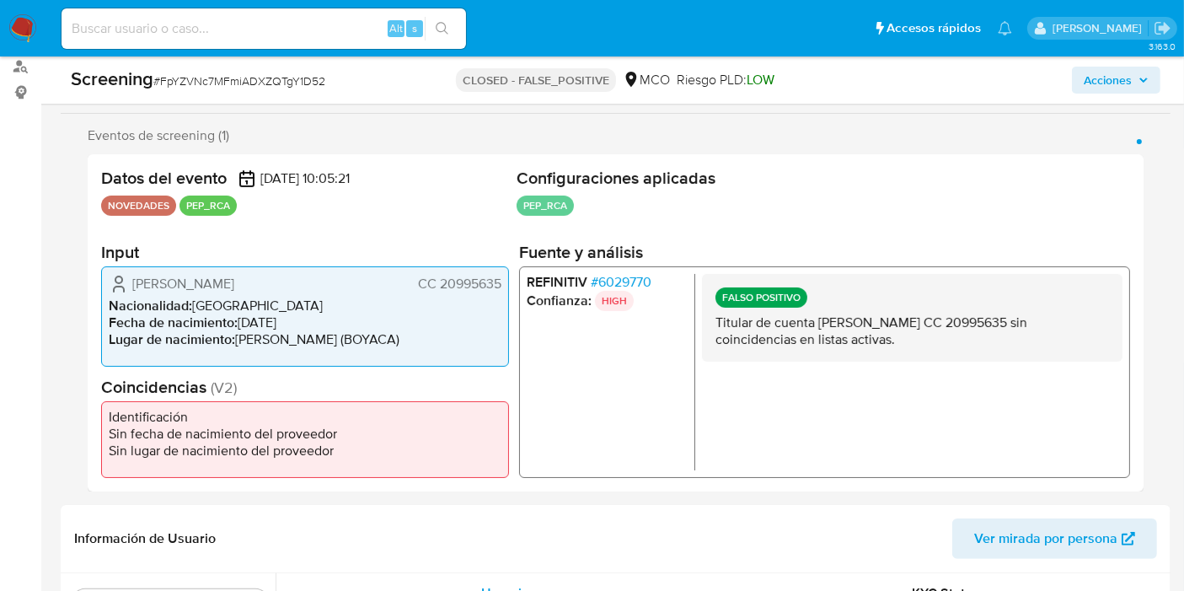
click at [135, 292] on span "Gloria Azucena Cardenas Cristancho" at bounding box center [183, 283] width 102 height 17
drag, startPoint x: 131, startPoint y: 273, endPoint x: 339, endPoint y: 366, distance: 227.0
click at [355, 381] on div "Datos del evento 12/07/2025 10:05:21 NOVEDADES PEP_RCA Configuraciones aplicada…" at bounding box center [616, 322] width 1056 height 337
click at [339, 366] on div "Gloria Azucena Cardenas Cristancho CC 20995635 Nacionalidad : Colombia Fecha de…" at bounding box center [305, 315] width 408 height 100
drag, startPoint x: 167, startPoint y: 419, endPoint x: 385, endPoint y: 447, distance: 220.1
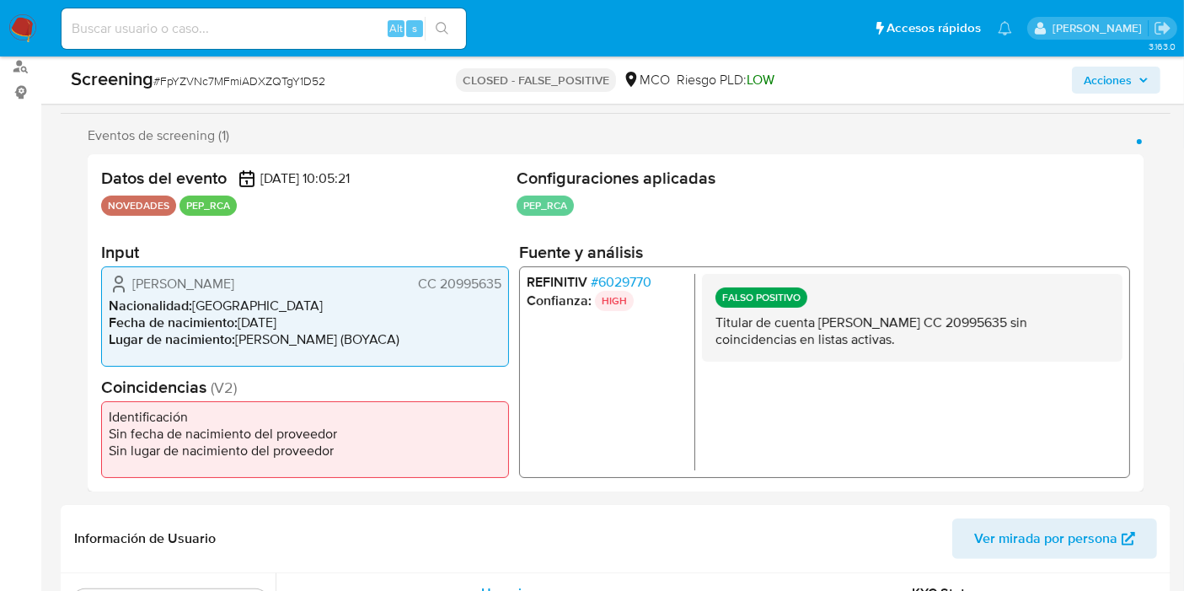
click at [385, 447] on ul "Identificación Sin fecha de nacimiento del proveedor Sin lugar de nacimiento de…" at bounding box center [305, 438] width 408 height 77
drag, startPoint x: 380, startPoint y: 450, endPoint x: 381, endPoint y: 441, distance: 9.3
click at [380, 448] on li "Sin lugar de nacimiento del proveedor" at bounding box center [305, 449] width 393 height 17
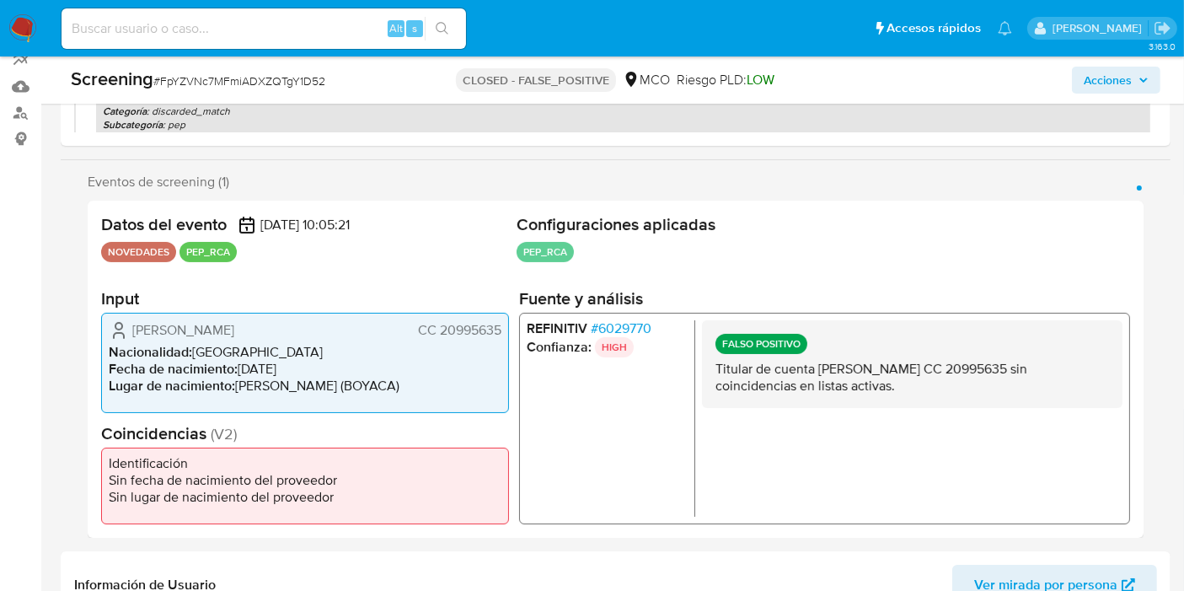
scroll to position [0, 0]
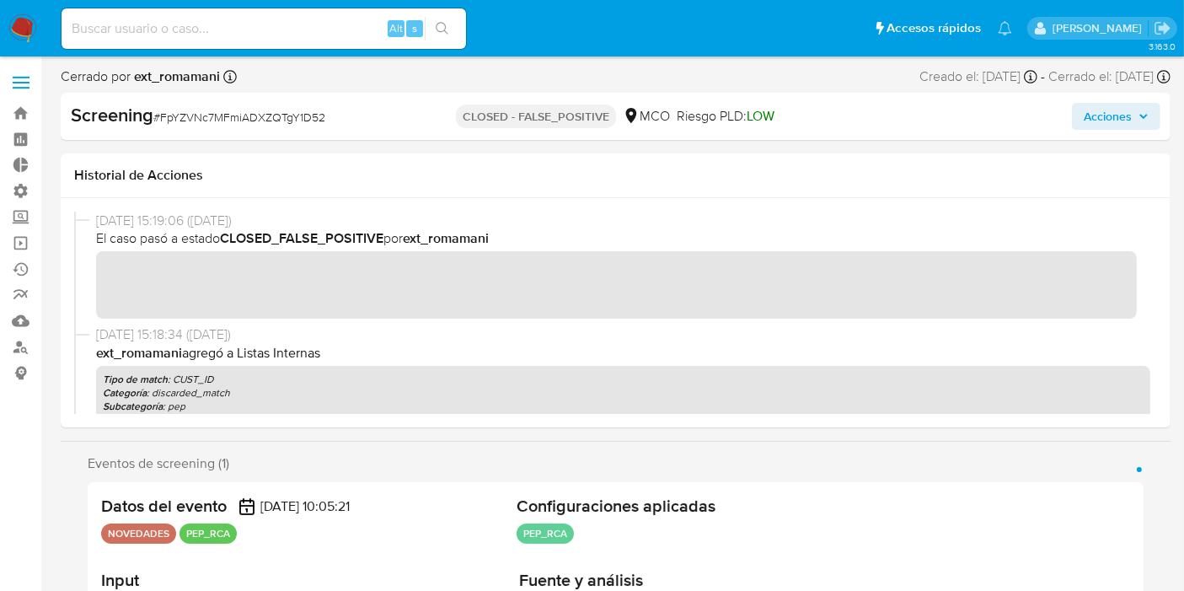
click at [844, 353] on div "14/07/2025 15:19:06 (hace 3 meses) El caso pasó a estado CLOSED_FALSE_POSITIVE …" at bounding box center [615, 312] width 1083 height 202
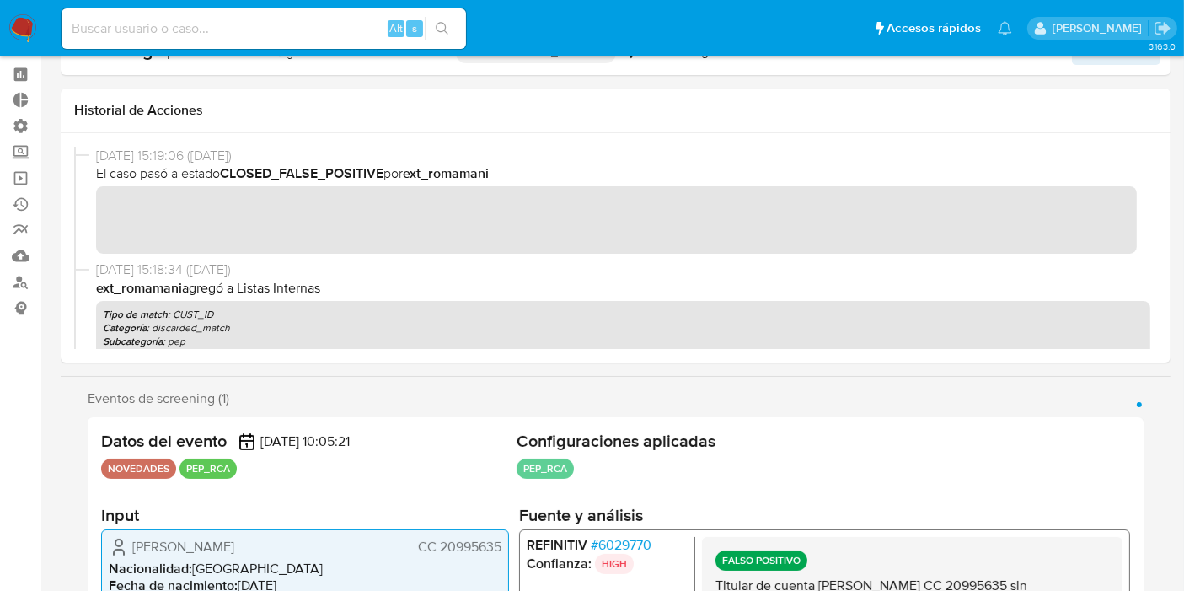
scroll to position [187, 0]
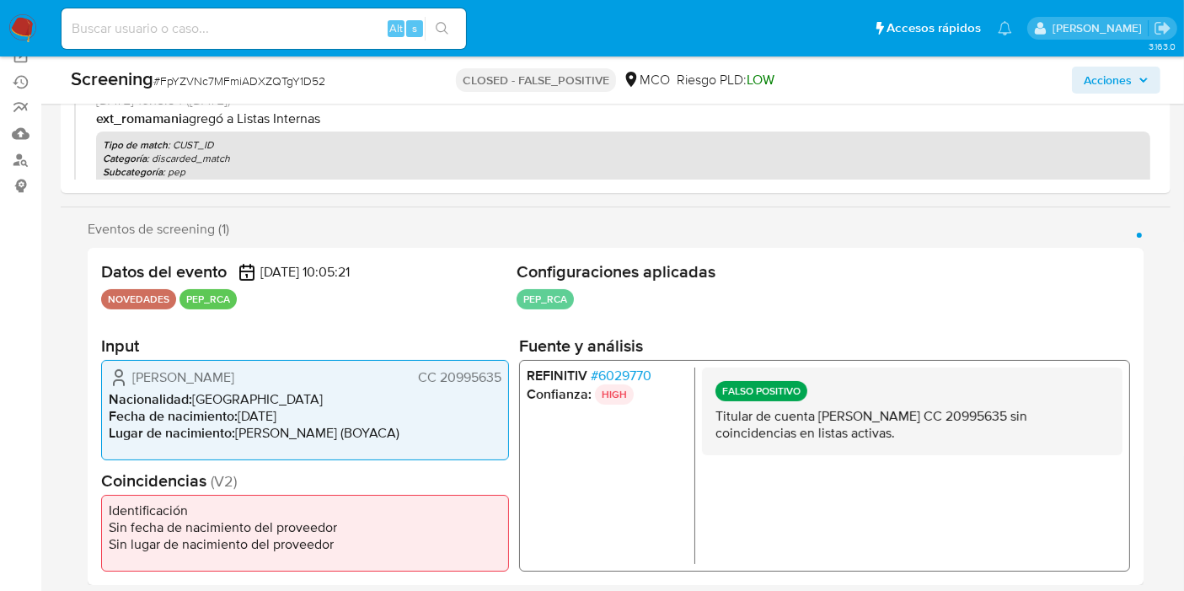
click at [608, 371] on span "# 6029770" at bounding box center [621, 375] width 61 height 17
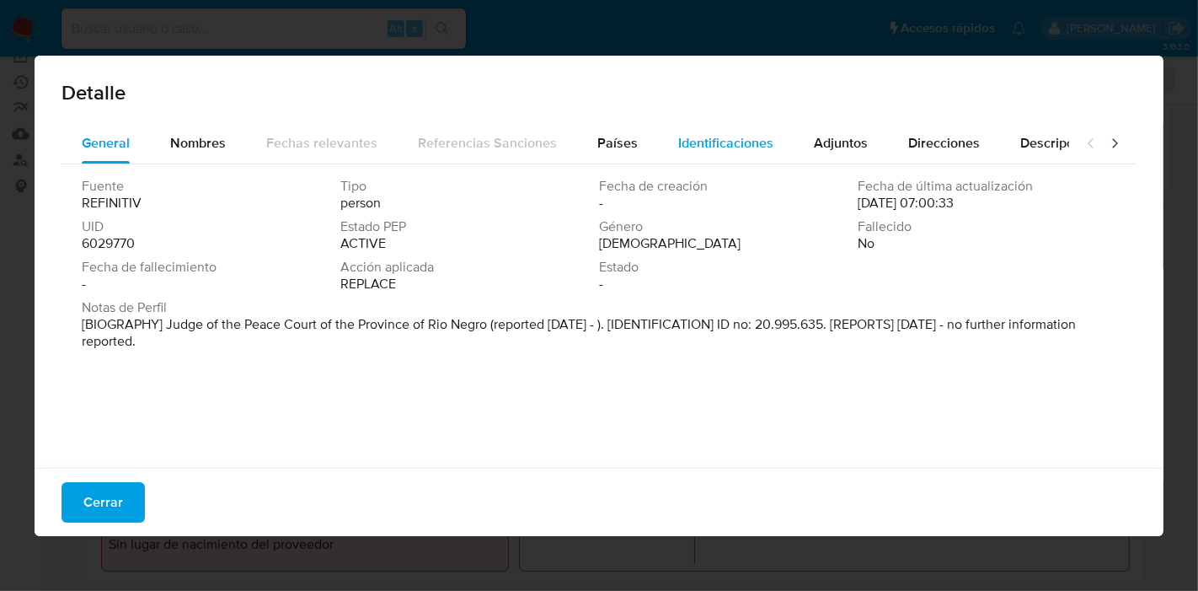
click at [713, 131] on div "Identificaciones" at bounding box center [725, 143] width 95 height 40
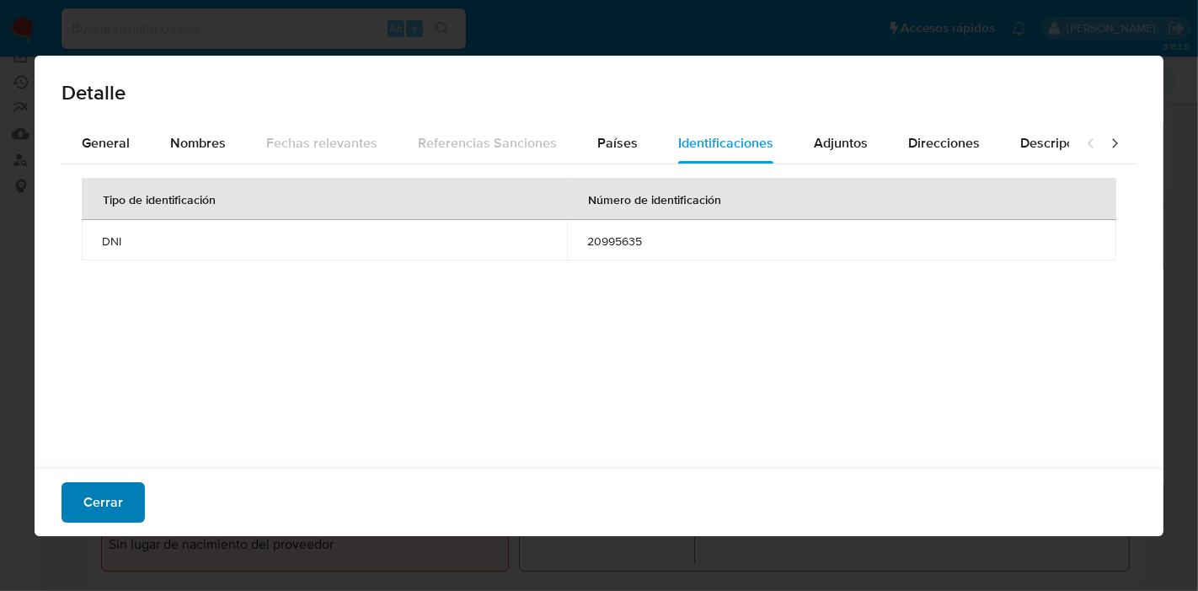
click at [116, 495] on span "Cerrar" at bounding box center [103, 502] width 40 height 37
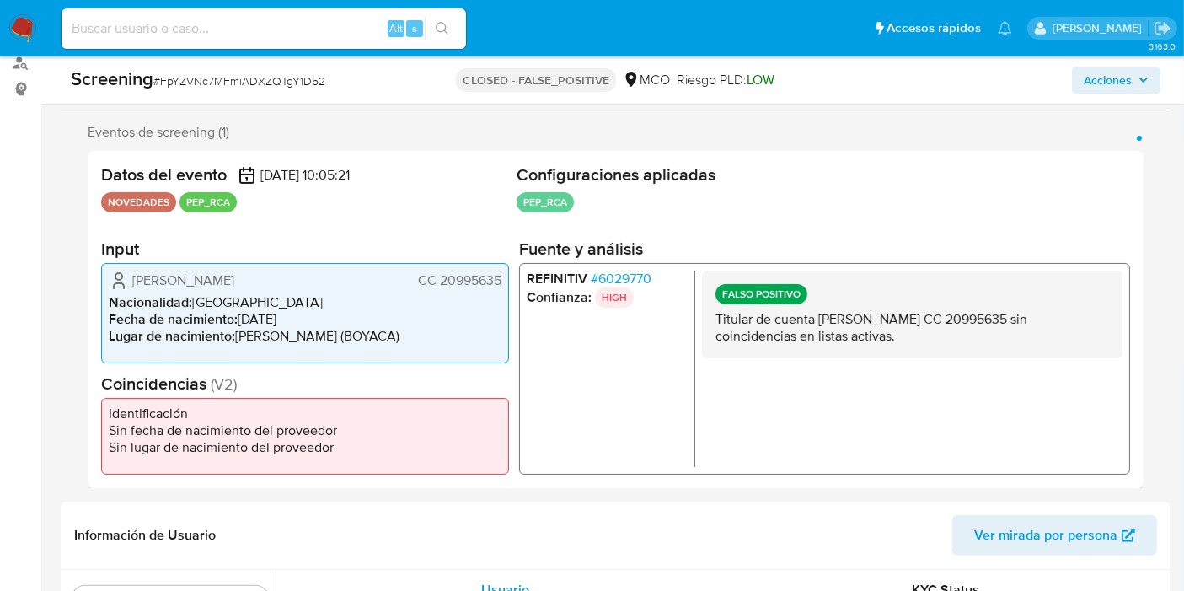
scroll to position [281, 0]
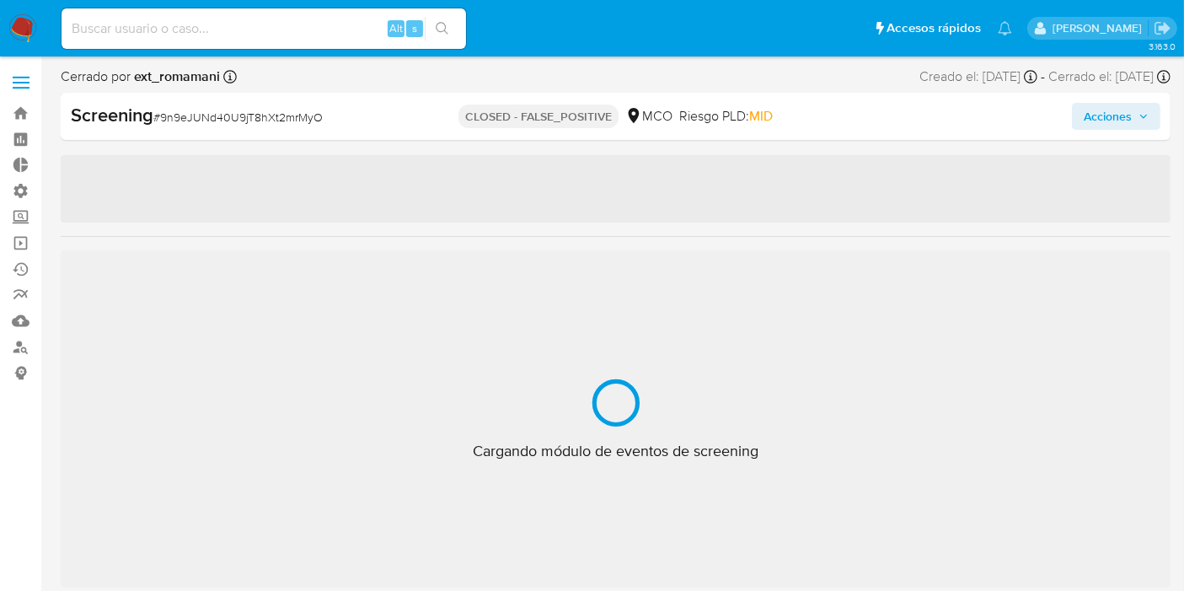
scroll to position [792, 0]
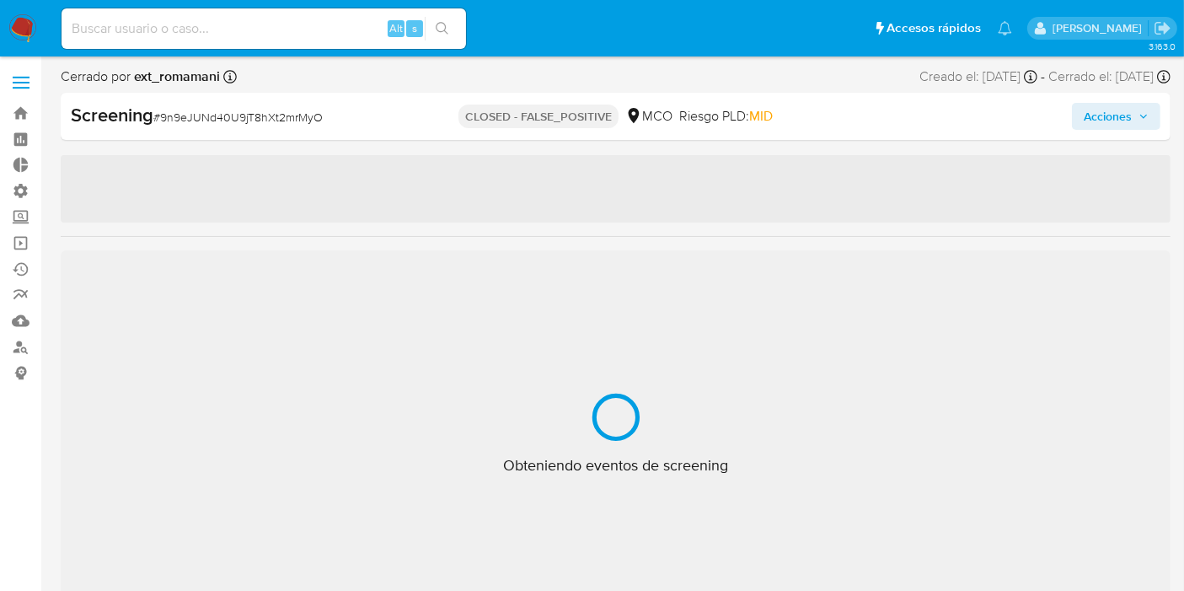
select select "10"
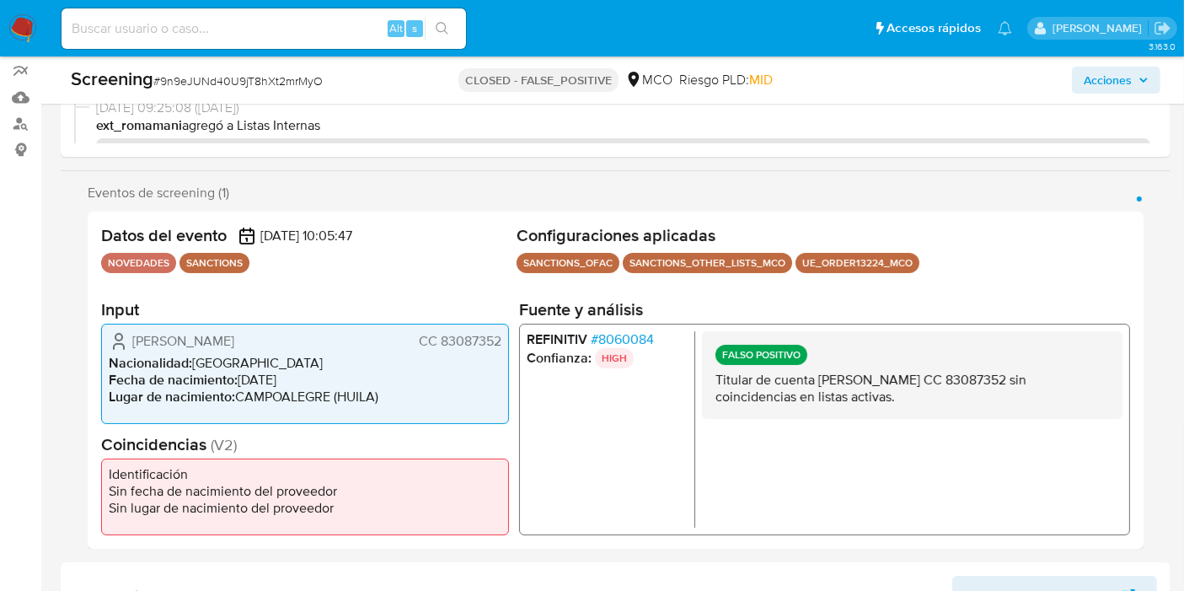
scroll to position [0, 0]
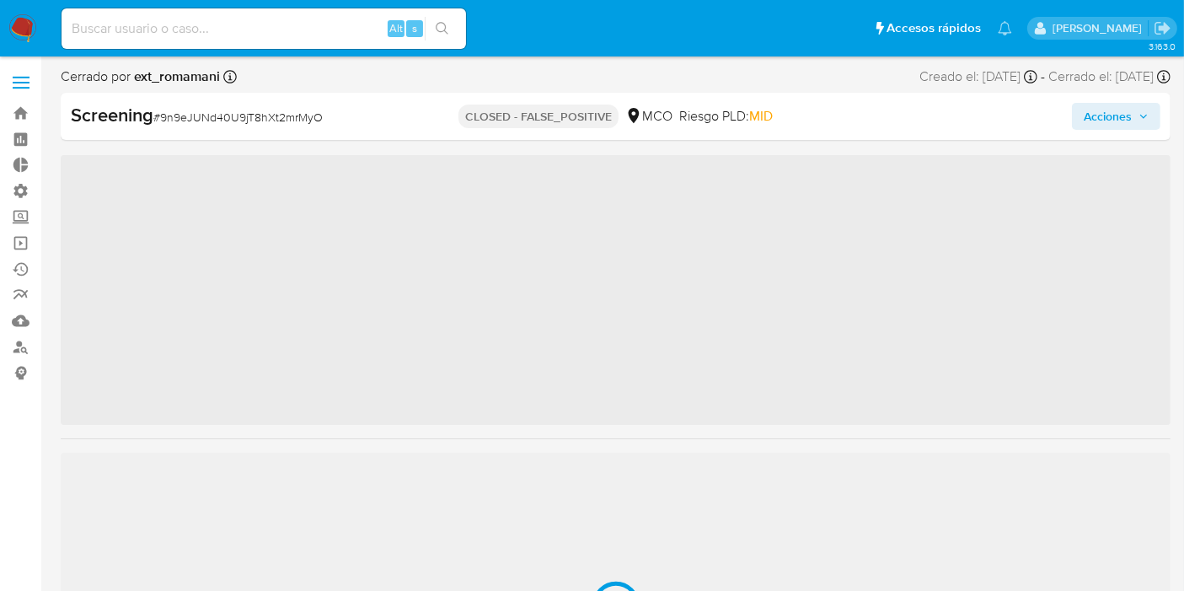
scroll to position [792, 0]
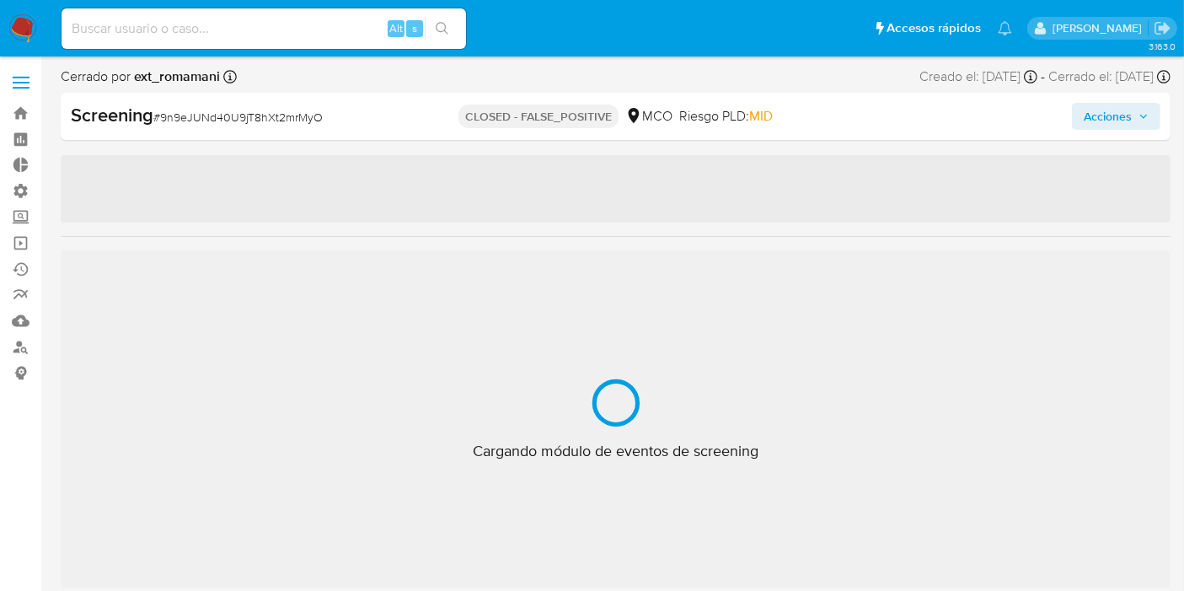
select select "10"
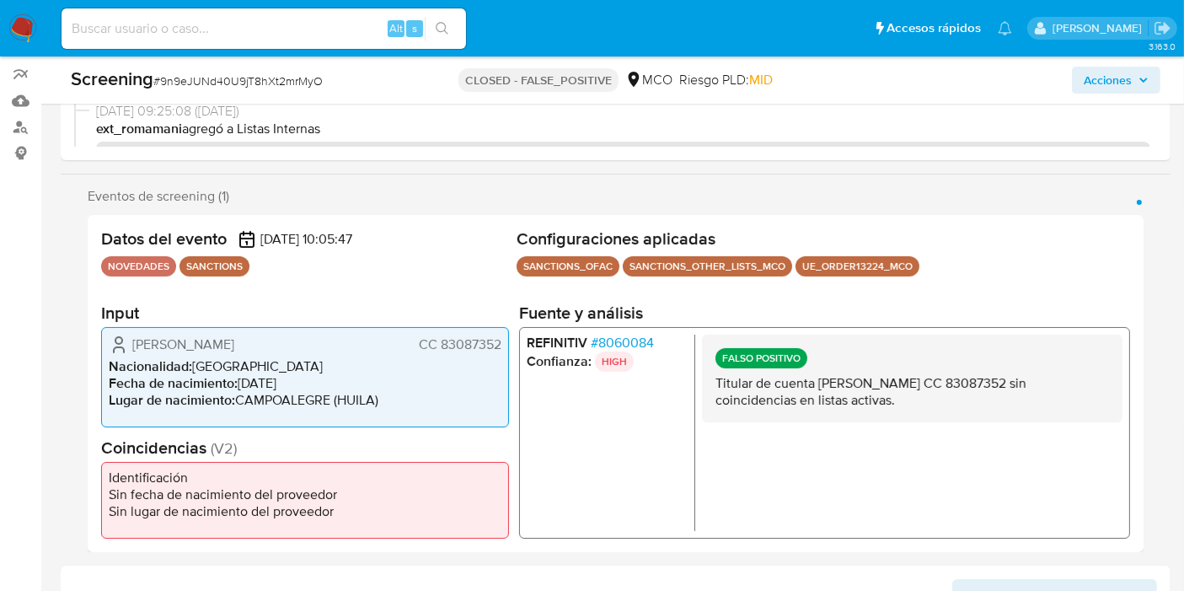
scroll to position [0, 0]
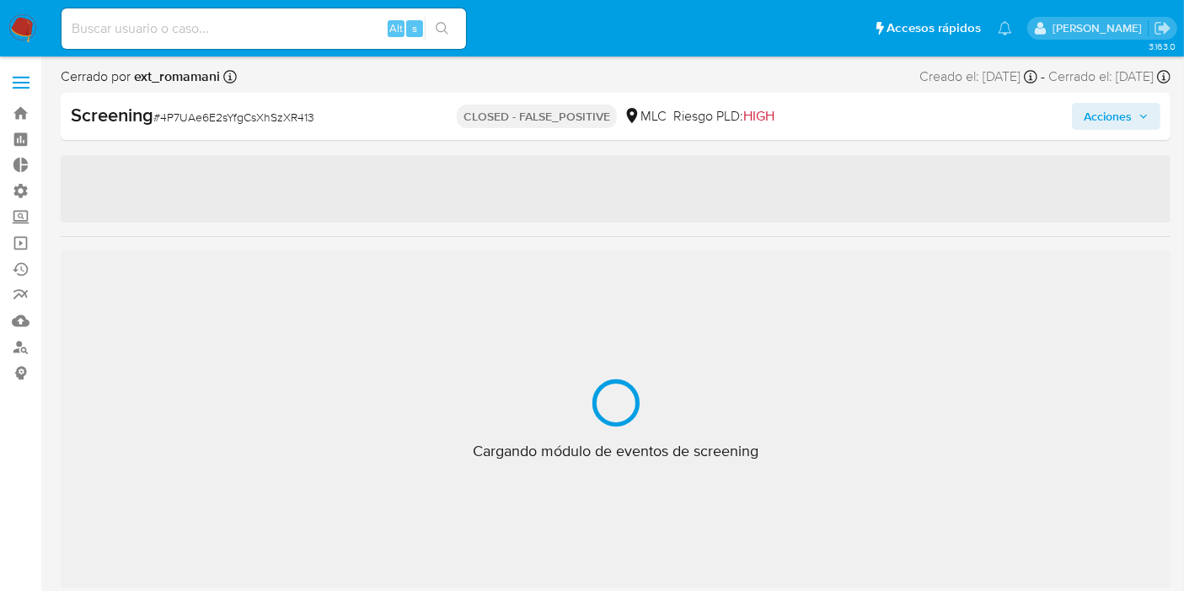
scroll to position [792, 0]
select select "10"
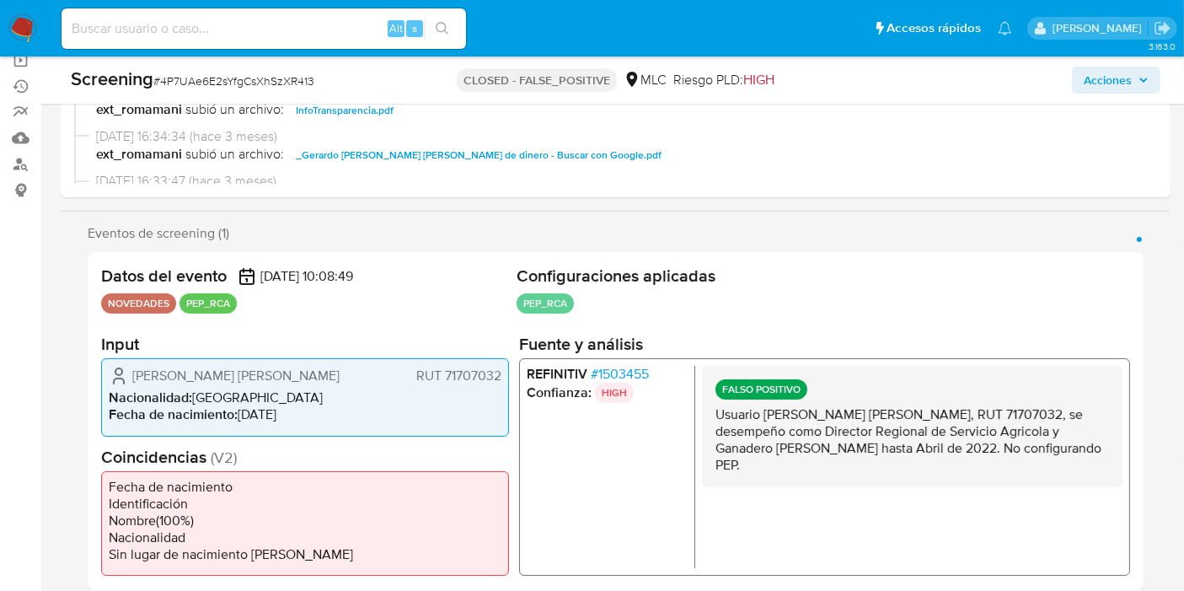
scroll to position [320, 0]
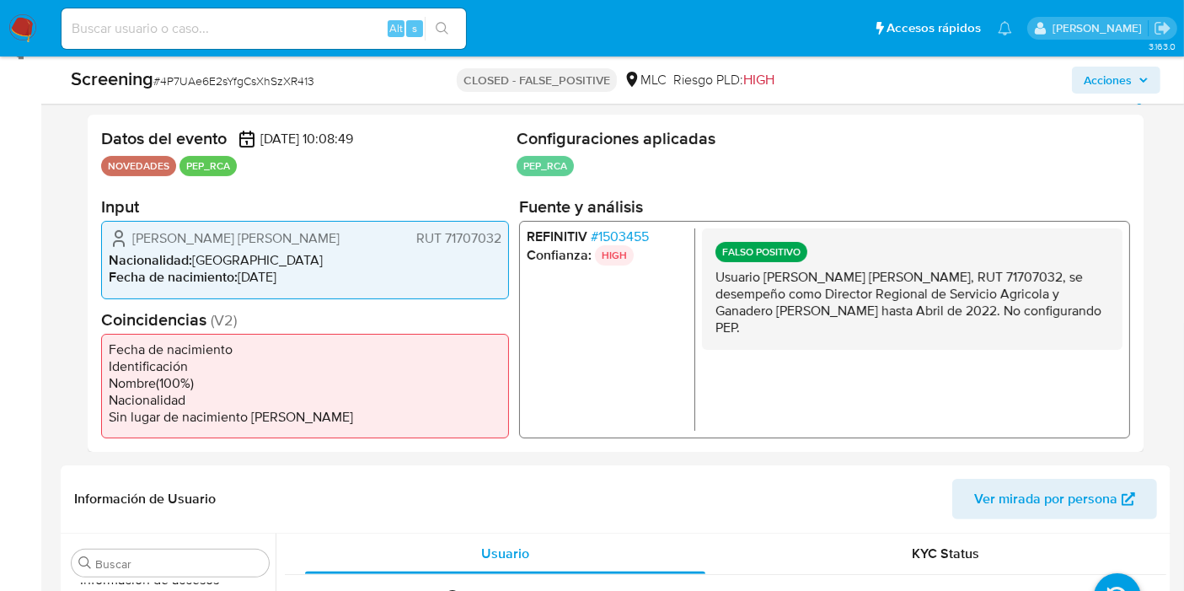
drag, startPoint x: 827, startPoint y: 280, endPoint x: 832, endPoint y: 299, distance: 20.0
click at [832, 299] on p "Usuario Gerardo Bernardo Otzen Martinic, RUT 71707032, se desempeño como Direct…" at bounding box center [911, 302] width 393 height 67
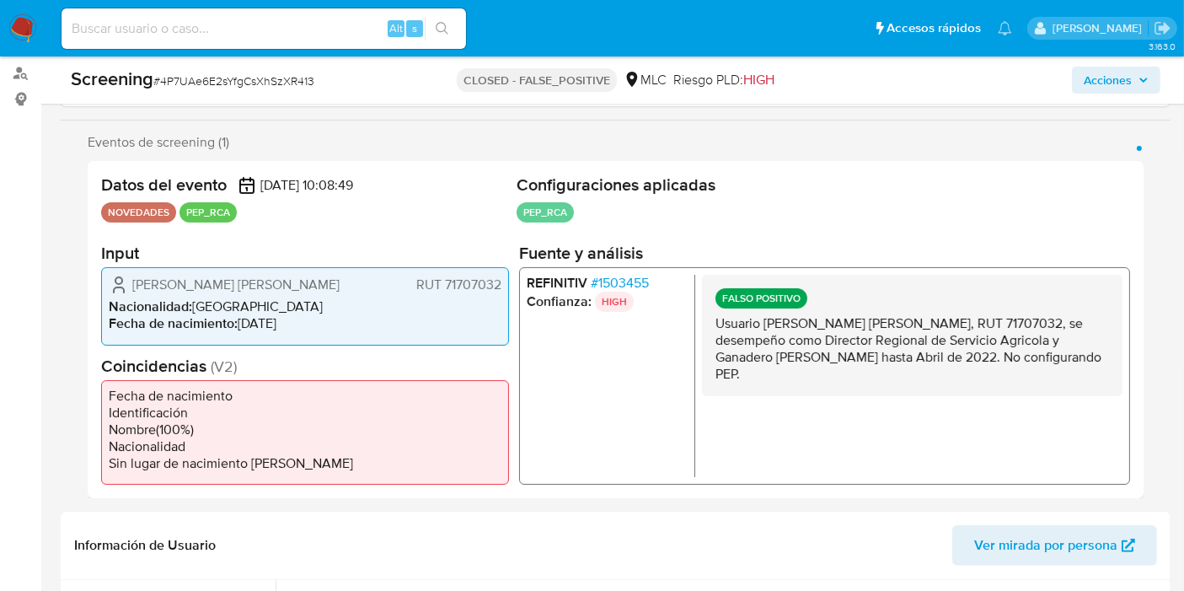
scroll to position [281, 0]
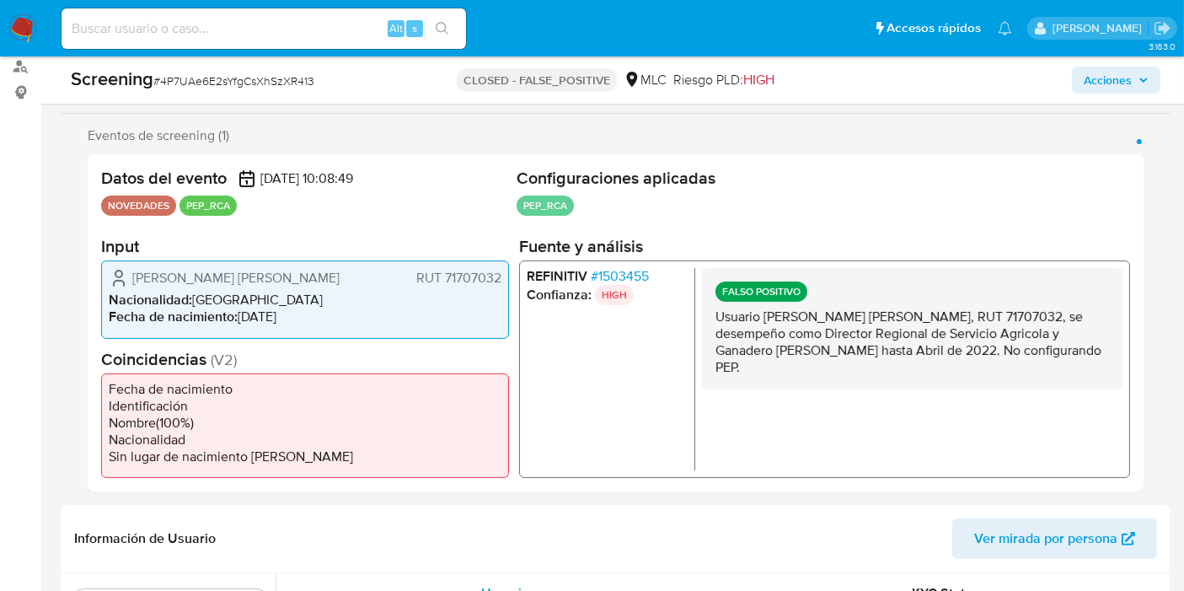
click at [862, 357] on p "Usuario Gerardo Bernardo Otzen Martinic, RUT 71707032, se desempeño como Direct…" at bounding box center [911, 341] width 393 height 67
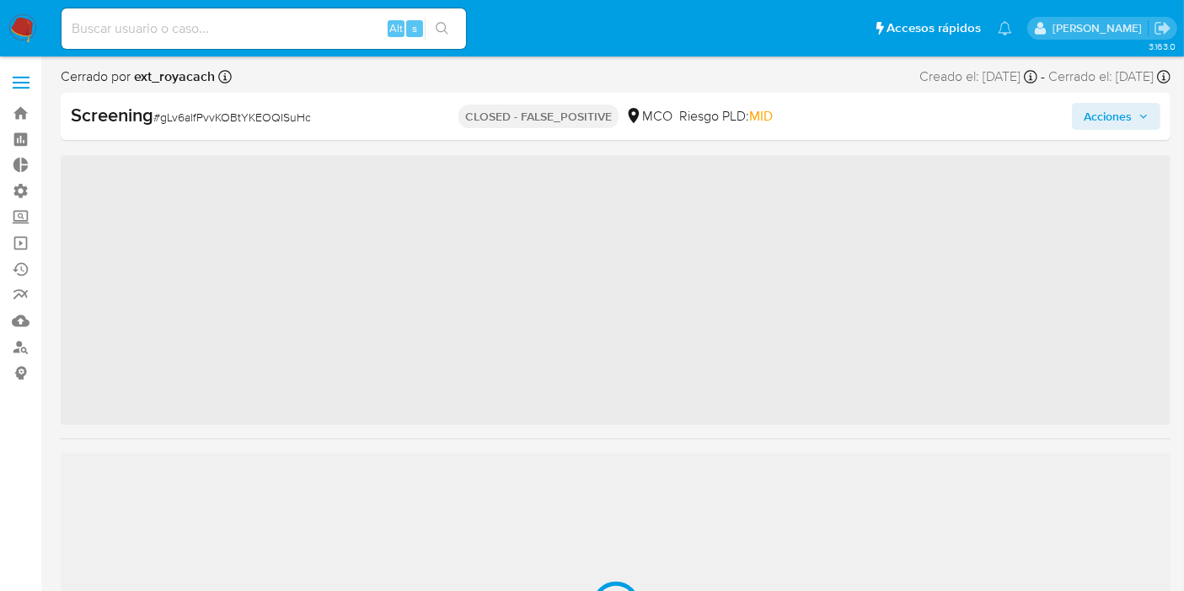
scroll to position [792, 0]
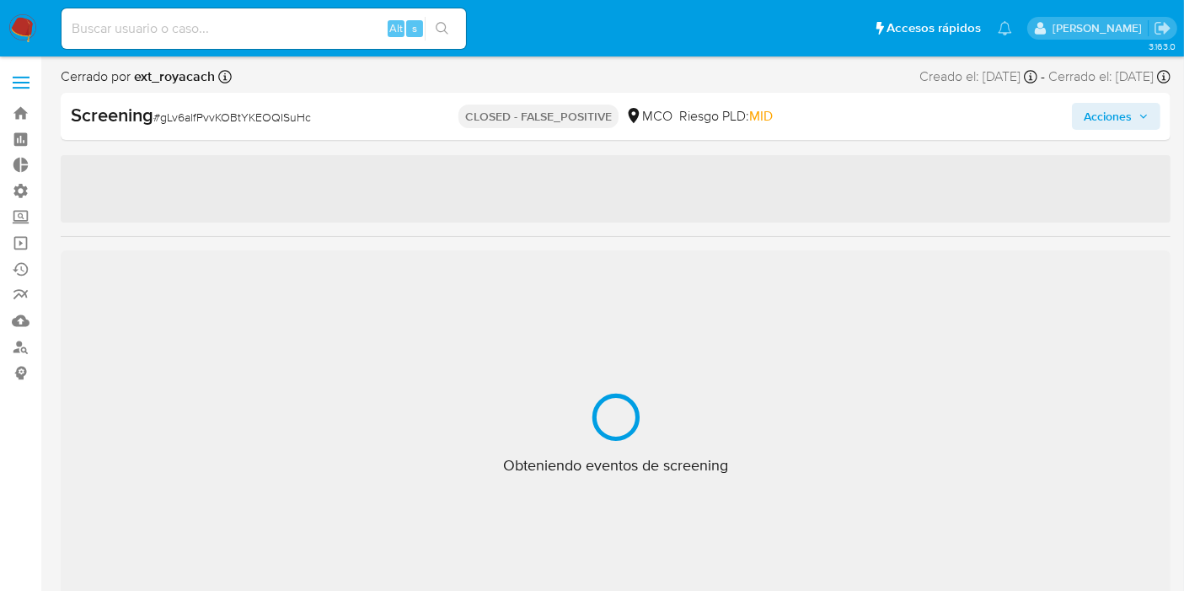
select select "10"
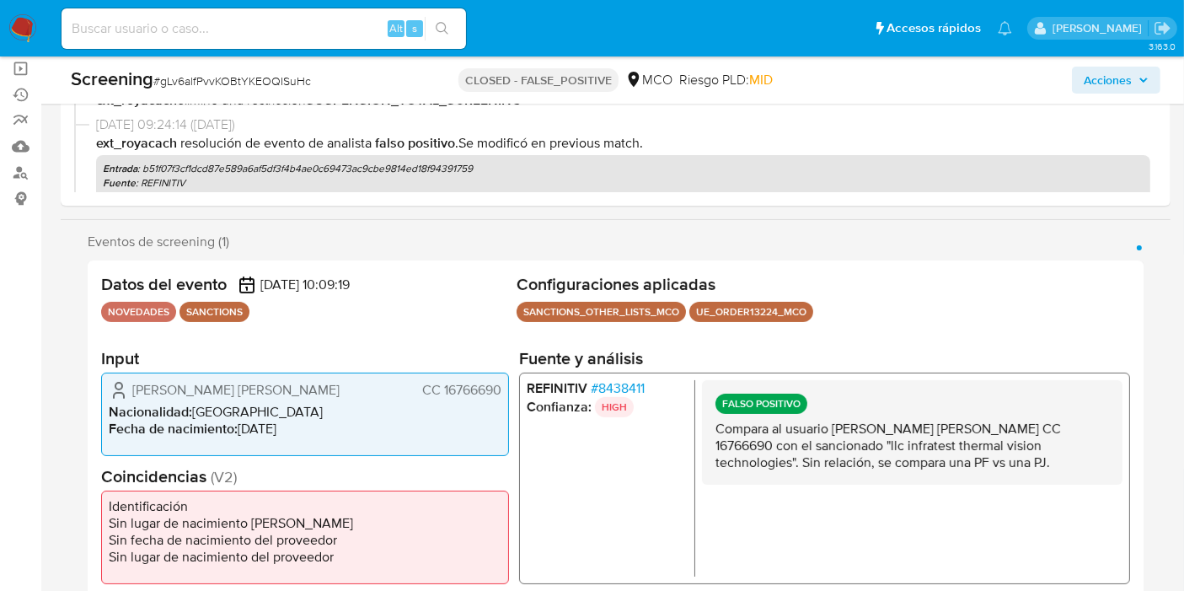
scroll to position [258, 0]
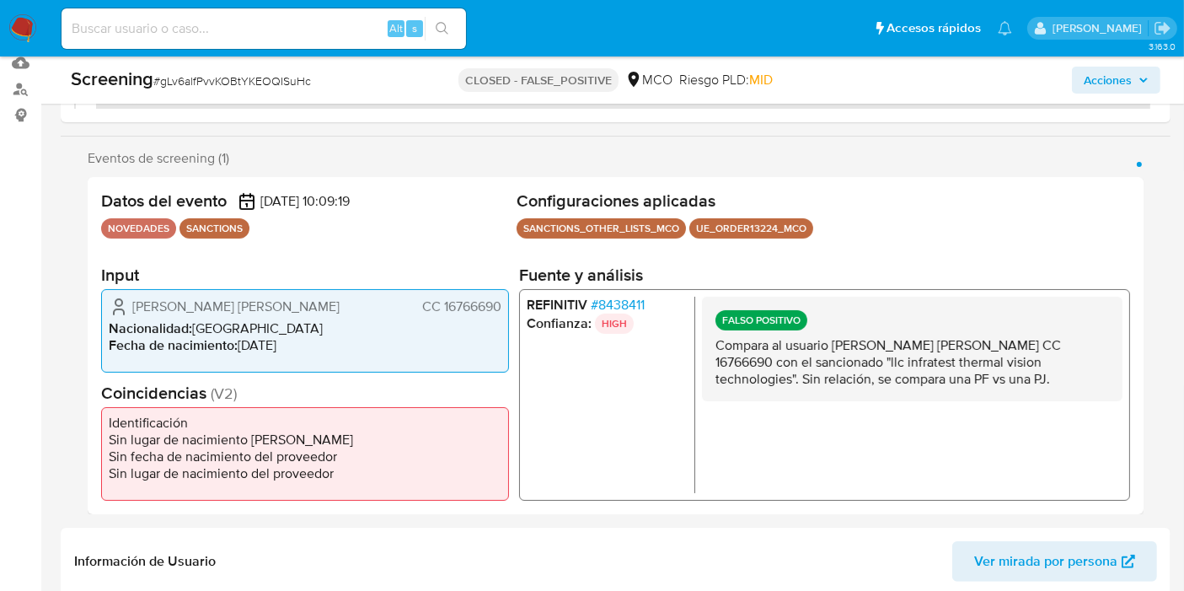
drag, startPoint x: 891, startPoint y: 360, endPoint x: 1007, endPoint y: 355, distance: 115.5
click at [1006, 356] on p "Compara al usuario Tamayo Salazar Diego Fernando CC 16766690 con el sancionado …" at bounding box center [911, 361] width 393 height 51
click at [1007, 355] on p "Compara al usuario Tamayo Salazar Diego Fernando CC 16766690 con el sancionado …" at bounding box center [911, 361] width 393 height 51
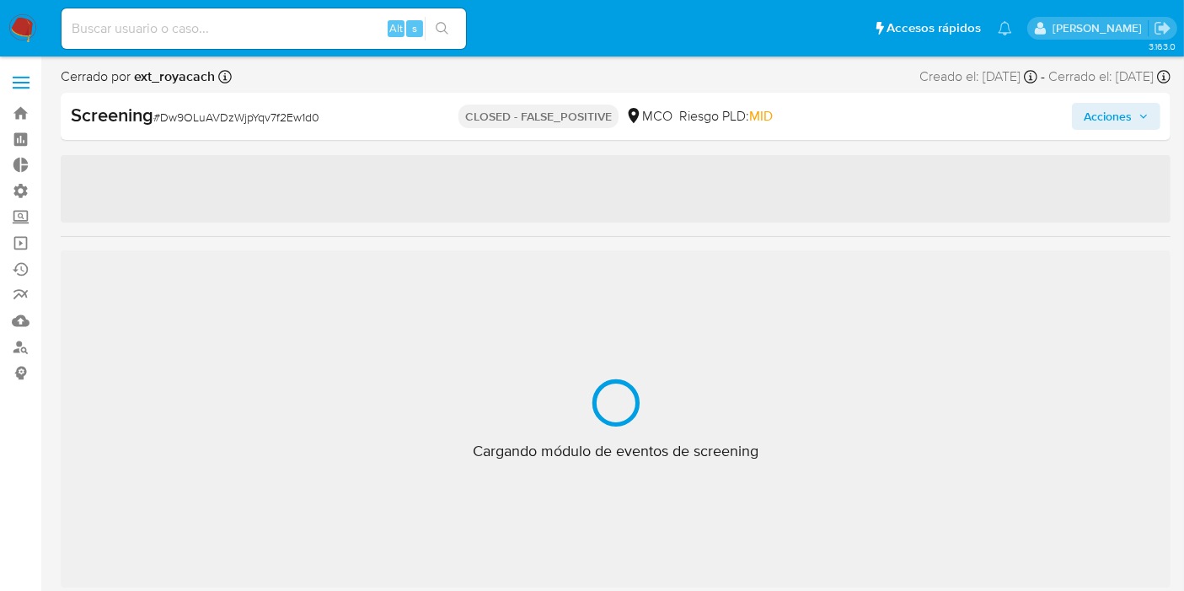
scroll to position [792, 0]
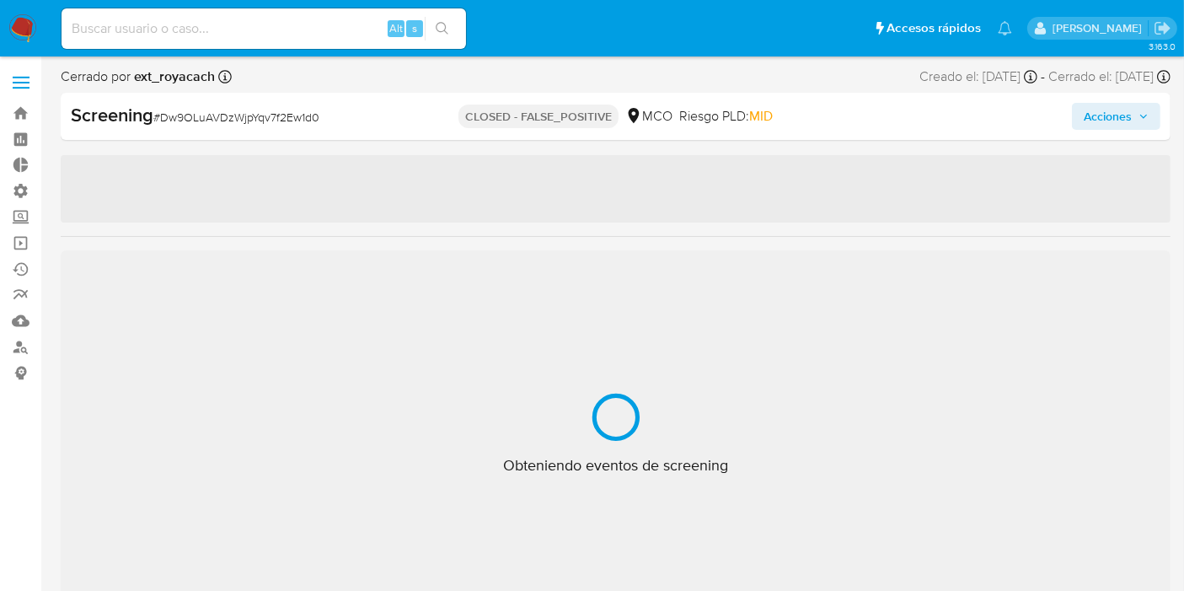
select select "10"
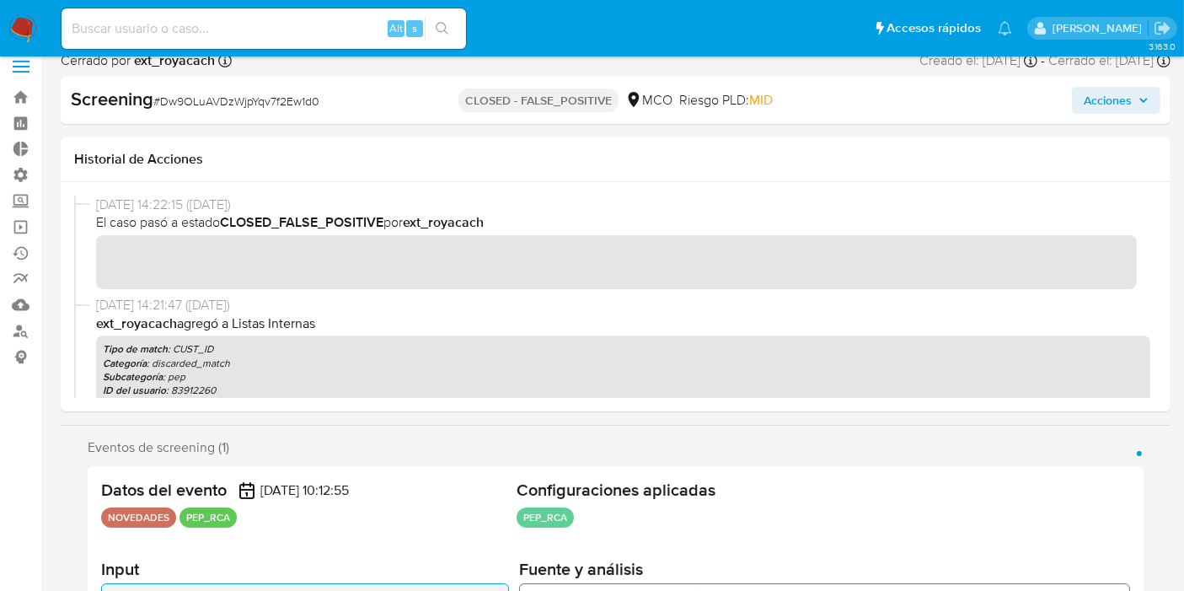
scroll to position [281, 0]
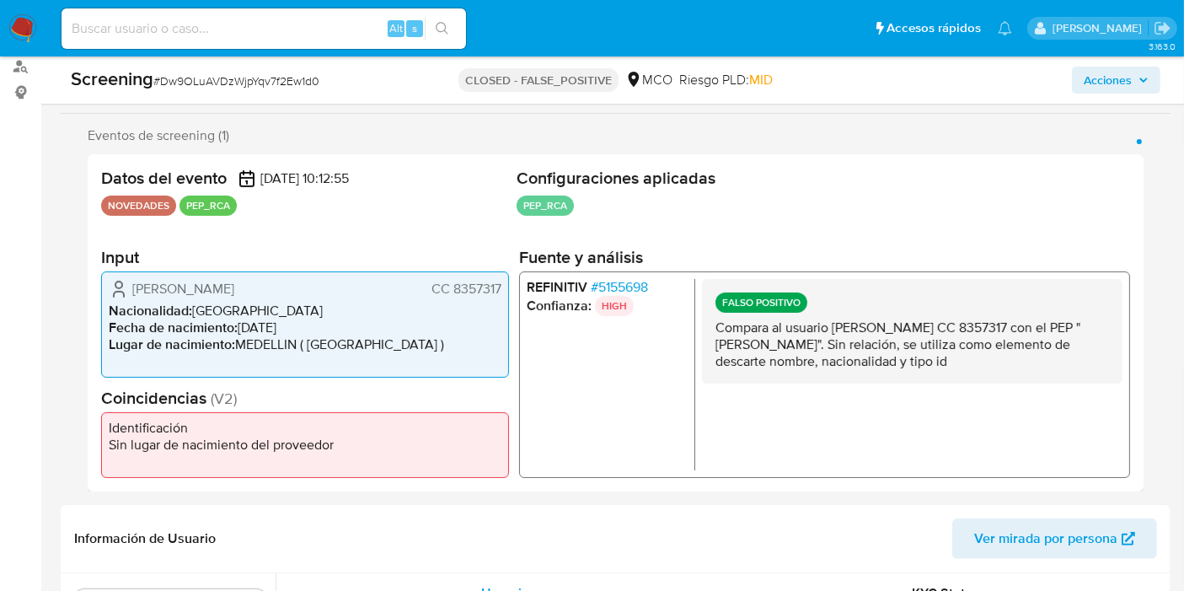
click at [613, 286] on span "# 5155698" at bounding box center [619, 287] width 57 height 17
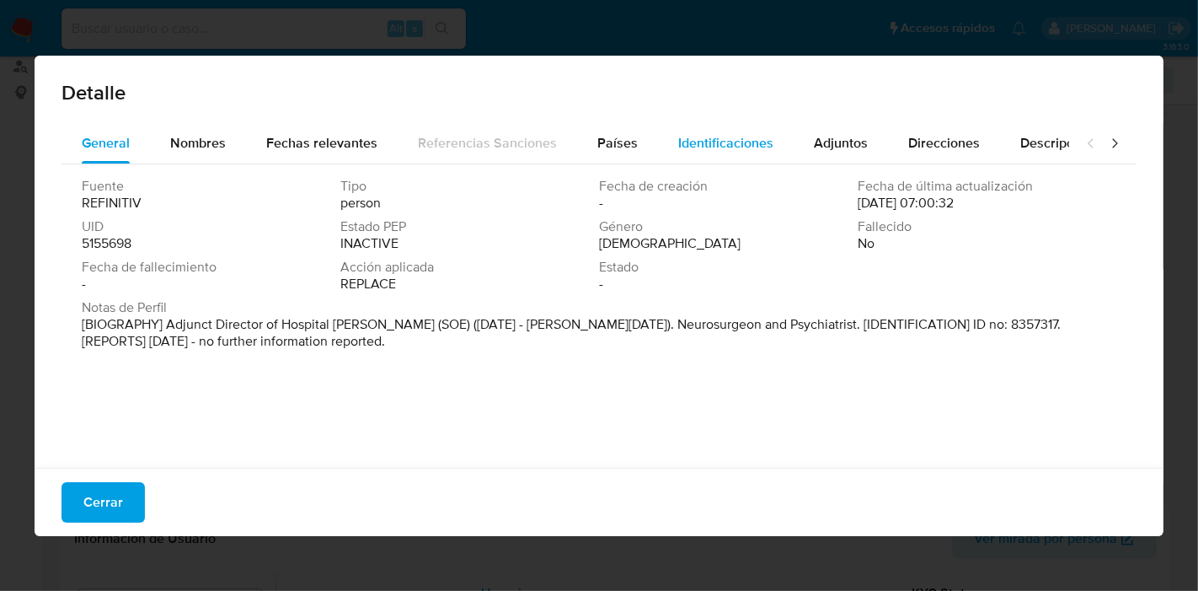
click at [687, 127] on div "Identificaciones" at bounding box center [725, 143] width 95 height 40
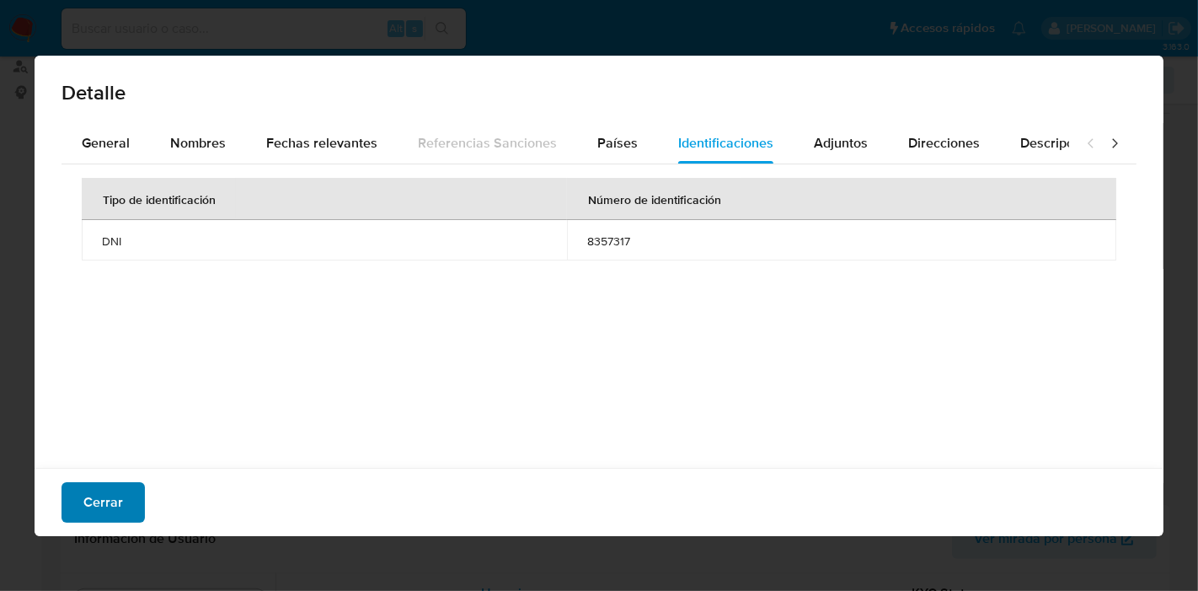
click at [120, 488] on span "Cerrar" at bounding box center [103, 502] width 40 height 37
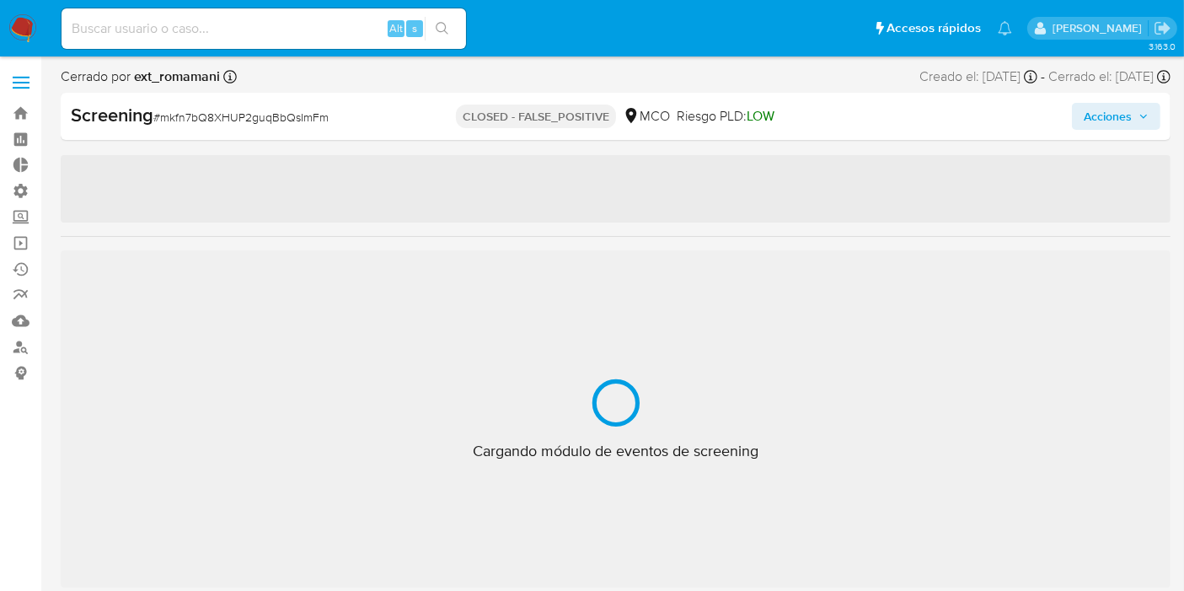
scroll to position [792, 0]
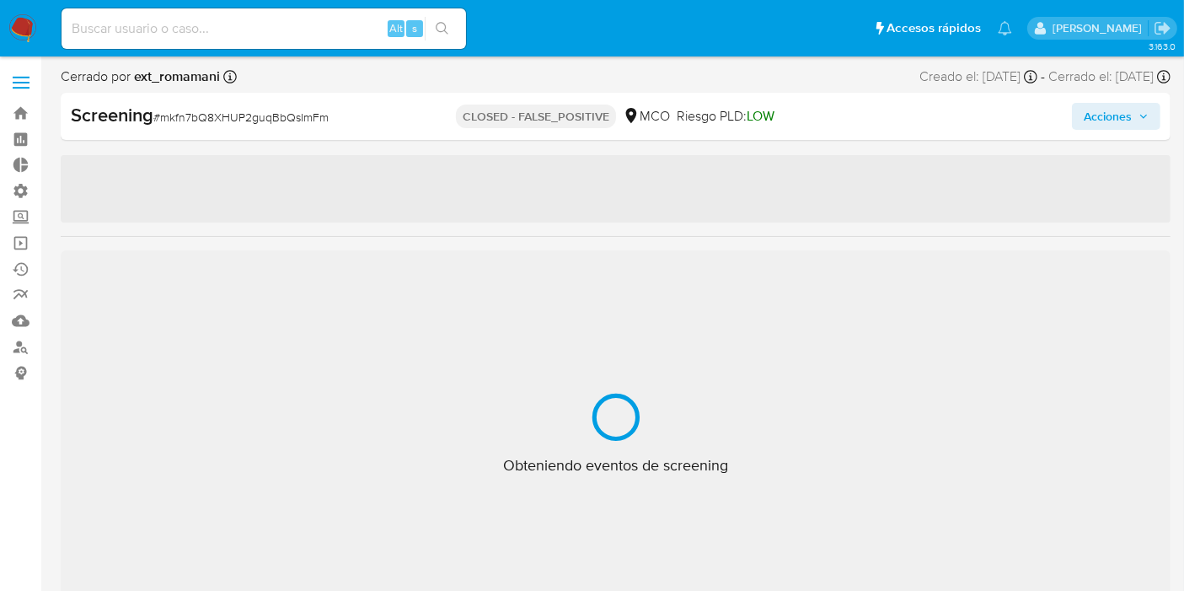
select select "10"
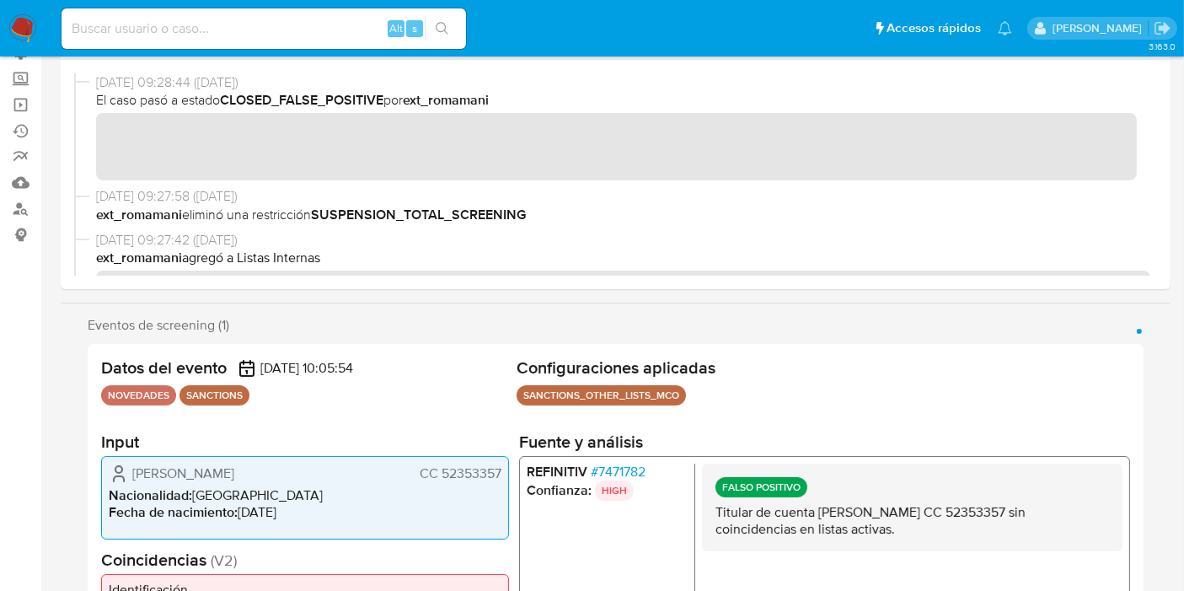
scroll to position [0, 0]
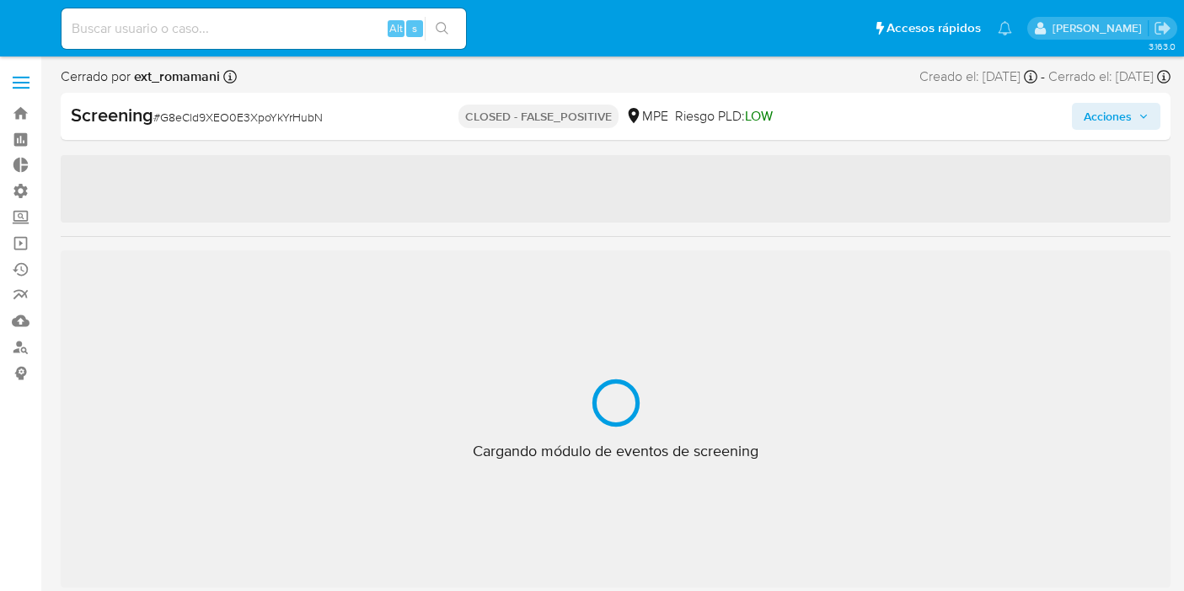
select select "10"
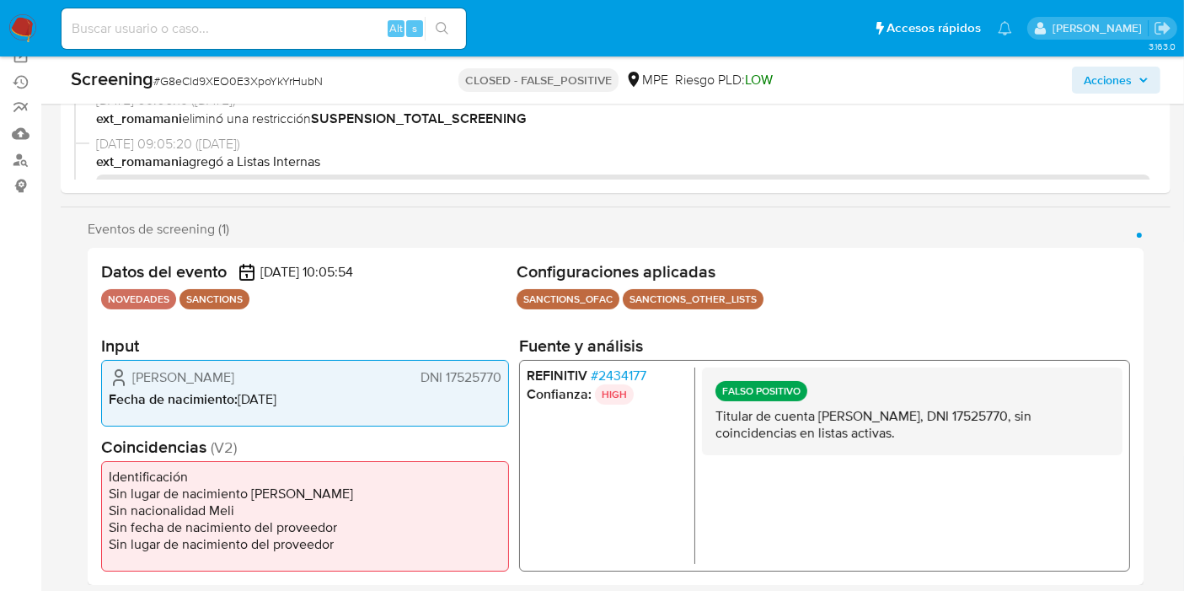
scroll to position [281, 0]
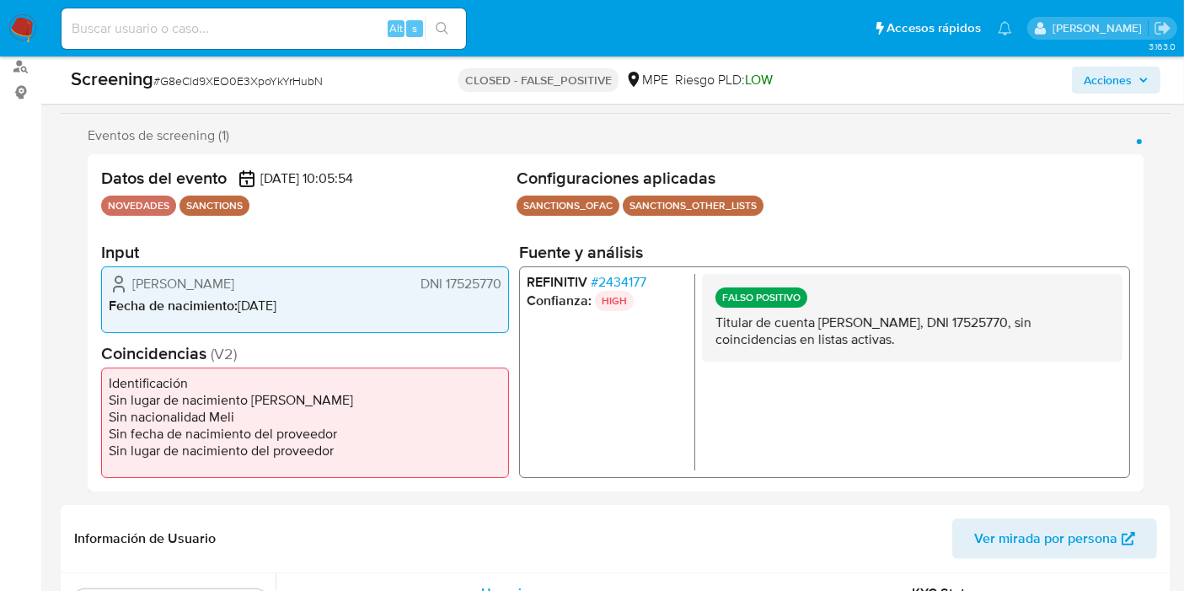
drag, startPoint x: 704, startPoint y: 311, endPoint x: 951, endPoint y: 340, distance: 249.4
click at [951, 340] on div "FALSO POSITIVO Titular de cuenta Ana Maria Leguia Cuzcuen, DNI 17525770, sin co…" at bounding box center [912, 317] width 420 height 88
click at [939, 344] on p "Titular de cuenta Ana Maria Leguia Cuzcuen, DNI 17525770, sin coincidencias en …" at bounding box center [911, 330] width 393 height 34
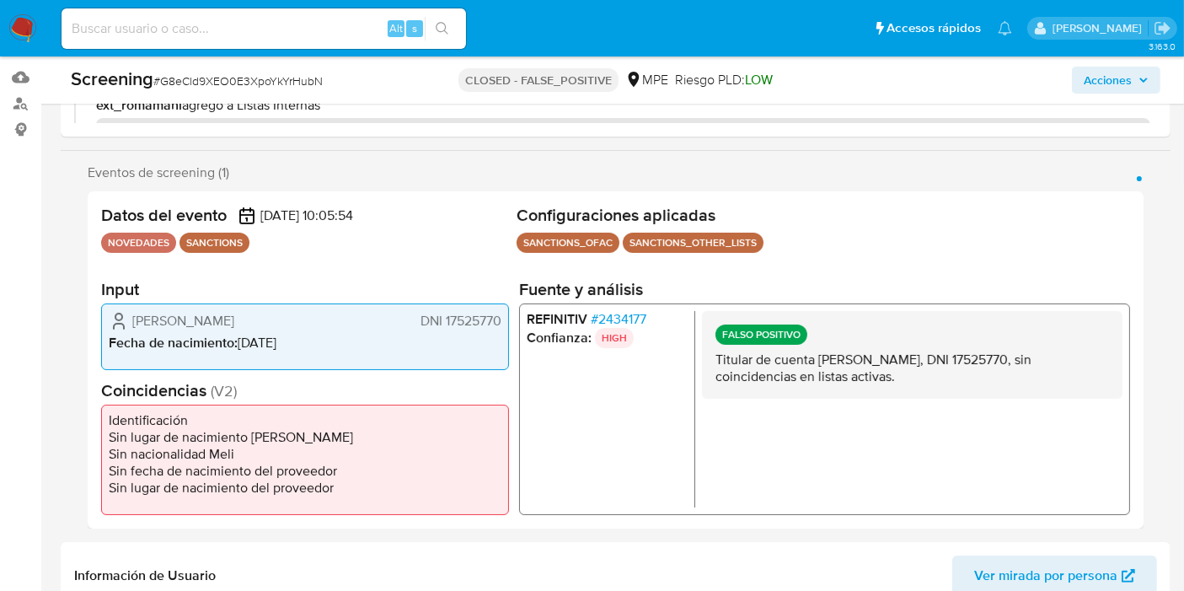
scroll to position [0, 0]
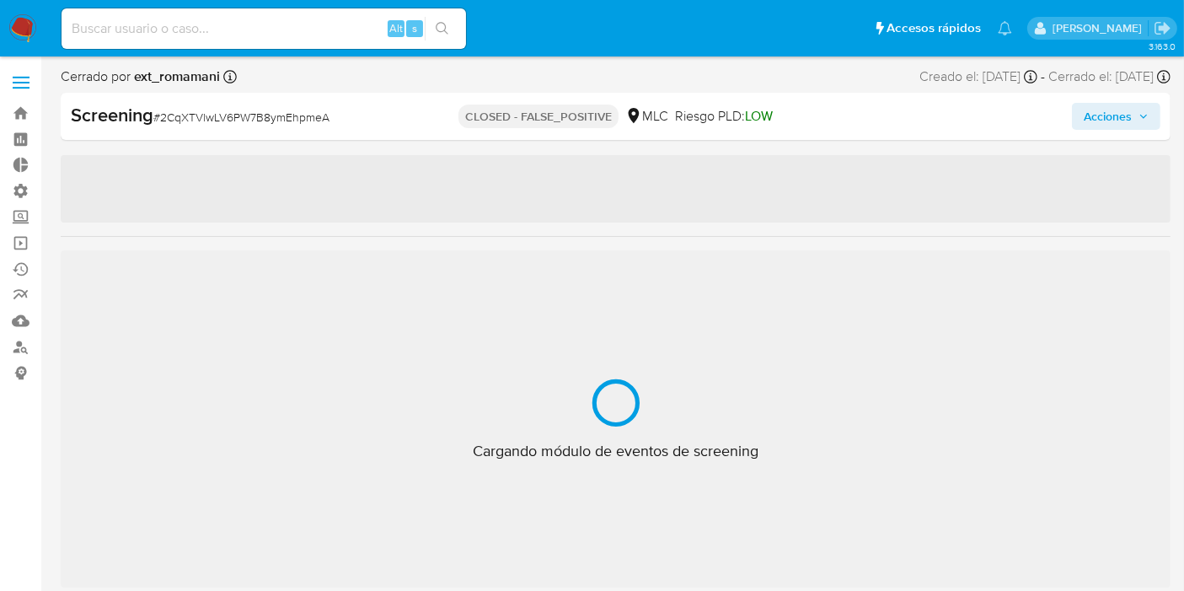
scroll to position [792, 0]
select select "10"
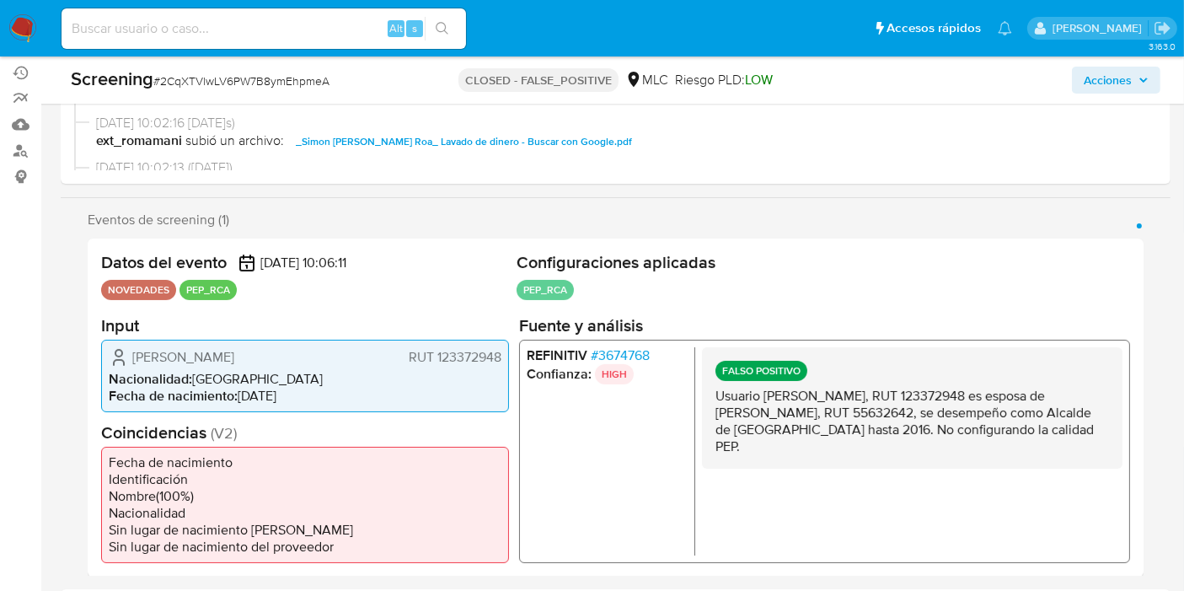
scroll to position [262, 0]
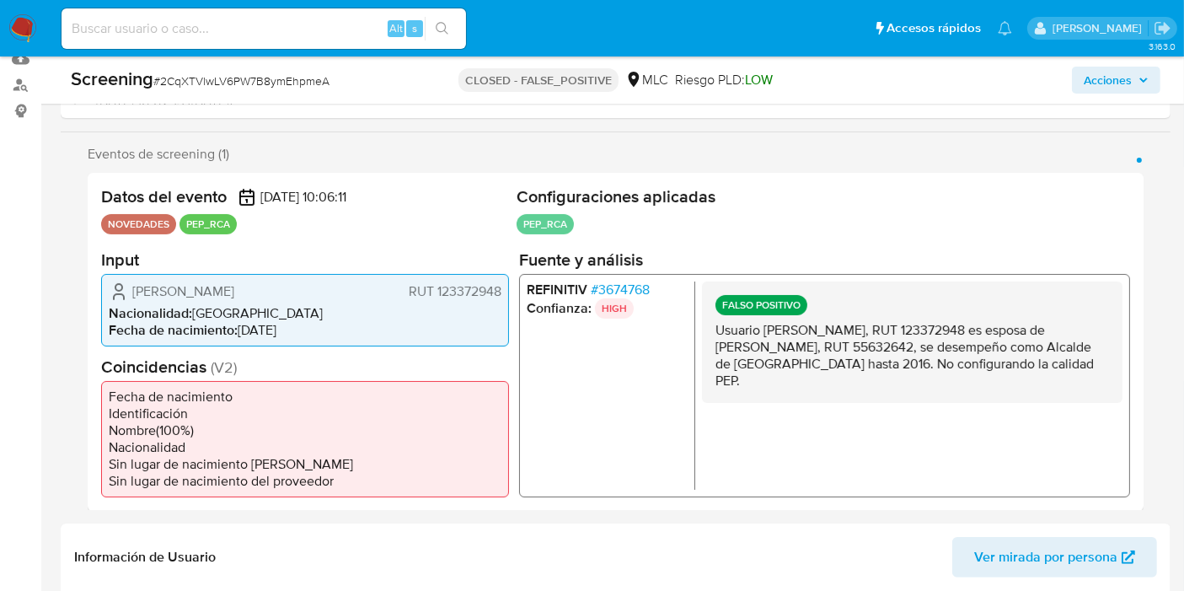
drag, startPoint x: 847, startPoint y: 324, endPoint x: 935, endPoint y: 388, distance: 109.2
click at [935, 388] on div "FALSO POSITIVO Usuario Marcela Alejandra Villanueva Álvarez, RUT 123372948 es e…" at bounding box center [912, 341] width 420 height 121
click at [934, 381] on p "Usuario Marcela Alejandra Villanueva Álvarez, RUT 123372948 es esposa de Simon …" at bounding box center [911, 354] width 393 height 67
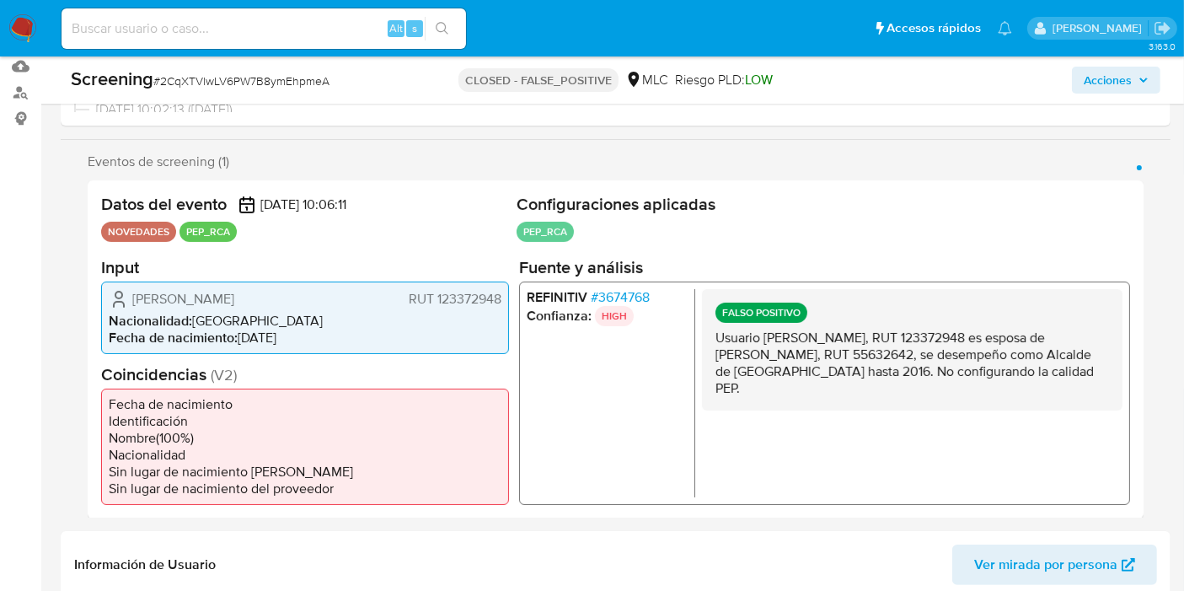
scroll to position [0, 0]
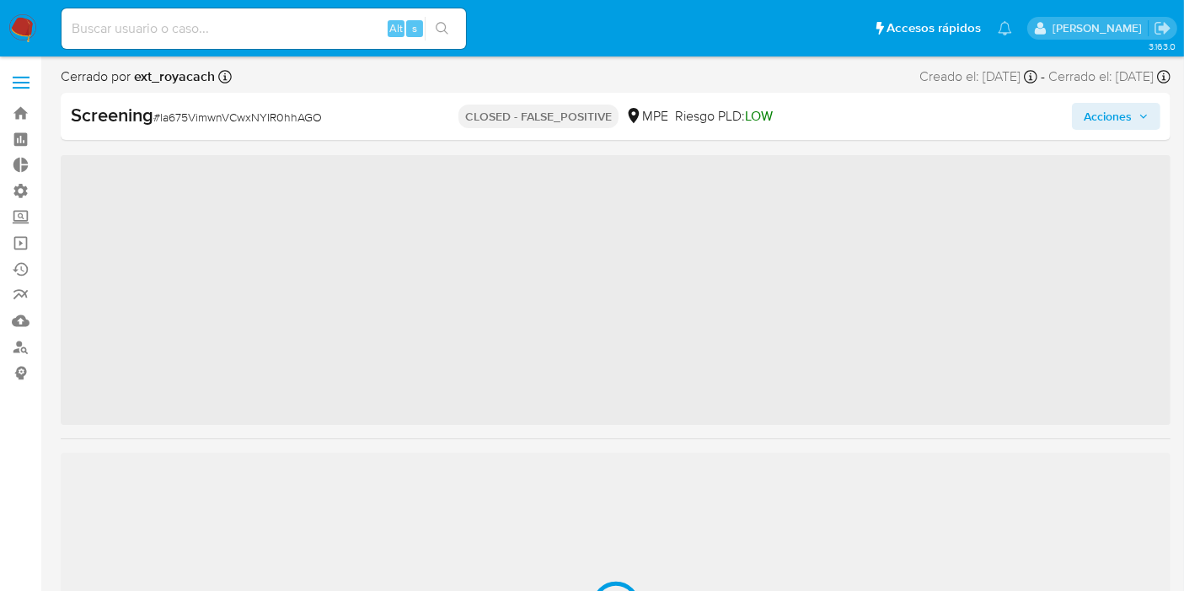
scroll to position [792, 0]
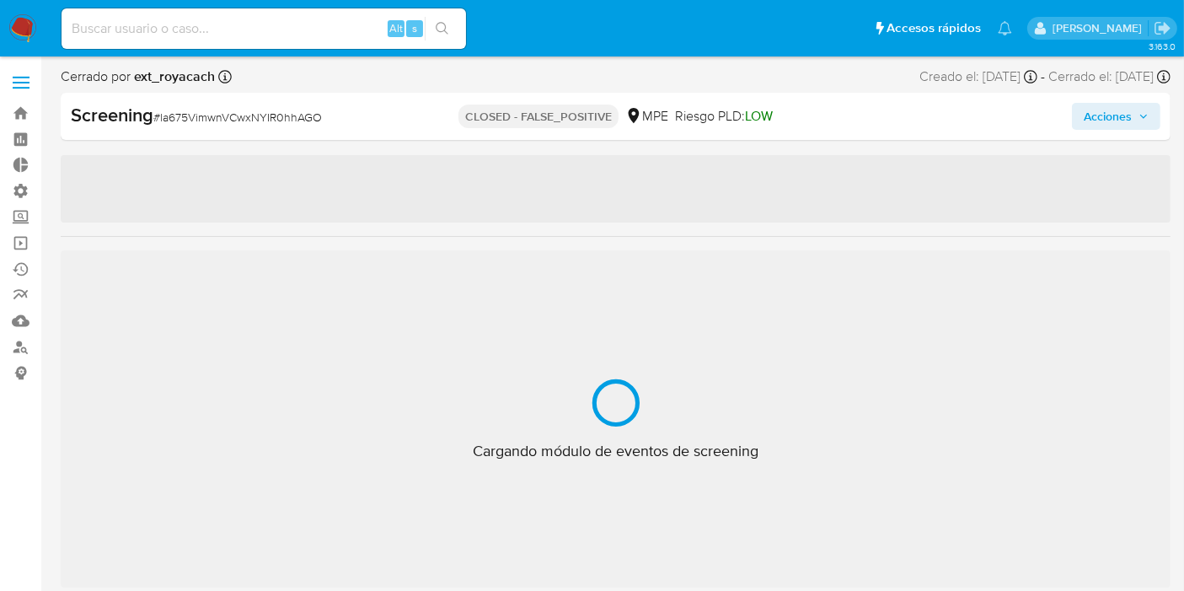
select select "10"
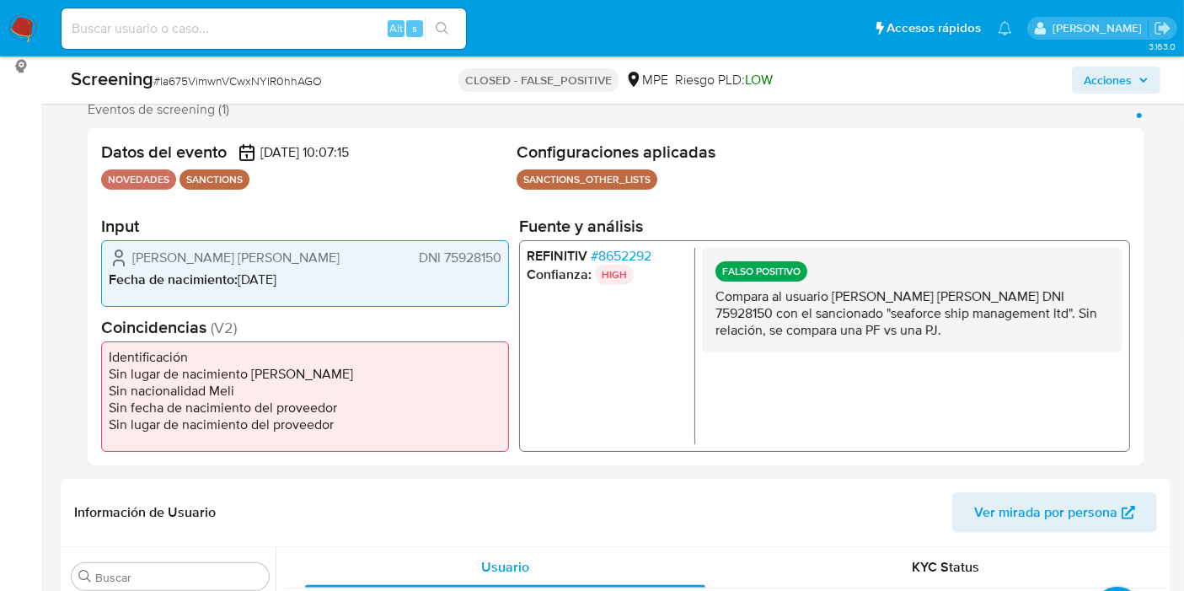
scroll to position [310, 0]
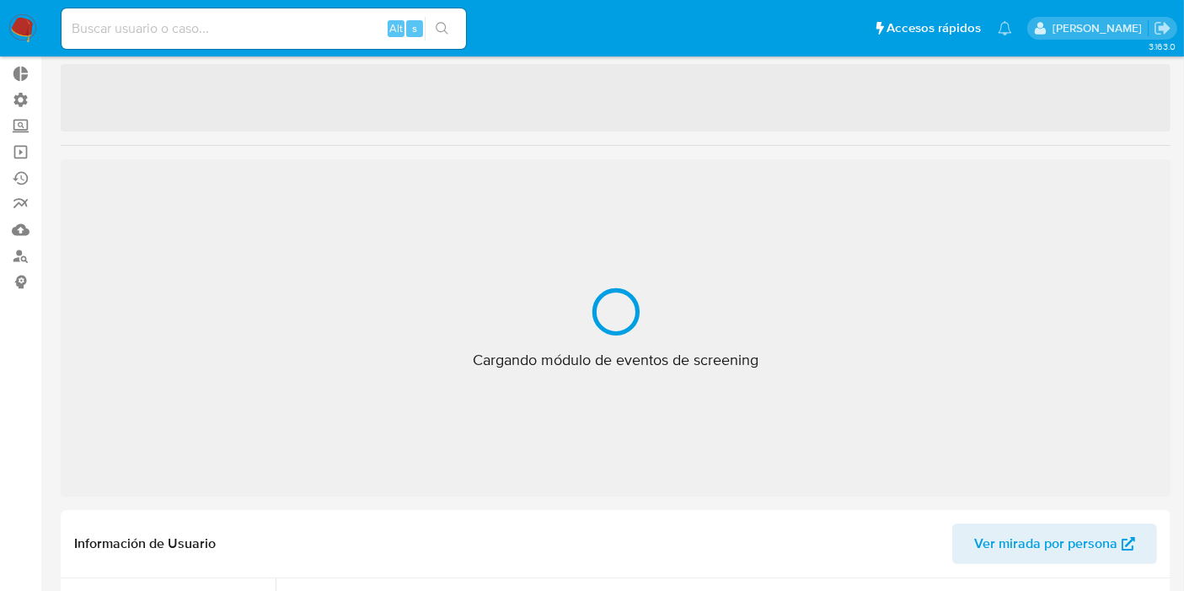
scroll to position [832, 0]
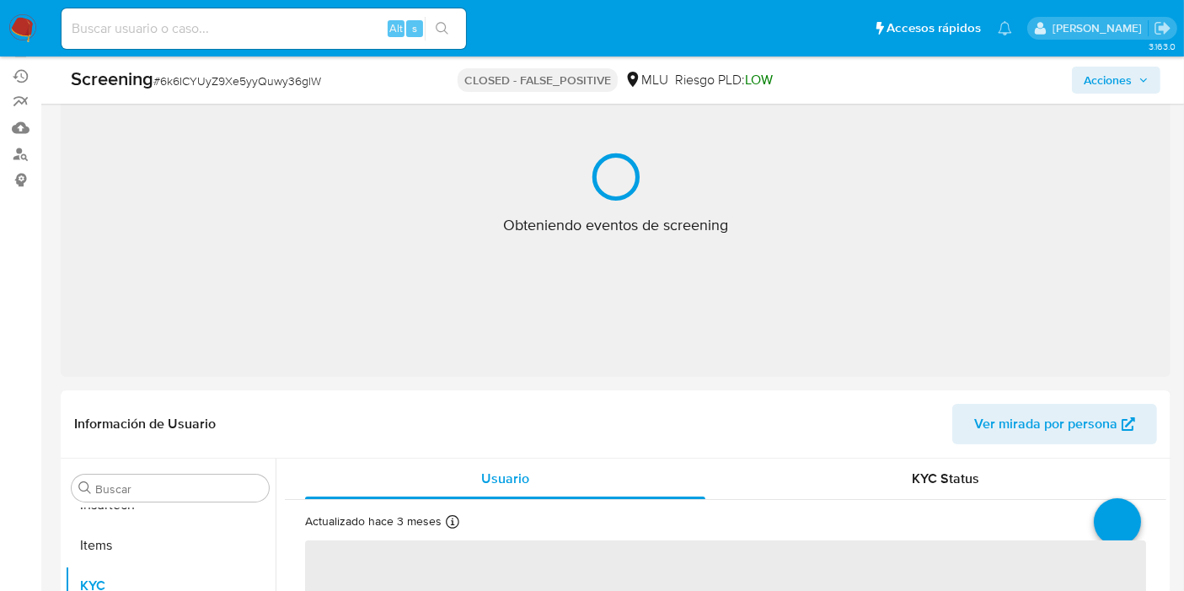
select select "10"
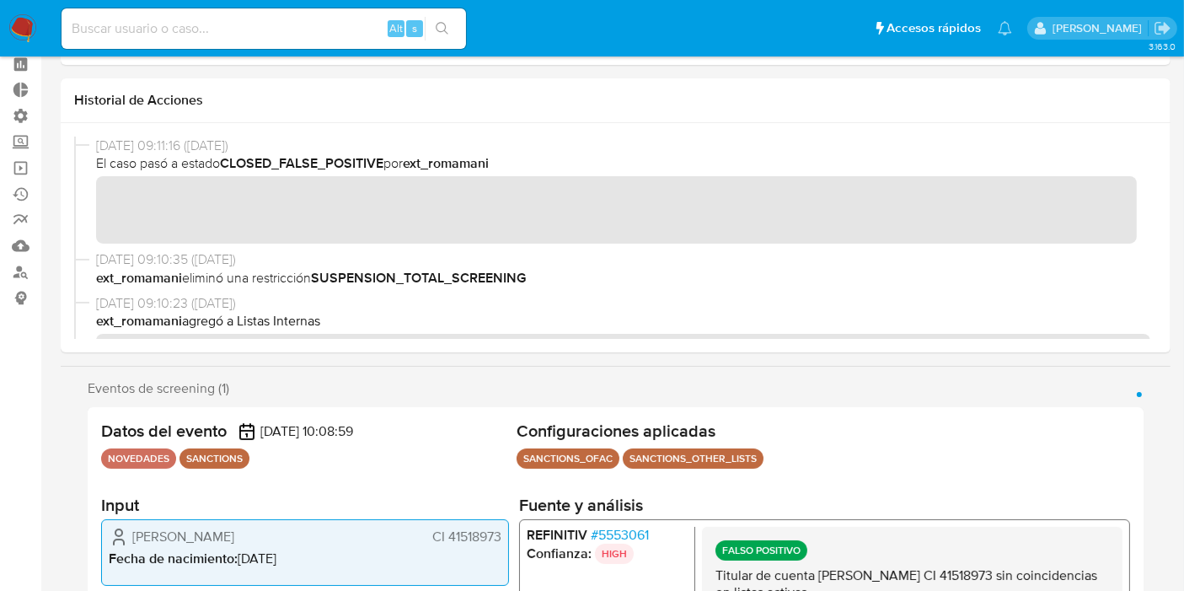
scroll to position [0, 0]
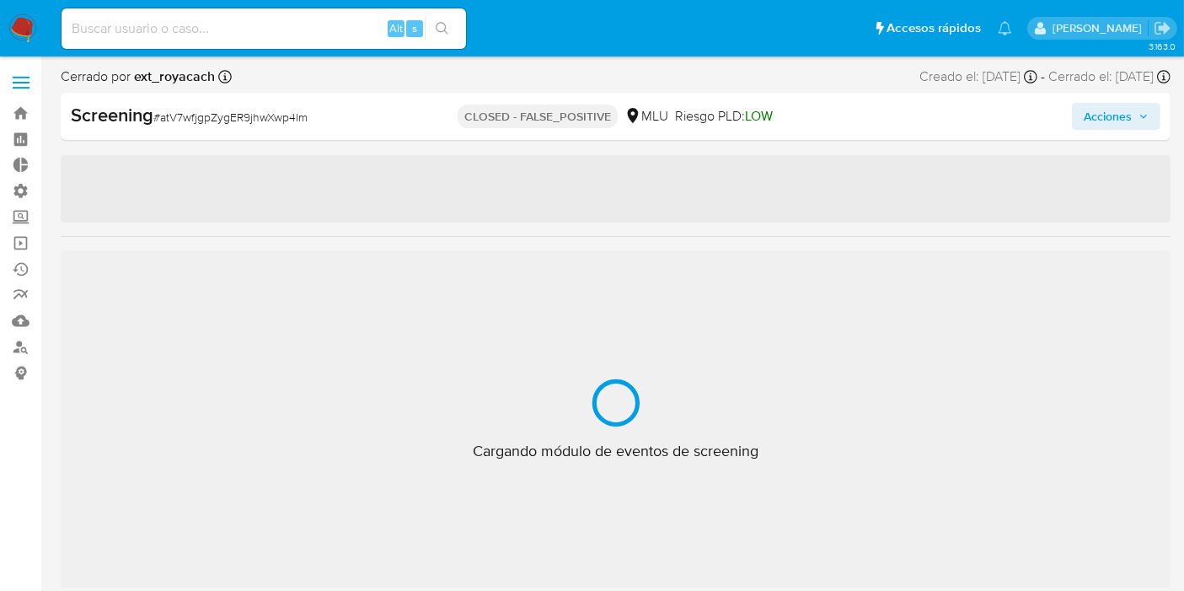
scroll to position [832, 0]
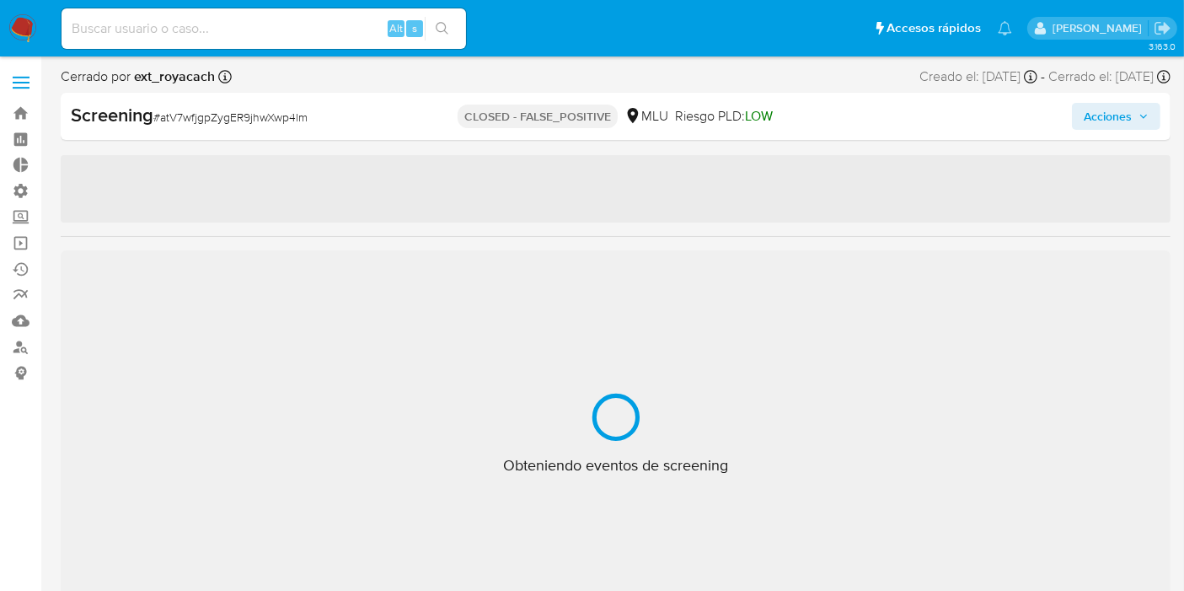
select select "10"
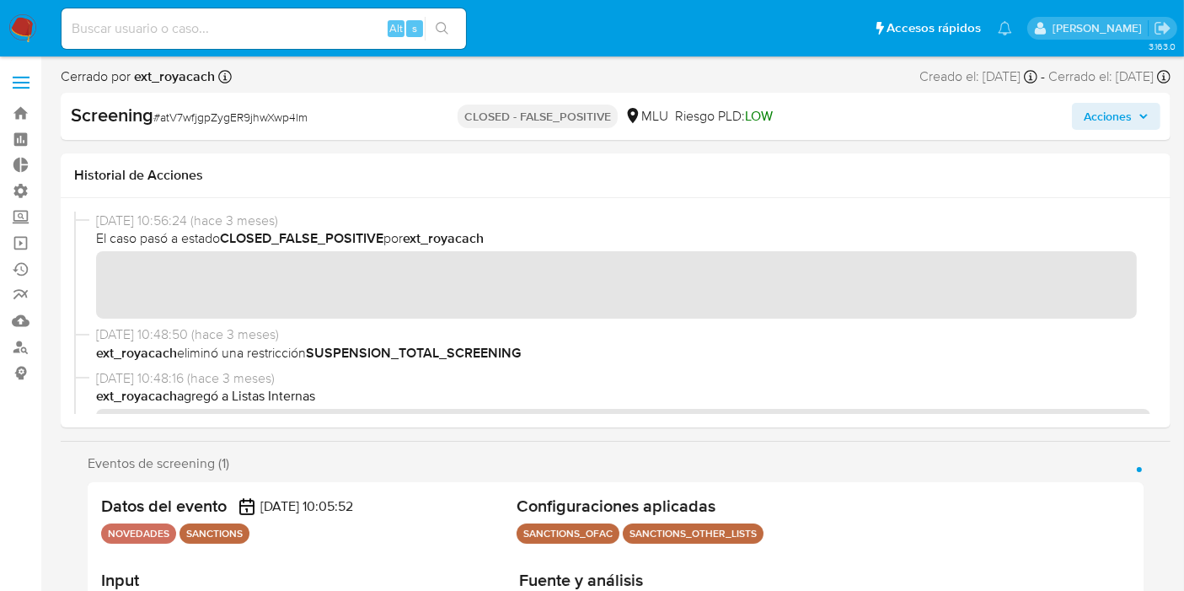
scroll to position [281, 0]
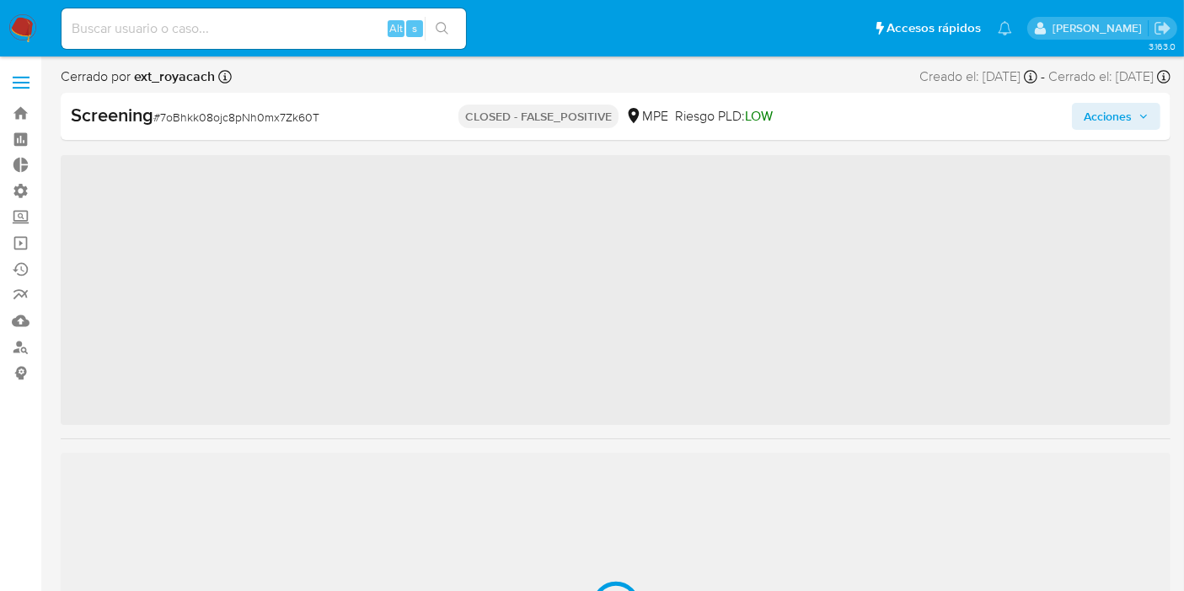
scroll to position [792, 0]
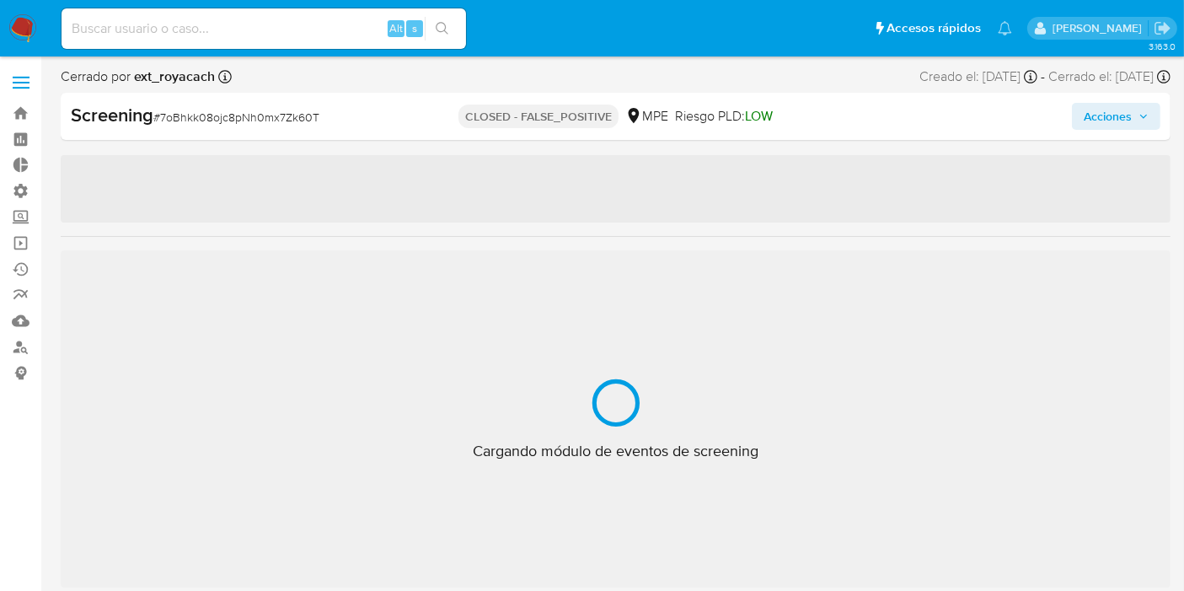
select select "10"
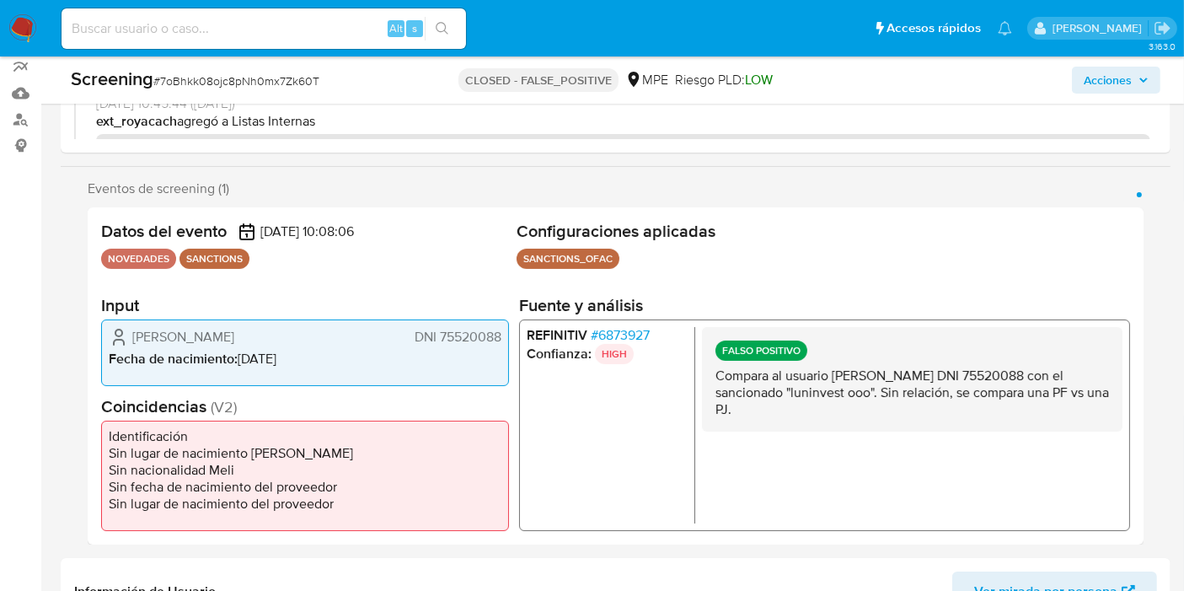
scroll to position [0, 0]
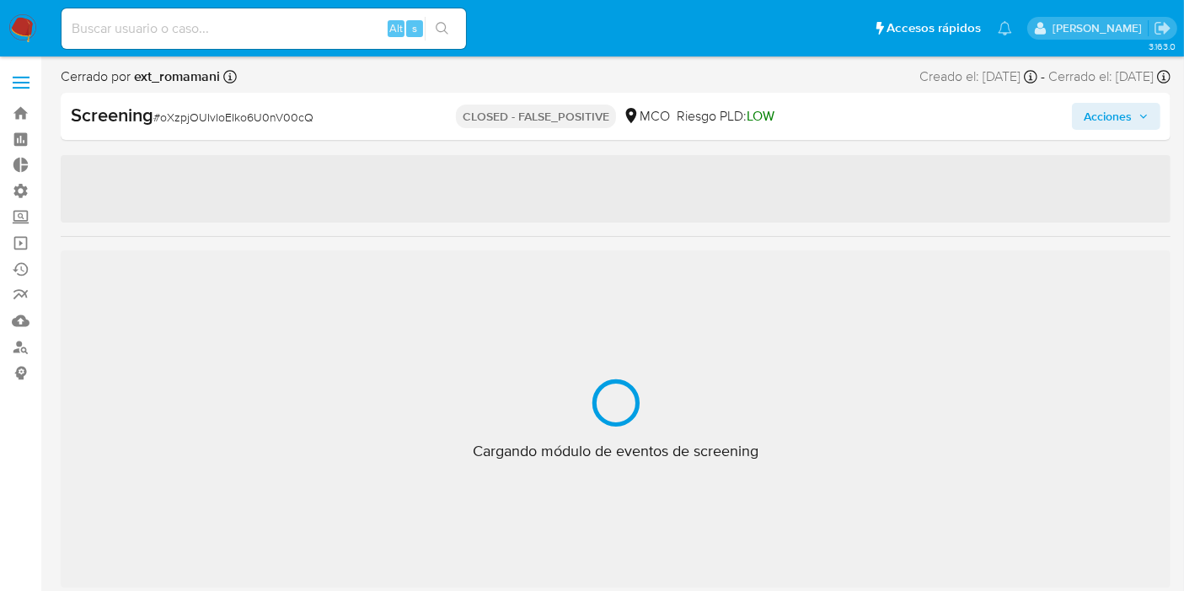
scroll to position [792, 0]
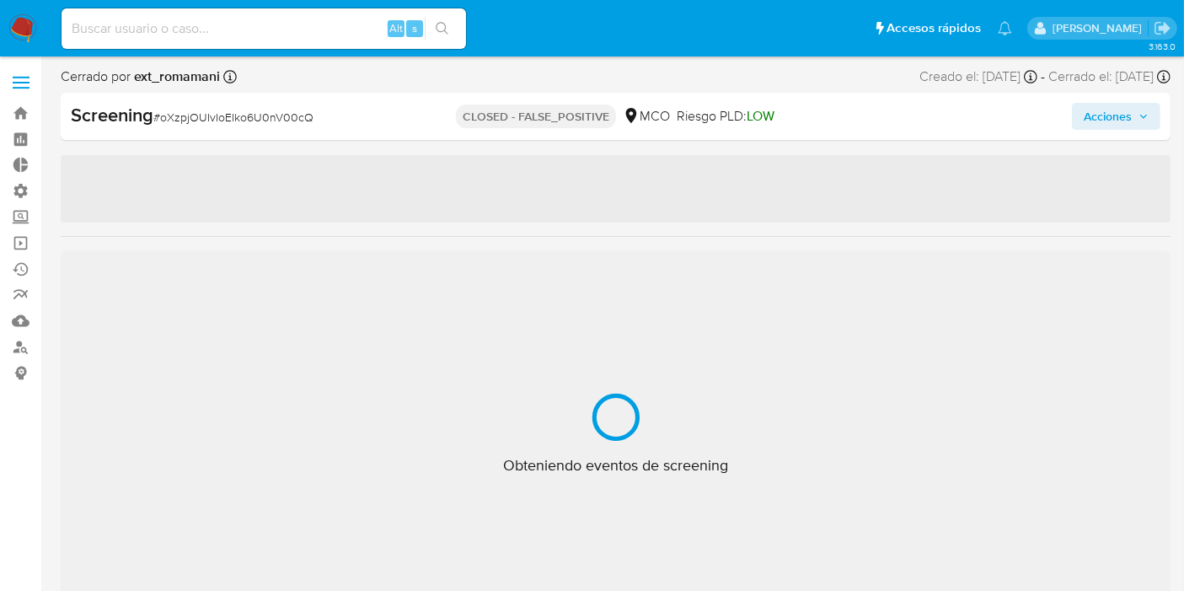
select select "10"
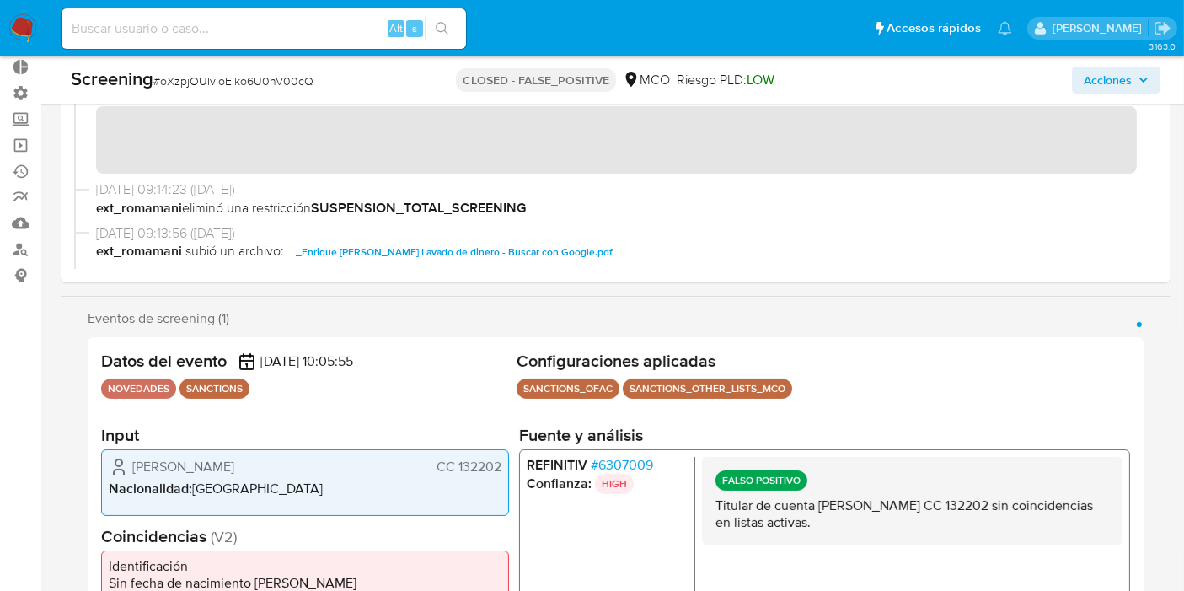
scroll to position [0, 0]
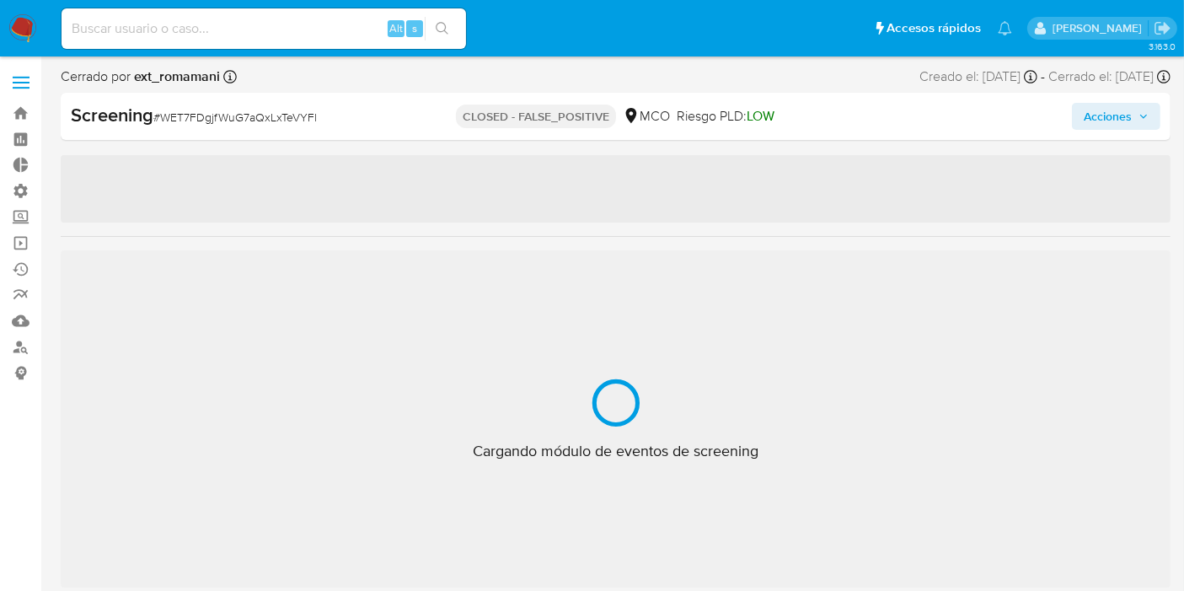
scroll to position [792, 0]
select select "10"
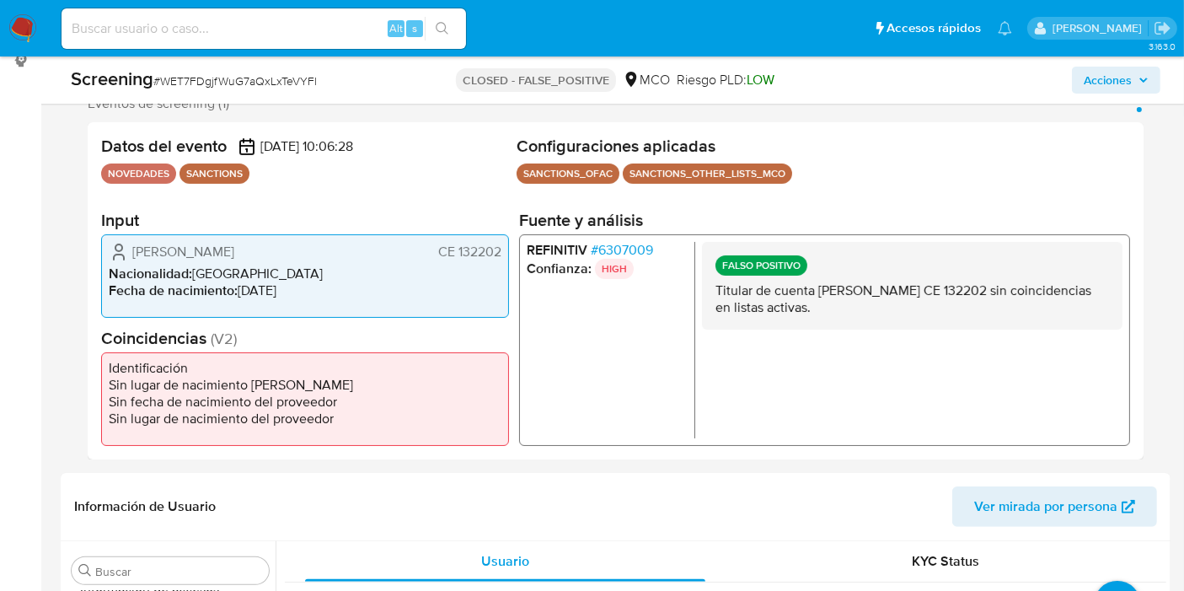
scroll to position [0, 0]
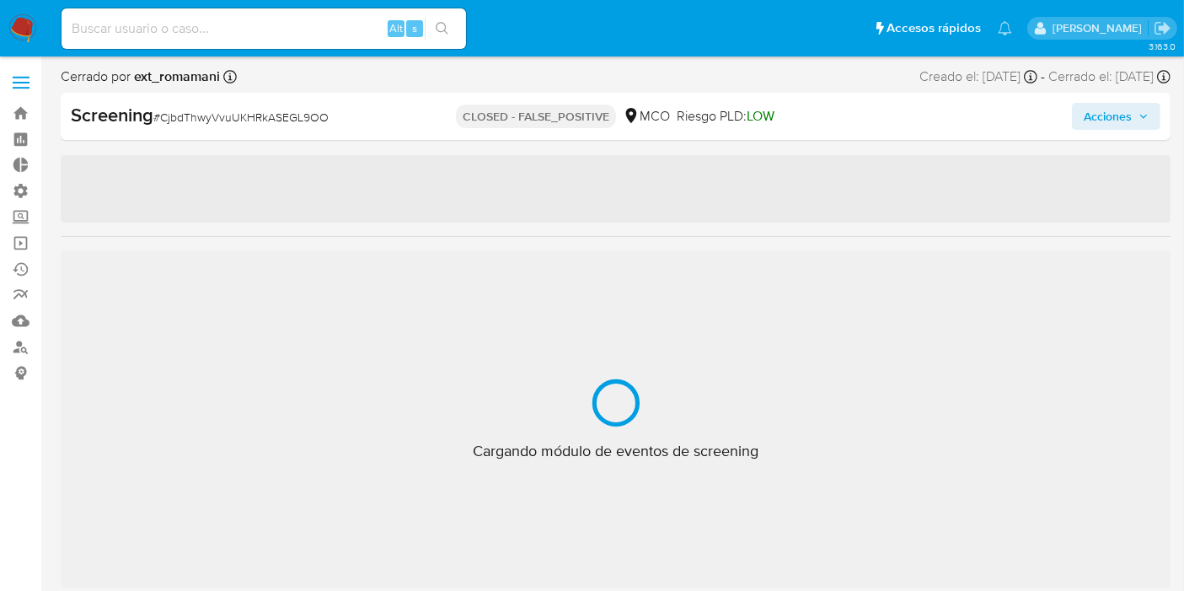
scroll to position [792, 0]
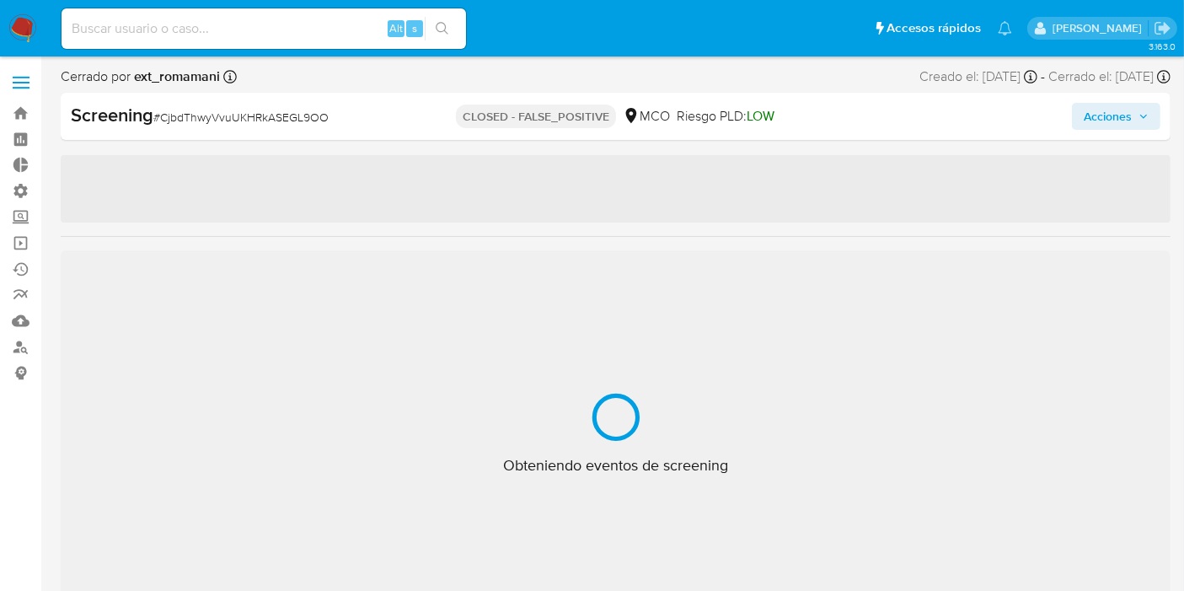
select select "10"
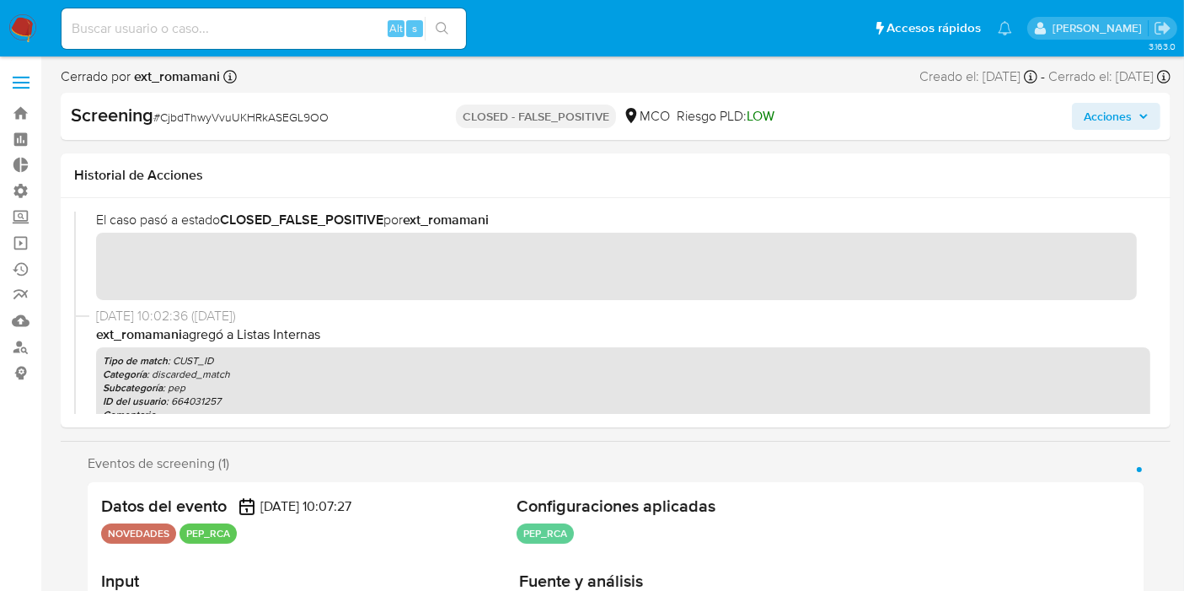
scroll to position [0, 0]
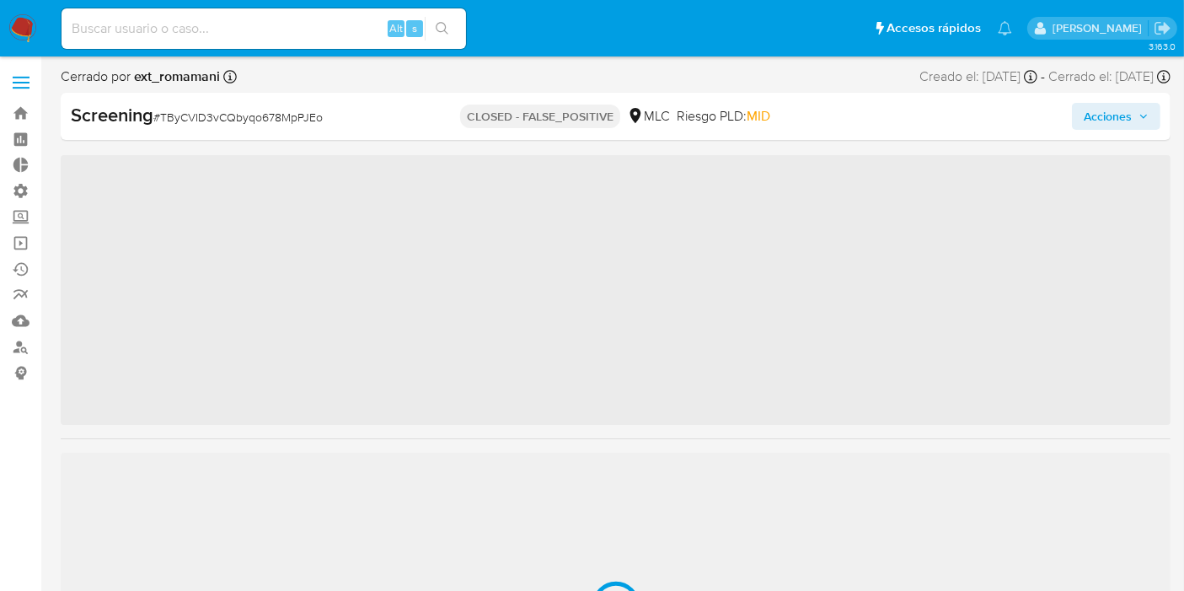
scroll to position [792, 0]
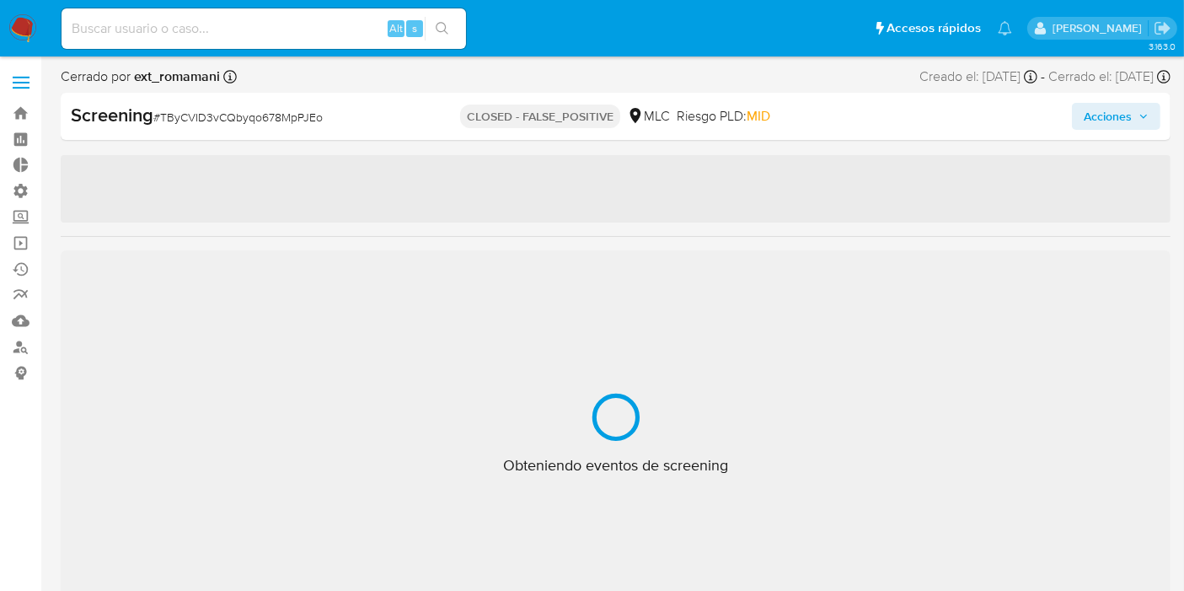
select select "10"
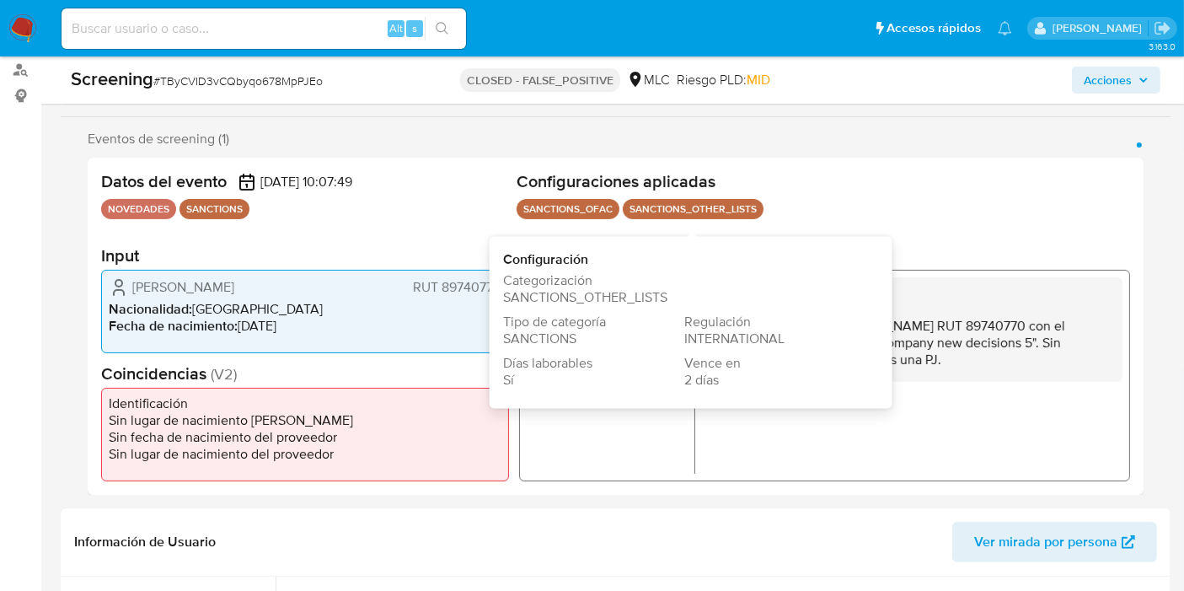
scroll to position [0, 0]
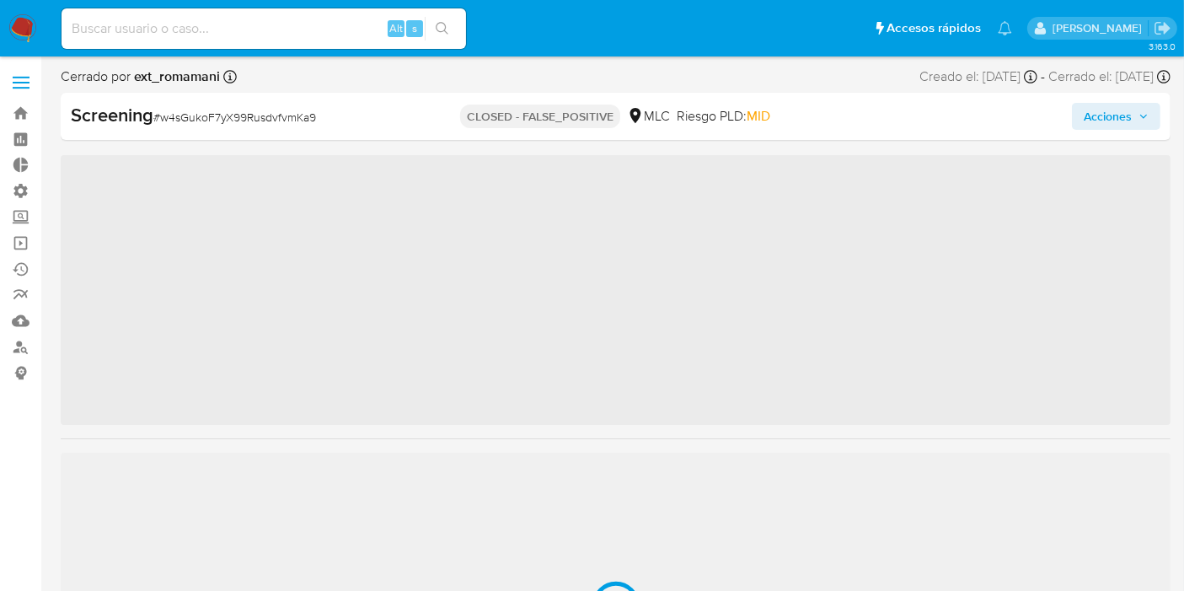
scroll to position [792, 0]
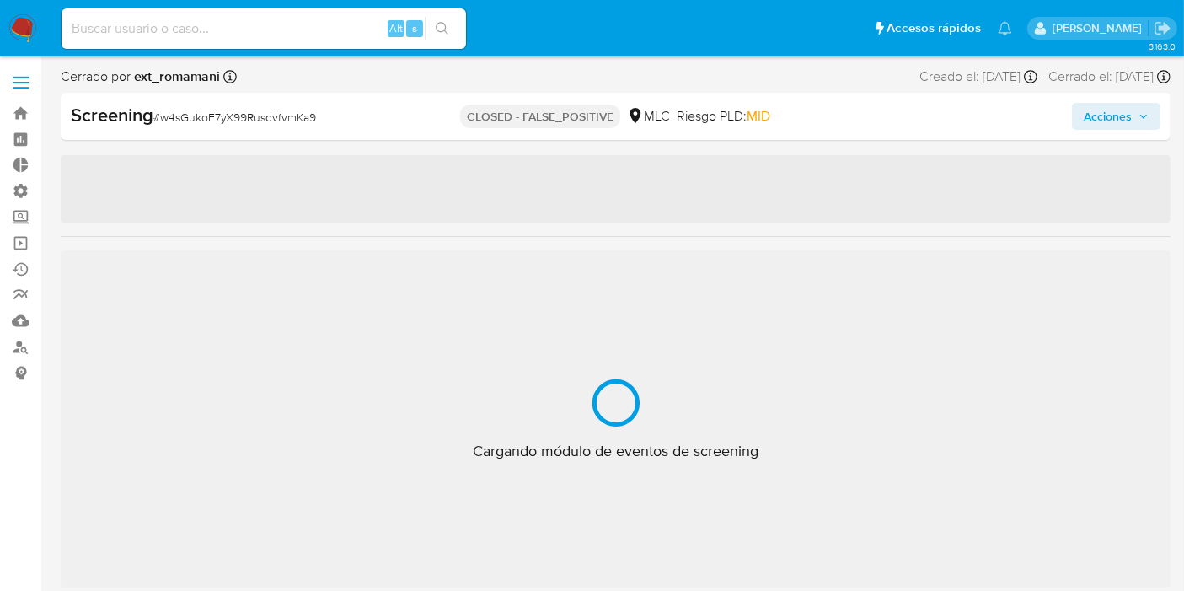
select select "10"
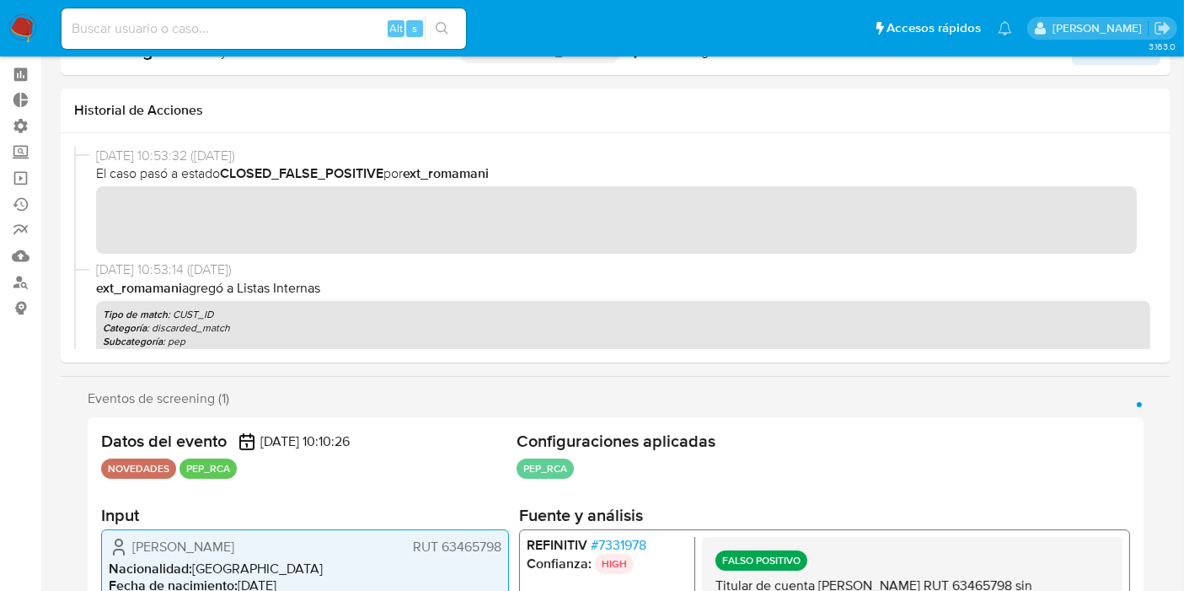
scroll to position [0, 0]
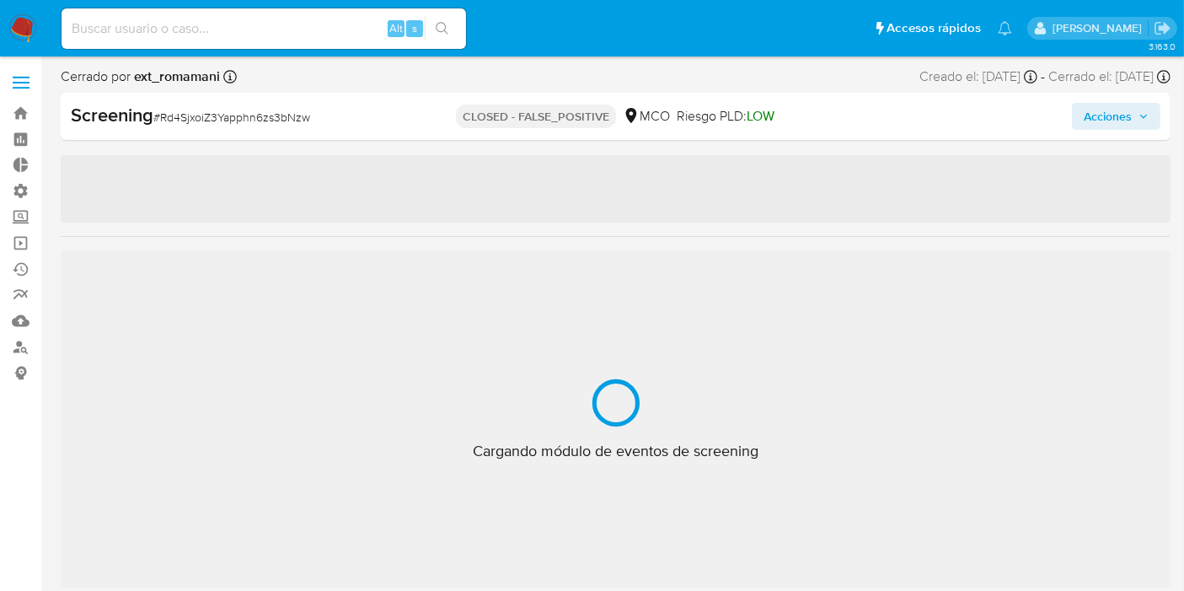
scroll to position [792, 0]
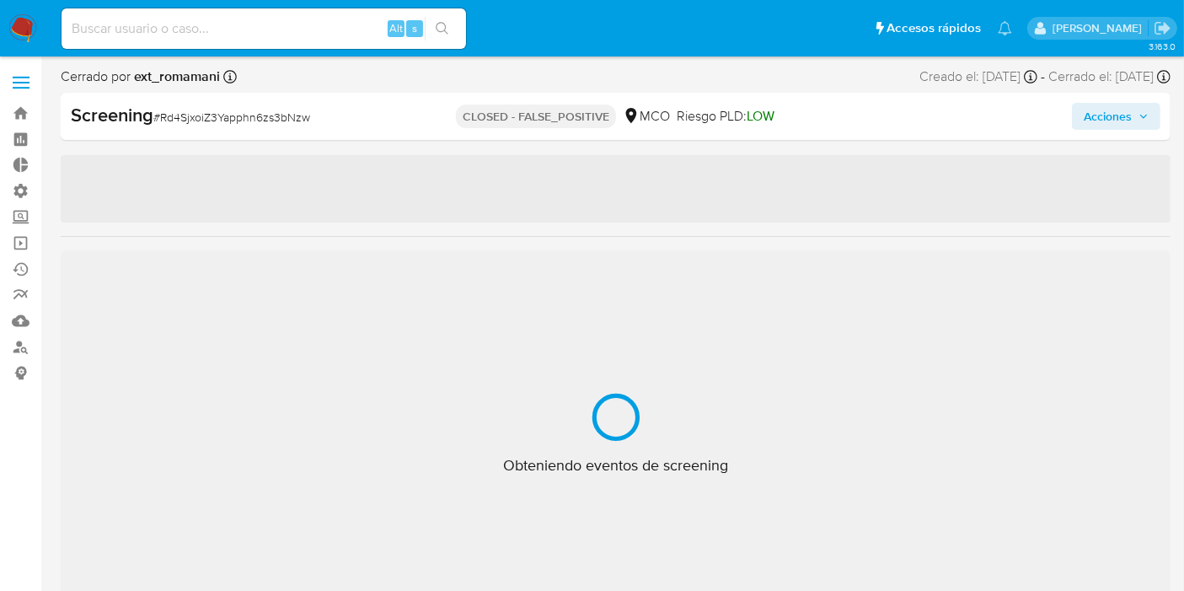
select select "10"
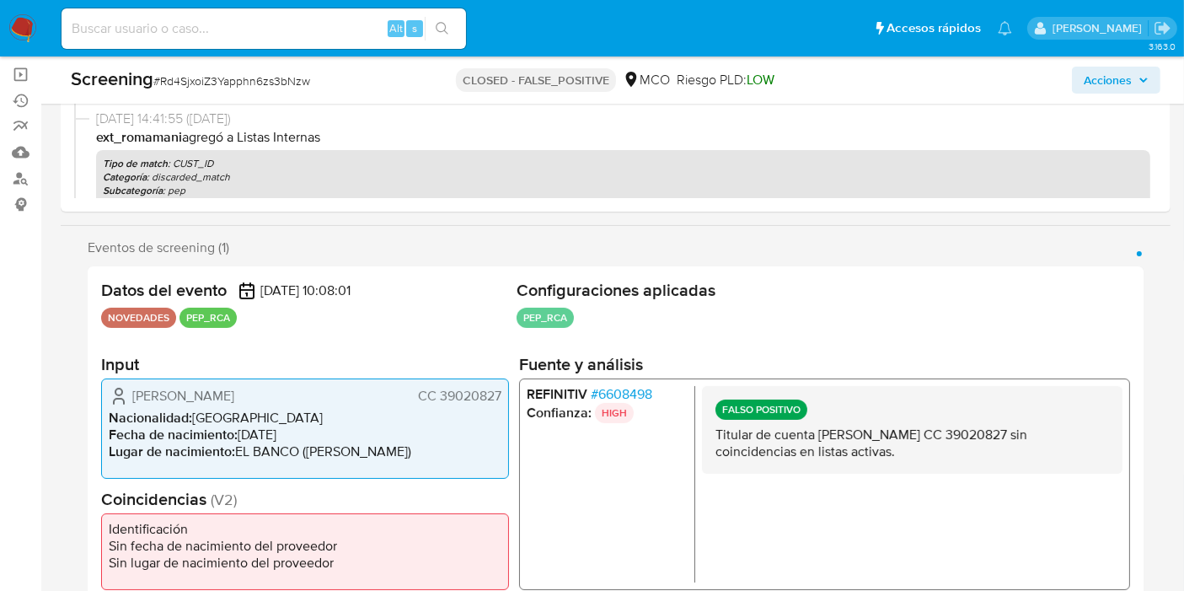
scroll to position [187, 0]
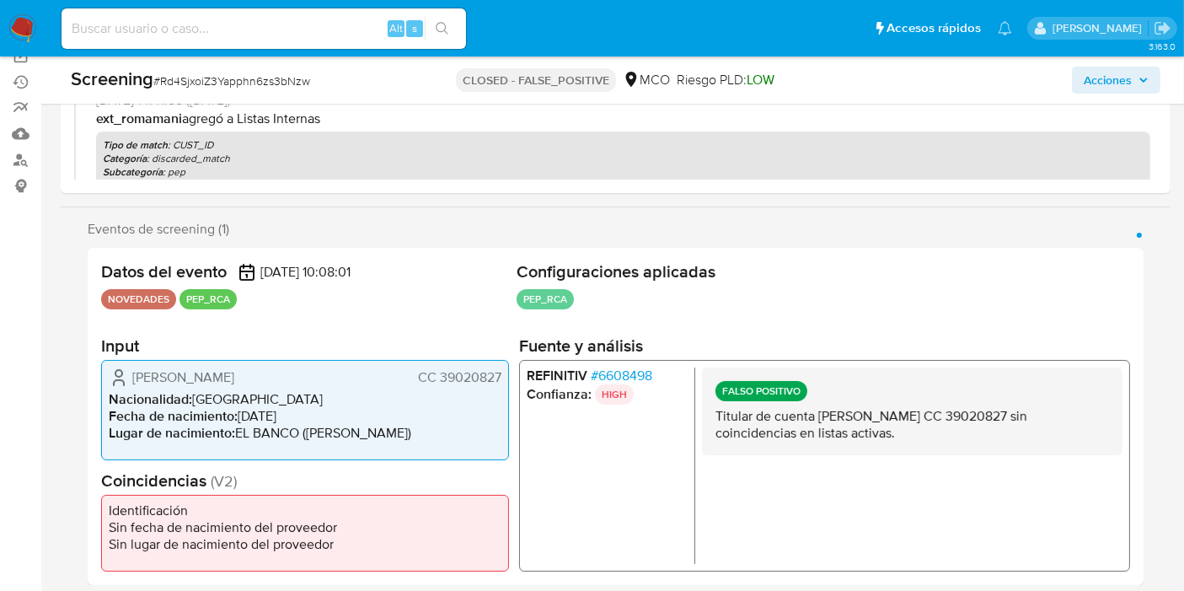
click at [617, 373] on span "# 6608498" at bounding box center [622, 375] width 62 height 17
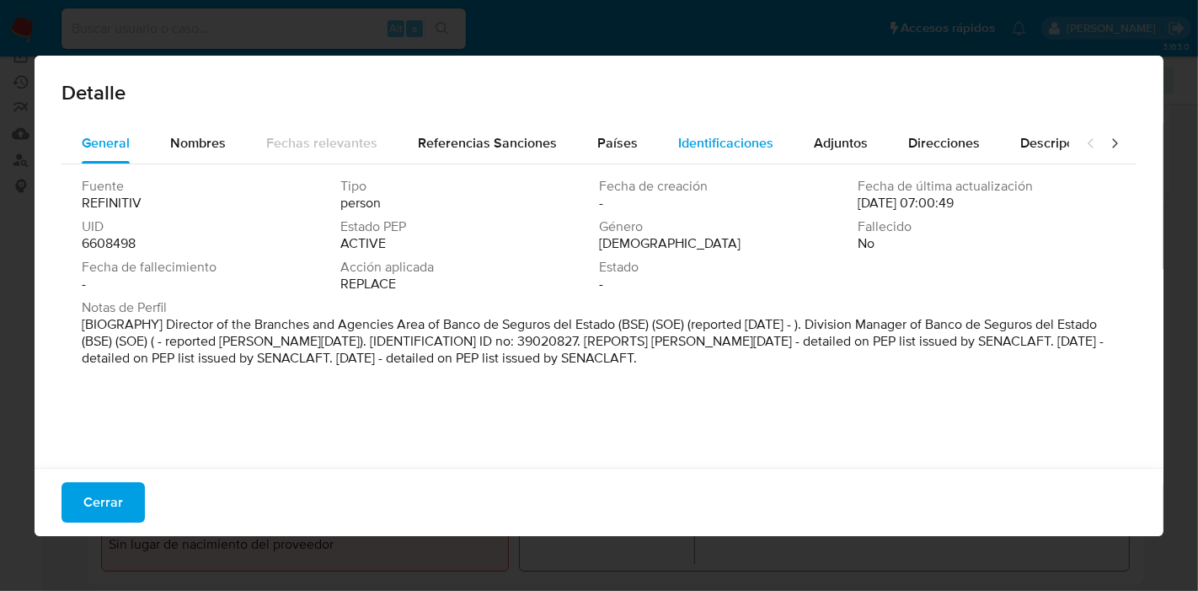
click at [728, 147] on span "Identificaciones" at bounding box center [725, 142] width 95 height 19
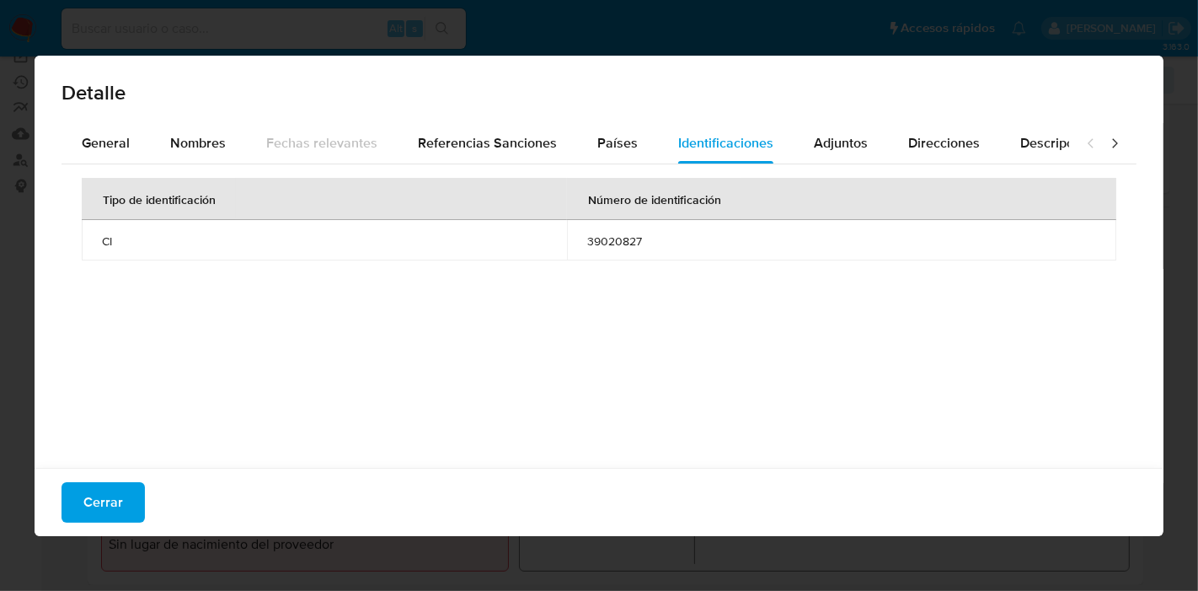
drag, startPoint x: 586, startPoint y: 244, endPoint x: 734, endPoint y: 215, distance: 151.2
click at [734, 215] on table "Tipo de identificación Número de identificación CI 39020827" at bounding box center [599, 219] width 1035 height 83
drag, startPoint x: 644, startPoint y: 235, endPoint x: 569, endPoint y: 237, distance: 75.0
click at [569, 237] on td "39020827" at bounding box center [841, 240] width 549 height 40
click at [74, 511] on button "Cerrar" at bounding box center [103, 502] width 83 height 40
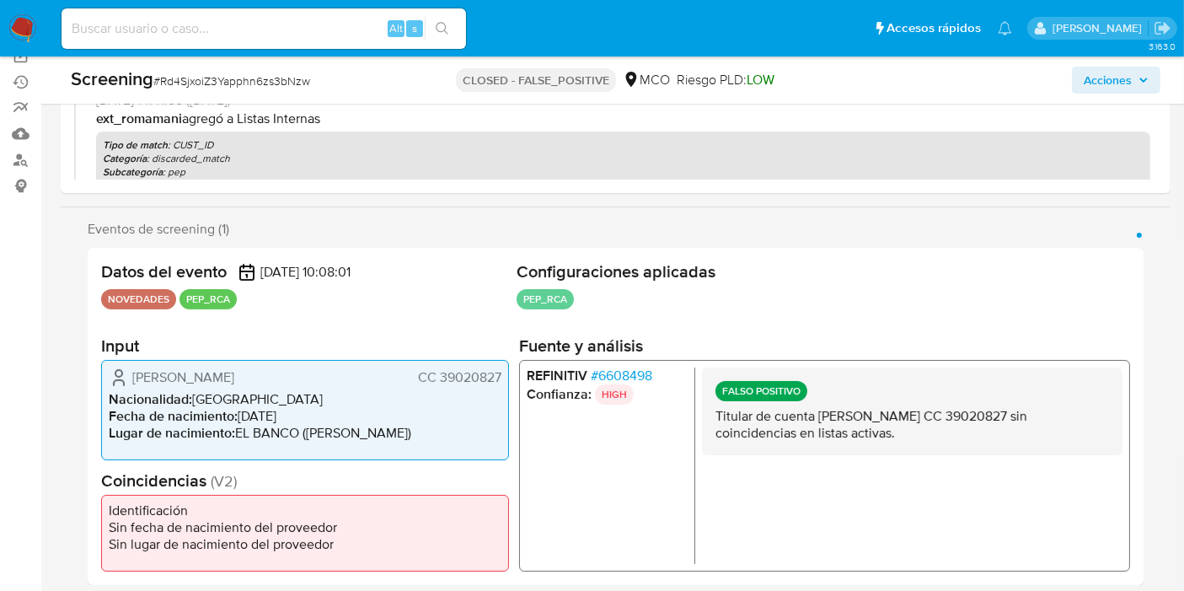
click at [666, 299] on ul "PEP_RCA Configuración Categorización PEP_RCA Tipo de categoría PEP&RCA Regulaci…" at bounding box center [822, 301] width 613 height 25
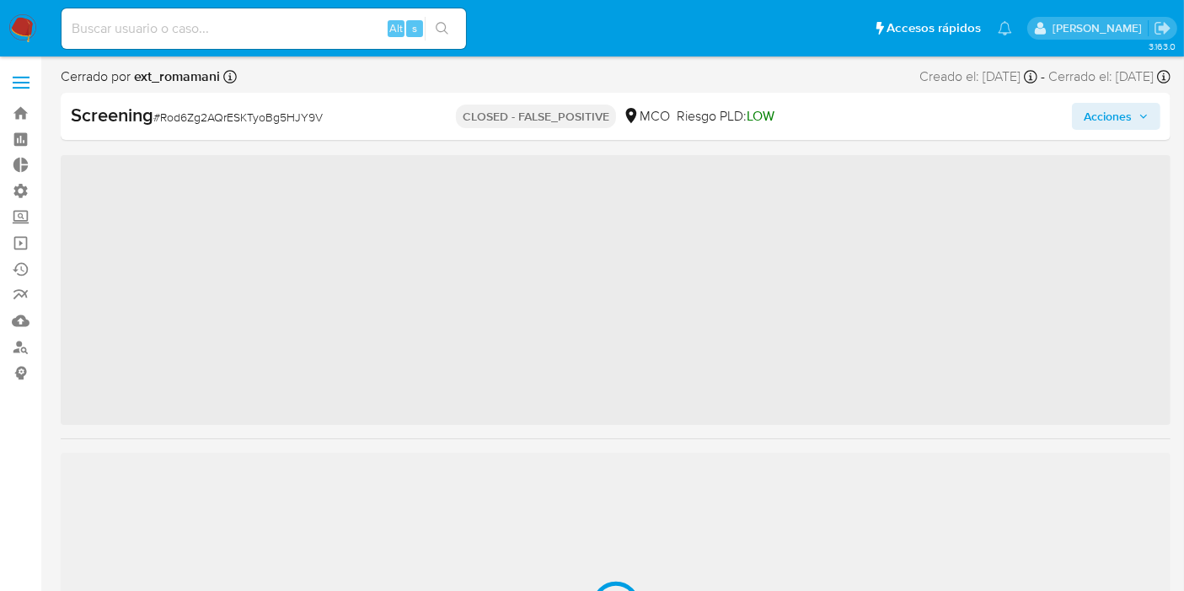
scroll to position [792, 0]
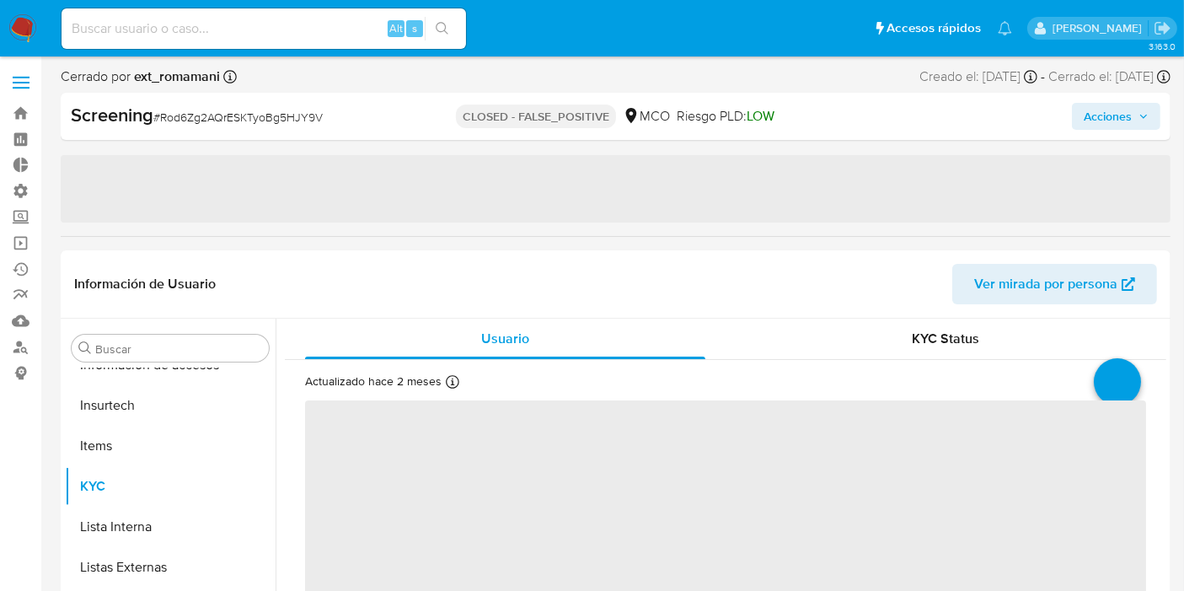
select select "10"
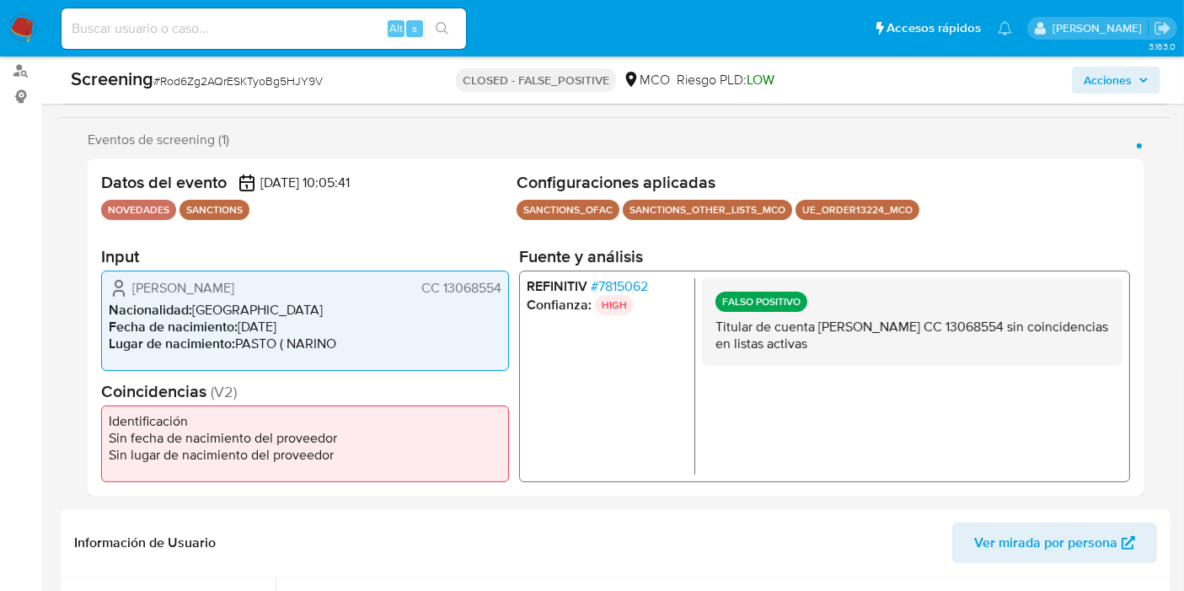
scroll to position [306, 0]
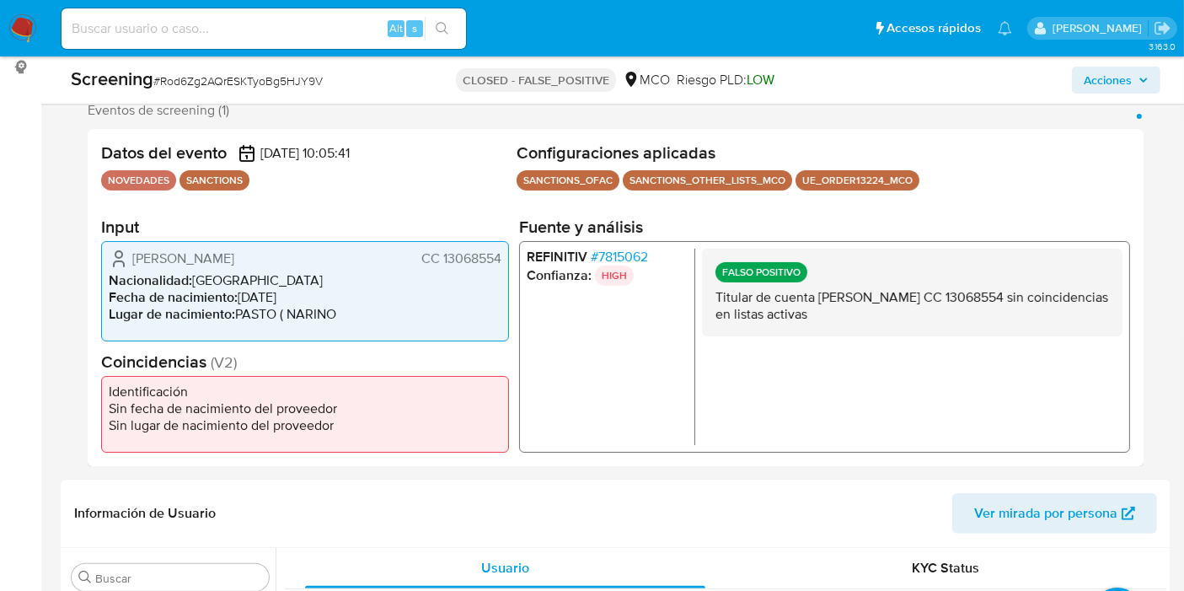
drag, startPoint x: 132, startPoint y: 262, endPoint x: 380, endPoint y: 323, distance: 255.0
click at [380, 323] on div "Jose Antonio Sanchez Vallejo CC 13068554 Nacionalidad : Colombia Fecha de nacim…" at bounding box center [305, 290] width 408 height 100
click at [336, 318] on li "Lugar de nacimiento : PASTO ( NARINO" at bounding box center [305, 313] width 393 height 17
drag, startPoint x: 131, startPoint y: 253, endPoint x: 339, endPoint y: 322, distance: 218.5
click at [339, 322] on div "Jose Antonio Sanchez Vallejo CC 13068554 Nacionalidad : Colombia Fecha de nacim…" at bounding box center [305, 290] width 408 height 100
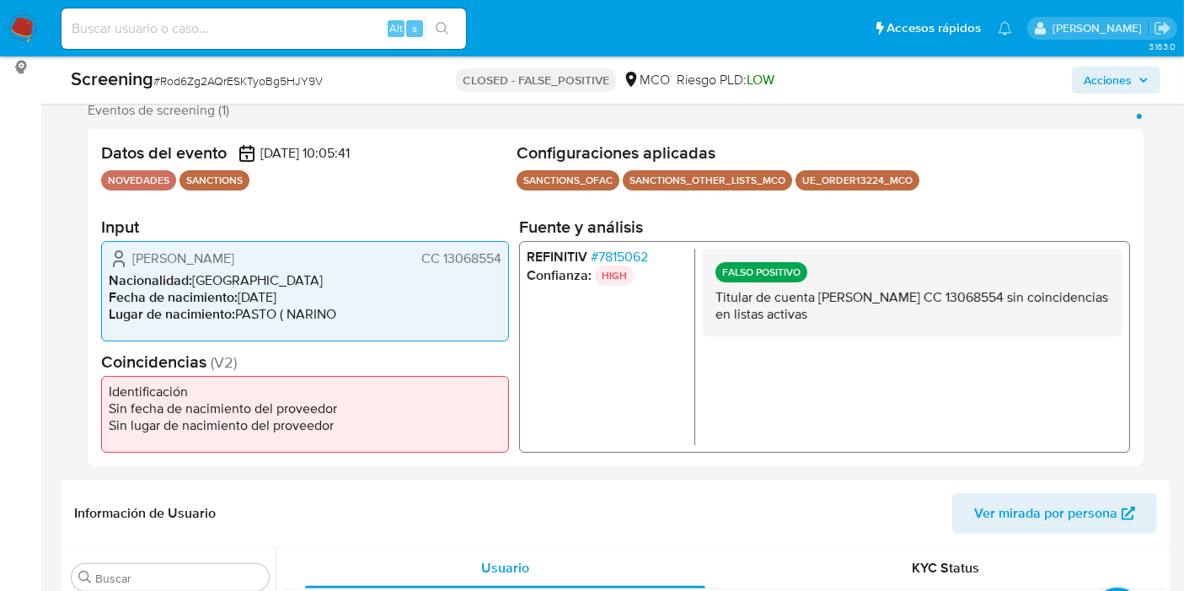
click at [335, 320] on li "Lugar de nacimiento : PASTO ( NARINO" at bounding box center [305, 313] width 393 height 17
drag, startPoint x: 342, startPoint y: 316, endPoint x: 118, endPoint y: 244, distance: 235.3
click at [118, 244] on div "Jose Antonio Sanchez Vallejo CC 13068554 Nacionalidad : Colombia Fecha de nacim…" at bounding box center [305, 290] width 408 height 100
click at [194, 274] on li "Nacionalidad : Colombia" at bounding box center [305, 279] width 393 height 17
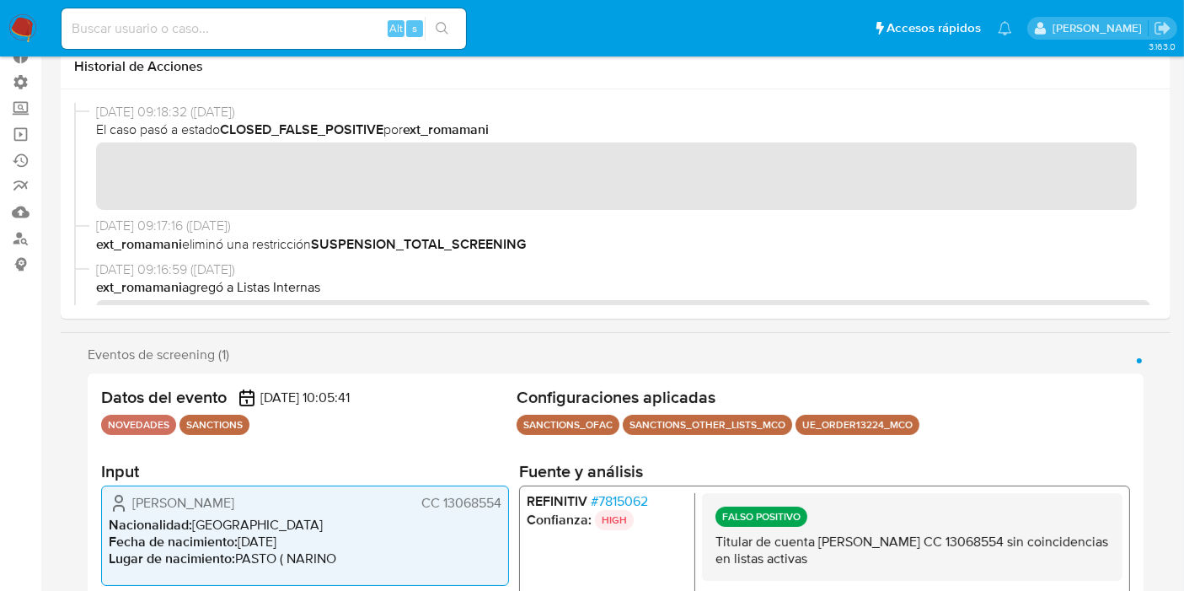
scroll to position [25, 0]
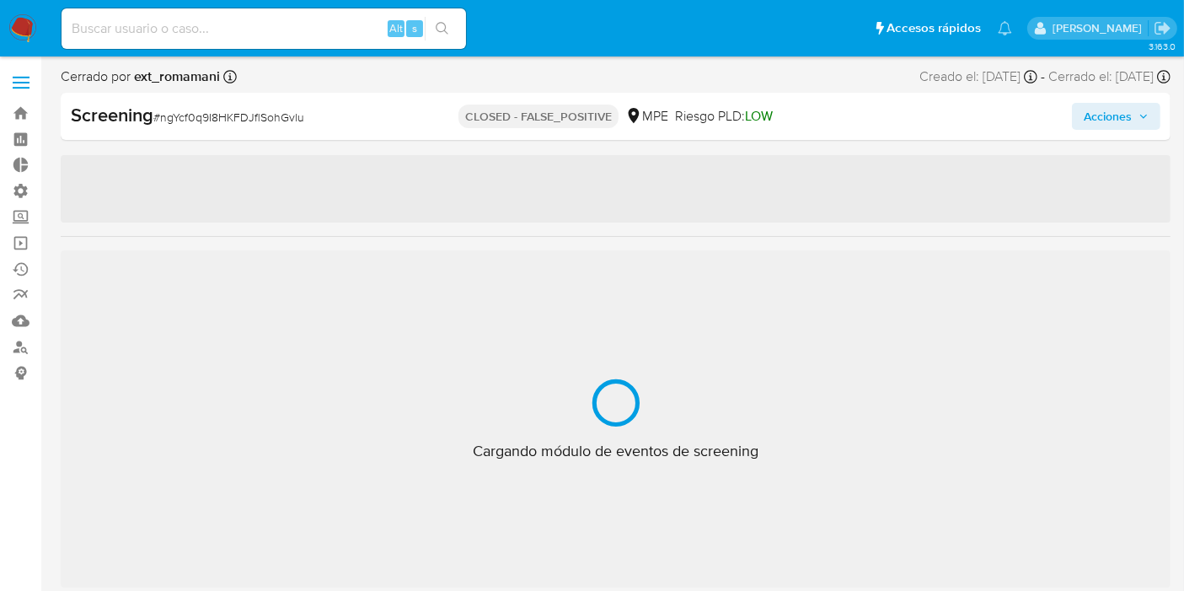
scroll to position [792, 0]
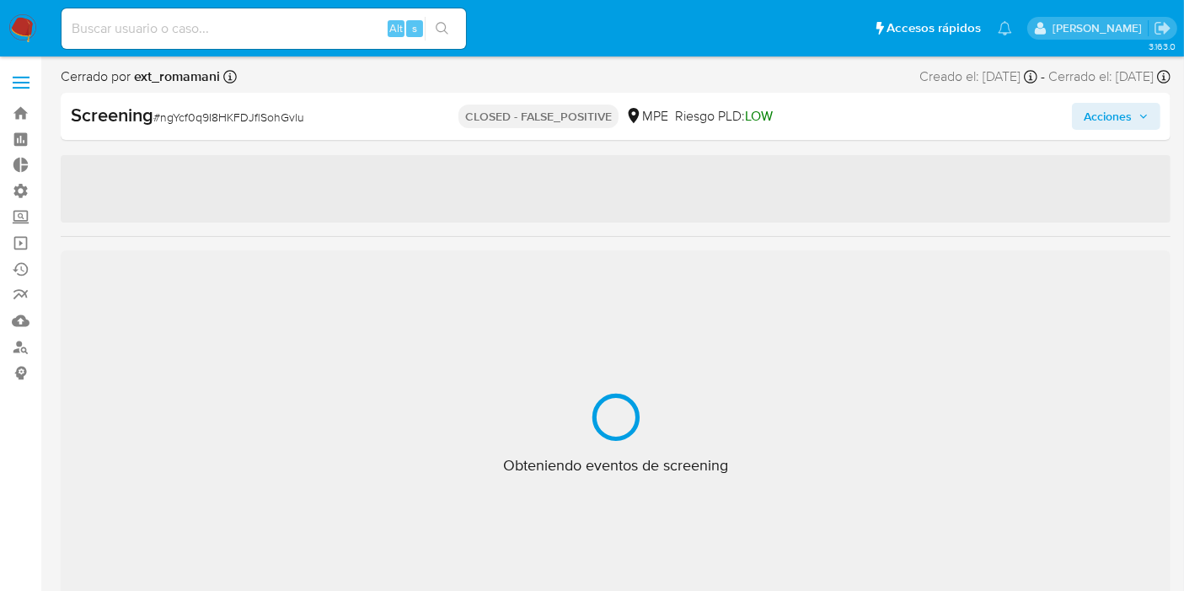
select select "10"
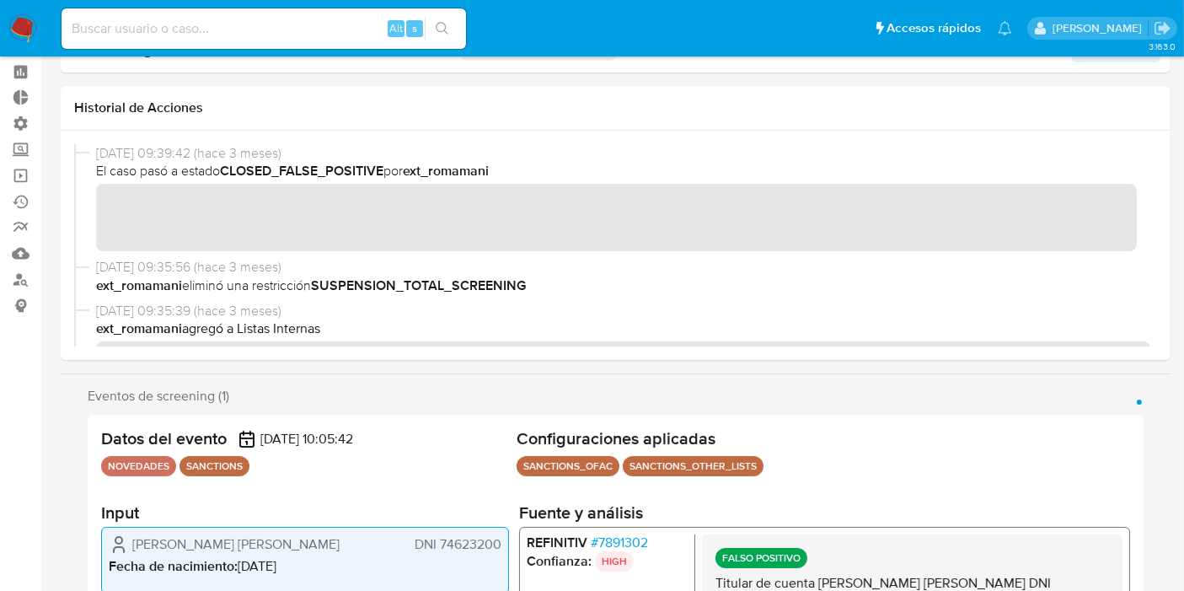
scroll to position [0, 0]
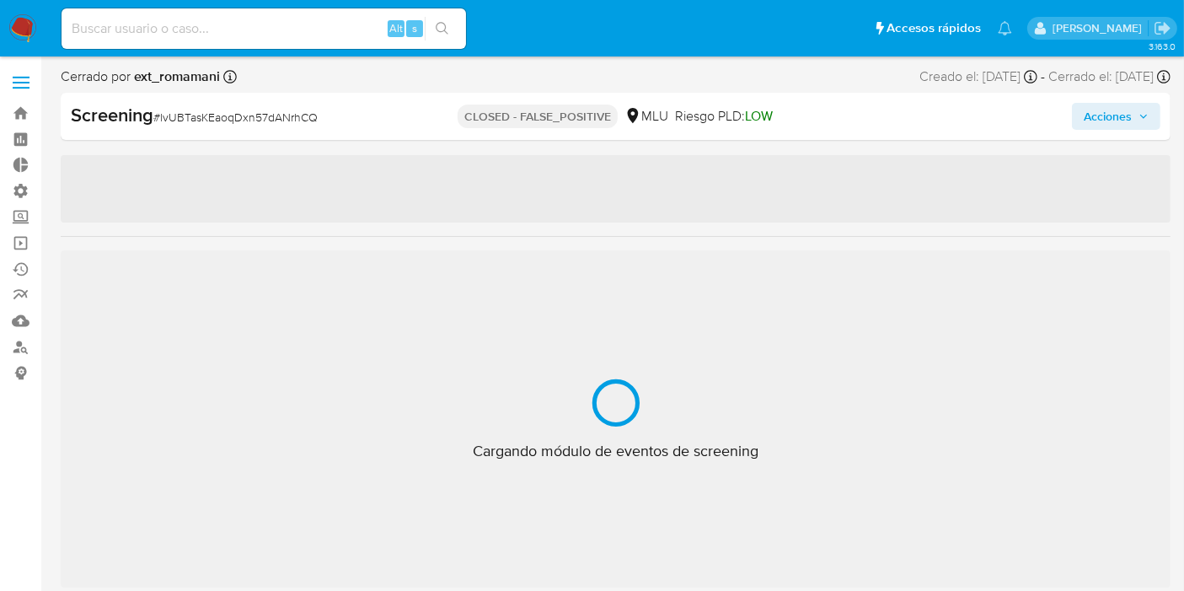
scroll to position [832, 0]
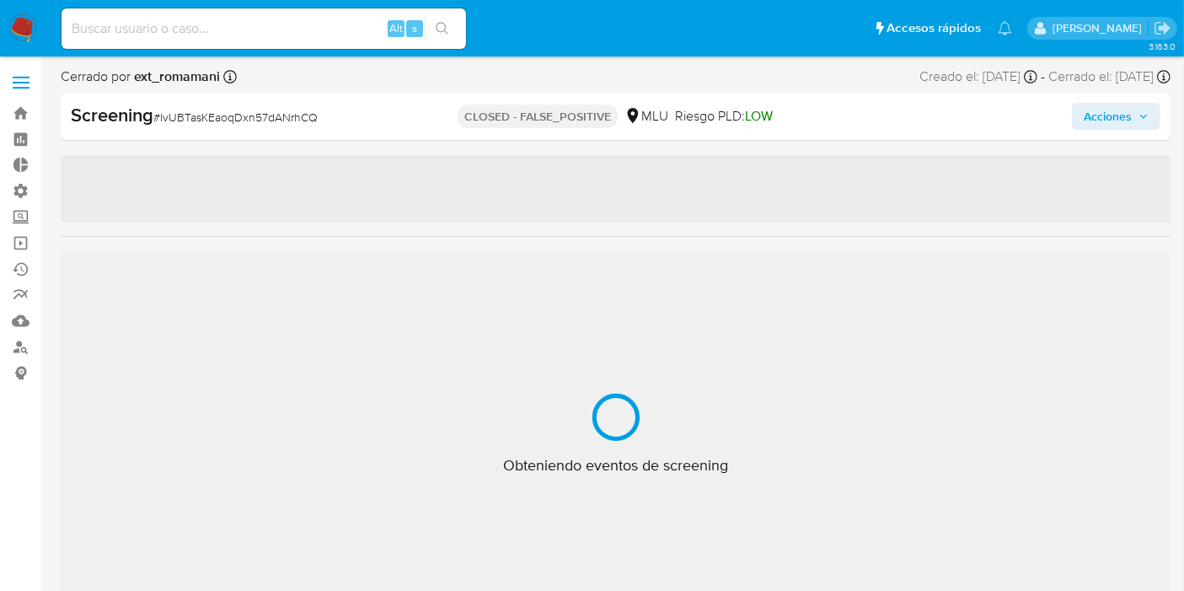
select select "10"
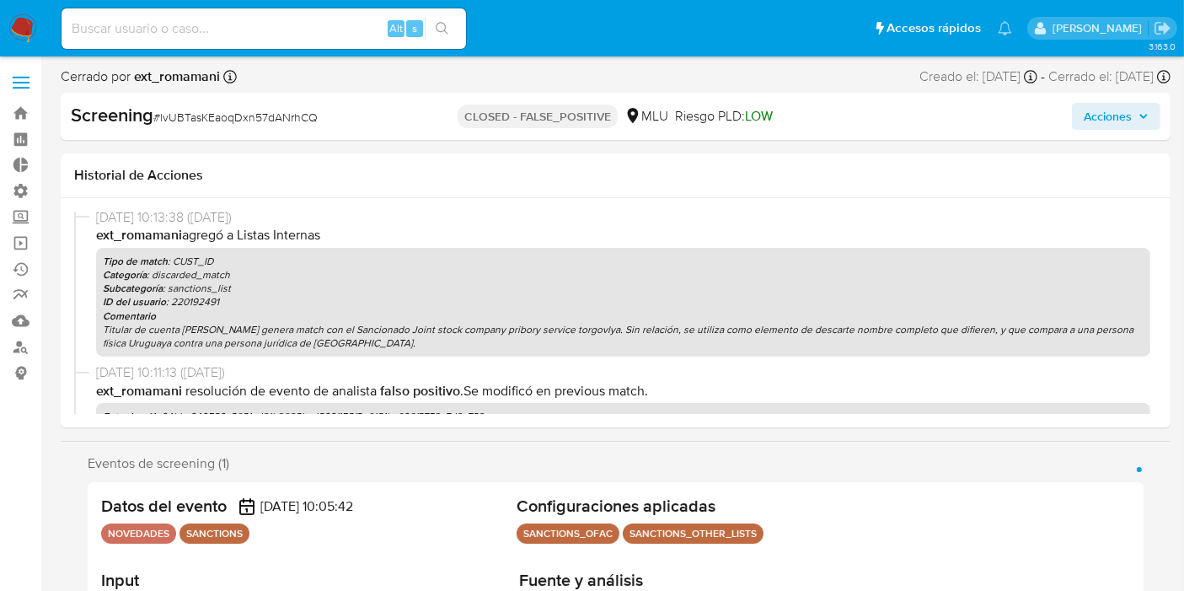
scroll to position [0, 0]
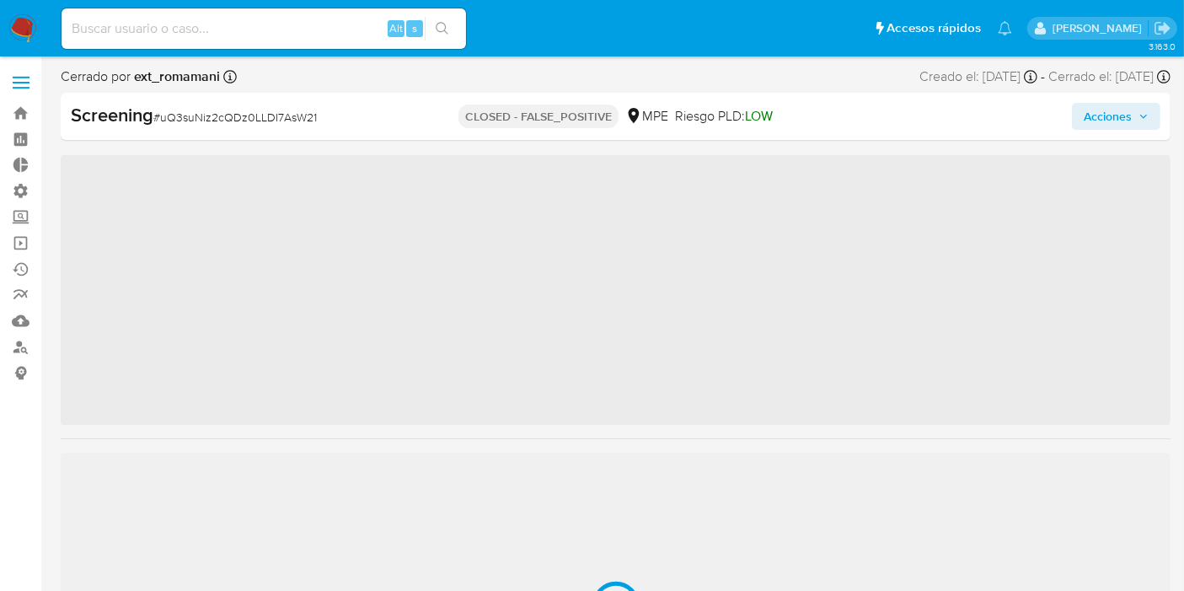
scroll to position [792, 0]
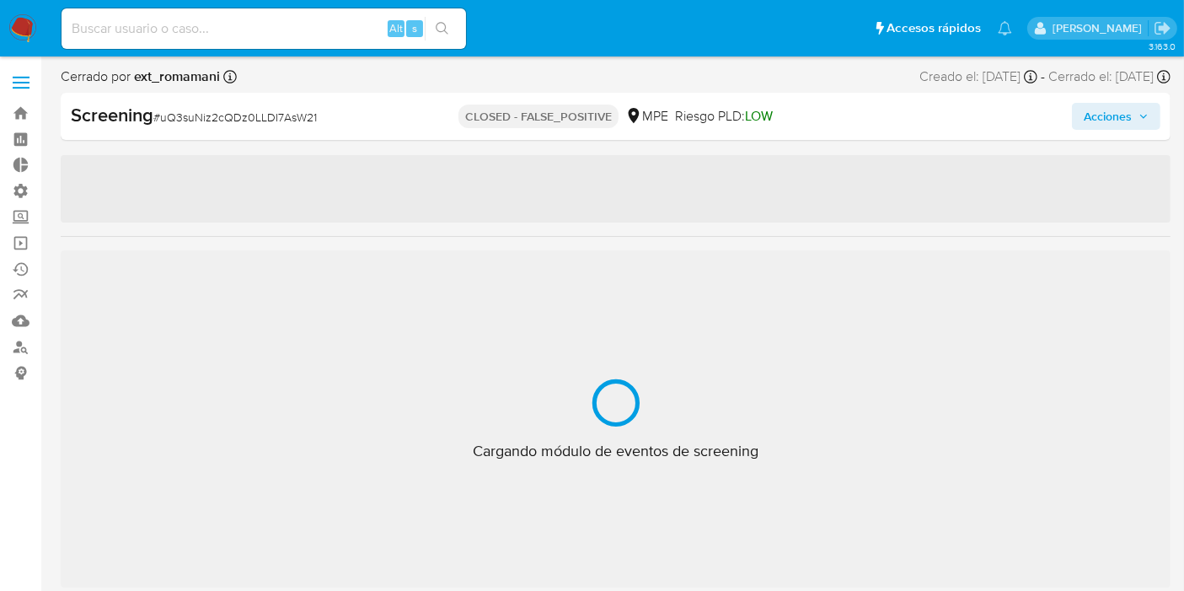
select select "10"
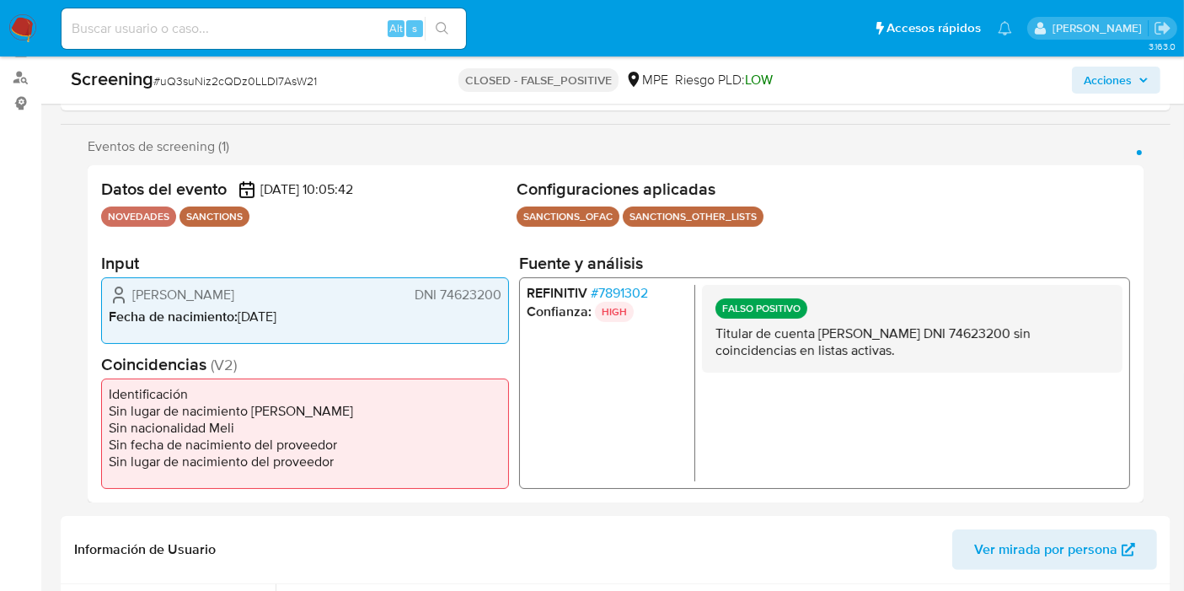
scroll to position [276, 0]
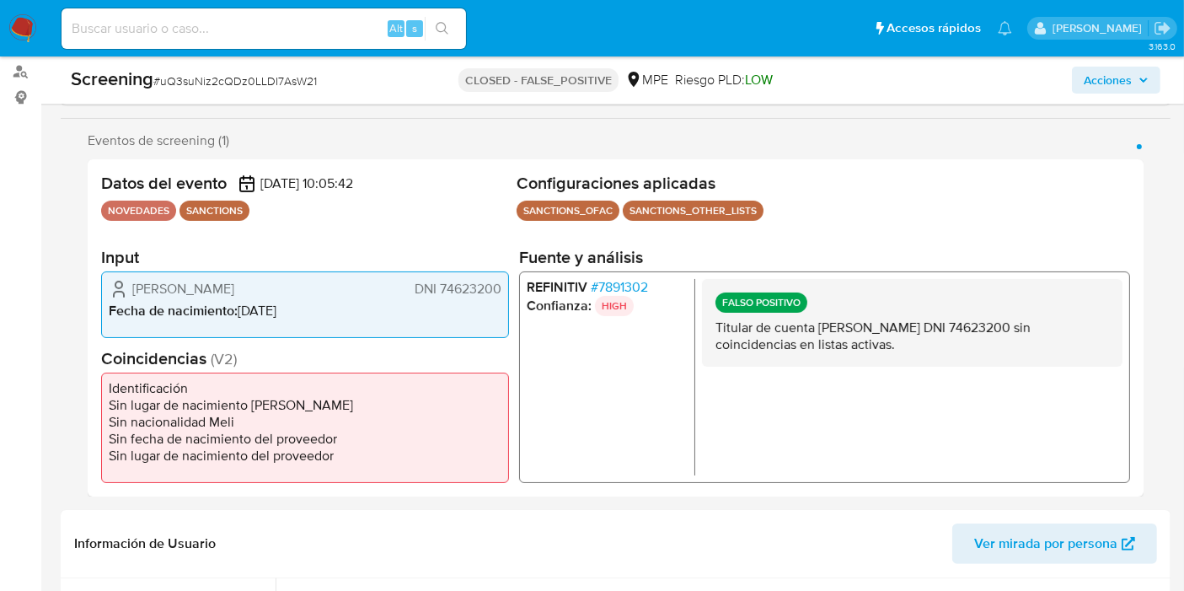
drag, startPoint x: 514, startPoint y: 183, endPoint x: 749, endPoint y: 179, distance: 235.1
click at [749, 179] on header "Datos del evento 20/07/2025 10:05:42 NOVEDADES SANCTIONS Configuraciones aplica…" at bounding box center [615, 199] width 1029 height 53
click at [739, 183] on h2 "Configuraciones aplicadas" at bounding box center [822, 183] width 613 height 21
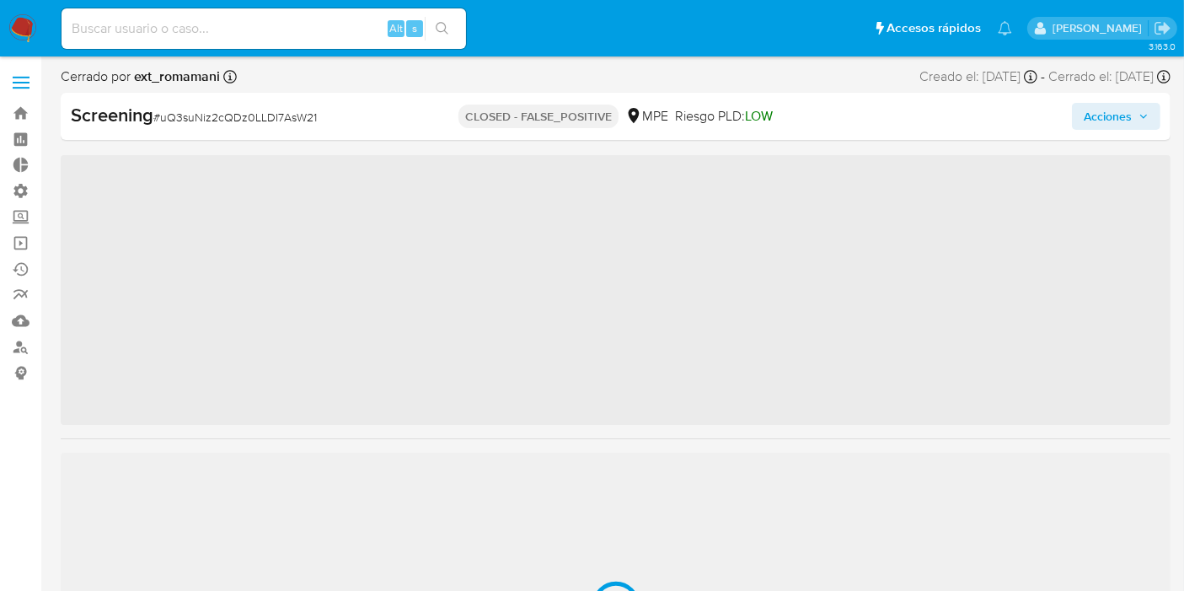
scroll to position [792, 0]
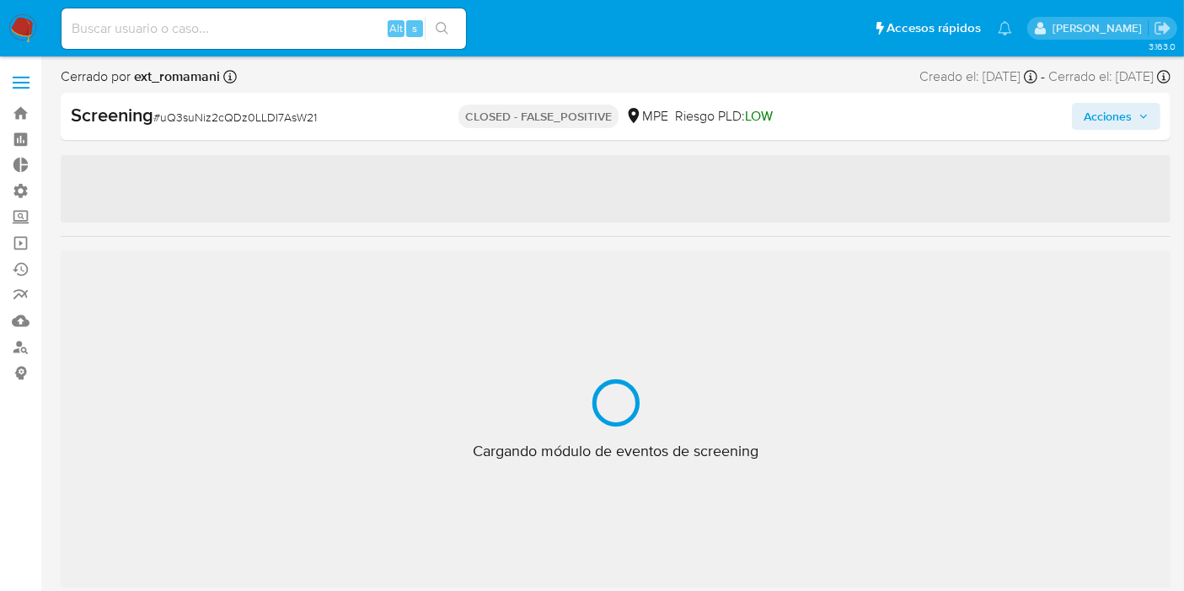
select select "10"
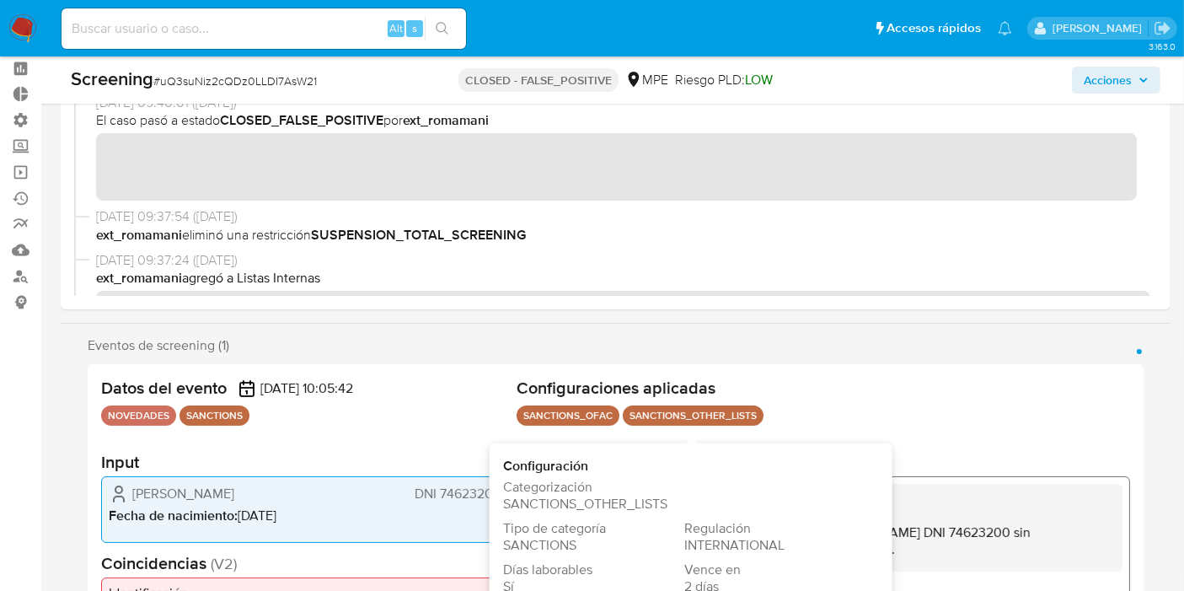
scroll to position [0, 0]
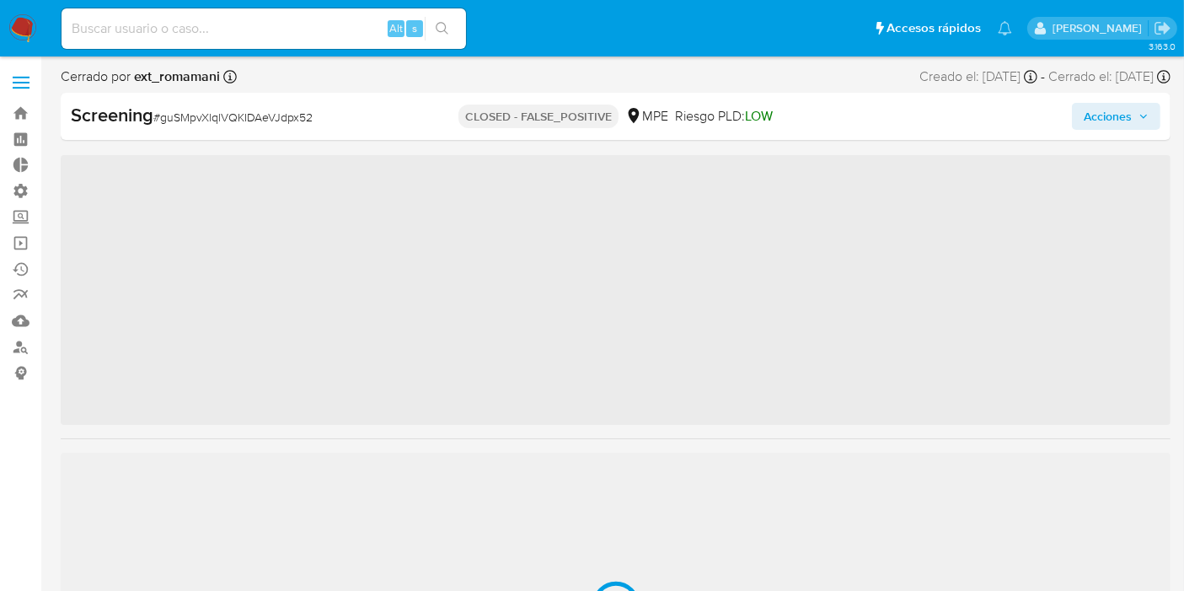
scroll to position [792, 0]
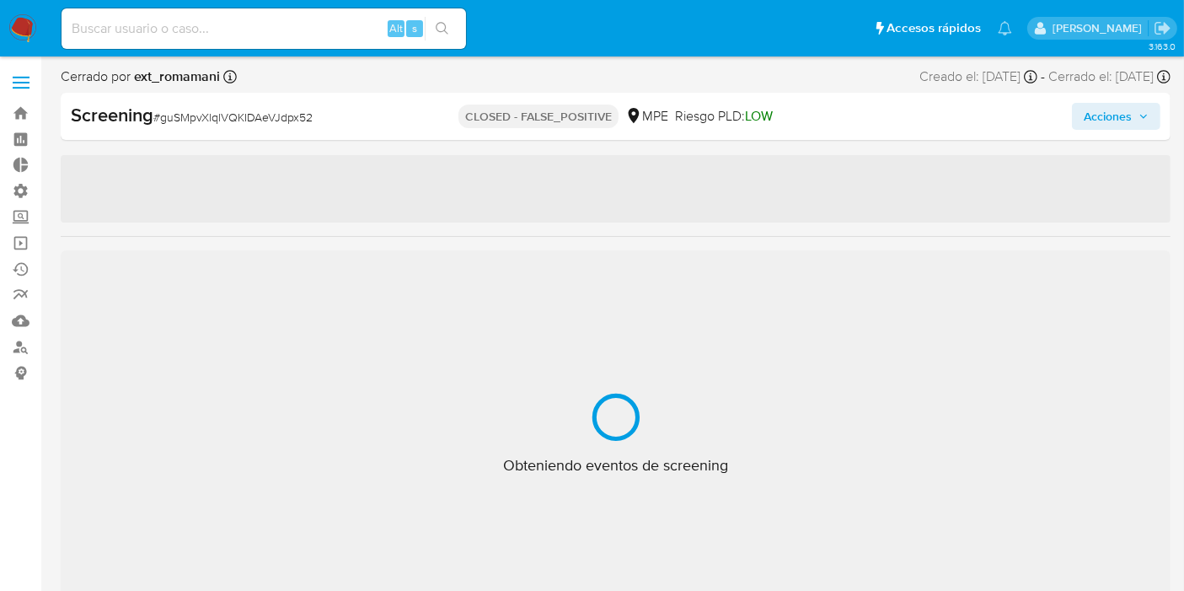
select select "10"
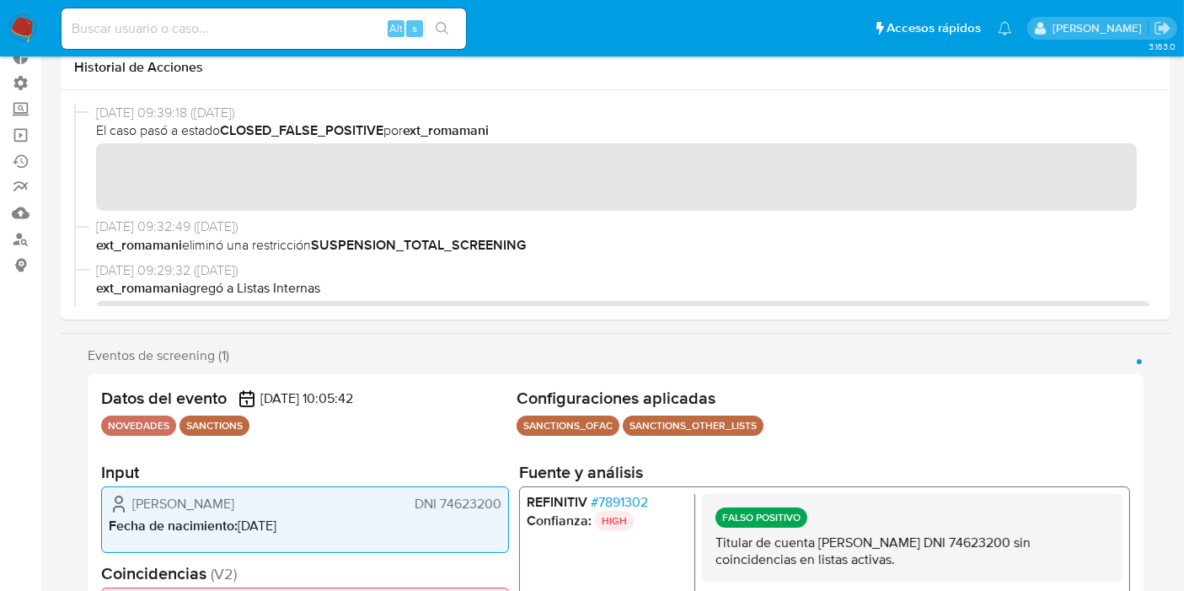
scroll to position [298, 0]
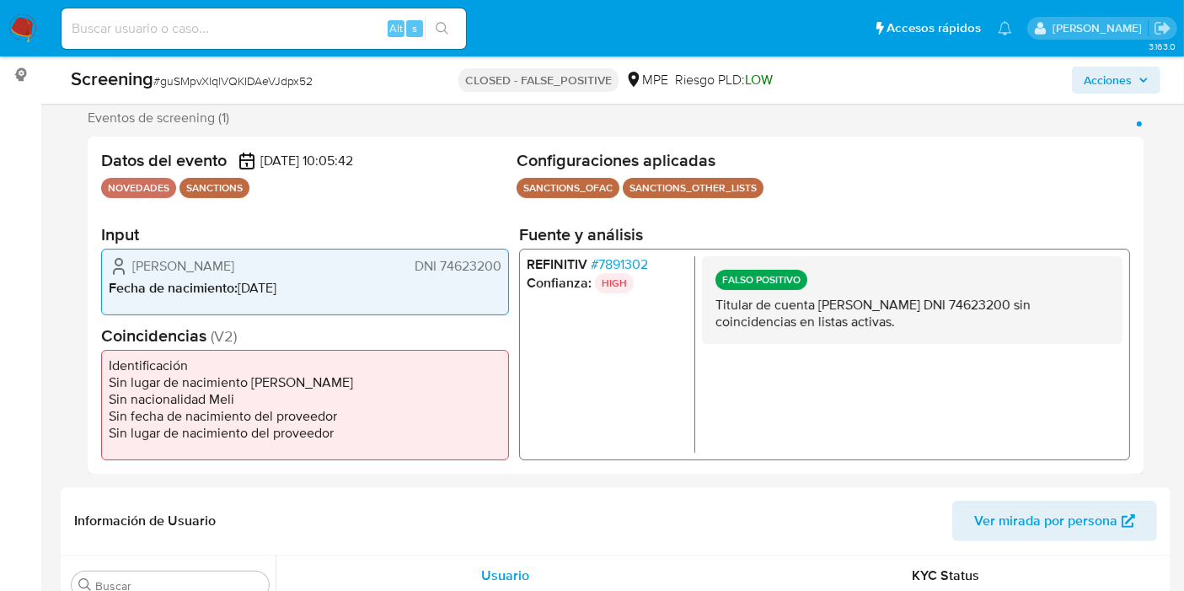
drag, startPoint x: 798, startPoint y: 312, endPoint x: 911, endPoint y: 326, distance: 113.8
click at [911, 326] on p "Titular de cuenta [PERSON_NAME] DNI 74623200 sin coincidencias en listas activa…" at bounding box center [911, 313] width 393 height 34
click at [908, 324] on p "Titular de cuenta [PERSON_NAME] DNI 74623200 sin coincidencias en listas activa…" at bounding box center [911, 313] width 393 height 34
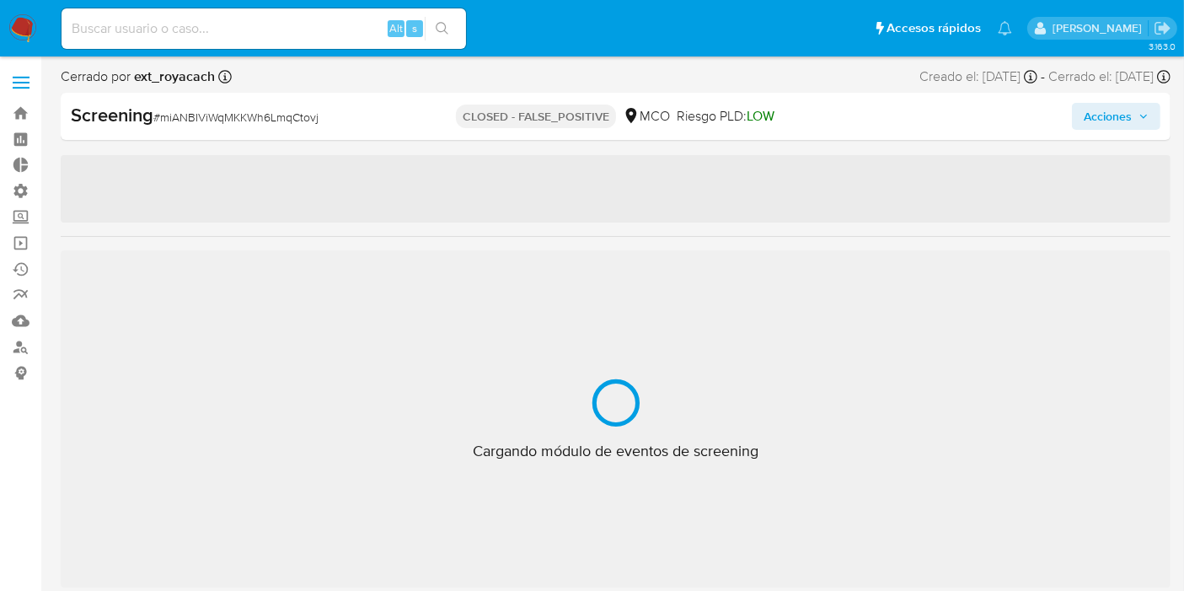
scroll to position [792, 0]
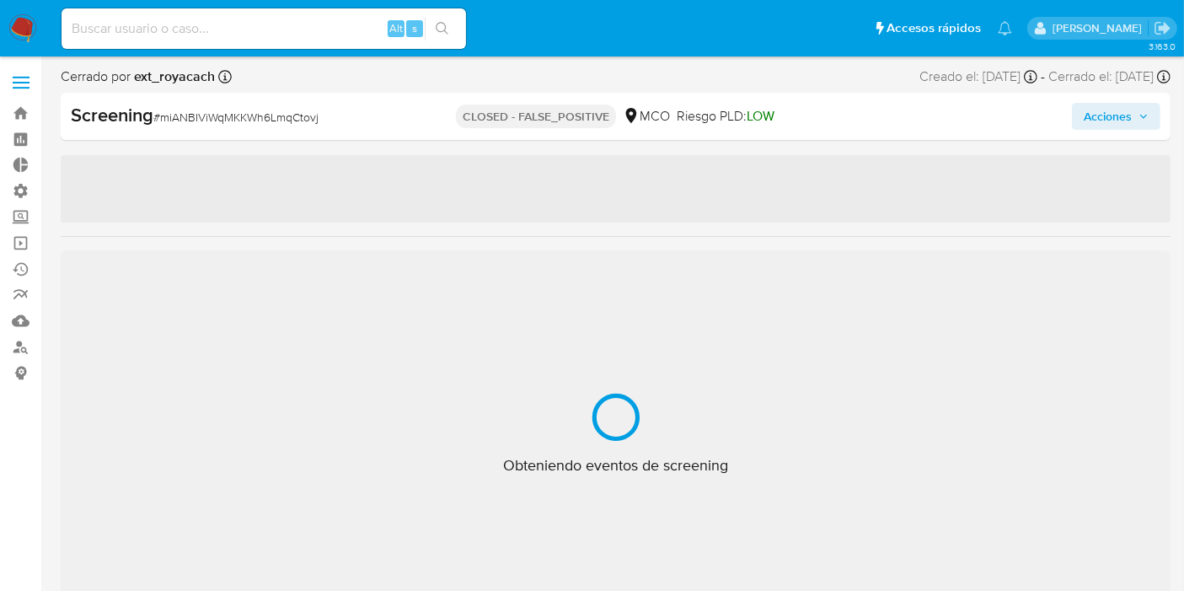
select select "10"
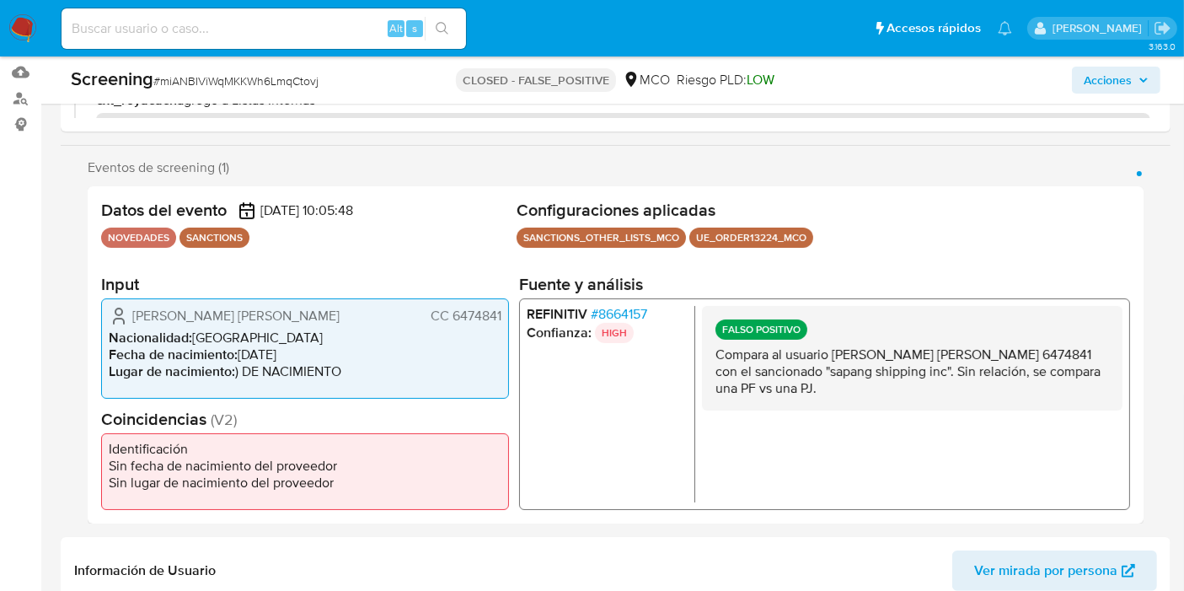
scroll to position [0, 0]
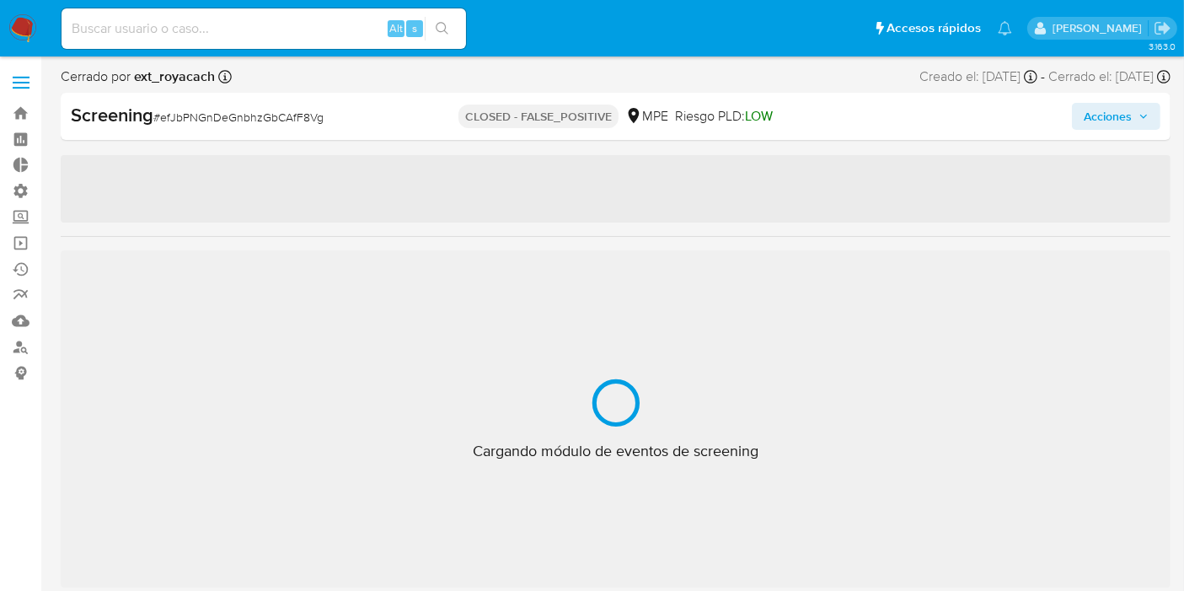
scroll to position [792, 0]
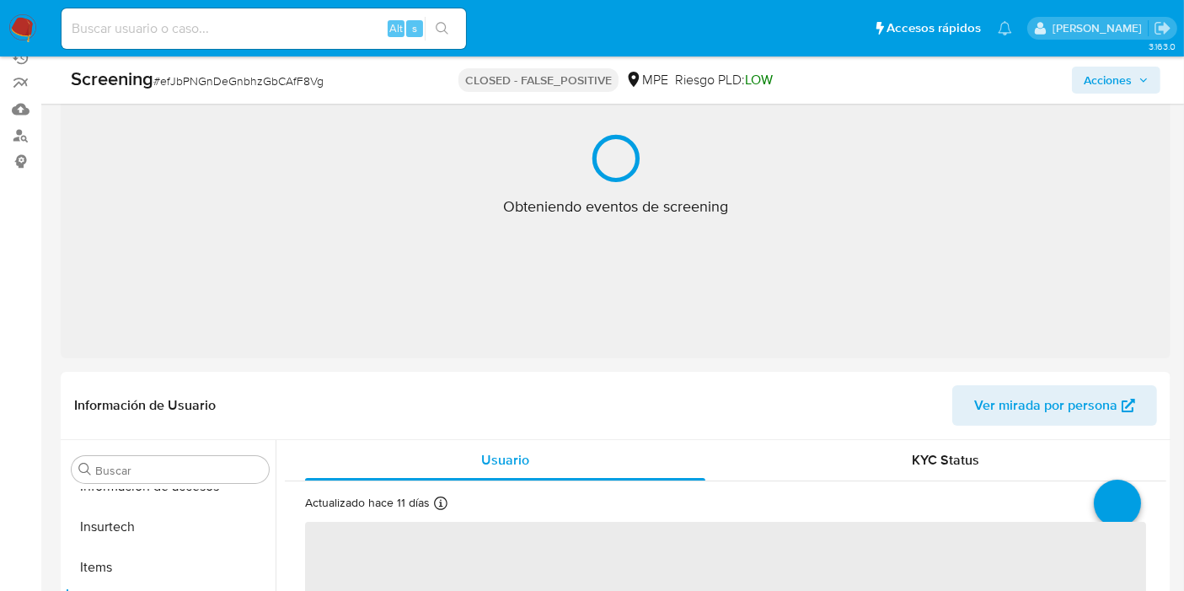
select select "10"
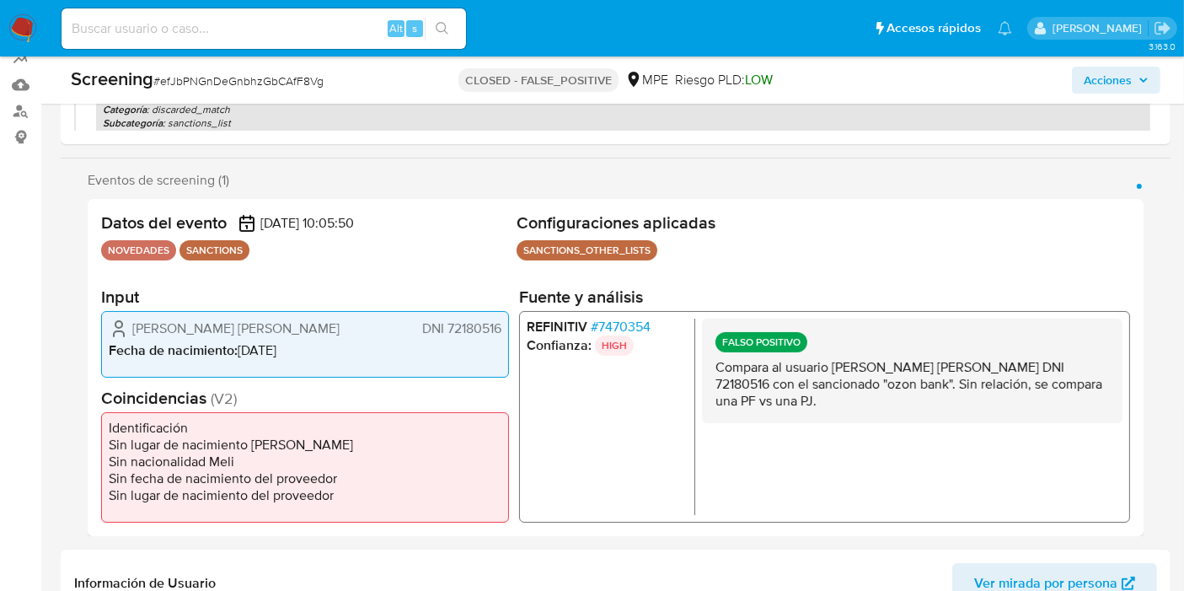
scroll to position [238, 0]
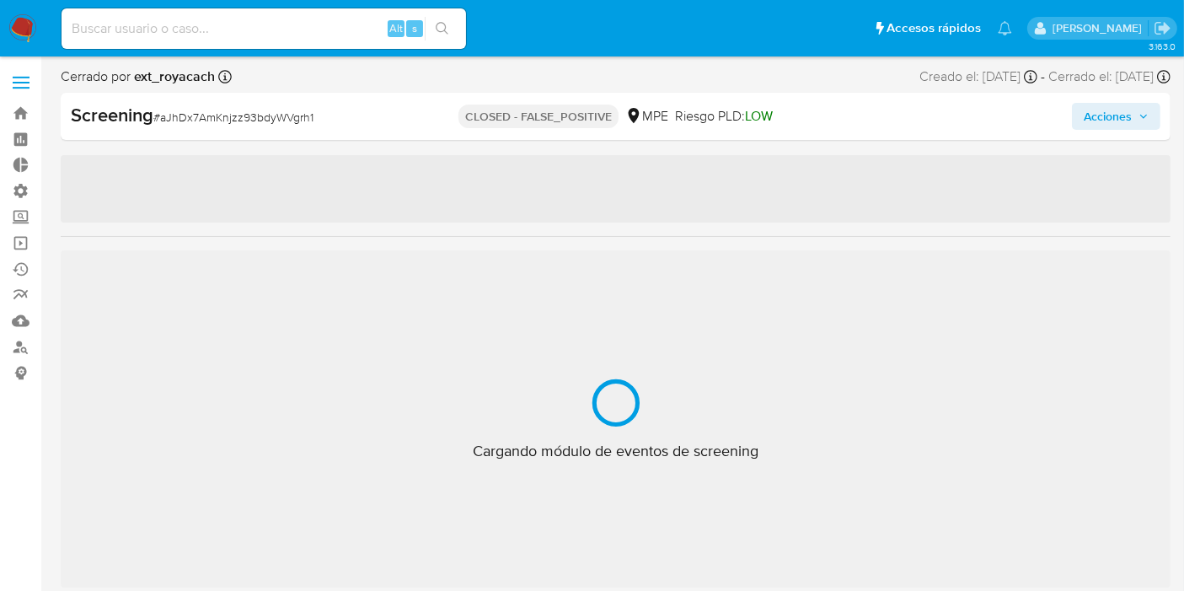
scroll to position [792, 0]
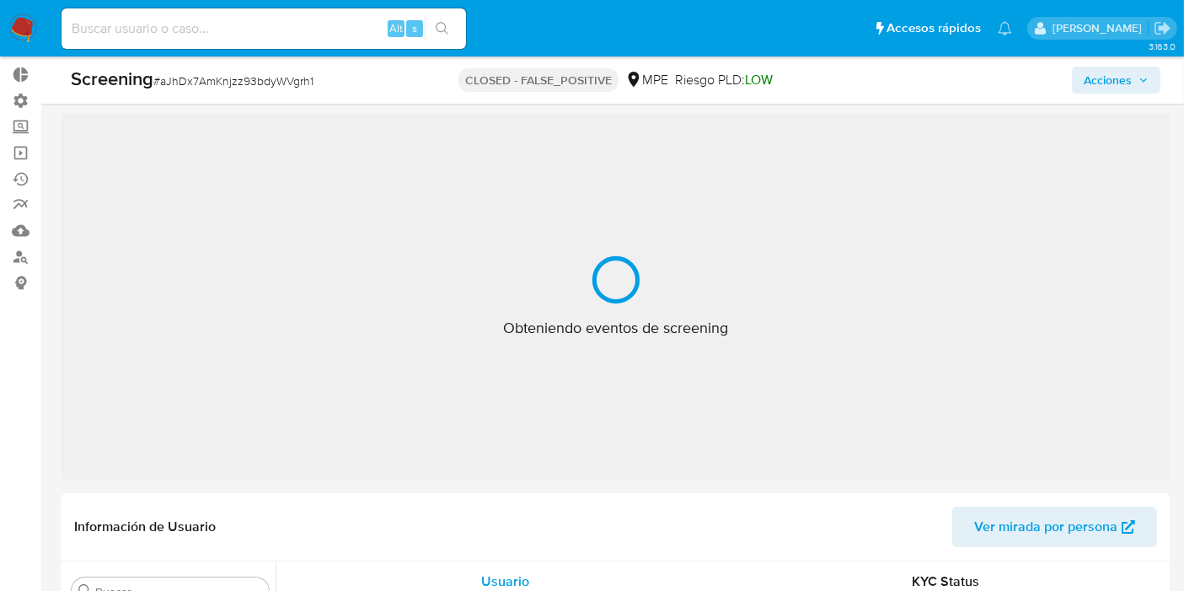
select select "10"
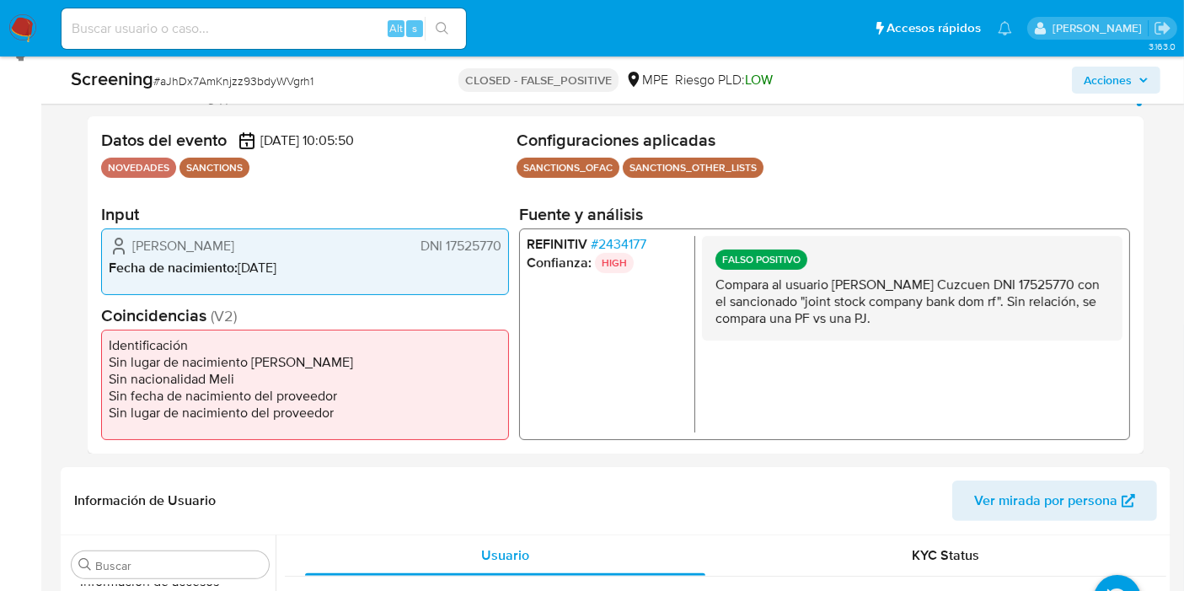
scroll to position [303, 0]
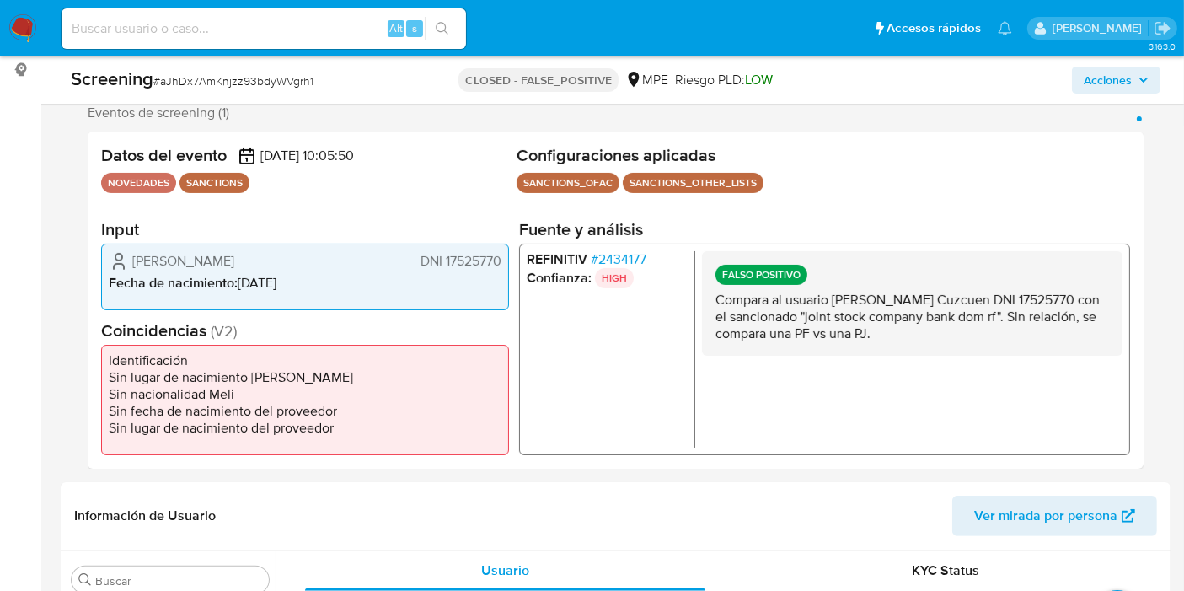
drag, startPoint x: 814, startPoint y: 294, endPoint x: 974, endPoint y: 340, distance: 166.7
click at [974, 340] on div "FALSO POSITIVO Compara al usuario Ana Maria Leguia Cuzcuen DNI 17525770 con el …" at bounding box center [912, 302] width 420 height 104
click at [908, 335] on p "Compara al usuario Ana Maria Leguia Cuzcuen DNI 17525770 con el sancionado "joi…" at bounding box center [911, 316] width 393 height 51
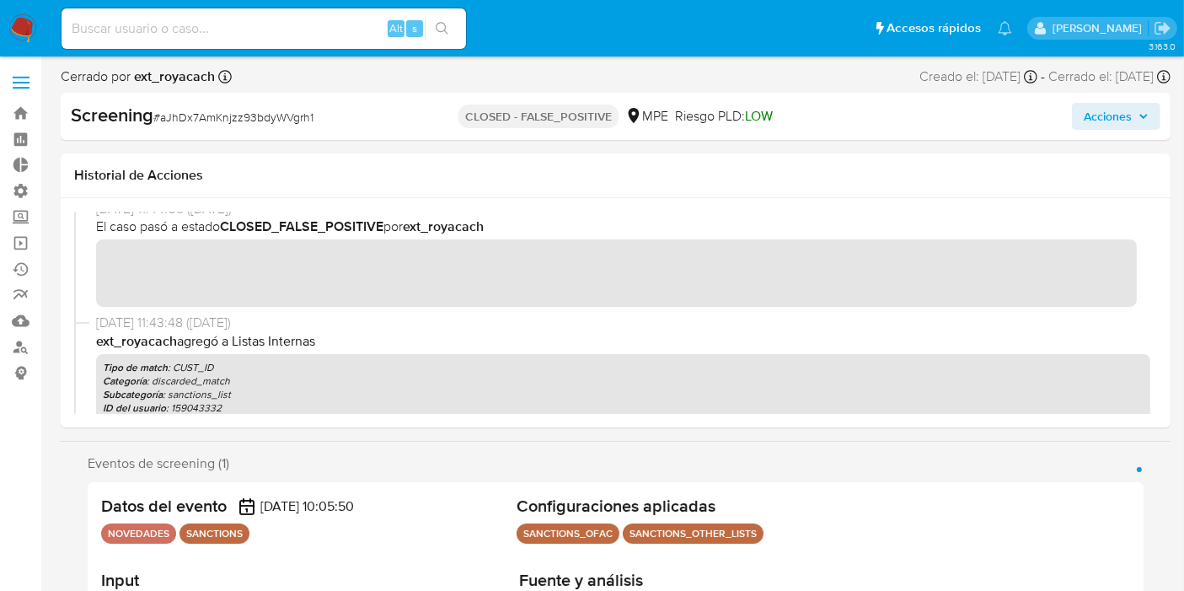
scroll to position [0, 0]
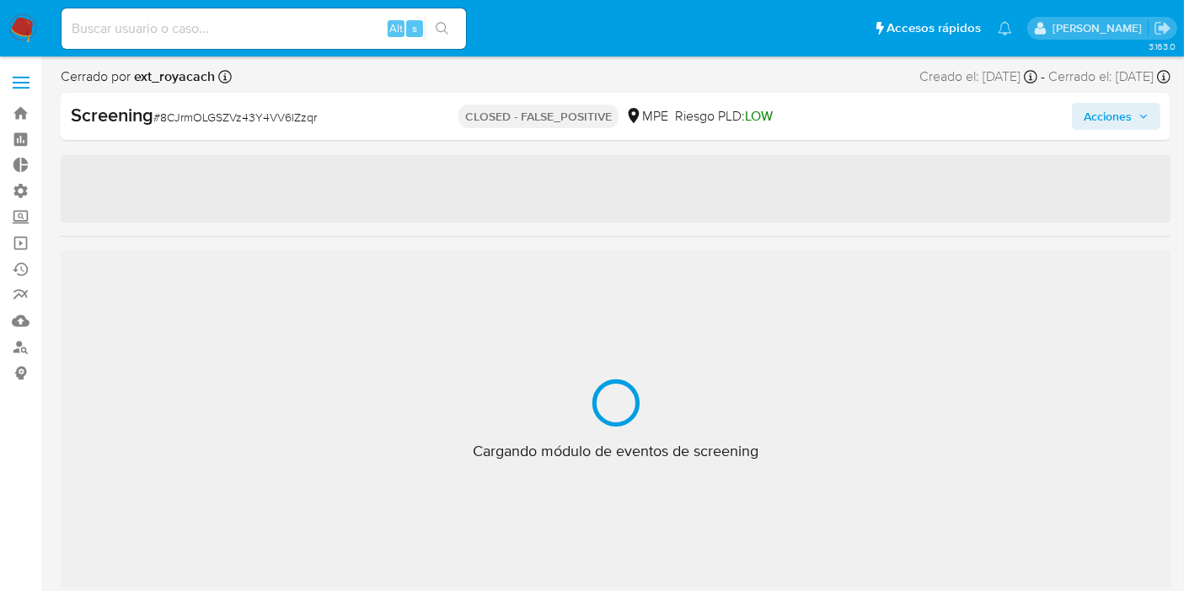
select select "10"
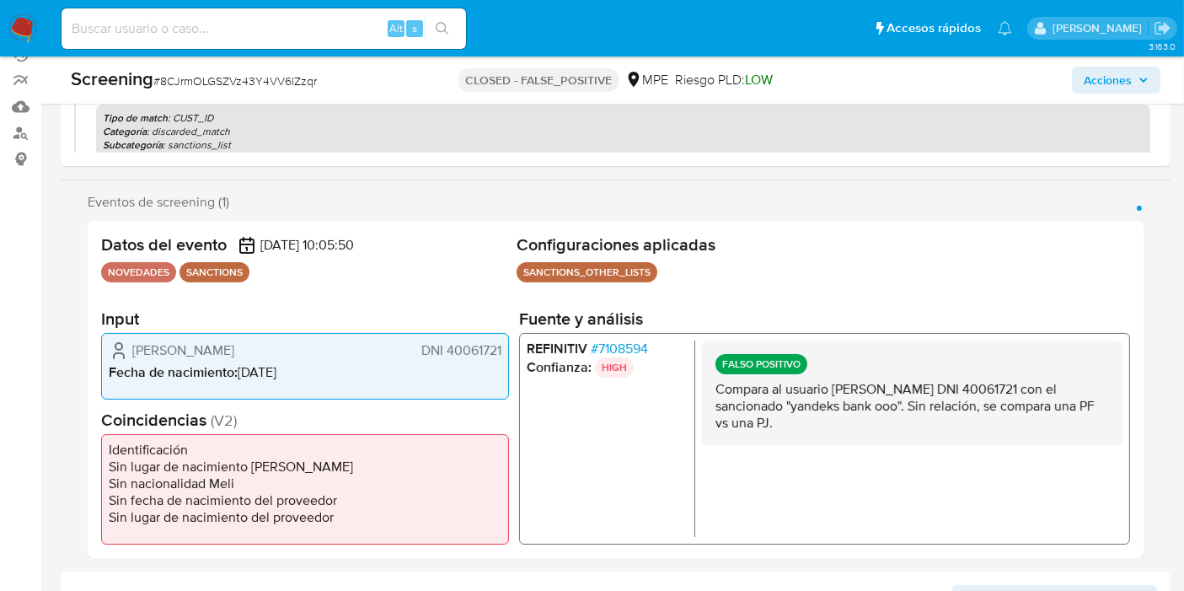
scroll to position [220, 0]
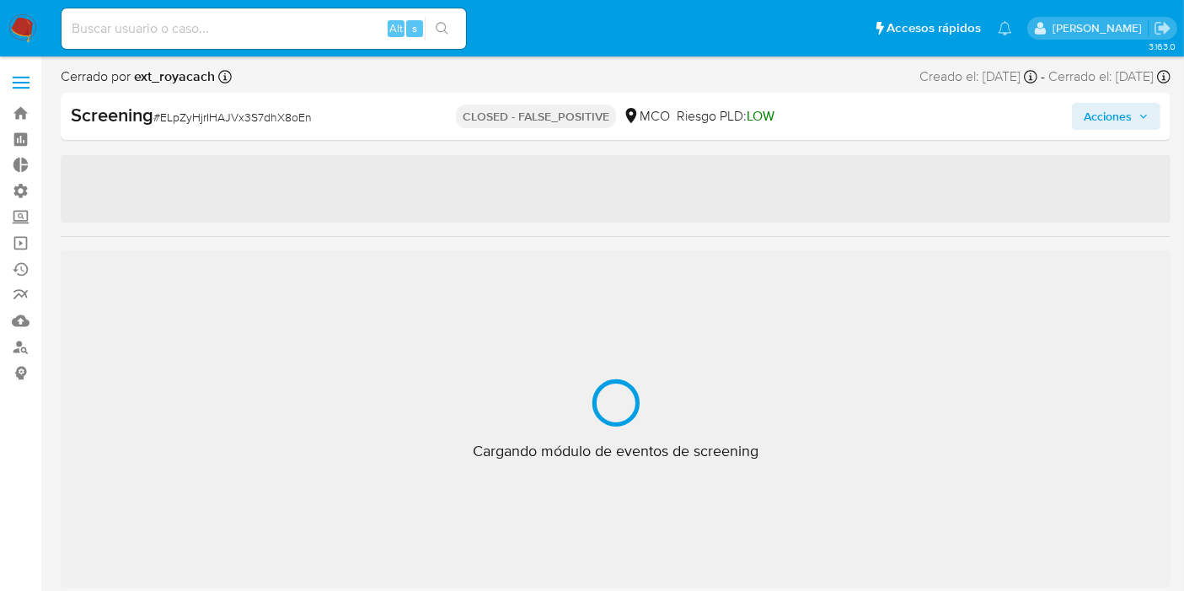
scroll to position [792, 0]
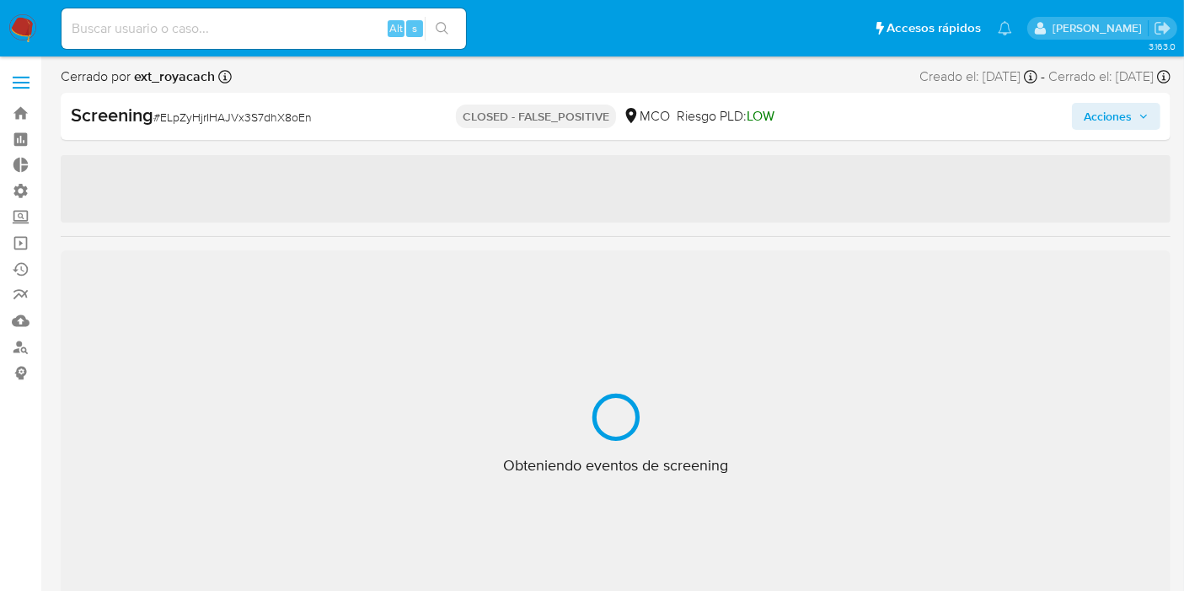
select select "10"
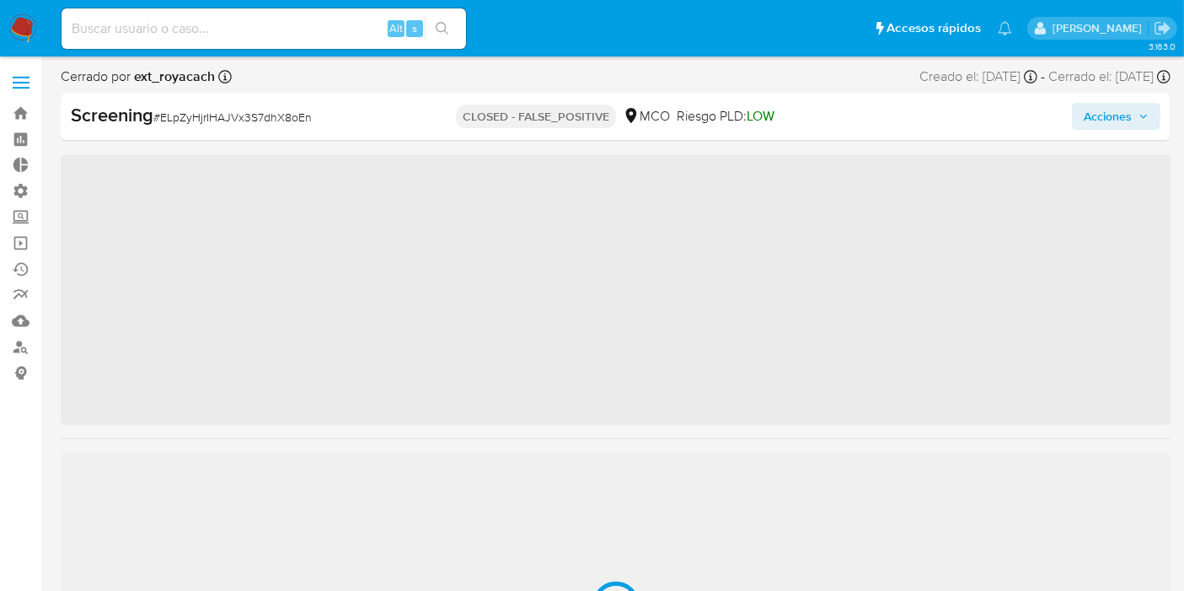
scroll to position [792, 0]
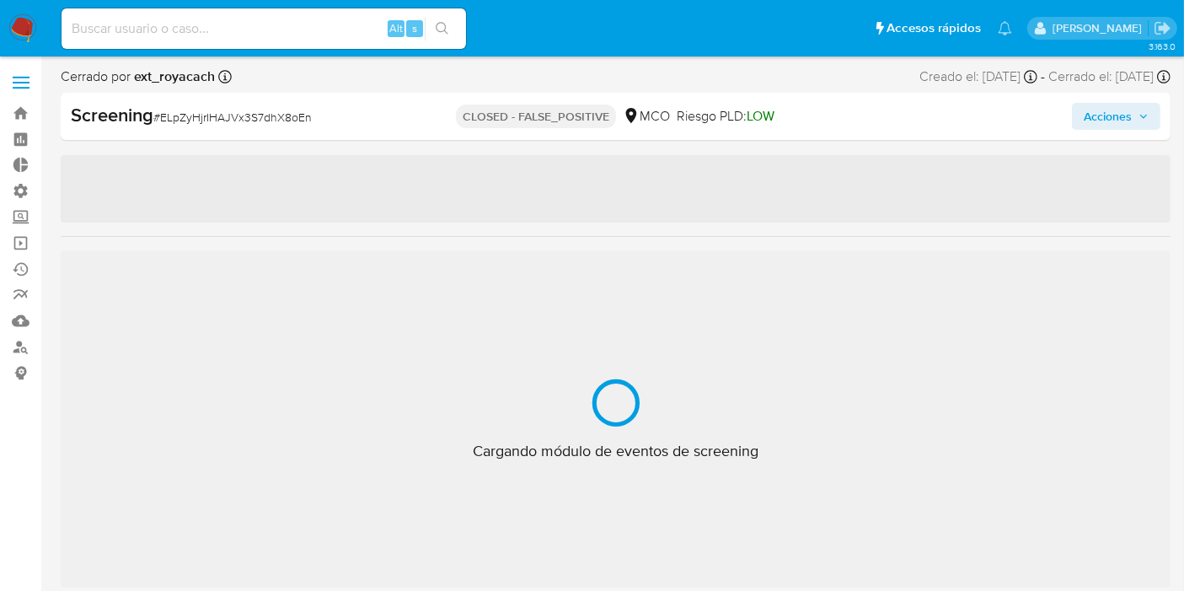
select select "10"
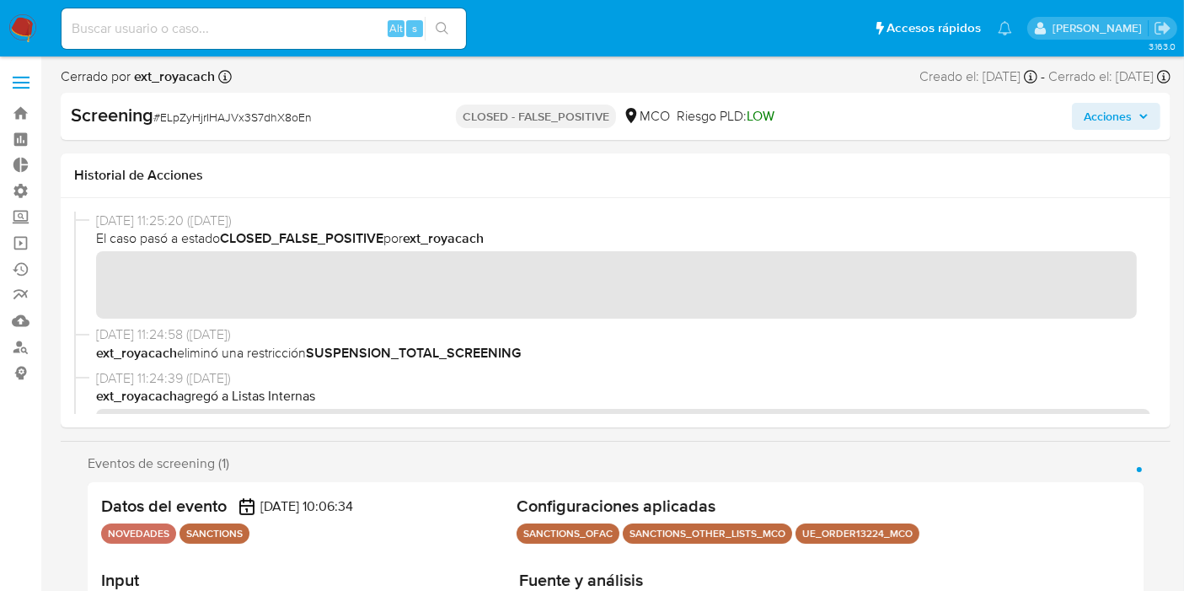
drag, startPoint x: 1181, startPoint y: 94, endPoint x: 1196, endPoint y: 104, distance: 18.2
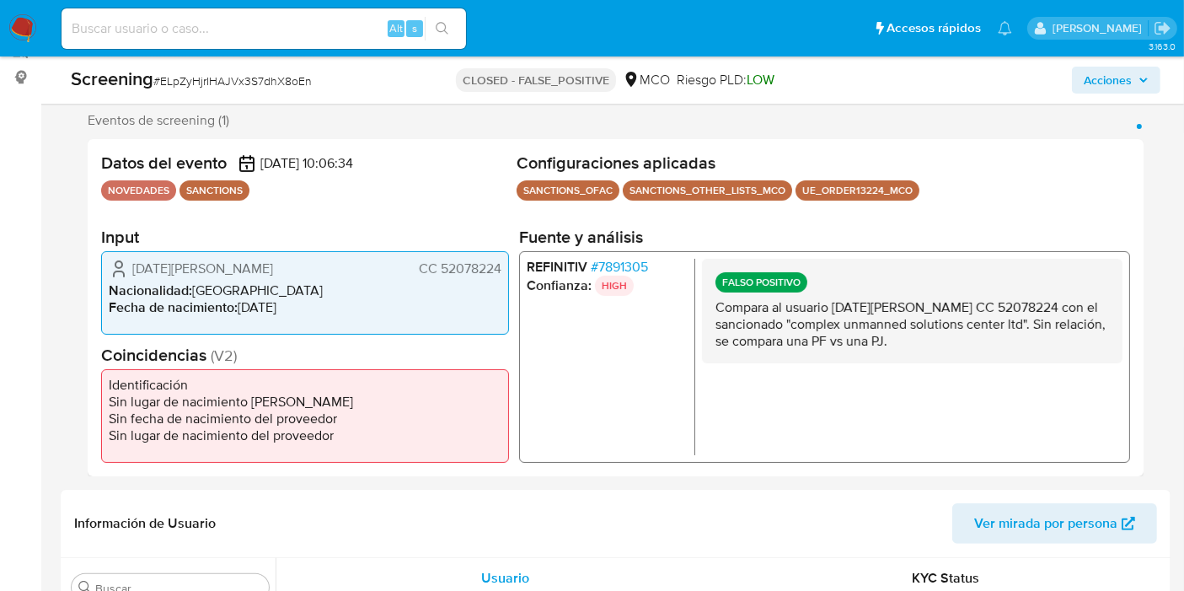
scroll to position [398, 0]
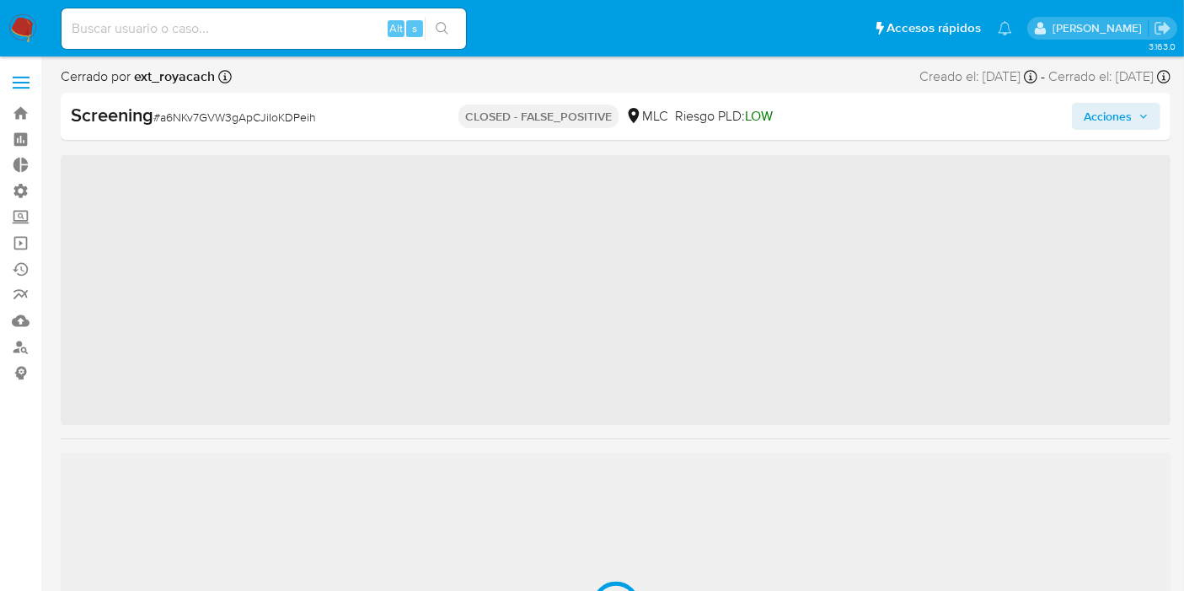
scroll to position [792, 0]
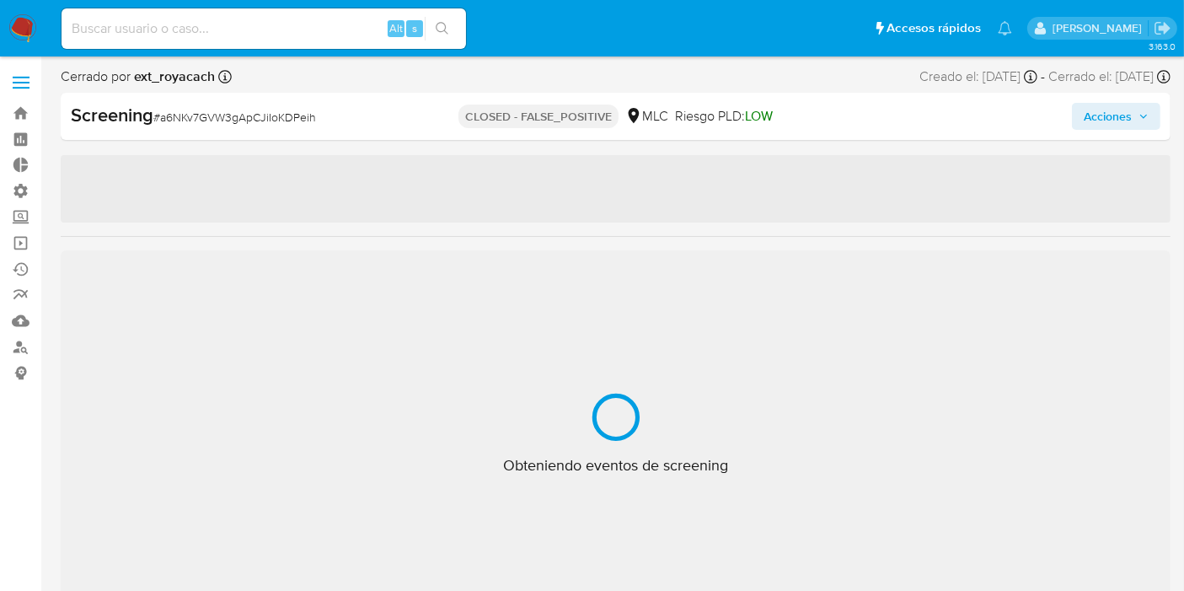
select select "10"
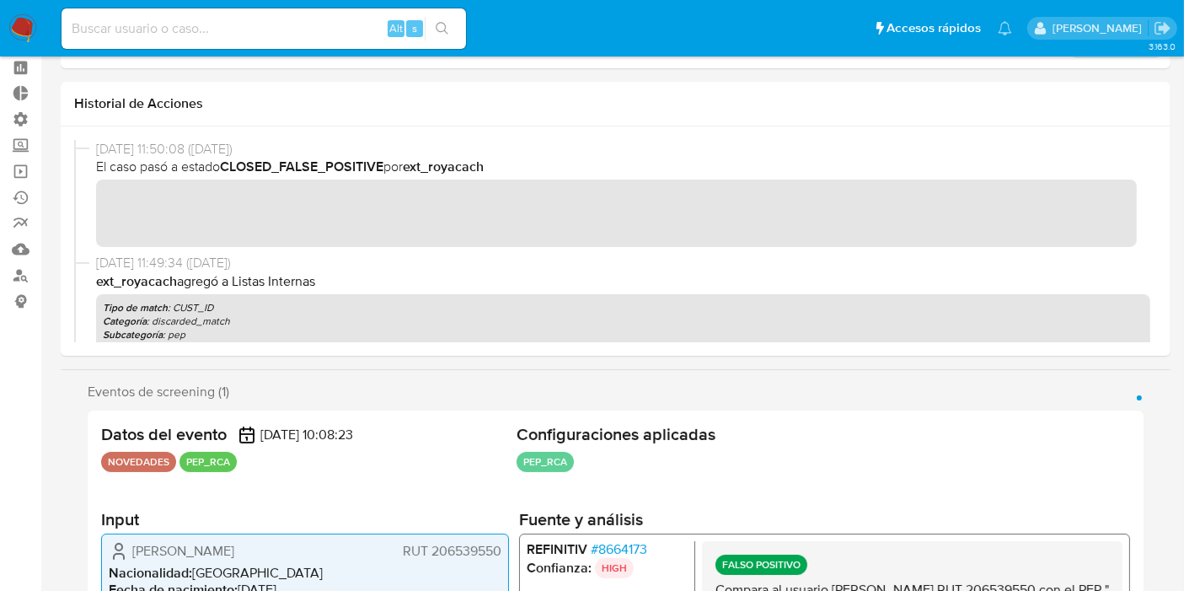
scroll to position [0, 0]
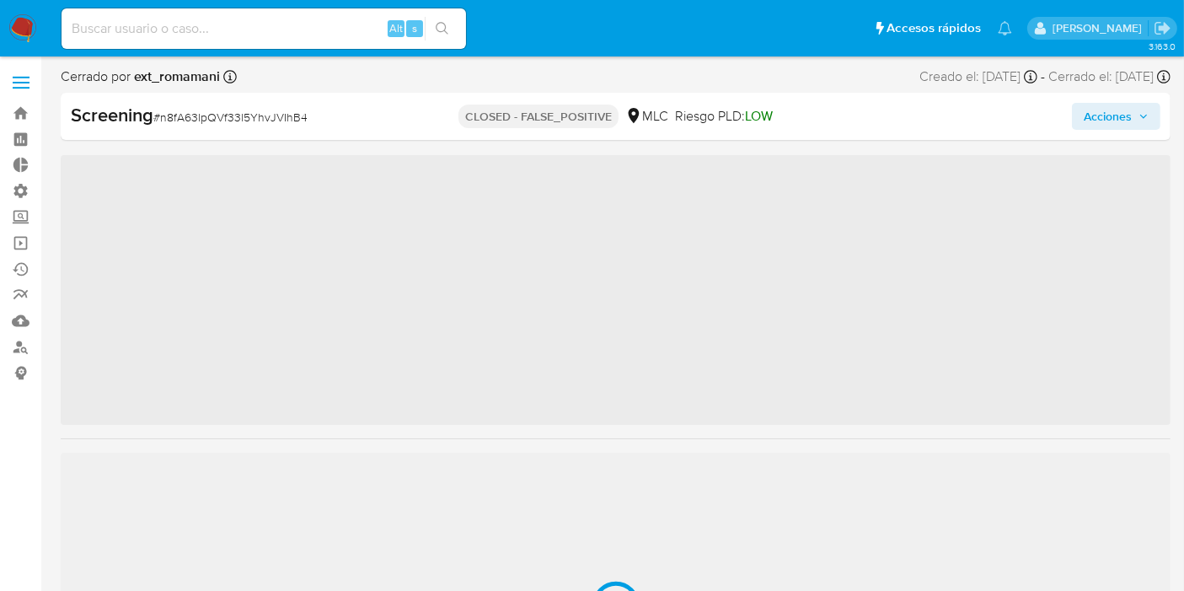
scroll to position [792, 0]
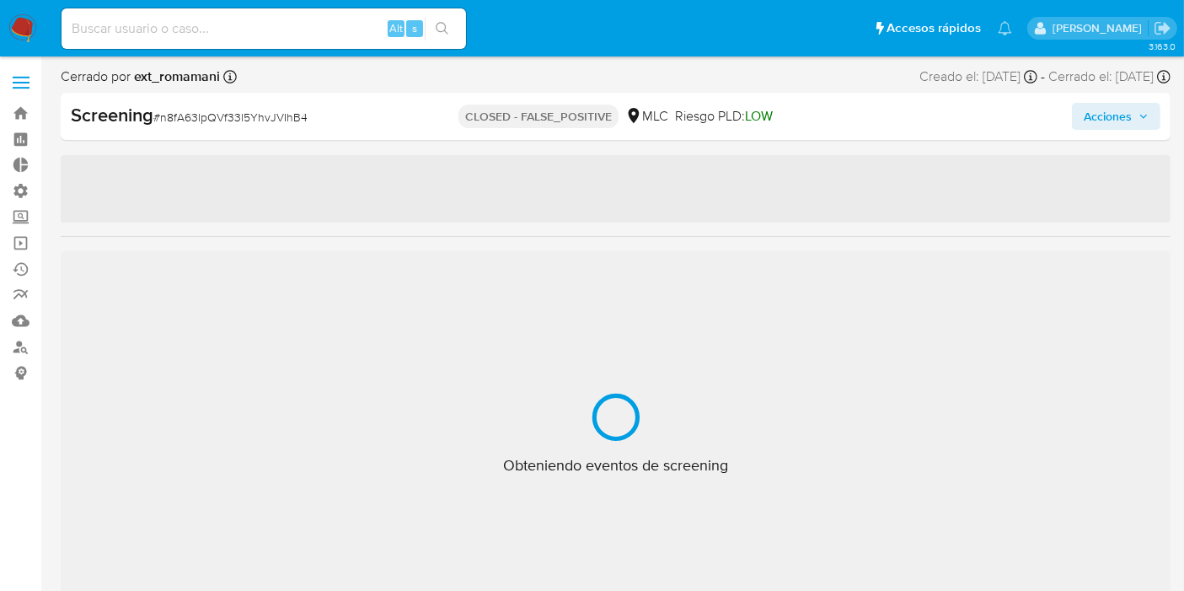
select select "10"
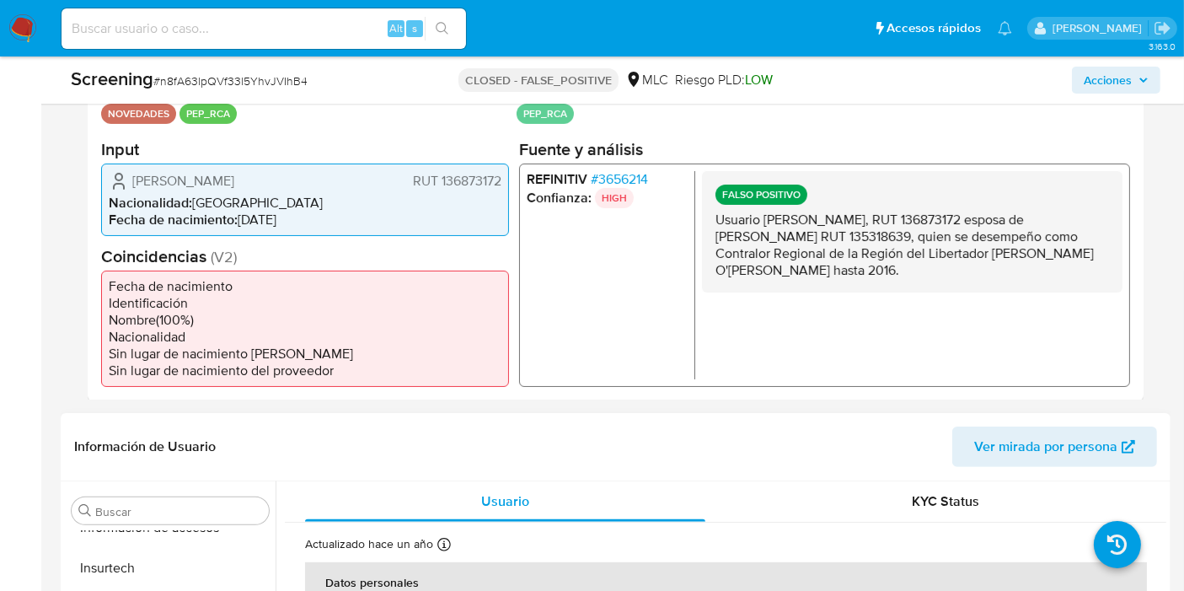
scroll to position [374, 0]
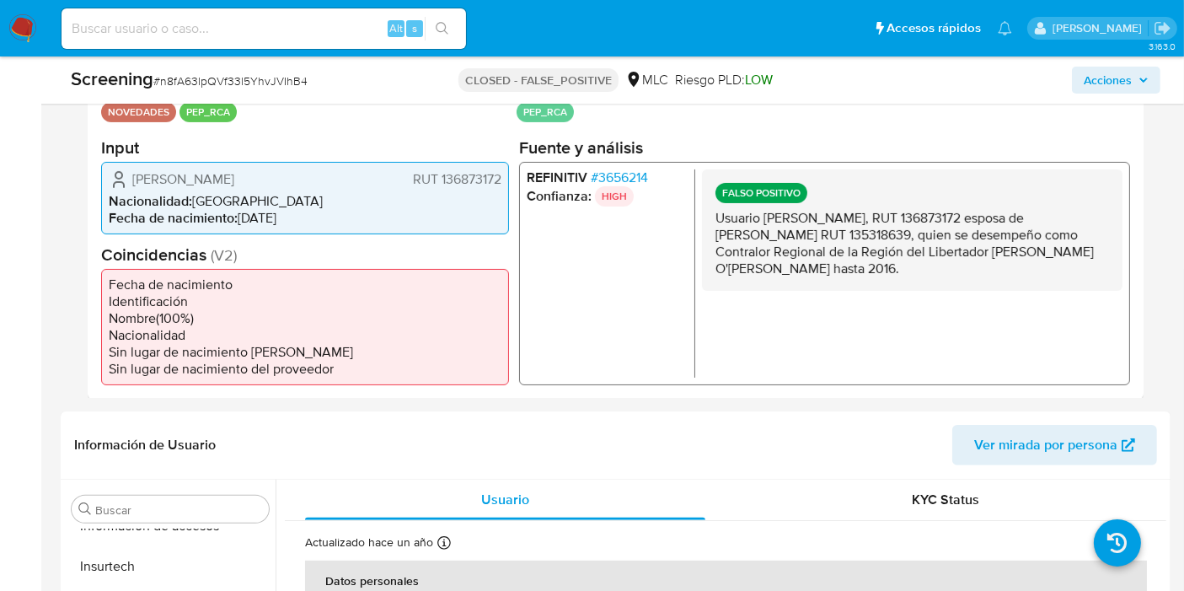
drag, startPoint x: 806, startPoint y: 227, endPoint x: 899, endPoint y: 268, distance: 101.1
click at [899, 268] on p "Usuario [PERSON_NAME], RUT 136873172 esposa de [PERSON_NAME] RUT 135318639, qui…" at bounding box center [911, 242] width 393 height 67
click at [894, 261] on p "Usuario [PERSON_NAME], RUT 136873172 esposa de [PERSON_NAME] RUT 135318639, qui…" at bounding box center [911, 242] width 393 height 67
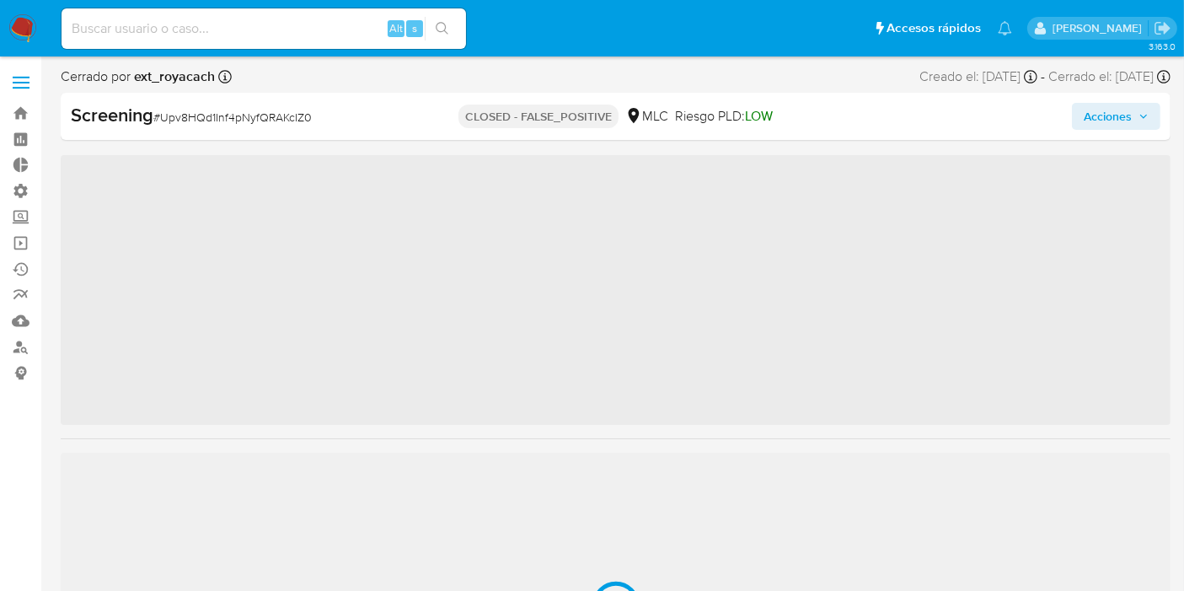
scroll to position [792, 0]
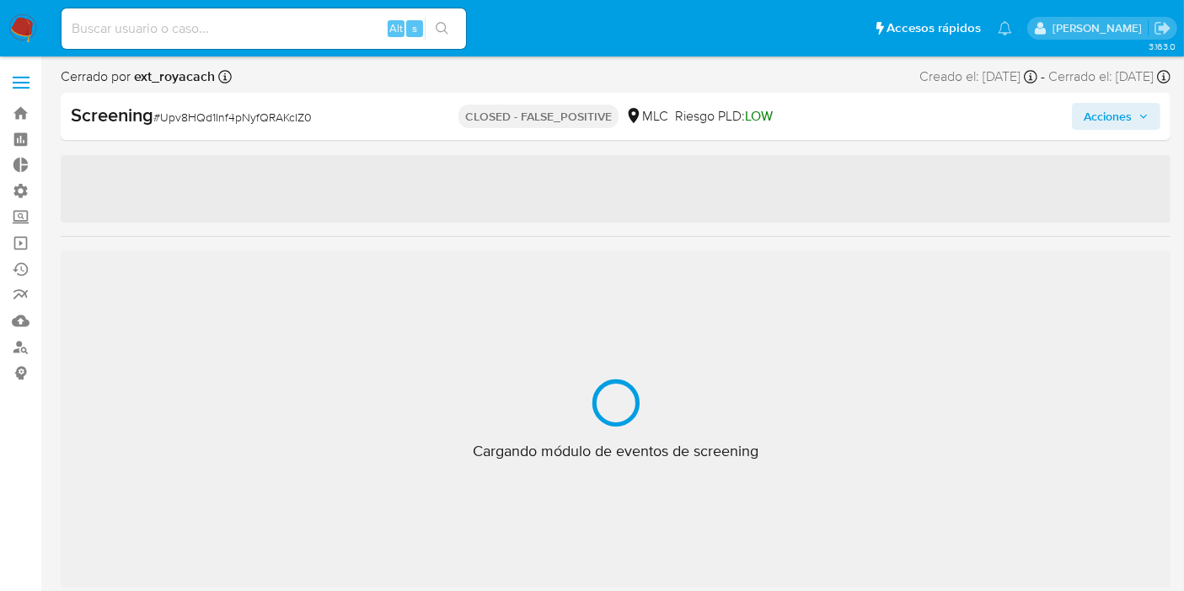
select select "10"
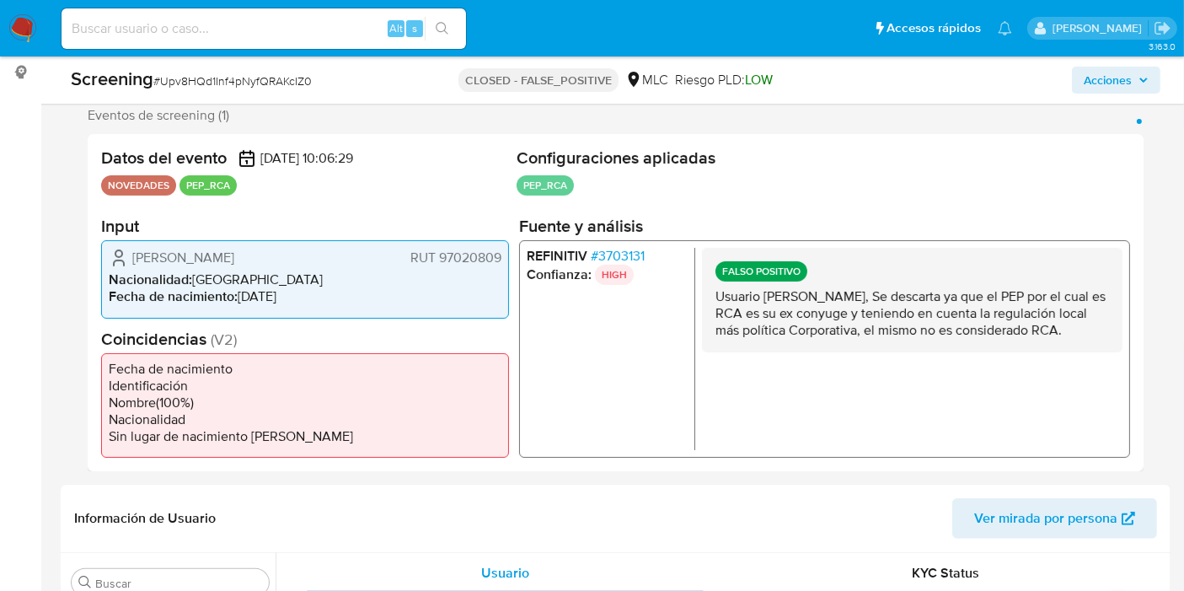
scroll to position [306, 0]
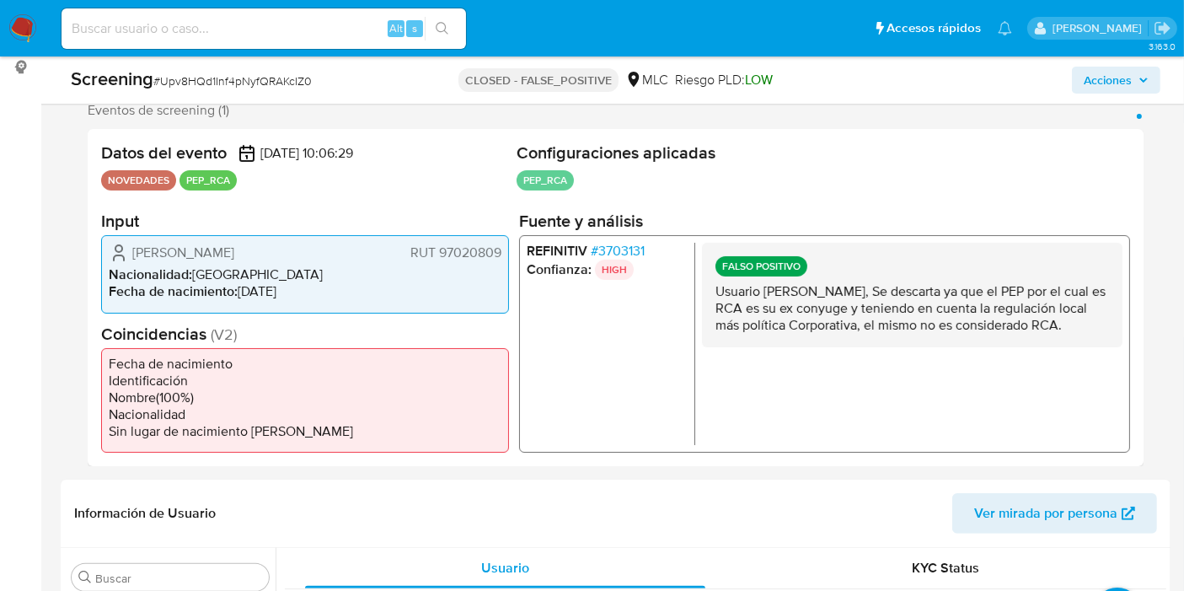
drag, startPoint x: 837, startPoint y: 290, endPoint x: 853, endPoint y: 357, distance: 69.3
click at [853, 347] on div "FALSO POSITIVO Usuario Patricia Irene Hidalgo Olave, Se descarta ya que el PEP …" at bounding box center [912, 295] width 420 height 104
click at [854, 334] on p "Usuario Patricia Irene Hidalgo Olave, Se descarta ya que el PEP por el cual es …" at bounding box center [911, 308] width 393 height 51
drag, startPoint x: 808, startPoint y: 294, endPoint x: 830, endPoint y: 337, distance: 48.2
click at [830, 334] on p "Usuario Patricia Irene Hidalgo Olave, Se descarta ya que el PEP por el cual es …" at bounding box center [911, 308] width 393 height 51
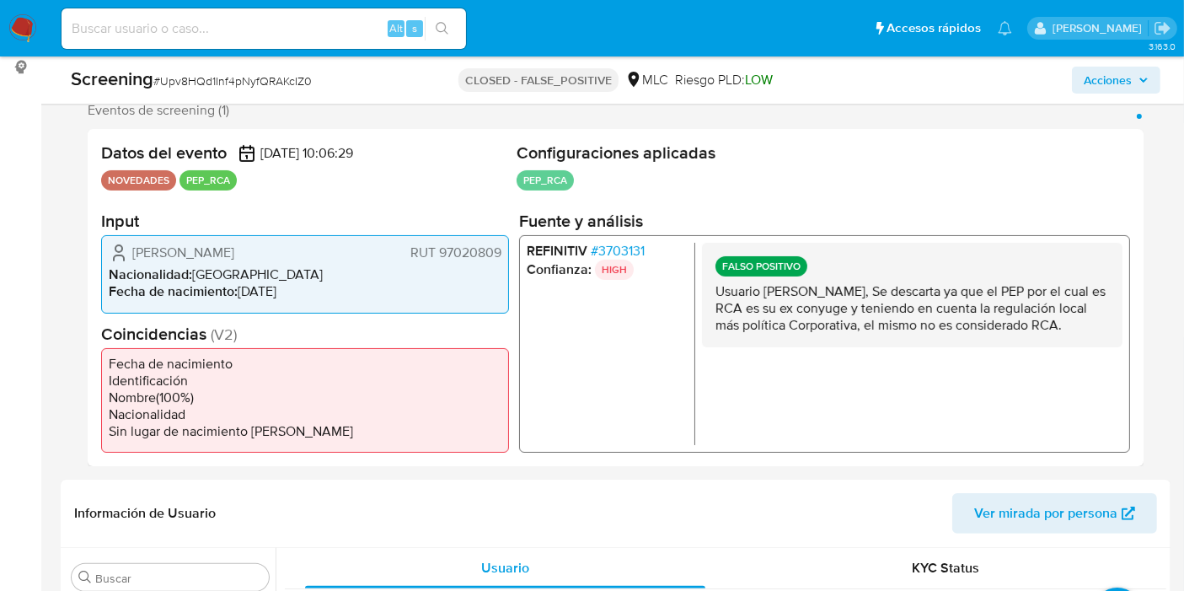
click at [830, 334] on p "Usuario Patricia Irene Hidalgo Olave, Se descarta ya que el PEP por el cual es …" at bounding box center [911, 308] width 393 height 51
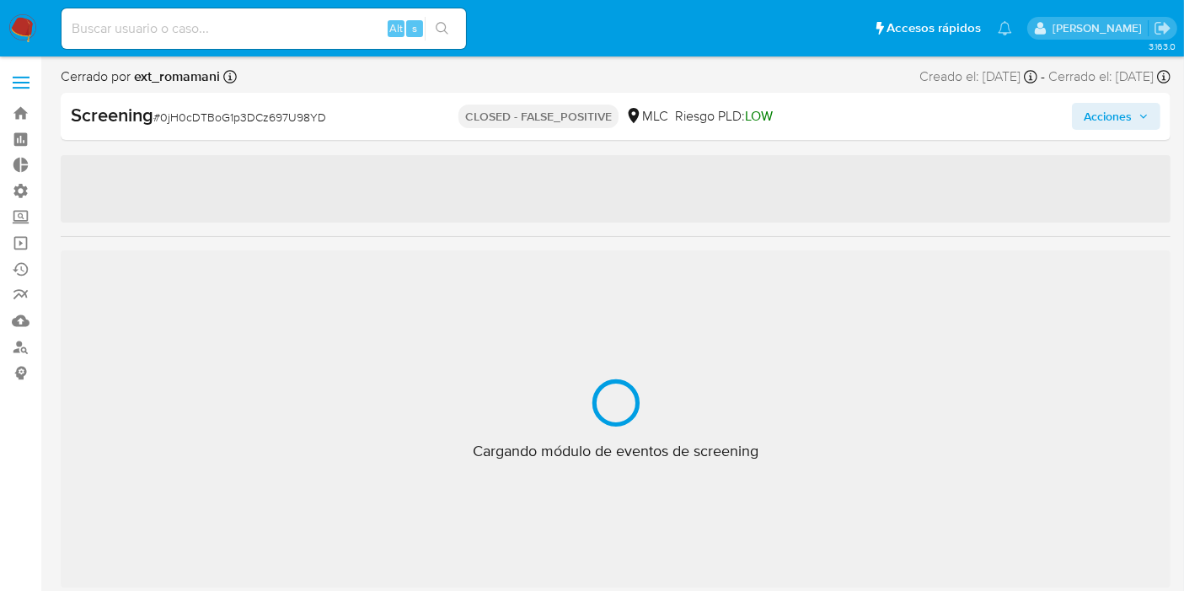
scroll to position [792, 0]
select select "10"
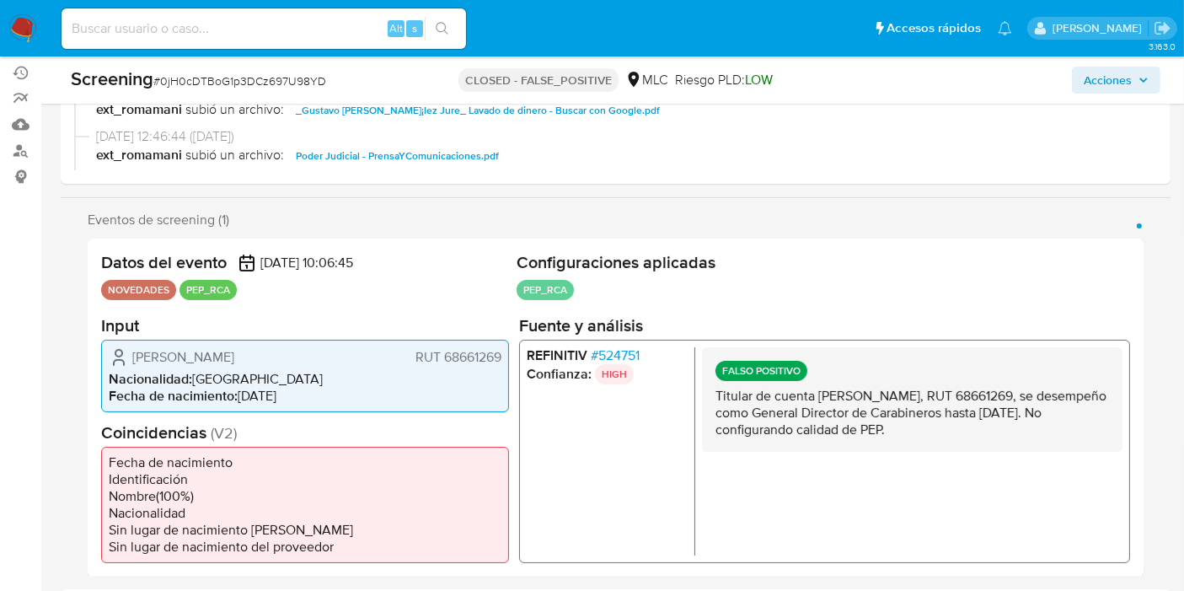
scroll to position [228, 0]
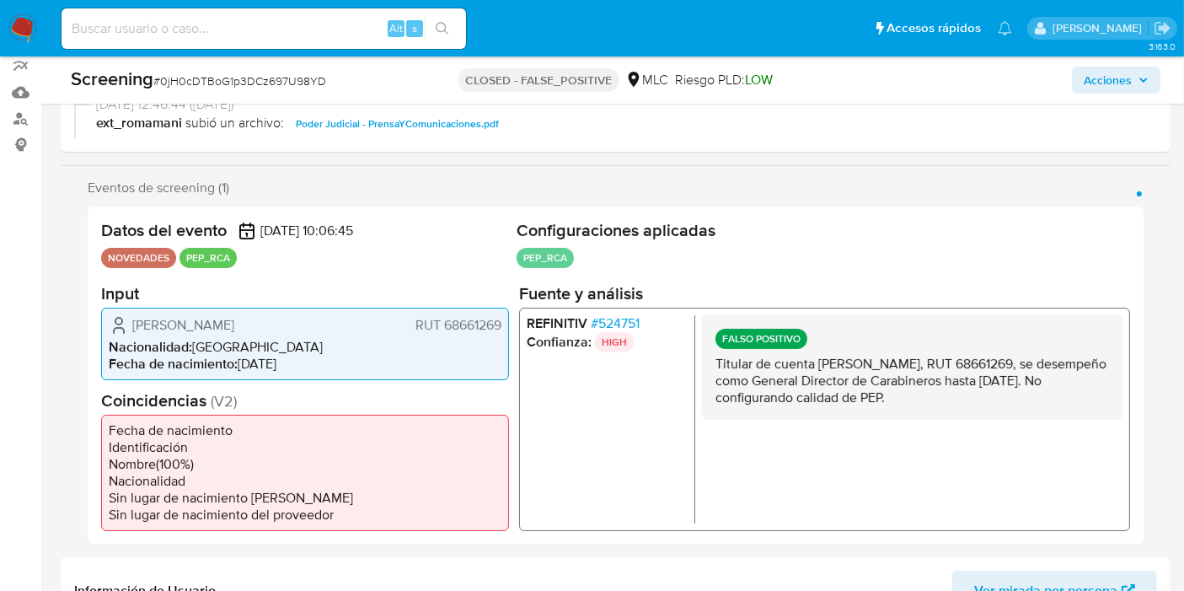
drag, startPoint x: 853, startPoint y: 364, endPoint x: 1060, endPoint y: 391, distance: 209.0
click at [1060, 391] on p "Titular de cuenta Gustavo Adolfo González Jure, RUT 68661269, se desempeño como…" at bounding box center [911, 380] width 393 height 51
click at [1059, 392] on p "Titular de cuenta Gustavo Adolfo González Jure, RUT 68661269, se desempeño como…" at bounding box center [911, 380] width 393 height 51
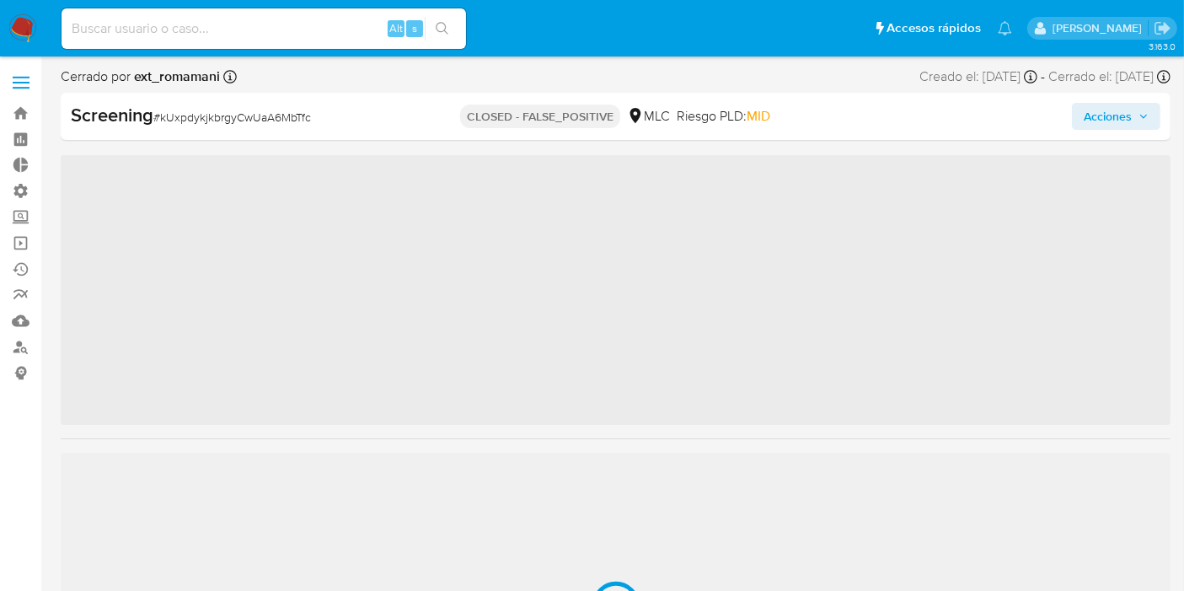
scroll to position [792, 0]
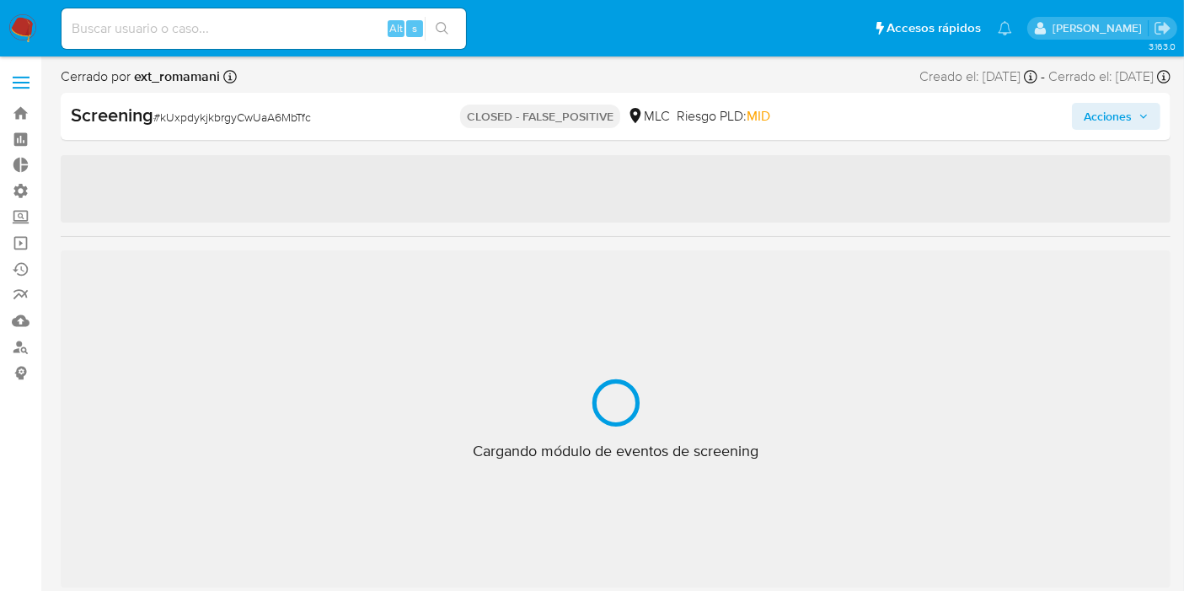
select select "10"
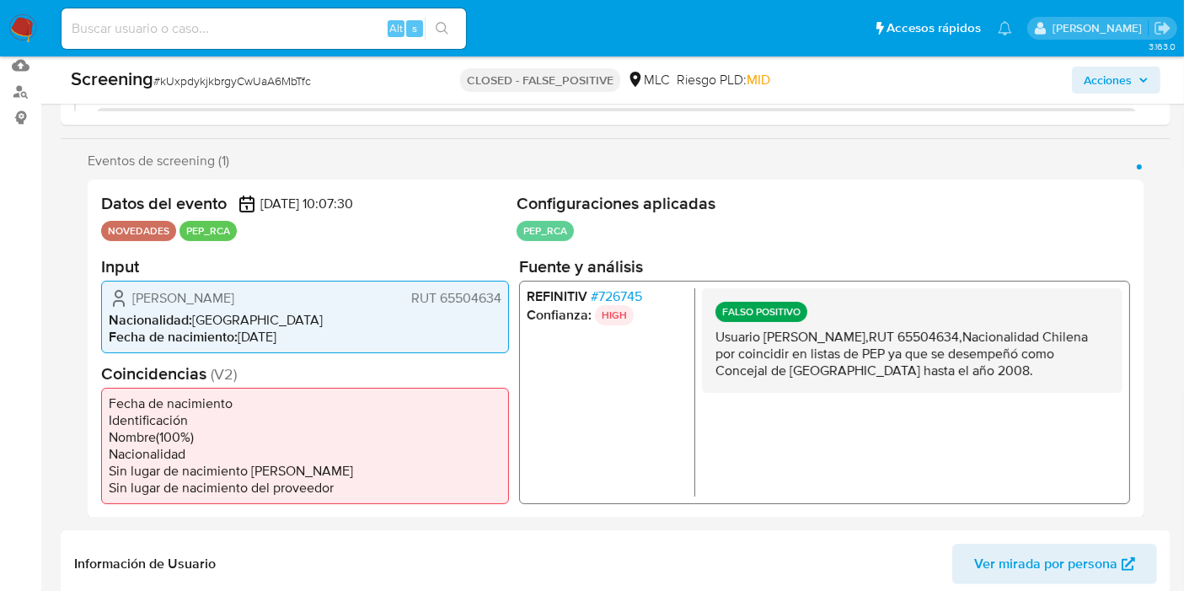
scroll to position [281, 0]
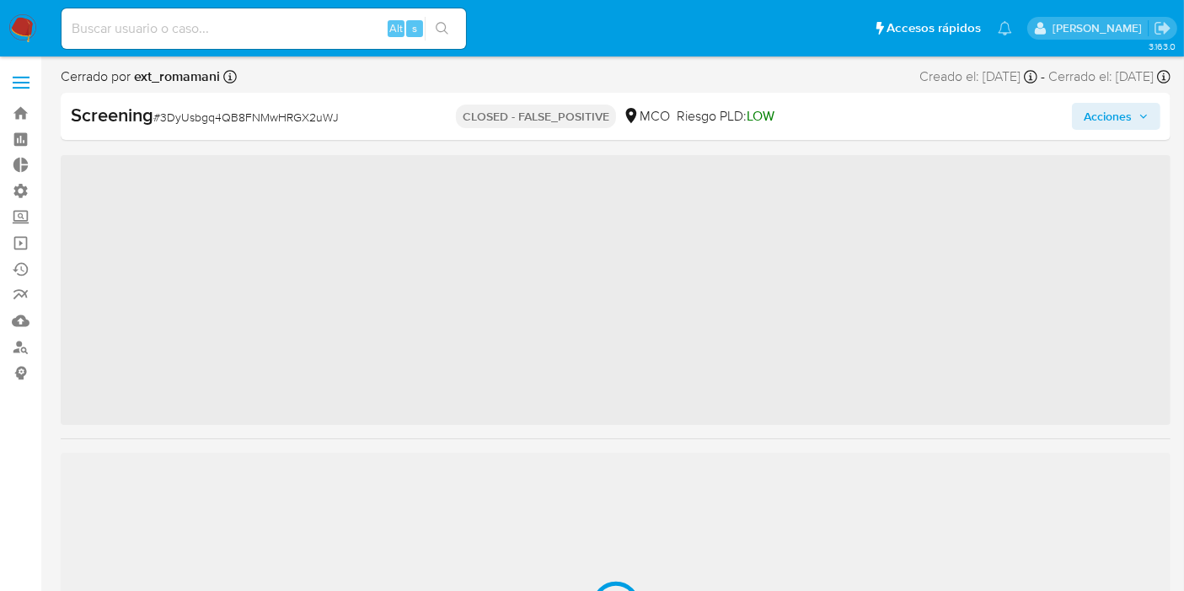
scroll to position [792, 0]
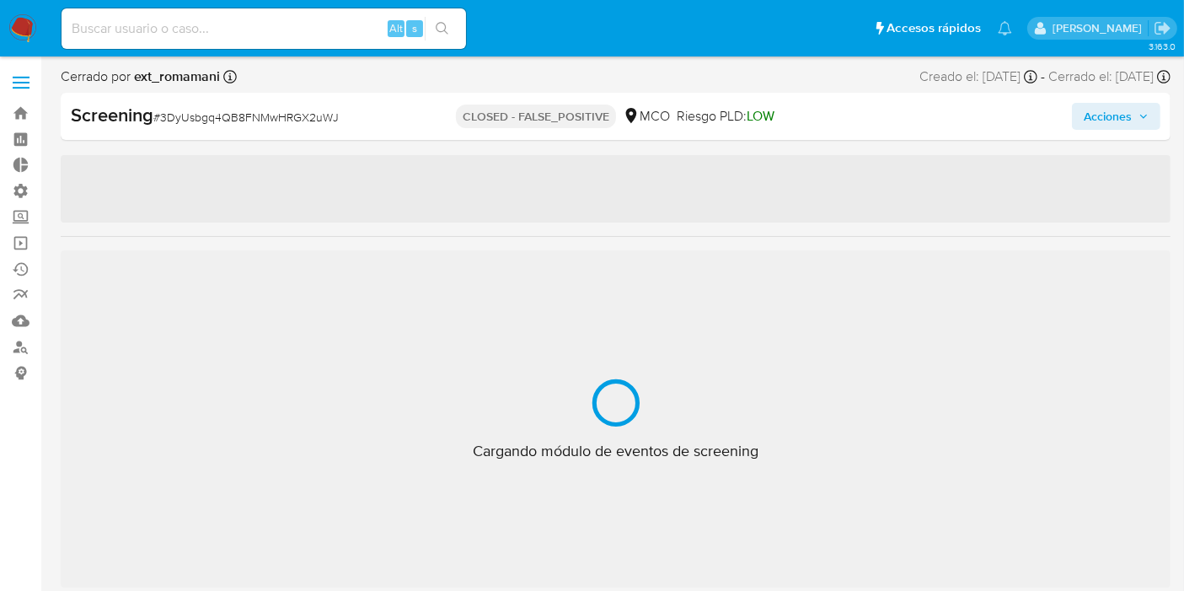
select select "10"
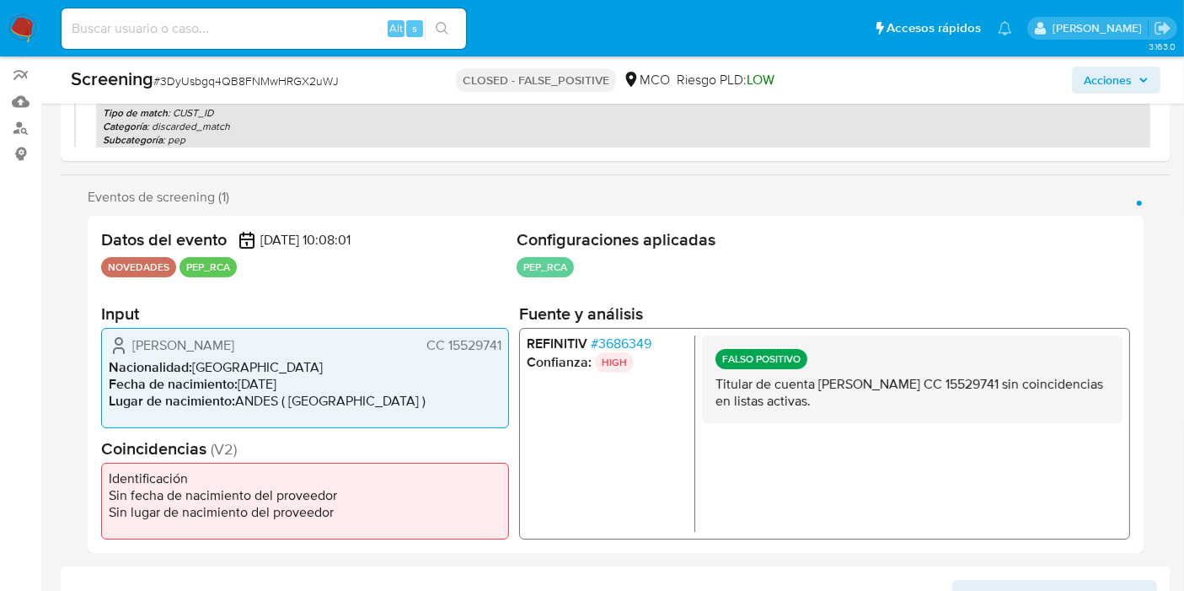
scroll to position [279, 0]
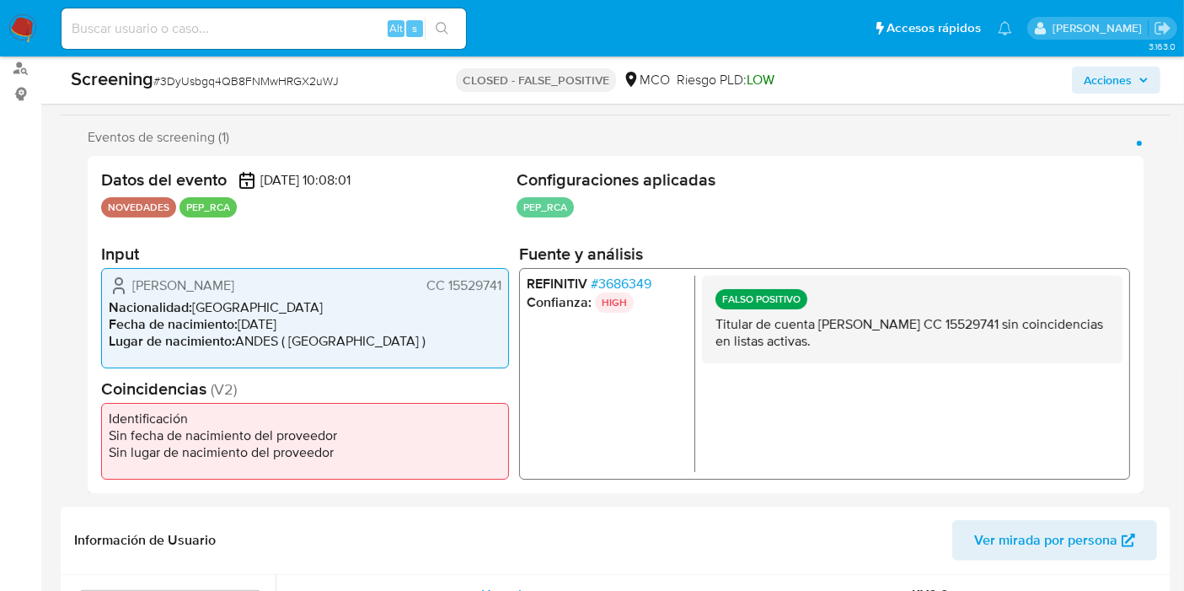
drag, startPoint x: 758, startPoint y: 324, endPoint x: 889, endPoint y: 343, distance: 132.0
click at [912, 339] on p "Titular de cuenta [PERSON_NAME] CC 15529741 sin coincidencias en listas activas." at bounding box center [911, 332] width 393 height 34
click at [883, 344] on p "Titular de cuenta [PERSON_NAME] CC 15529741 sin coincidencias en listas activas." at bounding box center [911, 332] width 393 height 34
drag, startPoint x: 821, startPoint y: 328, endPoint x: 938, endPoint y: 334, distance: 116.4
click at [938, 334] on p "Titular de cuenta [PERSON_NAME] CC 15529741 sin coincidencias en listas activas." at bounding box center [911, 332] width 393 height 34
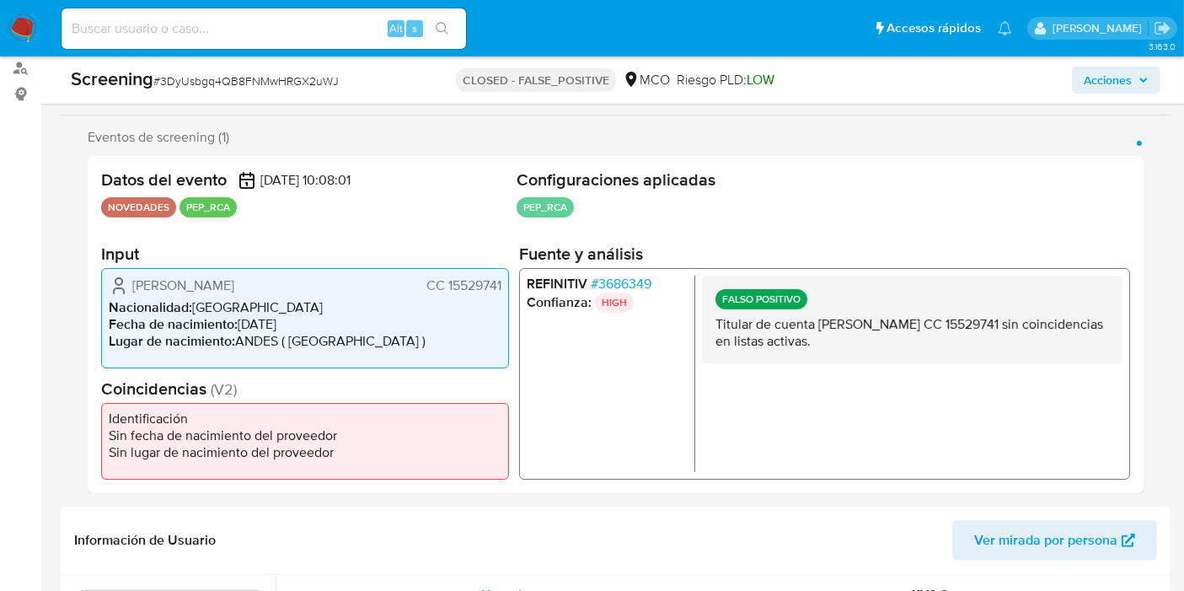
click at [938, 334] on p "Titular de cuenta [PERSON_NAME] CC 15529741 sin coincidencias en listas activas." at bounding box center [911, 332] width 393 height 34
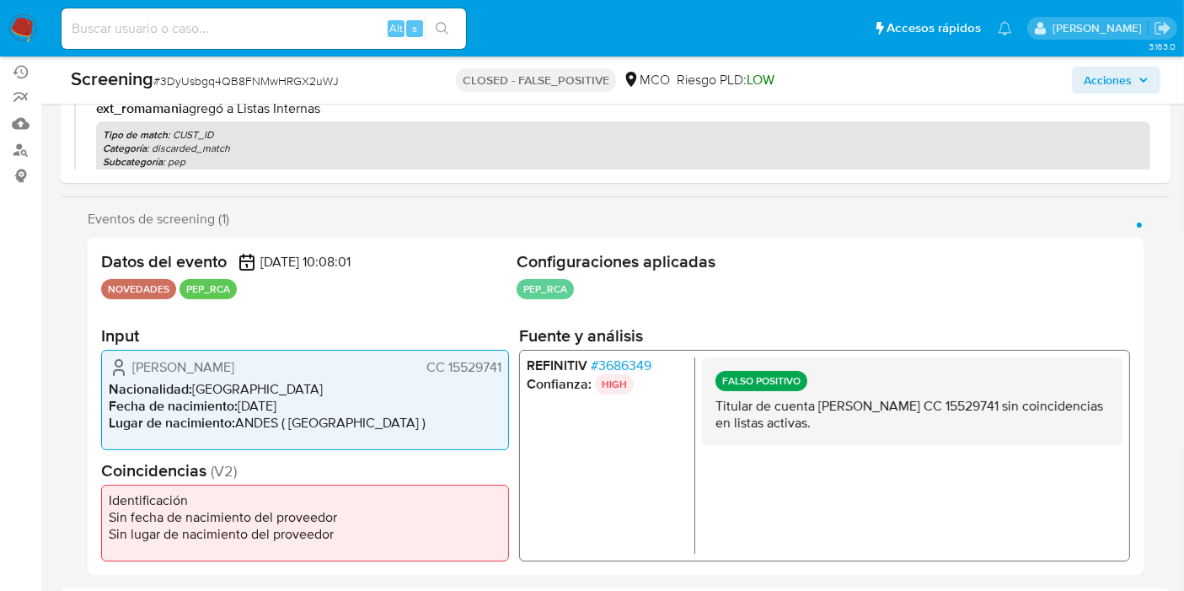
scroll to position [0, 0]
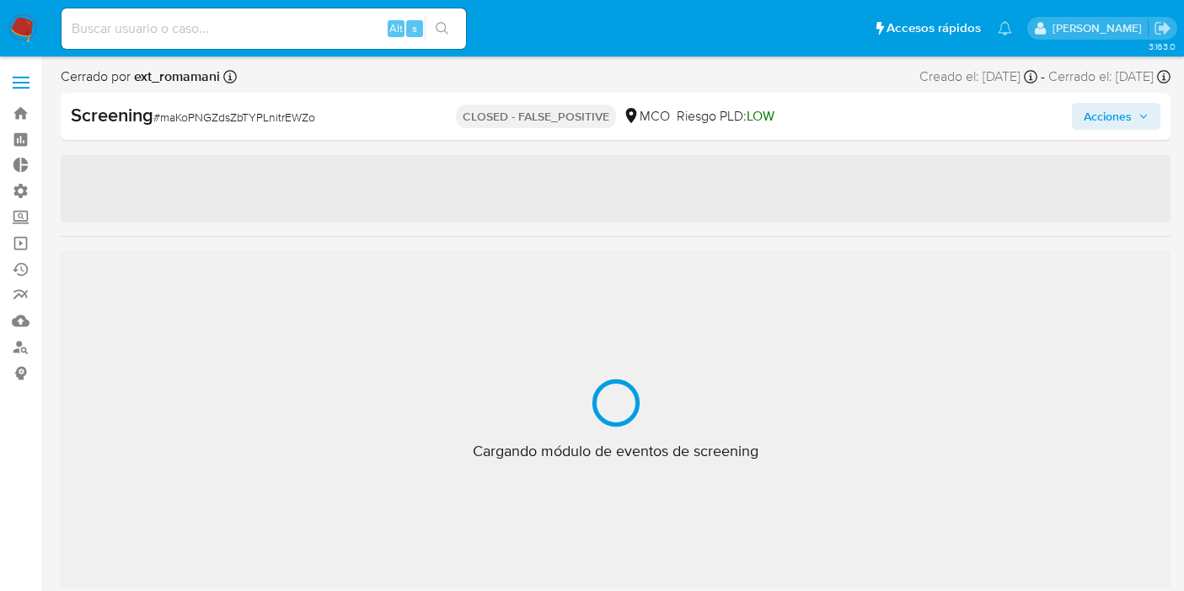
select select "10"
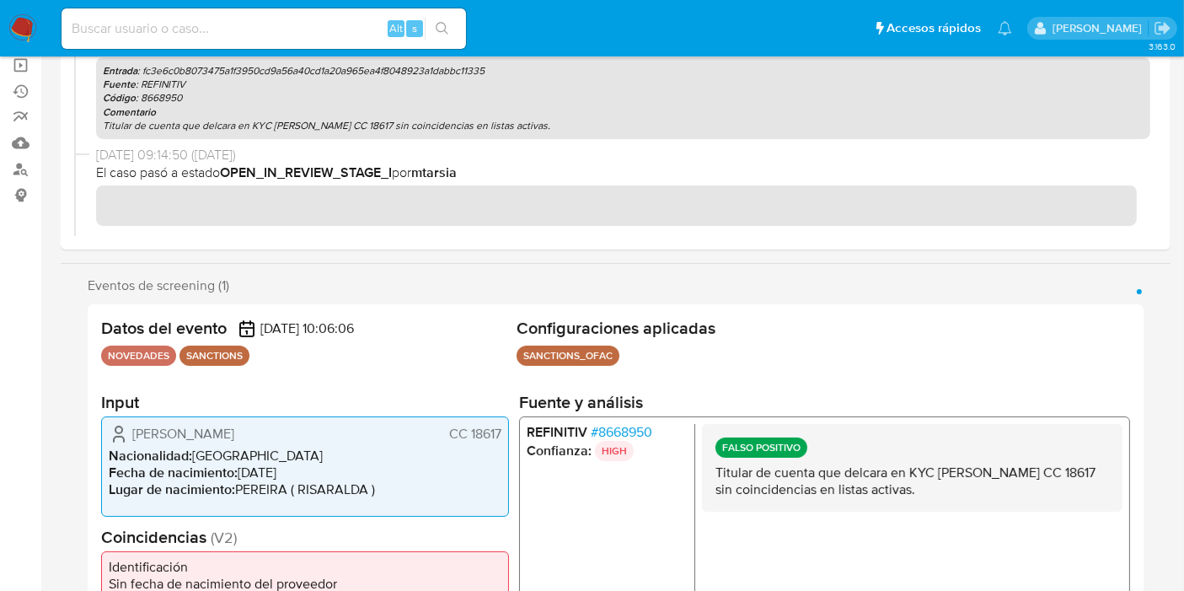
scroll to position [281, 0]
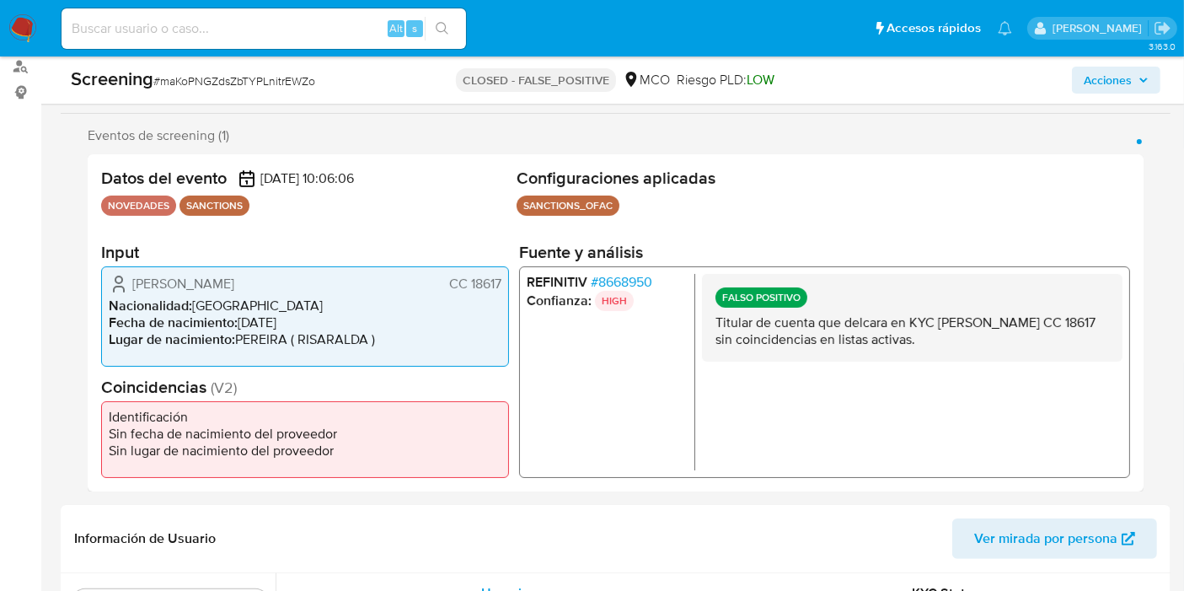
drag, startPoint x: 821, startPoint y: 316, endPoint x: 990, endPoint y: 350, distance: 171.8
click at [1015, 350] on div "FALSO POSITIVO Titular de cuenta que delcara en KYC Fidel Marco Rodriguez Peña …" at bounding box center [912, 317] width 420 height 88
click at [924, 338] on p "Titular de cuenta que delcara en KYC Fidel Marco Rodriguez Peña CC 18617 sin co…" at bounding box center [911, 330] width 393 height 34
drag, startPoint x: 914, startPoint y: 316, endPoint x: 1007, endPoint y: 341, distance: 96.1
click at [1007, 341] on p "Titular de cuenta que delcara en KYC Fidel Marco Rodriguez Peña CC 18617 sin co…" at bounding box center [911, 330] width 393 height 34
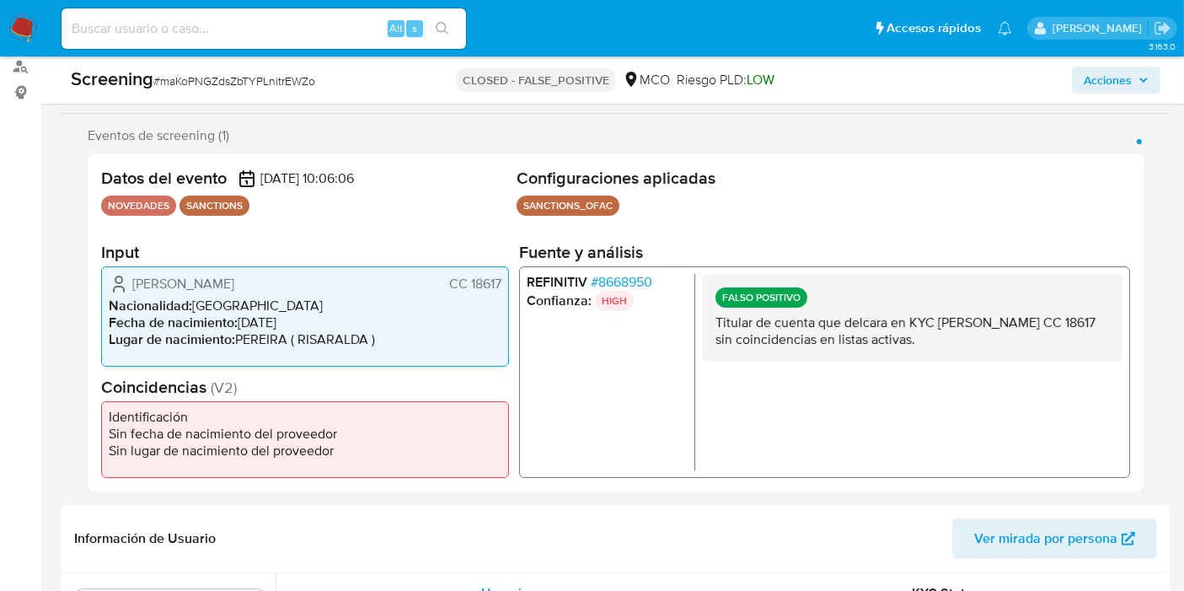
click at [965, 342] on p "Titular de cuenta que delcara en KYC Fidel Marco Rodriguez Peña CC 18617 sin co…" at bounding box center [911, 330] width 393 height 34
drag, startPoint x: 206, startPoint y: 304, endPoint x: 345, endPoint y: 350, distance: 146.3
click at [340, 319] on ul "Nacionalidad : Colombia Fecha de nacimiento : 07/08/1981 Lugar de nacimiento : …" at bounding box center [305, 322] width 393 height 51
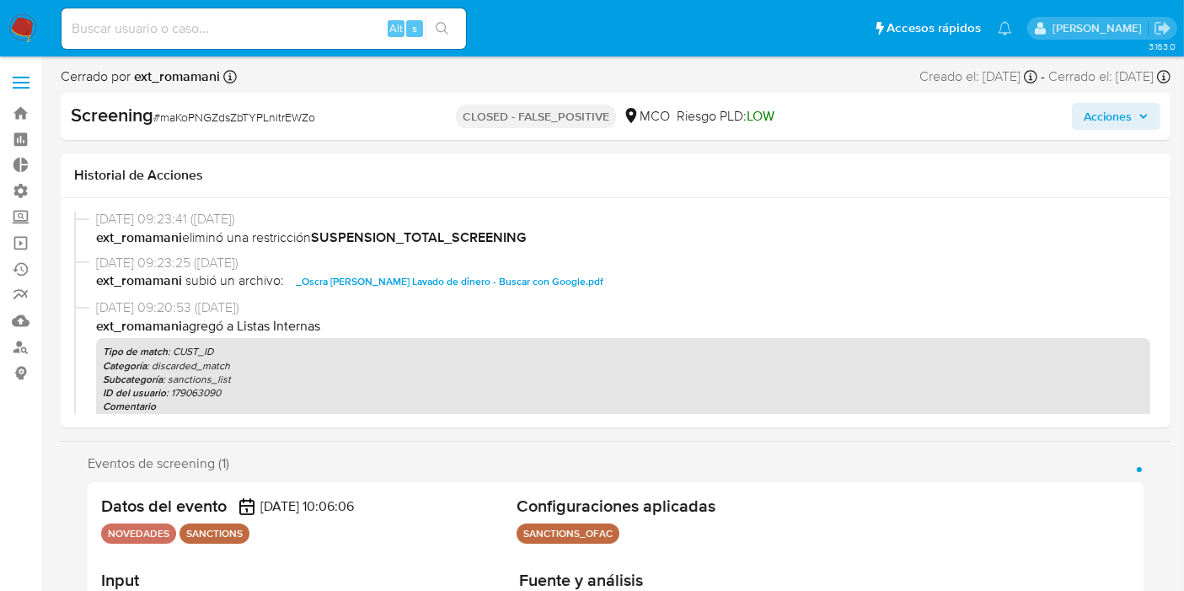
scroll to position [0, 0]
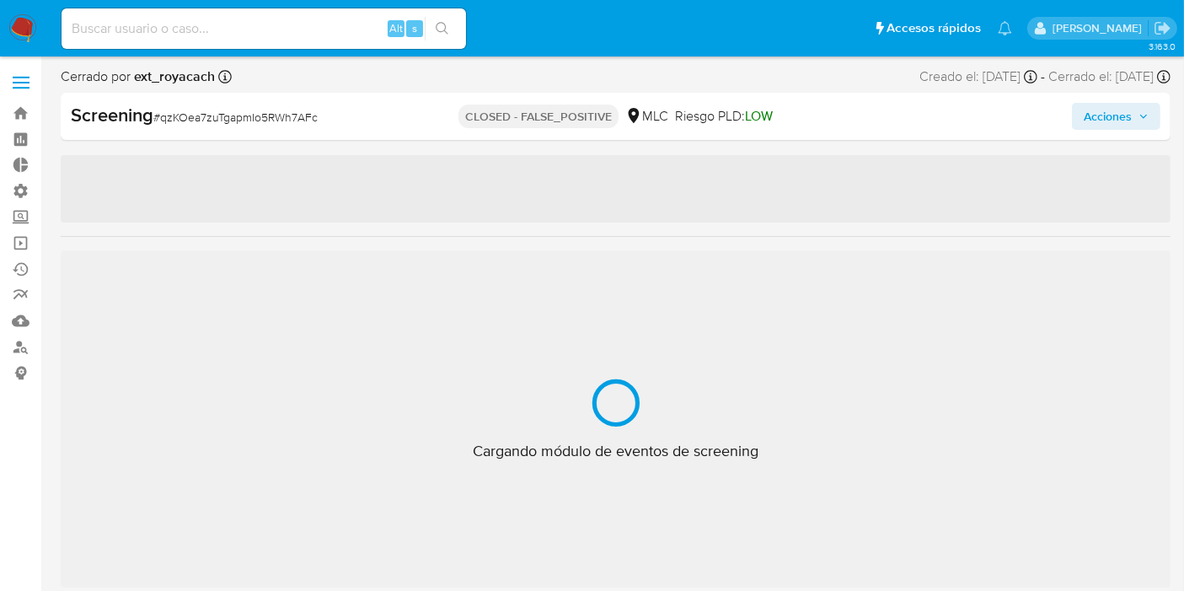
scroll to position [792, 0]
select select "10"
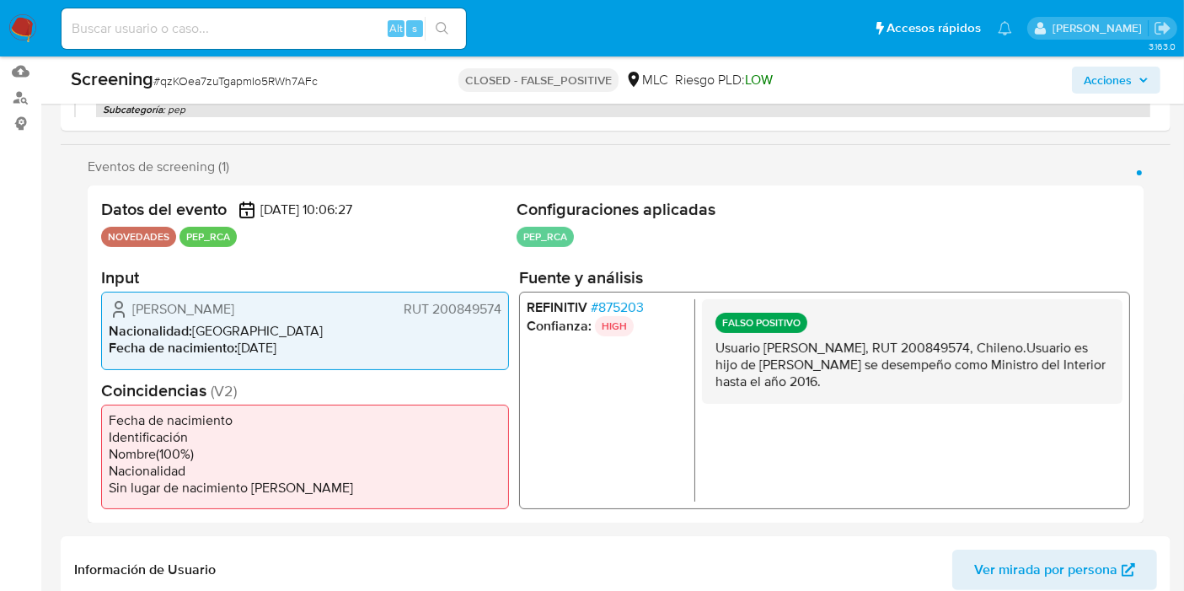
scroll to position [297, 0]
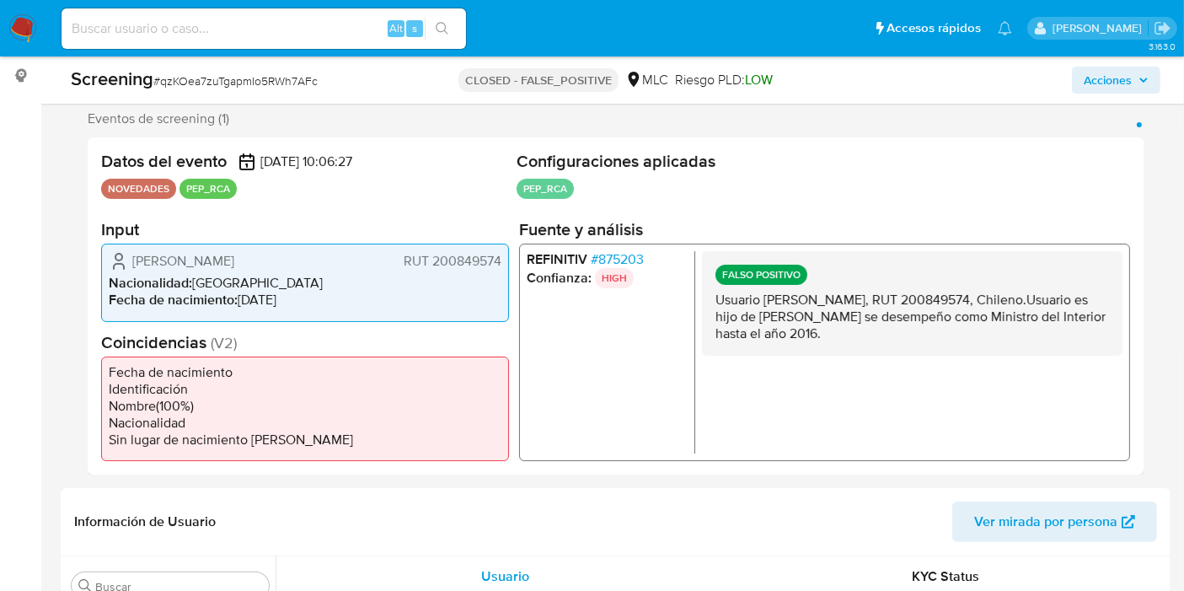
drag, startPoint x: 830, startPoint y: 313, endPoint x: 1016, endPoint y: 333, distance: 187.2
click at [1016, 333] on p "Usuario [PERSON_NAME], RUT 200849574, Chileno.Usuario es hijo de [PERSON_NAME] …" at bounding box center [911, 317] width 393 height 51
click at [947, 339] on p "Usuario [PERSON_NAME], RUT 200849574, Chileno.Usuario es hijo de [PERSON_NAME] …" at bounding box center [911, 317] width 393 height 51
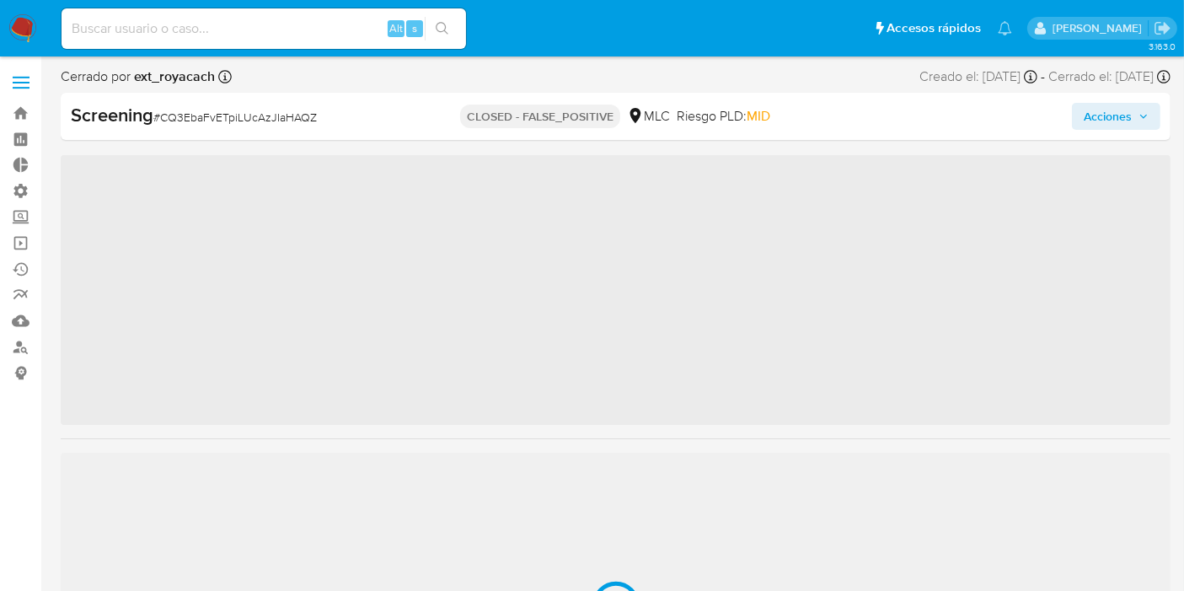
scroll to position [792, 0]
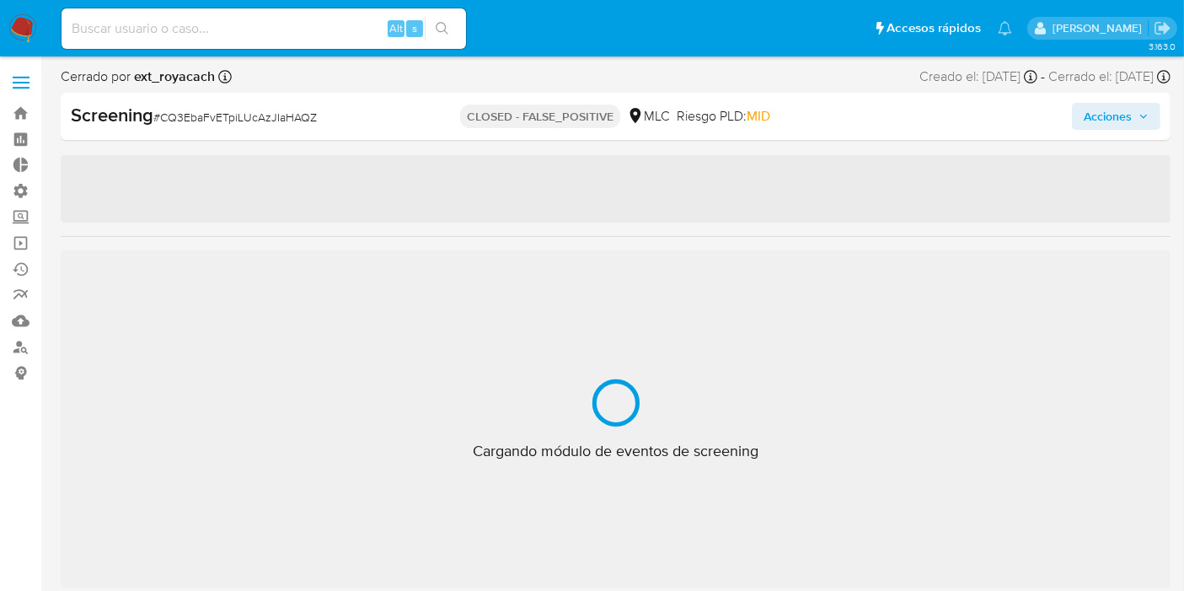
select select "10"
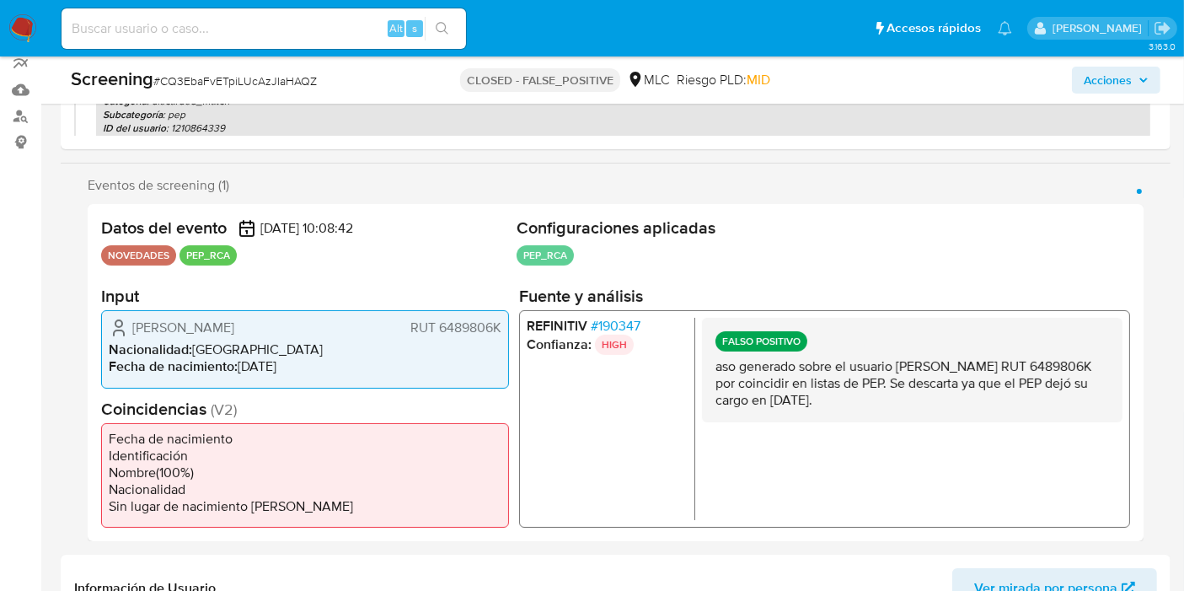
scroll to position [247, 0]
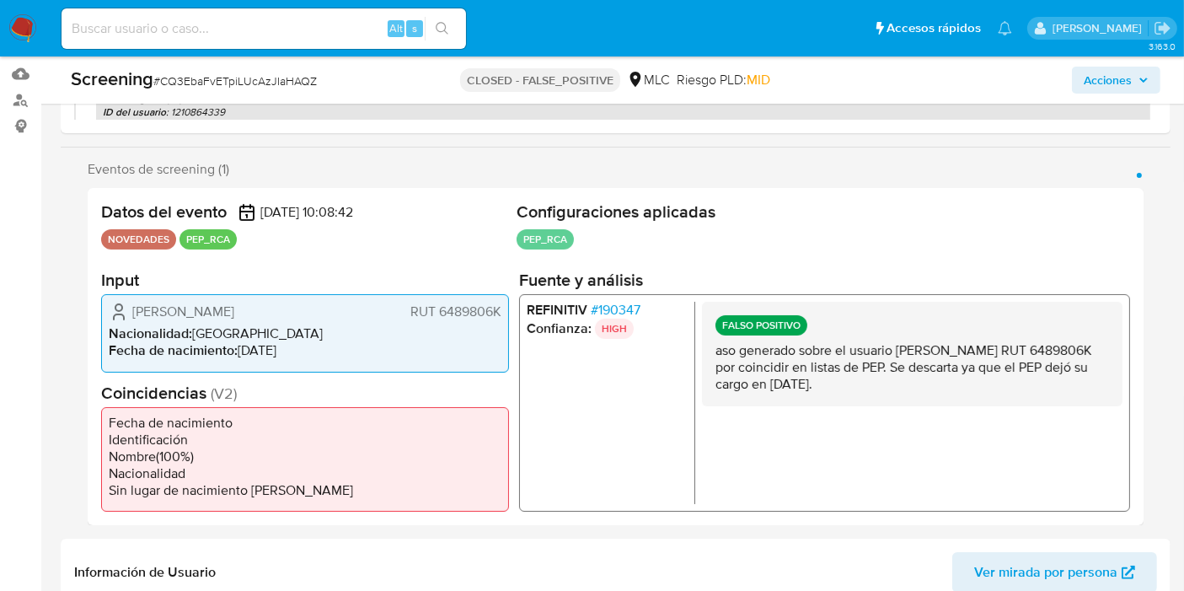
drag, startPoint x: 849, startPoint y: 352, endPoint x: 998, endPoint y: 380, distance: 151.7
click at [998, 380] on p "aso generado sobre el usuario [PERSON_NAME] RUT 6489806K por coincidir en lista…" at bounding box center [911, 367] width 393 height 51
click at [998, 380] on p "aso generado sobre el usuario Jorge Alfonso Burgos Varela RUT 6489806K por coin…" at bounding box center [911, 367] width 393 height 51
drag, startPoint x: 763, startPoint y: 355, endPoint x: 986, endPoint y: 374, distance: 224.1
click at [981, 372] on p "aso generado sobre el usuario Jorge Alfonso Burgos Varela RUT 6489806K por coin…" at bounding box center [911, 367] width 393 height 51
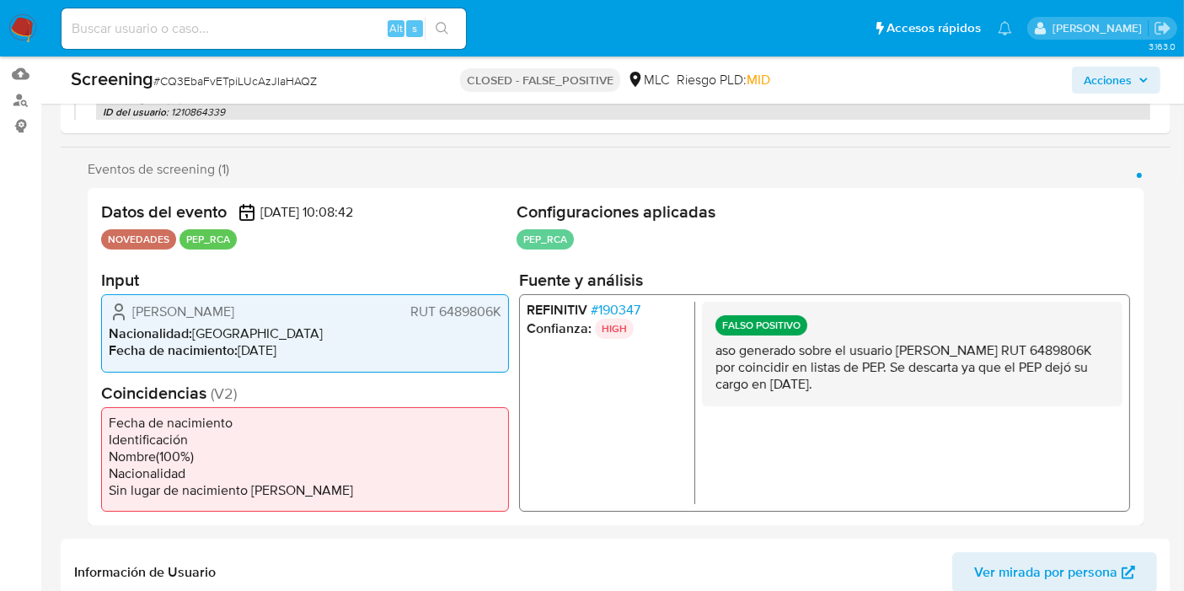
click at [986, 374] on p "aso generado sobre el usuario Jorge Alfonso Burgos Varela RUT 6489806K por coin…" at bounding box center [911, 367] width 393 height 51
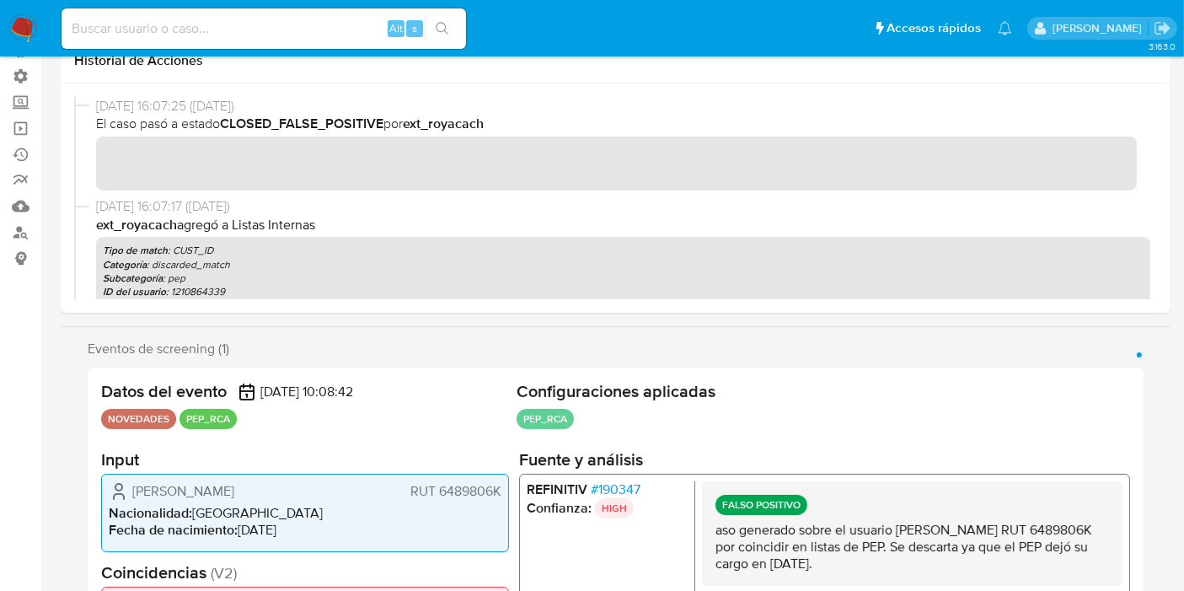
scroll to position [0, 0]
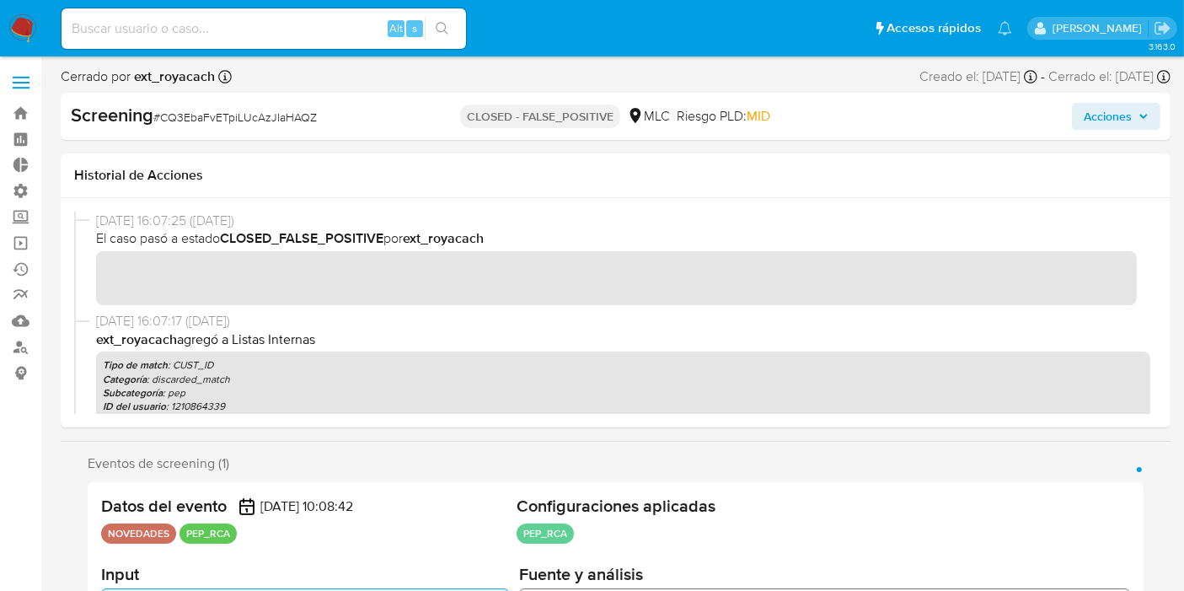
click at [1130, 103] on span "Acciones" at bounding box center [1108, 116] width 48 height 27
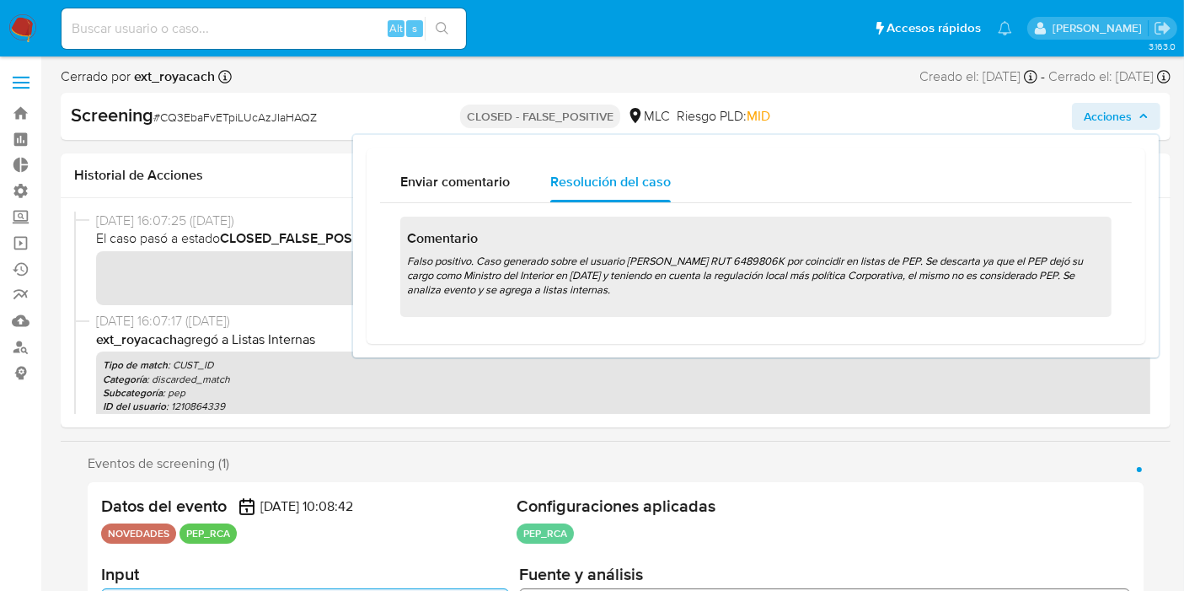
click at [1136, 110] on span "Acciones" at bounding box center [1116, 116] width 65 height 24
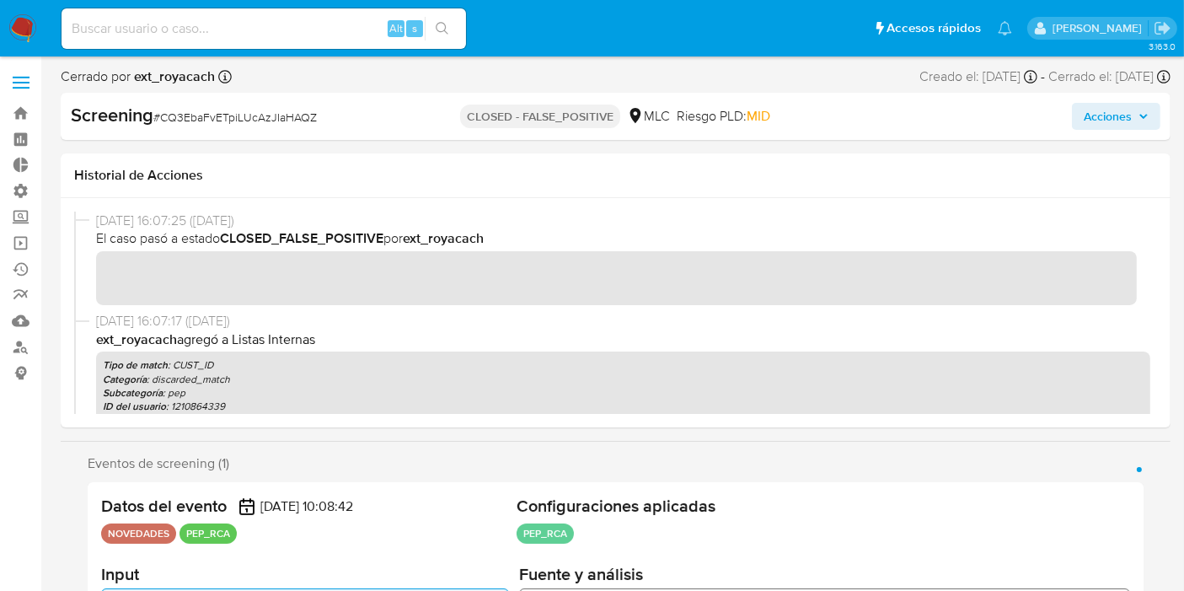
click at [1093, 107] on span "Acciones" at bounding box center [1108, 116] width 48 height 27
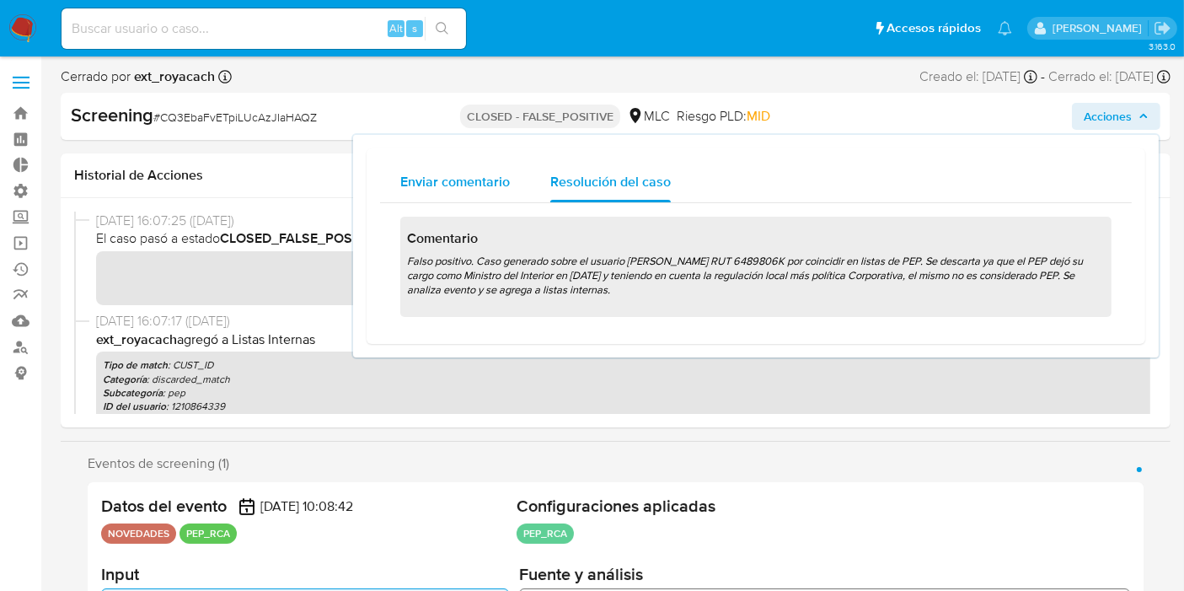
click at [449, 181] on span "Enviar comentario" at bounding box center [455, 181] width 110 height 19
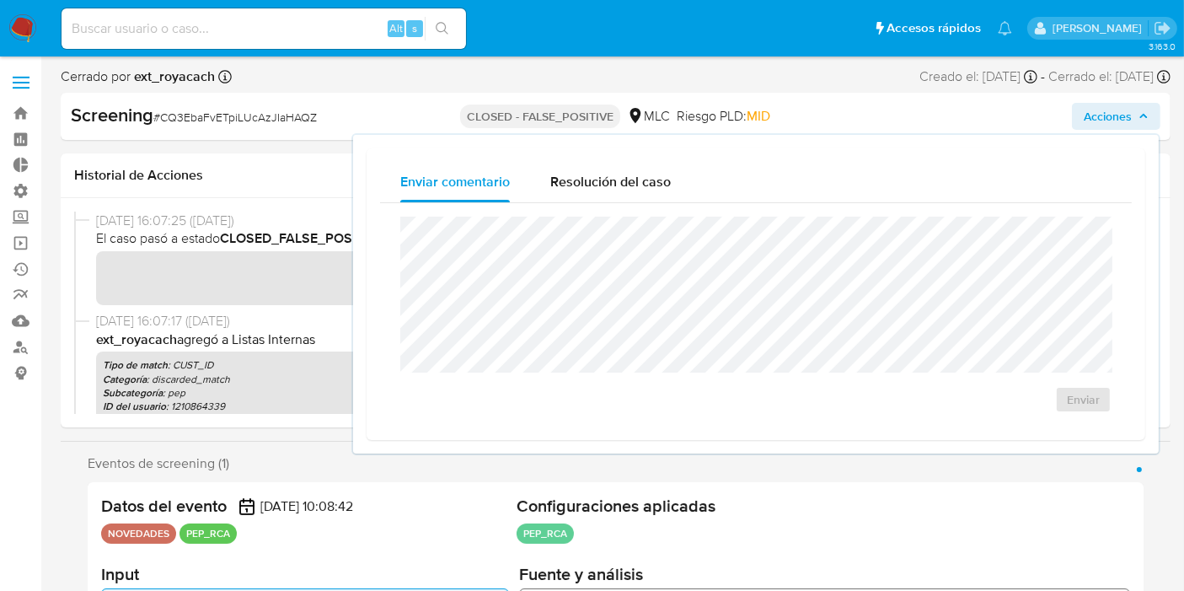
drag, startPoint x: 641, startPoint y: 191, endPoint x: 920, endPoint y: 108, distance: 291.1
click at [643, 191] on div "Resolución del caso" at bounding box center [610, 182] width 120 height 40
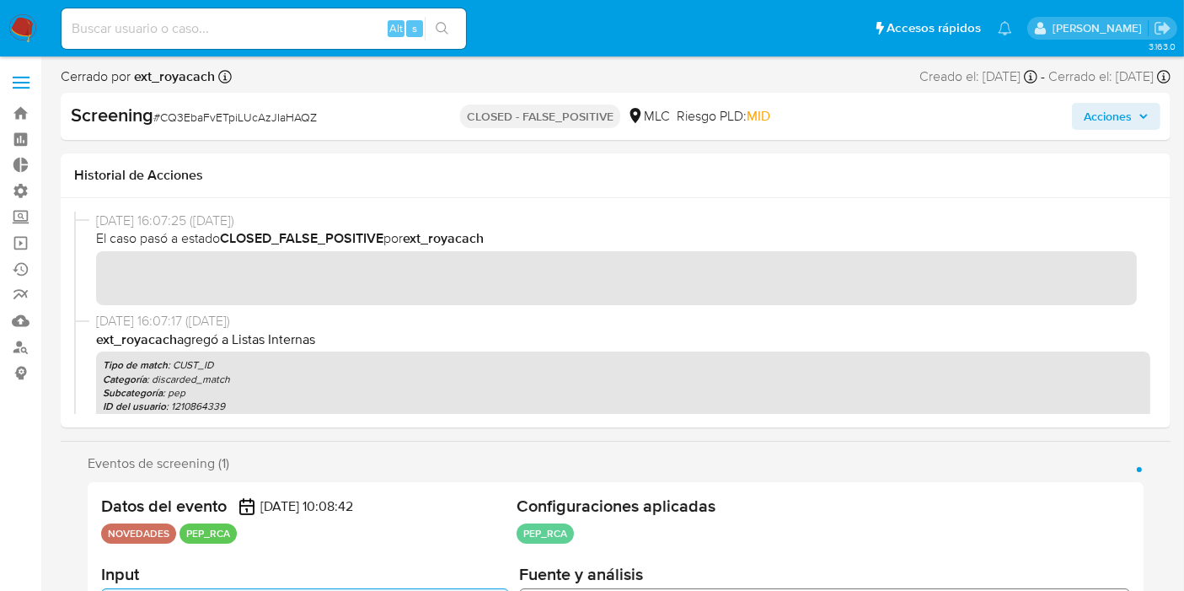
click at [1164, 85] on div "Cerrado por ext_royacach Asignado el: 24/07/2025 08:14:23 Creado el: 24/07/2025…" at bounding box center [616, 79] width 1110 height 25
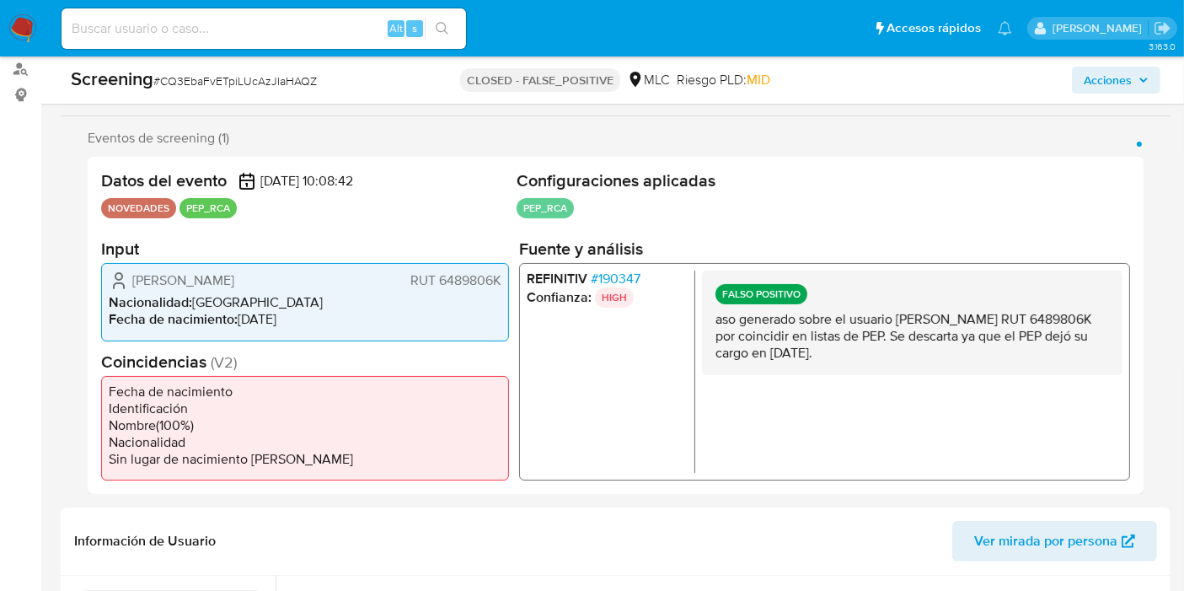
scroll to position [281, 0]
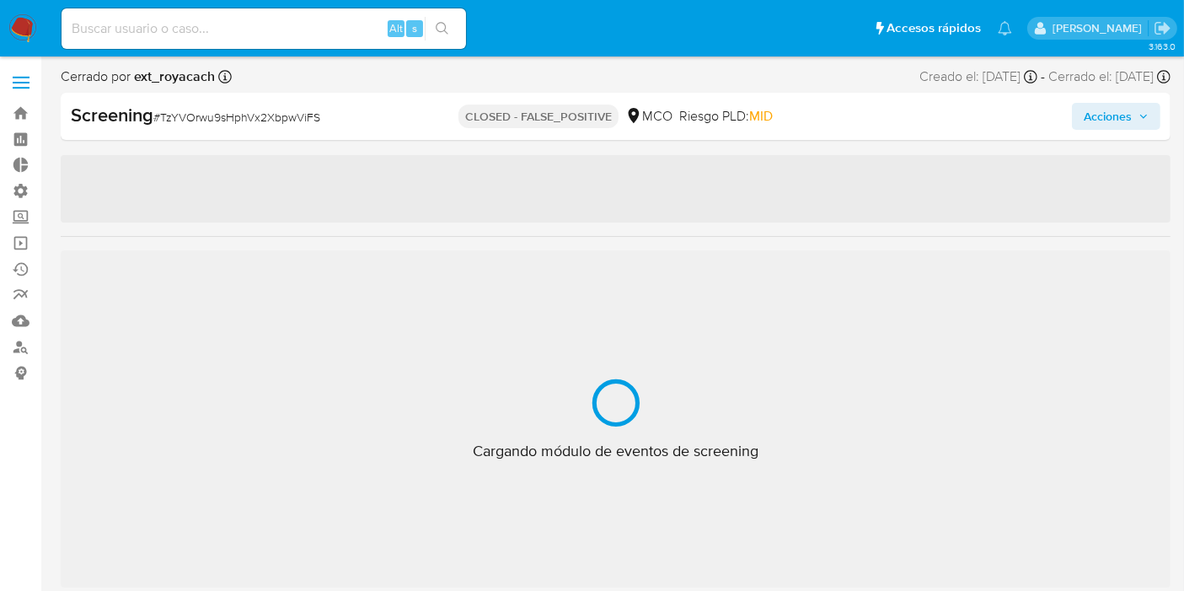
scroll to position [792, 0]
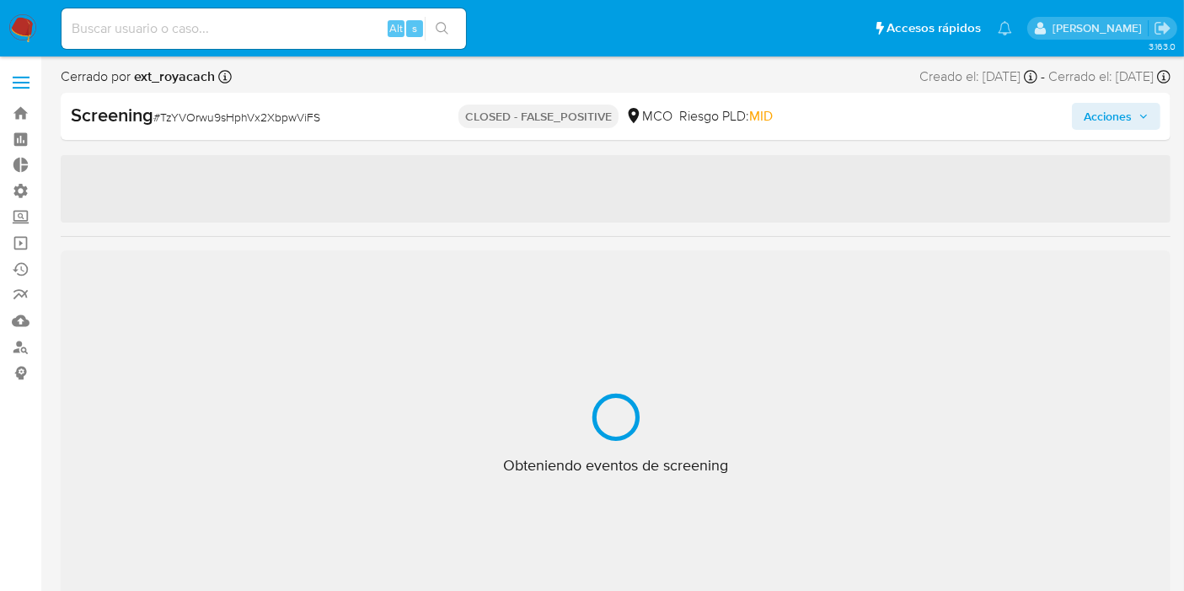
select select "10"
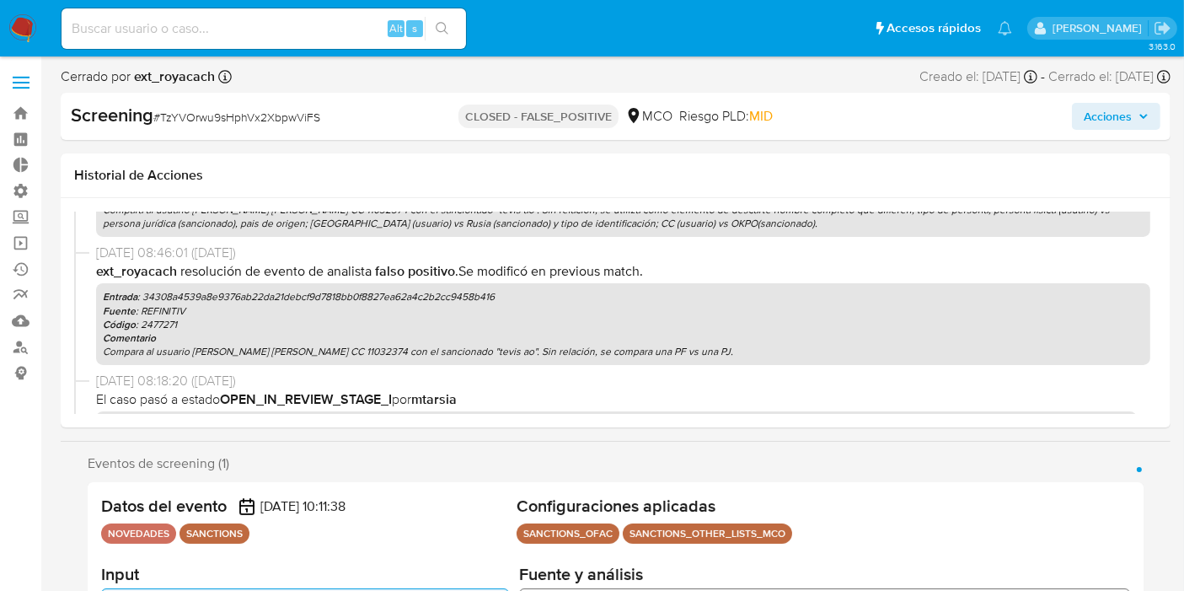
scroll to position [0, 0]
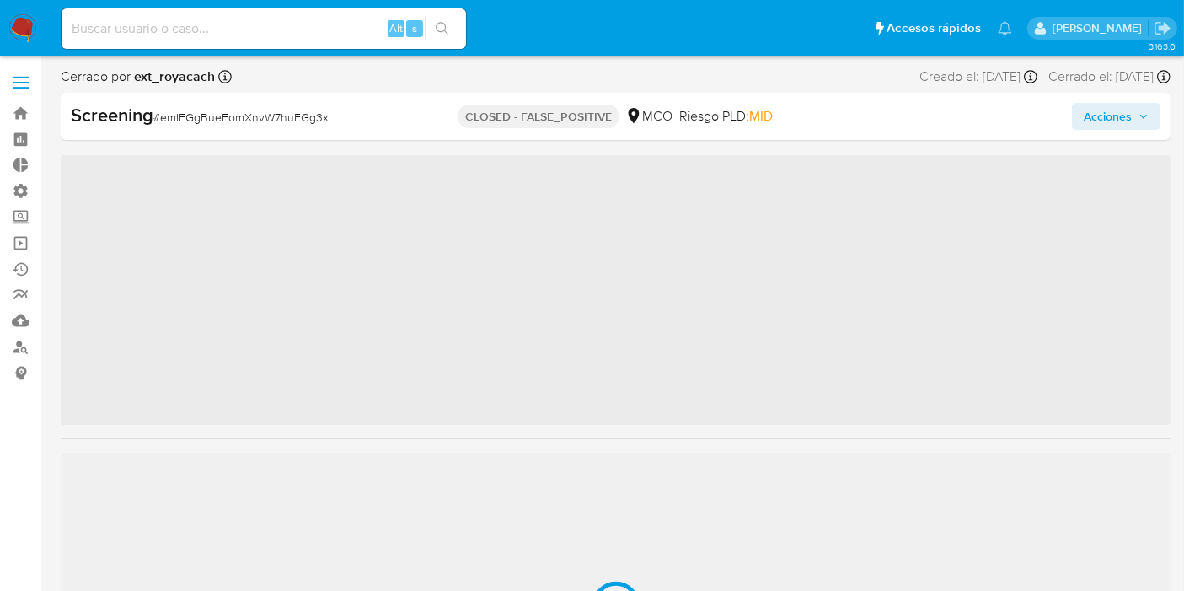
scroll to position [792, 0]
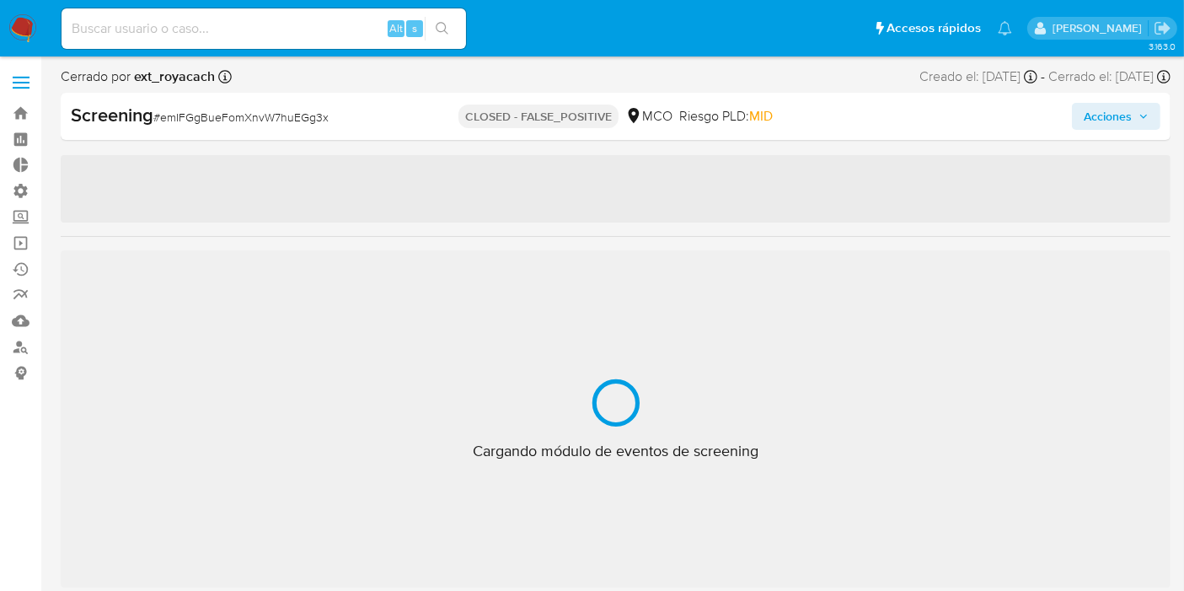
select select "10"
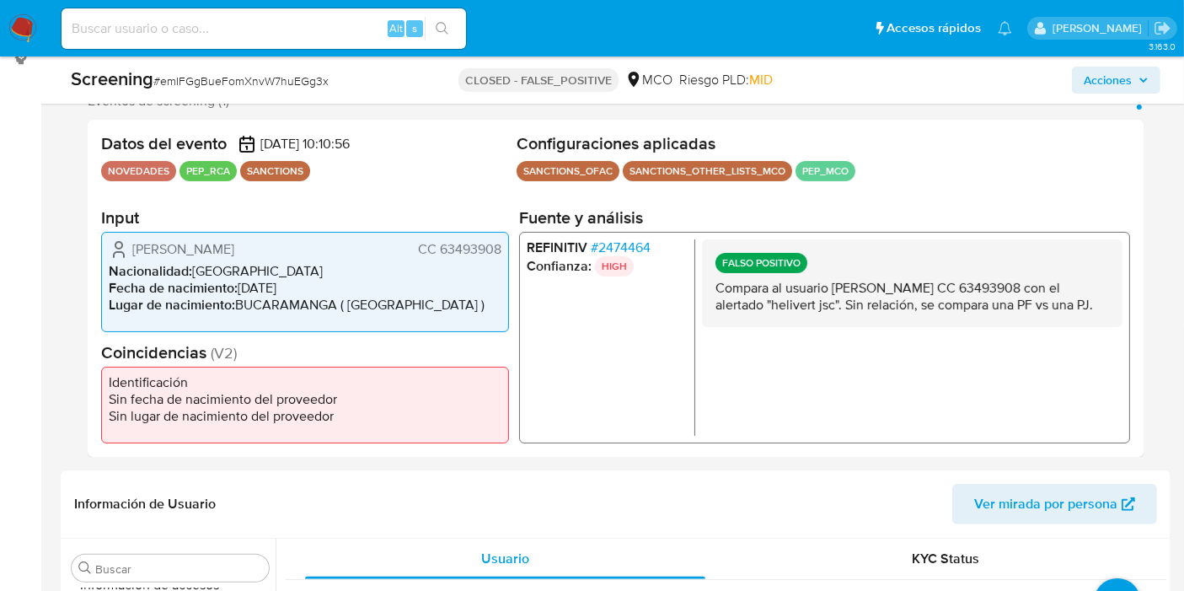
scroll to position [318, 0]
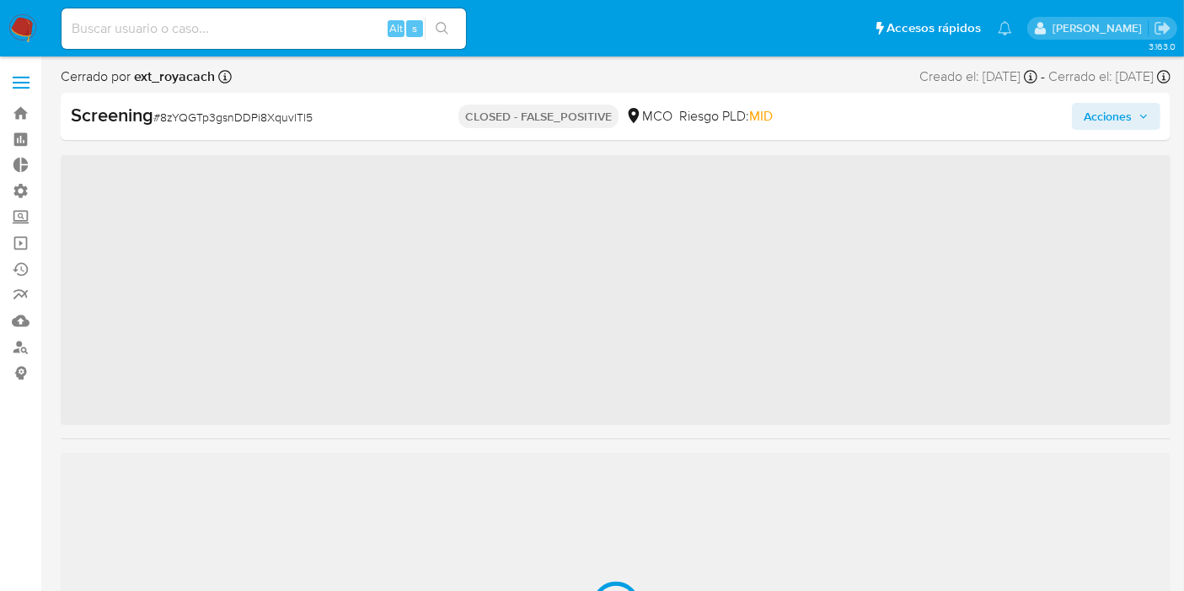
scroll to position [792, 0]
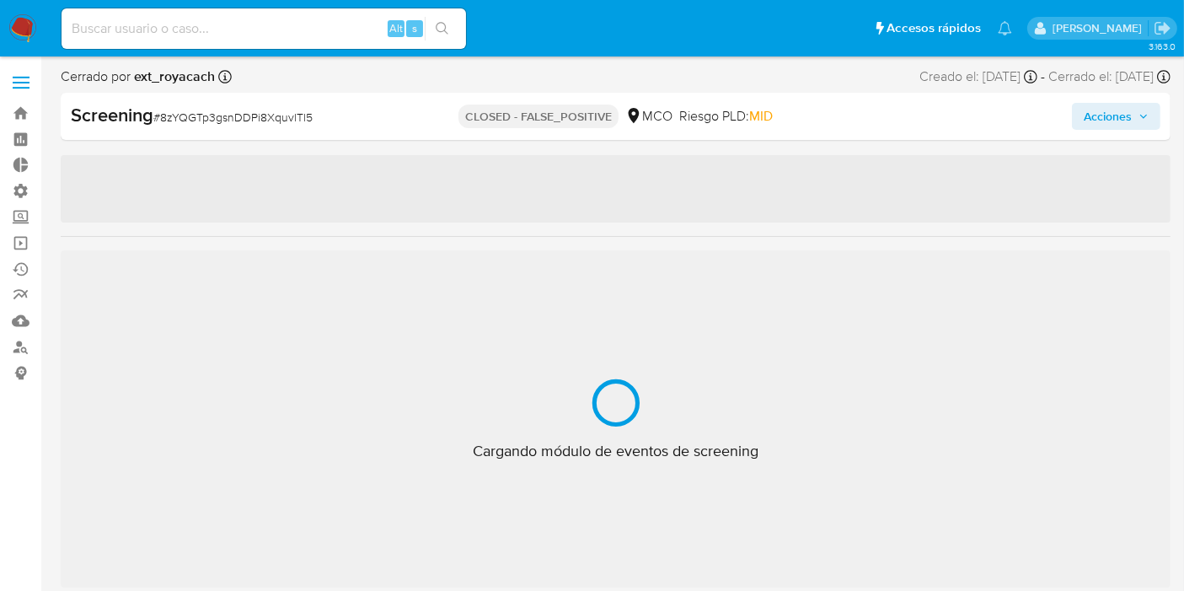
select select "10"
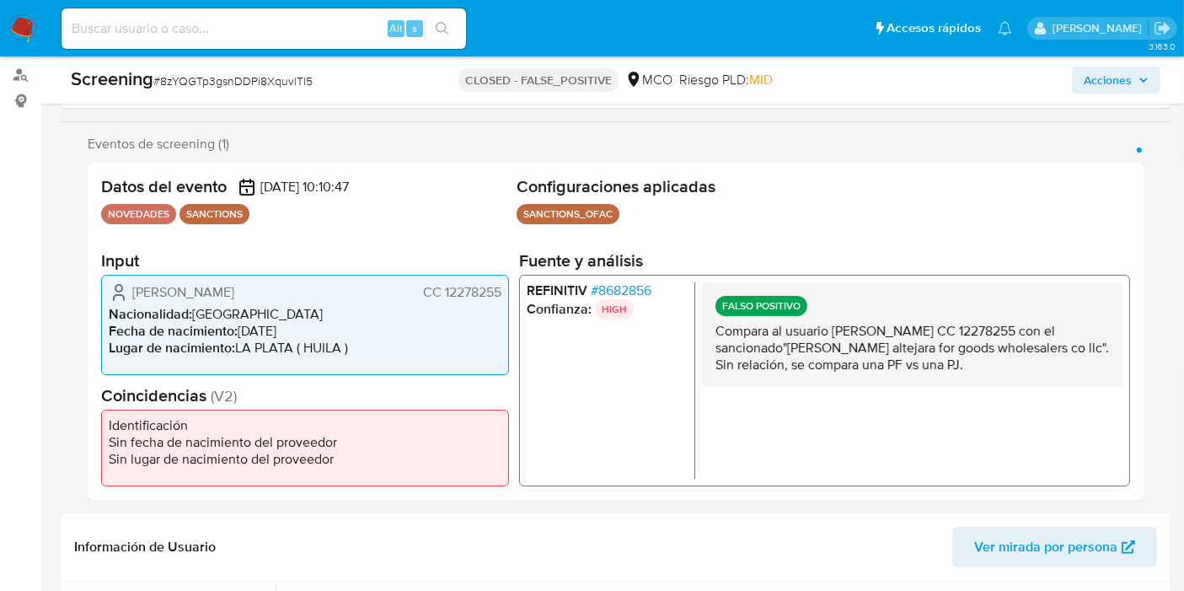
scroll to position [0, 0]
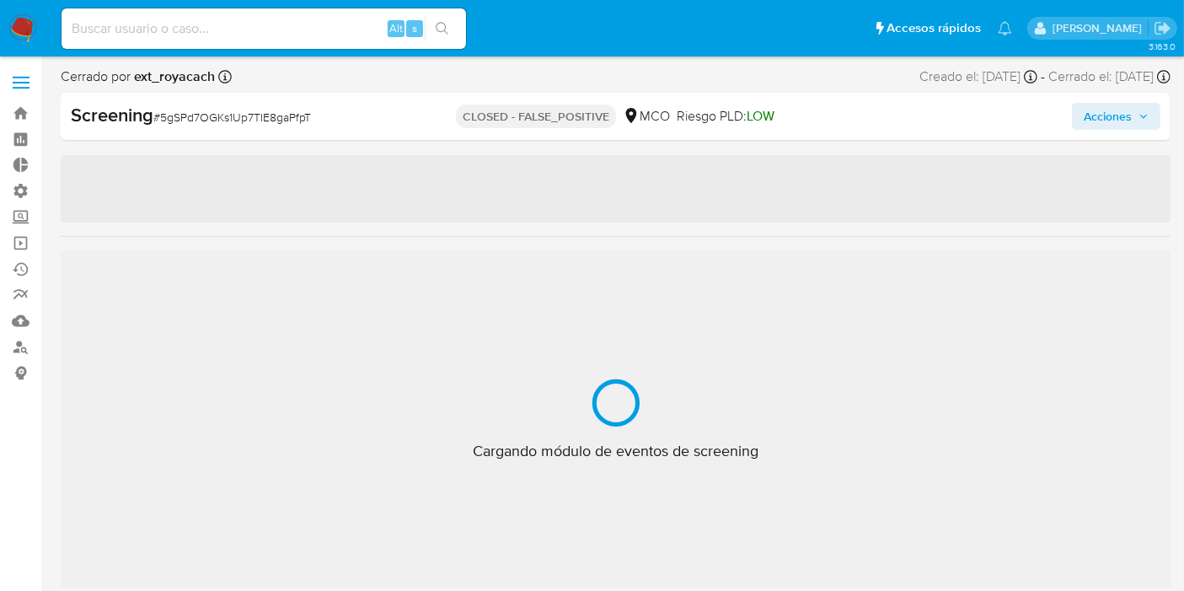
scroll to position [792, 0]
select select "10"
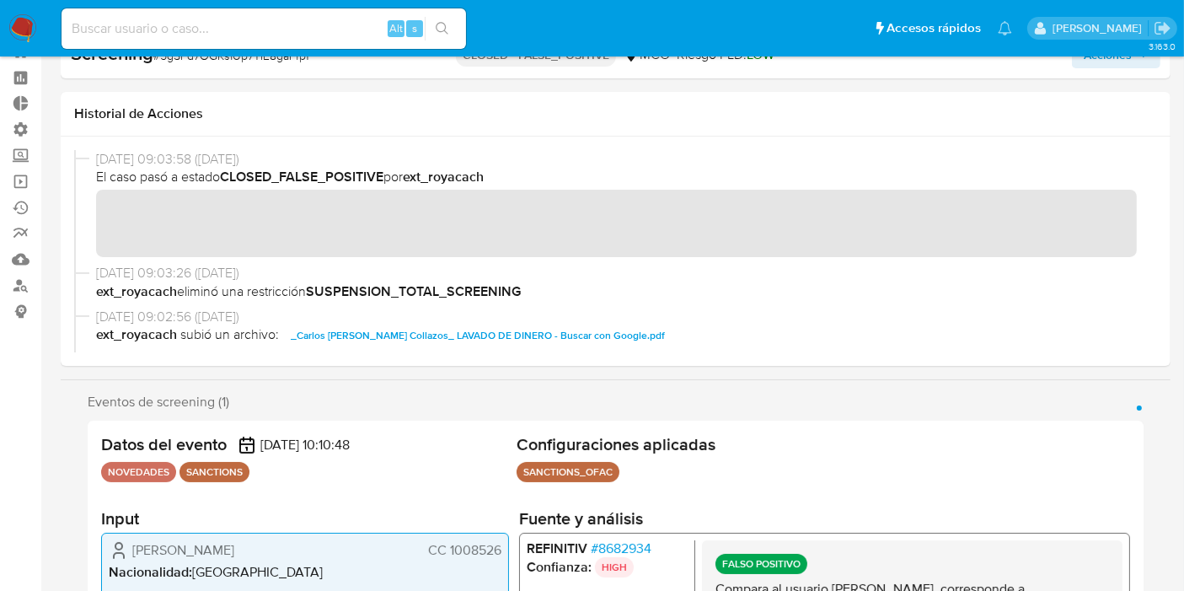
scroll to position [0, 0]
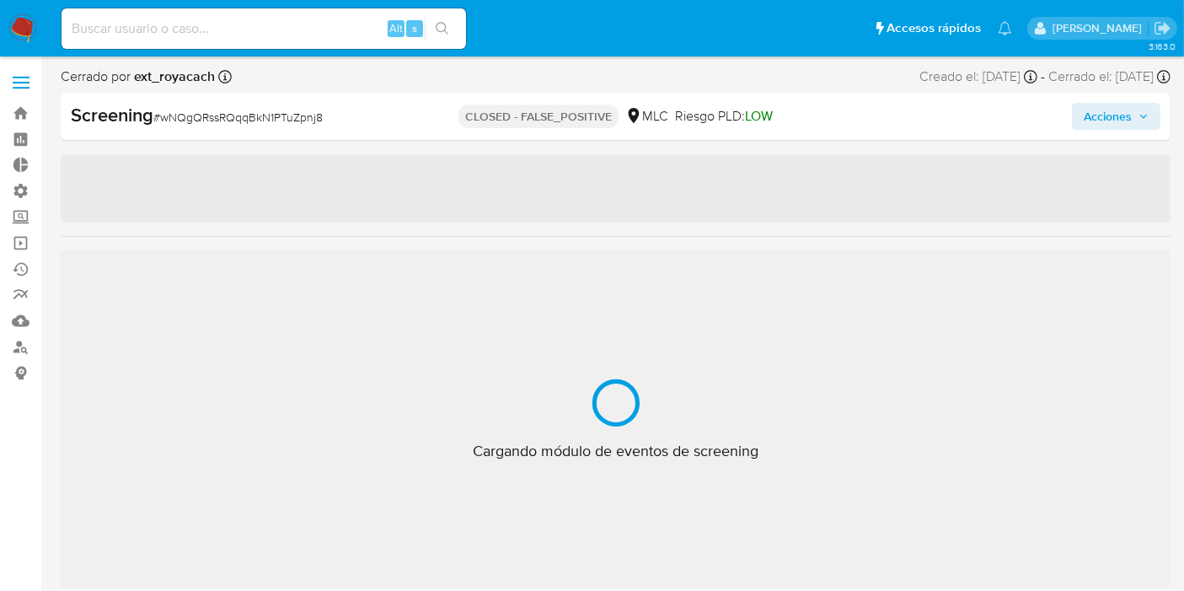
scroll to position [792, 0]
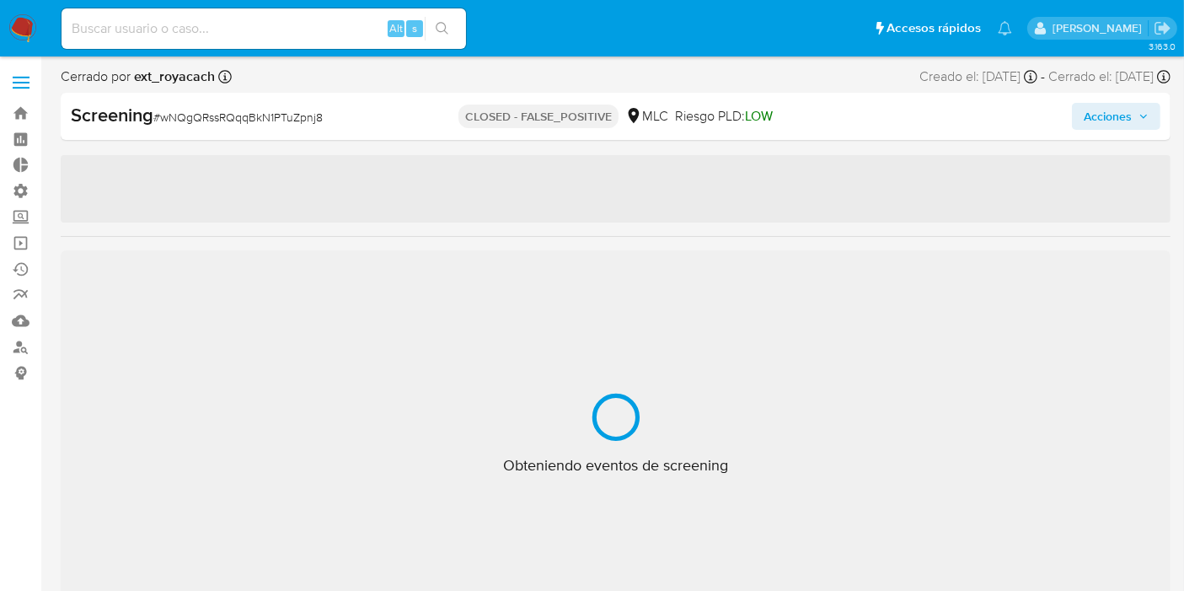
select select "10"
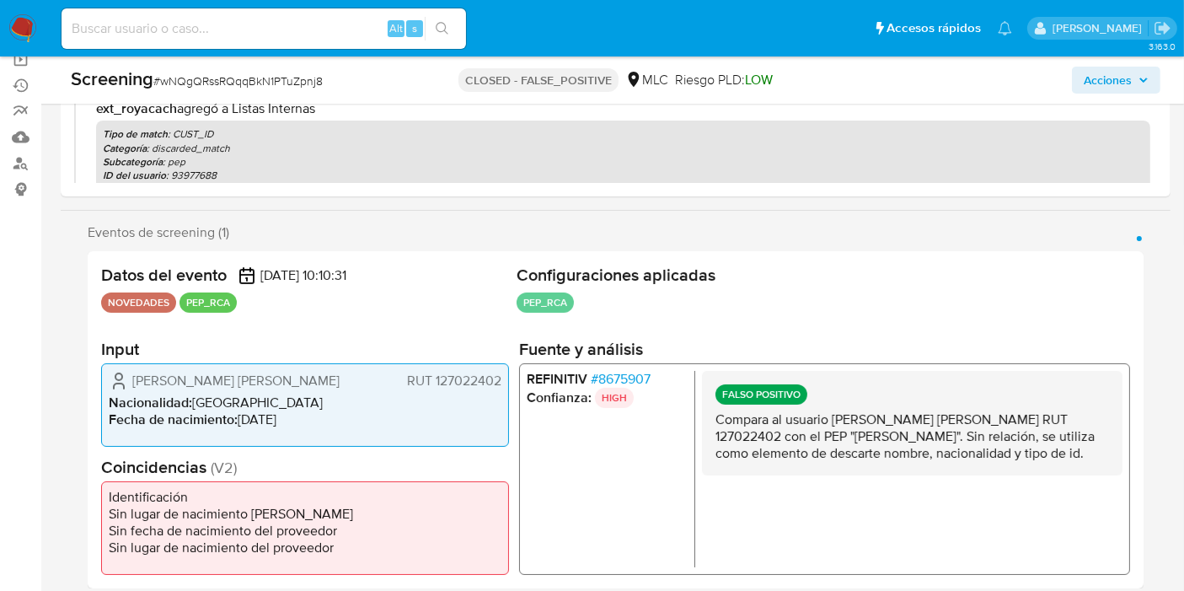
scroll to position [240, 0]
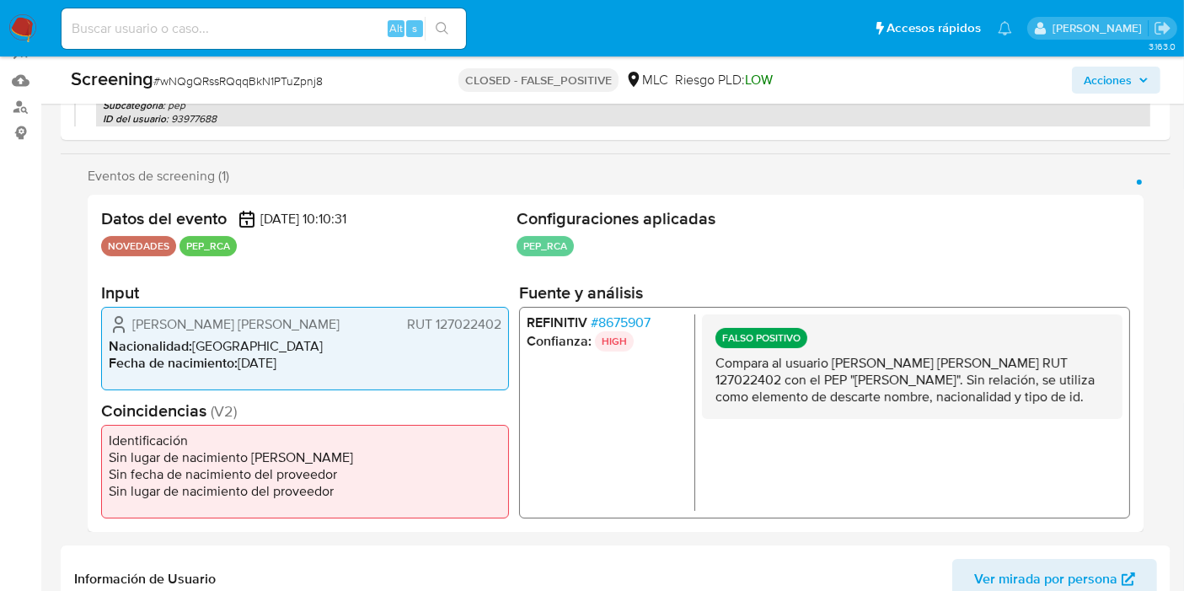
drag, startPoint x: 851, startPoint y: 383, endPoint x: 863, endPoint y: 422, distance: 40.5
click at [863, 418] on div "FALSO POSITIVO Compara al usuario Mauricio Benedicto Pereira Vergara RUT 127022…" at bounding box center [912, 365] width 420 height 104
click at [866, 404] on p "Compara al usuario Mauricio Benedicto Pereira Vergara RUT 127022402 con el PEP …" at bounding box center [911, 379] width 393 height 51
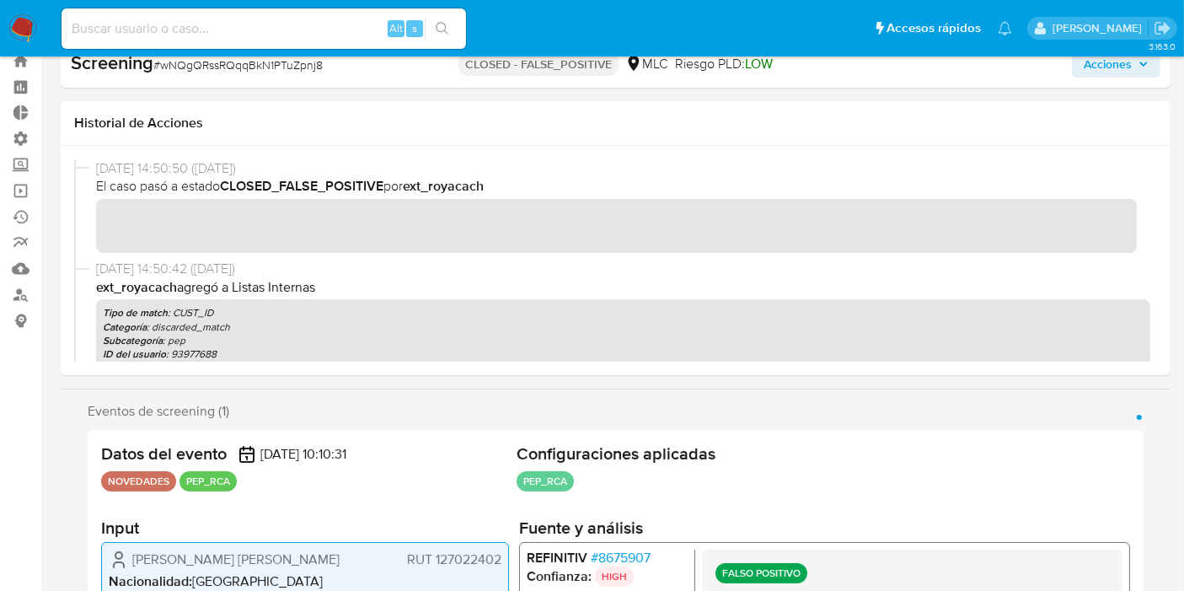
scroll to position [0, 0]
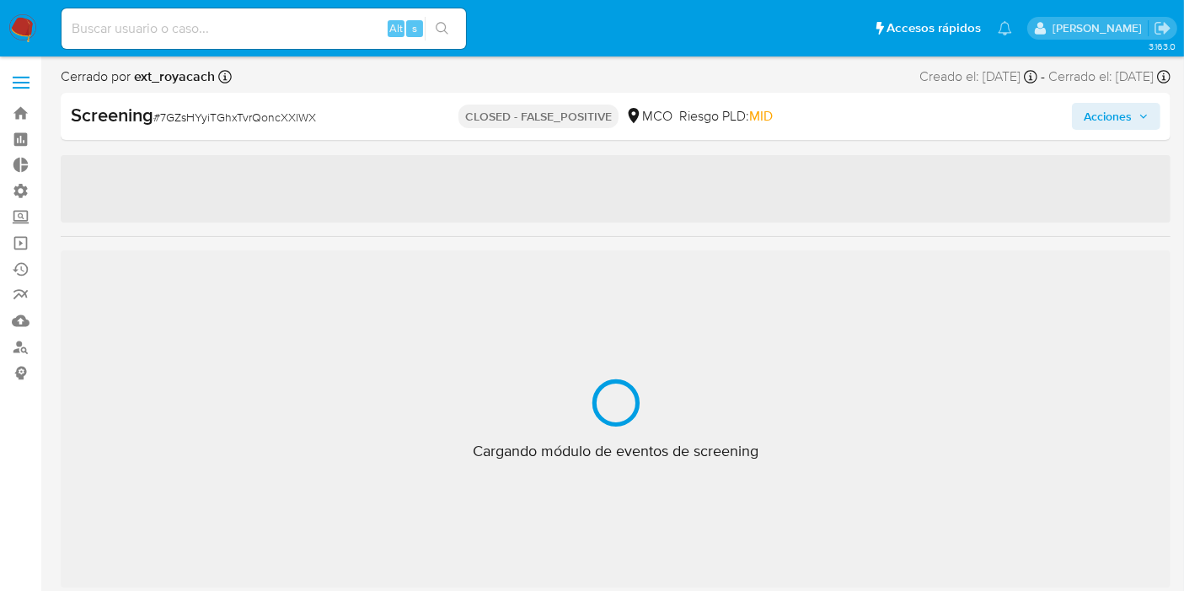
scroll to position [792, 0]
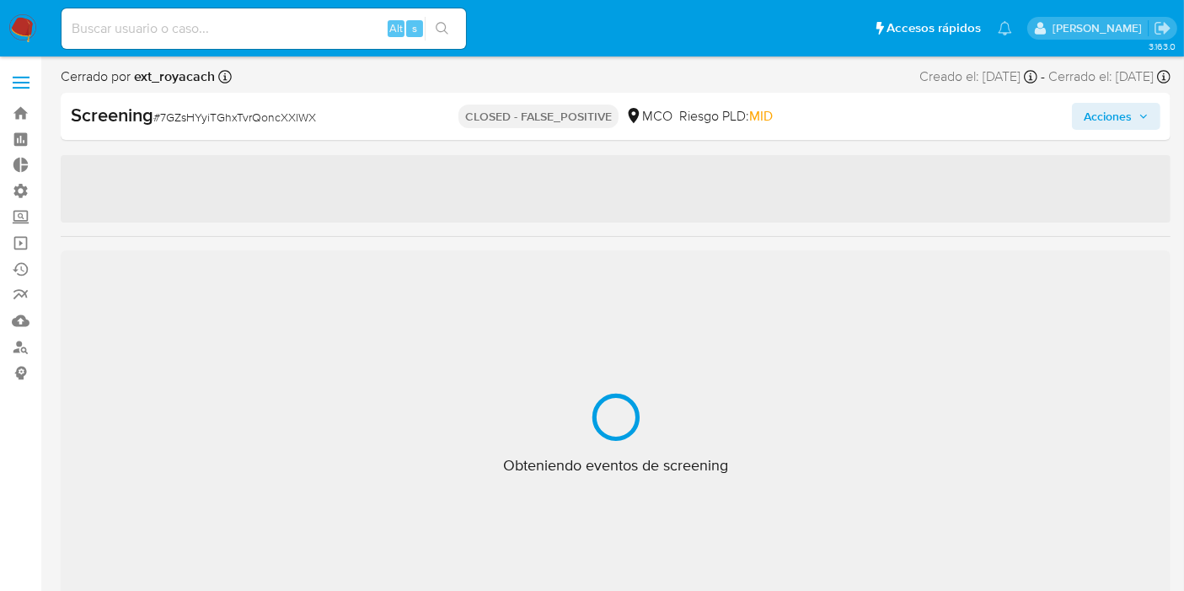
select select "10"
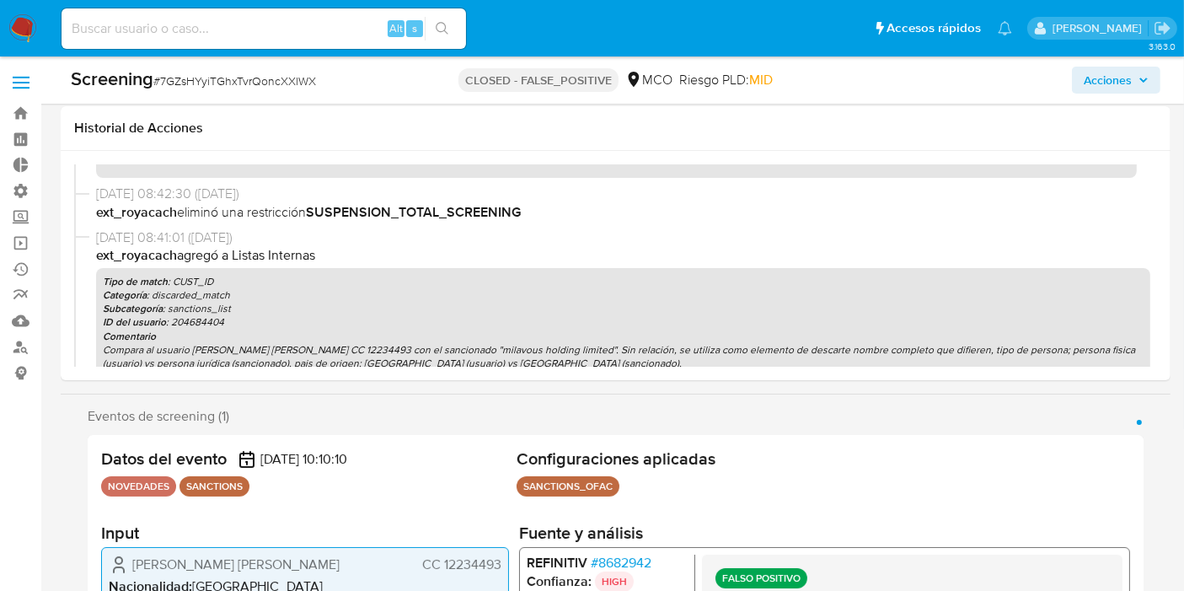
scroll to position [281, 0]
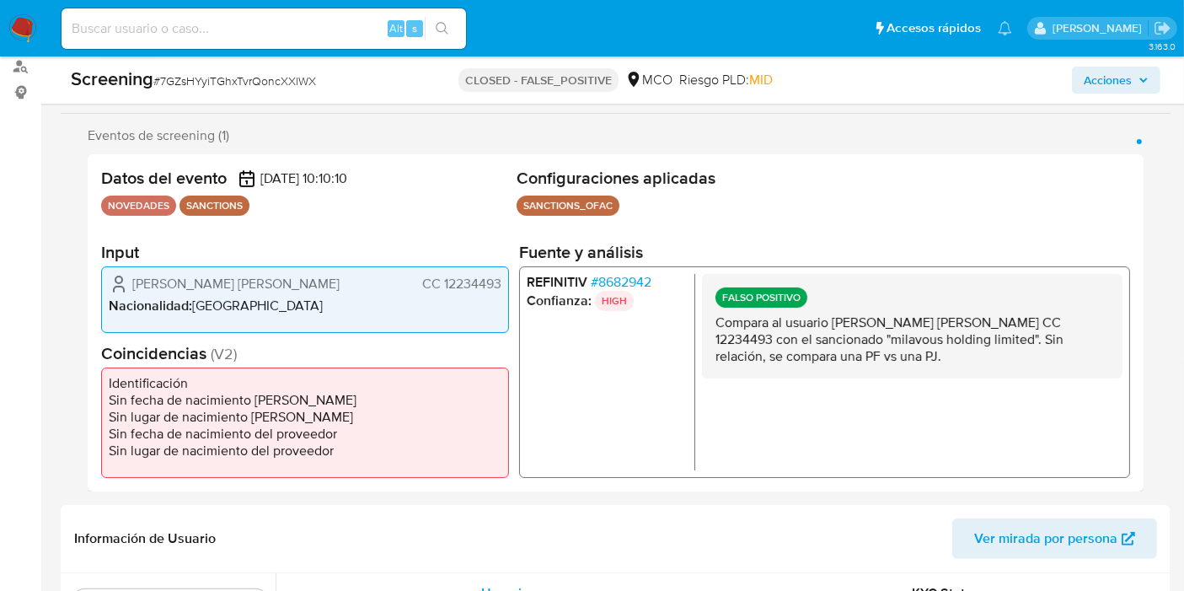
click at [635, 278] on span "# 8682942" at bounding box center [621, 281] width 61 height 17
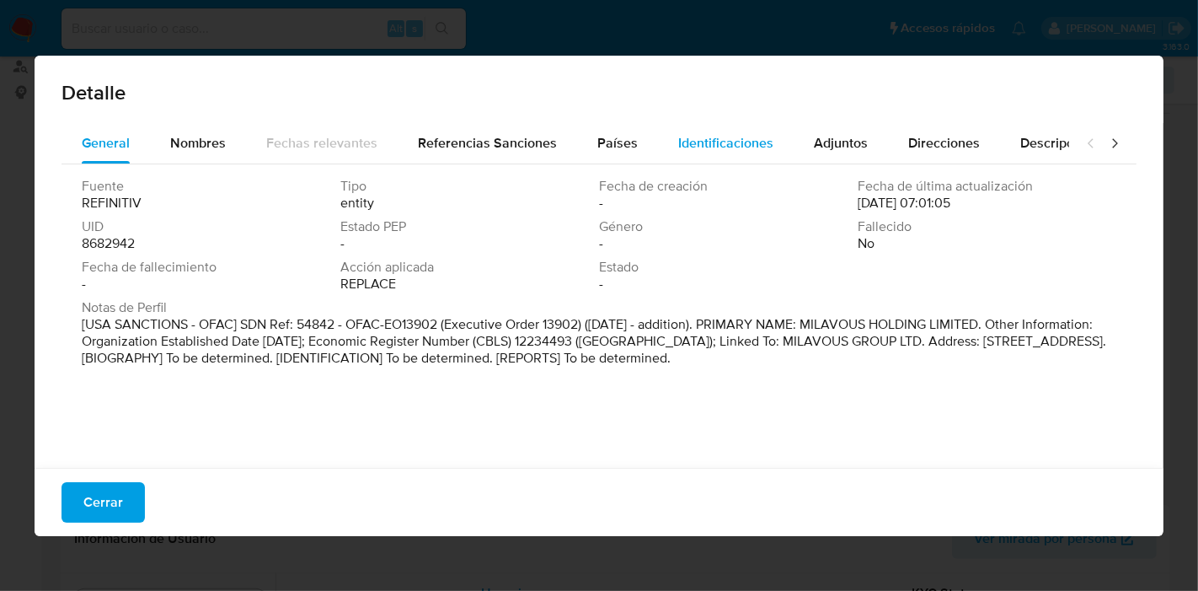
click at [731, 147] on span "Identificaciones" at bounding box center [725, 142] width 95 height 19
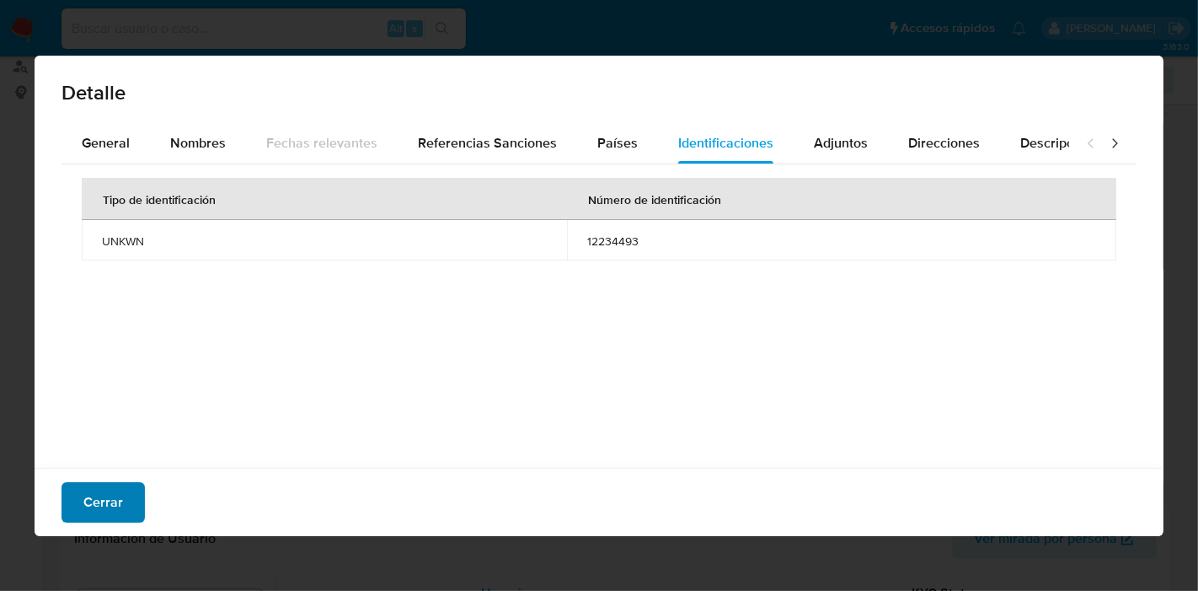
click at [115, 484] on span "Cerrar" at bounding box center [103, 502] width 40 height 37
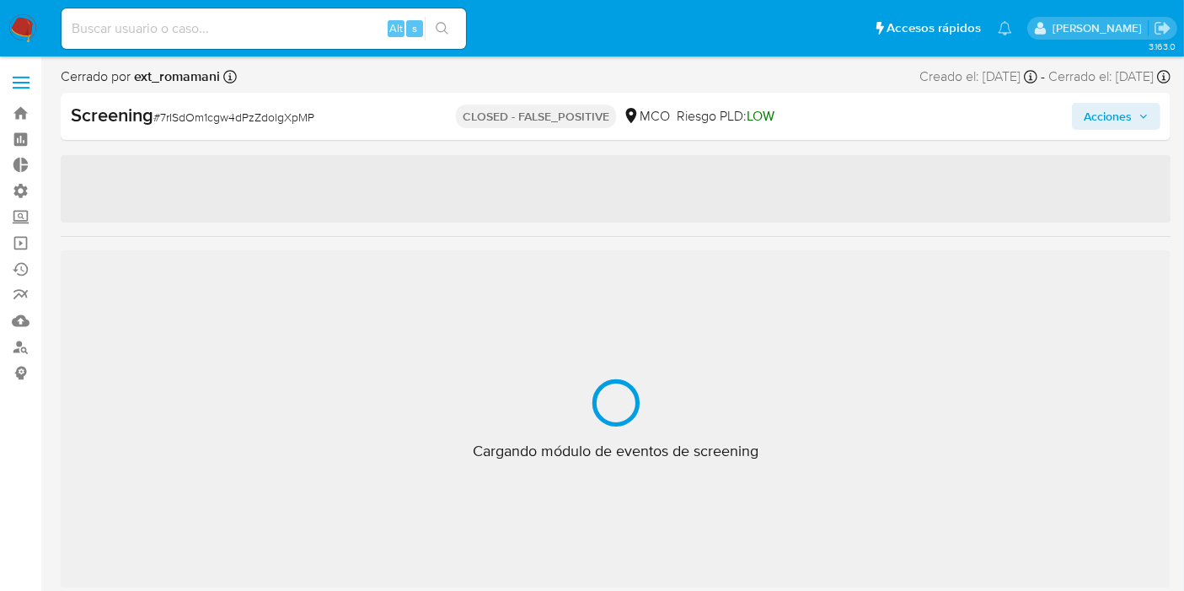
scroll to position [792, 0]
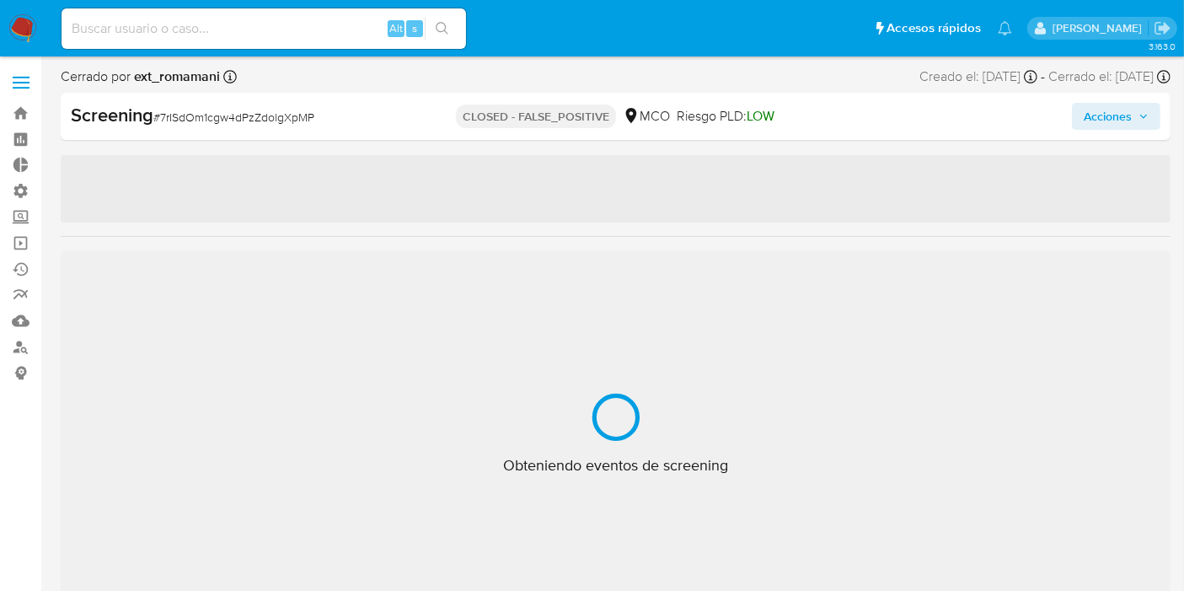
select select "10"
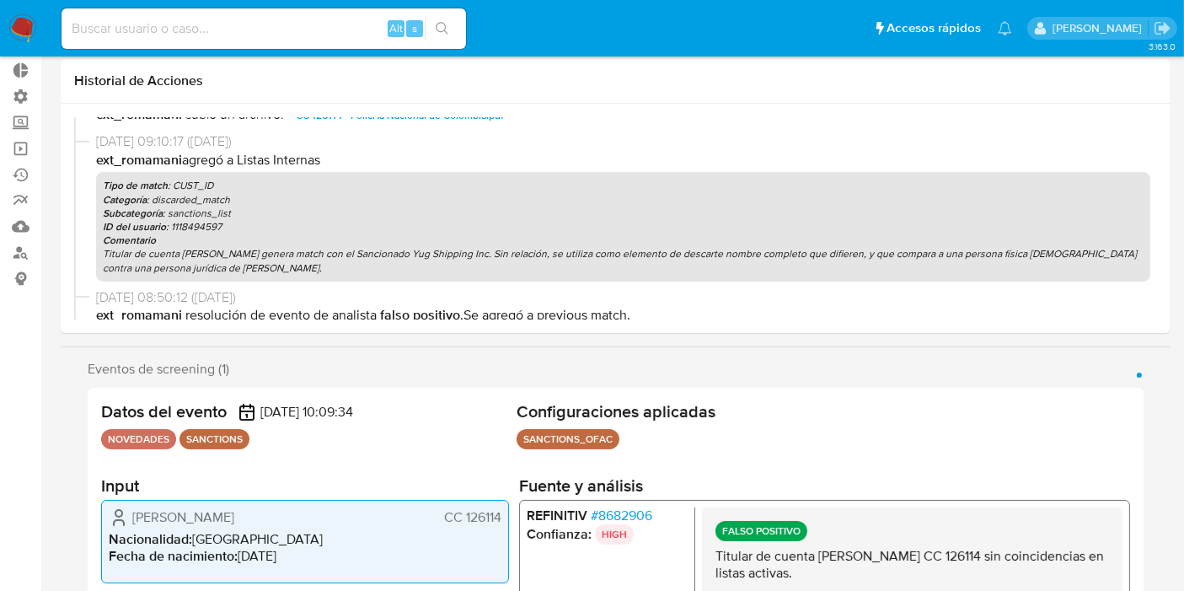
scroll to position [187, 0]
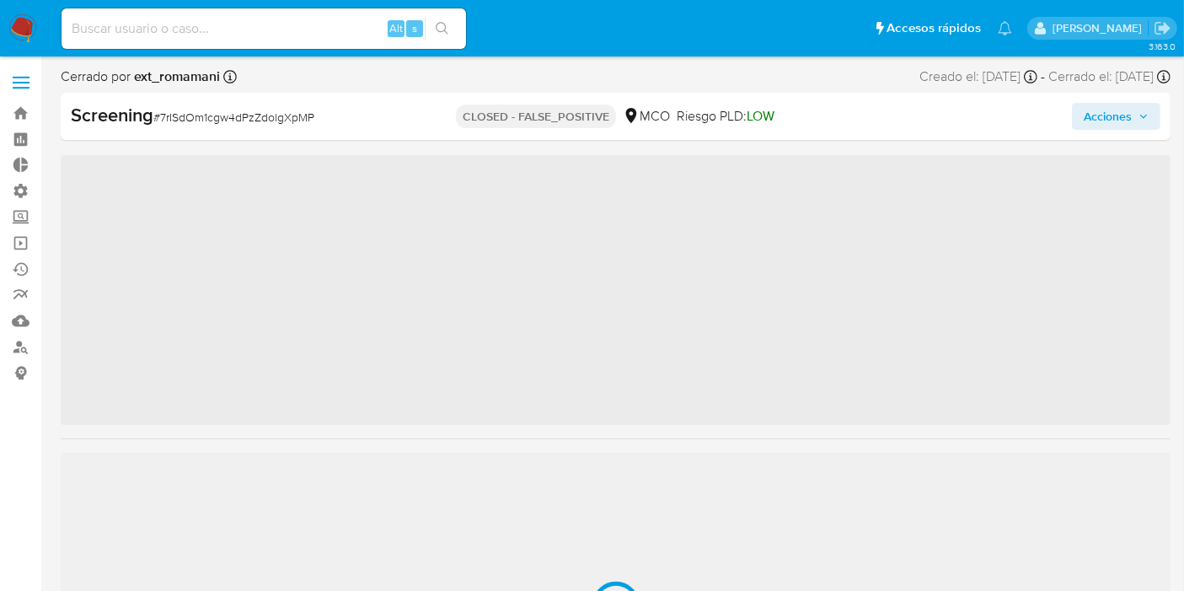
scroll to position [792, 0]
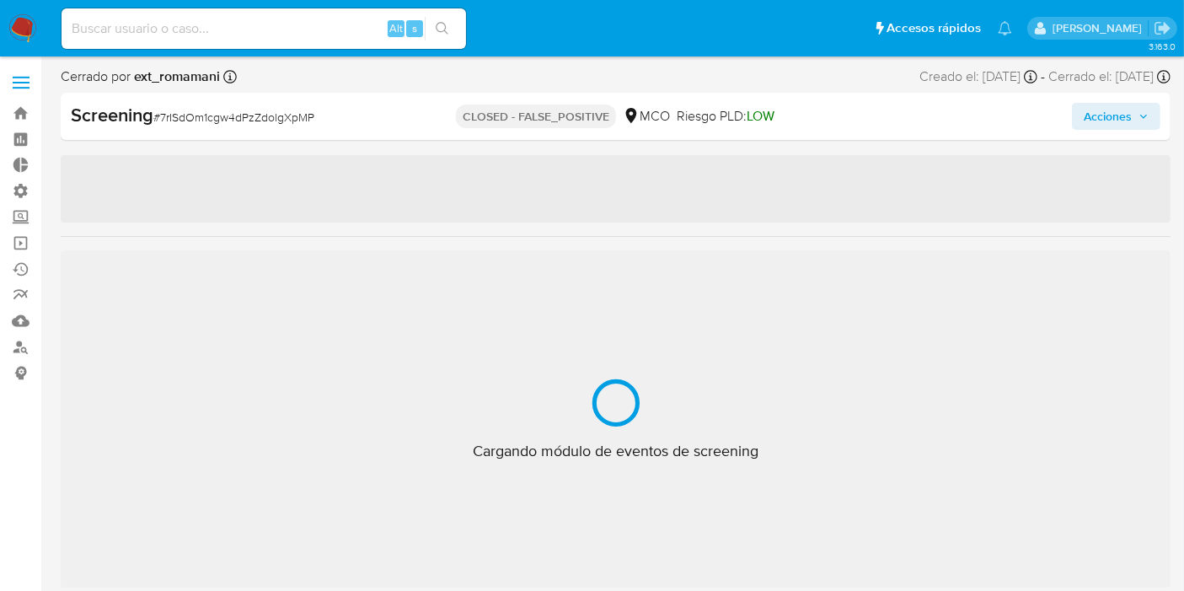
select select "10"
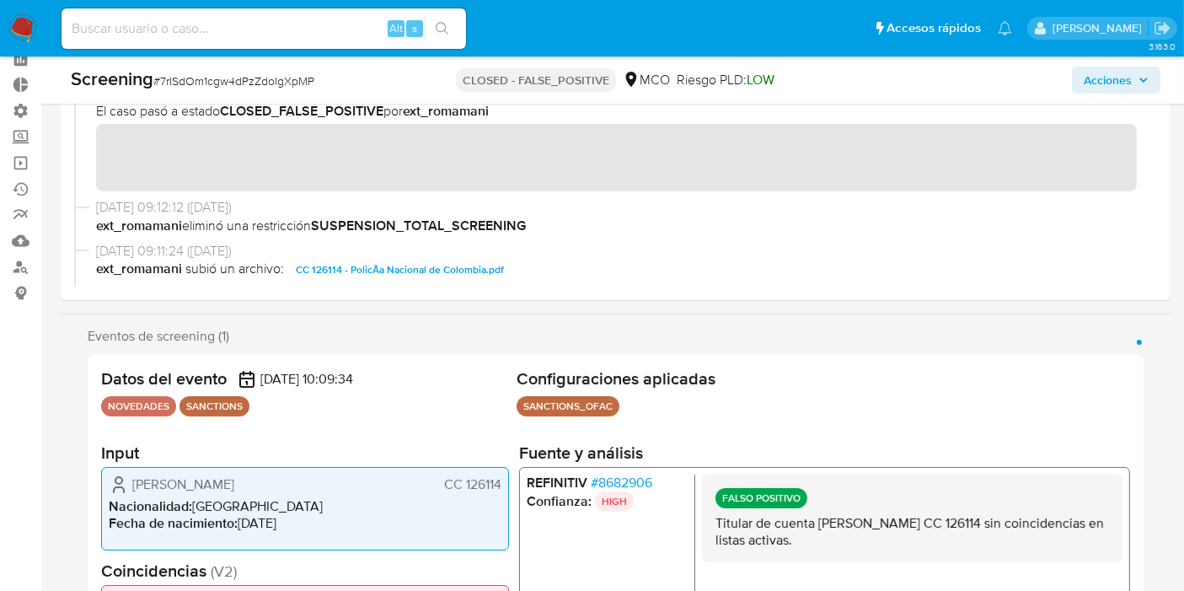
scroll to position [0, 0]
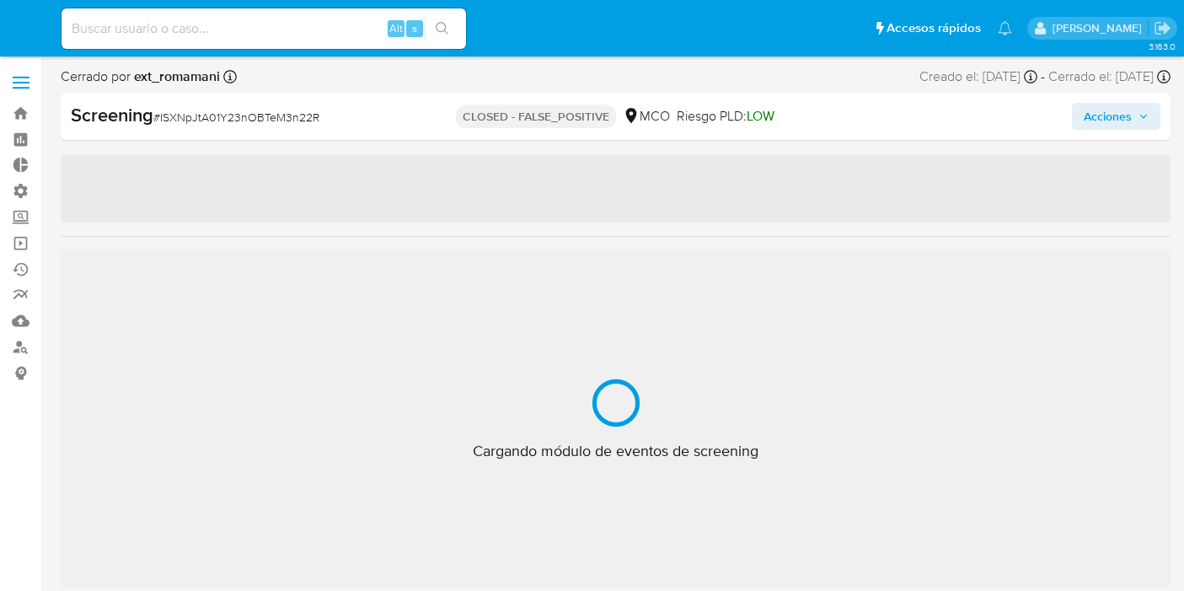
select select "10"
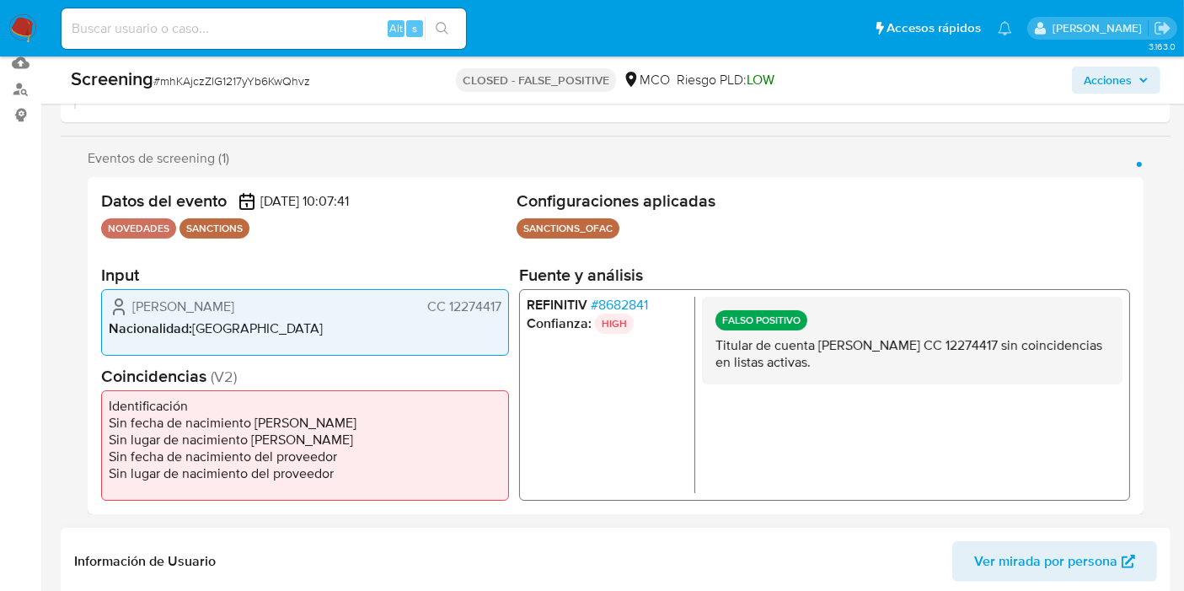
scroll to position [374, 0]
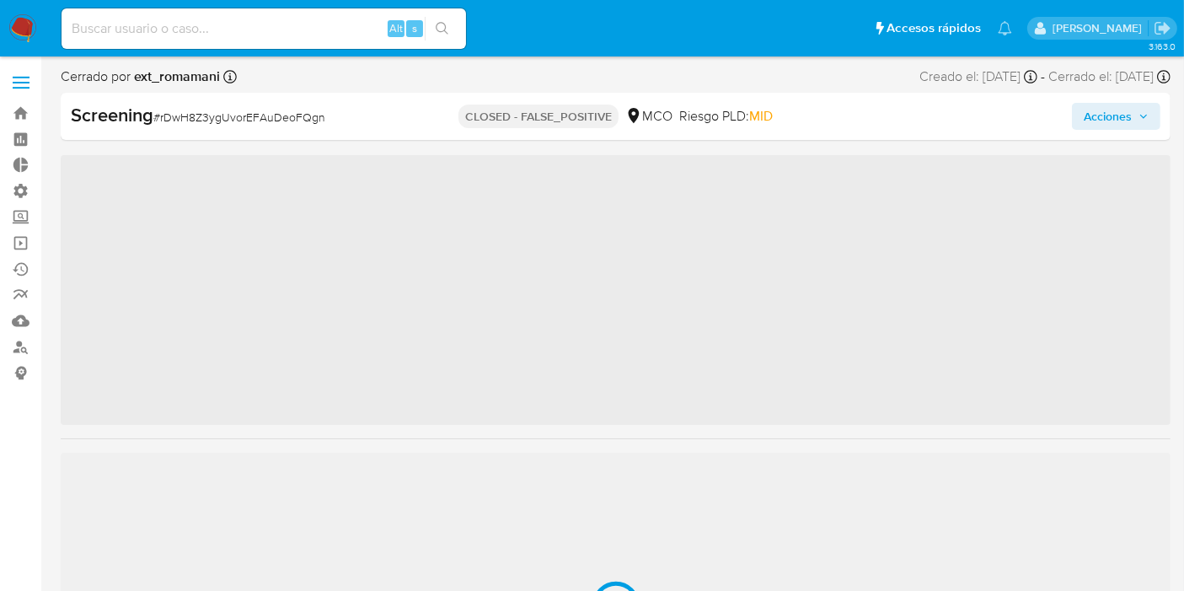
scroll to position [792, 0]
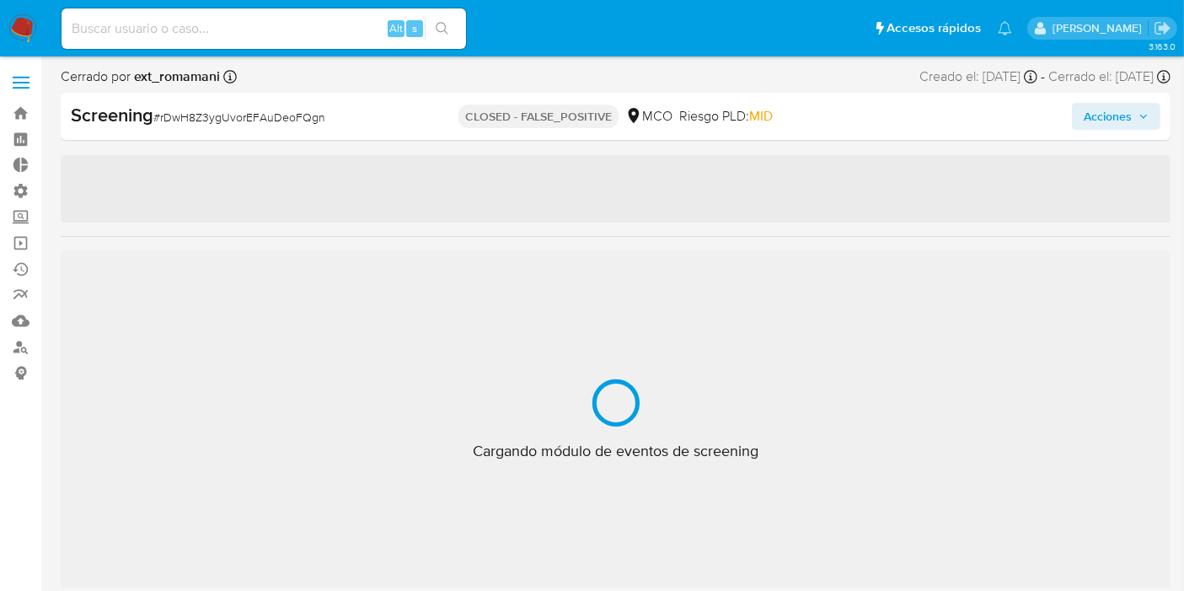
select select "10"
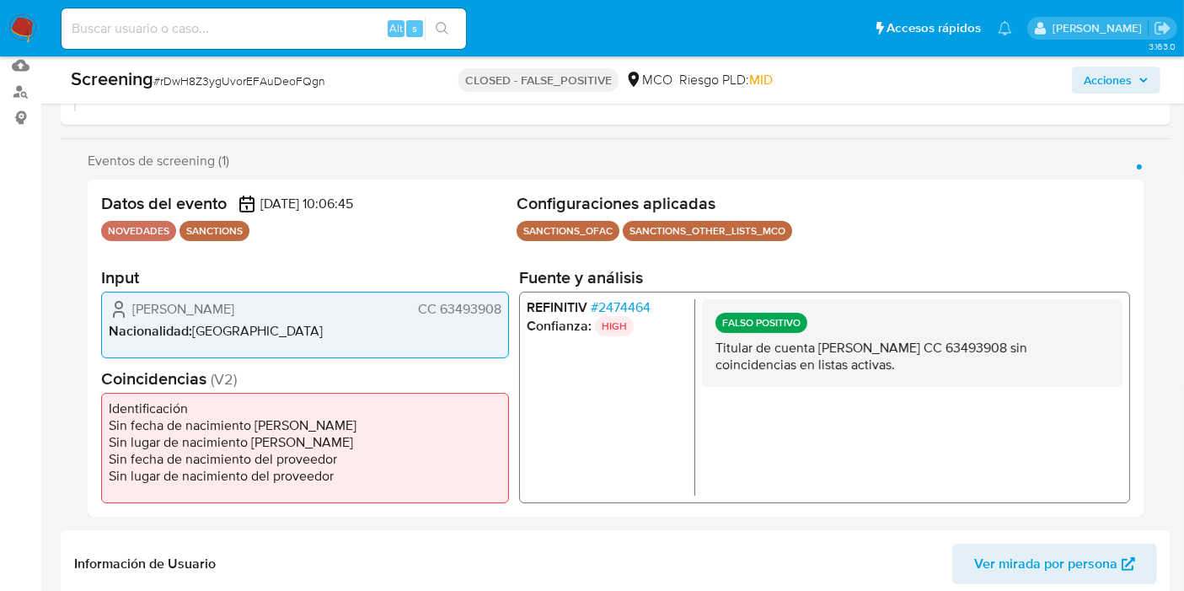
scroll to position [0, 0]
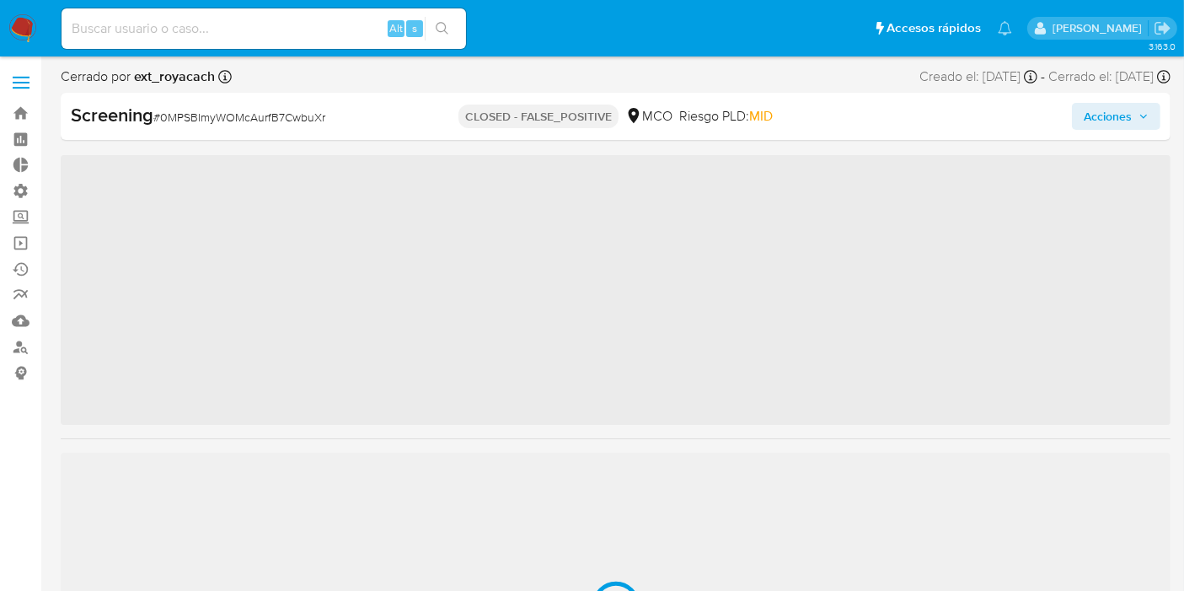
scroll to position [792, 0]
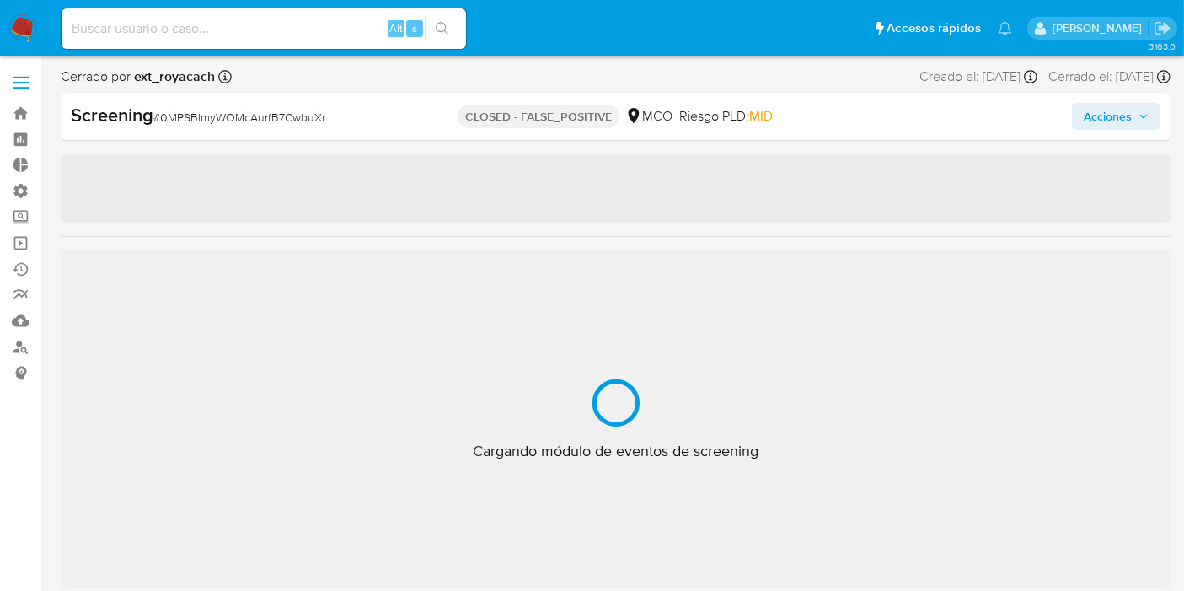
select select "10"
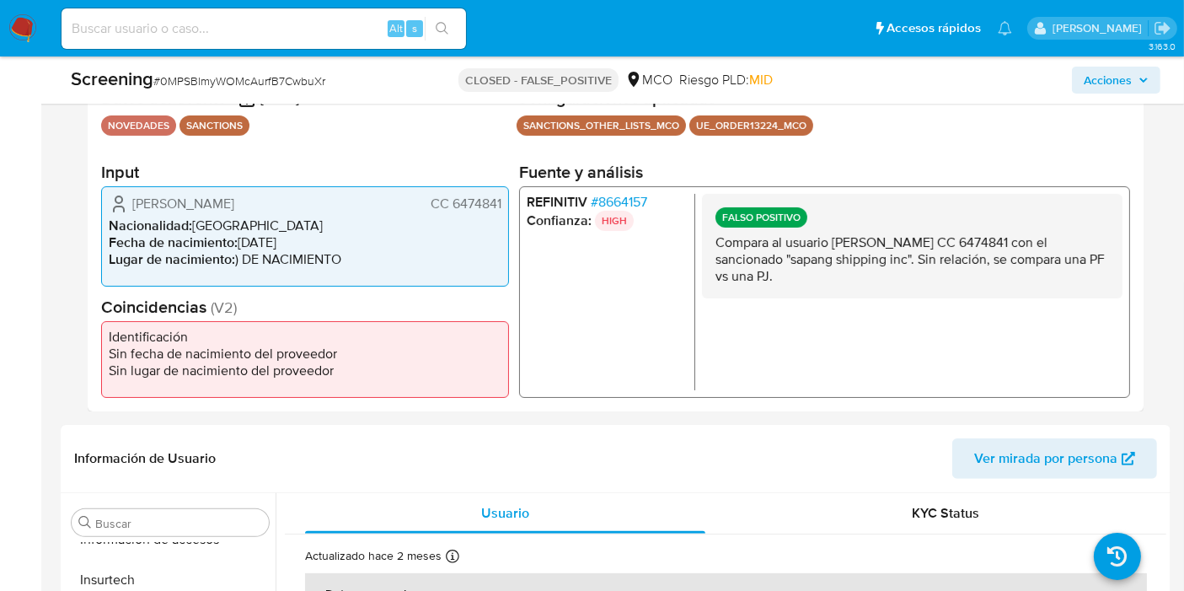
scroll to position [358, 0]
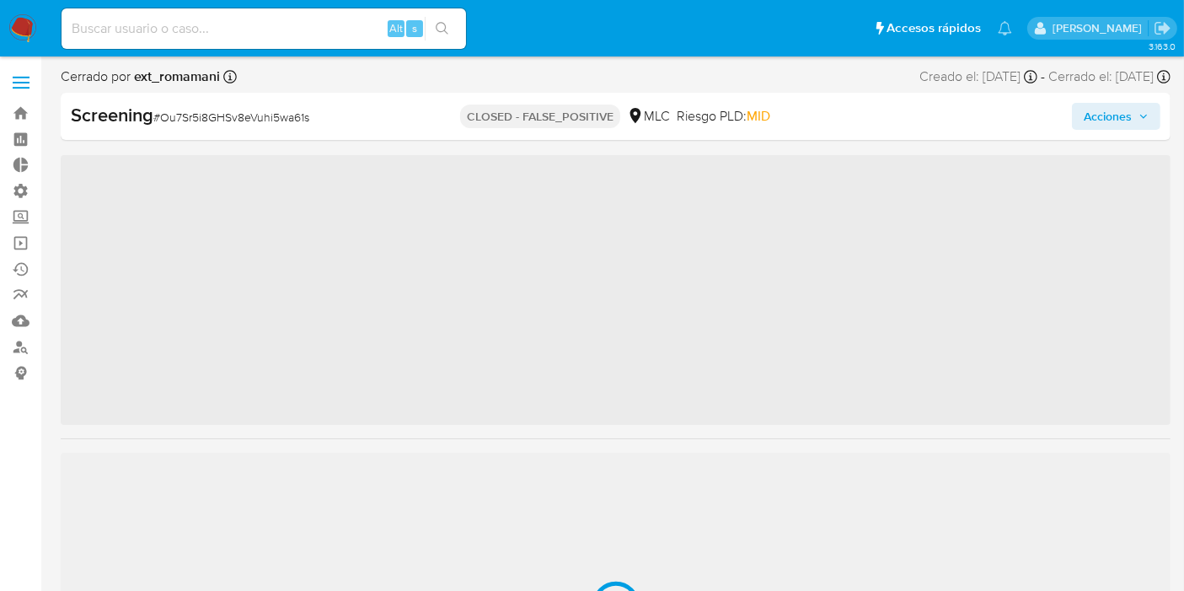
scroll to position [792, 0]
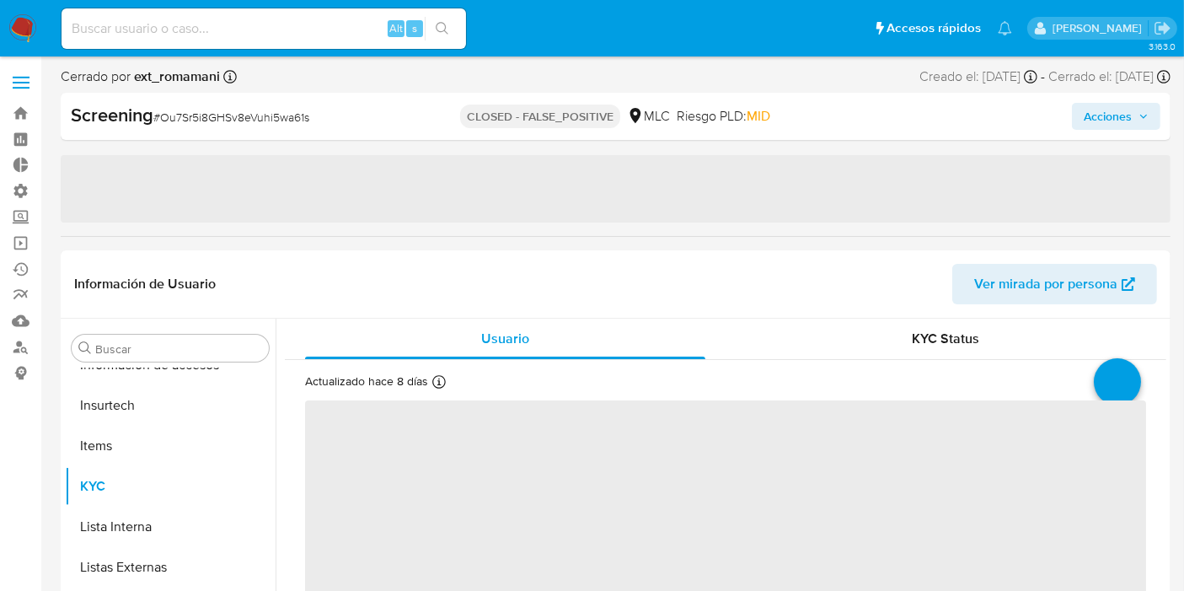
select select "10"
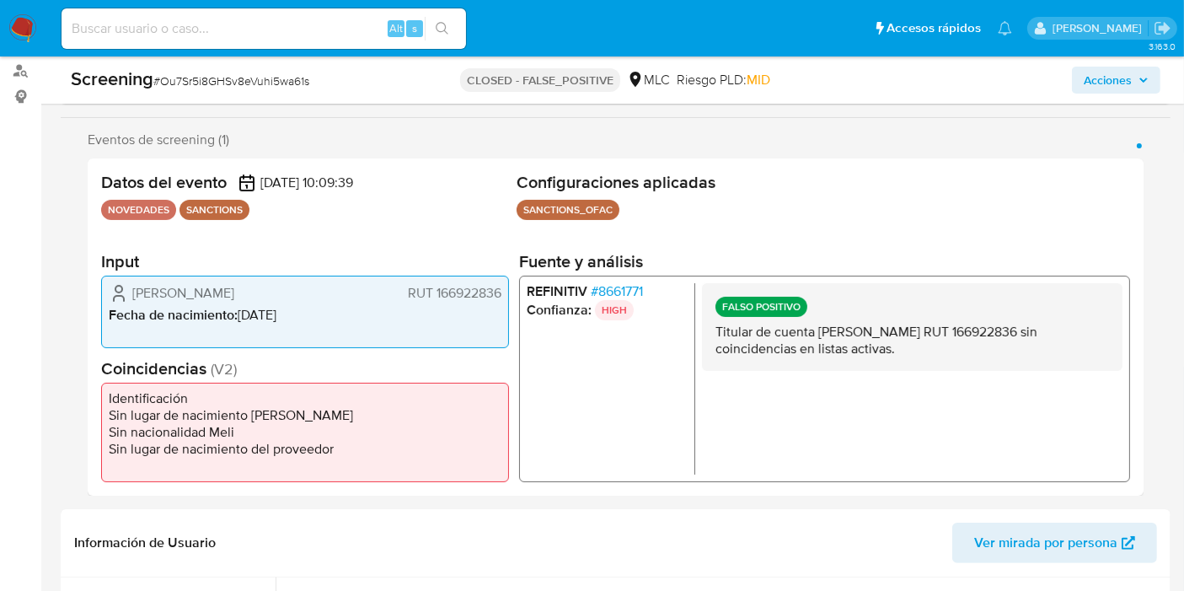
scroll to position [274, 0]
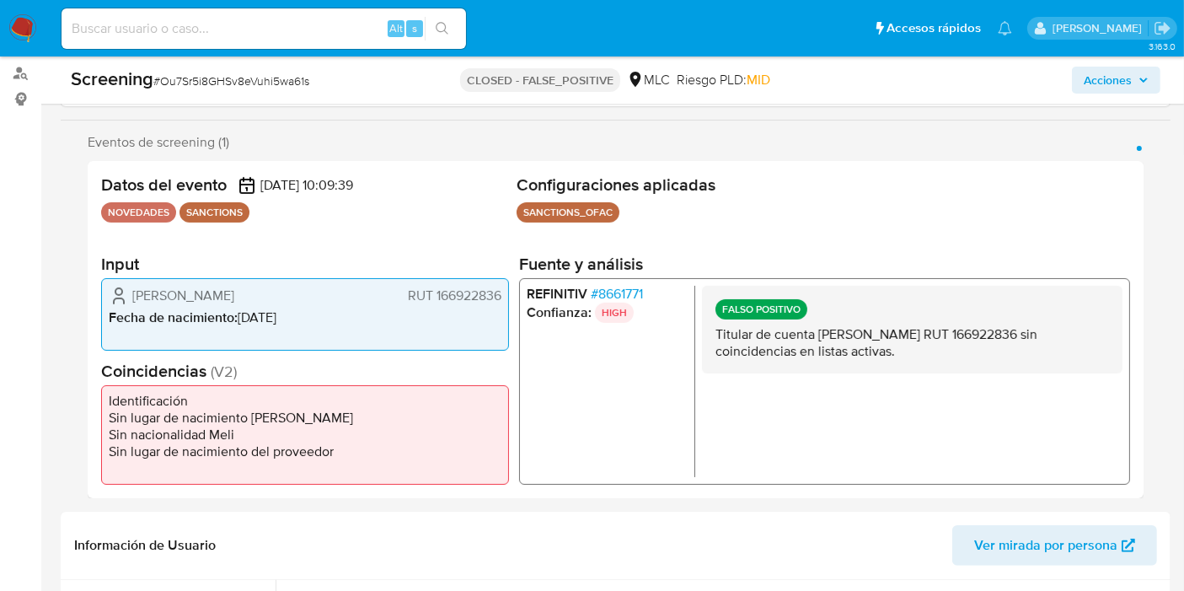
drag, startPoint x: 931, startPoint y: 334, endPoint x: 1043, endPoint y: 344, distance: 112.4
click at [1043, 344] on p "Titular de cuenta [PERSON_NAME] RUT 166922836 sin coincidencias en listas activ…" at bounding box center [911, 343] width 393 height 34
click at [1042, 345] on p "Titular de cuenta [PERSON_NAME] RUT 166922836 sin coincidencias en listas activ…" at bounding box center [911, 343] width 393 height 34
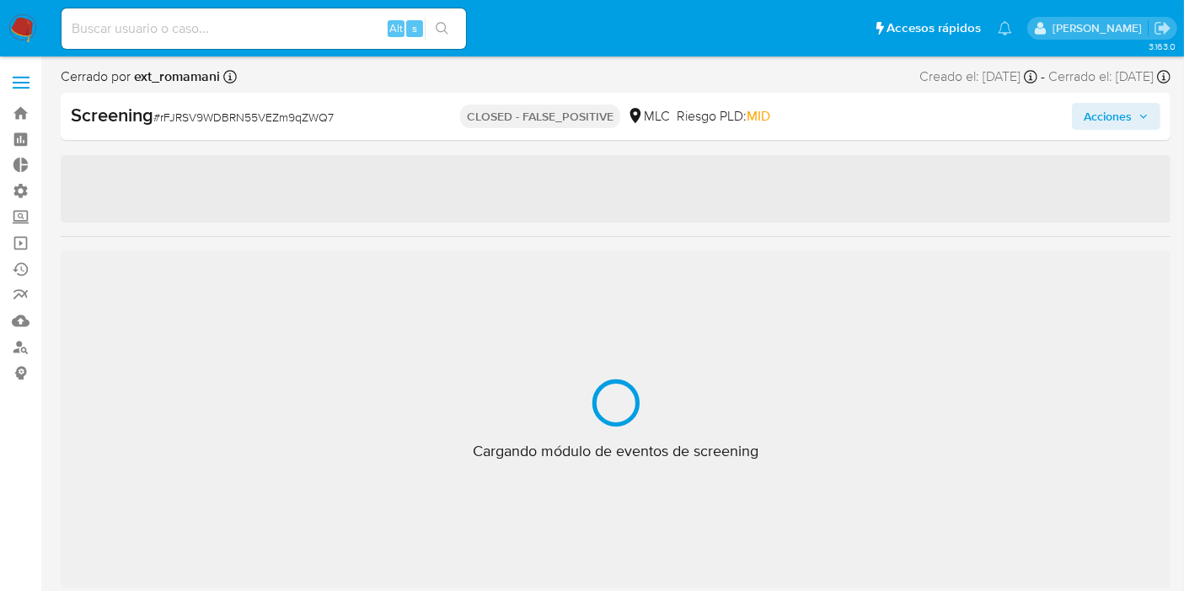
scroll to position [792, 0]
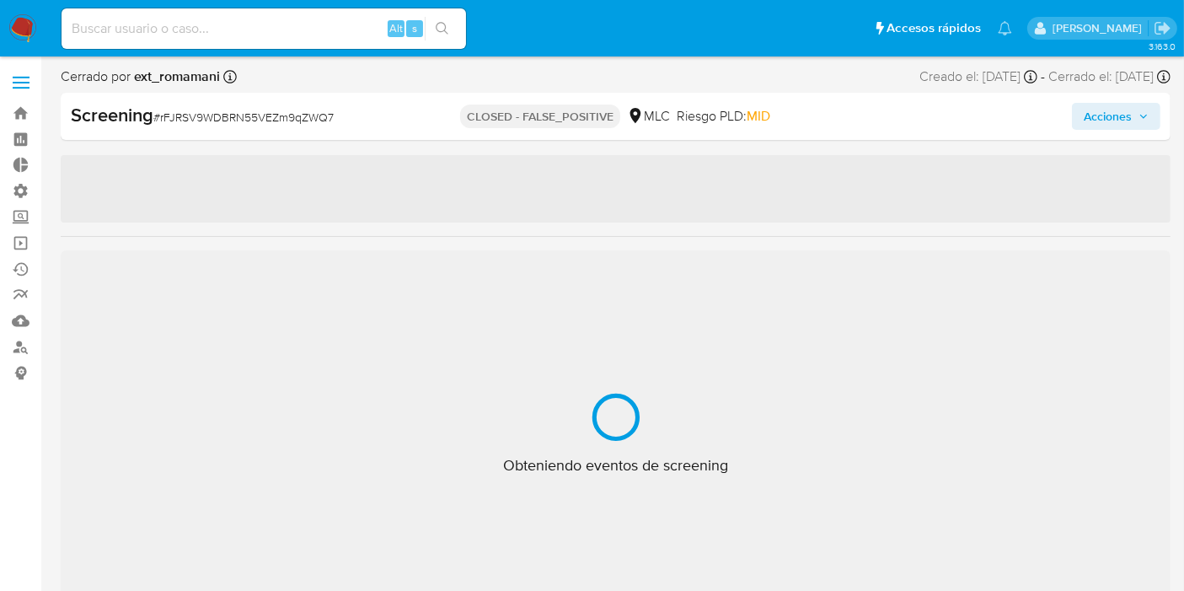
select select "10"
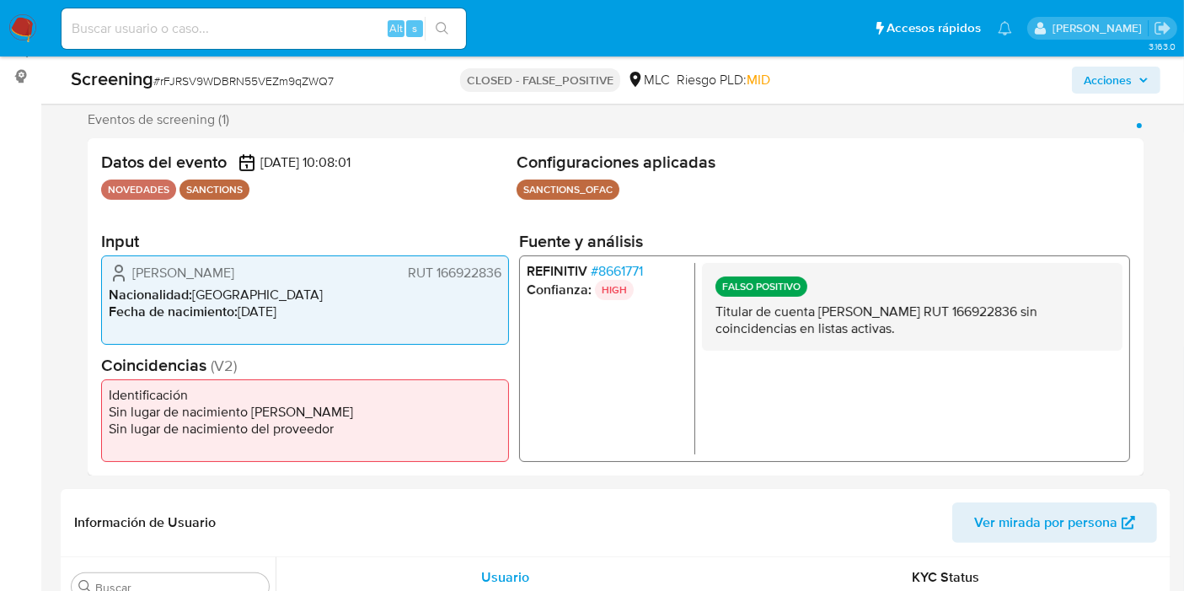
scroll to position [0, 0]
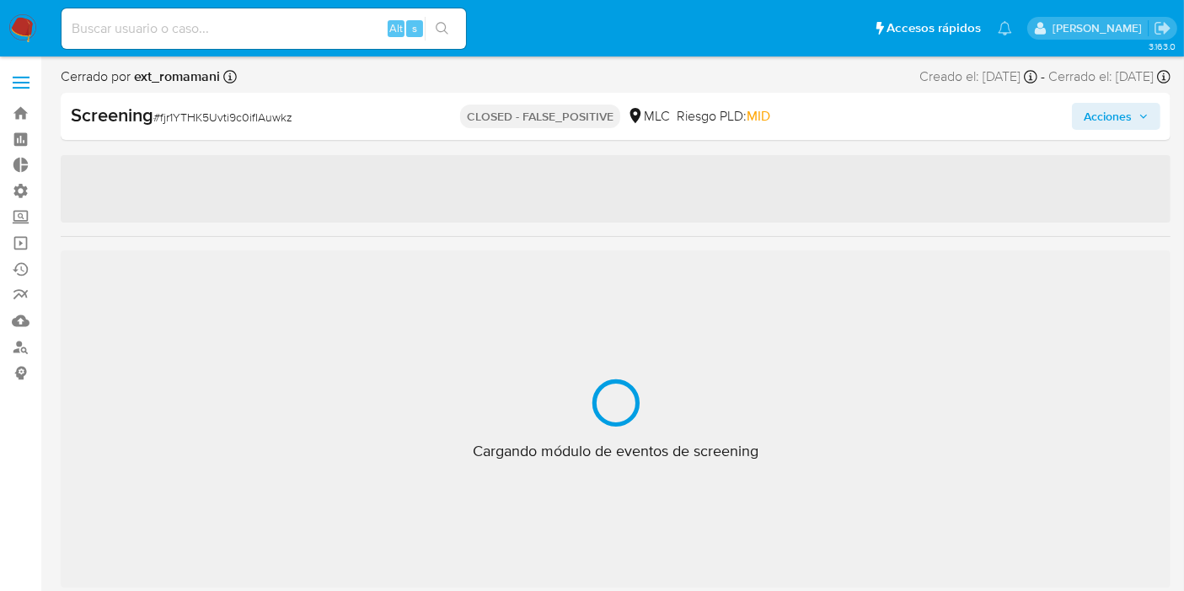
scroll to position [792, 0]
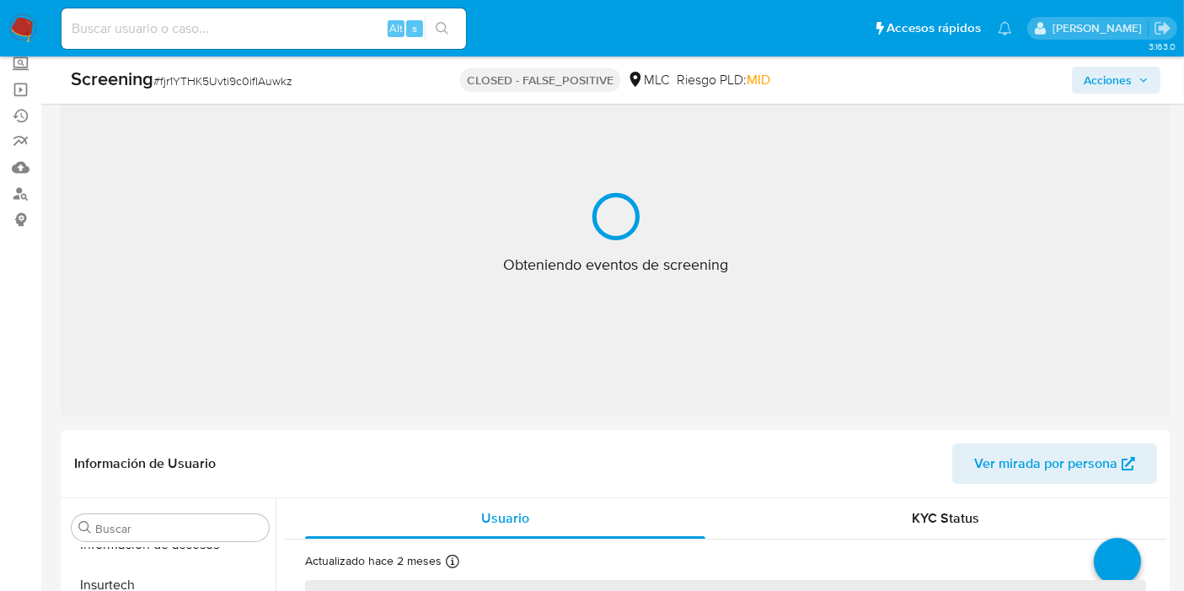
select select "10"
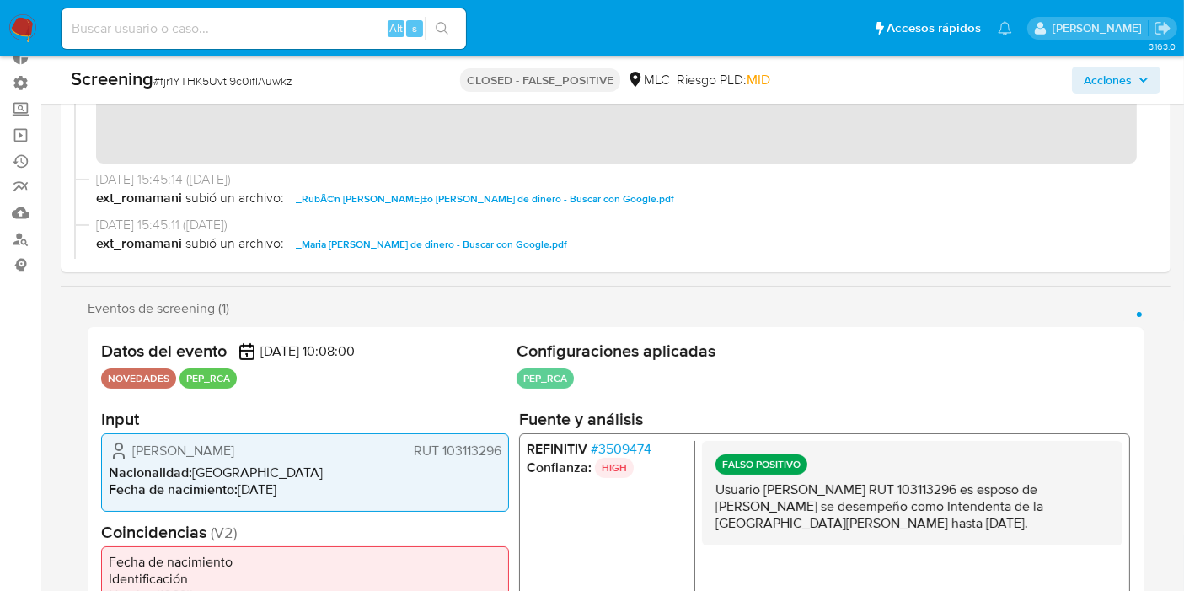
scroll to position [306, 0]
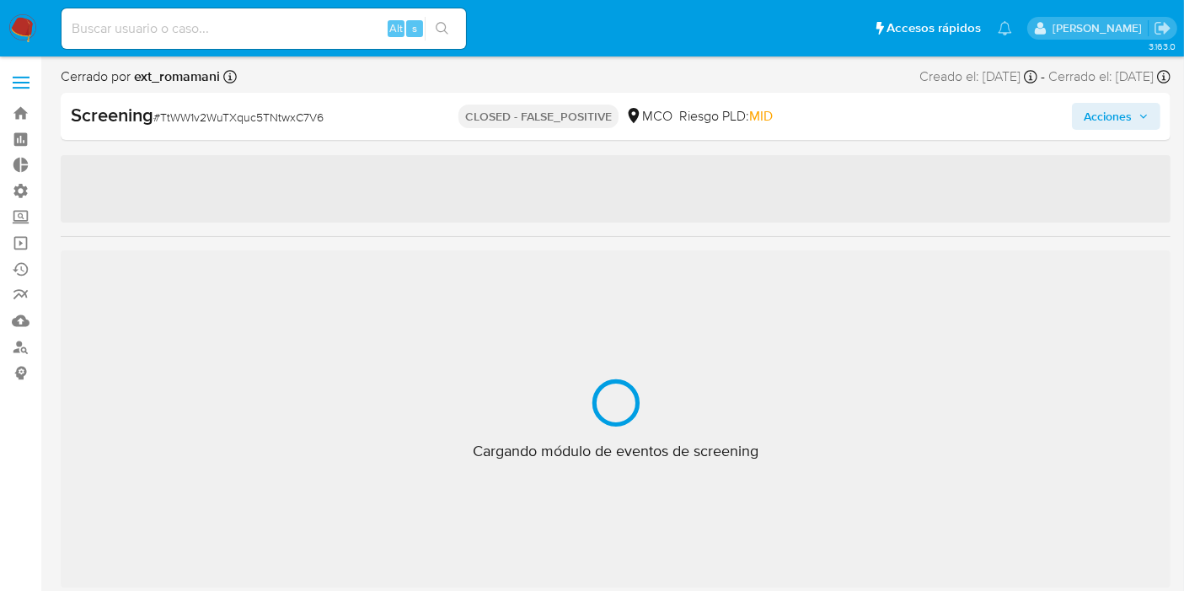
scroll to position [792, 0]
select select "10"
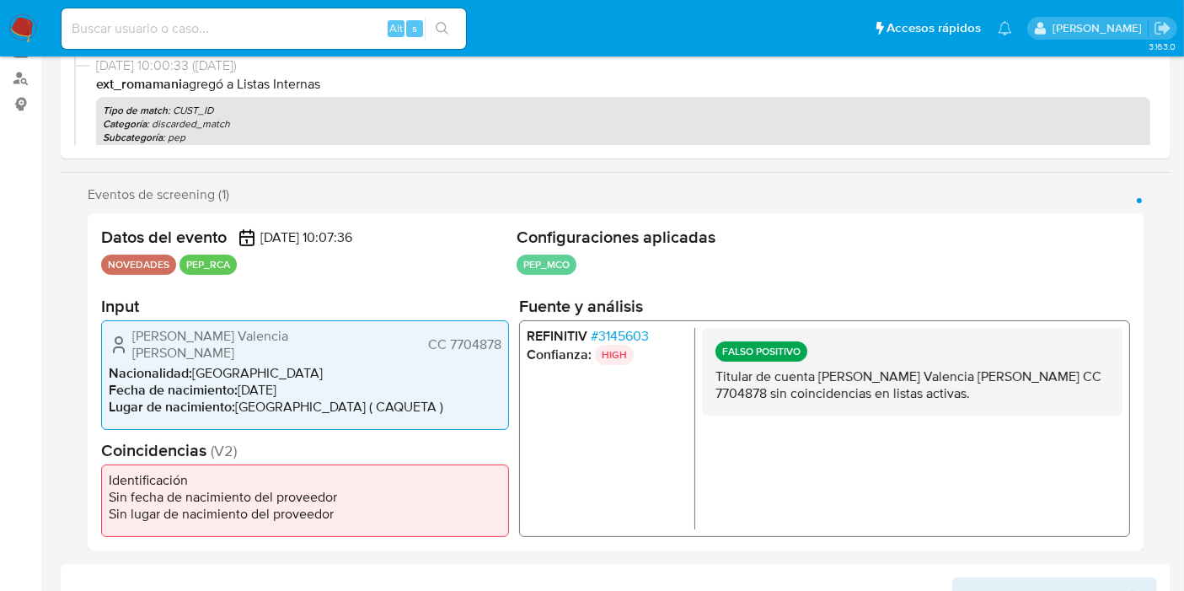
scroll to position [0, 0]
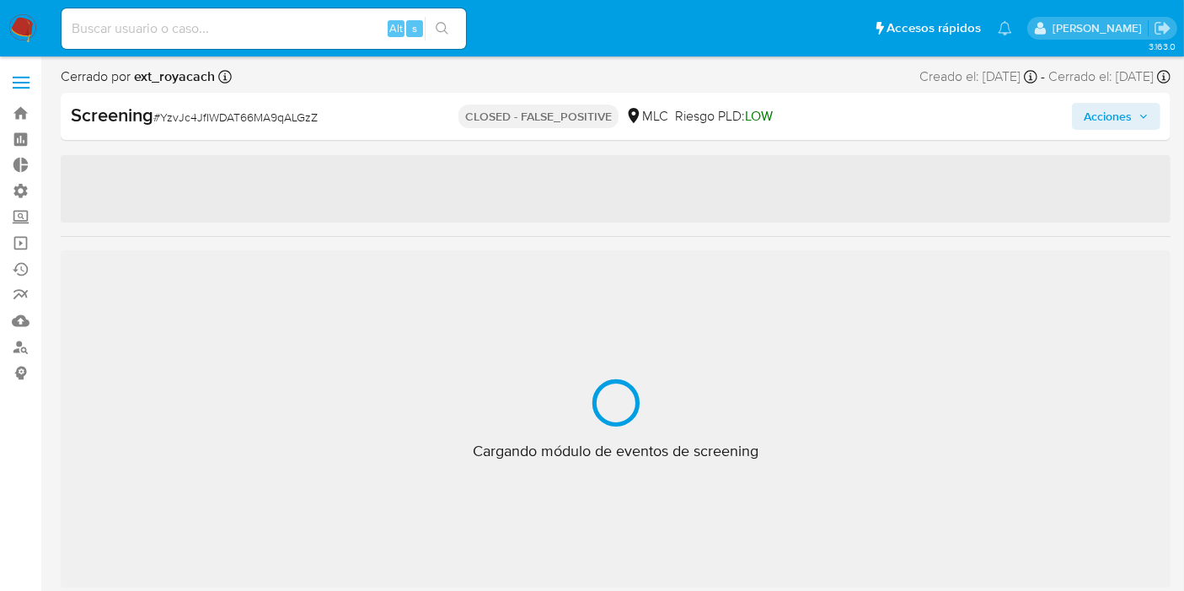
scroll to position [792, 0]
select select "10"
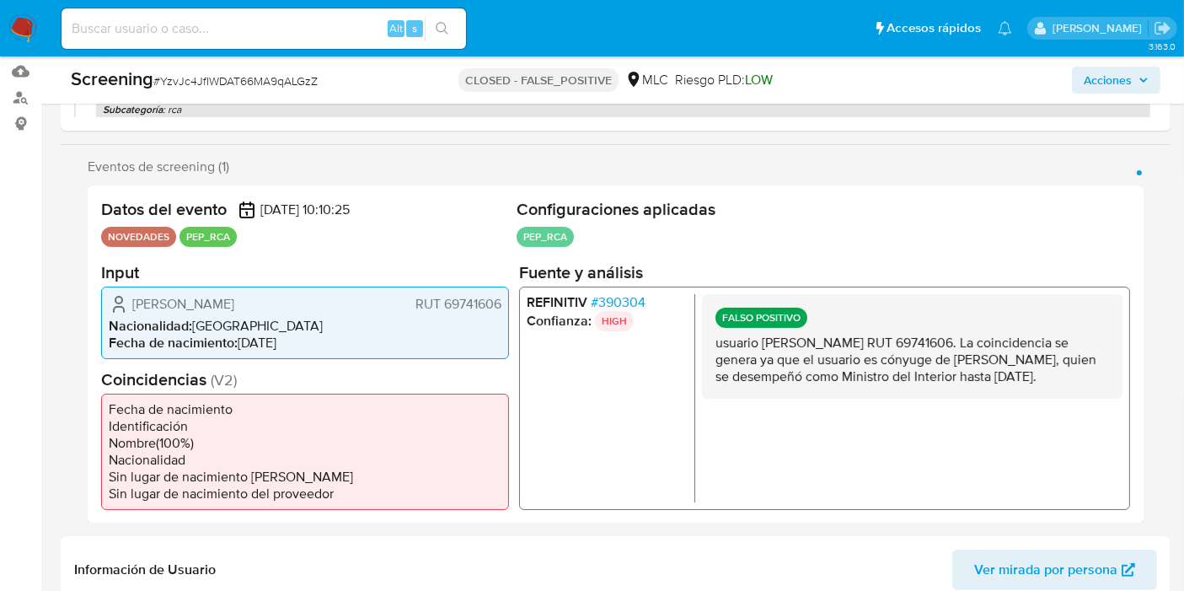
scroll to position [339, 0]
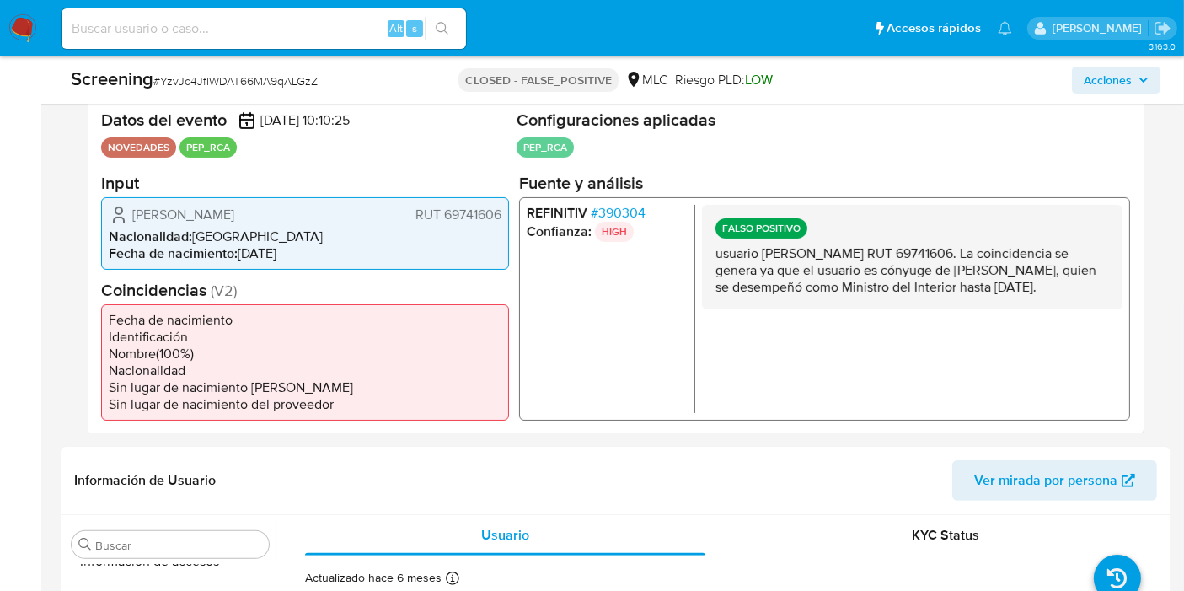
drag, startPoint x: 984, startPoint y: 254, endPoint x: 1010, endPoint y: 312, distance: 63.7
click at [1010, 308] on div "FALSO POSITIVO usuario [PERSON_NAME] RUT 69741606. La coincidencia se genera ya…" at bounding box center [912, 256] width 420 height 104
click at [1009, 295] on p "usuario [PERSON_NAME] RUT 69741606. La coincidencia se genera ya que el usuario…" at bounding box center [911, 269] width 393 height 51
click at [1025, 251] on p "usuario María Patricia Salas Sáez RUT 69741606. La coincidencia se genera ya qu…" at bounding box center [911, 269] width 393 height 51
drag, startPoint x: 1009, startPoint y: 253, endPoint x: 1028, endPoint y: 307, distance: 57.3
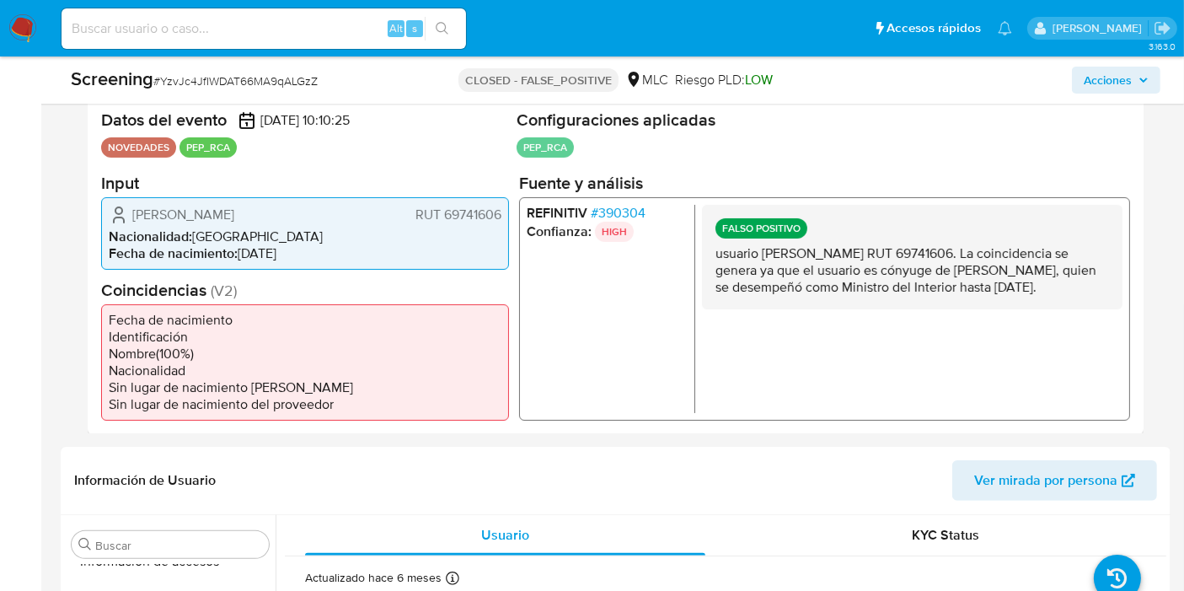
click at [1028, 295] on p "usuario María Patricia Salas Sáez RUT 69741606. La coincidencia se genera ya qu…" at bounding box center [911, 269] width 393 height 51
click at [1015, 287] on p "usuario María Patricia Salas Sáez RUT 69741606. La coincidencia se genera ya qu…" at bounding box center [911, 269] width 393 height 51
drag, startPoint x: 966, startPoint y: 260, endPoint x: 978, endPoint y: 297, distance: 38.1
click at [978, 295] on p "usuario [PERSON_NAME] RUT 69741606. La coincidencia se genera ya que el usuario…" at bounding box center [911, 269] width 393 height 51
click at [975, 287] on p "usuario [PERSON_NAME] RUT 69741606. La coincidencia se genera ya que el usuario…" at bounding box center [911, 269] width 393 height 51
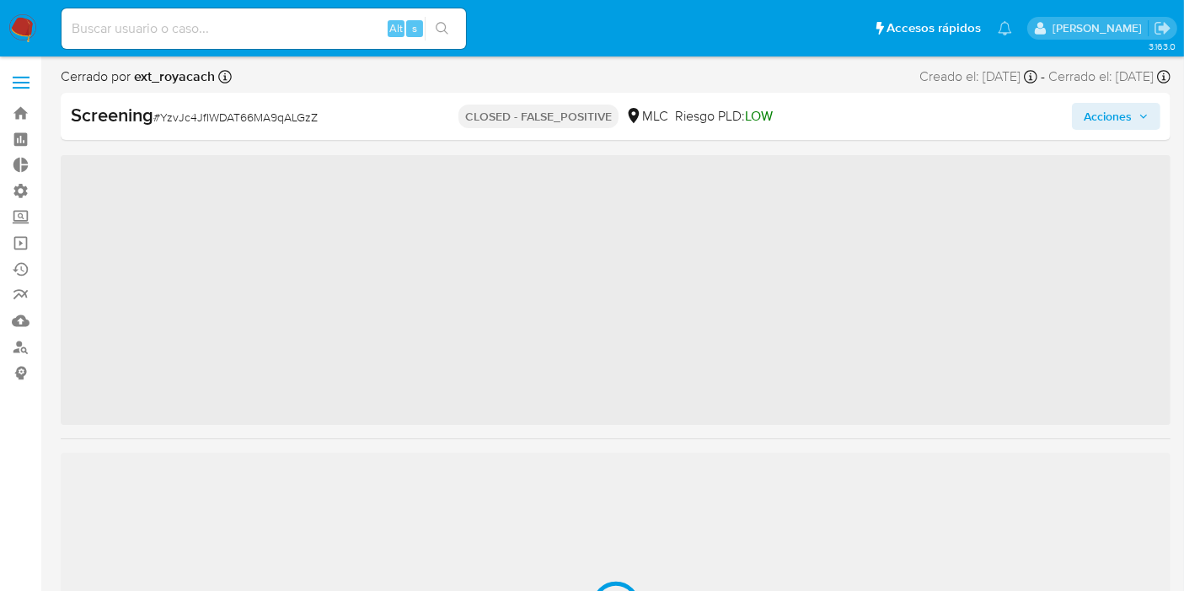
scroll to position [792, 0]
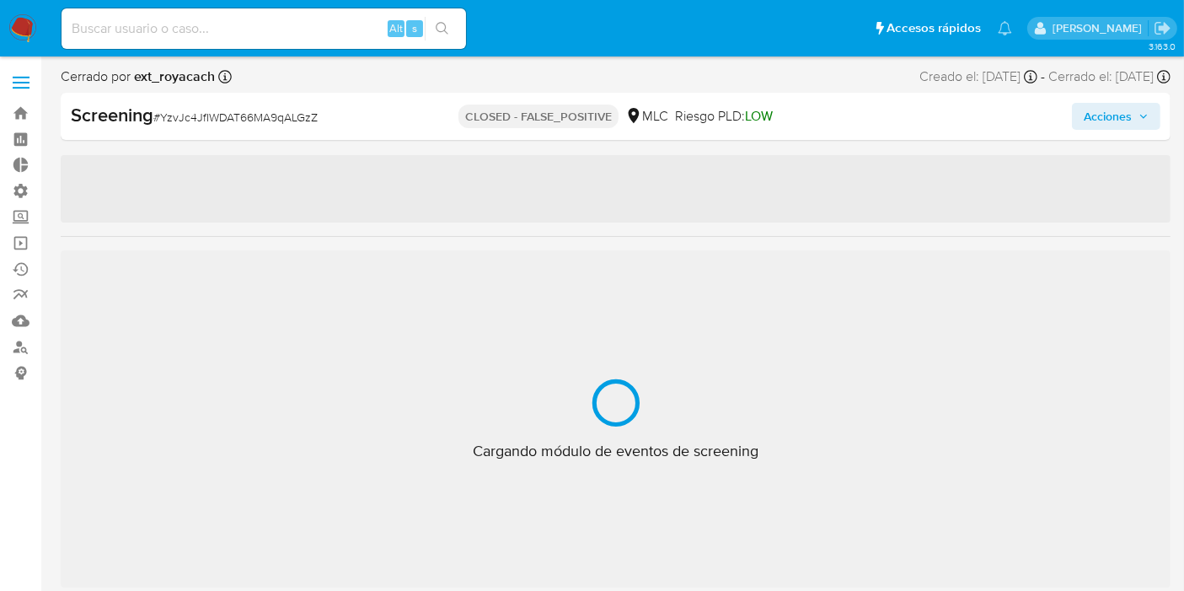
select select "10"
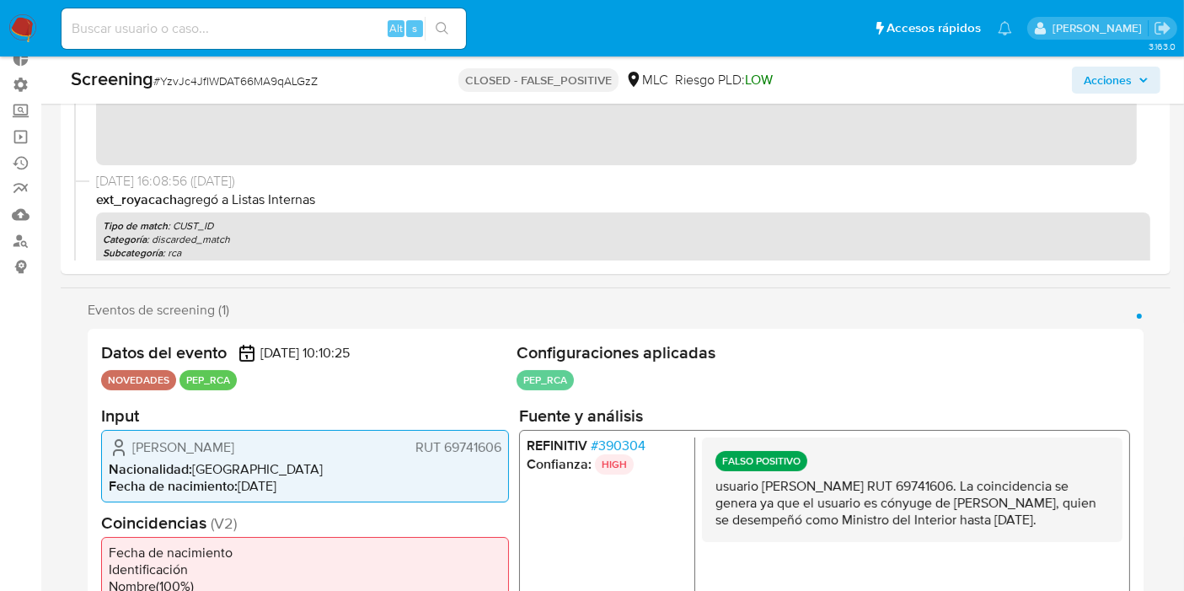
scroll to position [281, 0]
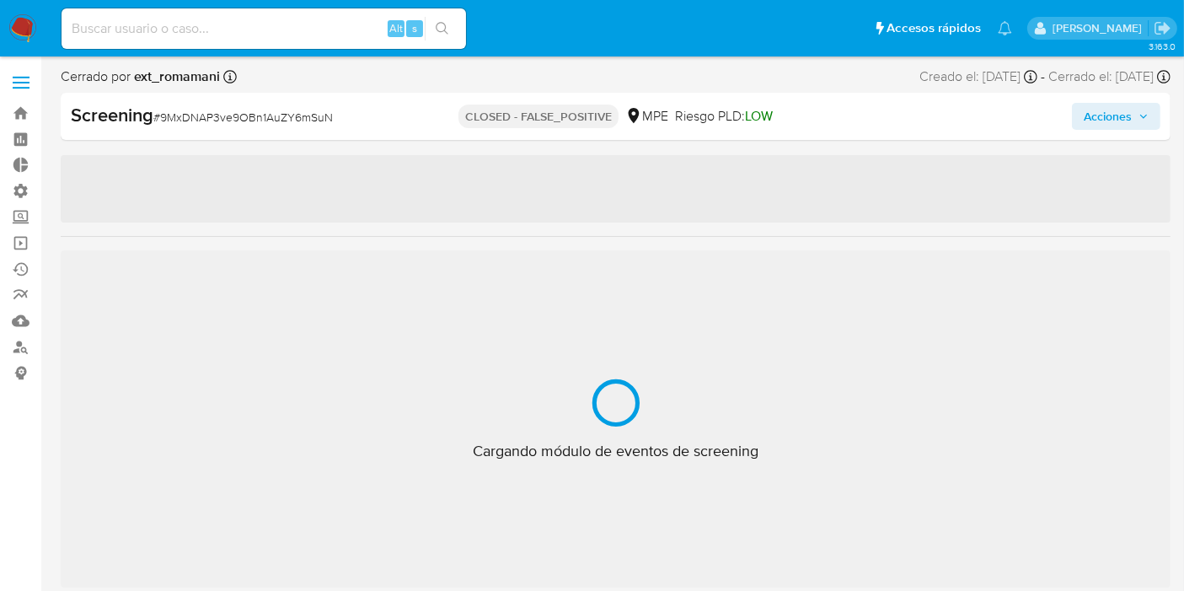
scroll to position [792, 0]
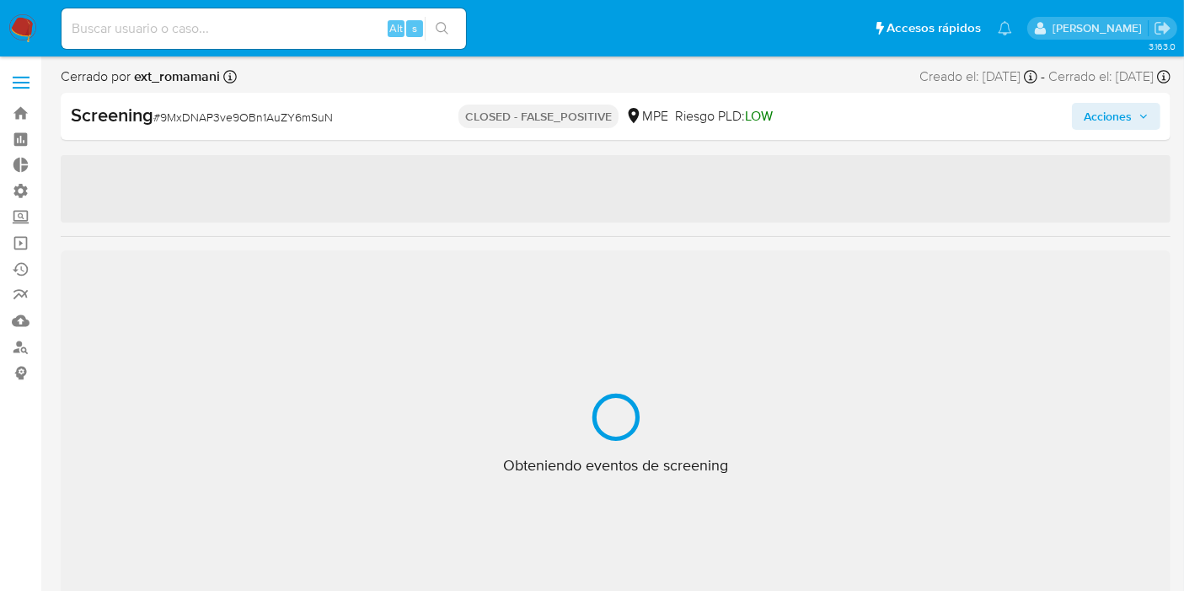
select select "10"
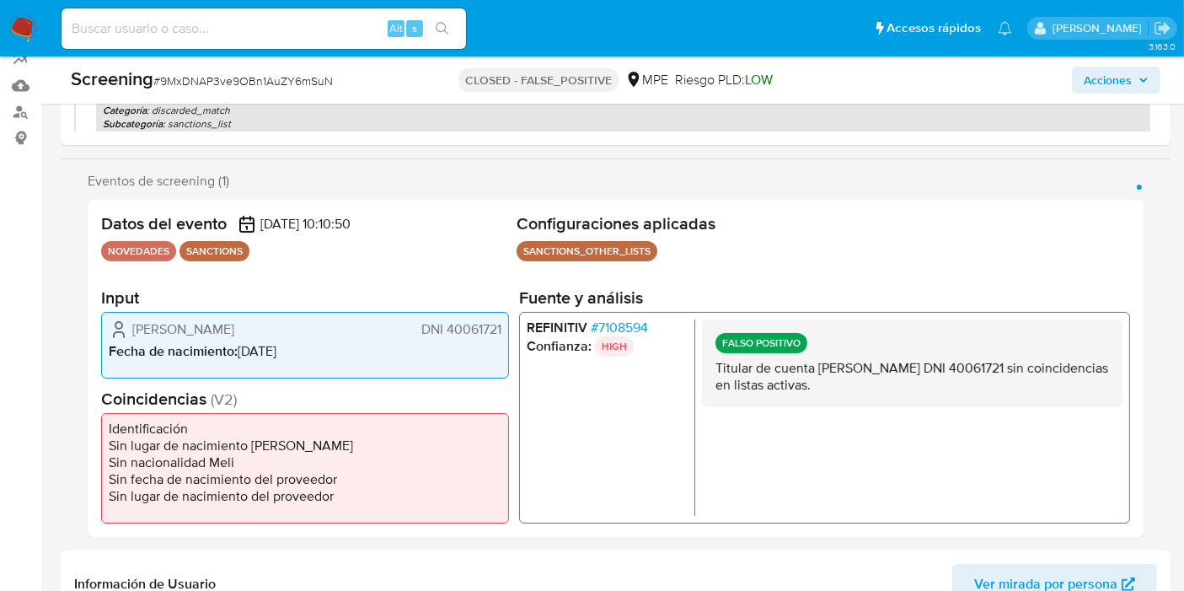
scroll to position [265, 0]
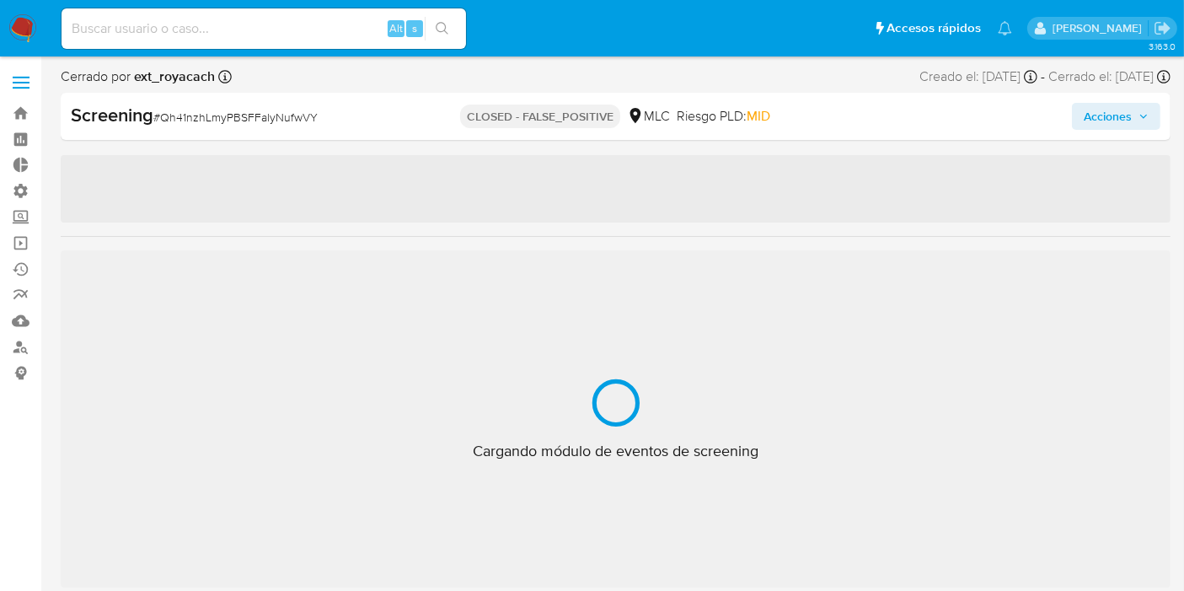
scroll to position [792, 0]
select select "10"
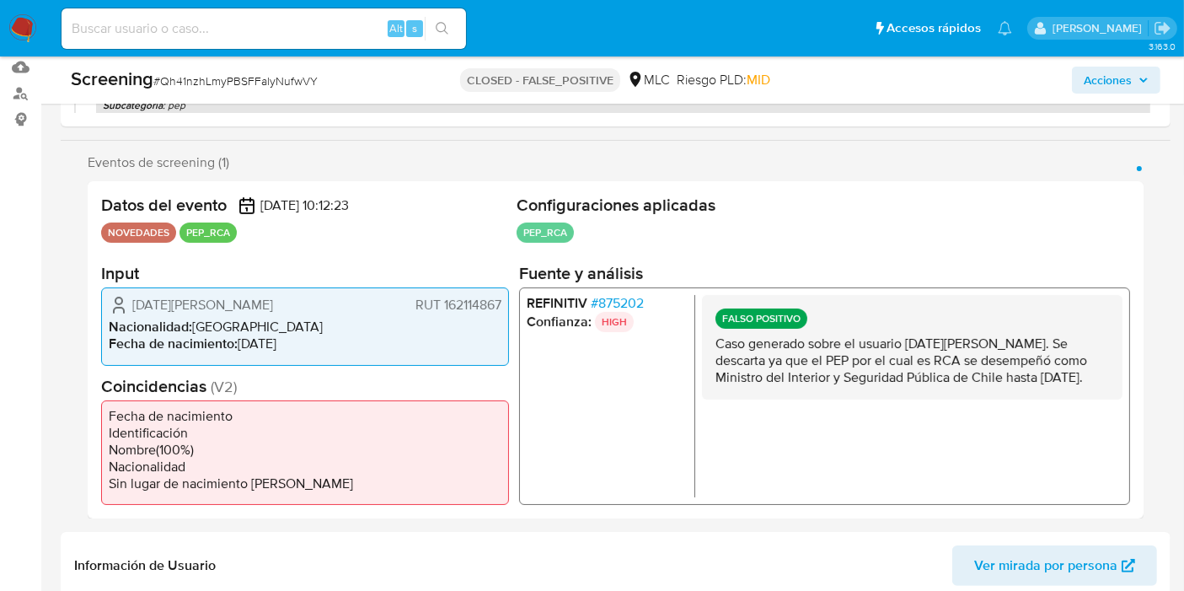
scroll to position [257, 0]
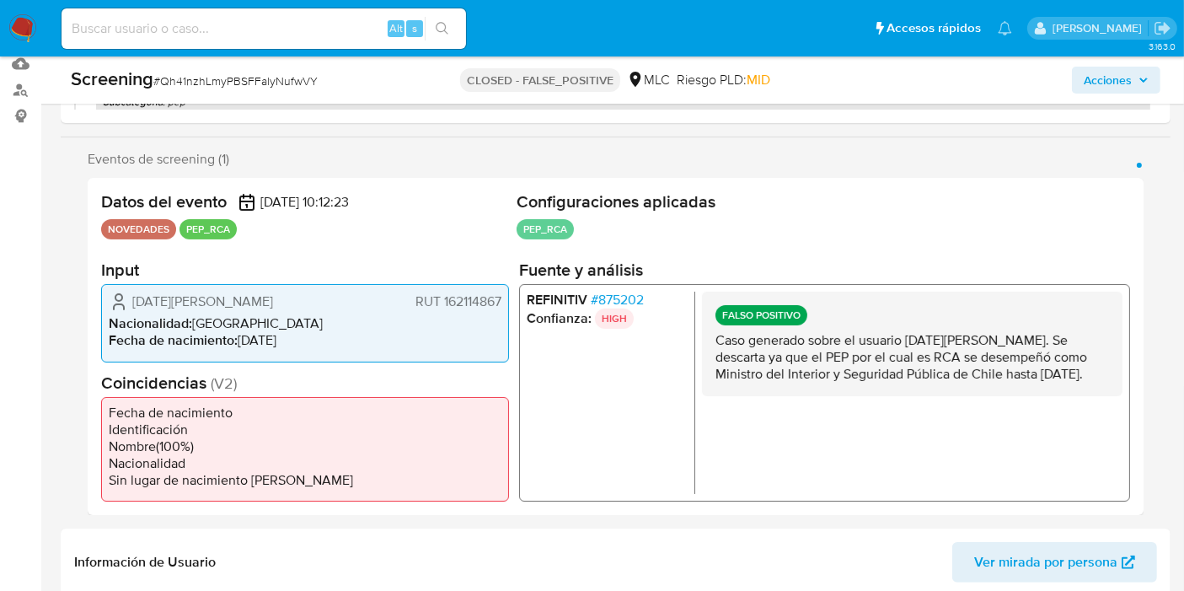
drag, startPoint x: 955, startPoint y: 367, endPoint x: 978, endPoint y: 385, distance: 29.5
click at [978, 383] on p "Caso generado sobre el usuario Domingo Burgos Salas. Se descarta ya que el PEP …" at bounding box center [911, 357] width 393 height 51
click at [972, 379] on p "Caso generado sobre el usuario Domingo Burgos Salas. Se descarta ya que el PEP …" at bounding box center [911, 357] width 393 height 51
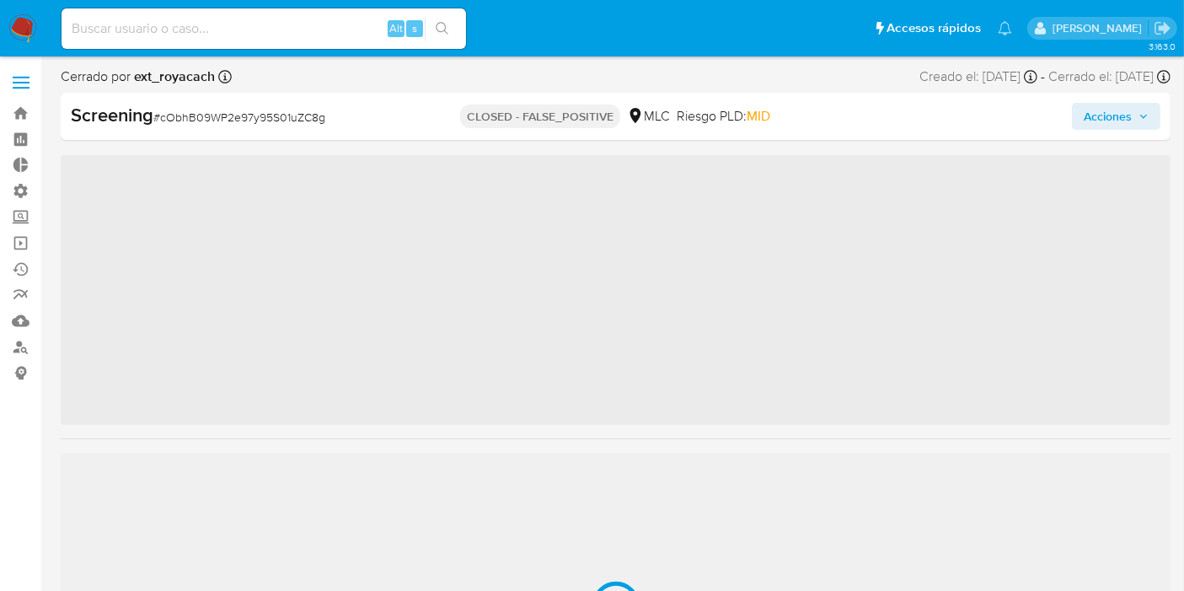
scroll to position [792, 0]
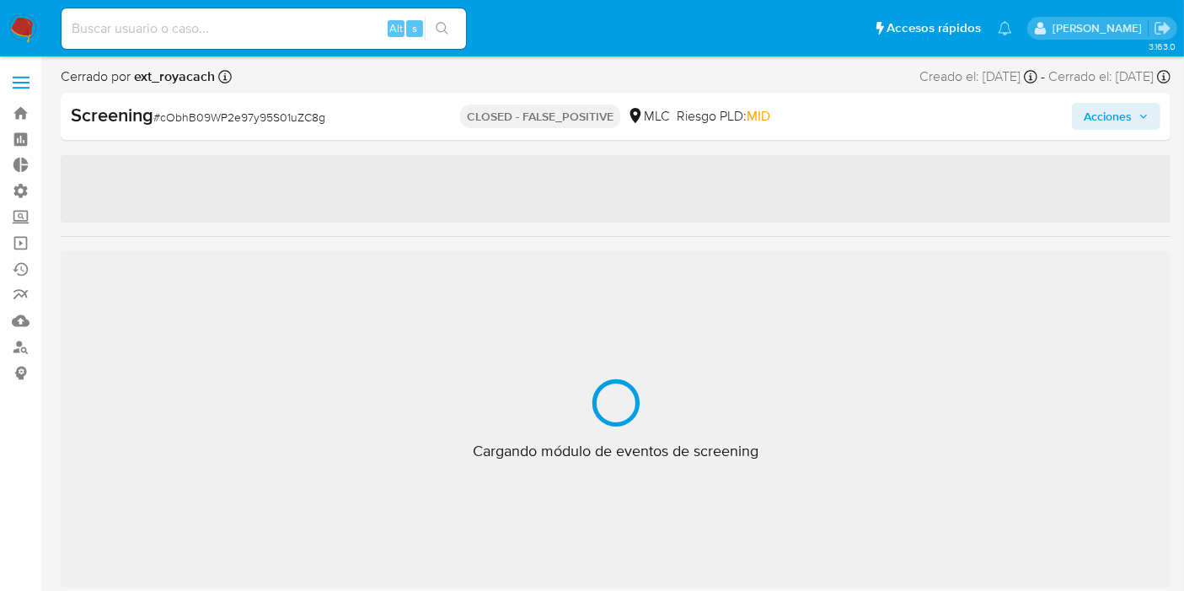
select select "10"
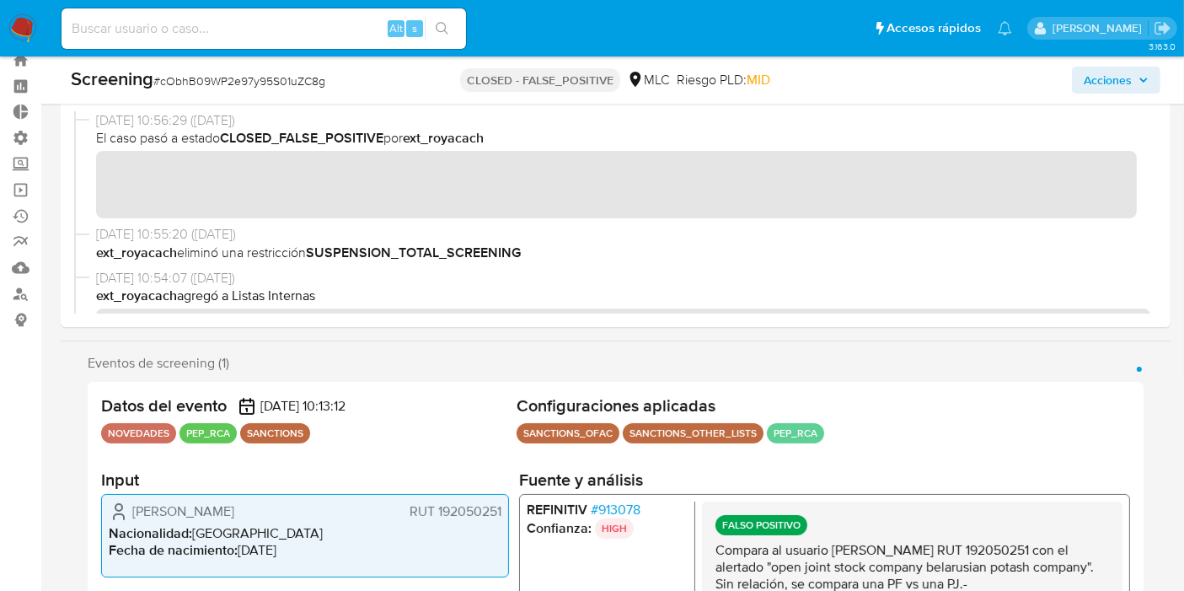
scroll to position [374, 0]
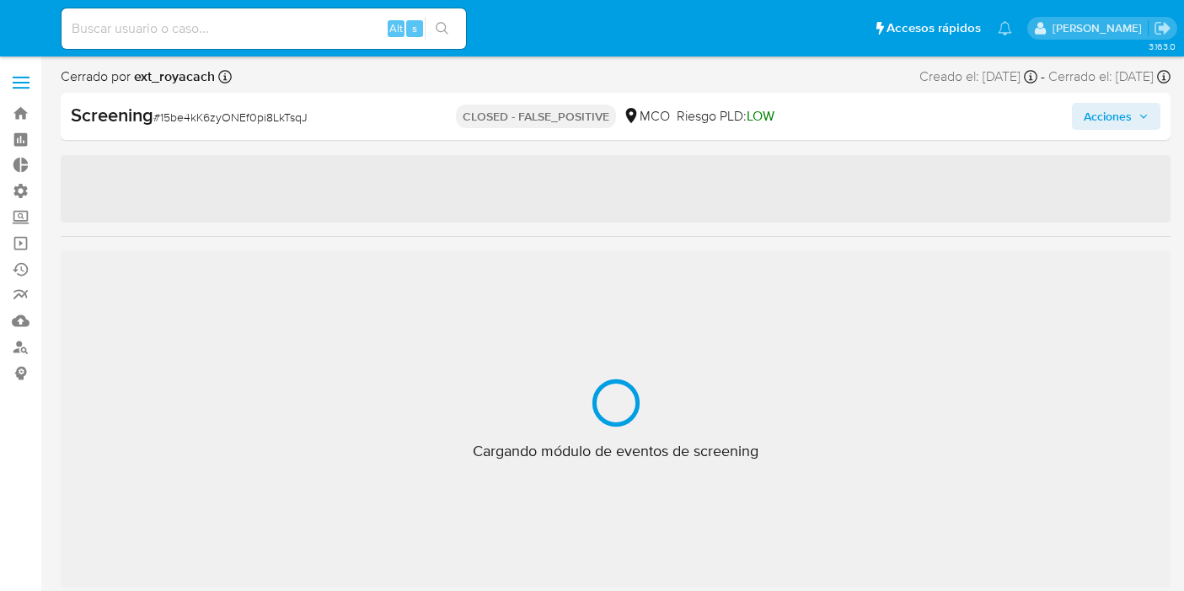
select select "10"
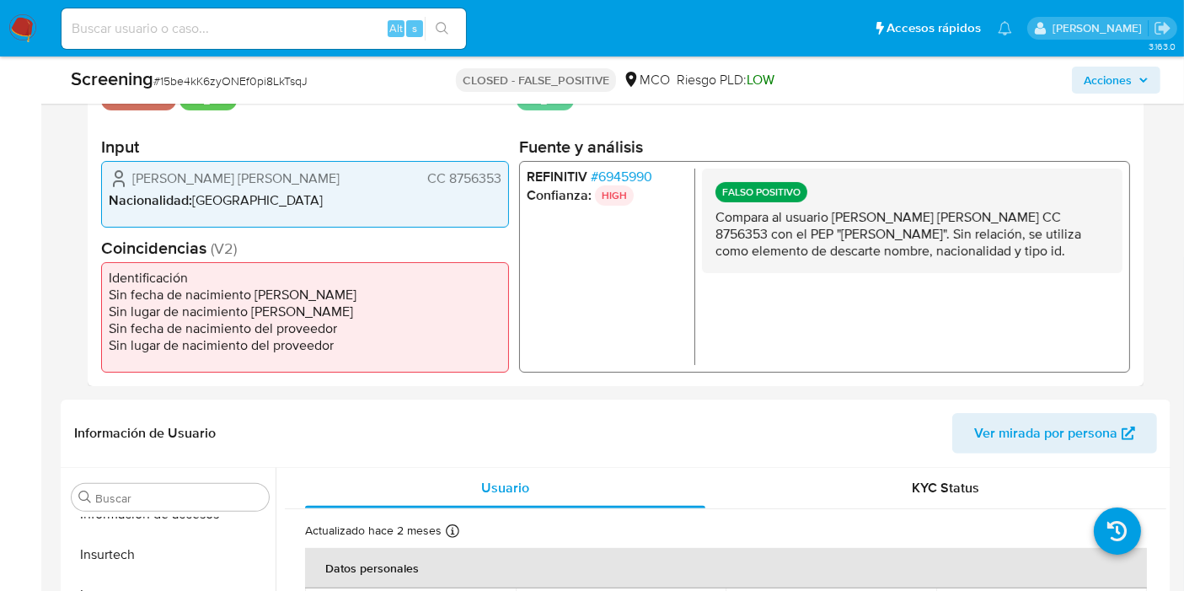
scroll to position [417, 0]
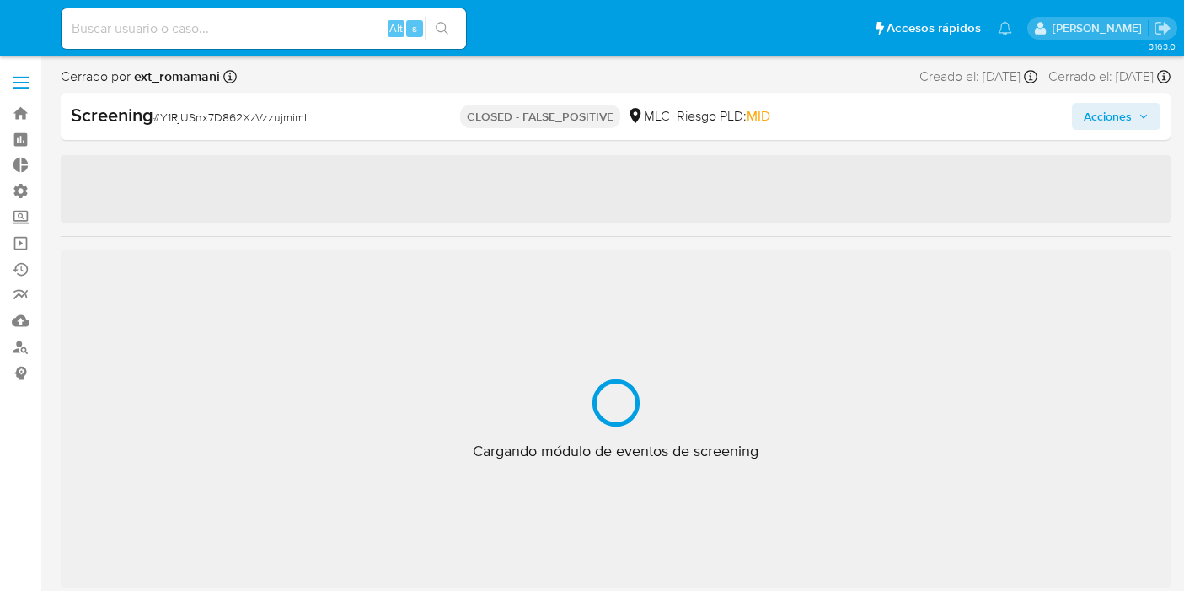
select select "10"
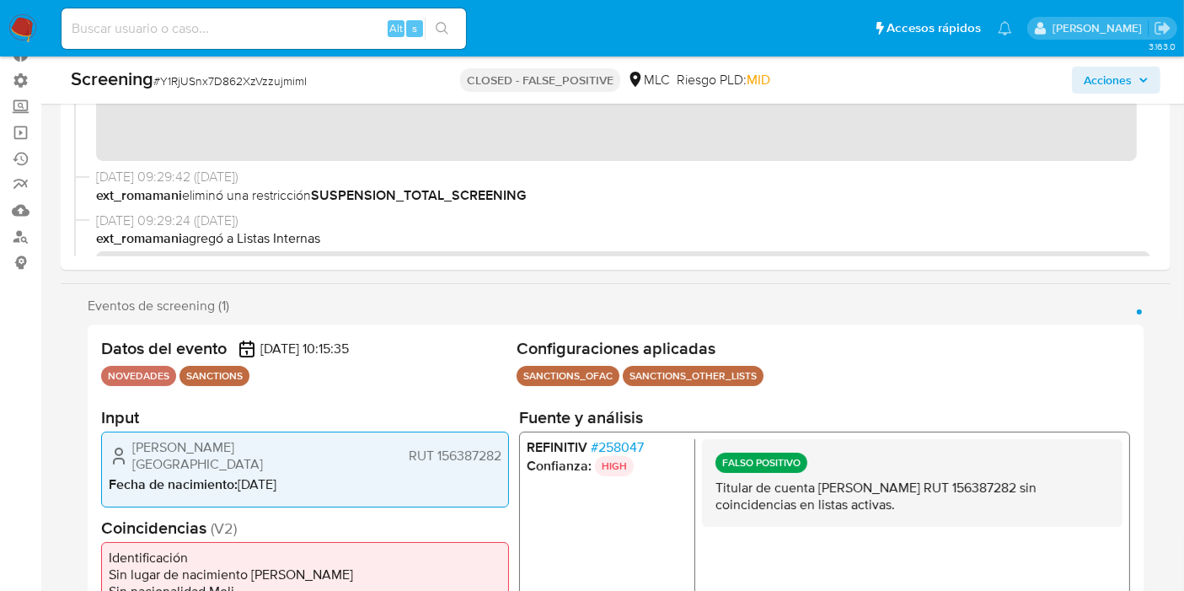
scroll to position [187, 0]
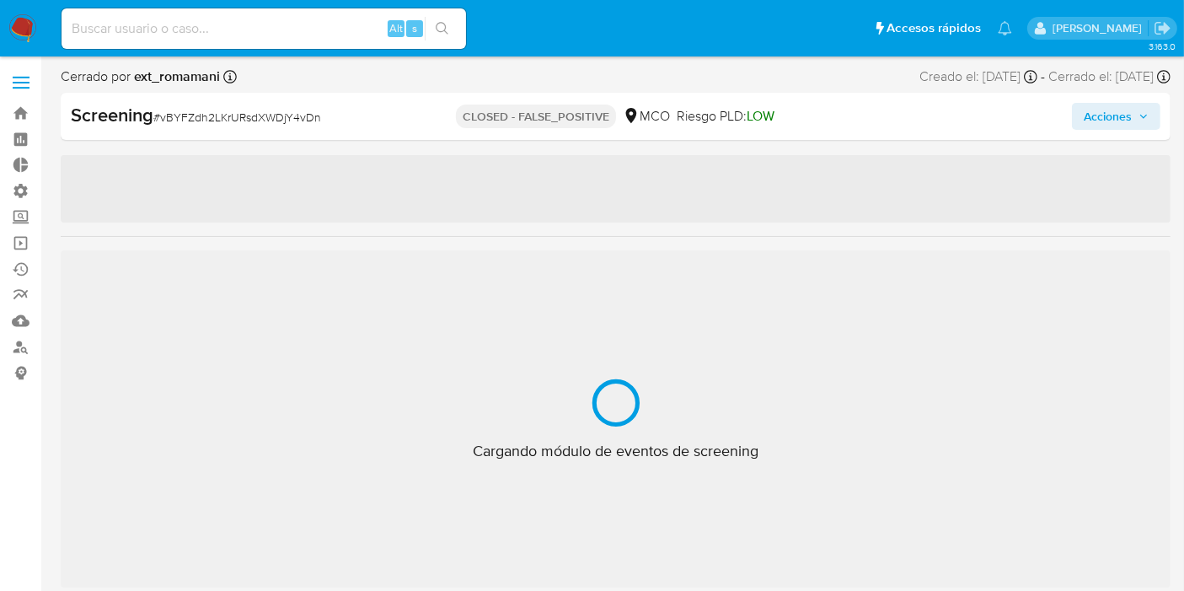
scroll to position [792, 0]
select select "10"
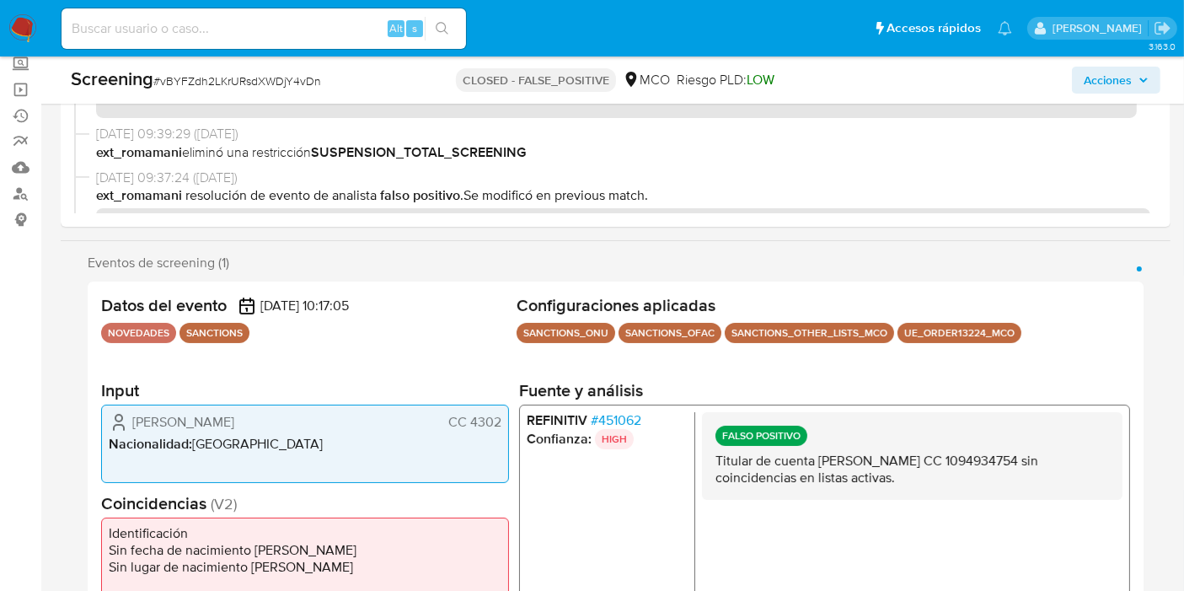
scroll to position [249, 0]
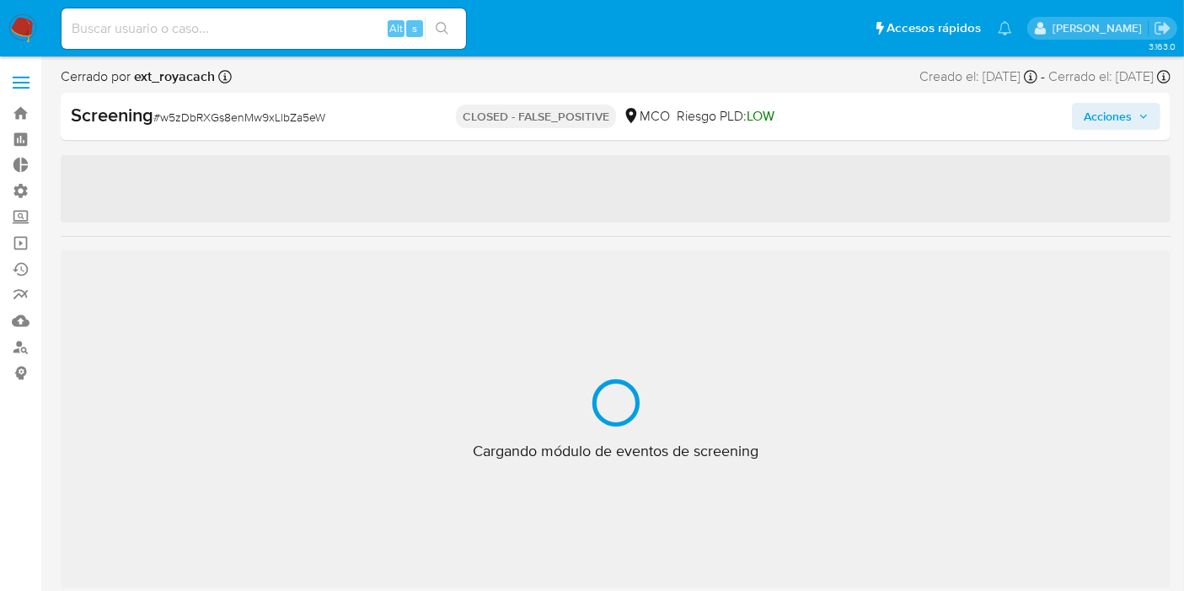
scroll to position [792, 0]
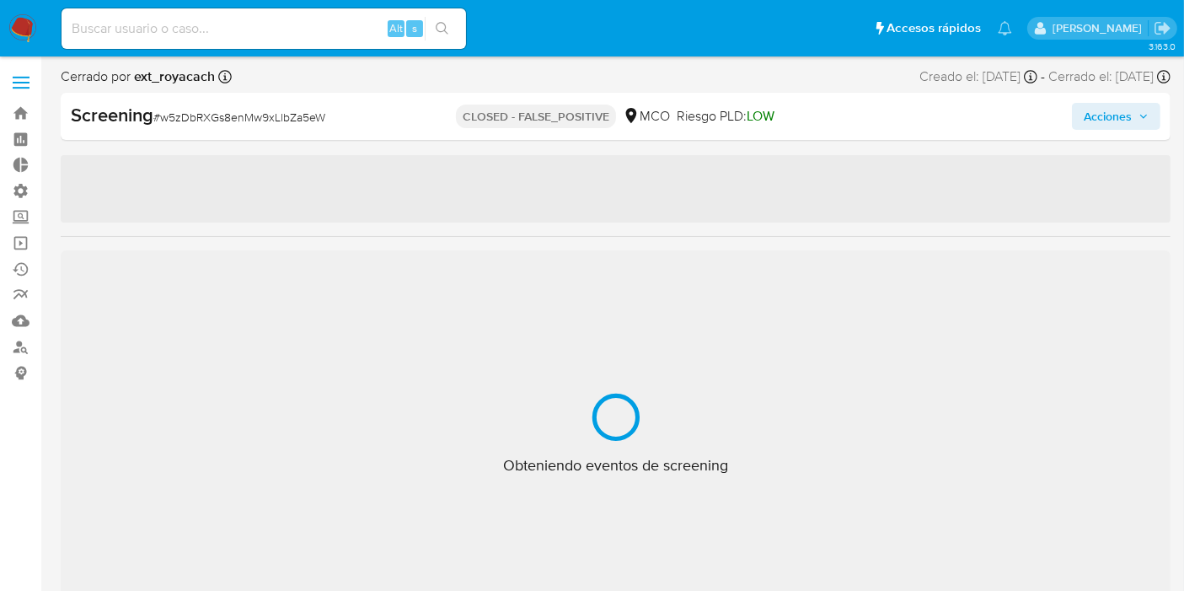
select select "10"
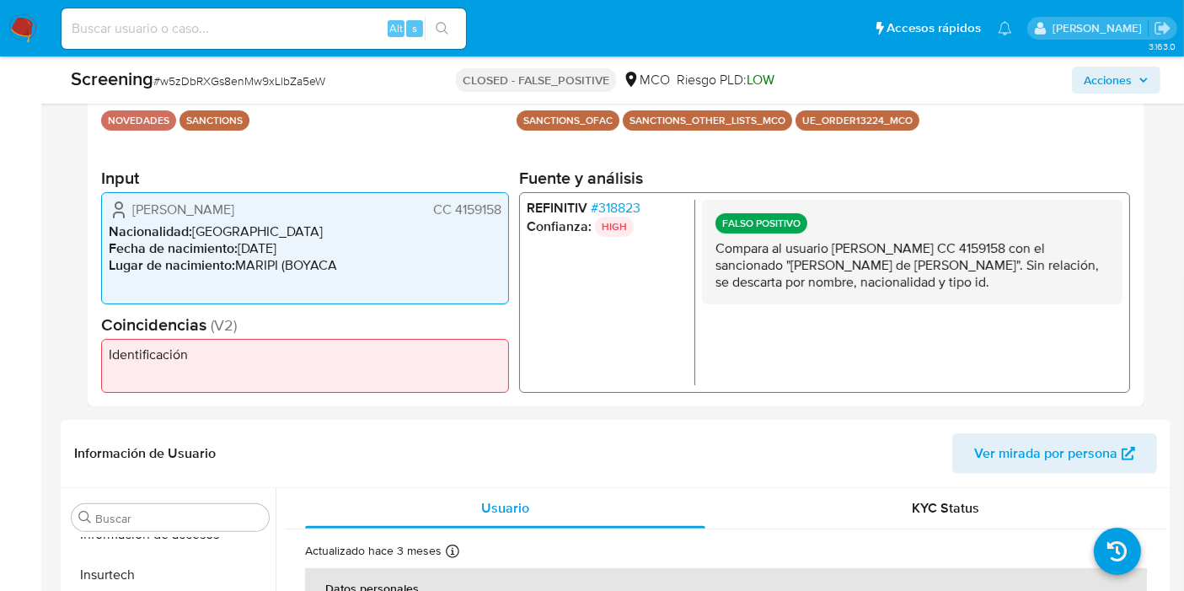
scroll to position [369, 0]
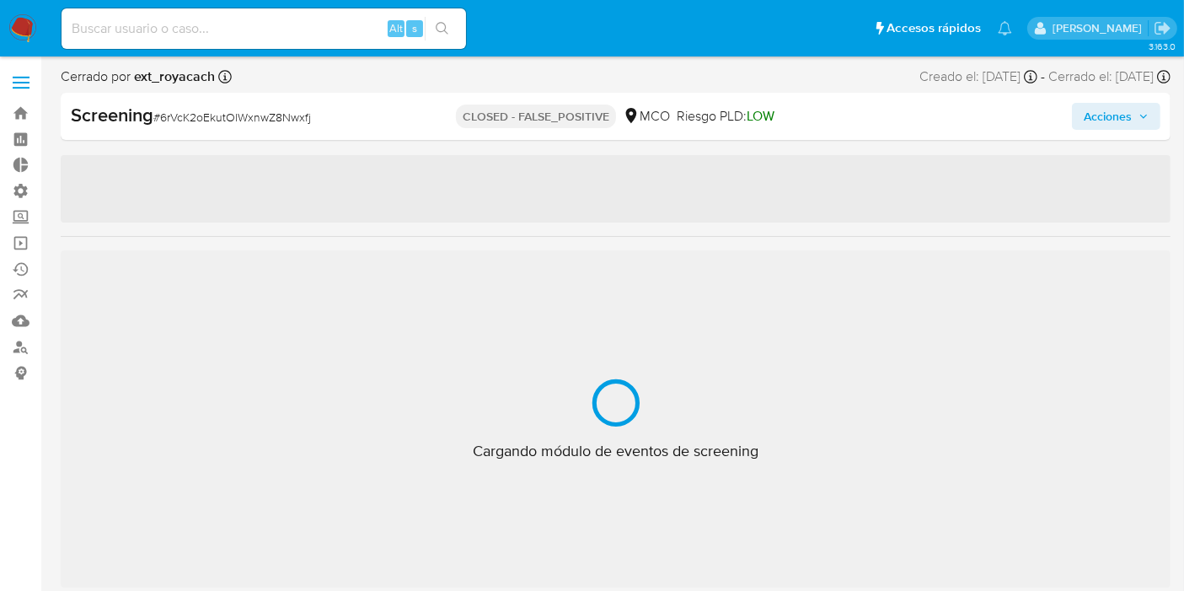
scroll to position [792, 0]
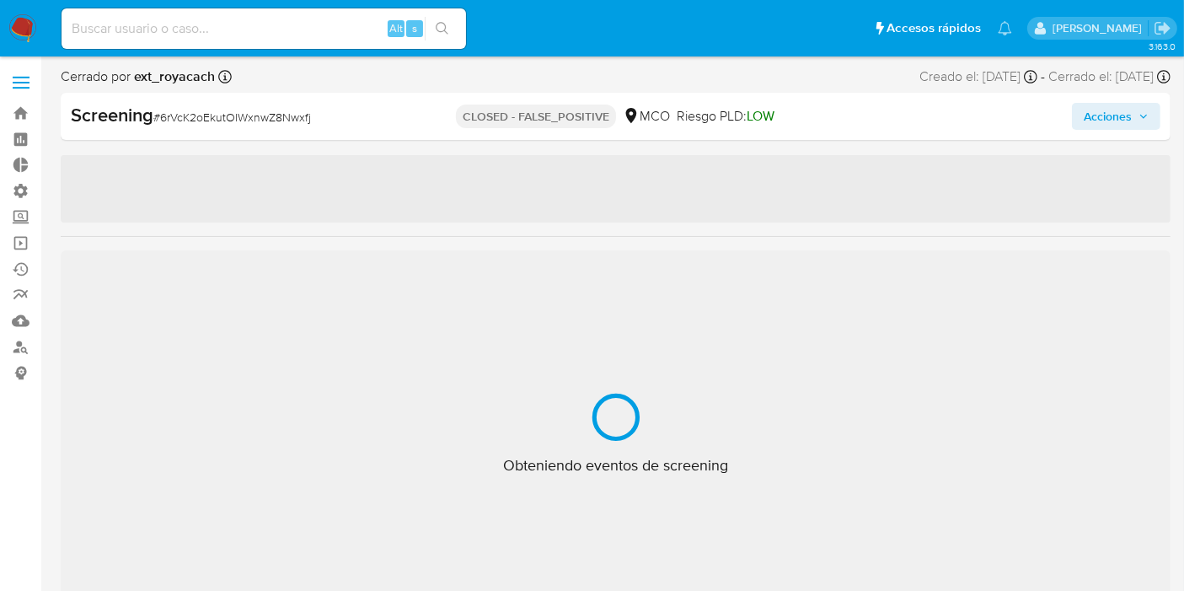
select select "10"
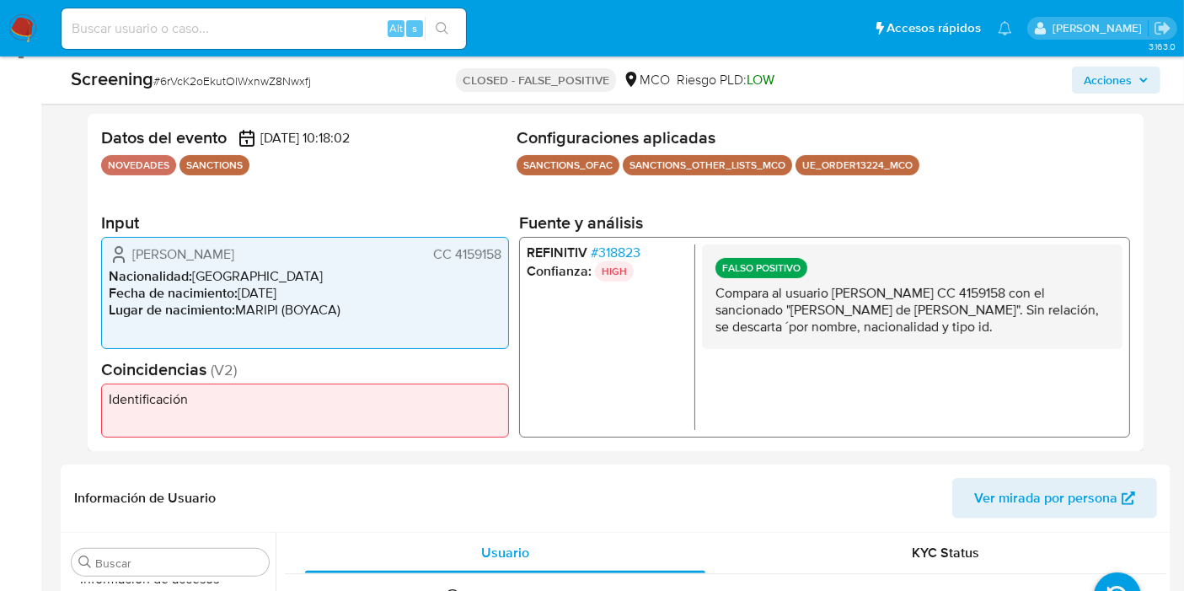
scroll to position [345, 0]
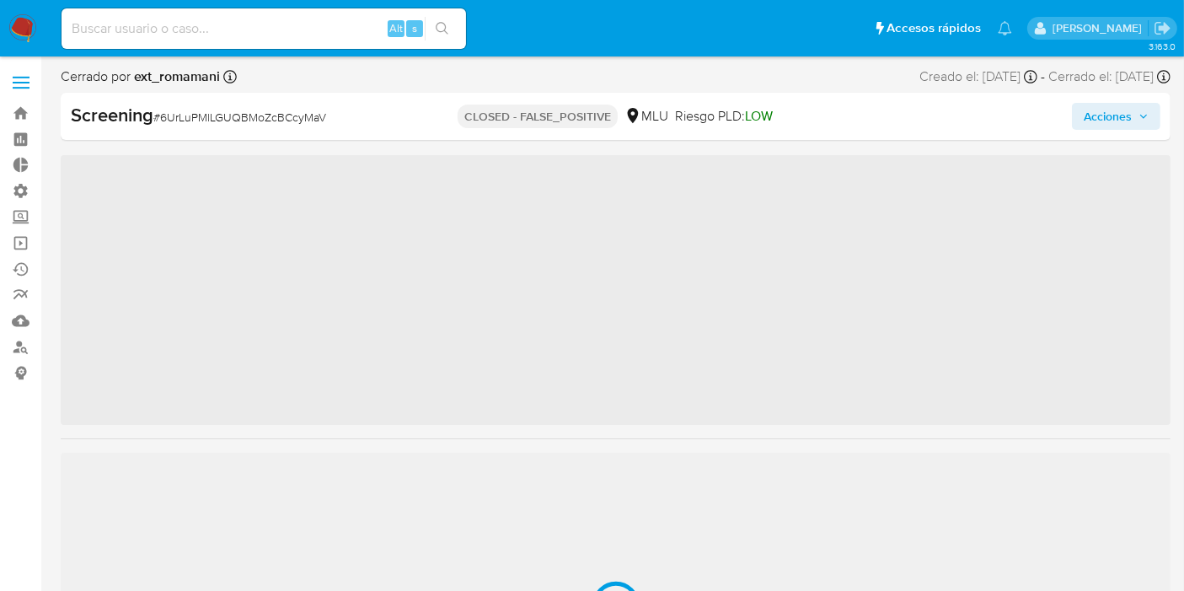
scroll to position [832, 0]
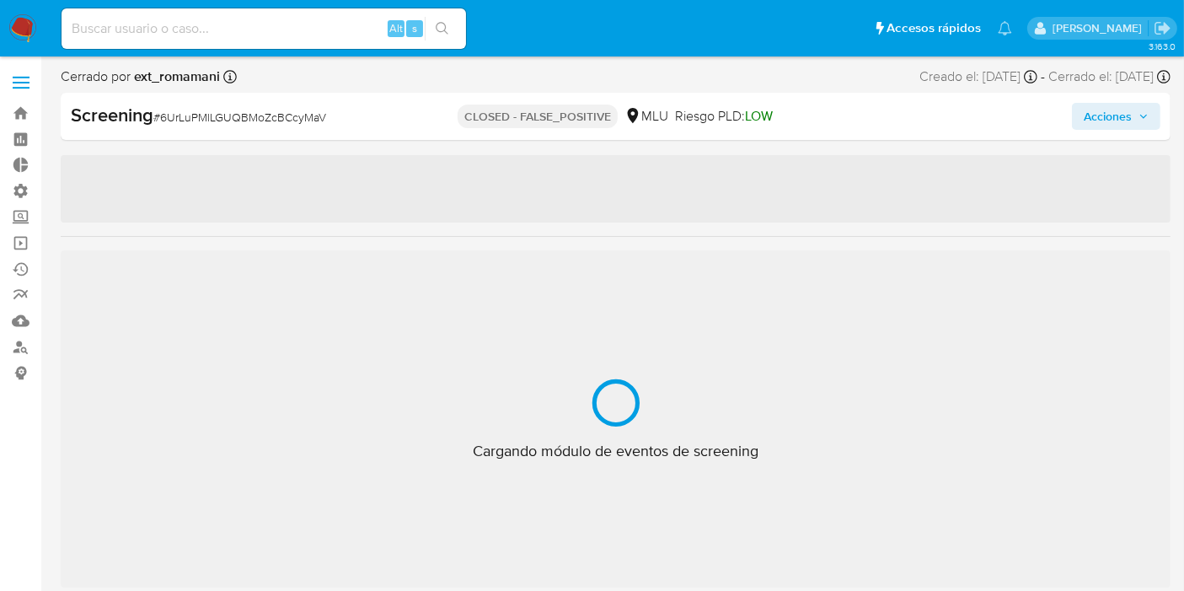
select select "10"
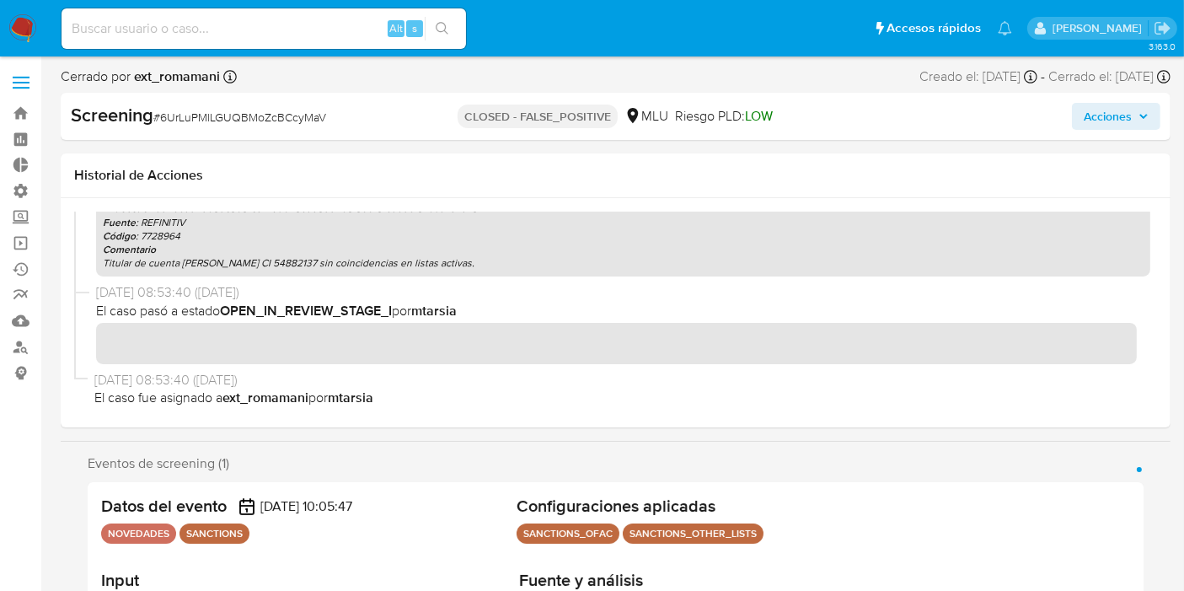
scroll to position [281, 0]
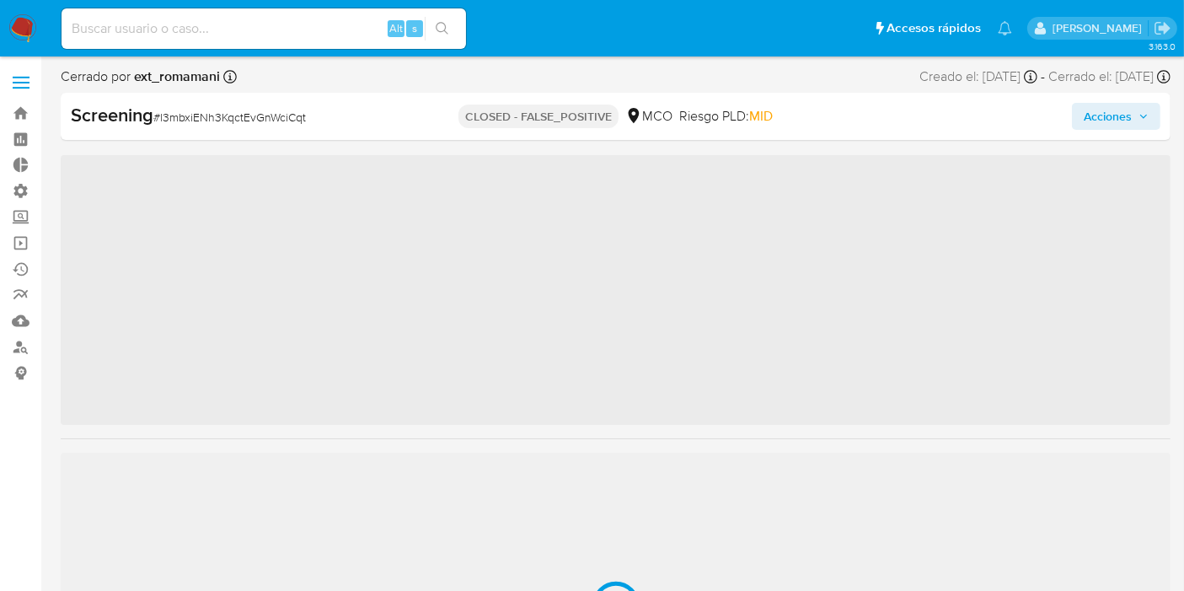
scroll to position [792, 0]
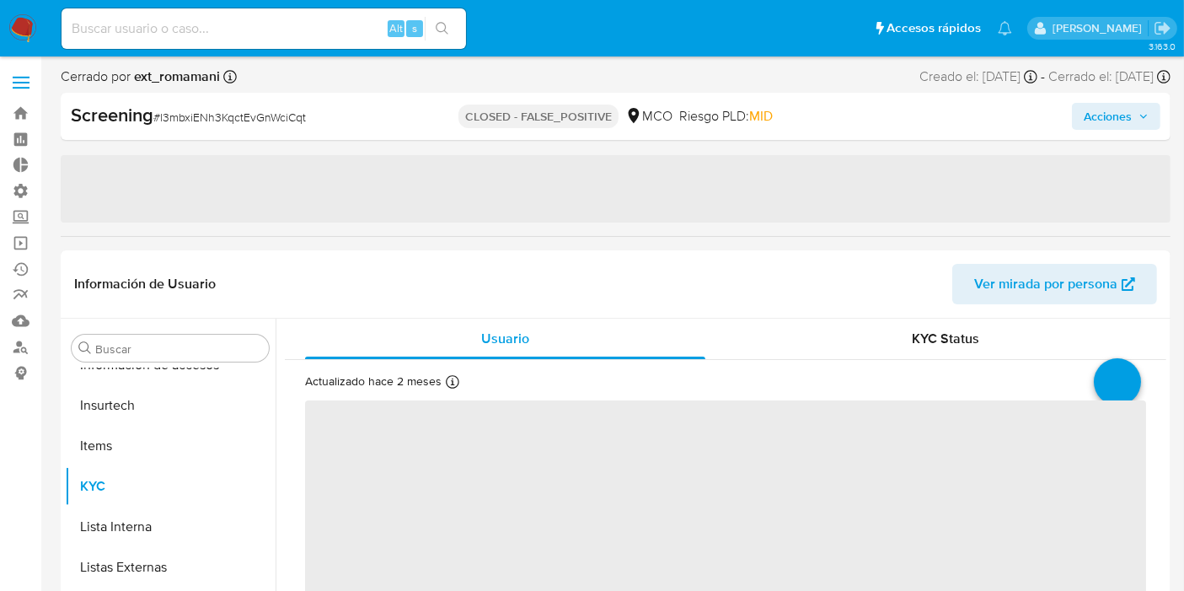
select select "10"
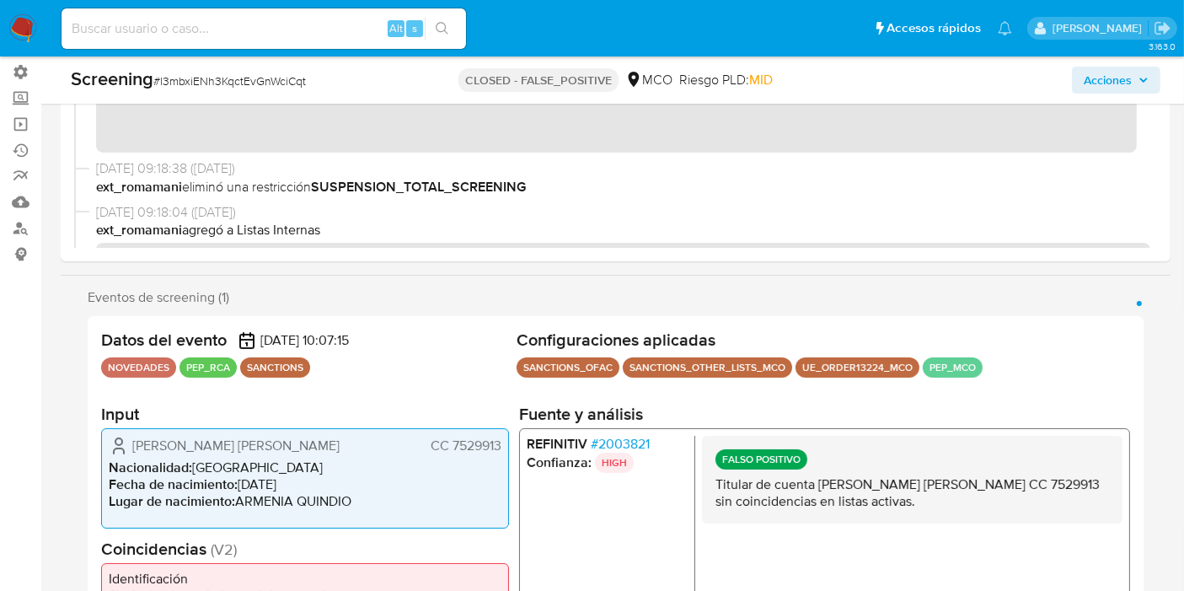
scroll to position [374, 0]
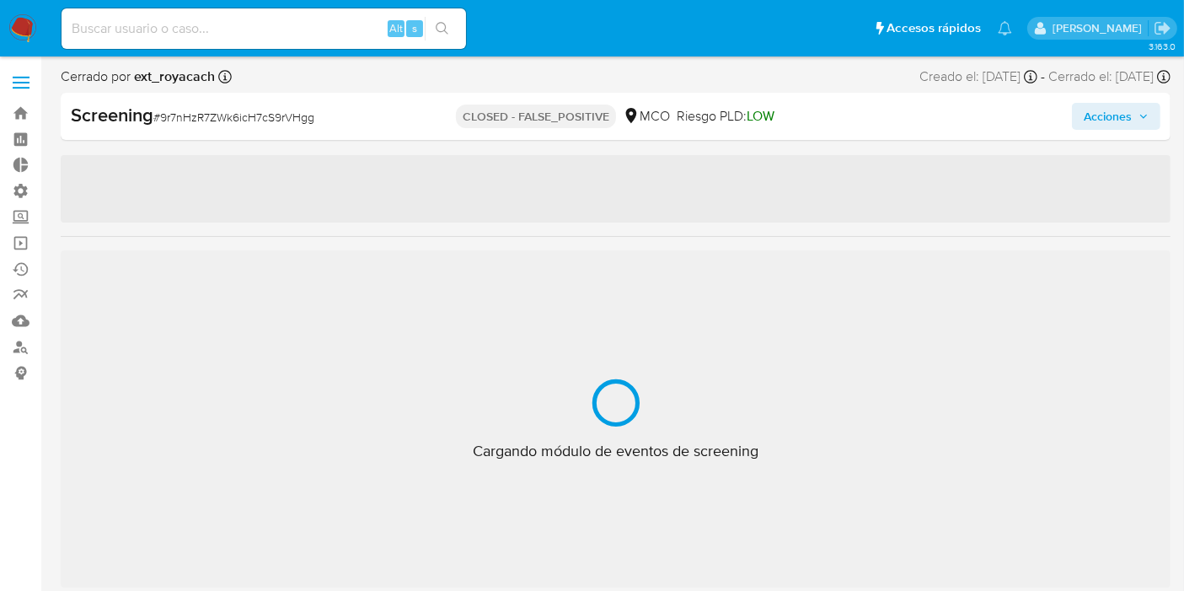
scroll to position [792, 0]
select select "10"
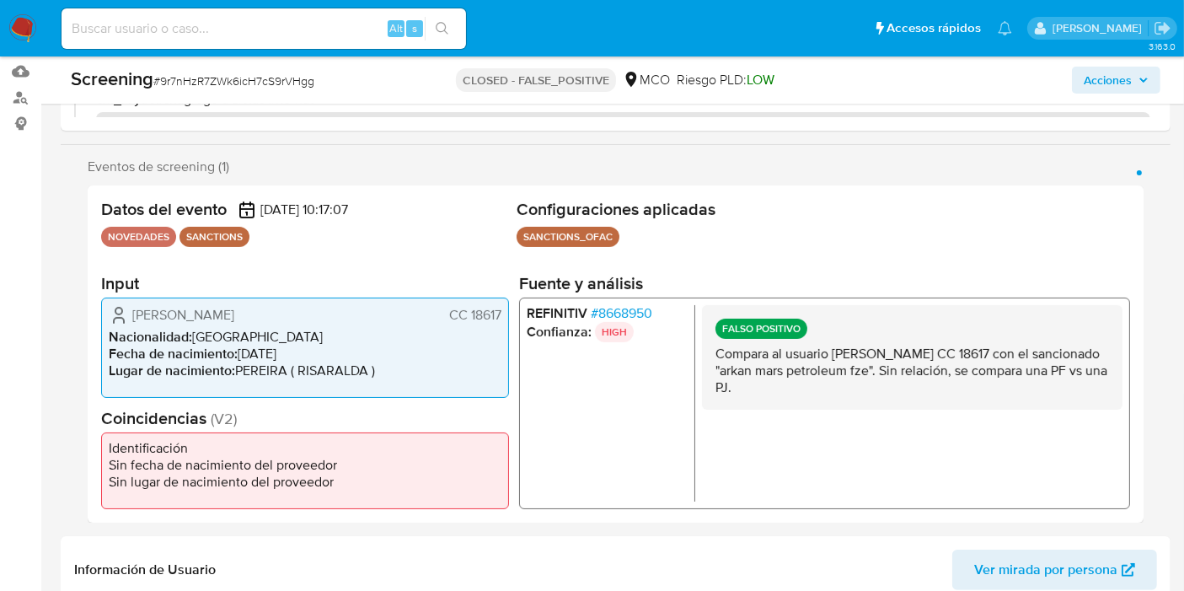
scroll to position [276, 0]
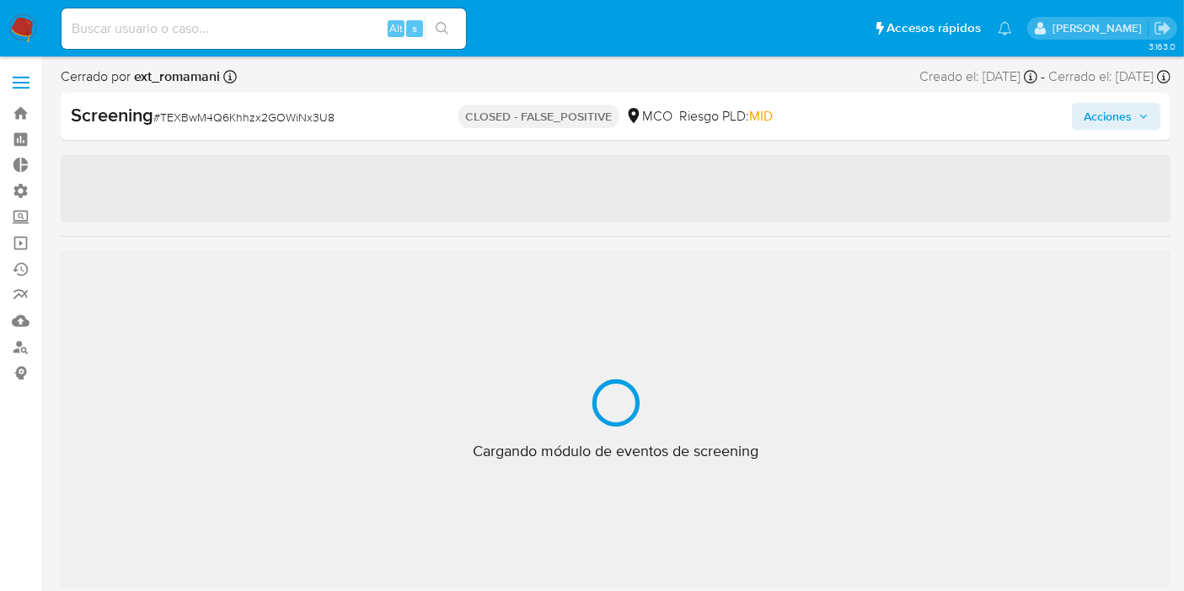
scroll to position [792, 0]
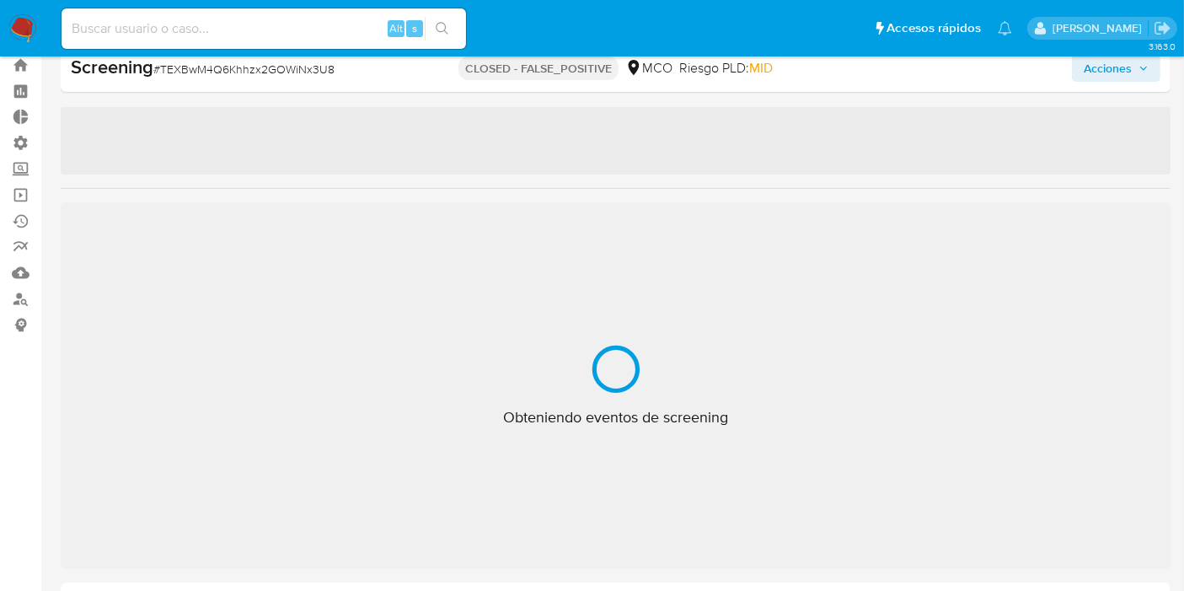
select select "10"
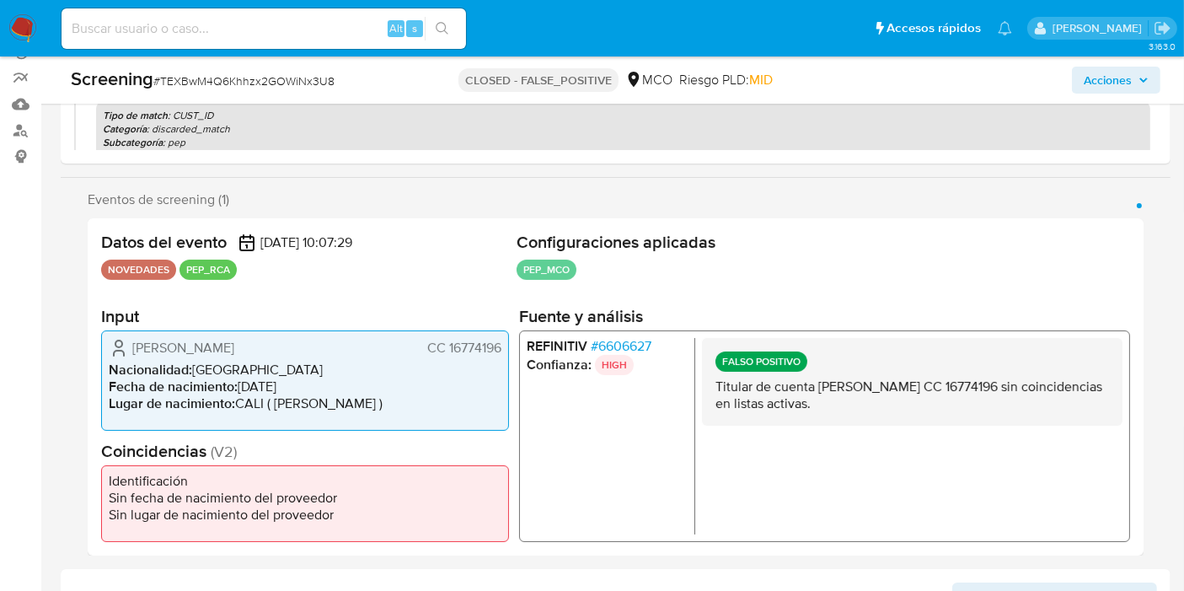
scroll to position [219, 0]
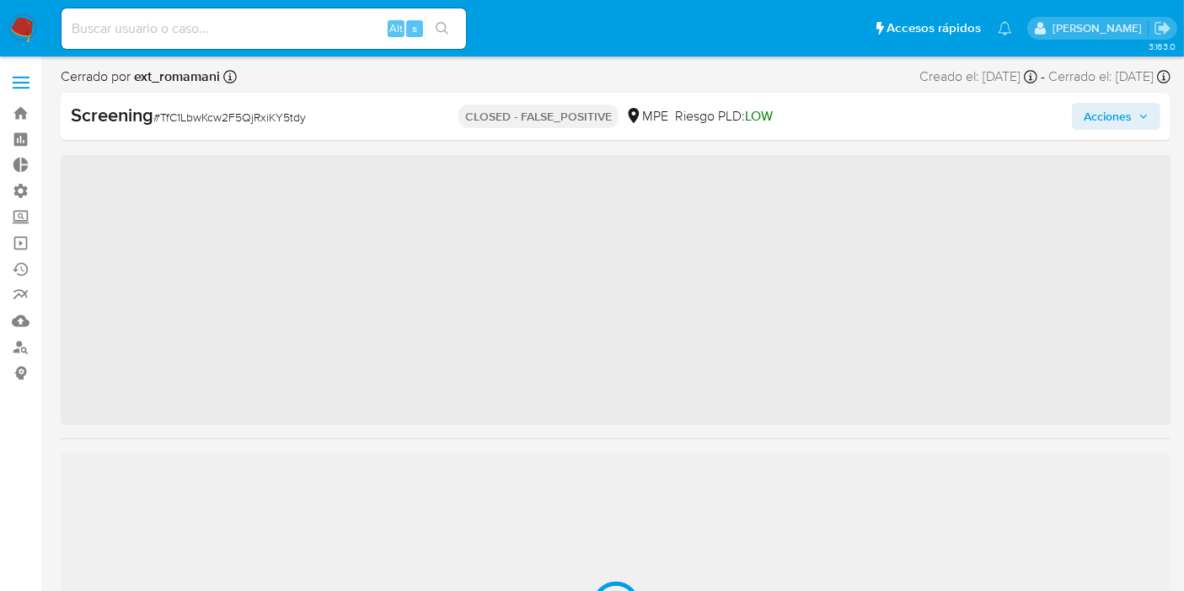
scroll to position [792, 0]
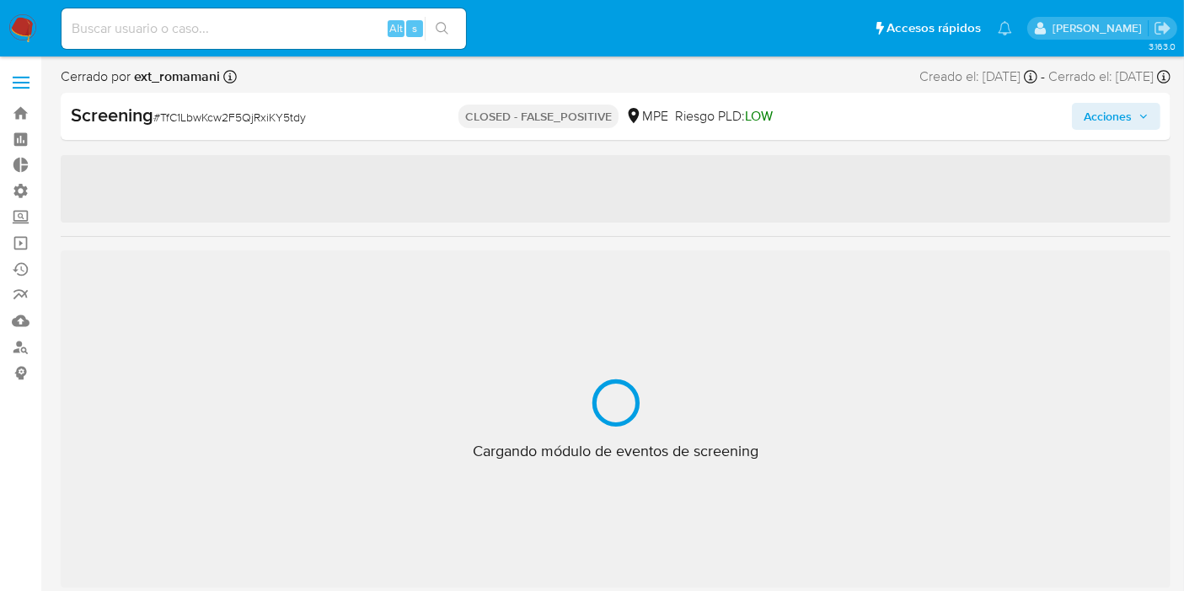
select select "10"
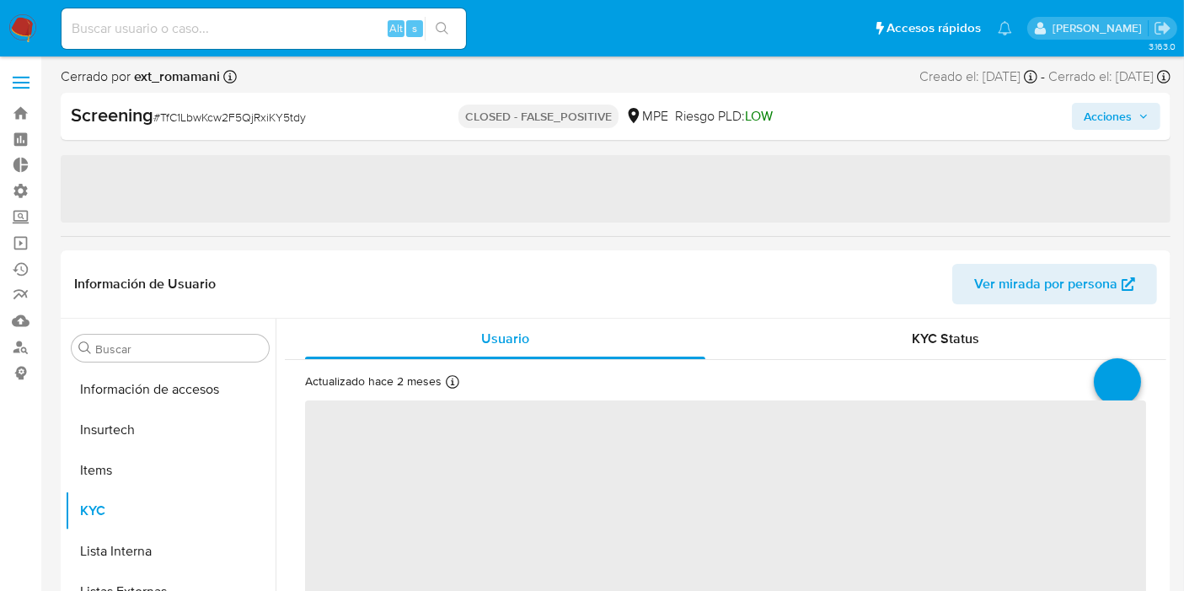
scroll to position [792, 0]
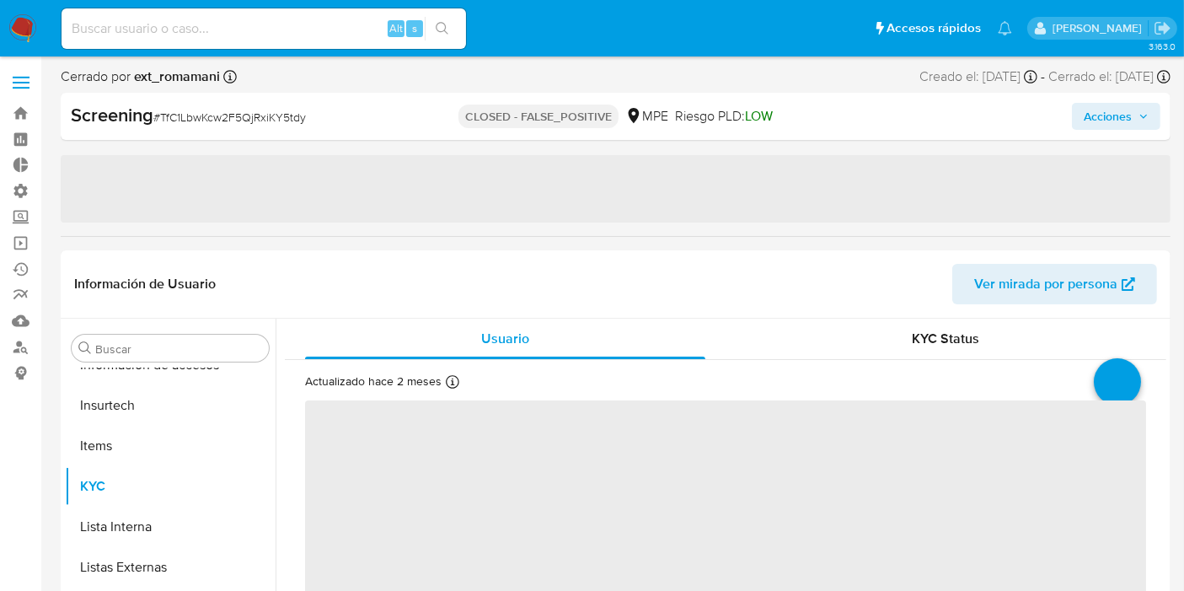
select select "10"
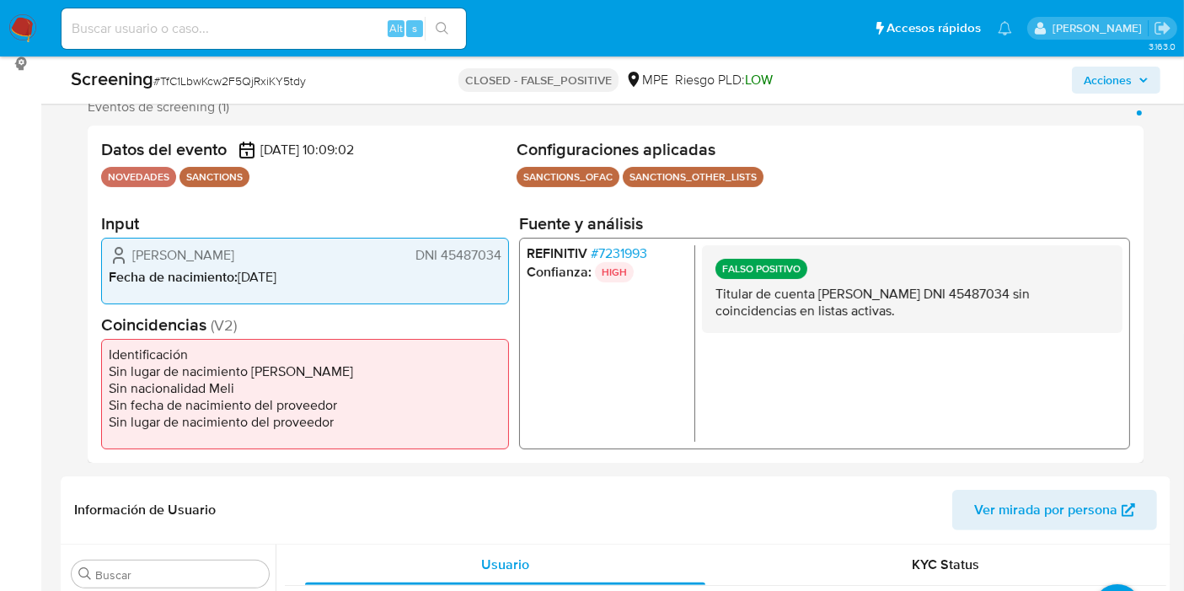
scroll to position [0, 0]
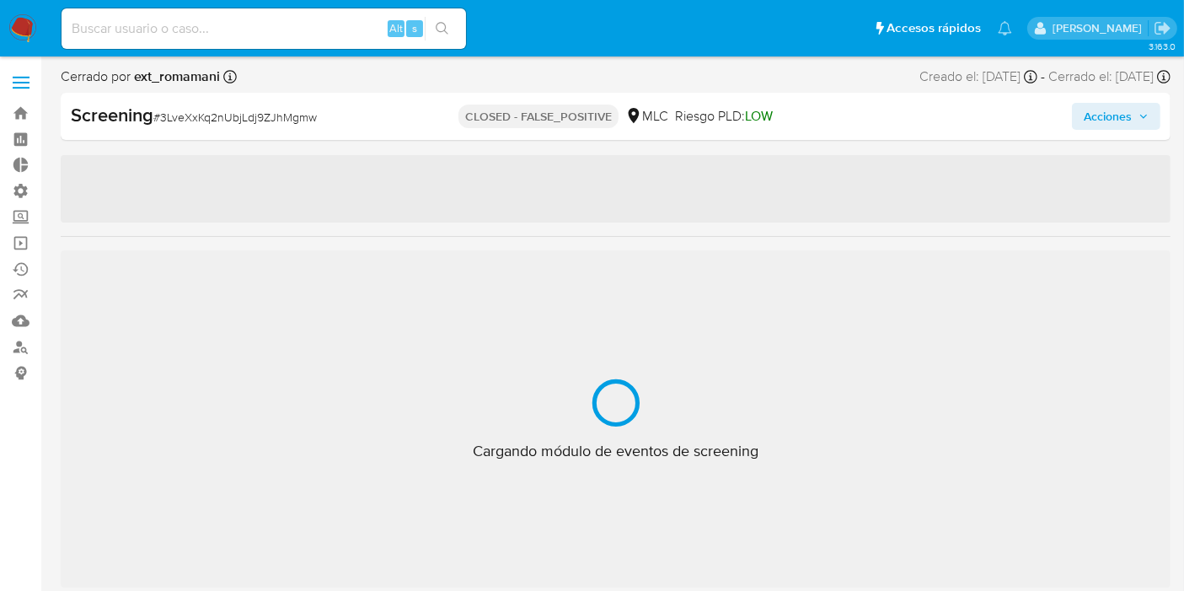
scroll to position [792, 0]
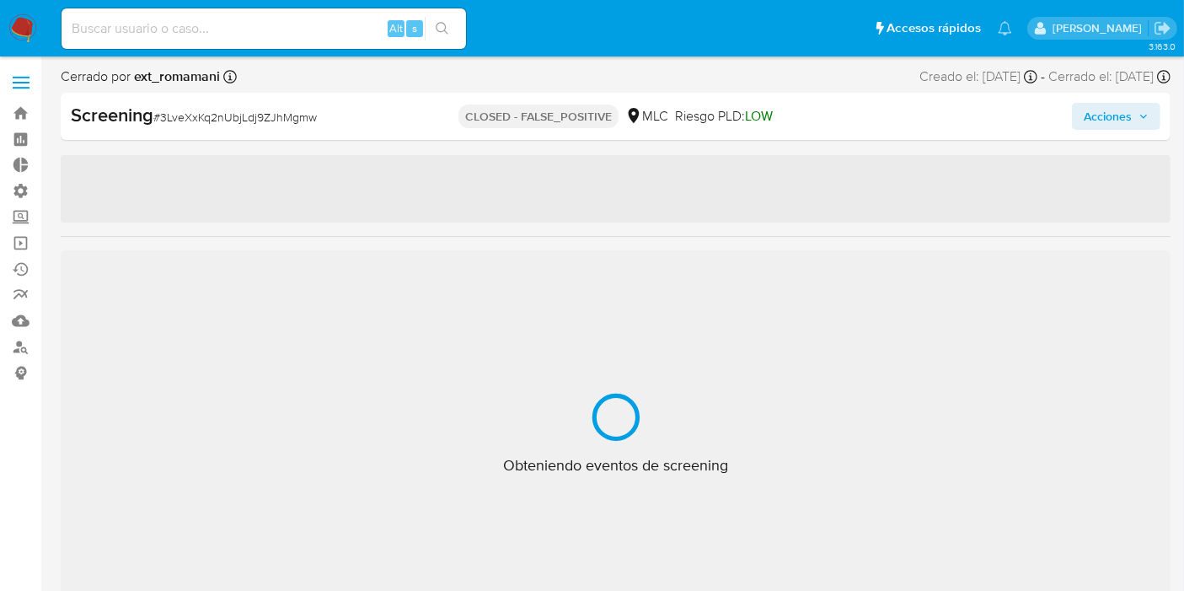
select select "10"
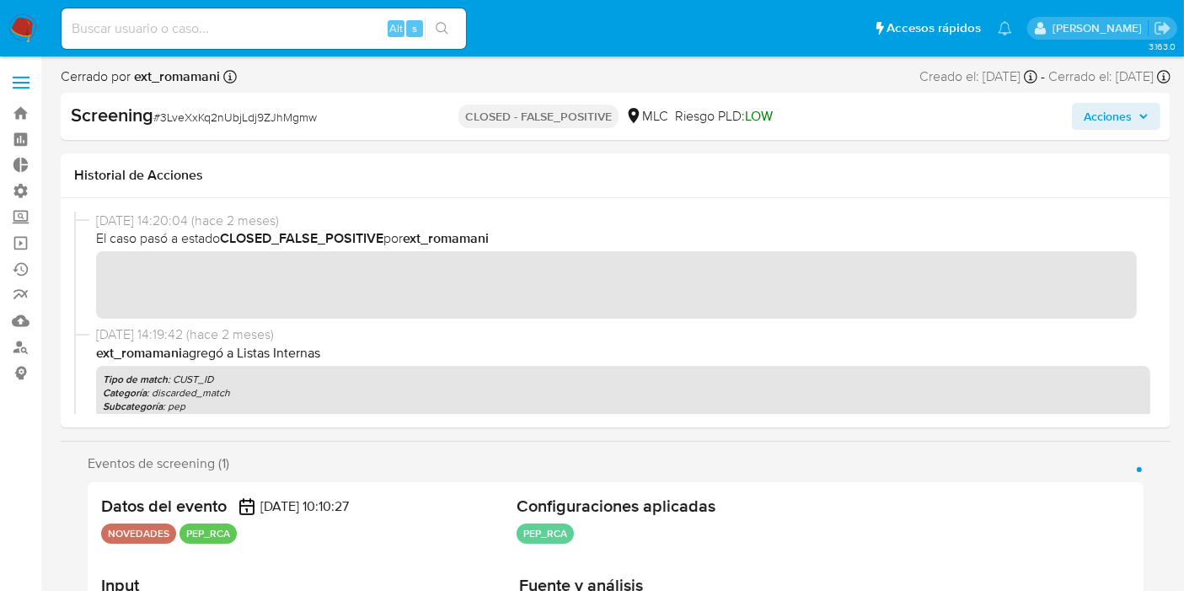
scroll to position [265, 0]
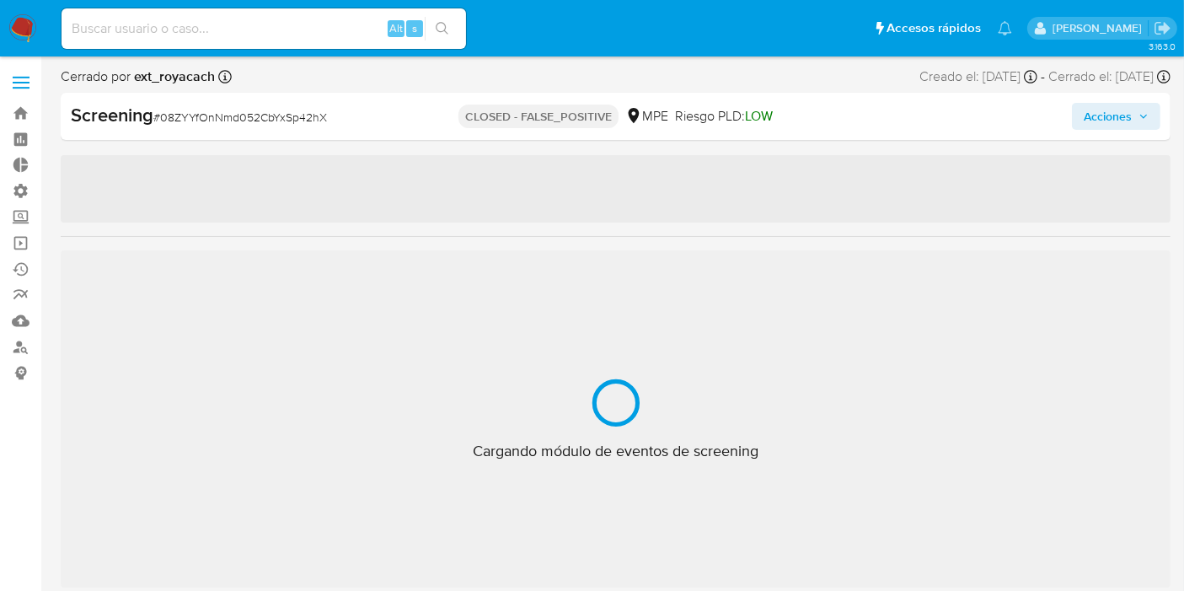
scroll to position [792, 0]
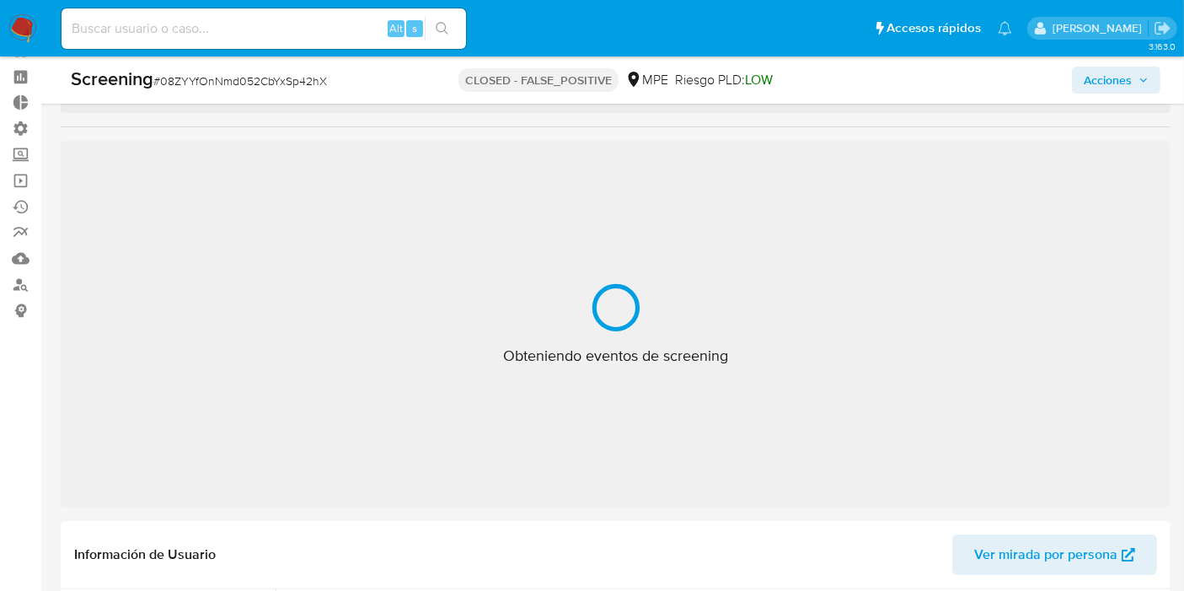
select select "10"
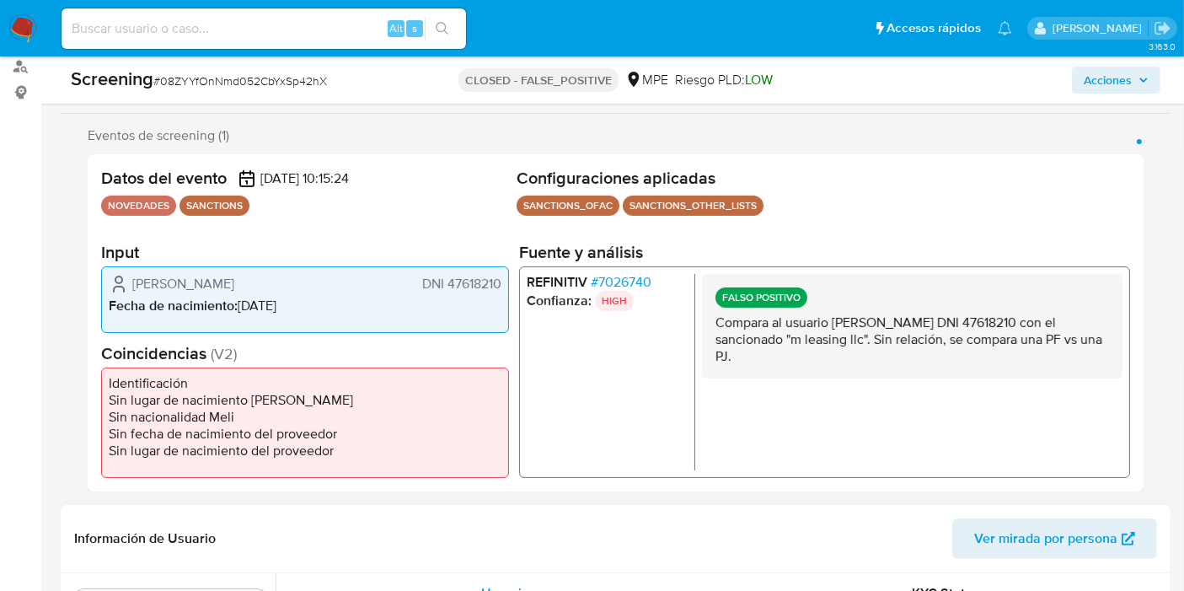
scroll to position [374, 0]
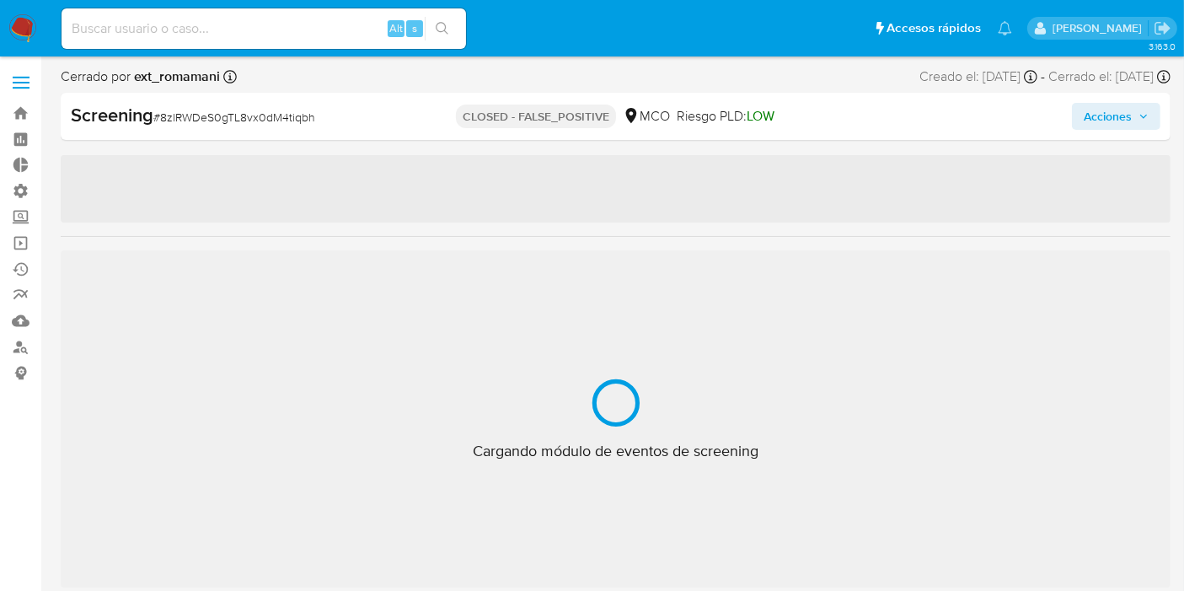
scroll to position [792, 0]
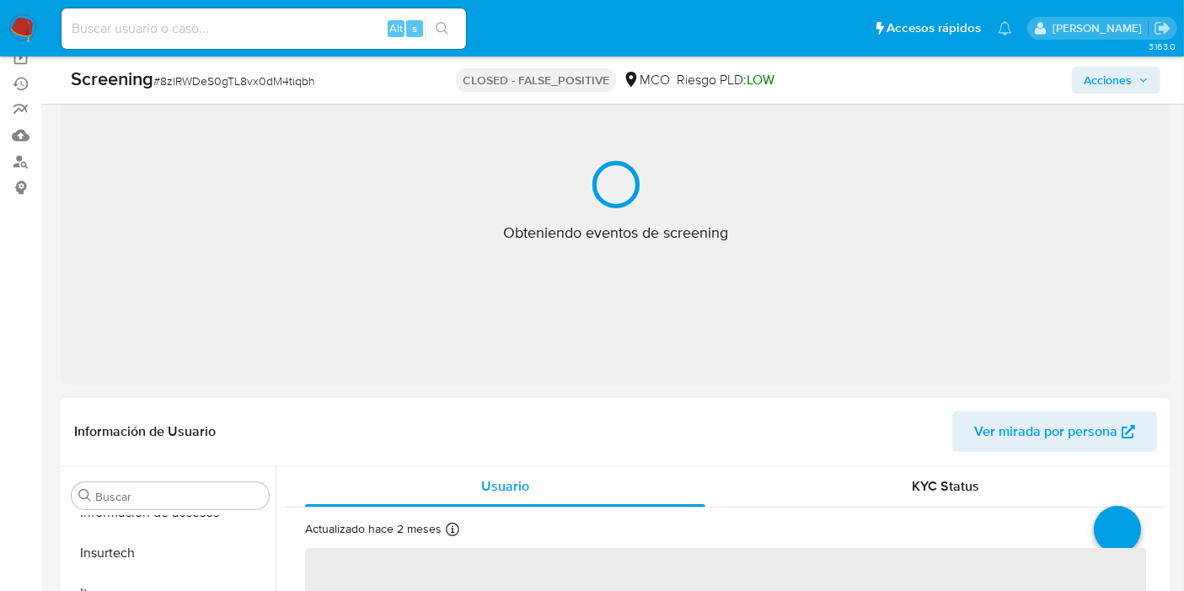
select select "10"
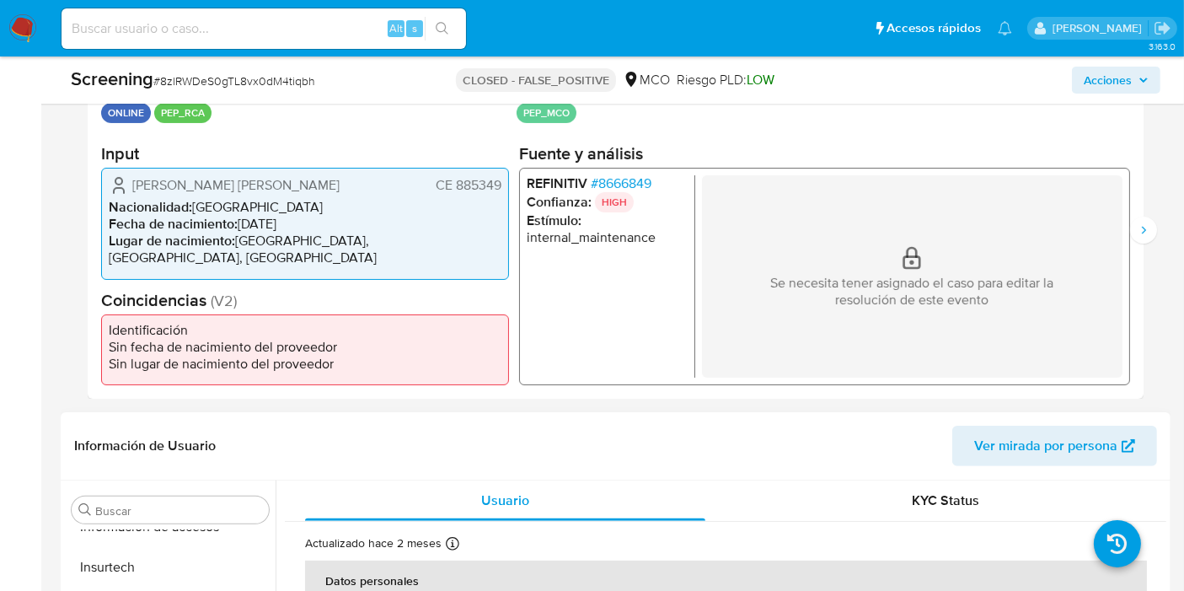
scroll to position [374, 0]
drag, startPoint x: 828, startPoint y: 281, endPoint x: 1006, endPoint y: 317, distance: 181.3
click at [1006, 317] on div "Se necesita tener asignado el caso para editar la resolución de este evento" at bounding box center [912, 275] width 420 height 202
click at [947, 297] on p "Se necesita tener asignado el caso para editar la resolución de este evento" at bounding box center [911, 291] width 337 height 34
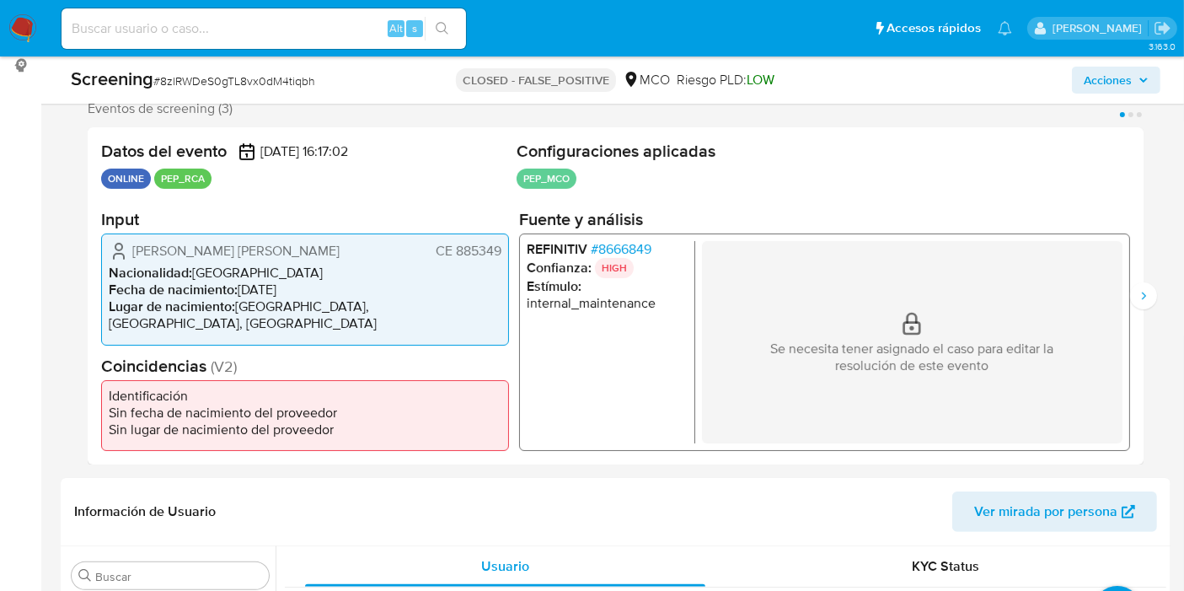
scroll to position [281, 0]
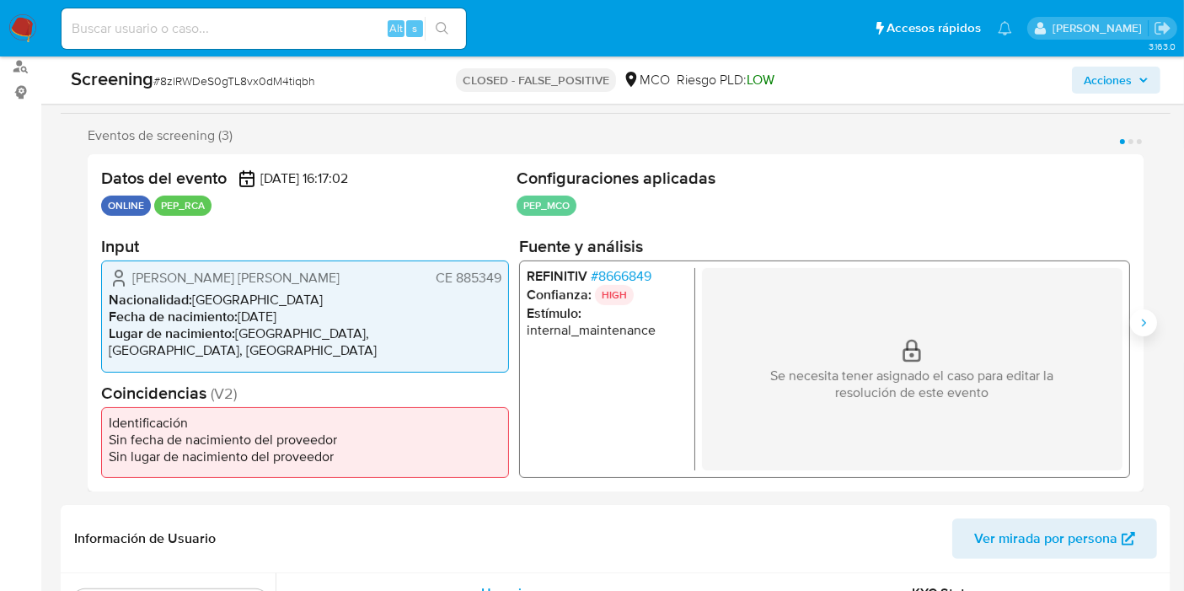
click at [1141, 322] on icon "Siguiente" at bounding box center [1143, 322] width 13 height 13
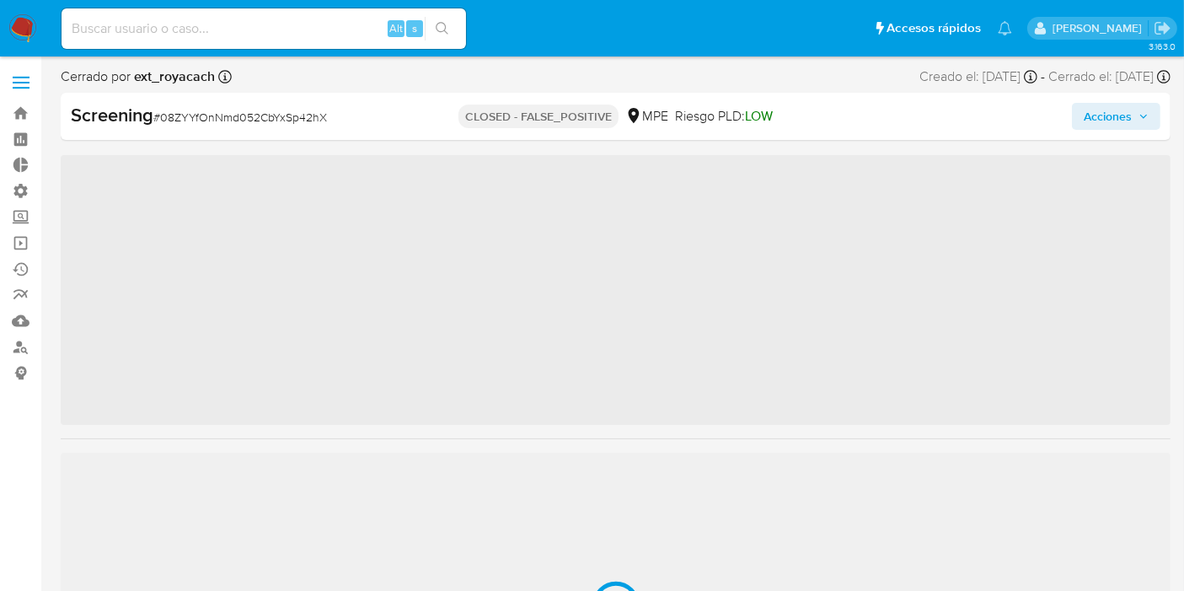
scroll to position [792, 0]
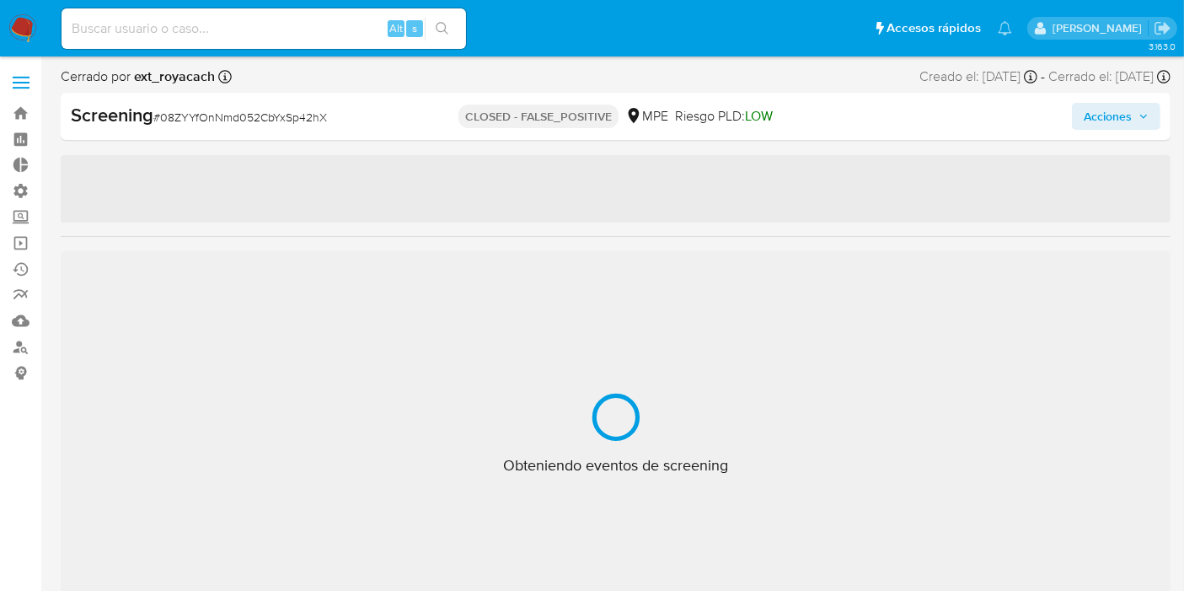
select select "10"
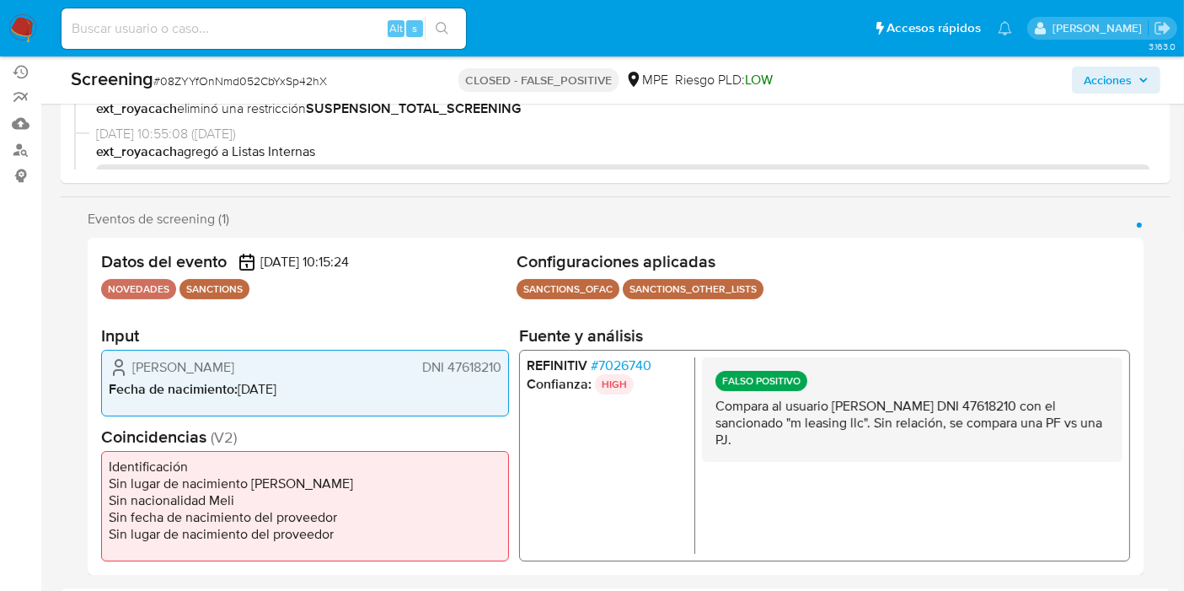
scroll to position [239, 0]
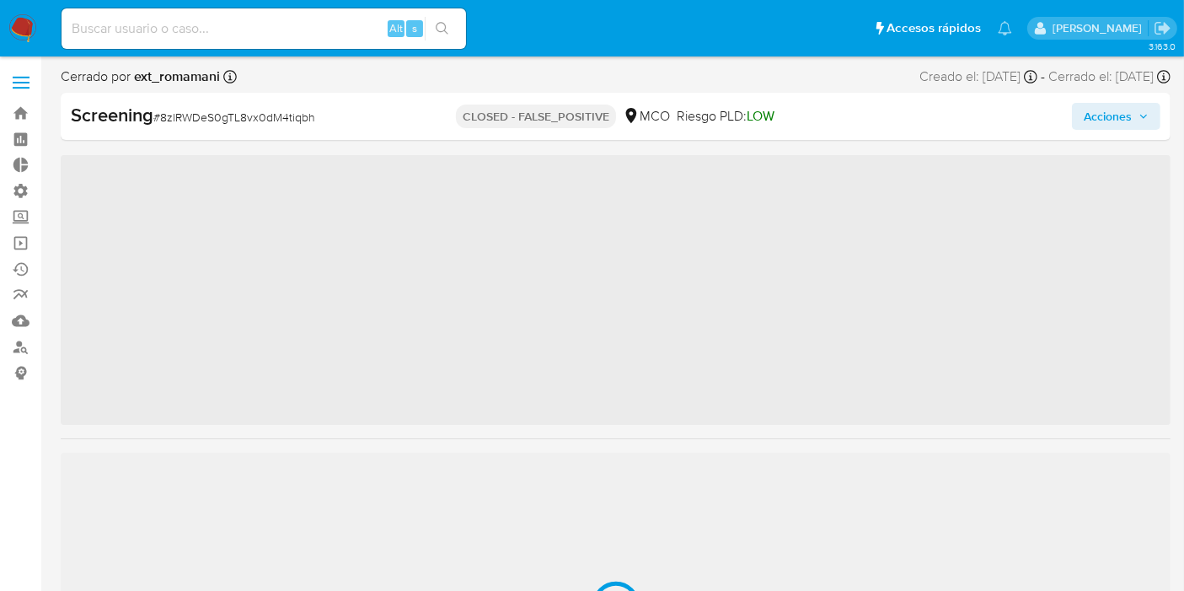
scroll to position [792, 0]
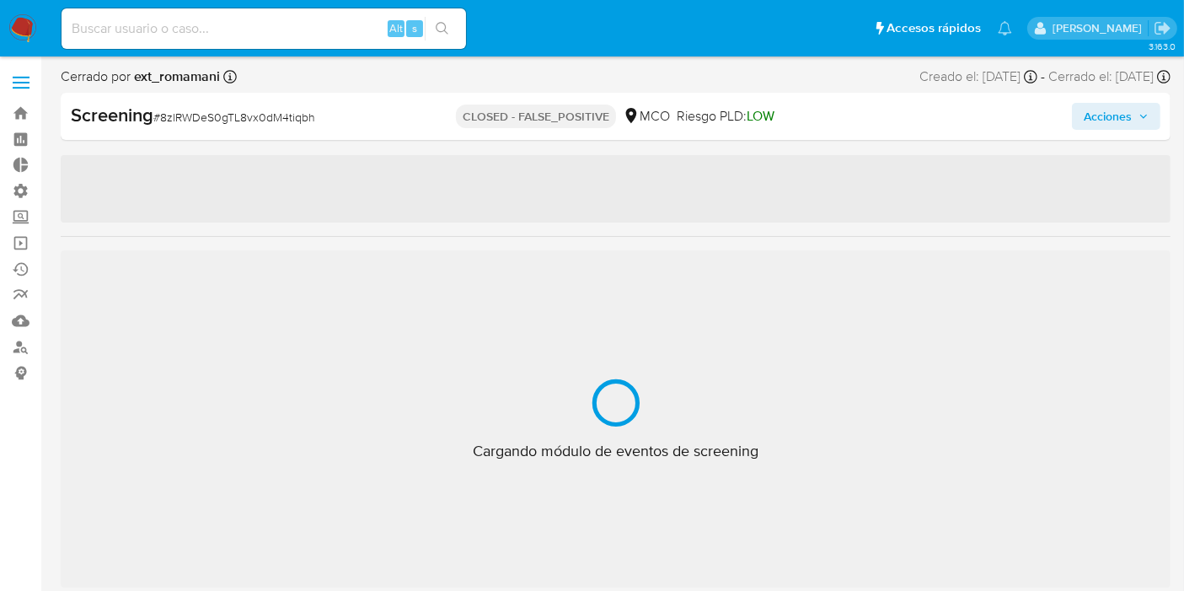
select select "10"
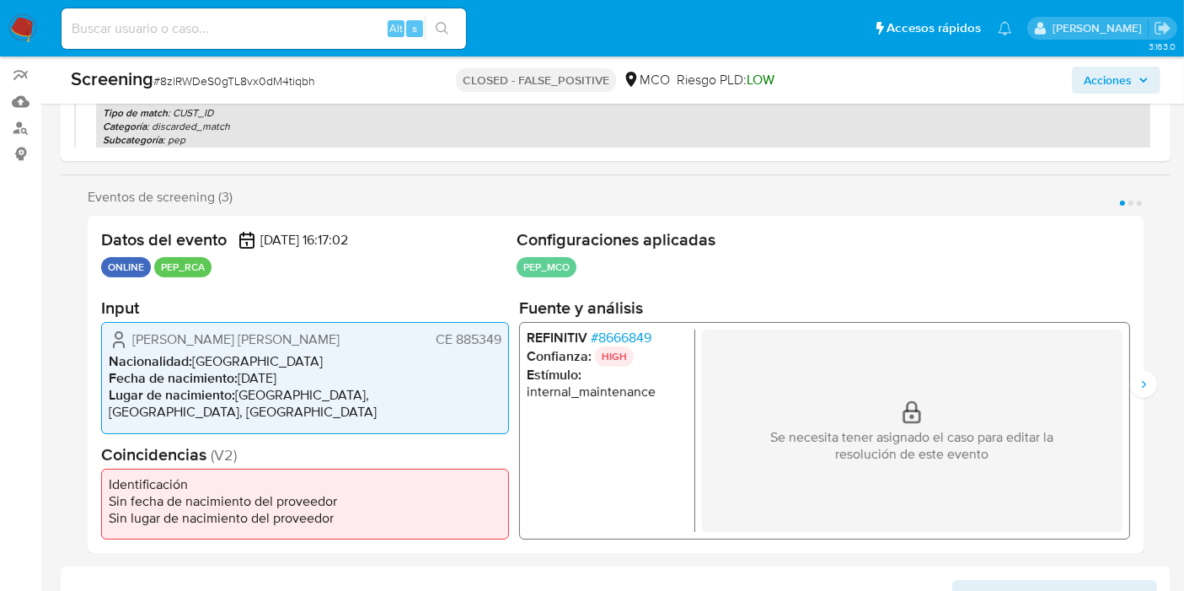
scroll to position [258, 0]
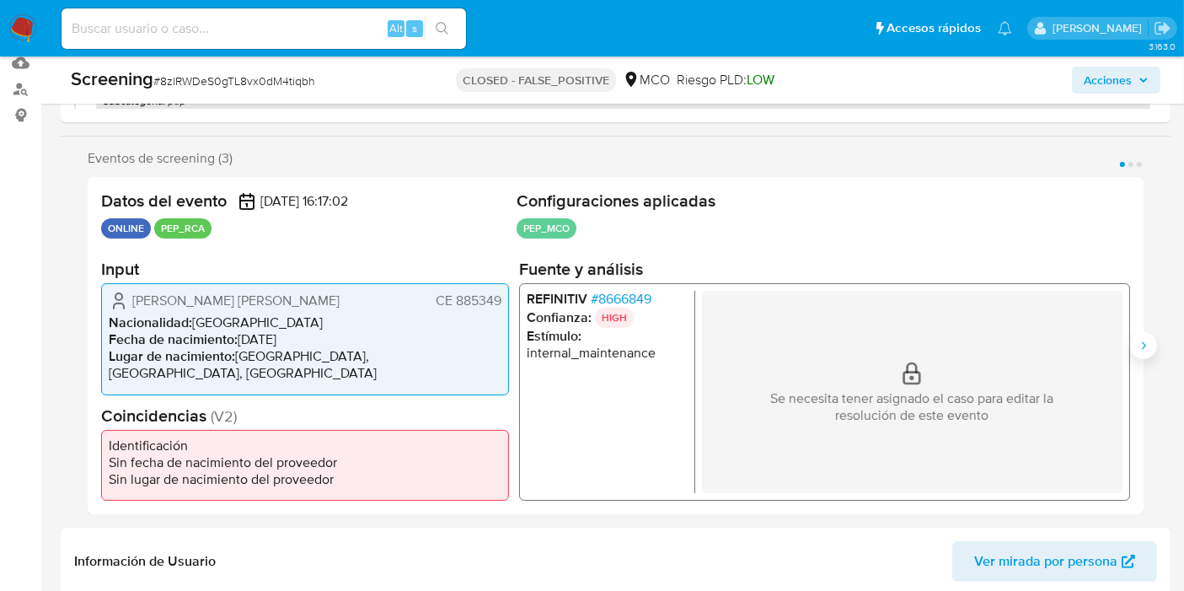
click at [1133, 351] on button "Siguiente" at bounding box center [1143, 345] width 27 height 27
click at [1140, 348] on icon "Siguiente" at bounding box center [1143, 345] width 13 height 13
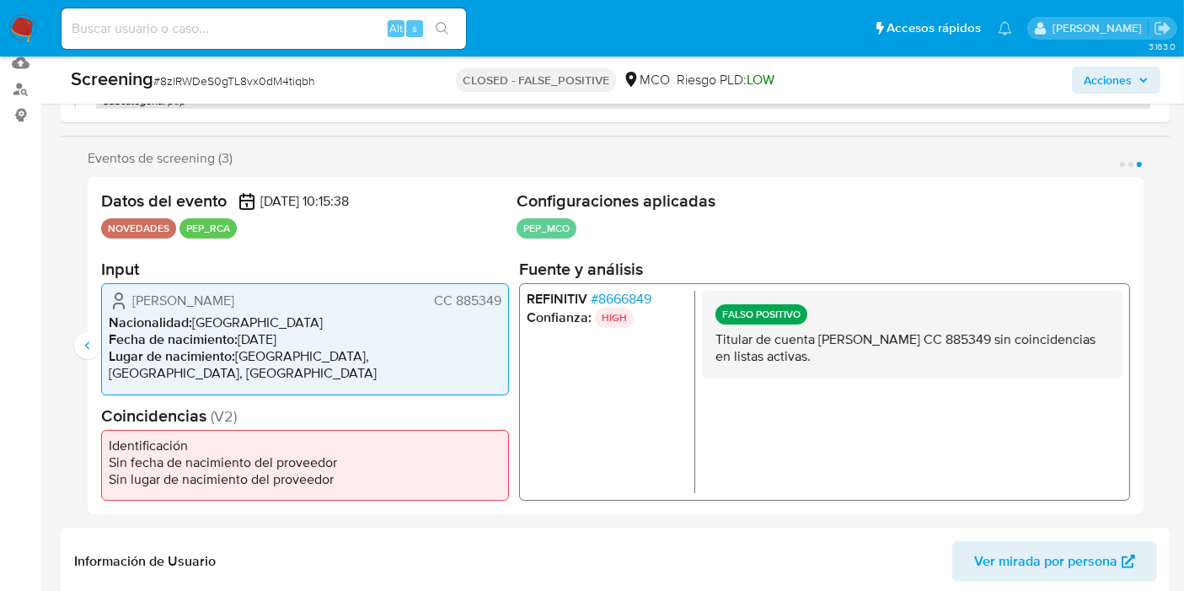
click at [72, 345] on div "Eventos de screening (3) Página 1 Página 2 Página 3 Datos del evento 28/07/2025…" at bounding box center [616, 332] width 1110 height 364
click at [77, 345] on button "Anterior" at bounding box center [87, 345] width 27 height 27
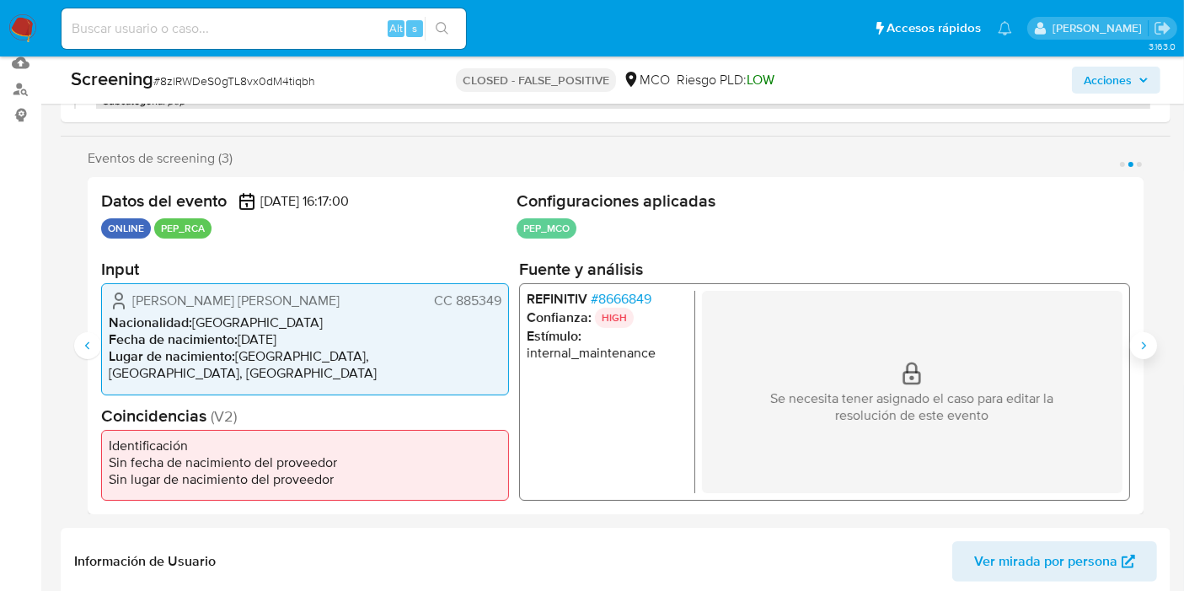
click at [1146, 340] on icon "Siguiente" at bounding box center [1143, 345] width 13 height 13
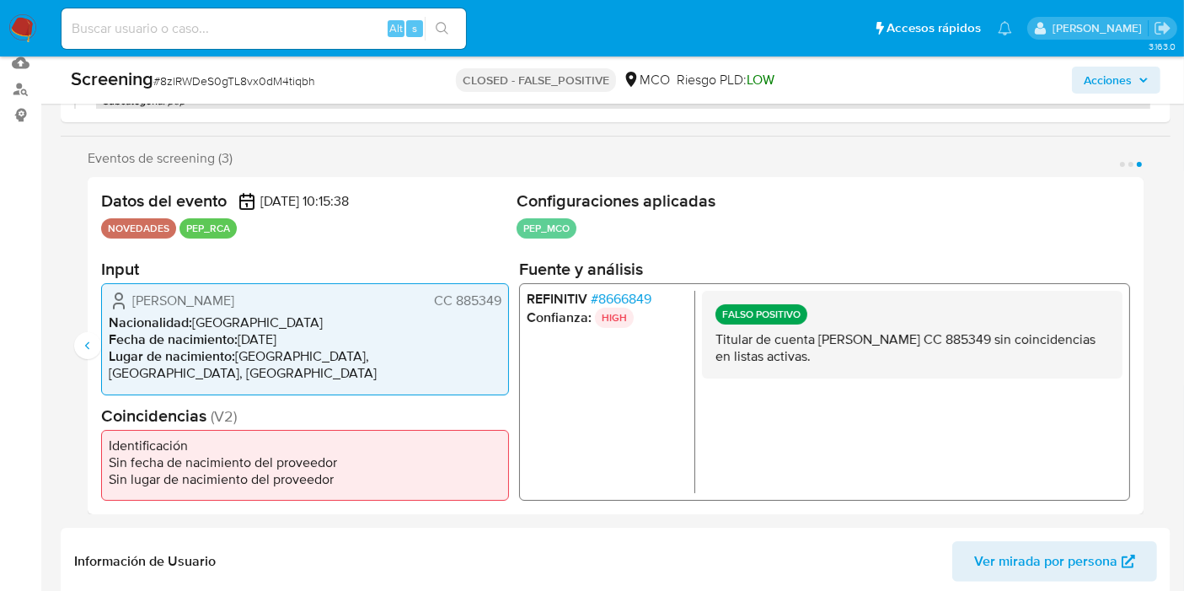
scroll to position [0, 0]
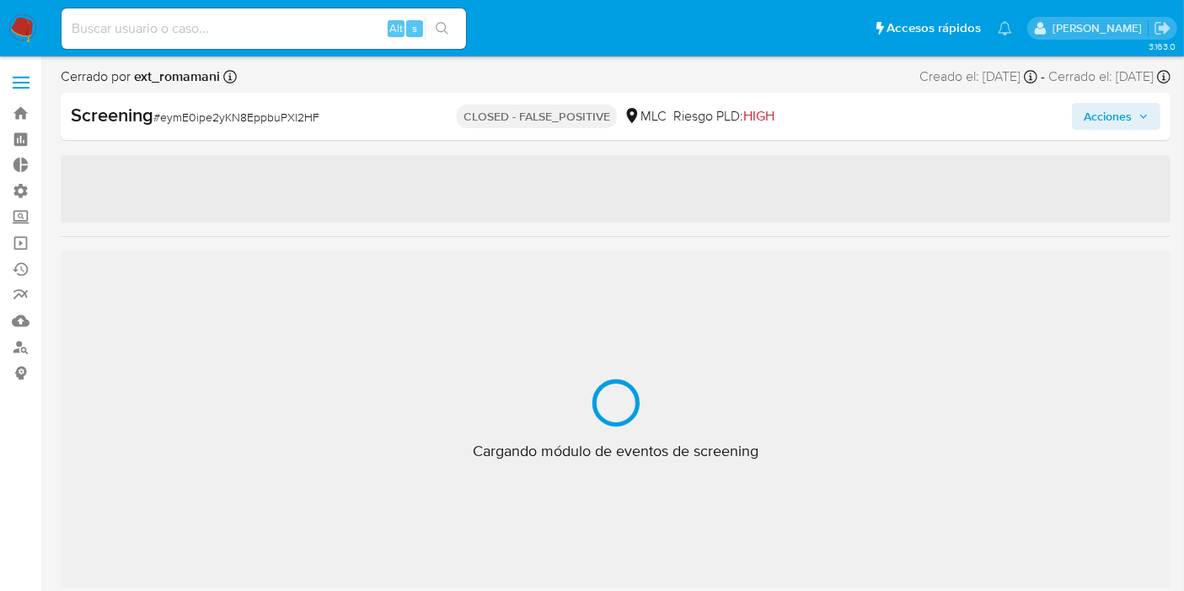
scroll to position [792, 0]
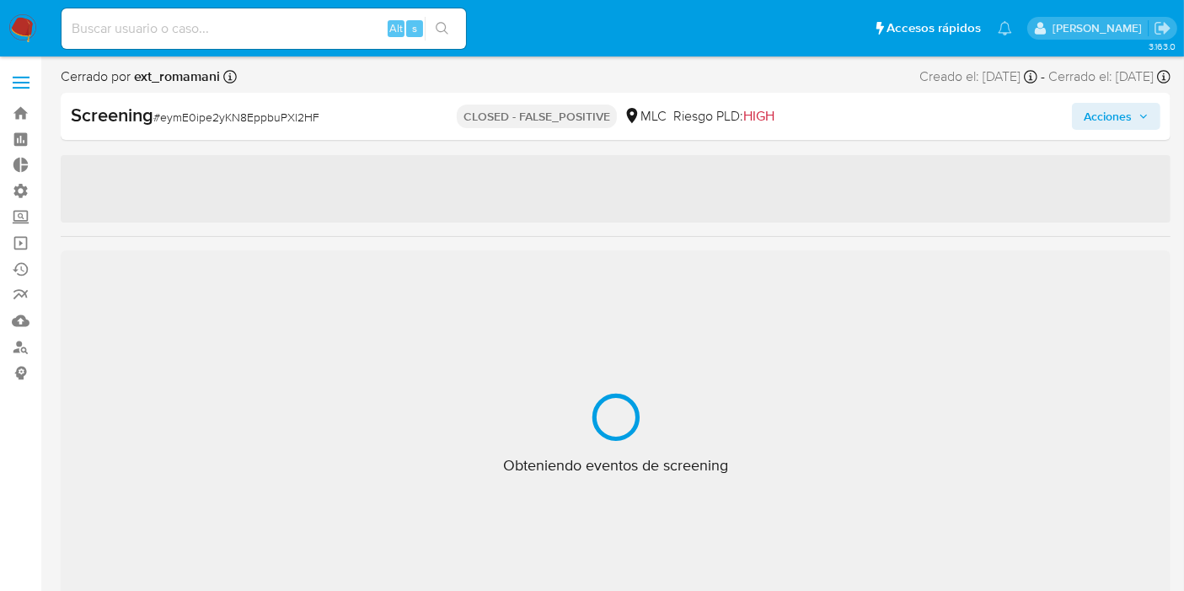
select select "10"
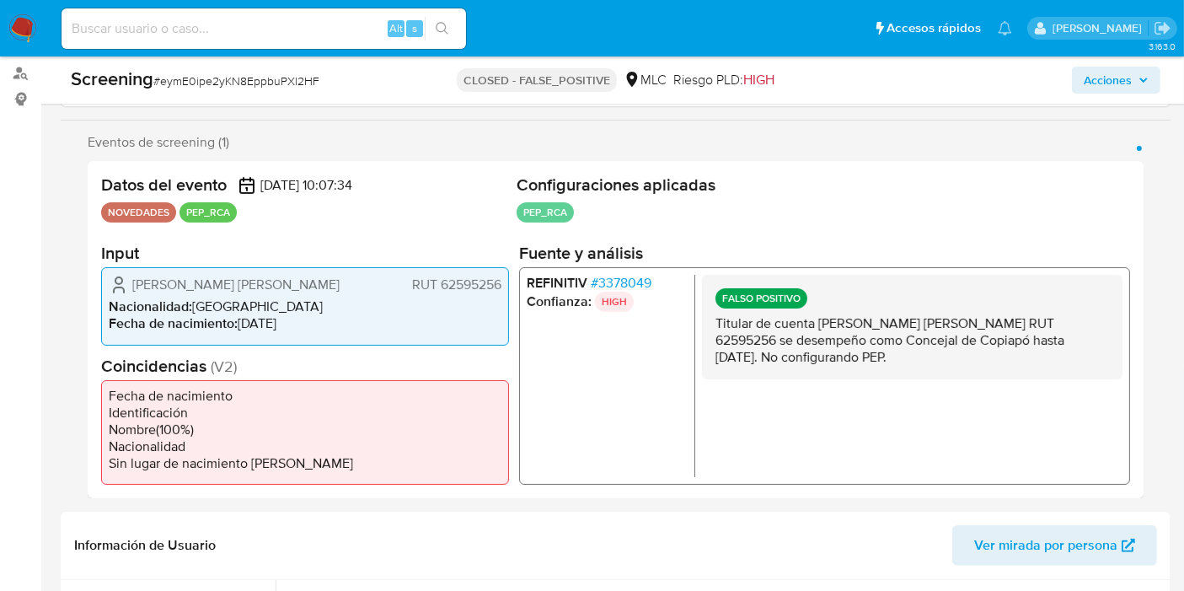
scroll to position [281, 0]
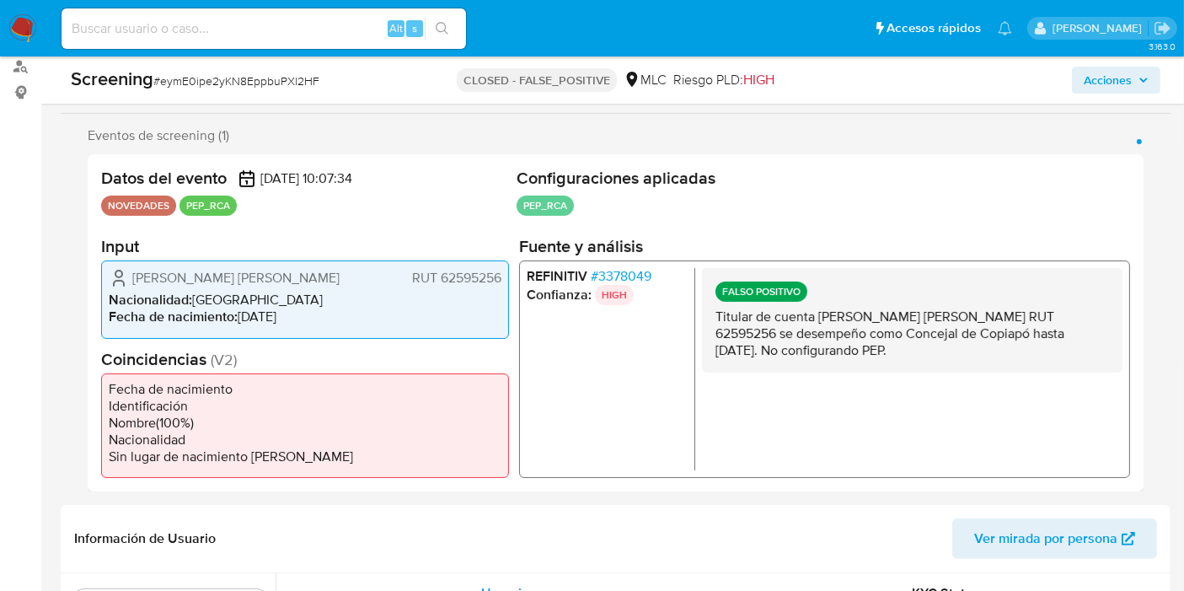
drag, startPoint x: 807, startPoint y: 317, endPoint x: 875, endPoint y: 347, distance: 73.9
click at [896, 362] on div "FALSO POSITIVO Titular de cuenta [PERSON_NAME] [PERSON_NAME] RUT 62595256 se de…" at bounding box center [912, 320] width 420 height 104
click at [874, 347] on p "Titular de cuenta [PERSON_NAME] [PERSON_NAME] RUT 62595256 se desempeño como Co…" at bounding box center [911, 333] width 393 height 51
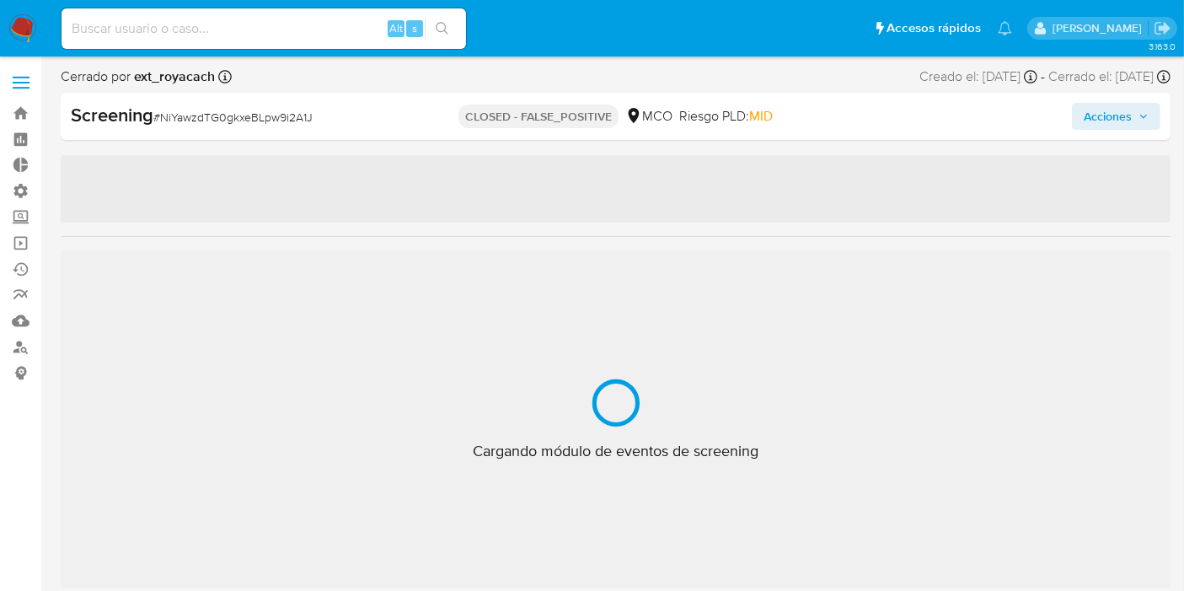
scroll to position [792, 0]
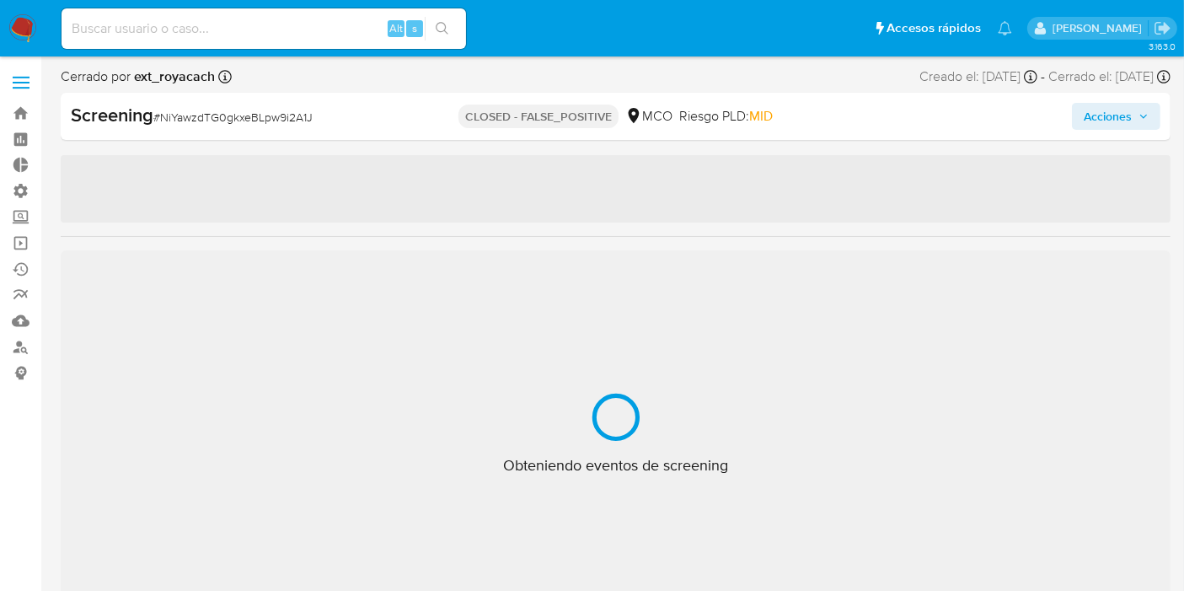
select select "10"
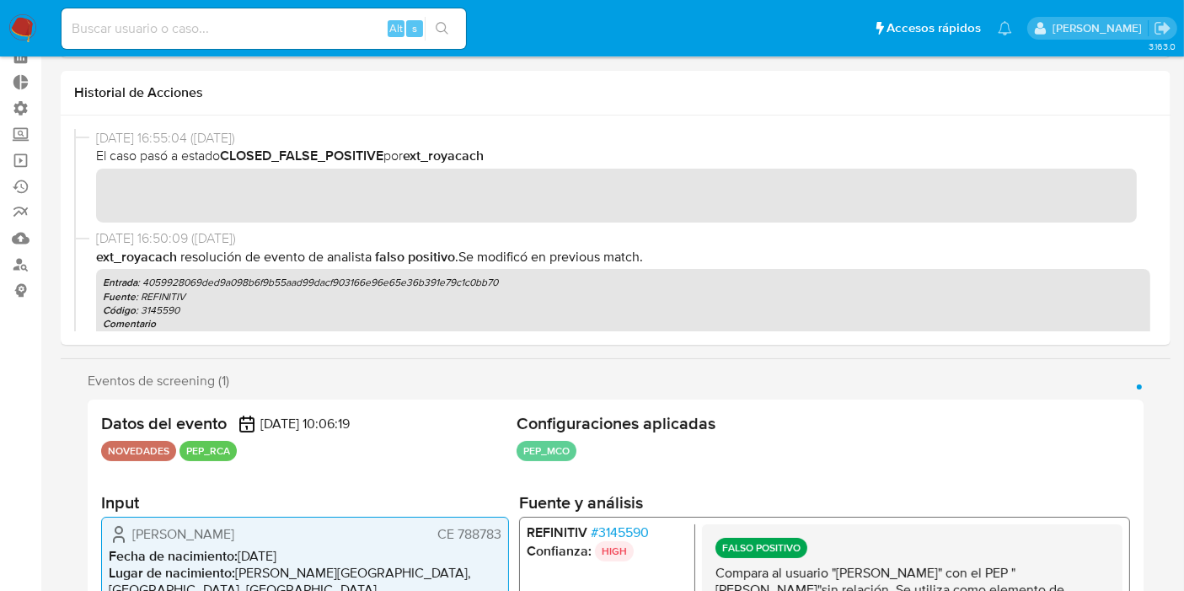
scroll to position [281, 0]
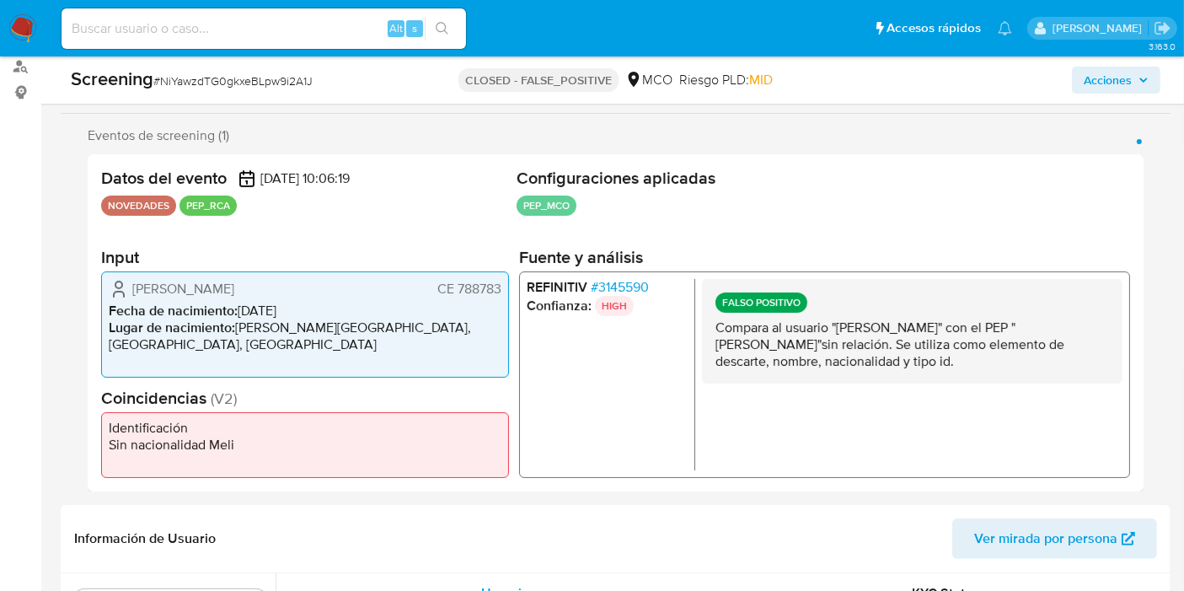
drag, startPoint x: 743, startPoint y: 313, endPoint x: 888, endPoint y: 377, distance: 158.4
click at [888, 378] on div "FALSO POSITIVO Compara al usuario "[PERSON_NAME]" con el PEP "[PERSON_NAME]"sin…" at bounding box center [912, 331] width 420 height 104
click at [893, 366] on p "Compara al usuario "Sang Hoon Lee" con el PEP "Ofelino nieto vargas"sin relació…" at bounding box center [911, 344] width 393 height 51
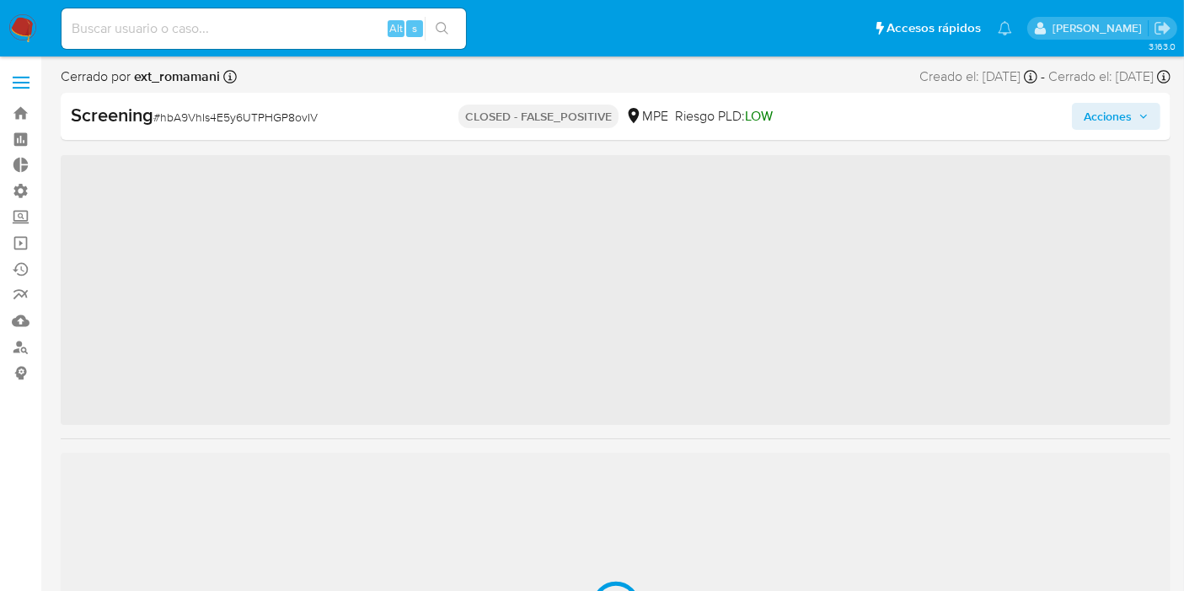
scroll to position [792, 0]
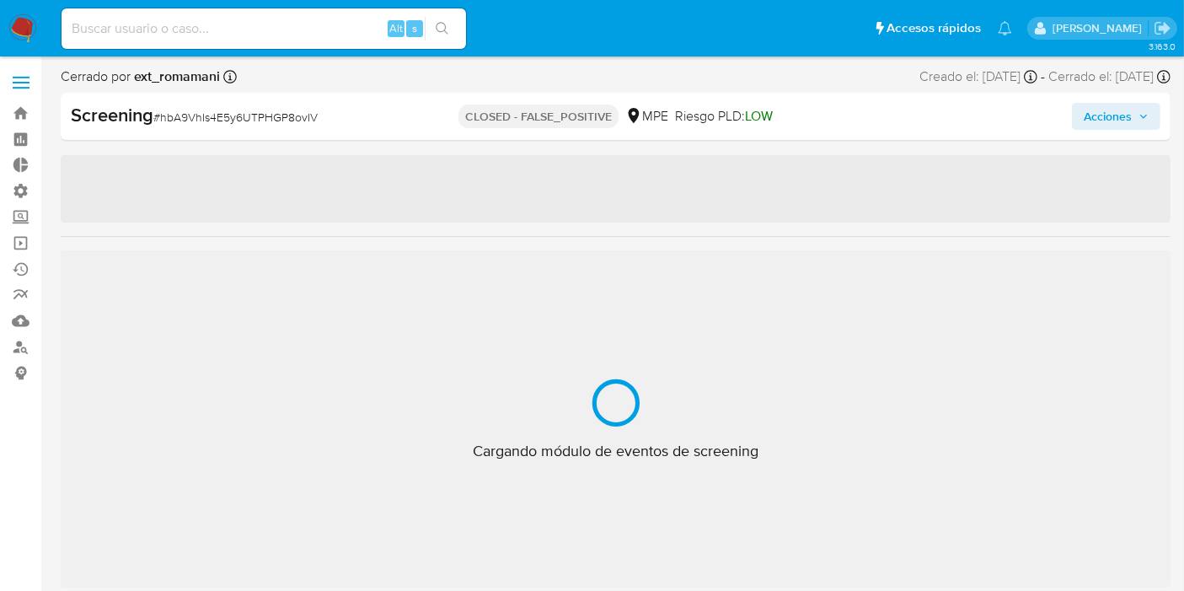
select select "10"
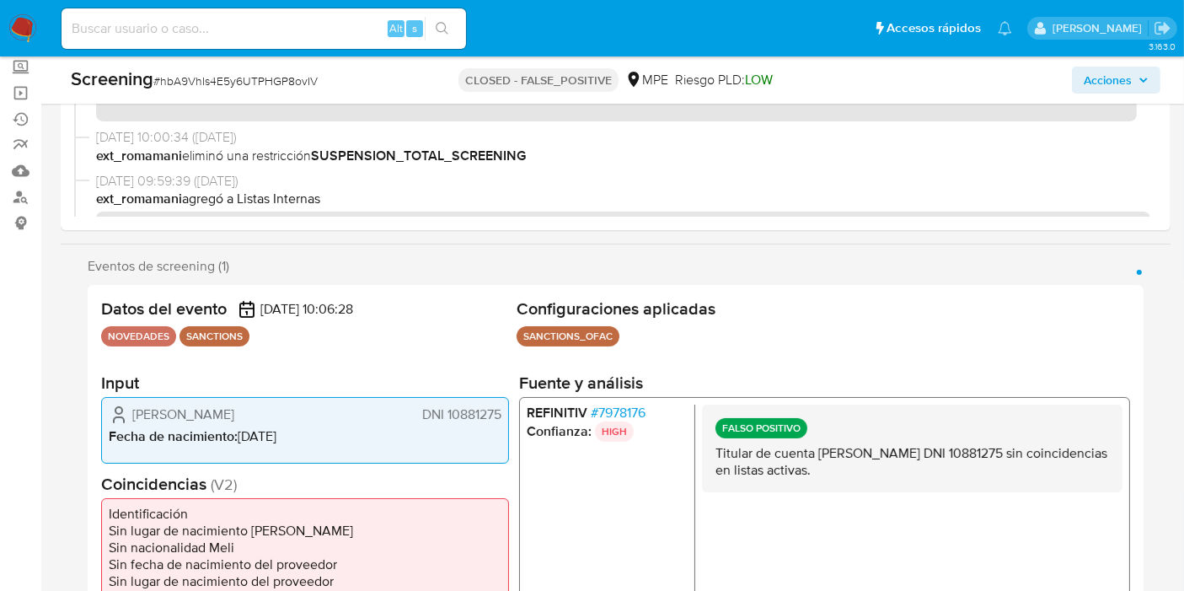
scroll to position [217, 0]
